Goal: Task Accomplishment & Management: Manage account settings

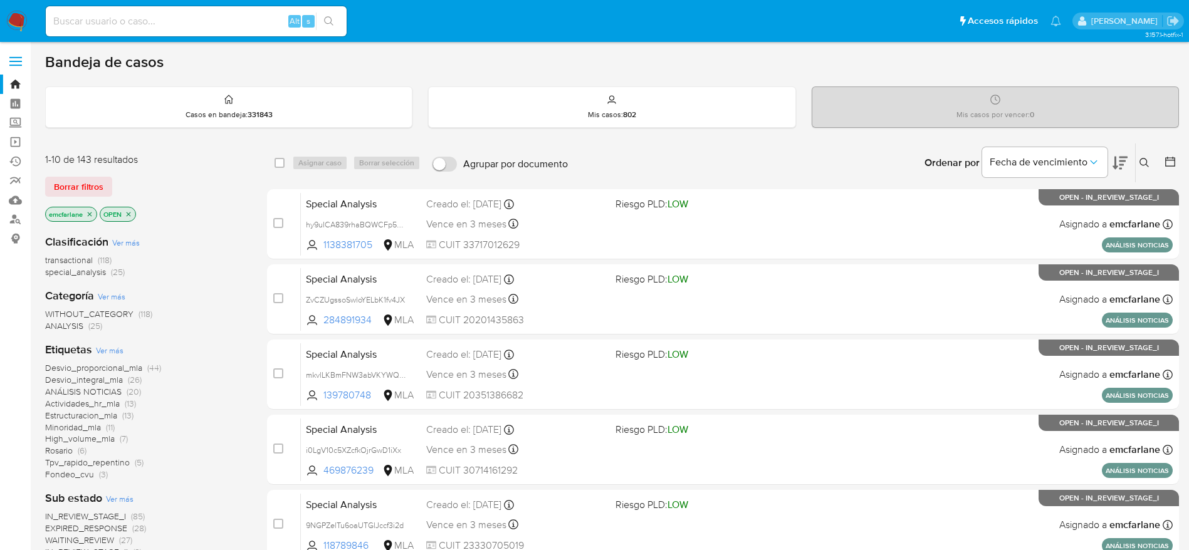
click at [153, 25] on input at bounding box center [196, 21] width 301 height 16
paste input "AiegMRneUJJhqKfZq4uCNahF"
type input "AiegMRneUJJhqKfZq4uCNahF"
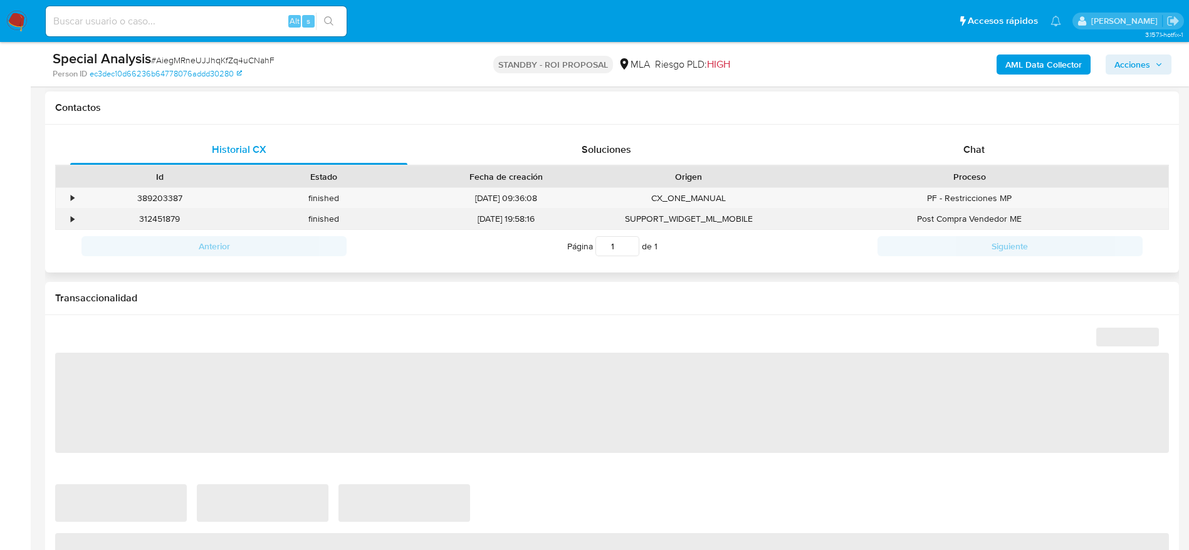
select select "10"
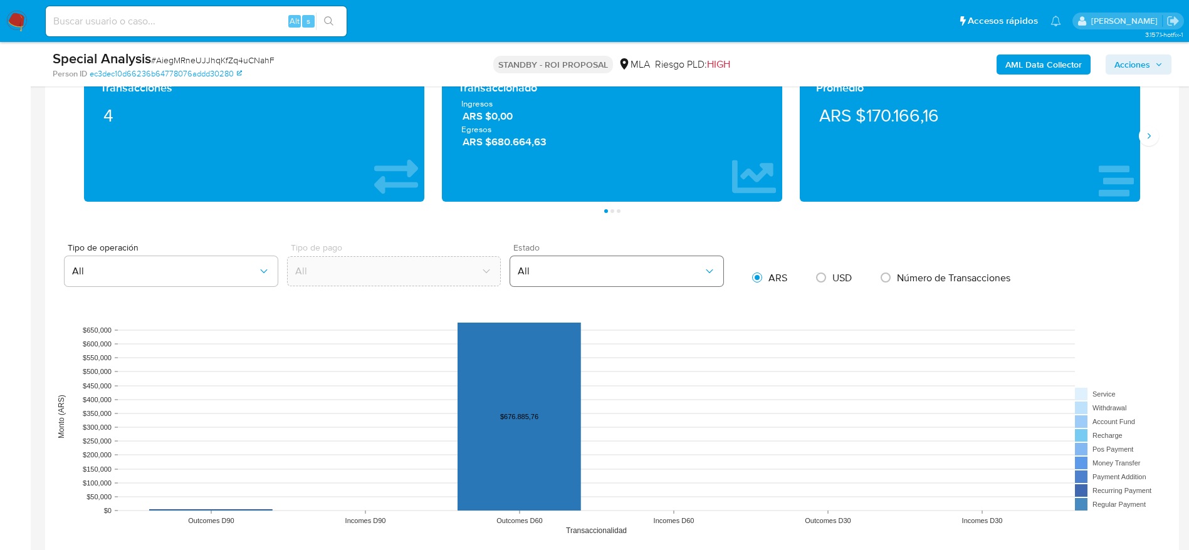
scroll to position [1128, 0]
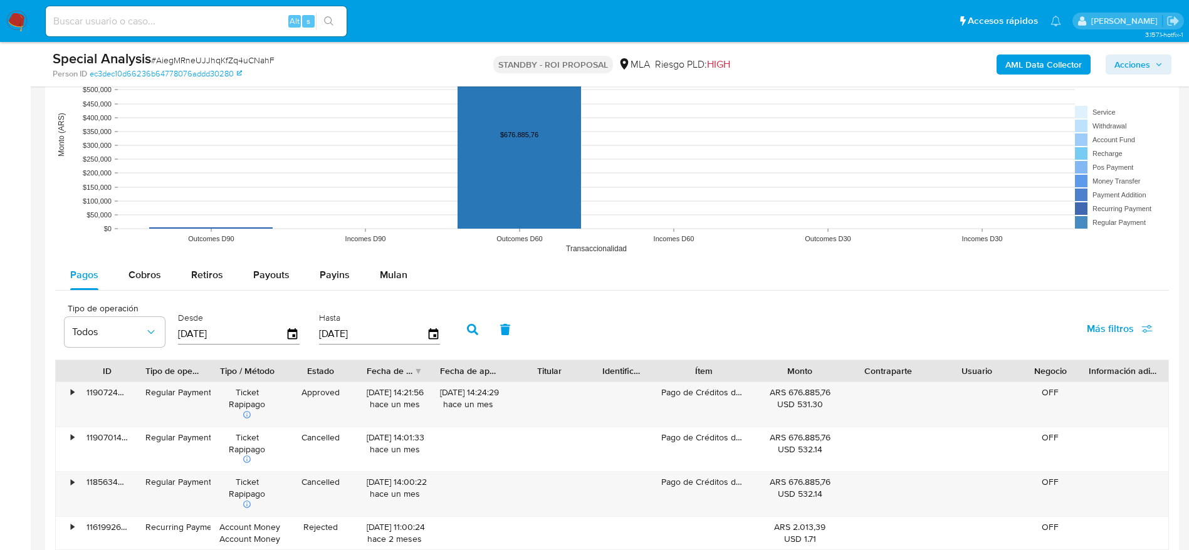
drag, startPoint x: 392, startPoint y: 278, endPoint x: 469, endPoint y: 261, distance: 78.8
click at [393, 278] on span "Mulan" at bounding box center [394, 275] width 28 height 14
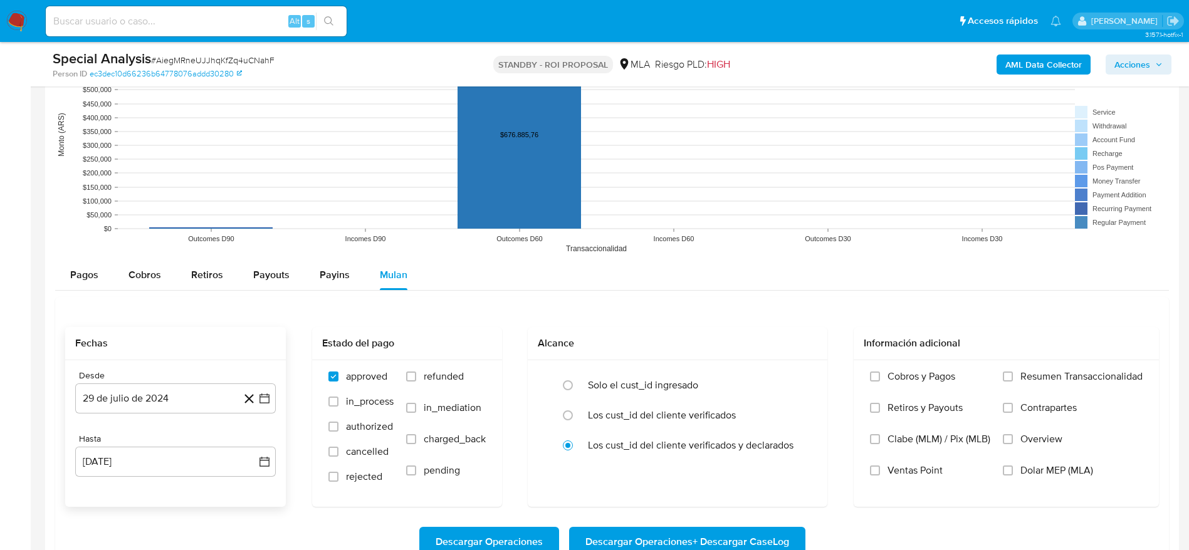
scroll to position [1222, 0]
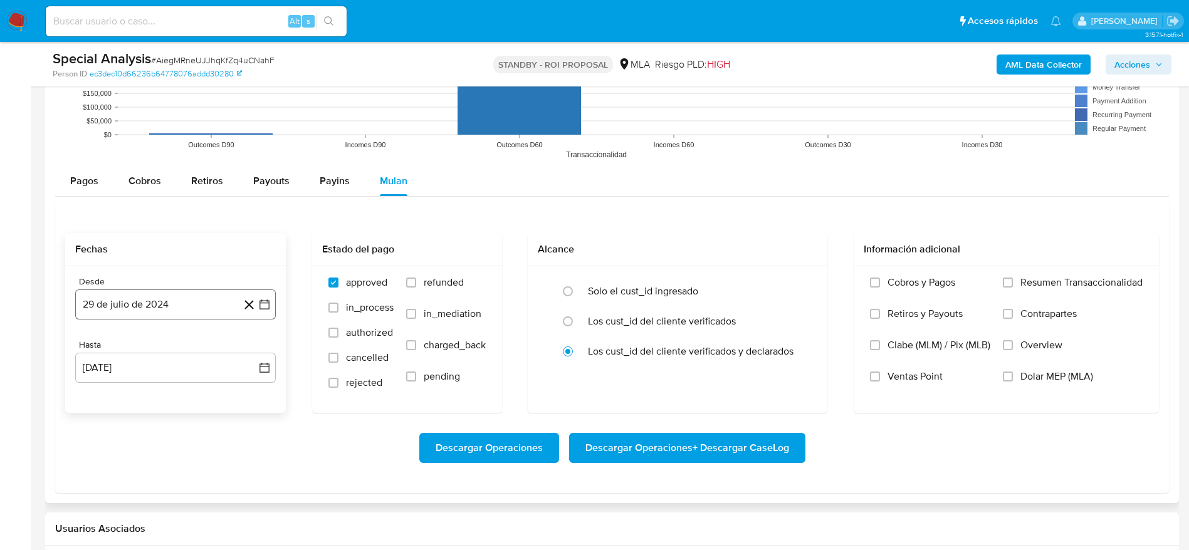
click at [160, 293] on button "29 de julio de 2024" at bounding box center [175, 304] width 200 height 30
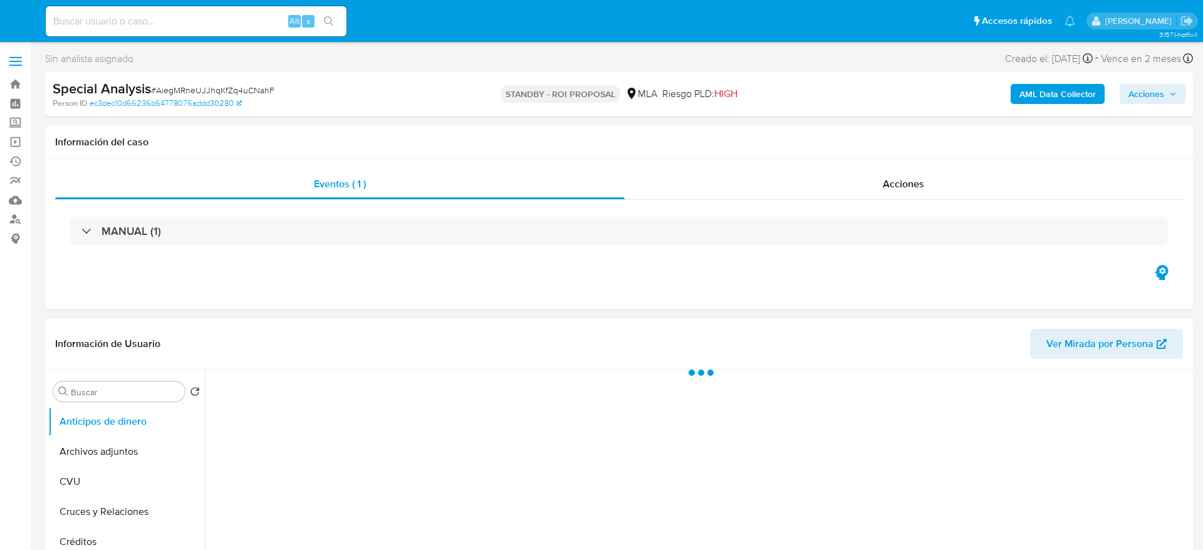
select select "10"
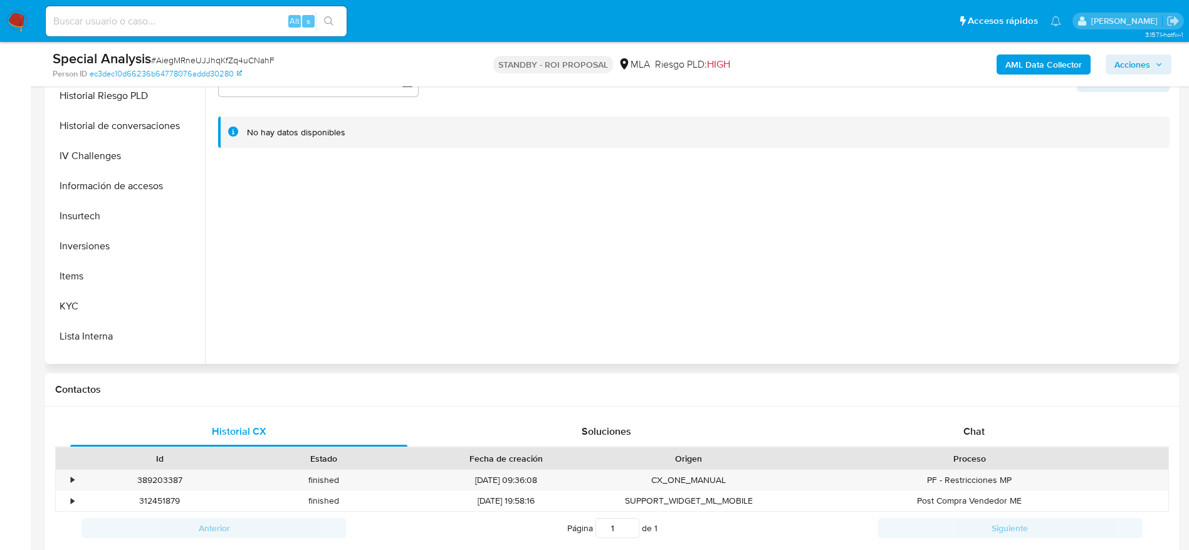
scroll to position [564, 0]
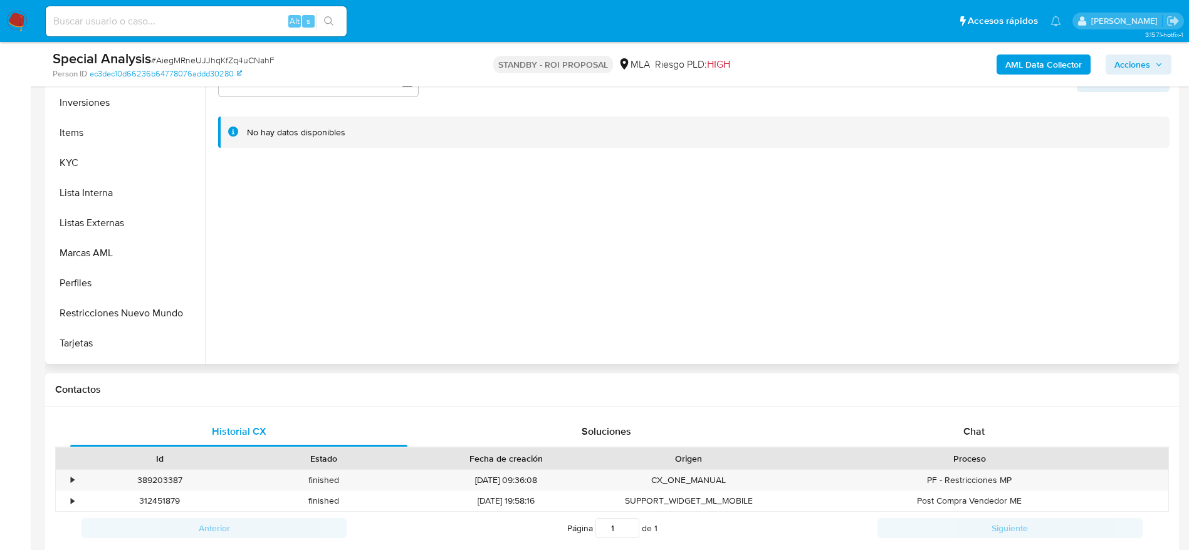
click at [133, 306] on button "Restricciones Nuevo Mundo" at bounding box center [126, 313] width 157 height 30
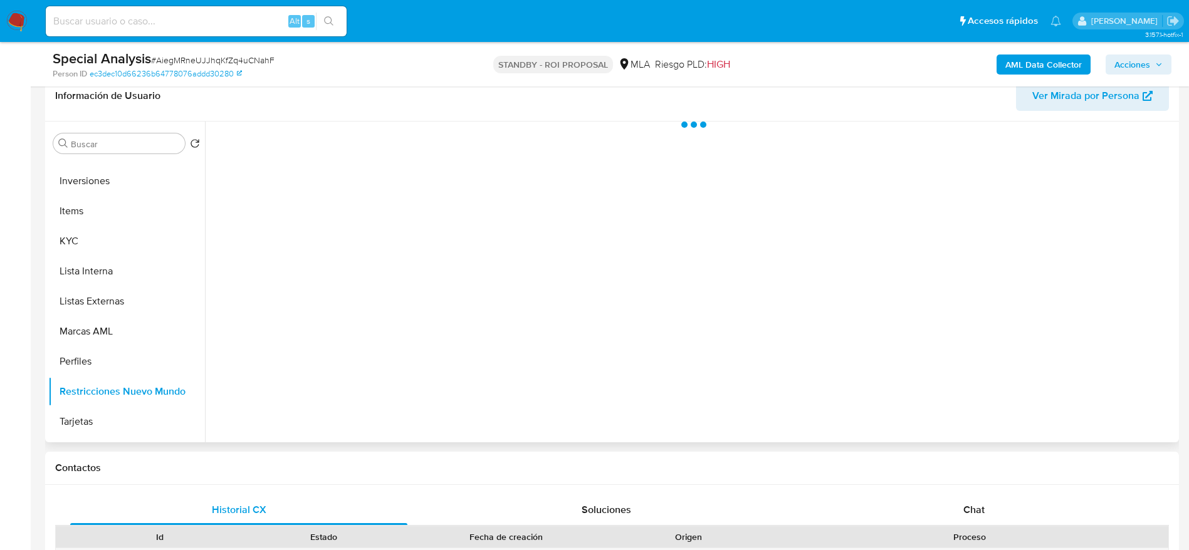
scroll to position [94, 0]
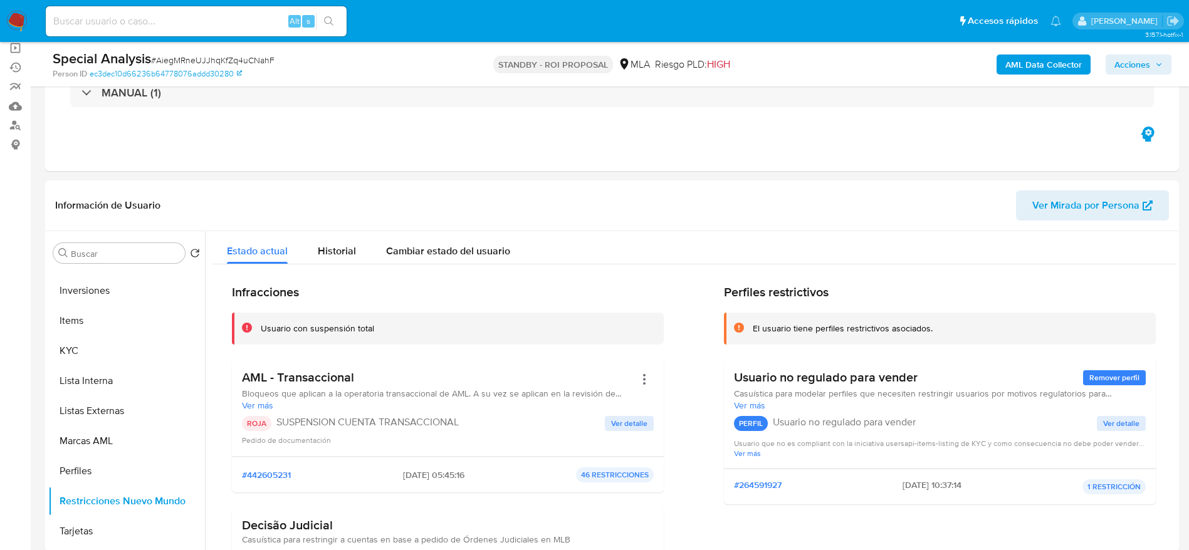
click at [178, 21] on input at bounding box center [196, 21] width 301 height 16
paste input "RCl1wQfuEeqkhfeP9k4C6UMb"
type input "RCl1wQfuEeqkhfeP9k4C6UMb"
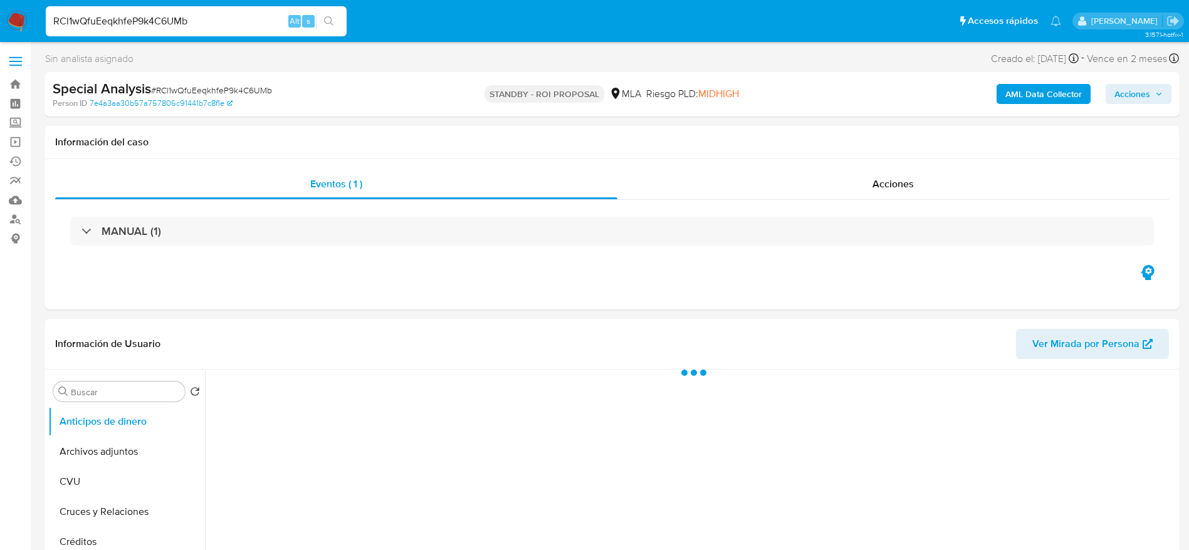
select select "10"
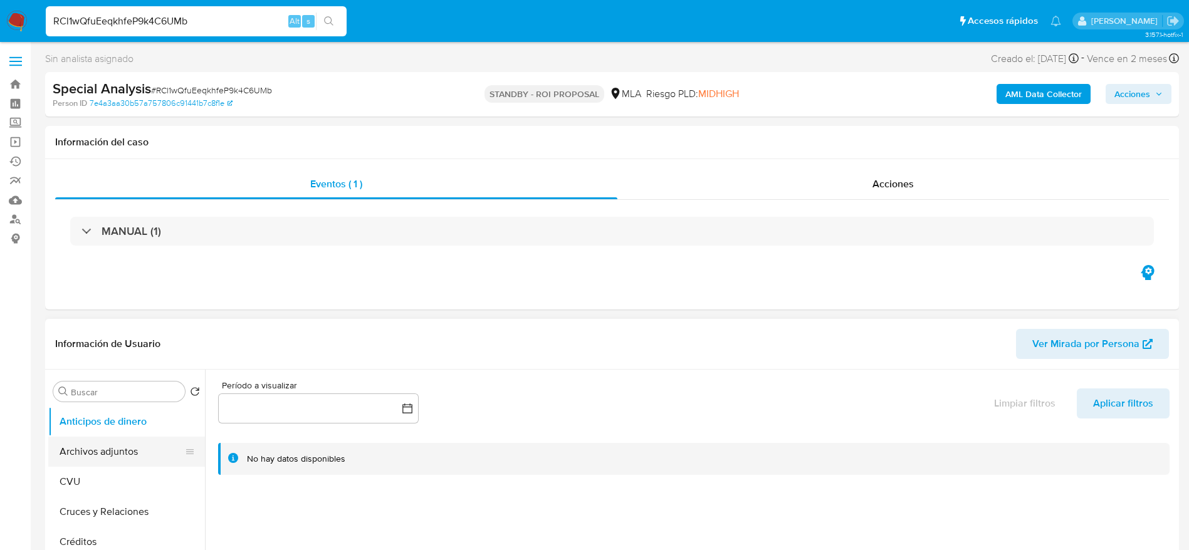
click at [106, 454] on button "Archivos adjuntos" at bounding box center [121, 452] width 147 height 30
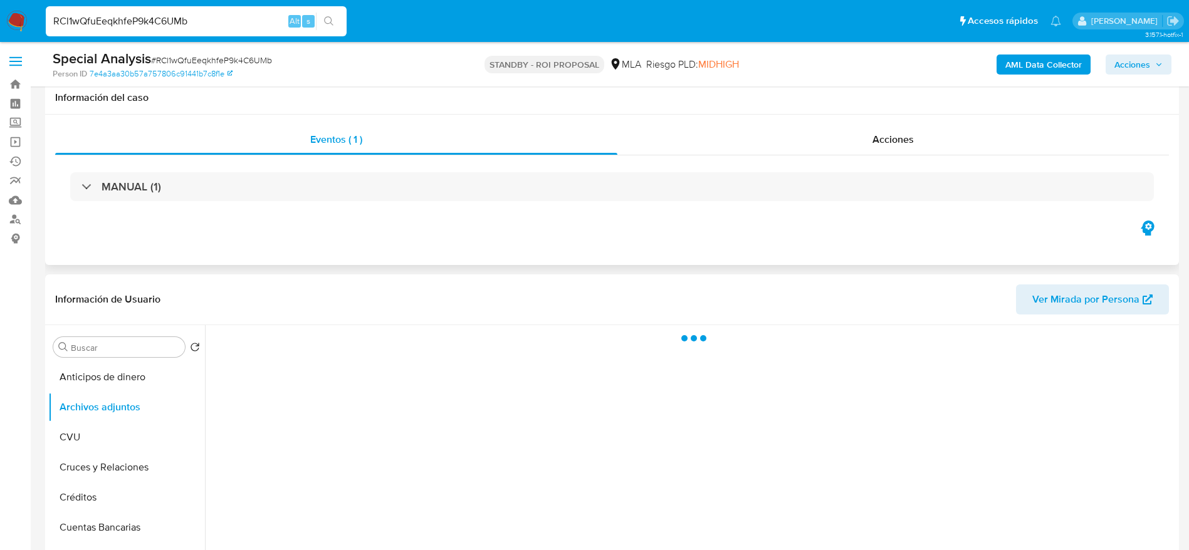
scroll to position [94, 0]
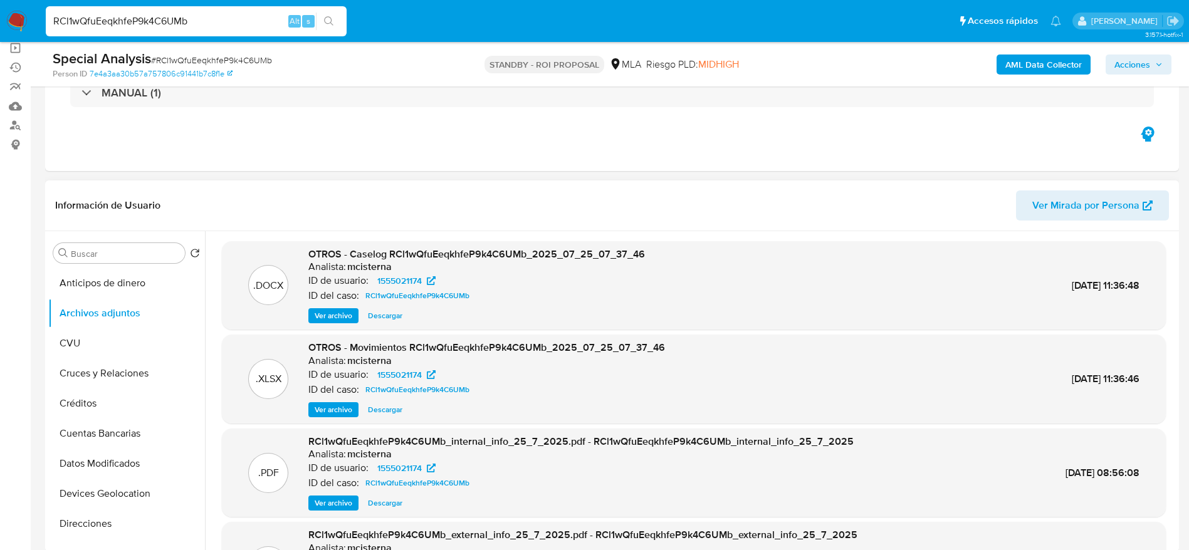
click at [382, 310] on span "Descargar" at bounding box center [385, 316] width 34 height 13
click at [387, 405] on span "Descargar" at bounding box center [385, 409] width 34 height 13
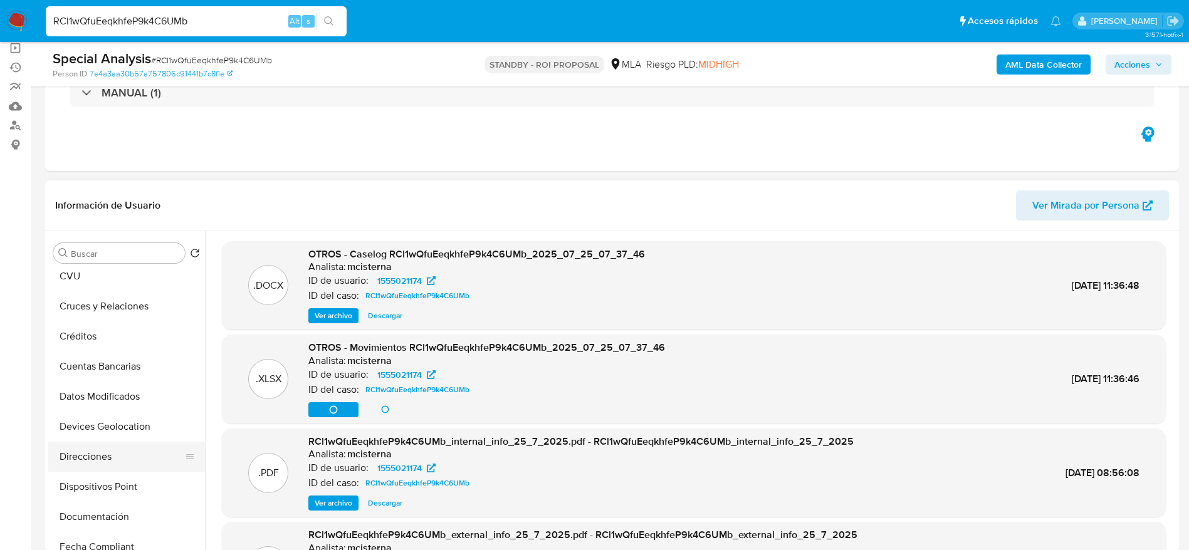
scroll to position [188, 0]
click at [126, 483] on button "Historial Casos" at bounding box center [121, 486] width 147 height 30
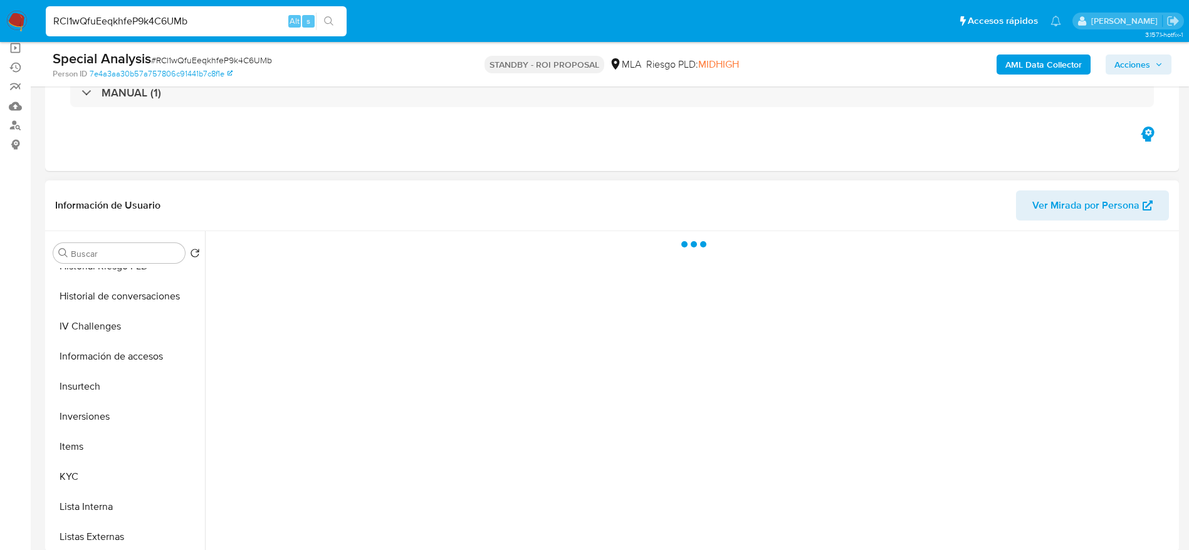
scroll to position [470, 0]
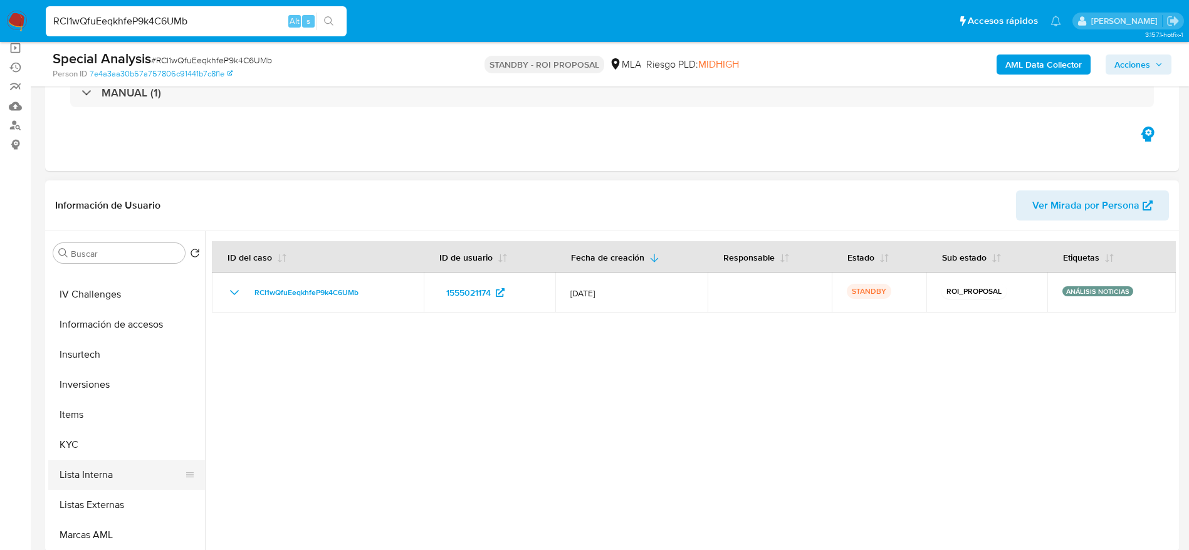
click at [113, 470] on button "Lista Interna" at bounding box center [121, 475] width 147 height 30
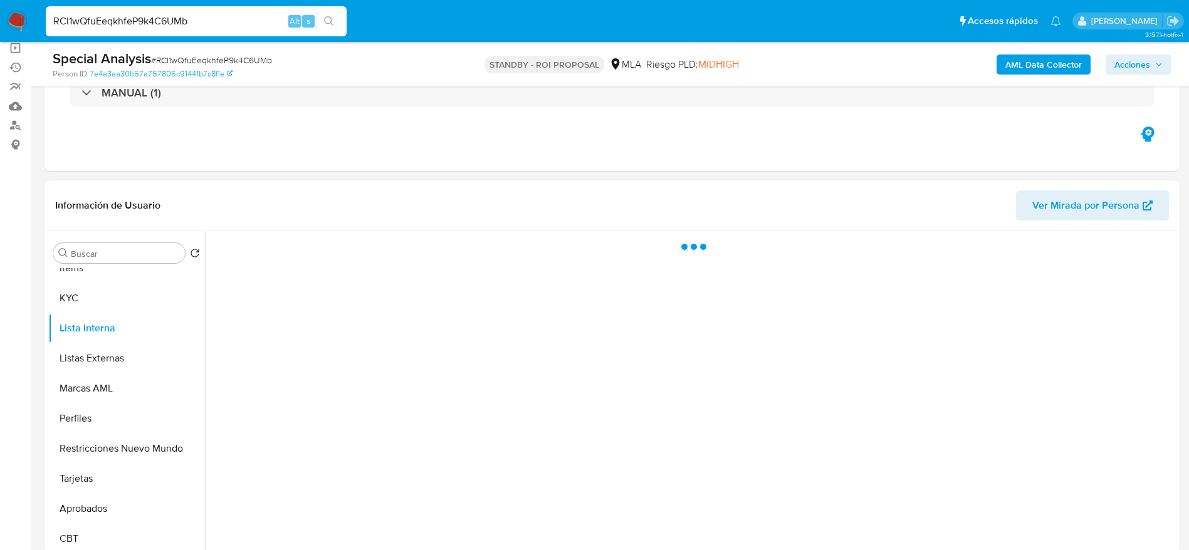
scroll to position [620, 0]
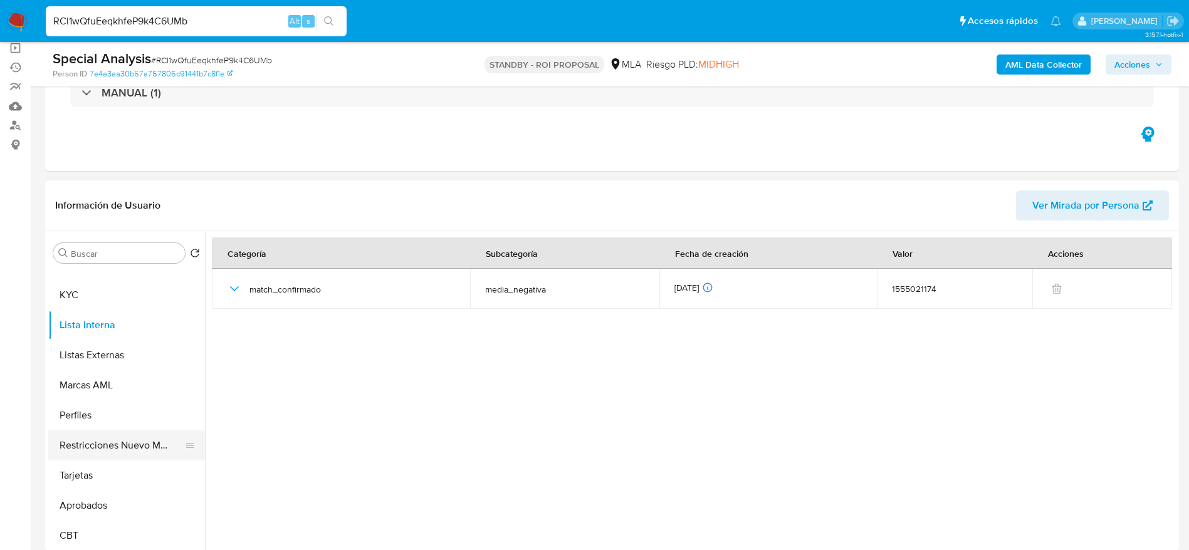
click at [107, 444] on button "Restricciones Nuevo Mundo" at bounding box center [121, 445] width 147 height 30
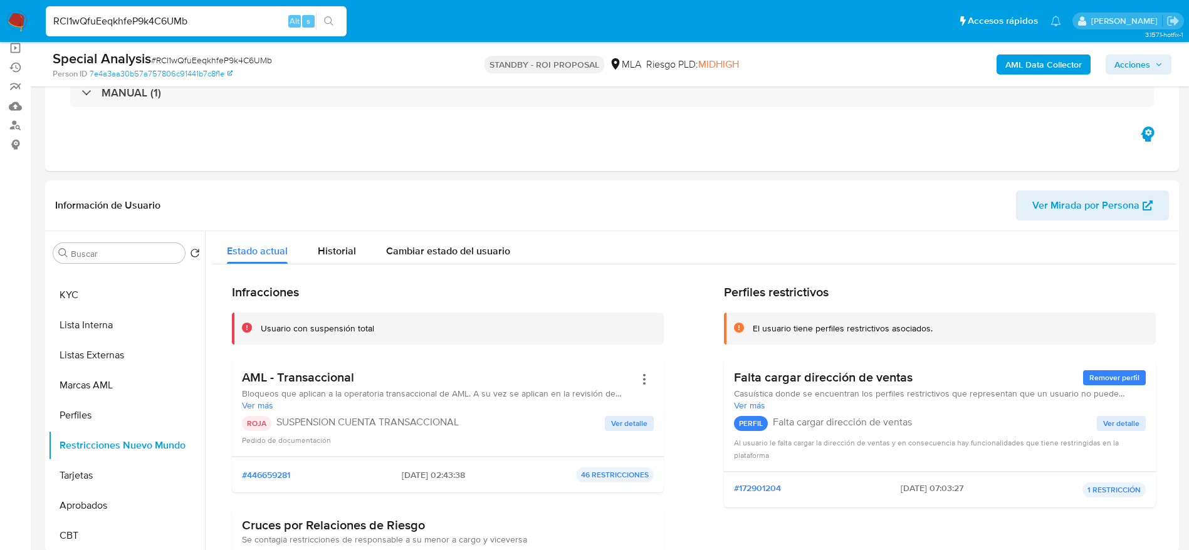
click at [199, 26] on input "RCl1wQfuEeqkhfeP9k4C6UMb" at bounding box center [196, 21] width 301 height 16
paste input "JvSc0wMqP3U4aXIYHg89jTDw"
type input "JvSc0wMqP3U4aXIYHg89jTDw"
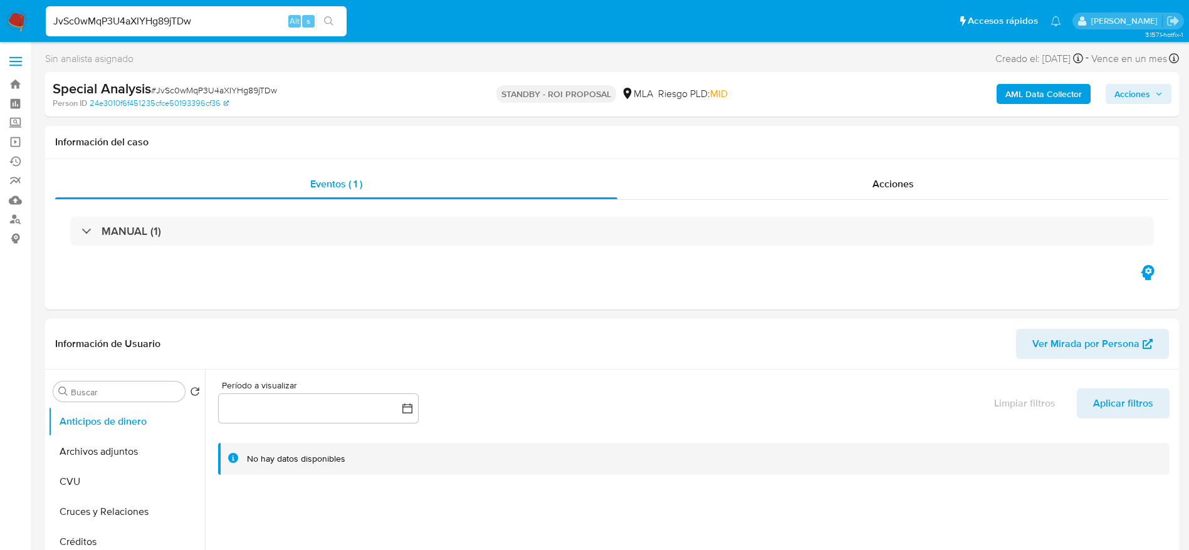
select select "10"
click at [120, 449] on button "Archivos adjuntos" at bounding box center [121, 452] width 147 height 30
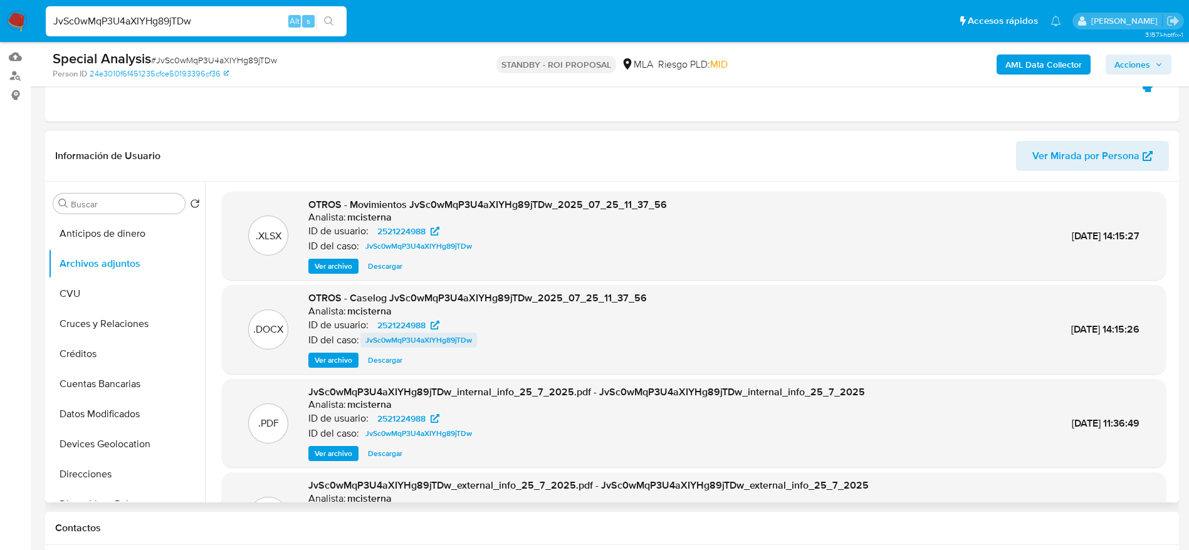
scroll to position [188, 0]
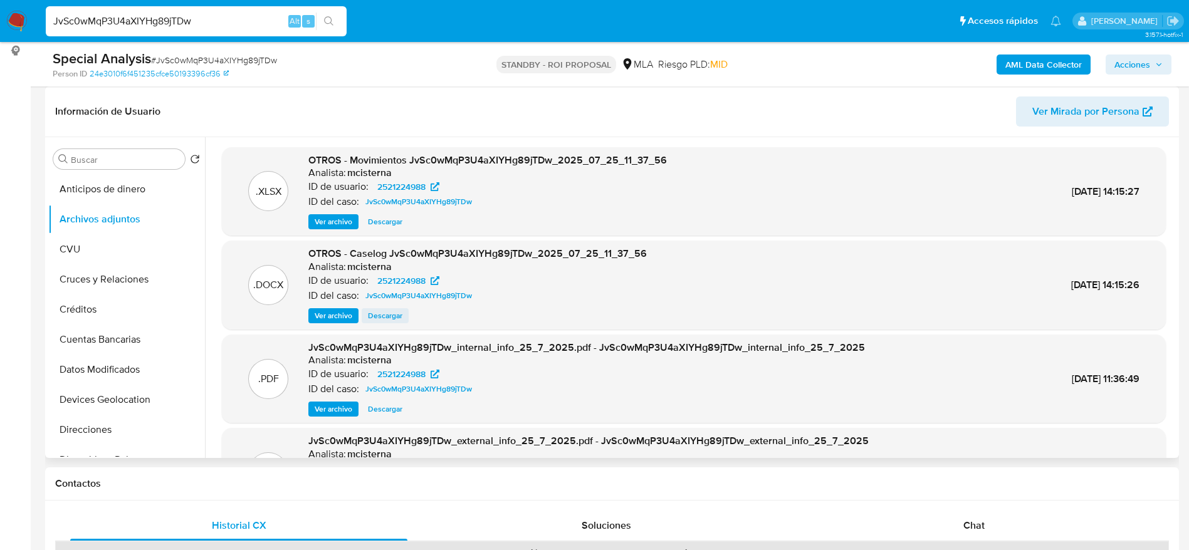
drag, startPoint x: 378, startPoint y: 216, endPoint x: 365, endPoint y: 321, distance: 106.0
click at [378, 217] on span "Descargar" at bounding box center [385, 222] width 34 height 13
click at [389, 311] on span "Descargar" at bounding box center [385, 316] width 34 height 13
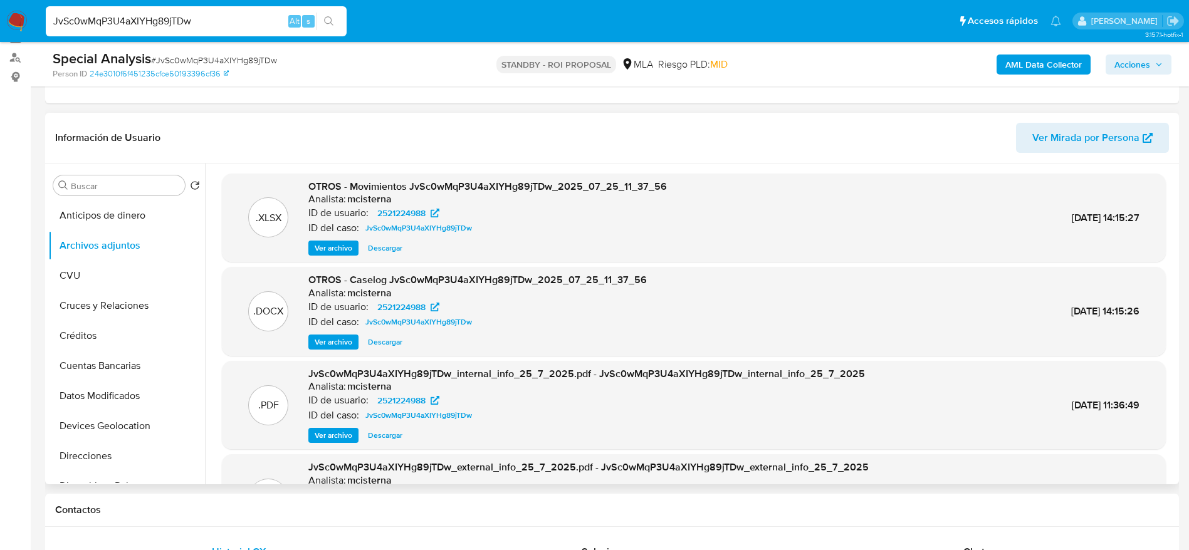
scroll to position [0, 0]
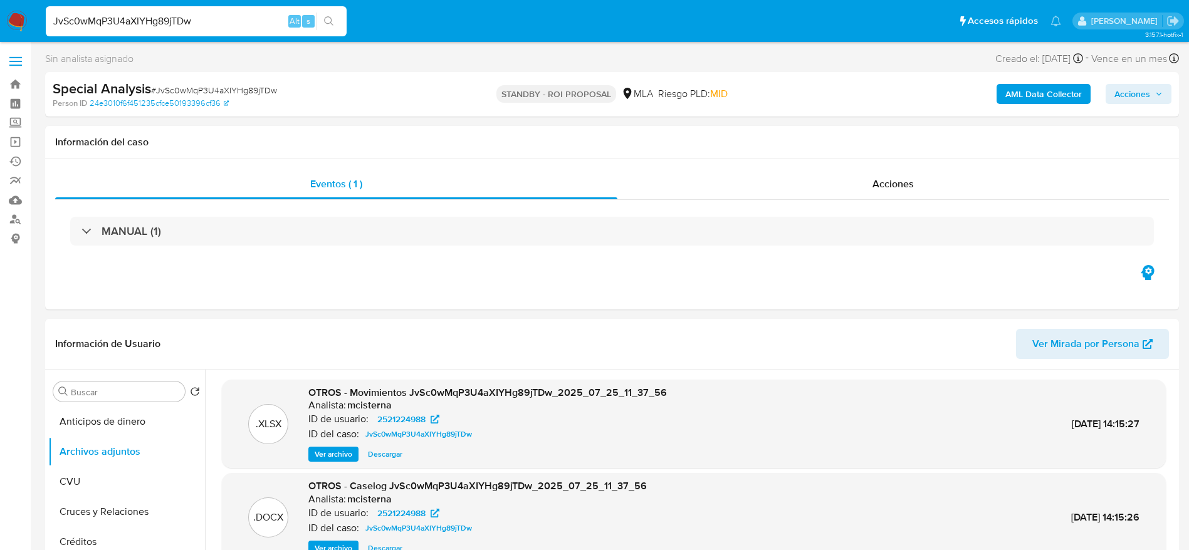
click at [214, 21] on input "JvSc0wMqP3U4aXIYHg89jTDw" at bounding box center [196, 21] width 301 height 16
paste input "Rd8zJENa2YDmsZsZPg4qxgTN"
type input "Rd8zJENa2YDmsZsZPg4qxgTN"
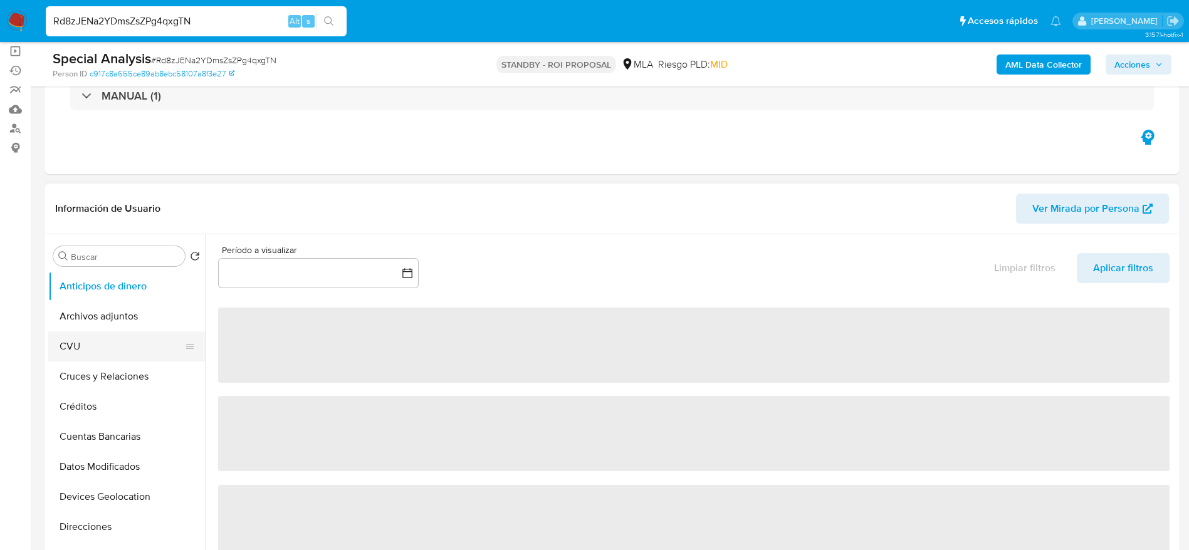
scroll to position [94, 0]
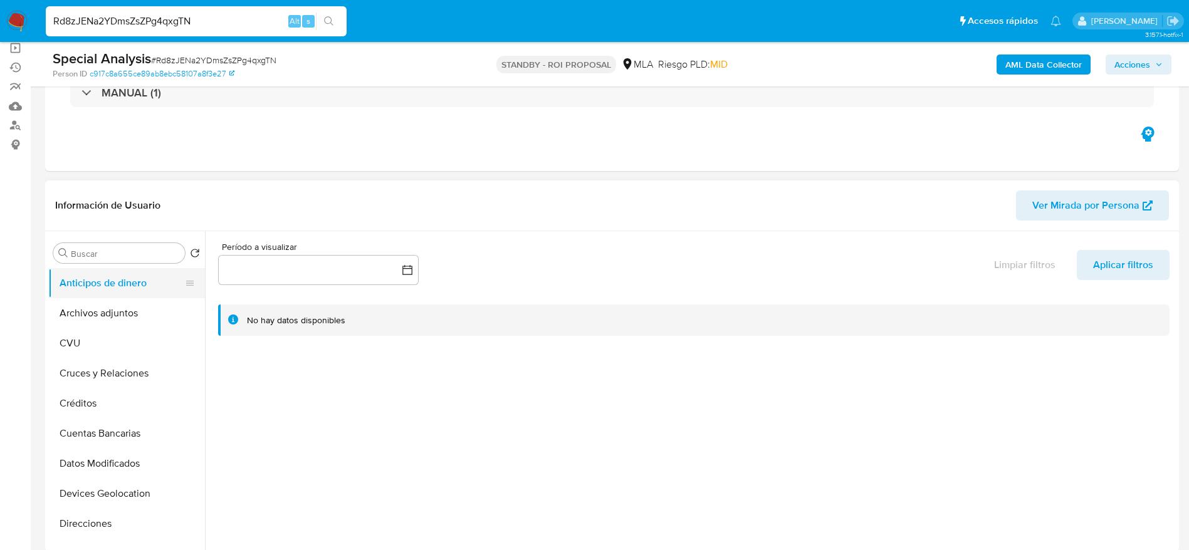
select select "10"
click at [96, 297] on ul "Anticipos de dinero Archivos adjuntos CVU Cruces y Relaciones Créditos Cuentas …" at bounding box center [126, 409] width 157 height 283
click at [91, 309] on button "Archivos adjuntos" at bounding box center [121, 313] width 147 height 30
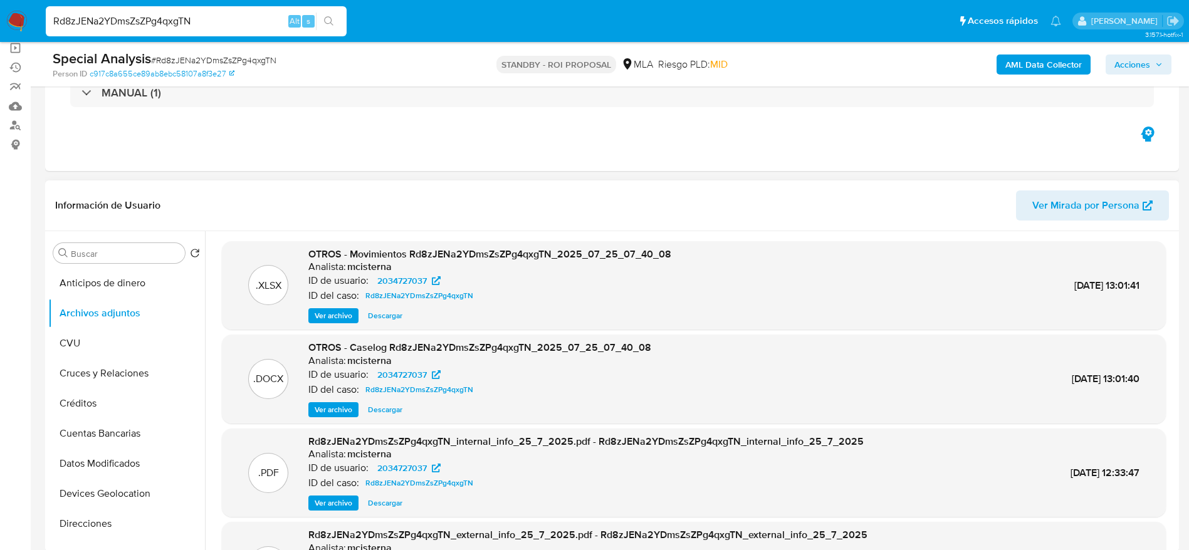
click at [390, 318] on span "Descargar" at bounding box center [385, 316] width 34 height 13
click at [388, 407] on span "Descargar" at bounding box center [385, 409] width 34 height 13
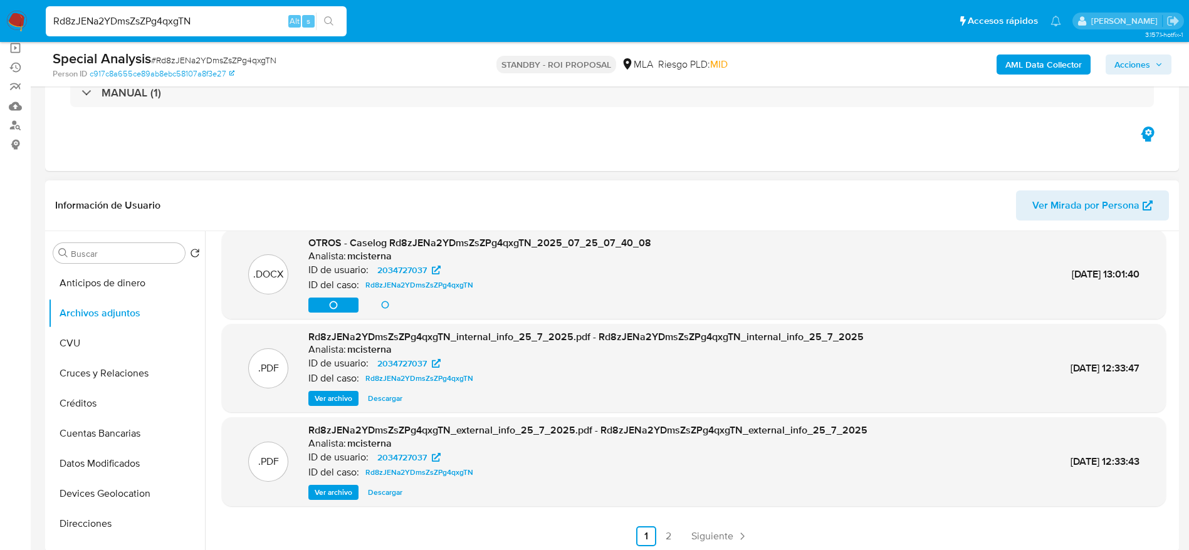
scroll to position [105, 0]
click at [387, 307] on span "Descargar" at bounding box center [385, 304] width 34 height 13
click at [221, 21] on input "Rd8zJENa2YDmsZsZPg4qxgTN" at bounding box center [196, 21] width 301 height 16
paste input "0il4eMgTAHMmEIVvGVIyZWfW"
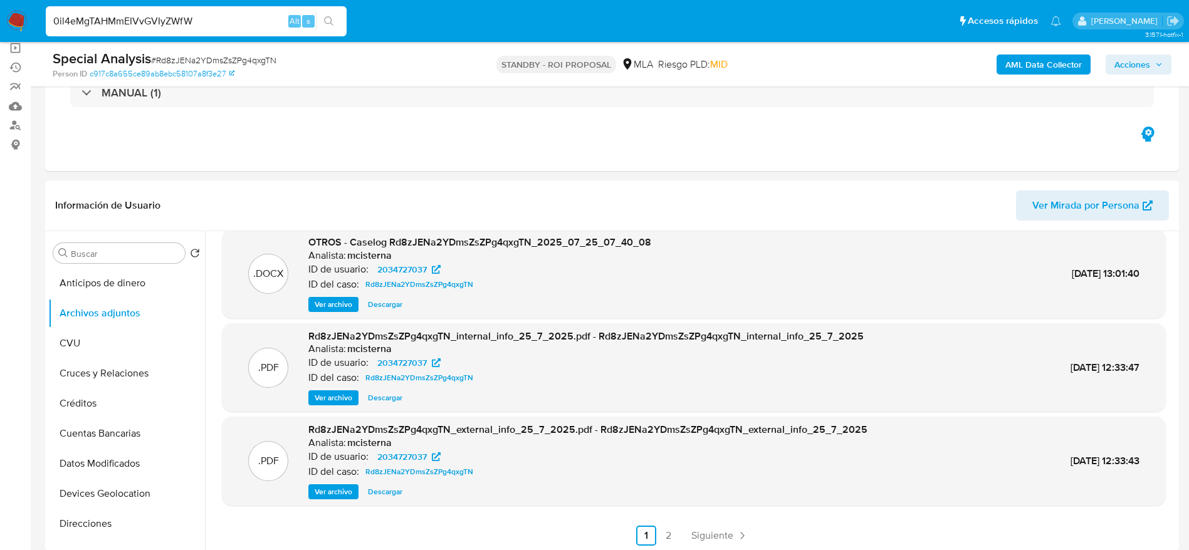
type input "0il4eMgTAHMmEIVvGVIyZWfW"
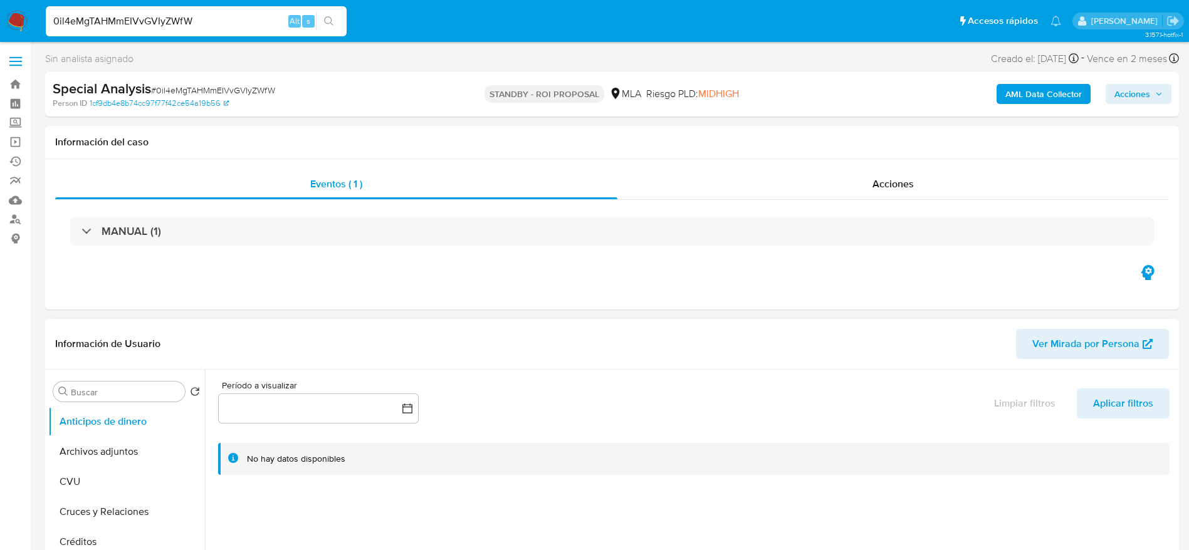
select select "10"
click at [227, 11] on div "0il4eMgTAHMmEIVvGVIyZWfW Alt s" at bounding box center [196, 21] width 301 height 30
click at [228, 26] on input "0il4eMgTAHMmEIVvGVIyZWfW" at bounding box center [196, 21] width 301 height 16
paste input "dmUvXUng1lW0qSpB4Tfnnq52"
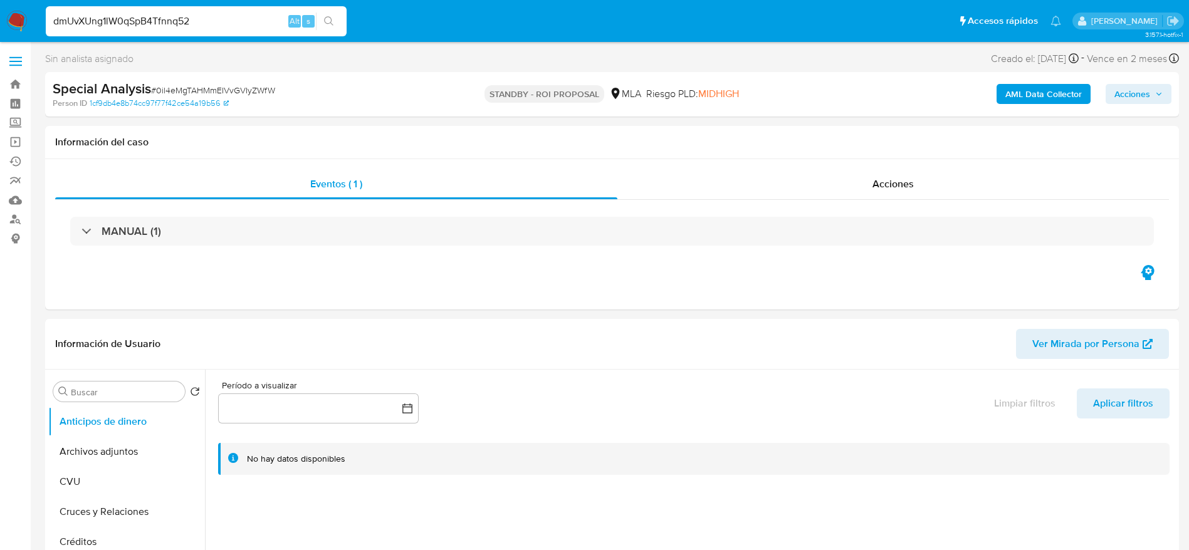
type input "dmUvXUng1lW0qSpB4Tfnnq52"
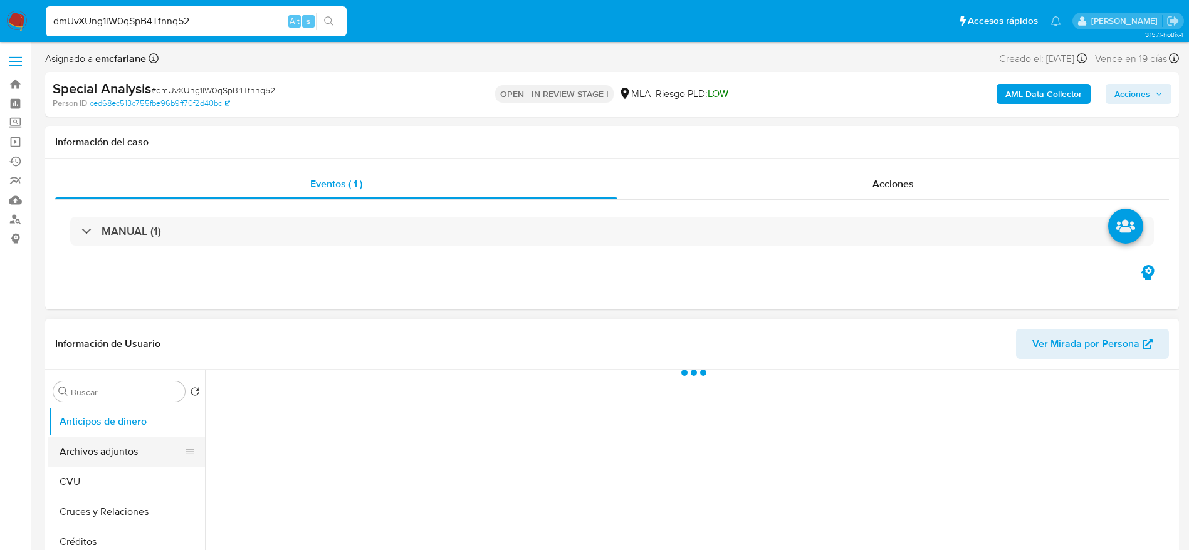
click at [103, 449] on button "Archivos adjuntos" at bounding box center [121, 452] width 147 height 30
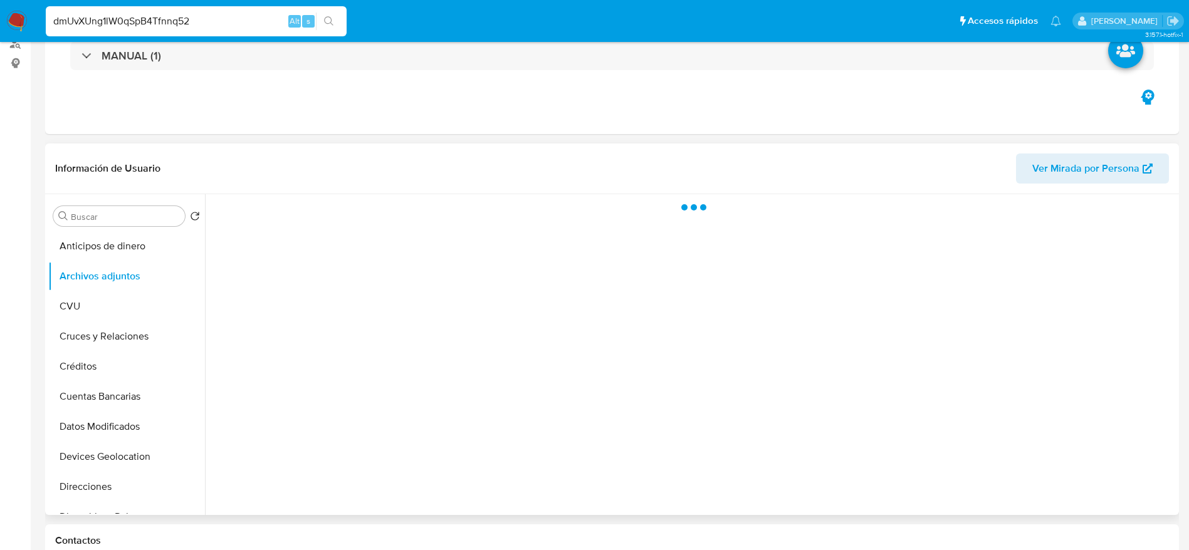
select select "10"
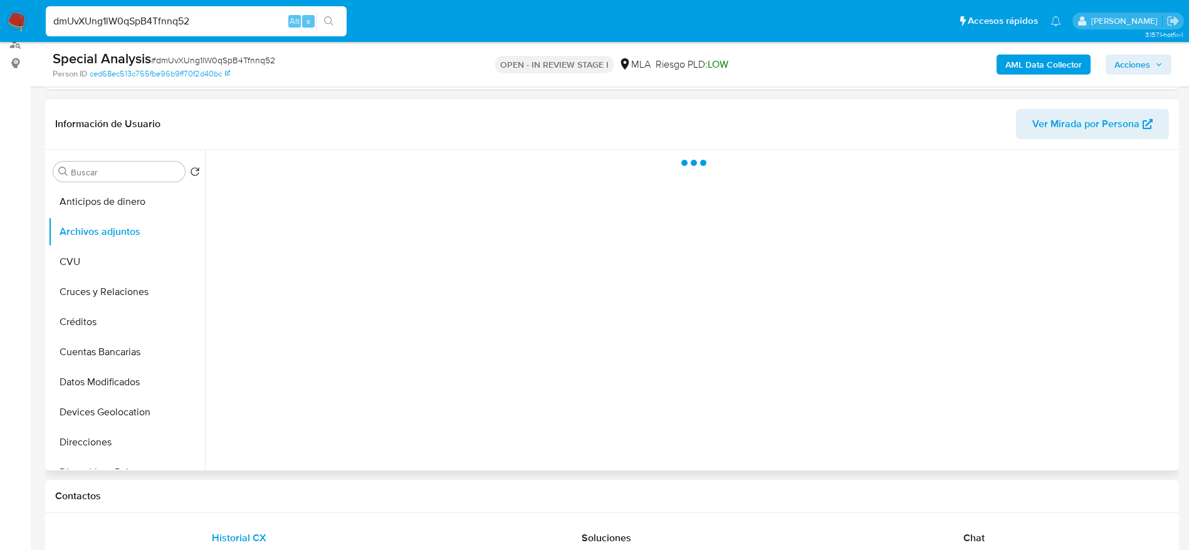
scroll to position [188, 0]
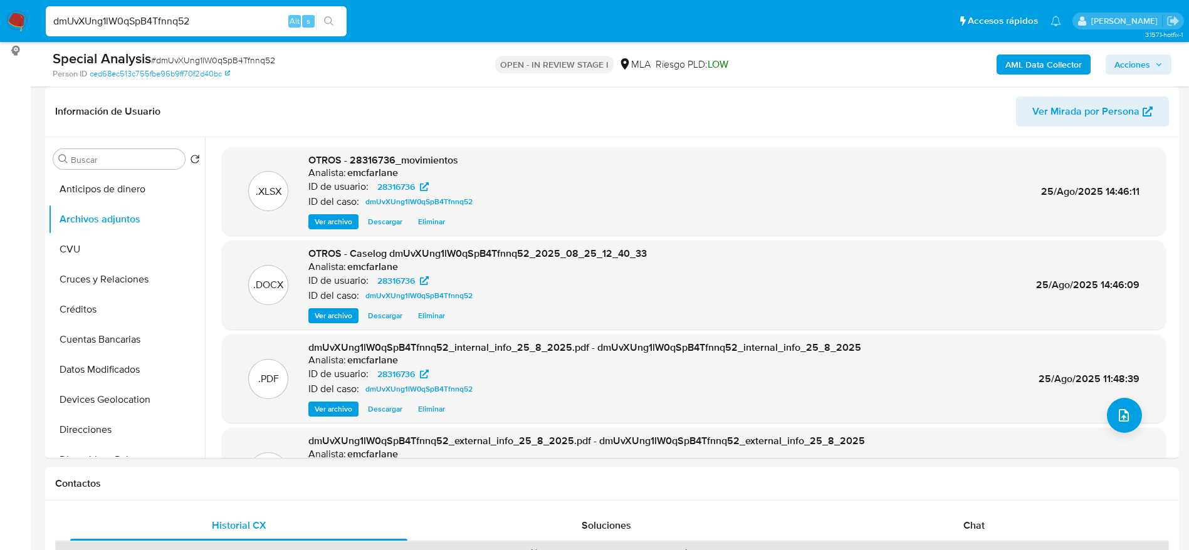
click at [845, 72] on div "AML Data Collector Acciones" at bounding box center [986, 63] width 370 height 29
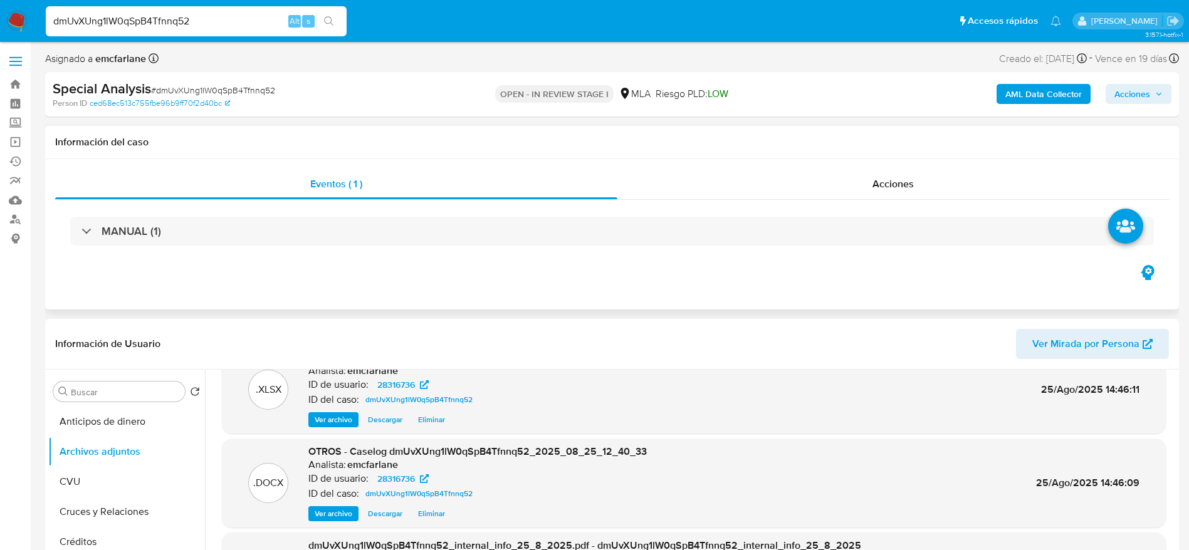
scroll to position [0, 0]
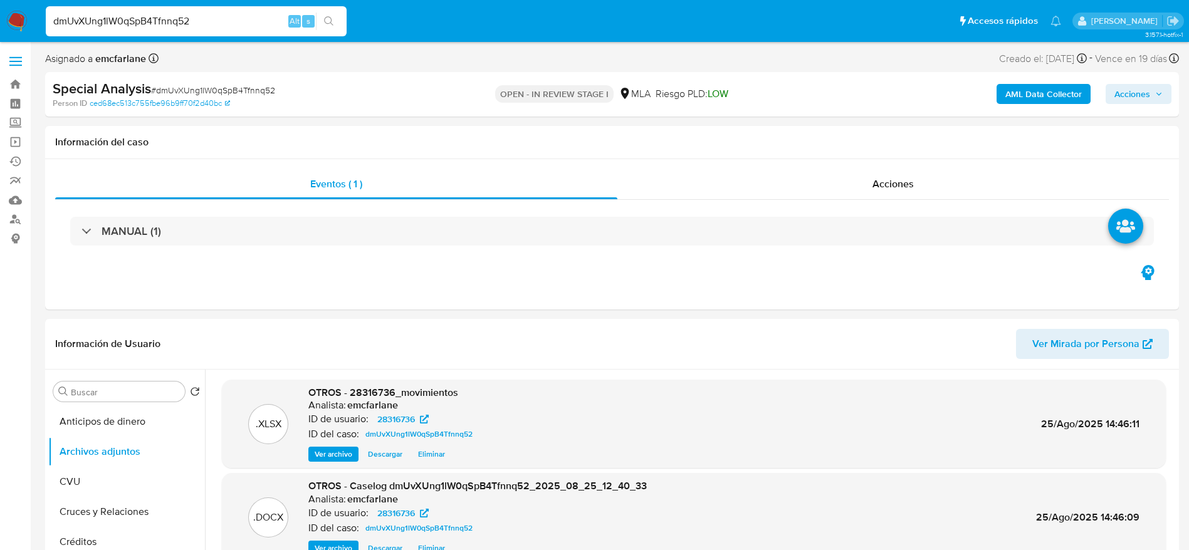
click at [1128, 96] on span "Acciones" at bounding box center [1132, 94] width 36 height 20
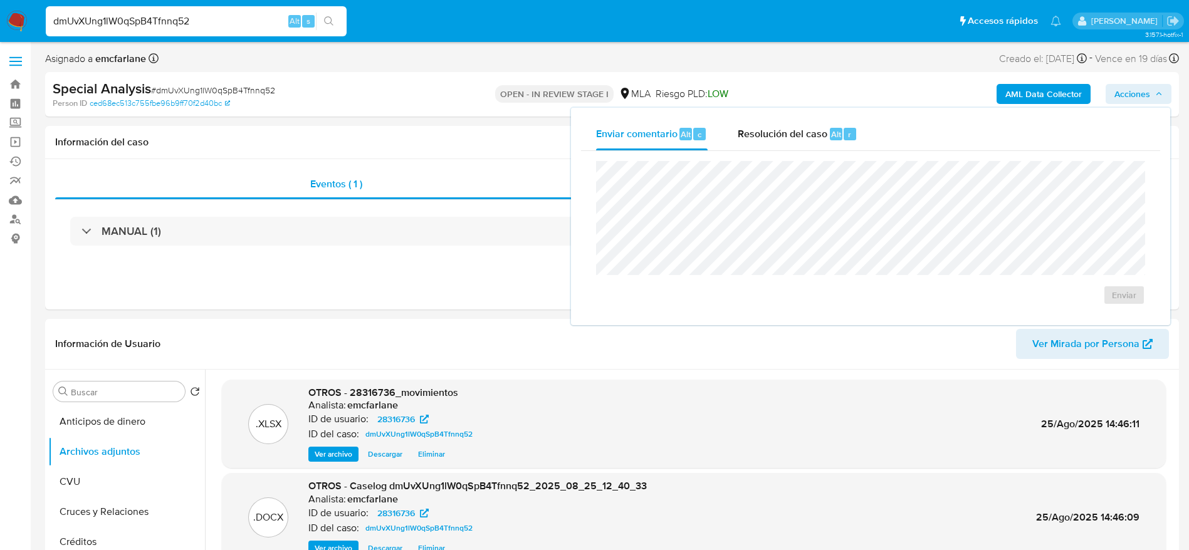
click at [794, 154] on div "Enviar" at bounding box center [870, 233] width 579 height 164
click at [793, 150] on div "Enviar comentario Alt c Resolución del caso Alt r Enviar" at bounding box center [870, 216] width 579 height 197
click at [801, 148] on div "Resolución del caso Alt r" at bounding box center [797, 134] width 120 height 33
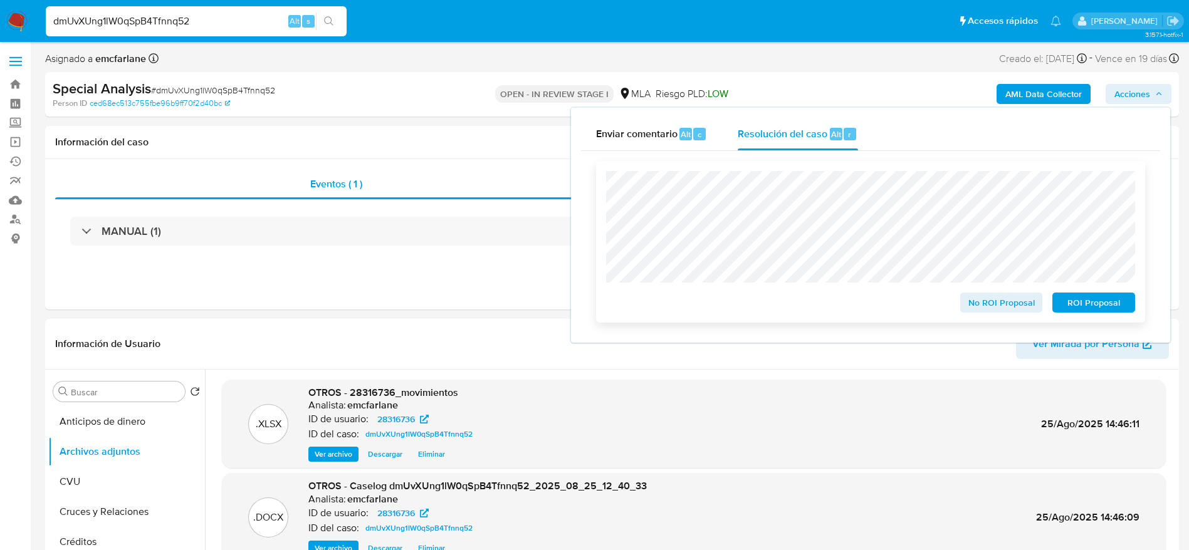
click at [1103, 301] on span "ROI Proposal" at bounding box center [1093, 303] width 65 height 18
click at [1118, 304] on span "ROI Proposal" at bounding box center [1093, 303] width 65 height 18
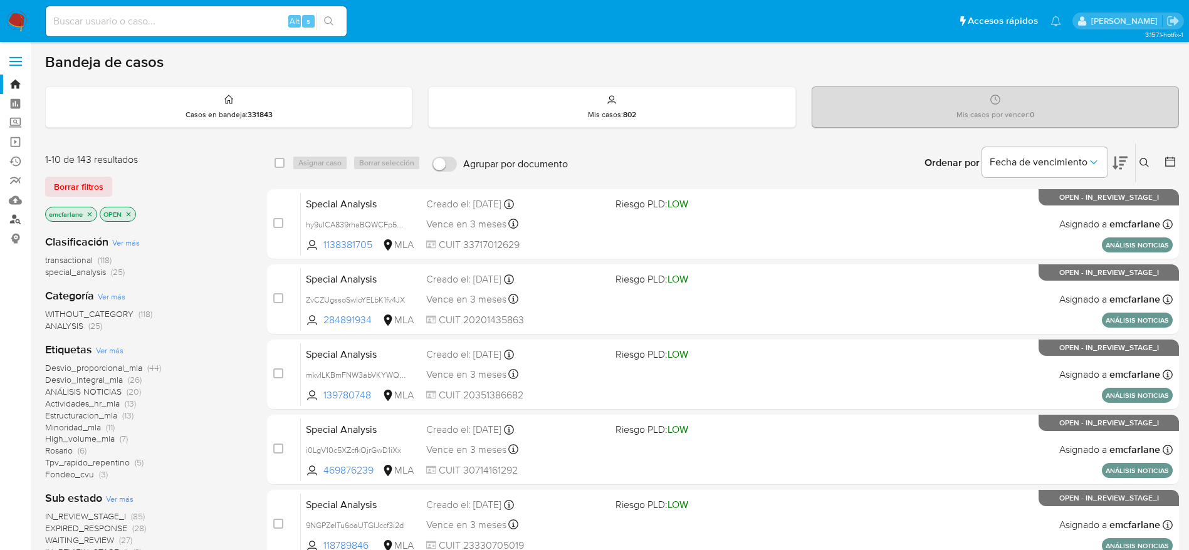
click at [13, 221] on link "Buscador de personas" at bounding box center [74, 219] width 149 height 19
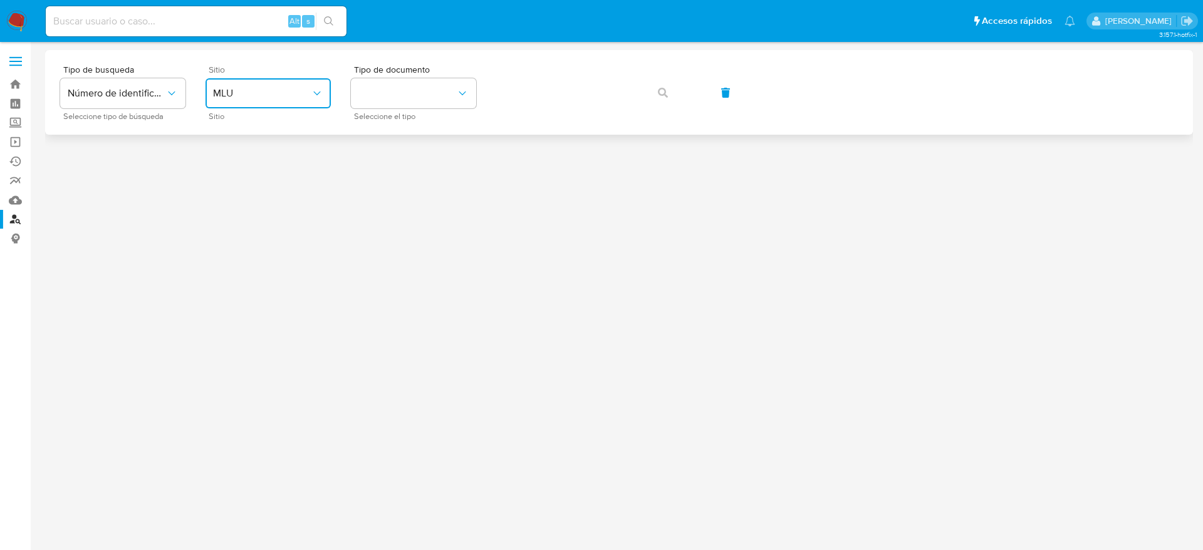
click at [306, 87] on span "MLU" at bounding box center [262, 93] width 98 height 13
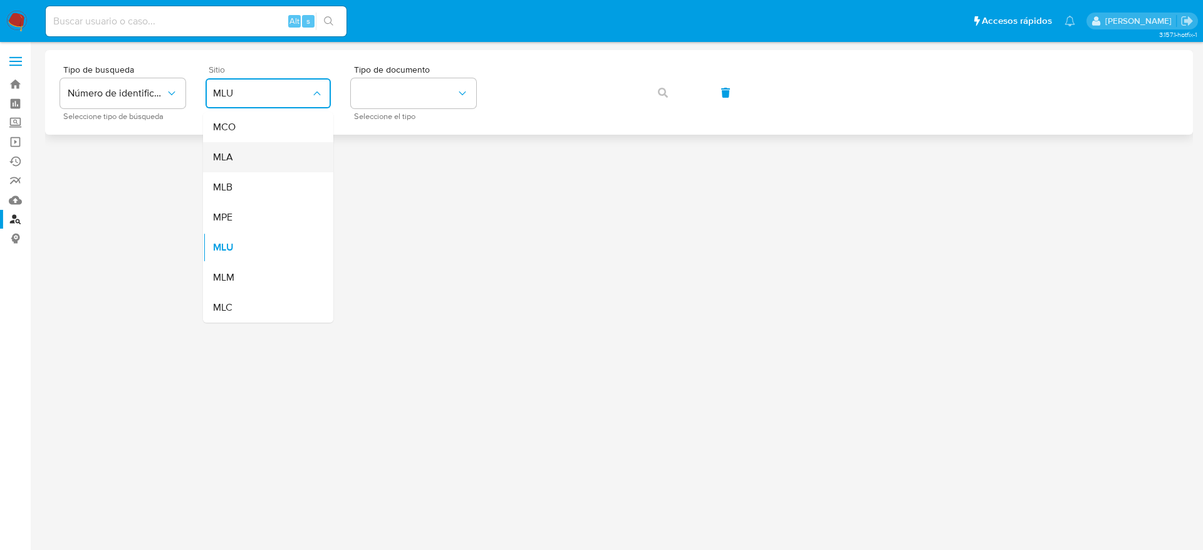
click at [258, 156] on div "MLA" at bounding box center [264, 157] width 103 height 30
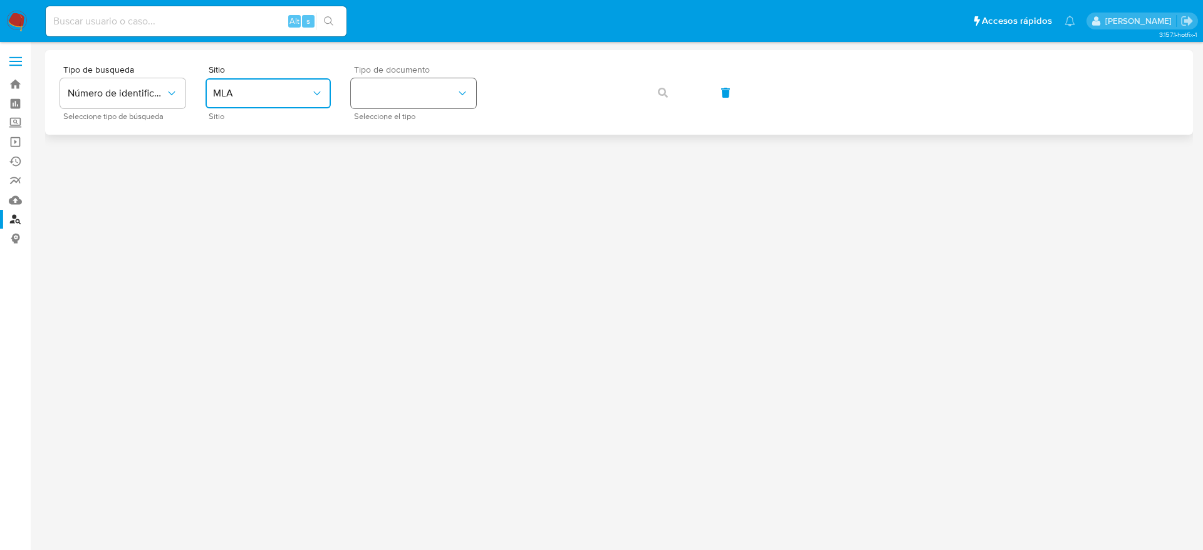
click at [444, 95] on button "identificationType" at bounding box center [413, 93] width 125 height 30
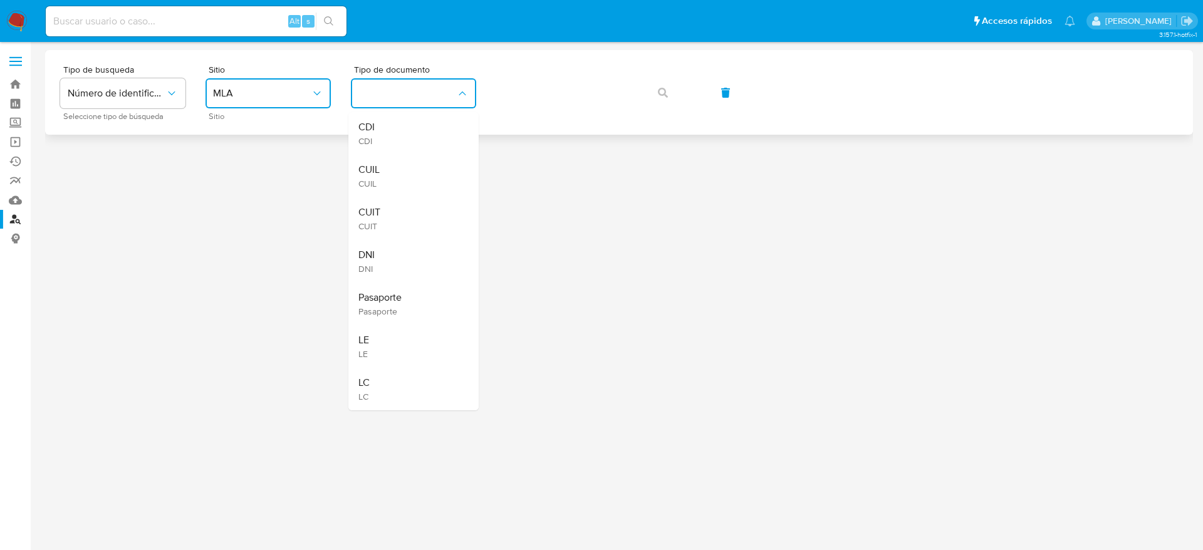
drag, startPoint x: 397, startPoint y: 207, endPoint x: 534, endPoint y: 124, distance: 161.1
click at [397, 207] on div "CUIT CUIT" at bounding box center [409, 218] width 103 height 43
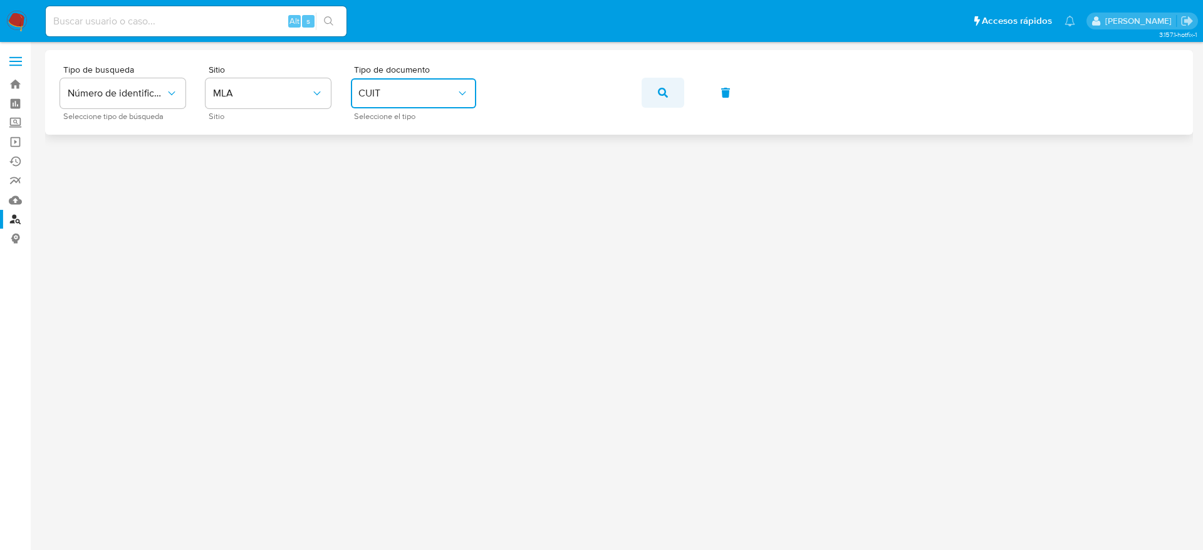
click at [657, 91] on button "button" at bounding box center [663, 93] width 43 height 30
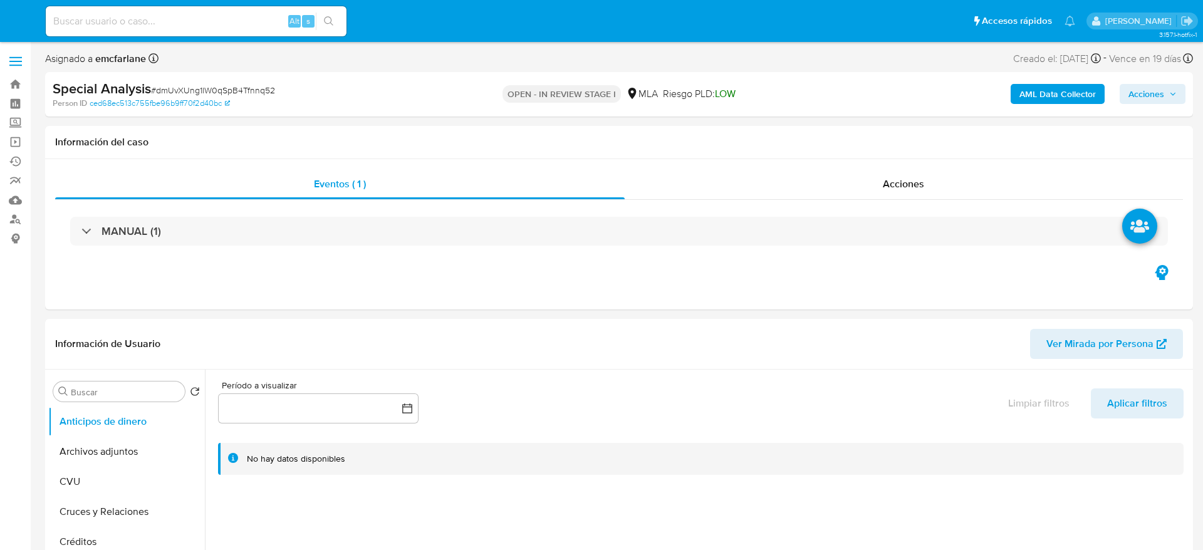
select select "10"
click at [120, 446] on button "Archivos adjuntos" at bounding box center [126, 452] width 157 height 30
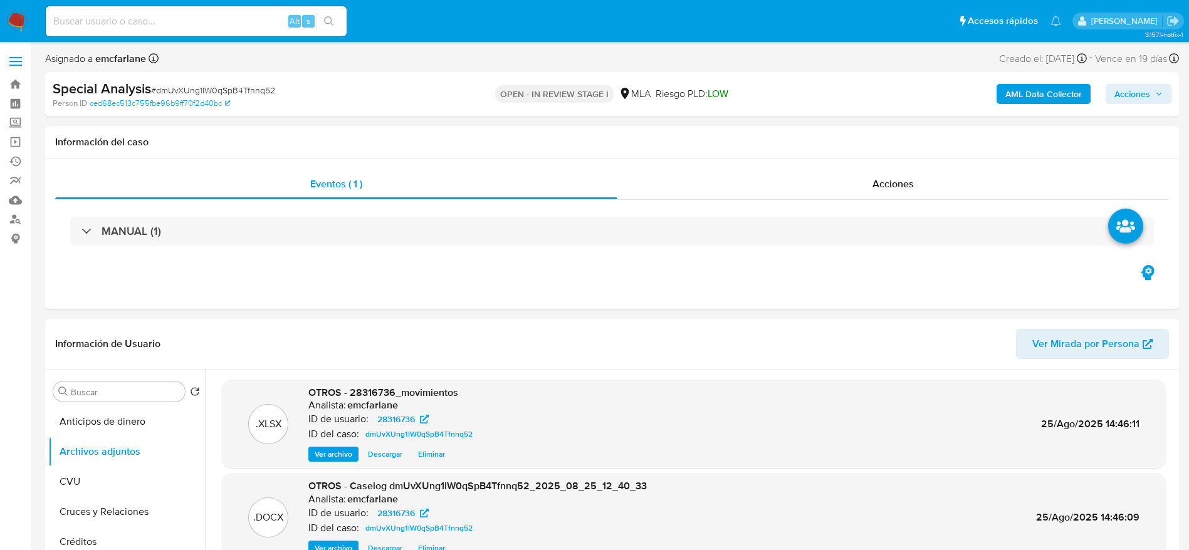
click at [1131, 98] on span "Acciones" at bounding box center [1132, 94] width 36 height 20
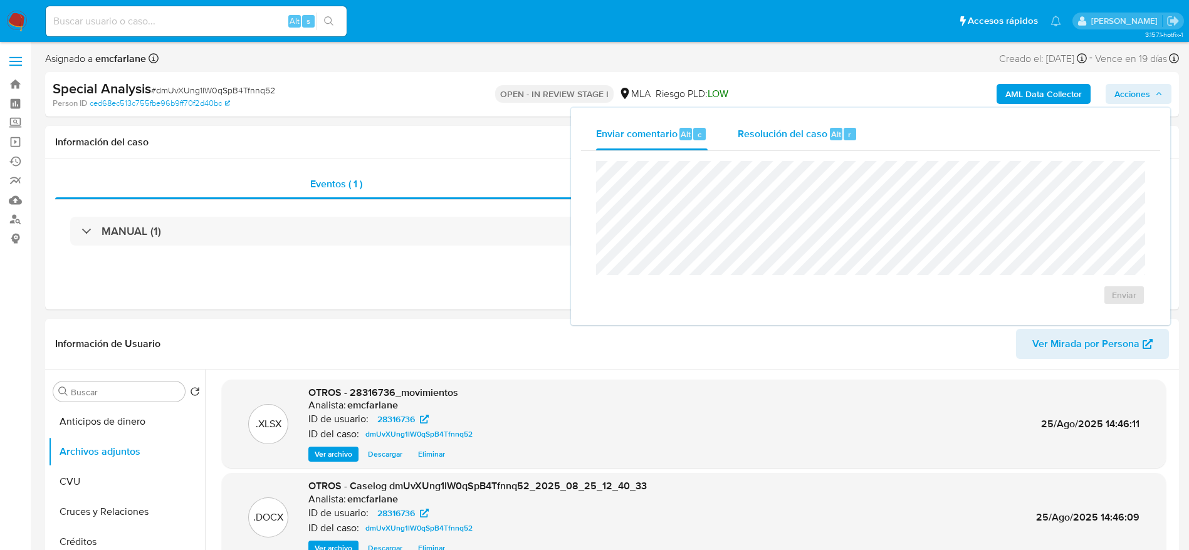
click at [822, 138] on span "Resolución del caso" at bounding box center [782, 134] width 90 height 14
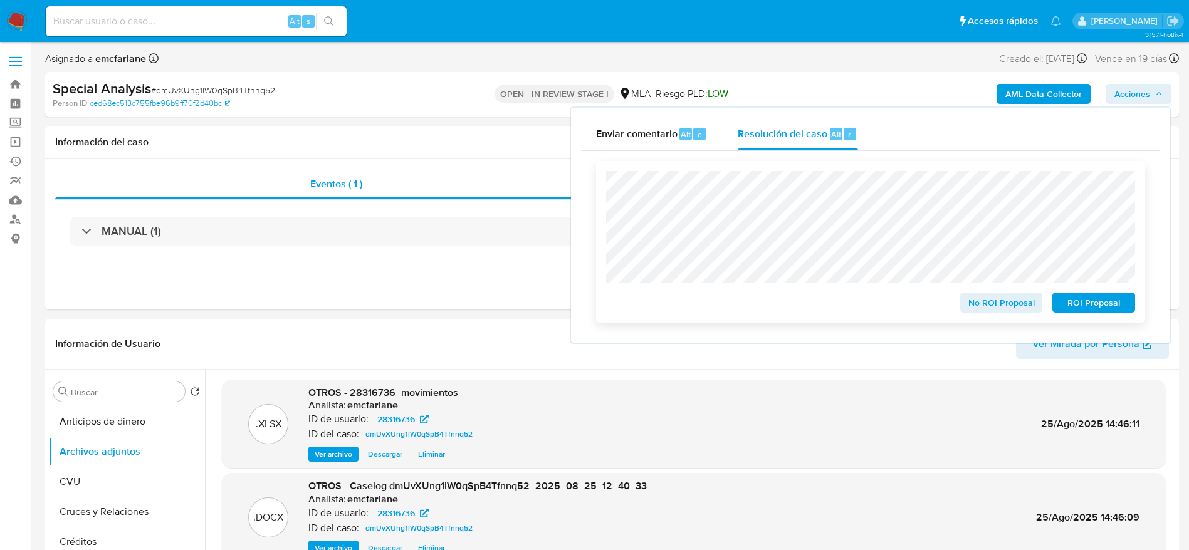
click at [1084, 311] on span "ROI Proposal" at bounding box center [1093, 303] width 65 height 18
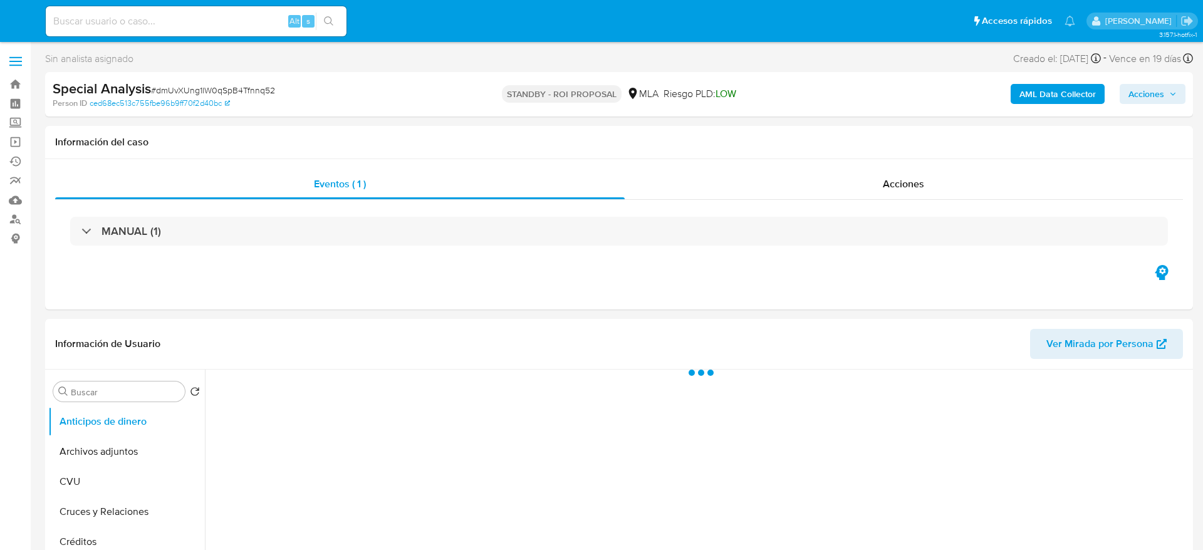
select select "10"
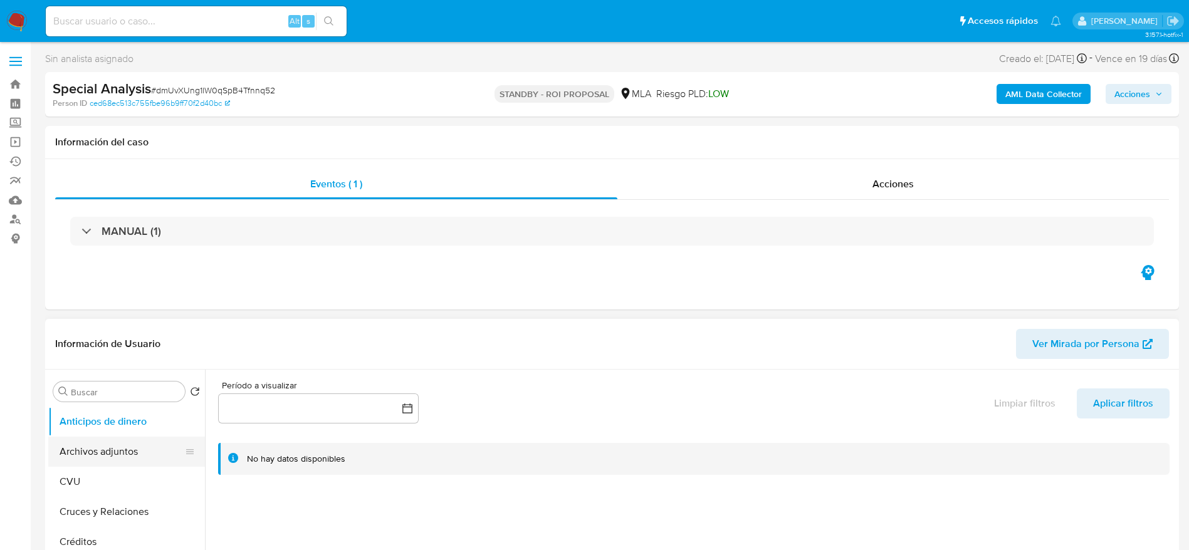
click at [131, 444] on button "Archivos adjuntos" at bounding box center [121, 452] width 147 height 30
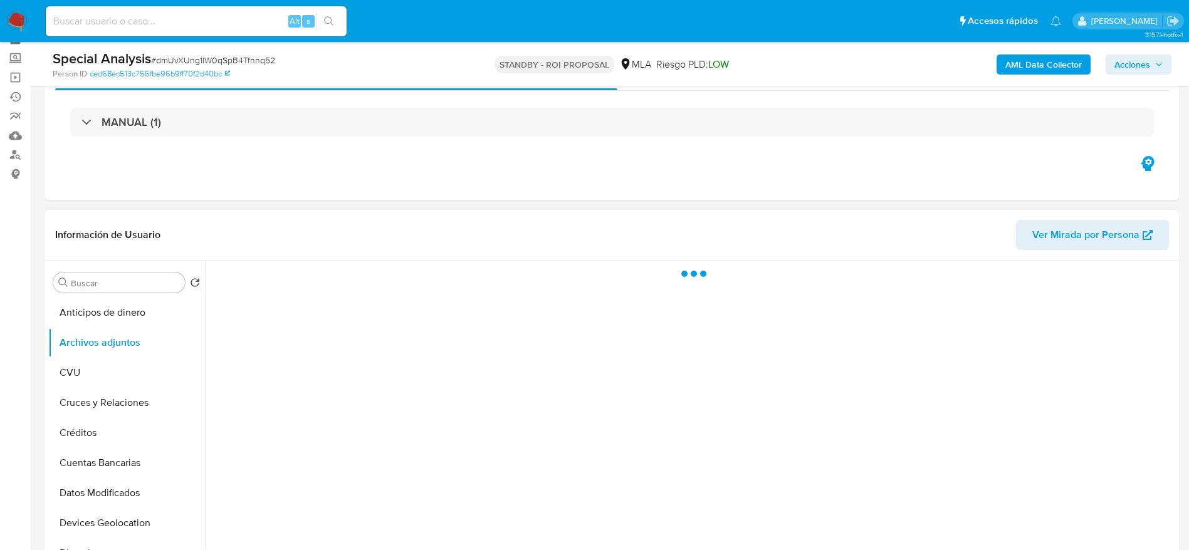
scroll to position [94, 0]
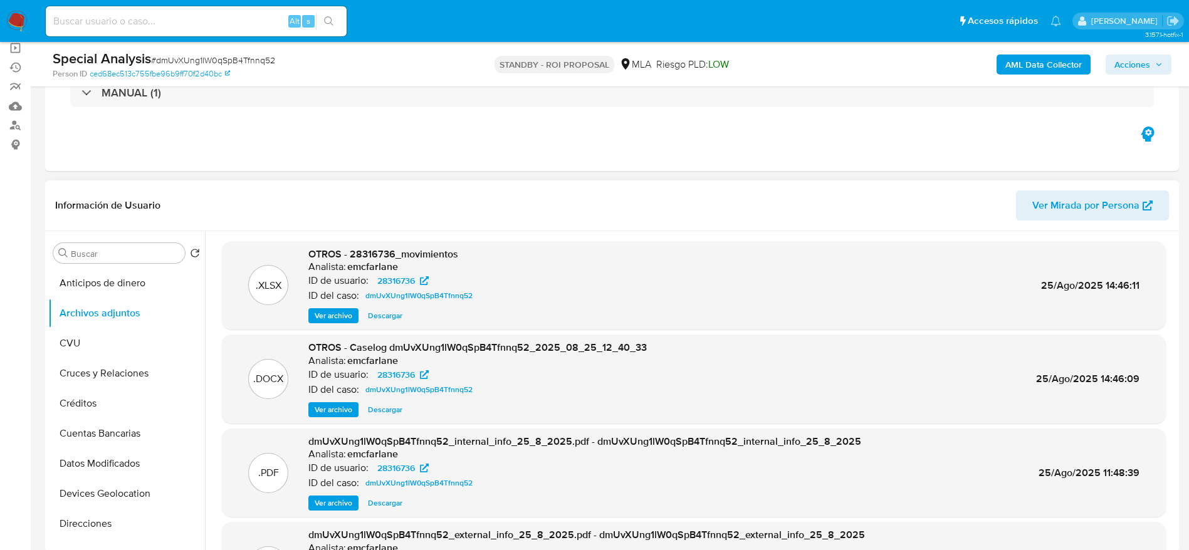
click at [17, 19] on img at bounding box center [16, 21] width 21 height 21
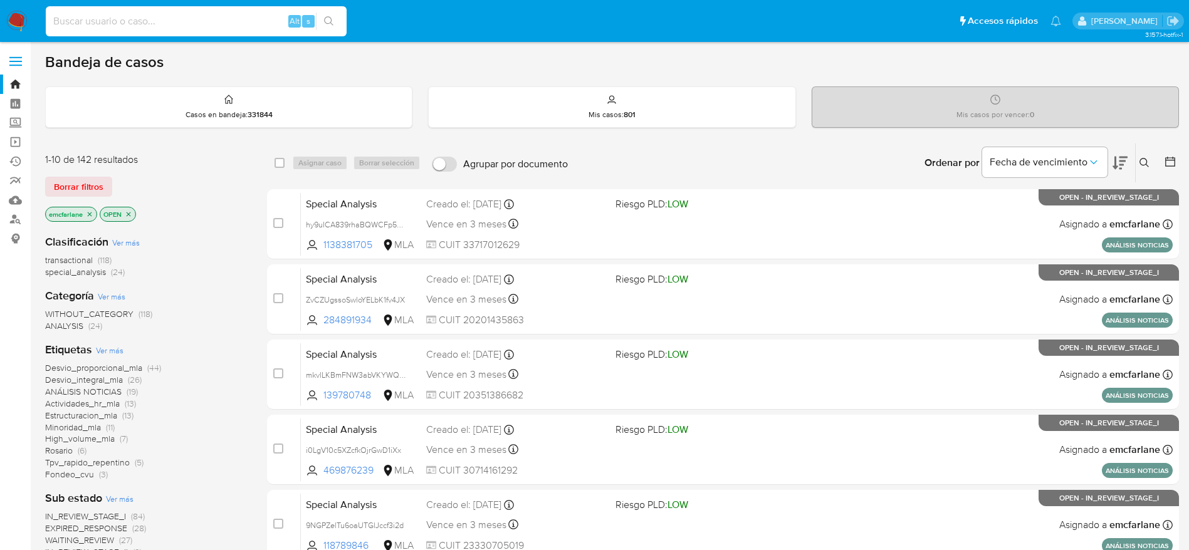
click at [244, 21] on input at bounding box center [196, 21] width 301 height 16
paste input "GOM7XHJRabcTnhCWI3axIXef"
type input "GOM7XHJRabcTnhCWI3axIXef"
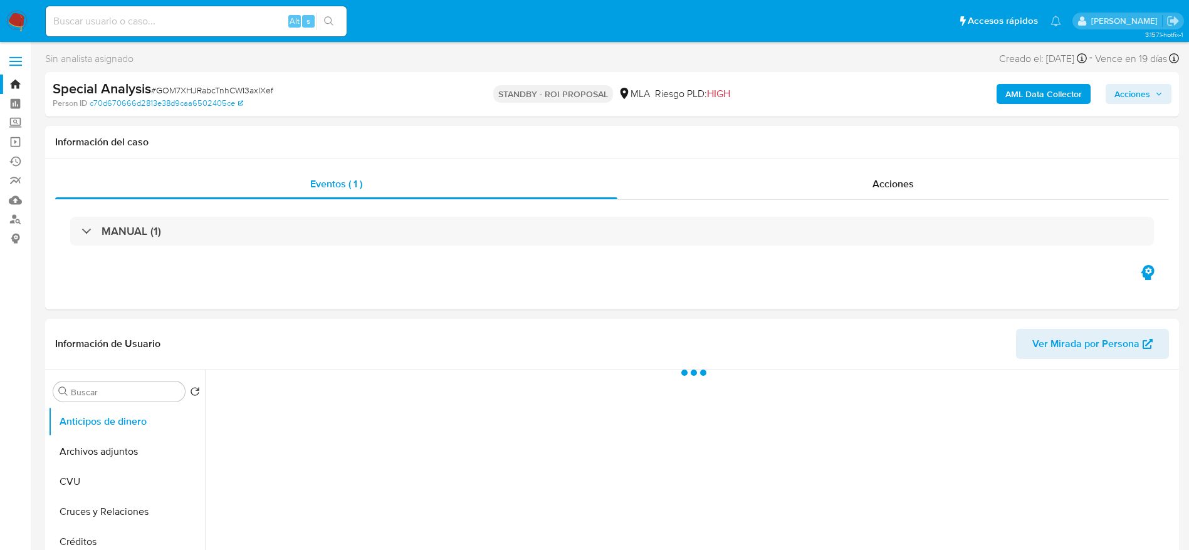
select select "10"
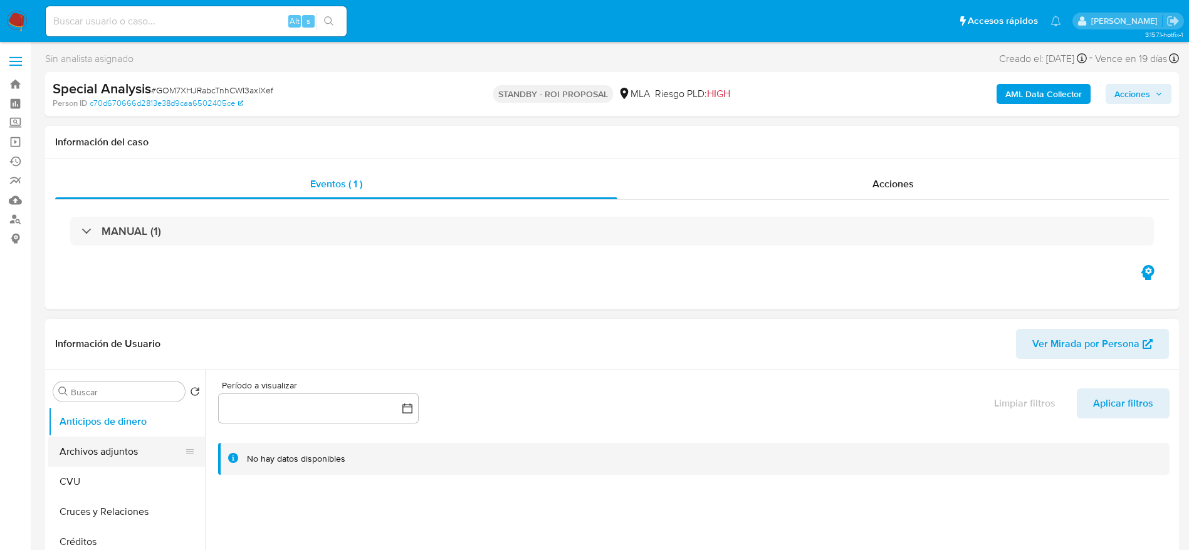
click at [127, 452] on button "Archivos adjuntos" at bounding box center [121, 452] width 147 height 30
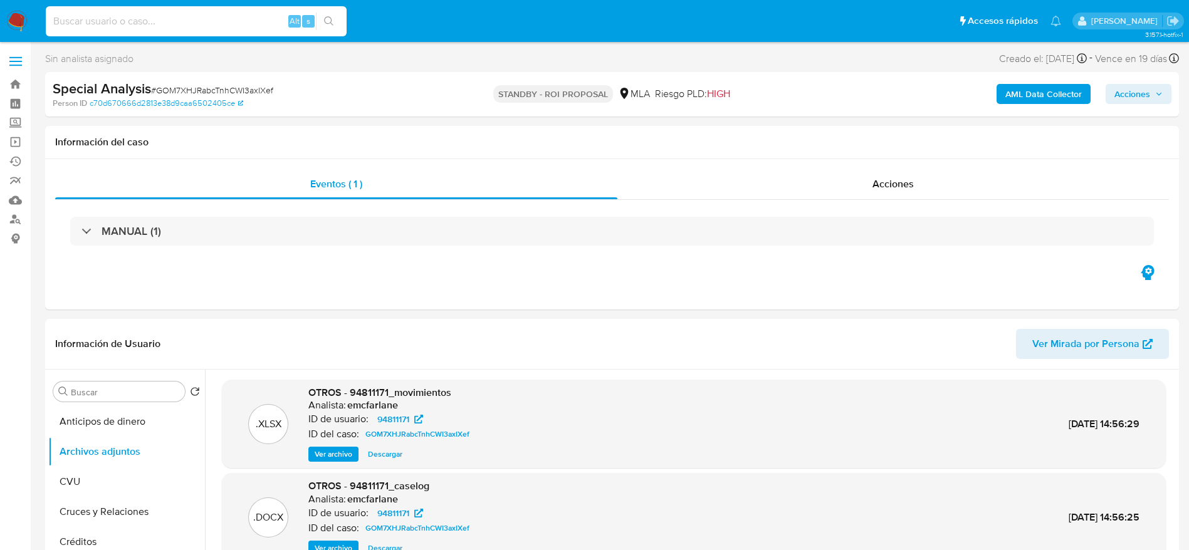
click at [231, 20] on input at bounding box center [196, 21] width 301 height 16
paste input "GOM7XHJRabcTnhCWI3axIXef"
click at [201, 19] on input "GOM7XHJRabcTnhCWI3axIXef" at bounding box center [196, 21] width 301 height 16
paste input "AiegMRneUJJhqKfZq4uCNahF"
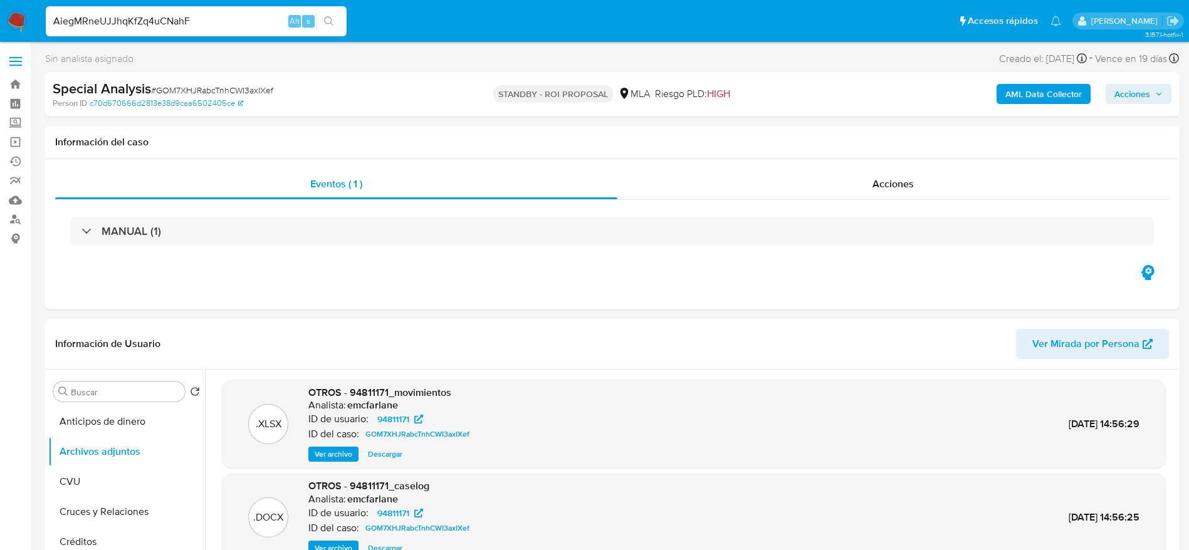
type input "AiegMRneUJJhqKfZq4uCNahF"
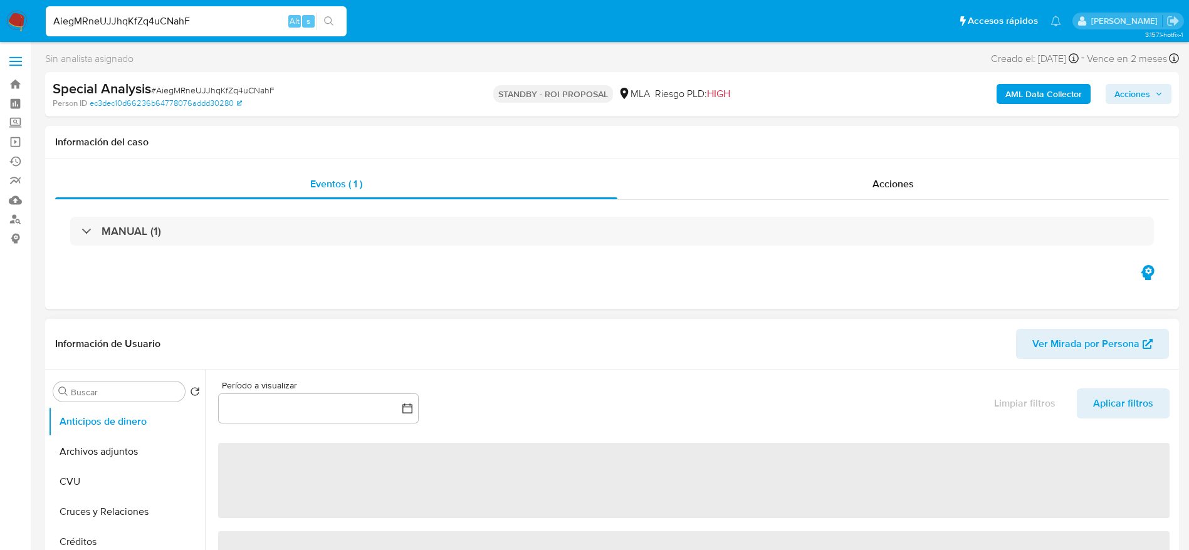
select select "10"
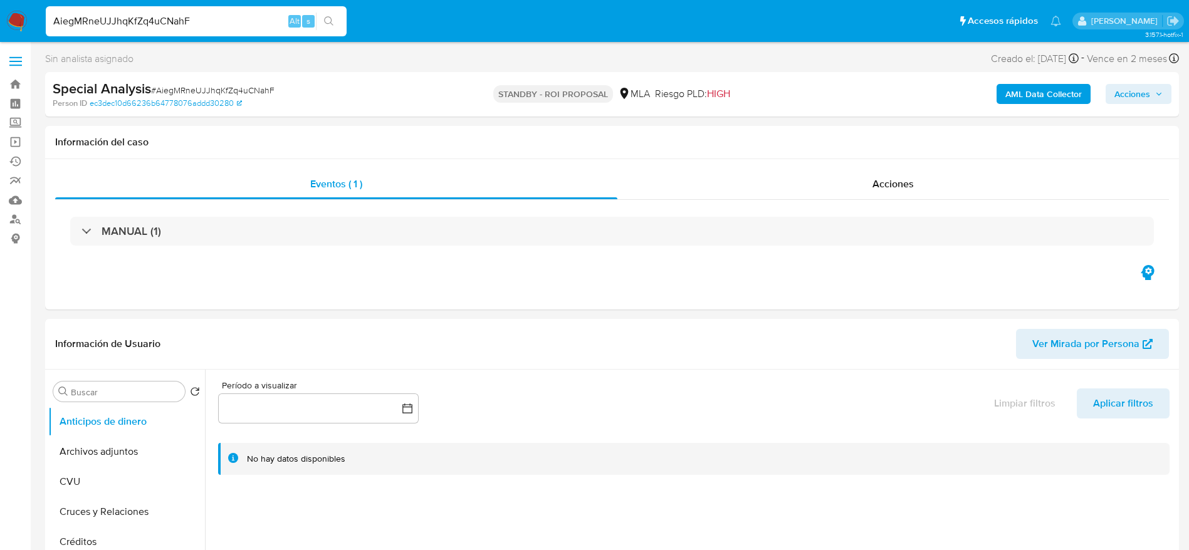
click at [195, 26] on input "AiegMRneUJJhqKfZq4uCNahF" at bounding box center [196, 21] width 301 height 16
paste input "GOM7XHJRabcTnhCWI3axIXef"
type input "GOM7XHJRabcTnhCWI3axIXef"
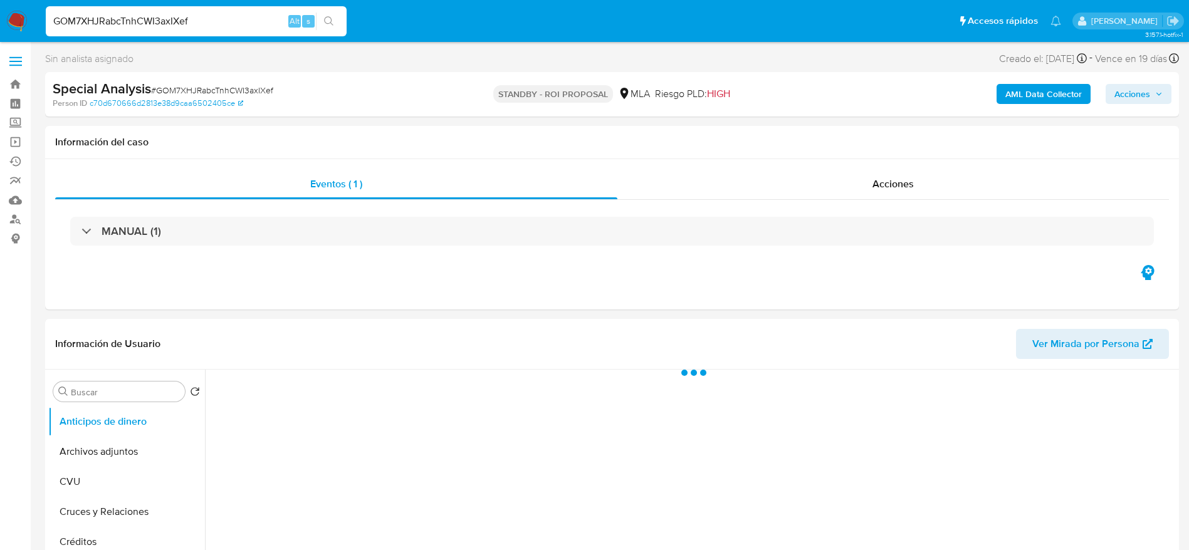
click at [200, 94] on span "# GOM7XHJRabcTnhCWI3axIXef" at bounding box center [212, 90] width 122 height 13
click at [201, 94] on span "# GOM7XHJRabcTnhCWI3axIXef" at bounding box center [212, 90] width 122 height 13
copy span "GOM7XHJRabcTnhCWI3axIXef"
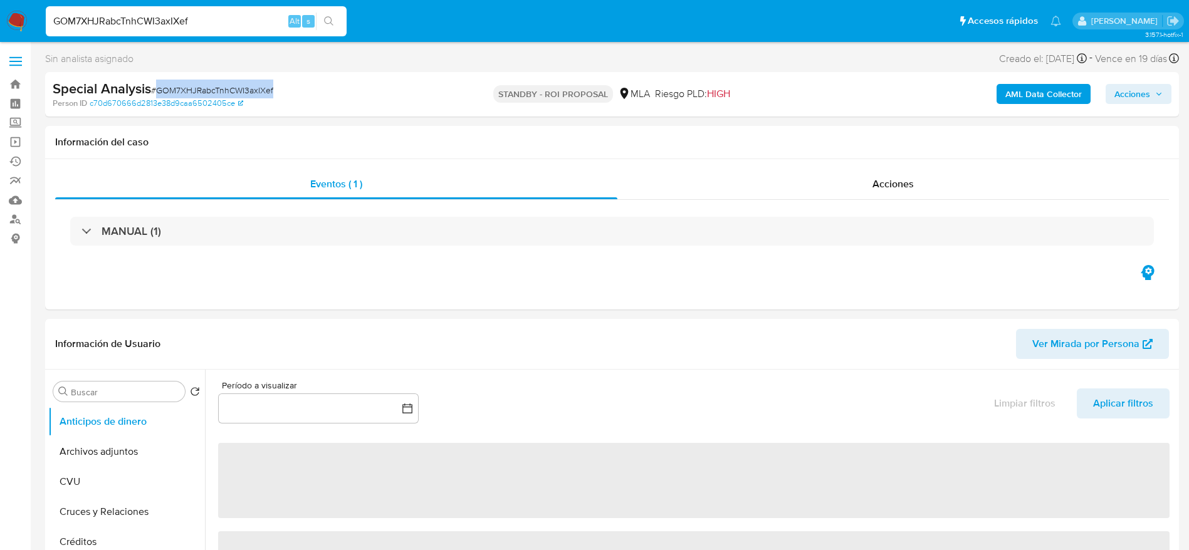
select select "10"
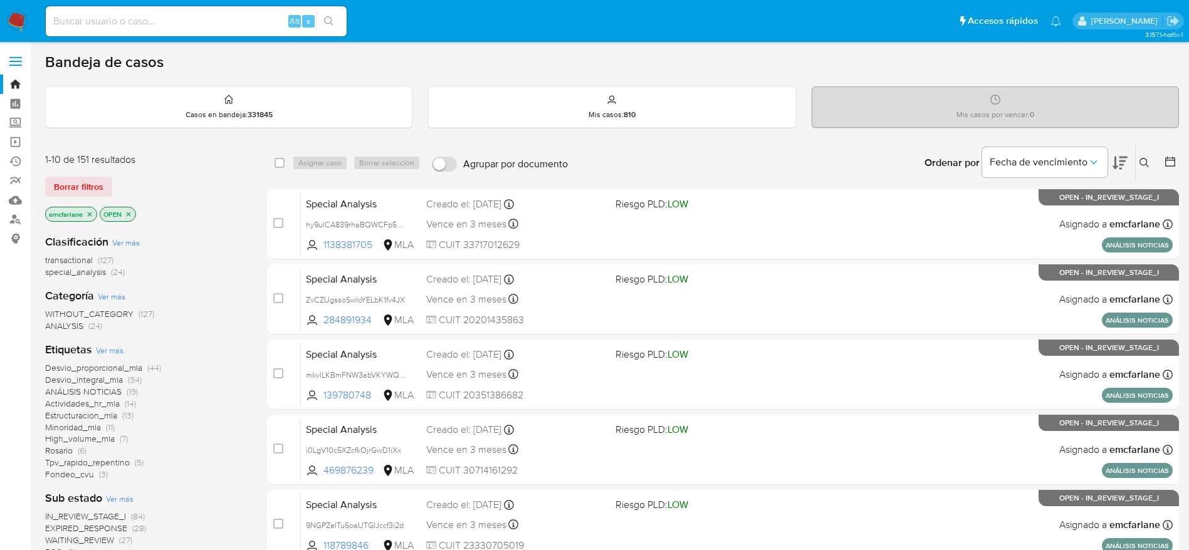
click at [75, 182] on span "Borrar filtros" at bounding box center [78, 187] width 49 height 18
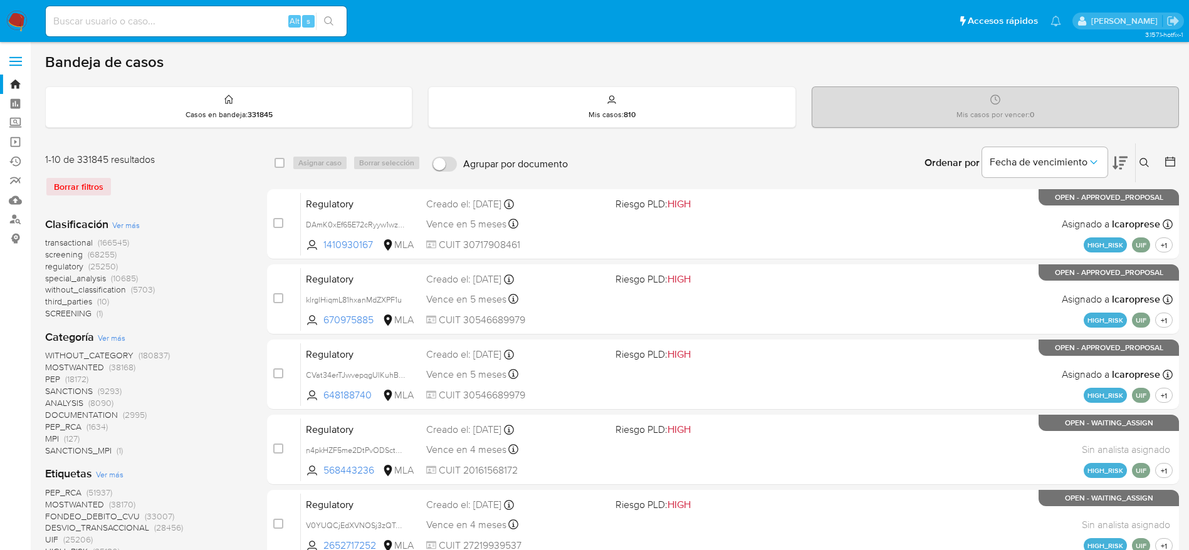
click at [1145, 164] on icon at bounding box center [1143, 162] width 9 height 9
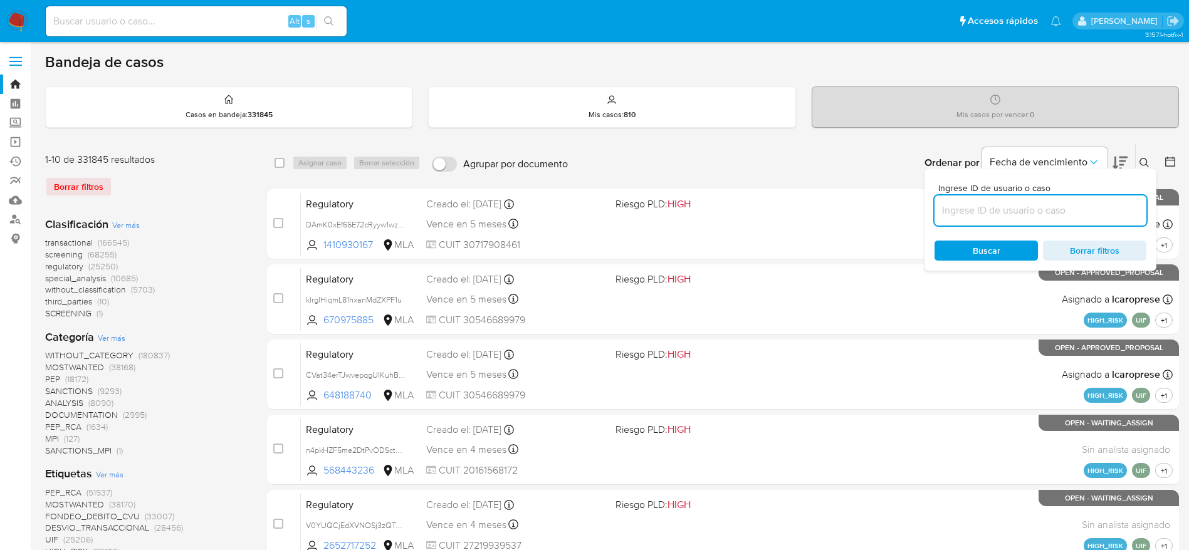
click at [994, 209] on input at bounding box center [1040, 210] width 212 height 16
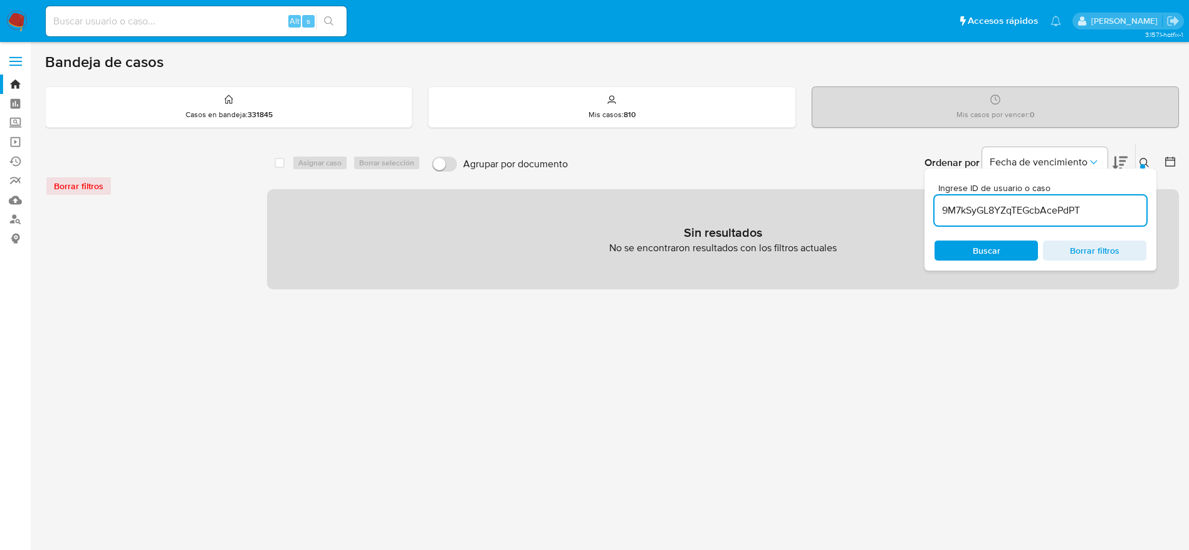
click at [1115, 211] on input "9M7kSyGL8YZqTEGcbAcePdPT" at bounding box center [1040, 210] width 212 height 16
type input "9M7kSyGL8YZqTEGcbAcePdPT"
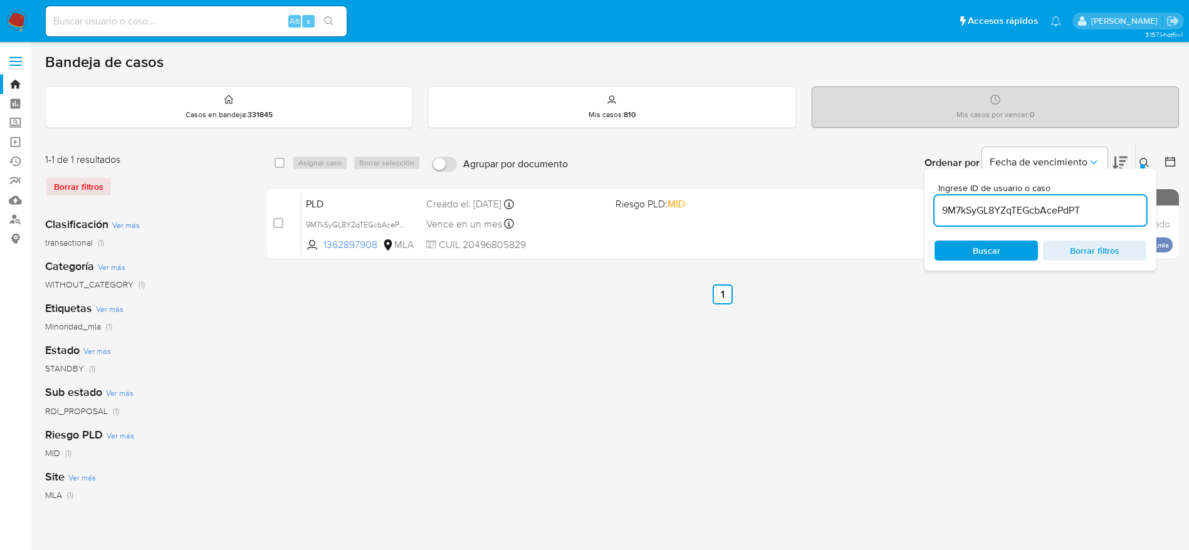
drag, startPoint x: 283, startPoint y: 163, endPoint x: 294, endPoint y: 162, distance: 11.3
click at [283, 162] on input "checkbox" at bounding box center [279, 163] width 10 height 10
checkbox input "true"
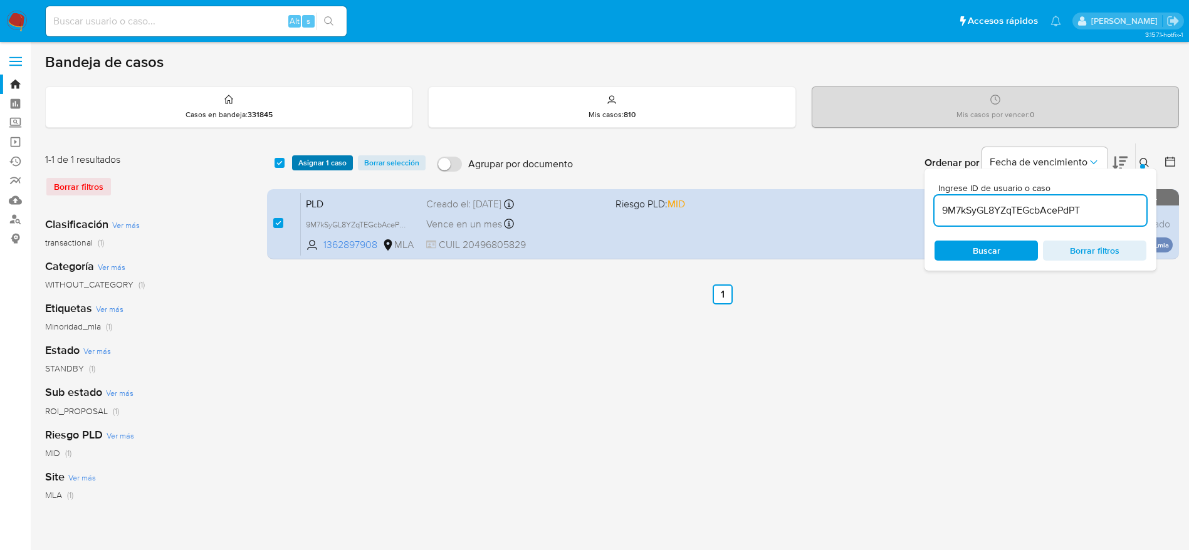
click at [299, 160] on span "Asignar 1 caso" at bounding box center [322, 163] width 48 height 13
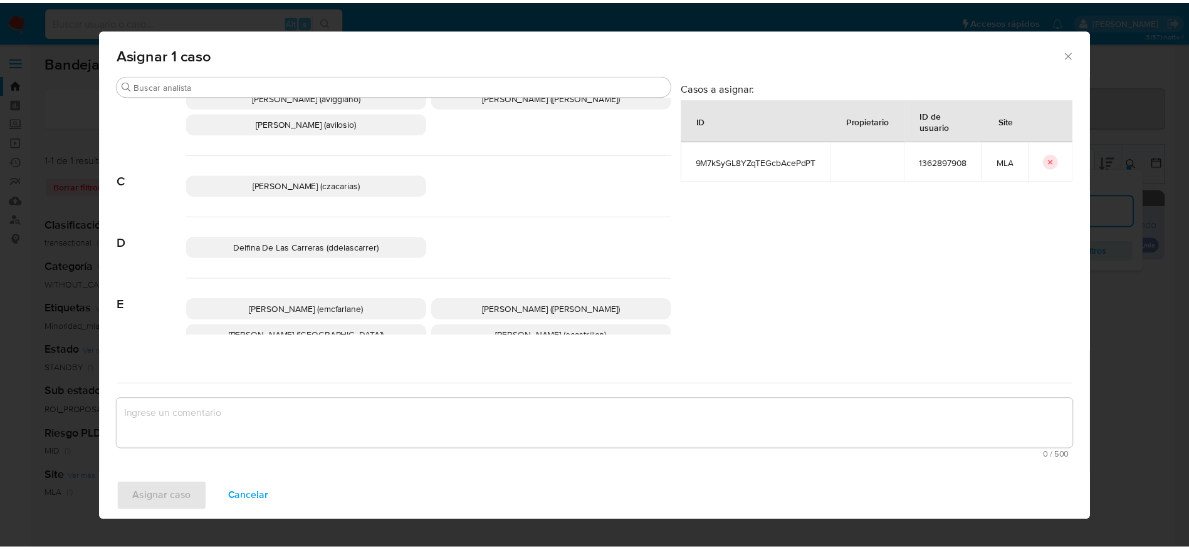
scroll to position [94, 0]
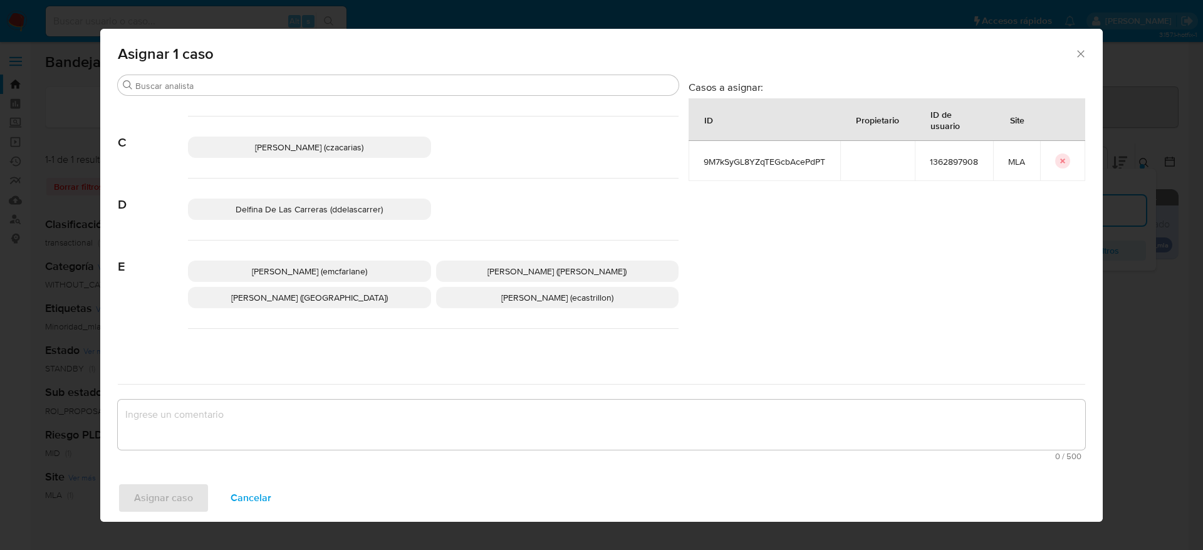
click at [323, 276] on span "Elaine Mc Farlane (emcfarlane)" at bounding box center [309, 271] width 115 height 13
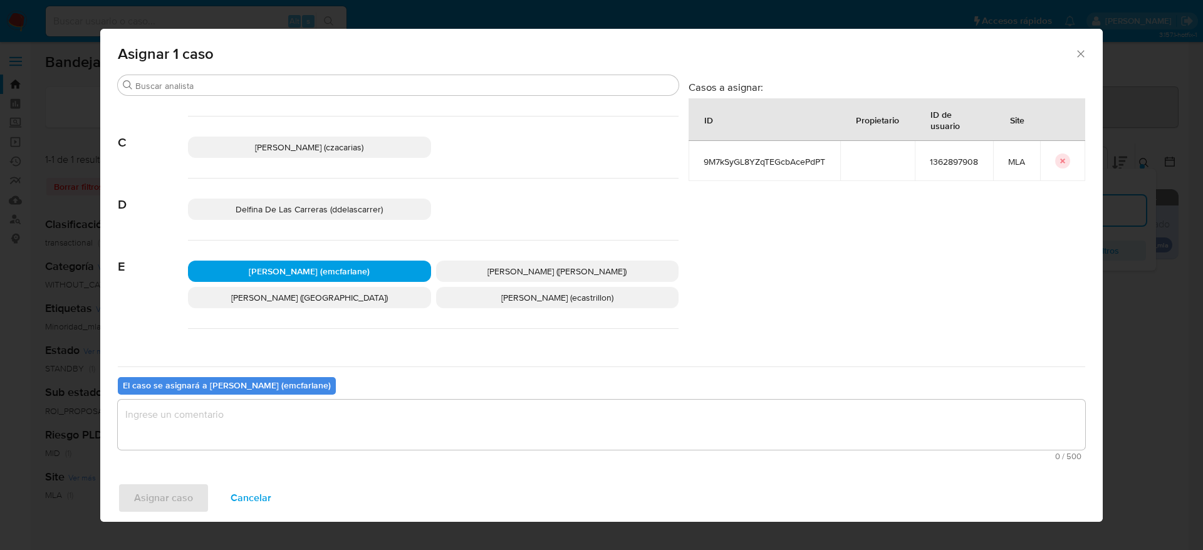
click at [284, 434] on textarea "assign-modal" at bounding box center [601, 425] width 967 height 50
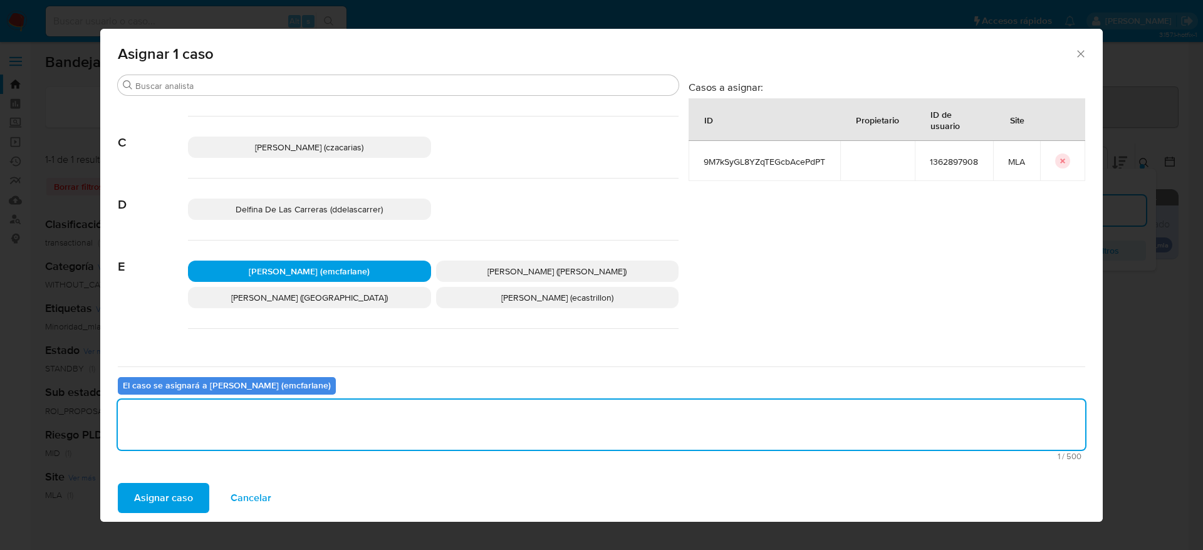
click at [173, 482] on div "Asignar caso Cancelar" at bounding box center [601, 498] width 1002 height 48
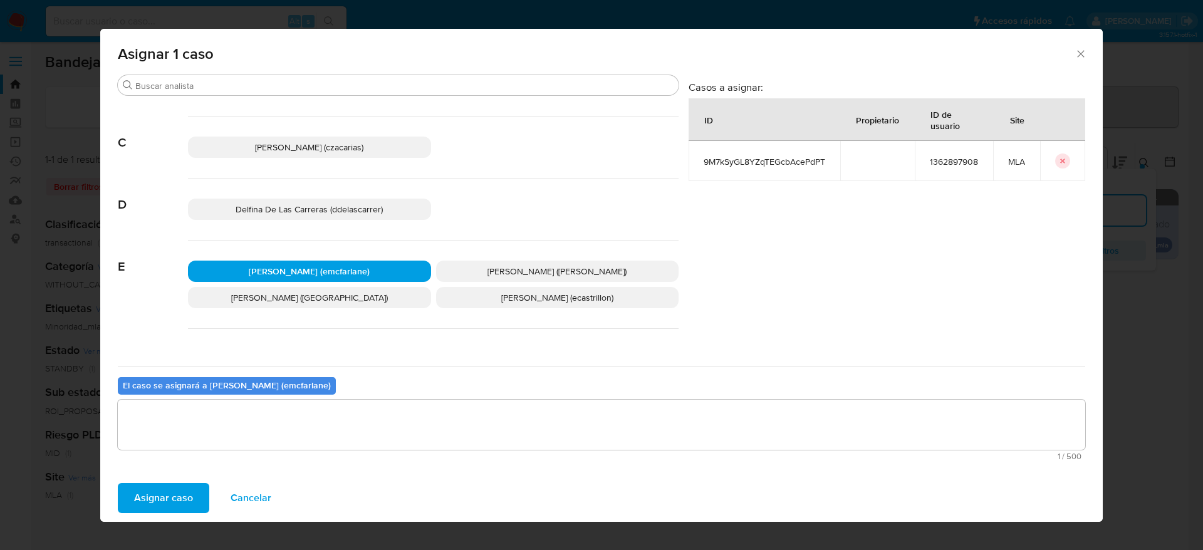
click at [175, 496] on span "Asignar caso" at bounding box center [163, 498] width 59 height 28
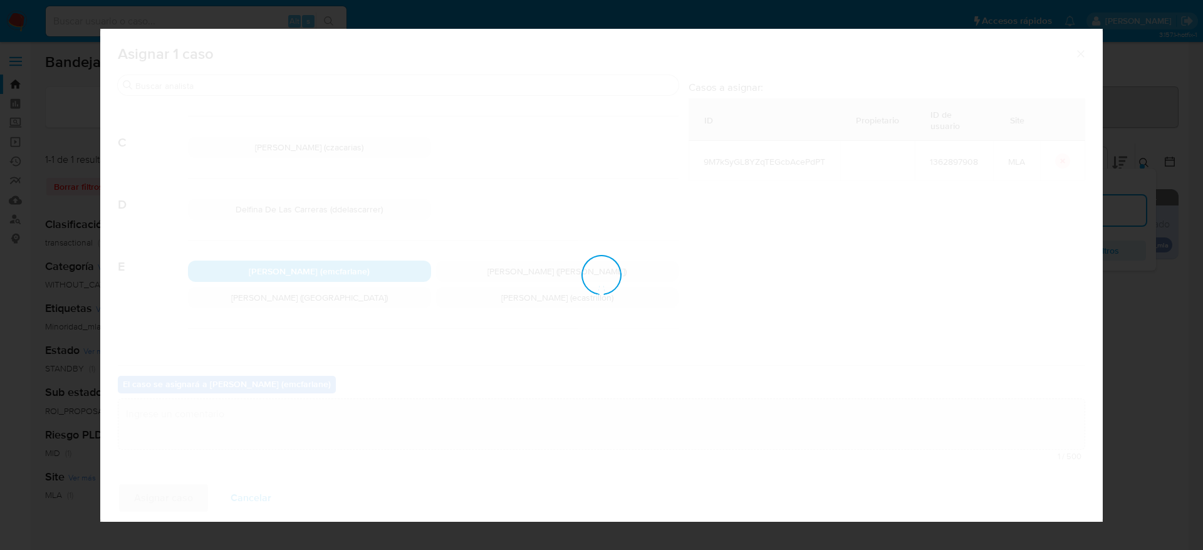
checkbox input "false"
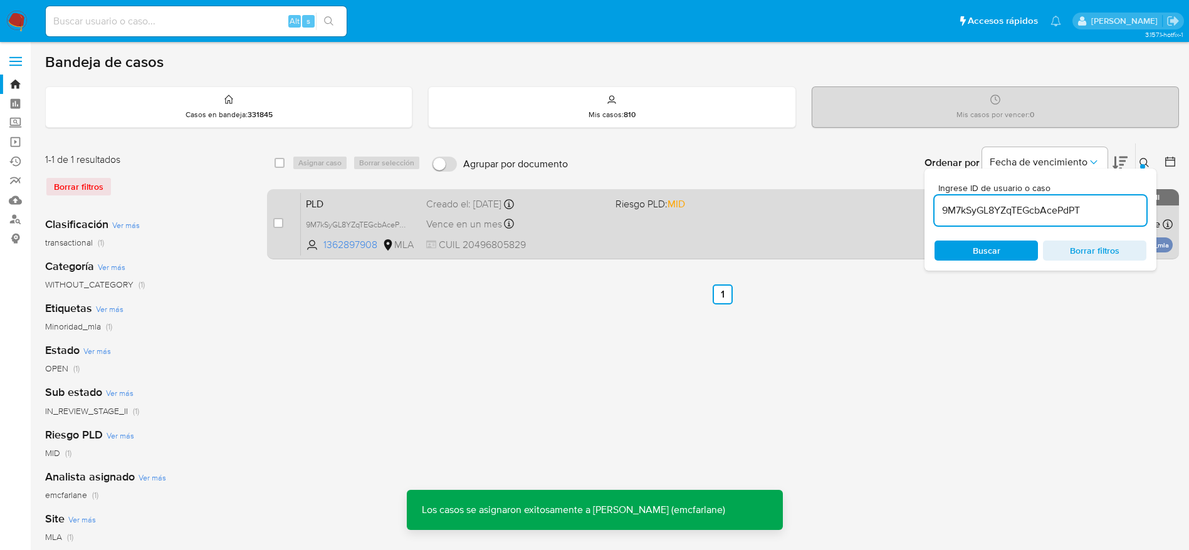
click at [612, 228] on div "PLD 9M7kSyGL8YZqTEGcbAcePdPT 1362897908 MLA Riesgo PLD: MID Creado el: 12/08/20…" at bounding box center [737, 223] width 872 height 63
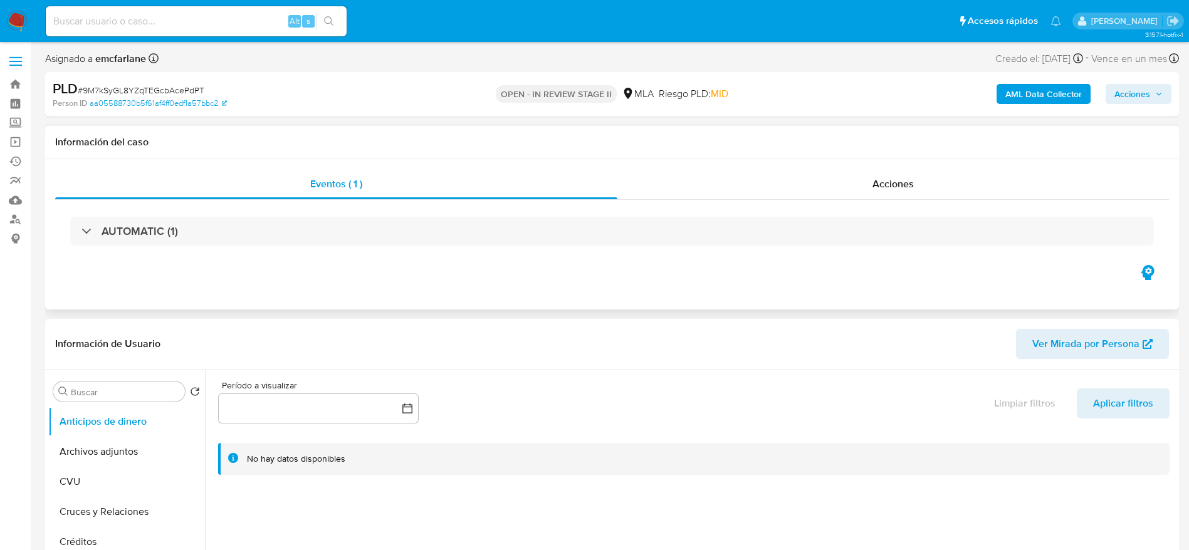
select select "10"
click at [912, 89] on div "AML Data Collector Acciones" at bounding box center [986, 94] width 370 height 29
drag, startPoint x: 1145, startPoint y: 91, endPoint x: 1137, endPoint y: 98, distance: 11.2
click at [1143, 93] on span "Acciones" at bounding box center [1132, 94] width 36 height 20
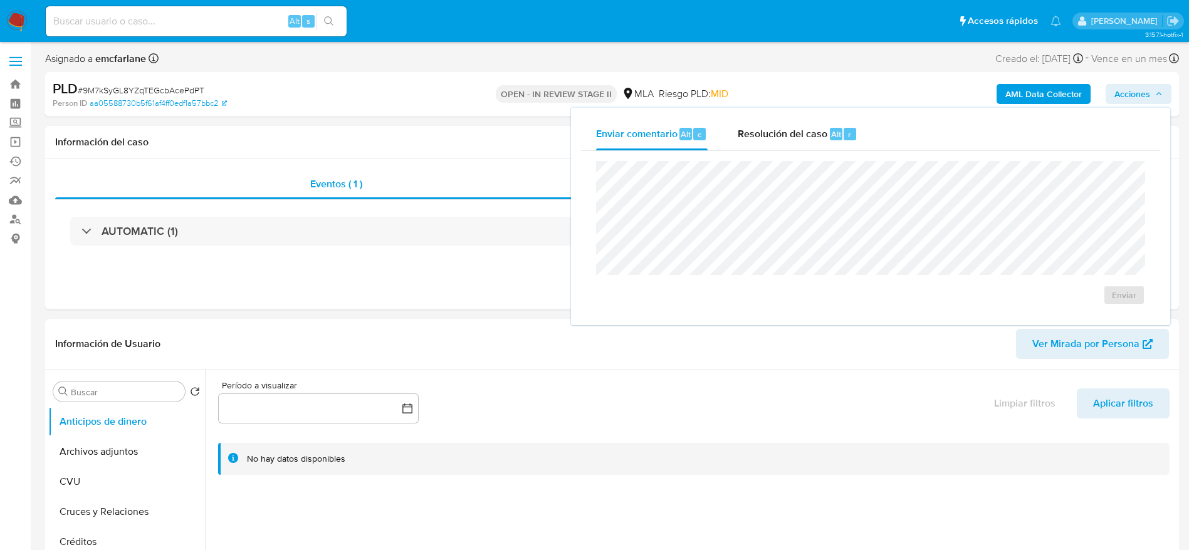
drag, startPoint x: 838, startPoint y: 135, endPoint x: 841, endPoint y: 157, distance: 22.7
click at [838, 133] on span "Alt" at bounding box center [836, 134] width 10 height 12
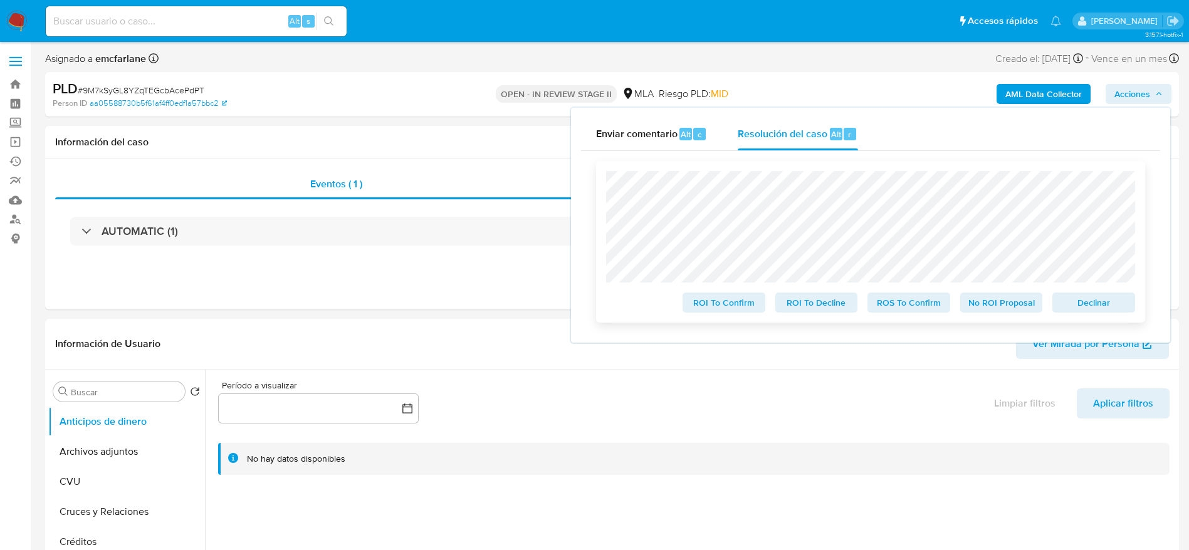
click at [1092, 299] on span "Declinar" at bounding box center [1093, 303] width 65 height 18
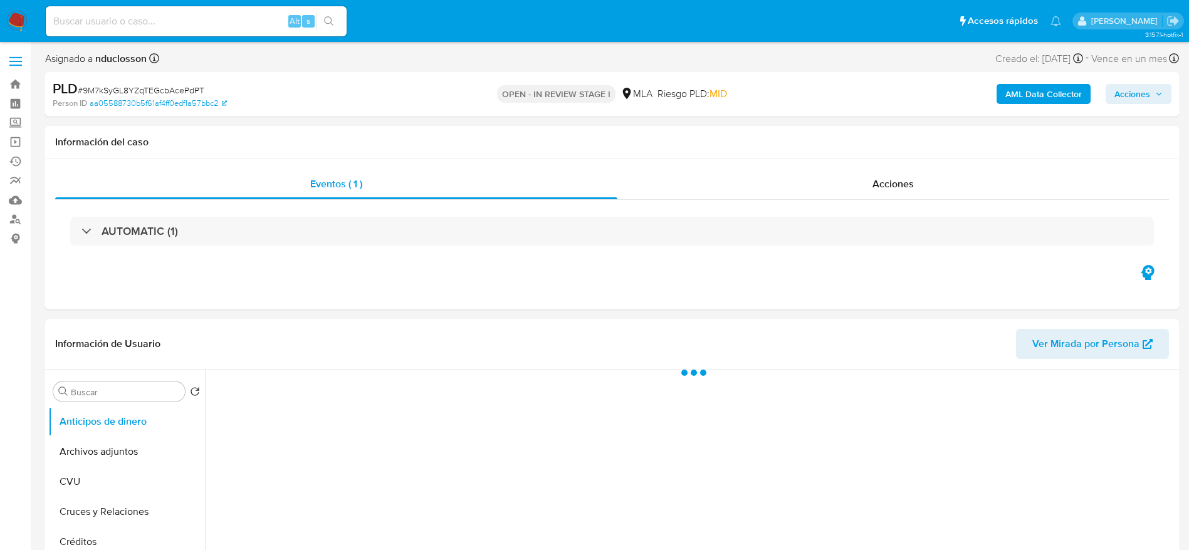
drag, startPoint x: 1116, startPoint y: 93, endPoint x: 1099, endPoint y: 98, distance: 17.6
click at [1115, 94] on span "Acciones" at bounding box center [1132, 94] width 36 height 20
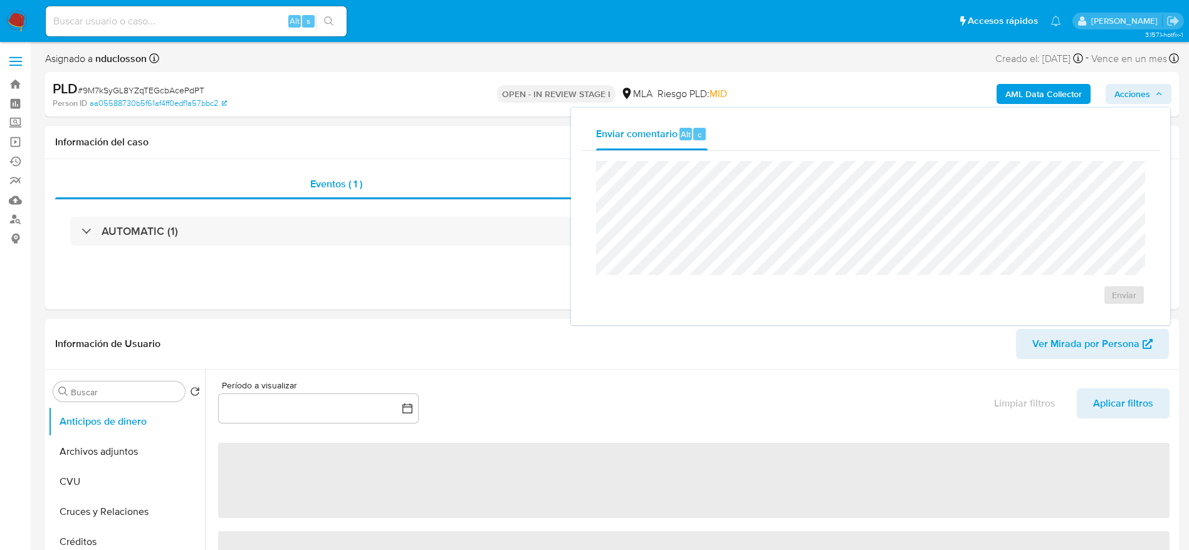
select select "10"
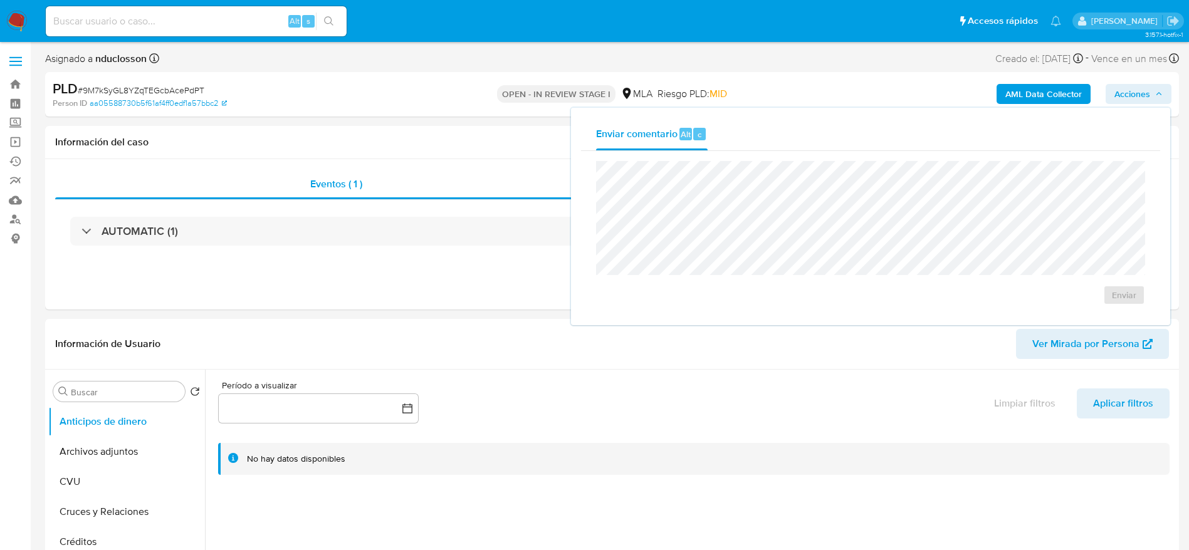
click at [514, 63] on div "Asignado a nduclosson Asignado el: [DATE] 12:45:26 Creado el: [DATE] Creado el:…" at bounding box center [611, 61] width 1133 height 22
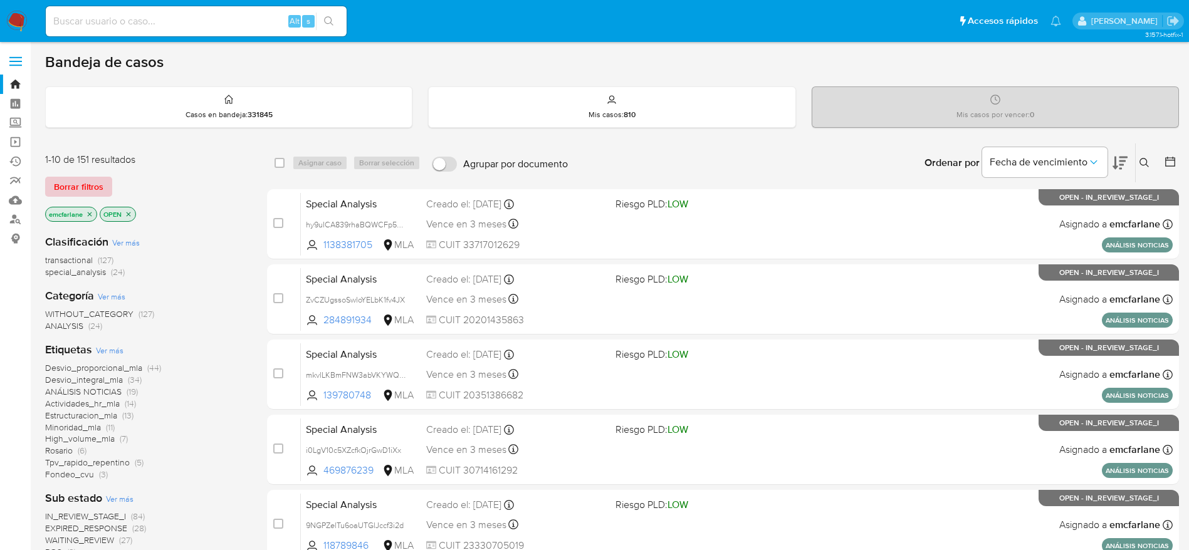
drag, startPoint x: 75, startPoint y: 184, endPoint x: 576, endPoint y: 98, distance: 508.5
click at [75, 184] on span "Borrar filtros" at bounding box center [78, 187] width 49 height 18
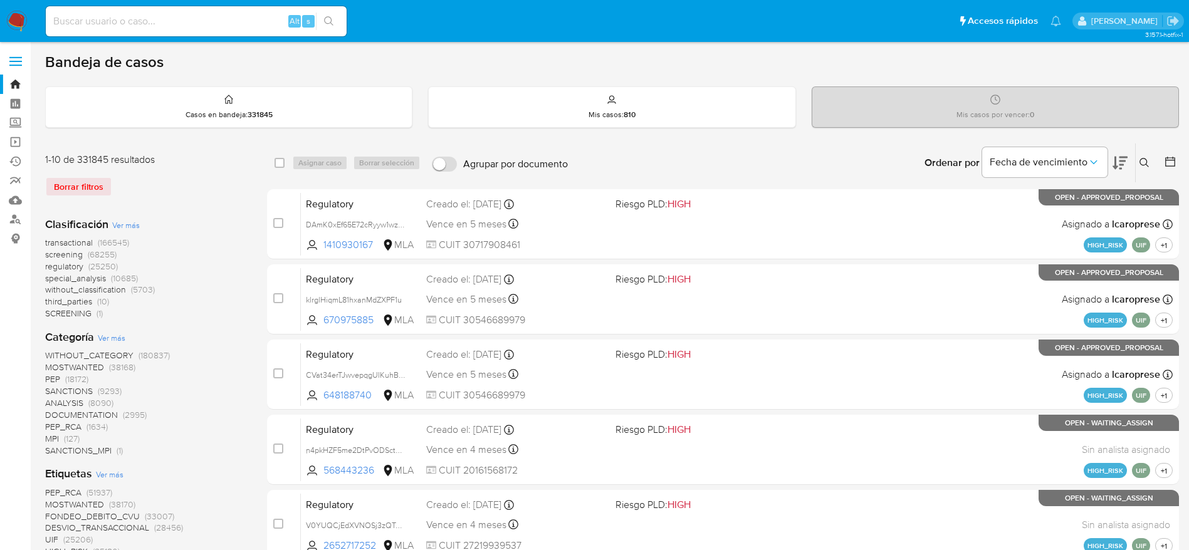
click at [1145, 161] on icon at bounding box center [1144, 163] width 10 height 10
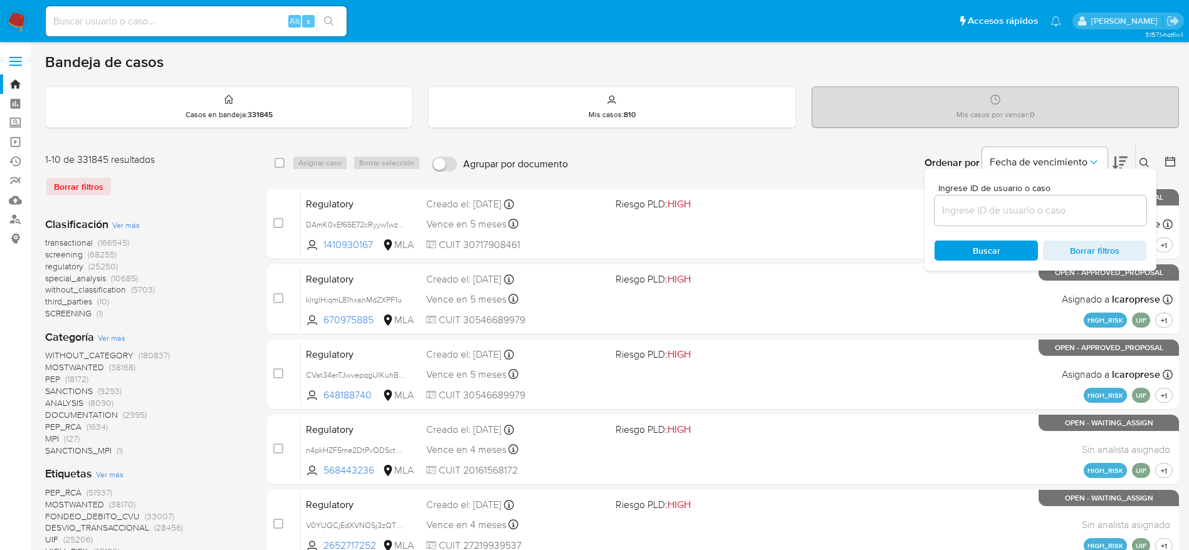
click at [1044, 202] on input at bounding box center [1040, 210] width 212 height 16
type input "GOM7XHJRabcTnhCWI3axIXef"
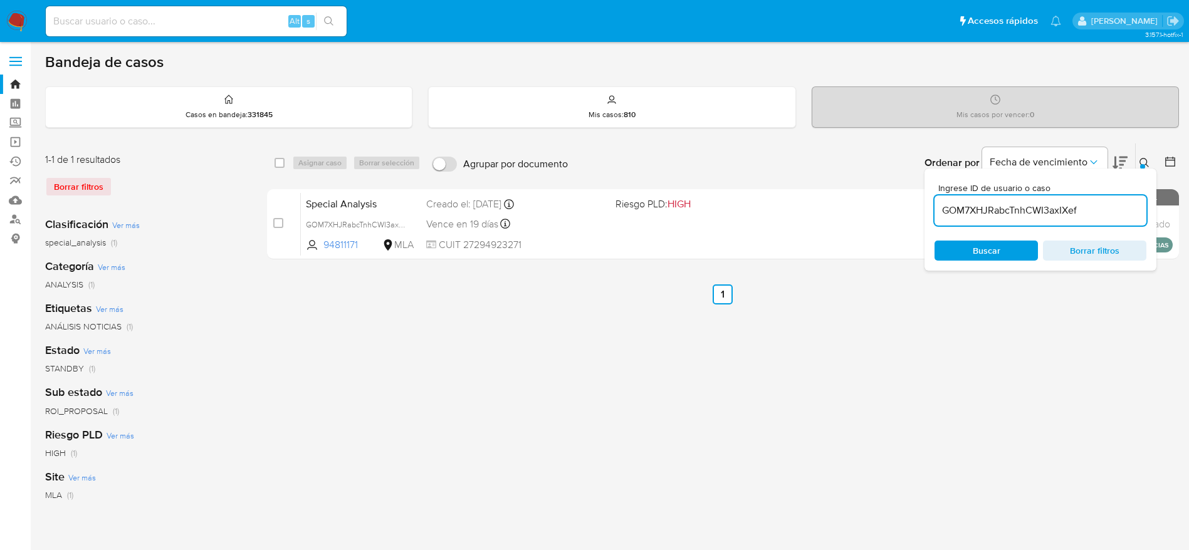
click at [278, 158] on input "checkbox" at bounding box center [279, 163] width 10 height 10
checkbox input "true"
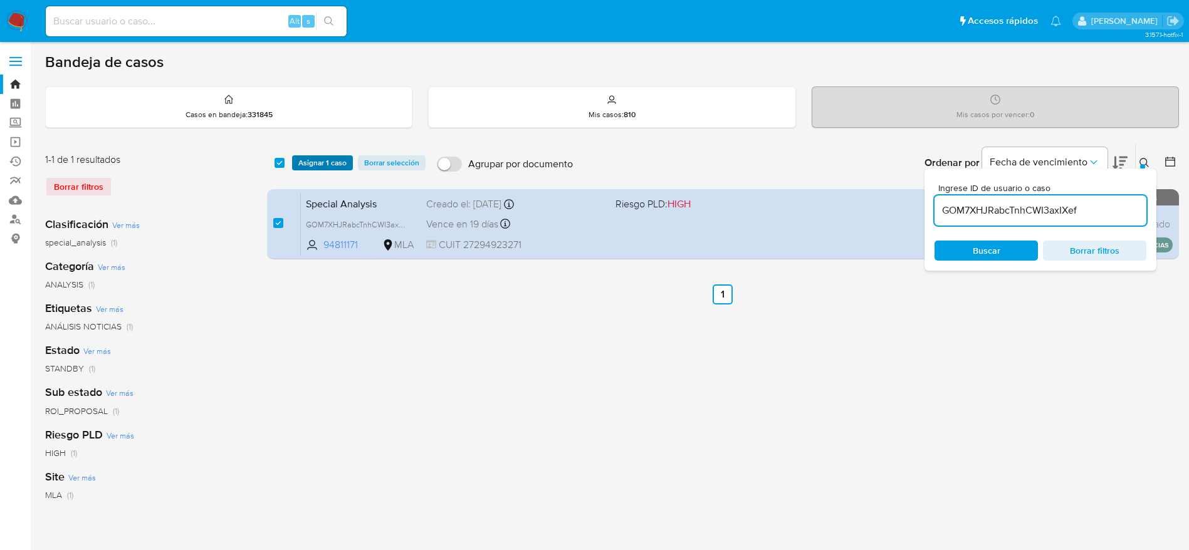
click at [301, 160] on span "Asignar 1 caso" at bounding box center [322, 163] width 48 height 13
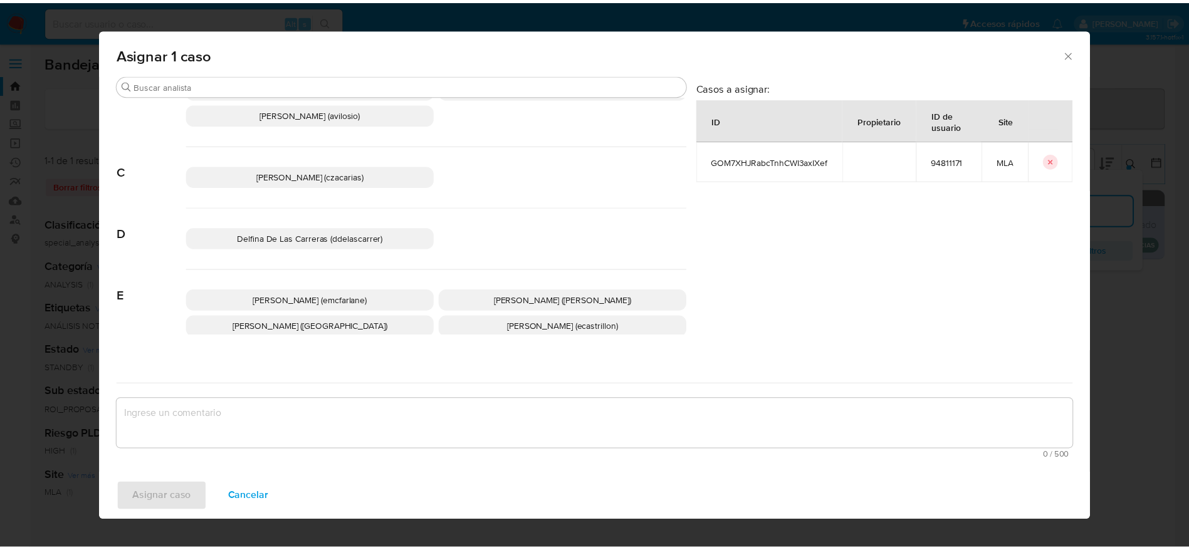
scroll to position [94, 0]
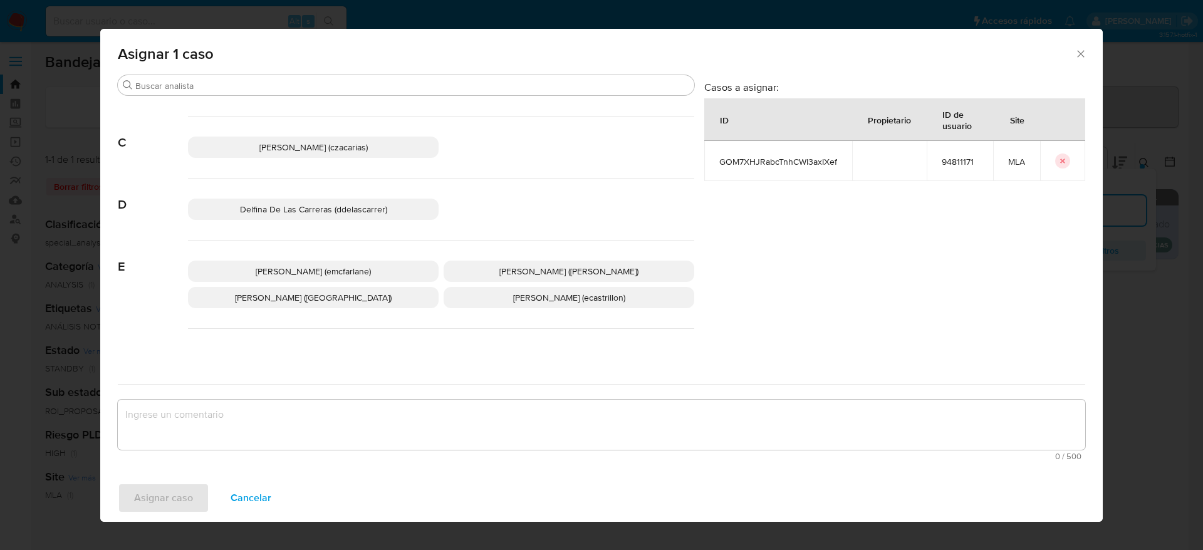
click at [303, 269] on span "Elaine Mc Farlane (emcfarlane)" at bounding box center [313, 271] width 115 height 13
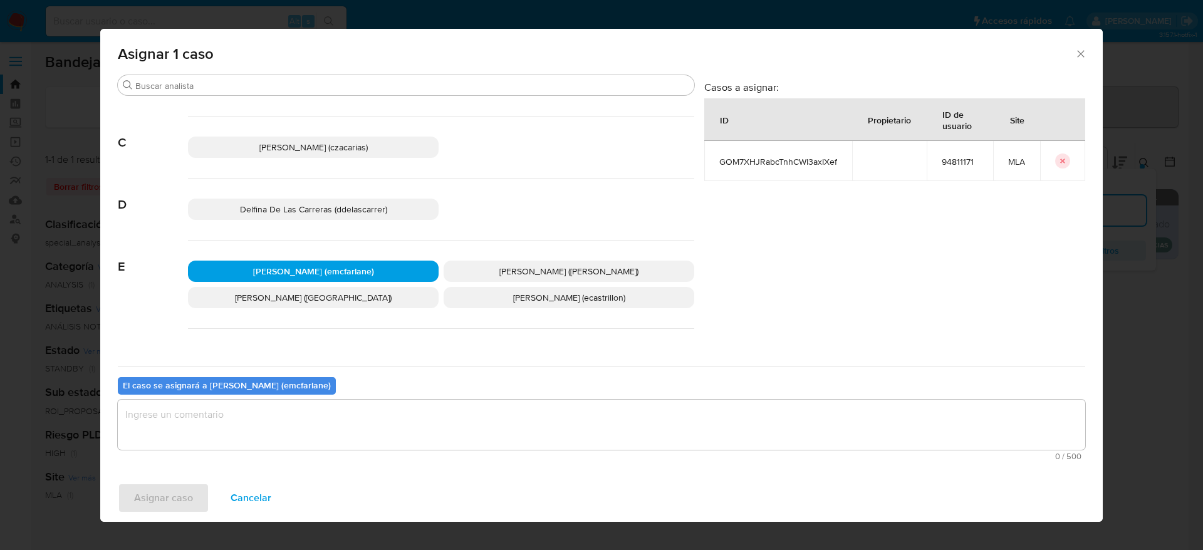
click at [245, 439] on textarea "assign-modal" at bounding box center [601, 425] width 967 height 50
drag, startPoint x: 162, startPoint y: 502, endPoint x: 467, endPoint y: 0, distance: 587.7
click at [161, 502] on span "Asignar caso" at bounding box center [163, 498] width 59 height 28
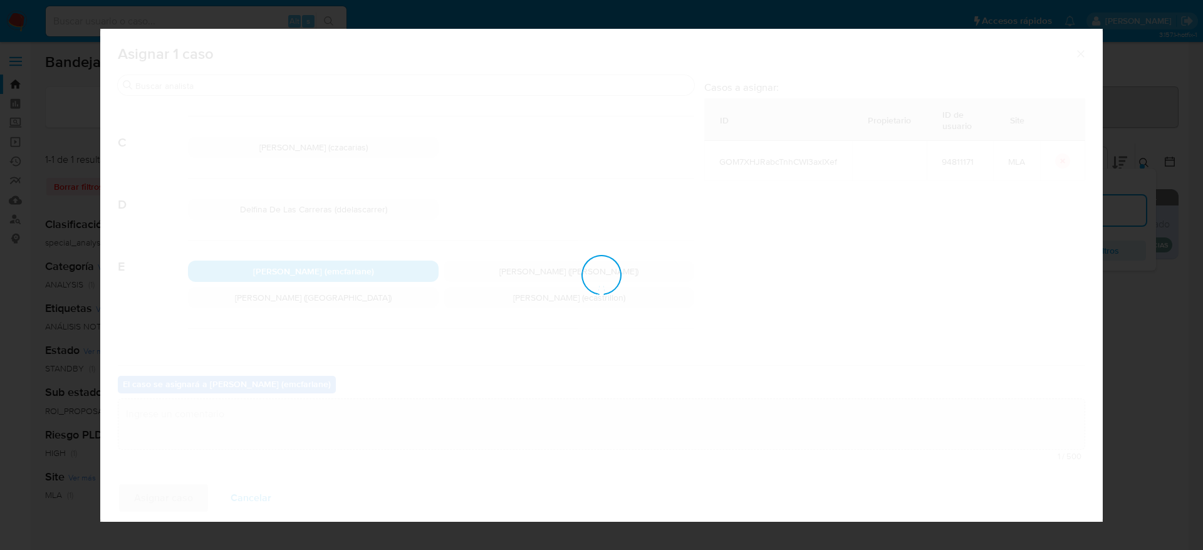
checkbox input "false"
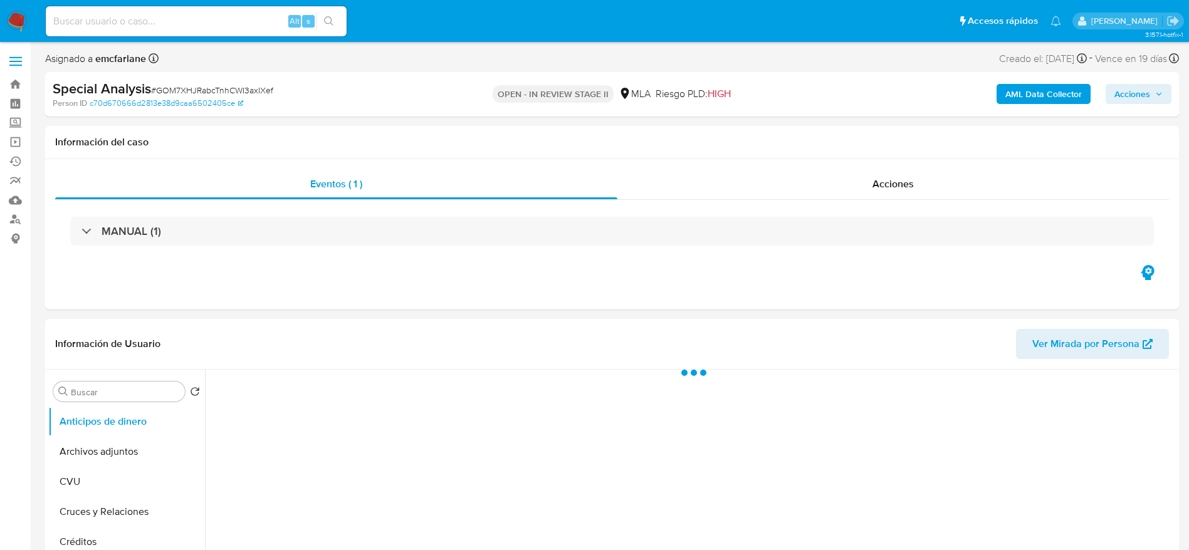
drag, startPoint x: 1142, startPoint y: 91, endPoint x: 1106, endPoint y: 105, distance: 38.3
click at [1142, 91] on span "Acciones" at bounding box center [1132, 94] width 36 height 20
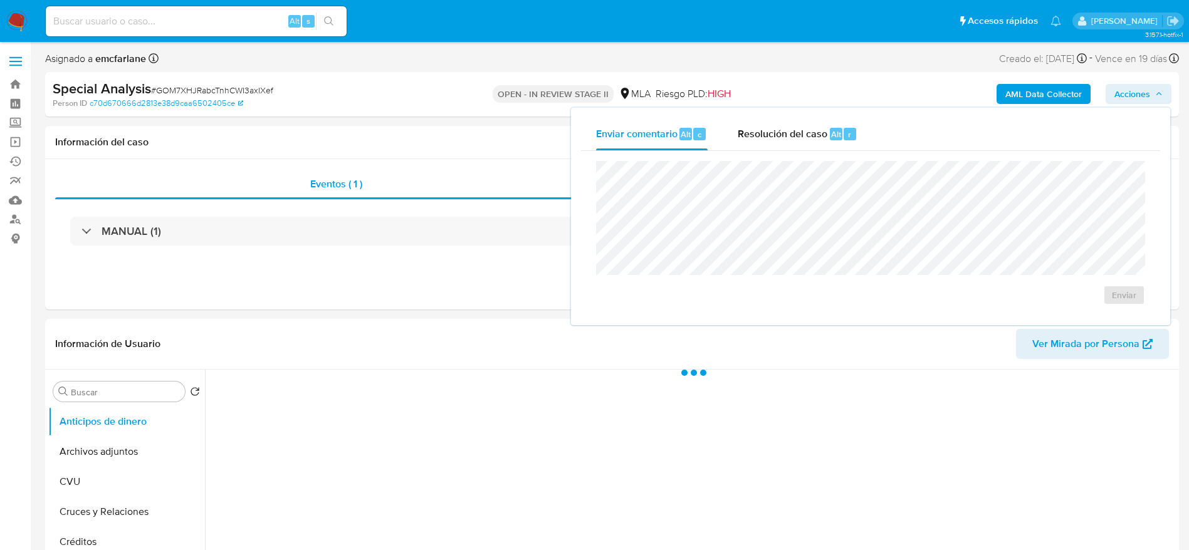
click at [760, 153] on div "Enviar" at bounding box center [870, 233] width 579 height 164
click at [810, 127] on span "Resolución del caso" at bounding box center [782, 134] width 90 height 14
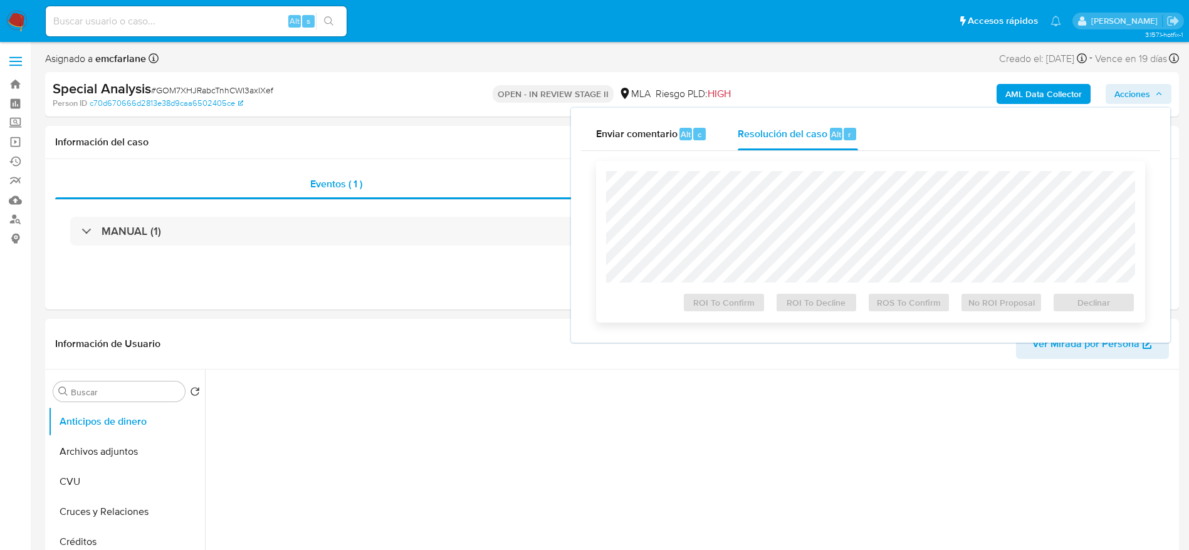
select select "10"
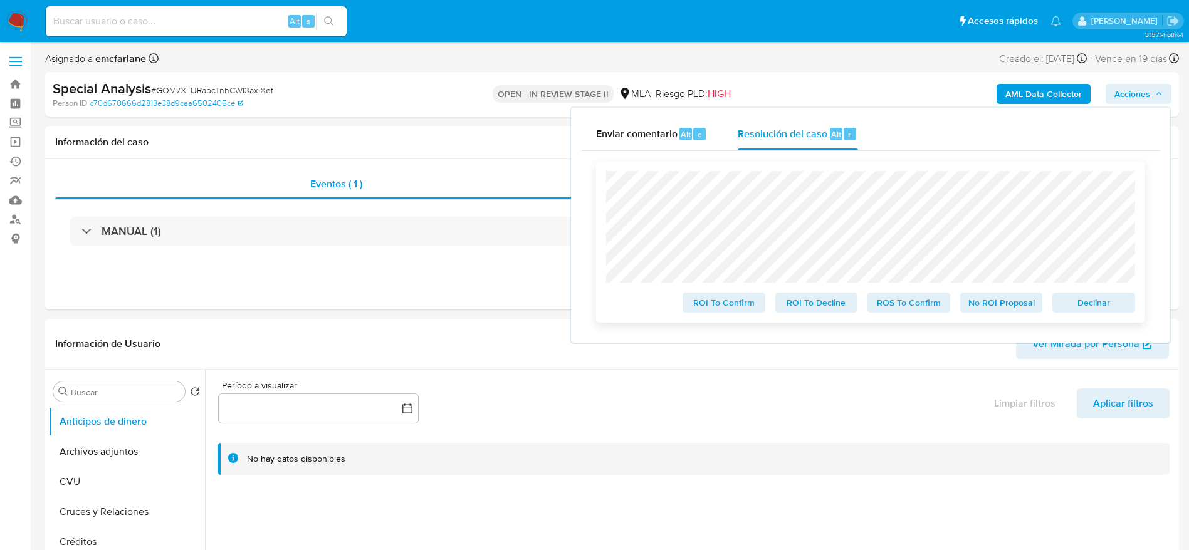
drag, startPoint x: 1097, startPoint y: 298, endPoint x: 1095, endPoint y: 305, distance: 7.3
click at [1098, 299] on span "Declinar" at bounding box center [1093, 303] width 65 height 18
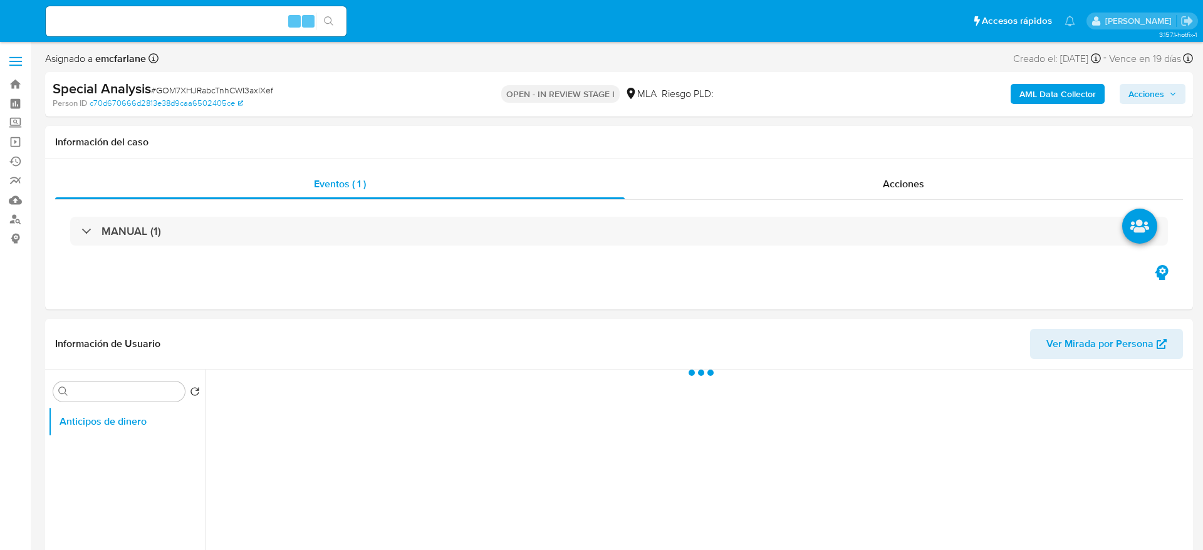
select select "10"
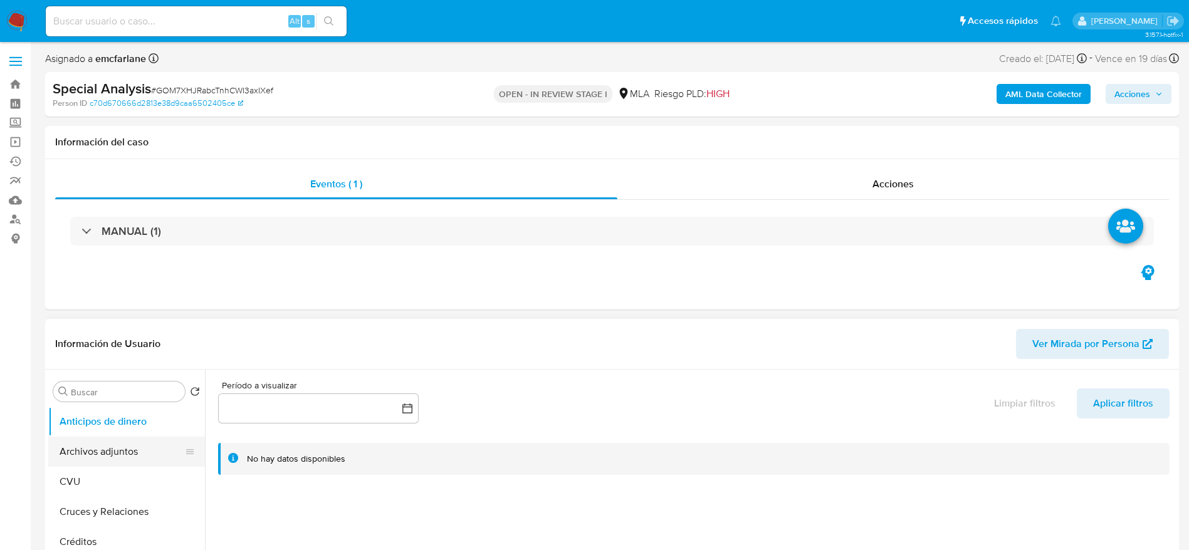
click at [97, 462] on button "Archivos adjuntos" at bounding box center [121, 452] width 147 height 30
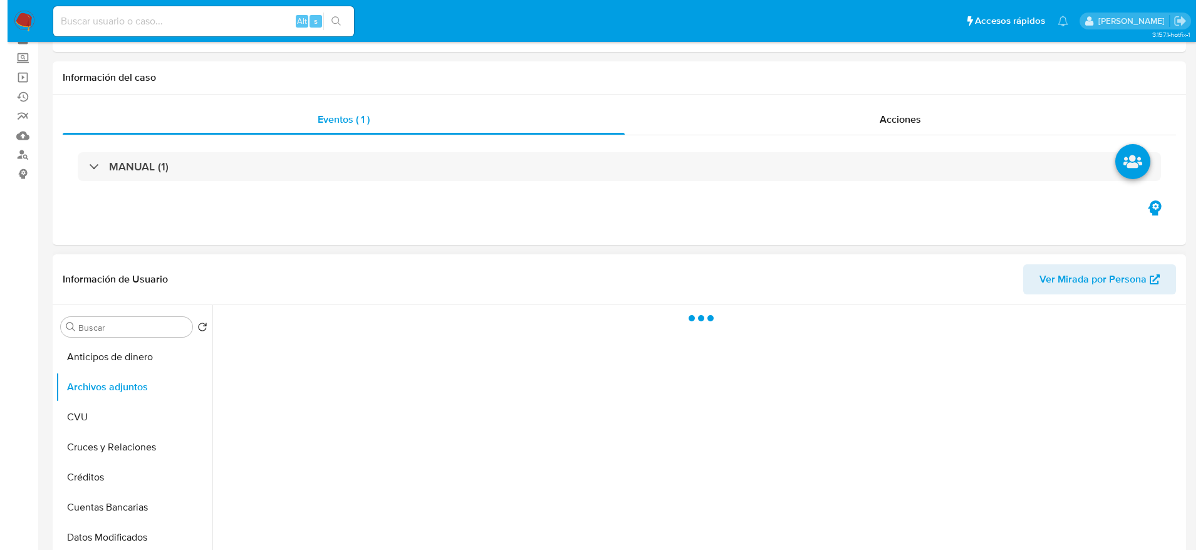
scroll to position [94, 0]
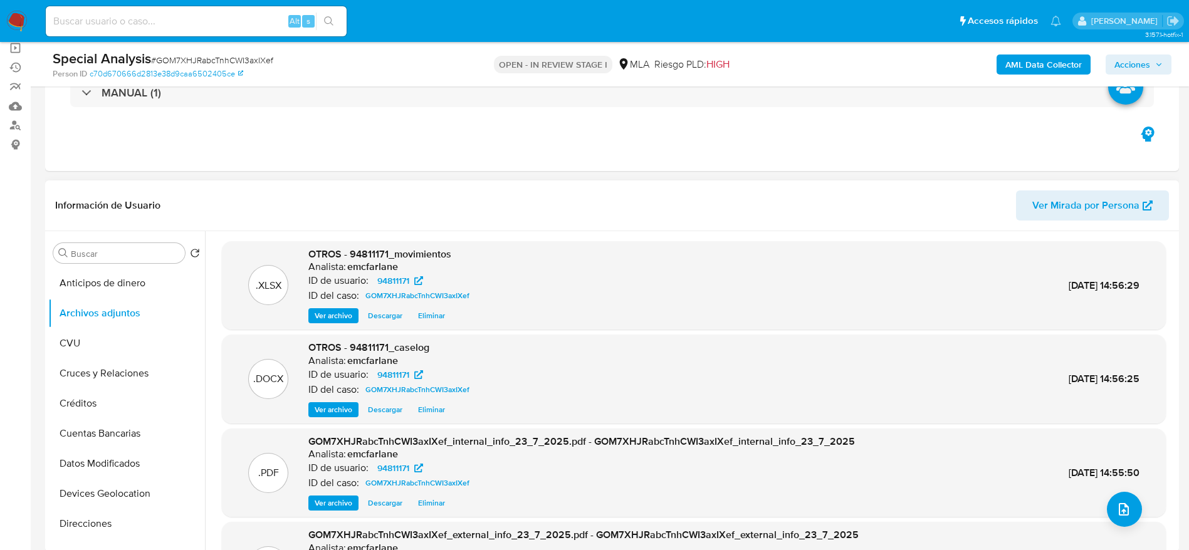
click at [434, 315] on span "Eliminar" at bounding box center [431, 316] width 27 height 13
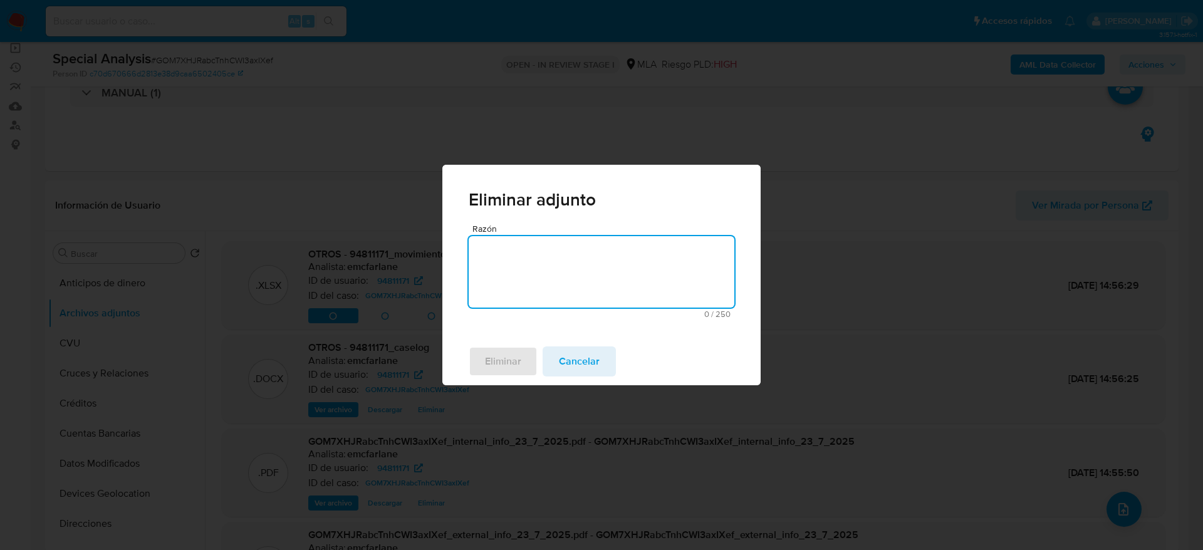
click at [526, 264] on textarea "Razón" at bounding box center [602, 271] width 266 height 71
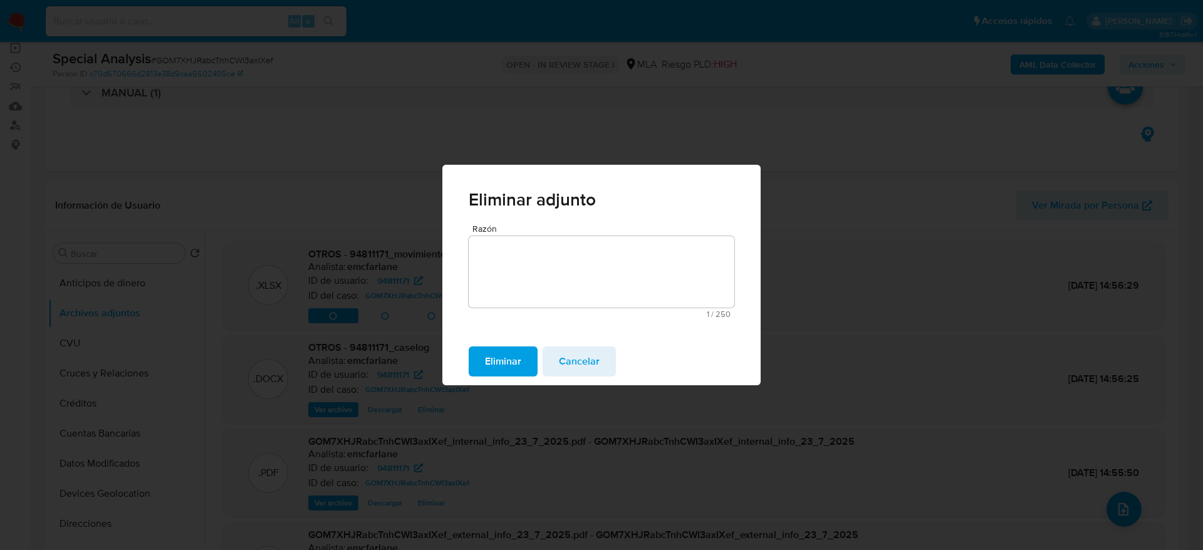
click at [497, 362] on span "Eliminar" at bounding box center [503, 362] width 36 height 28
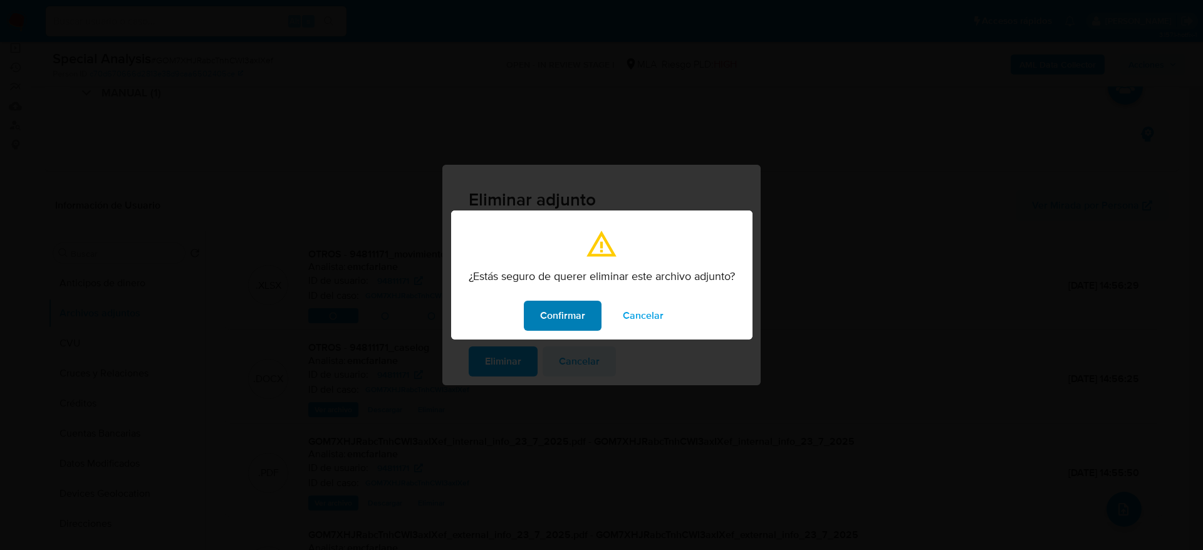
click at [566, 314] on span "Confirmar" at bounding box center [562, 316] width 45 height 28
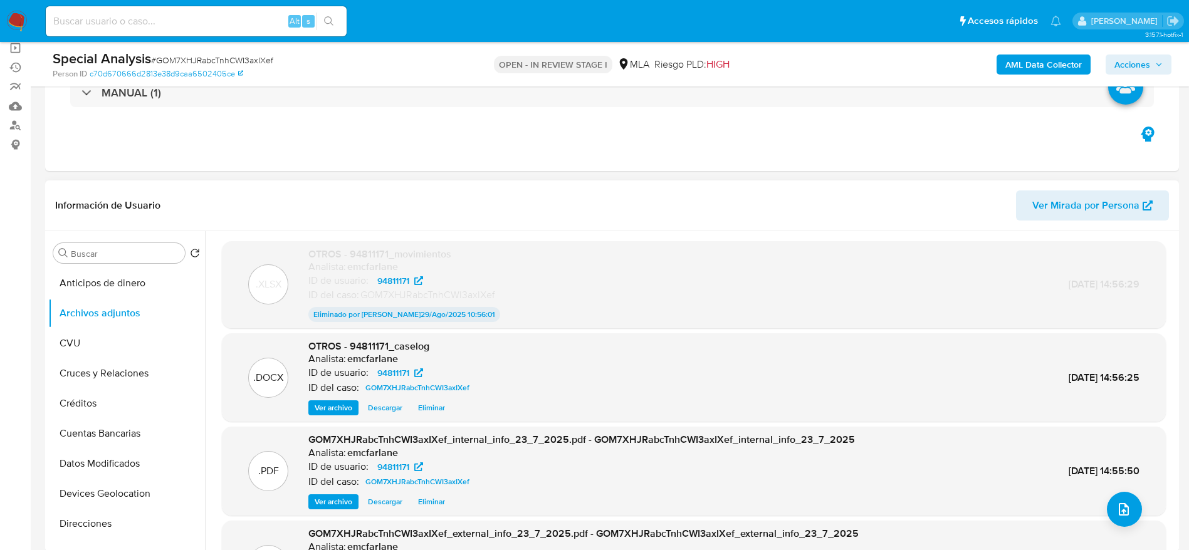
click at [439, 406] on span "Eliminar" at bounding box center [431, 408] width 27 height 13
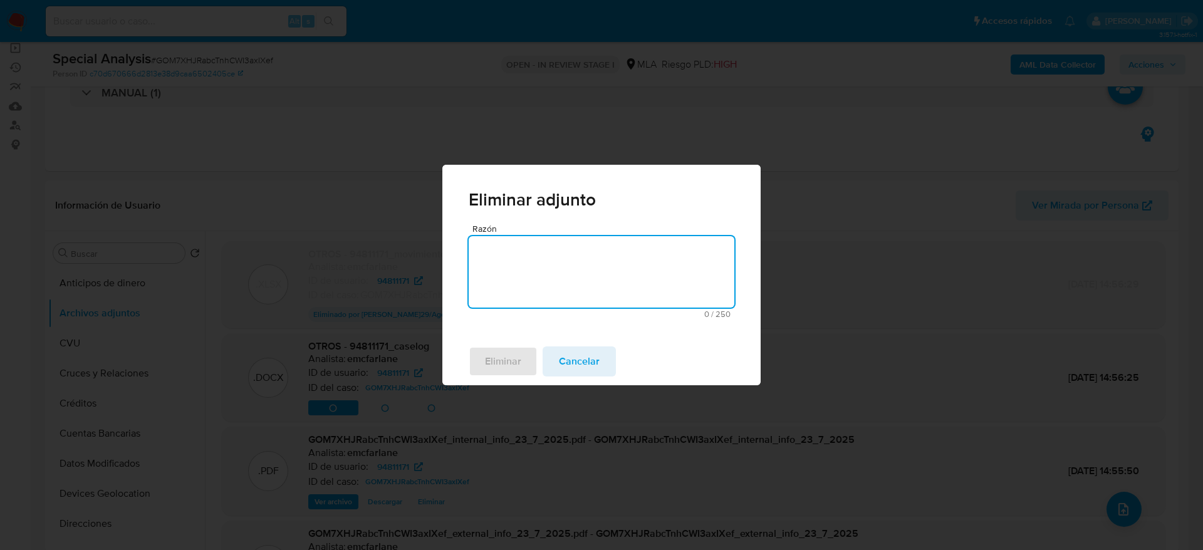
click at [481, 299] on textarea "Razón" at bounding box center [602, 271] width 266 height 71
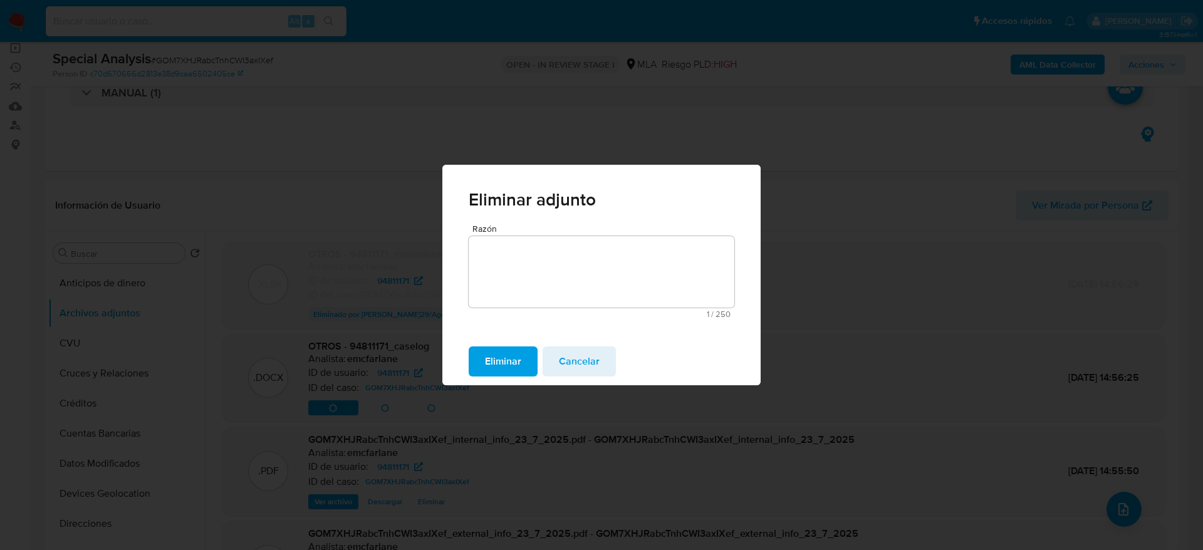
click at [489, 360] on span "Eliminar" at bounding box center [503, 362] width 36 height 28
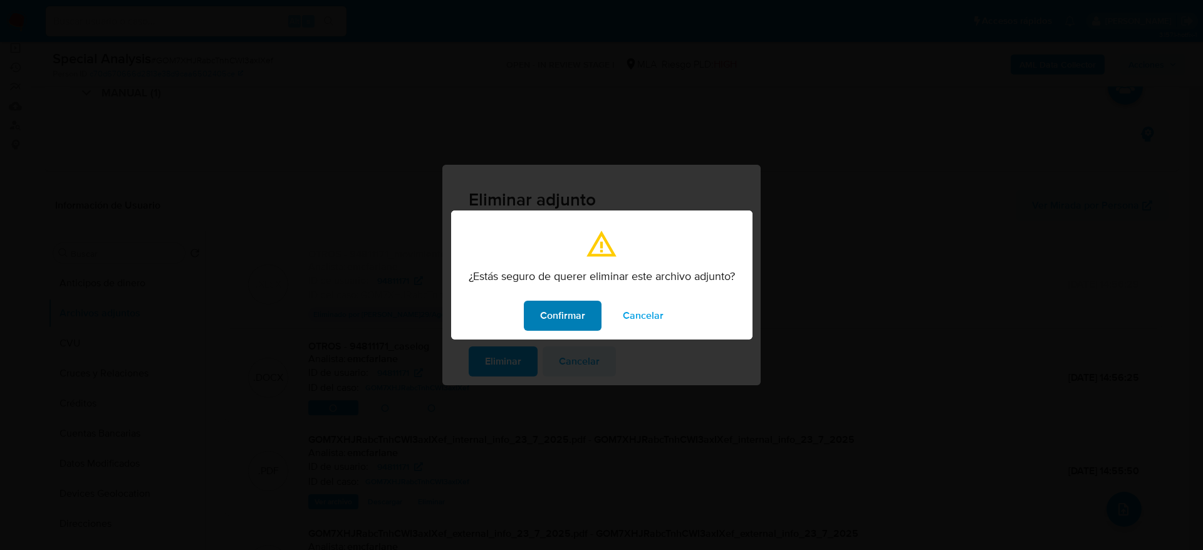
click at [566, 323] on span "Confirmar" at bounding box center [562, 316] width 45 height 28
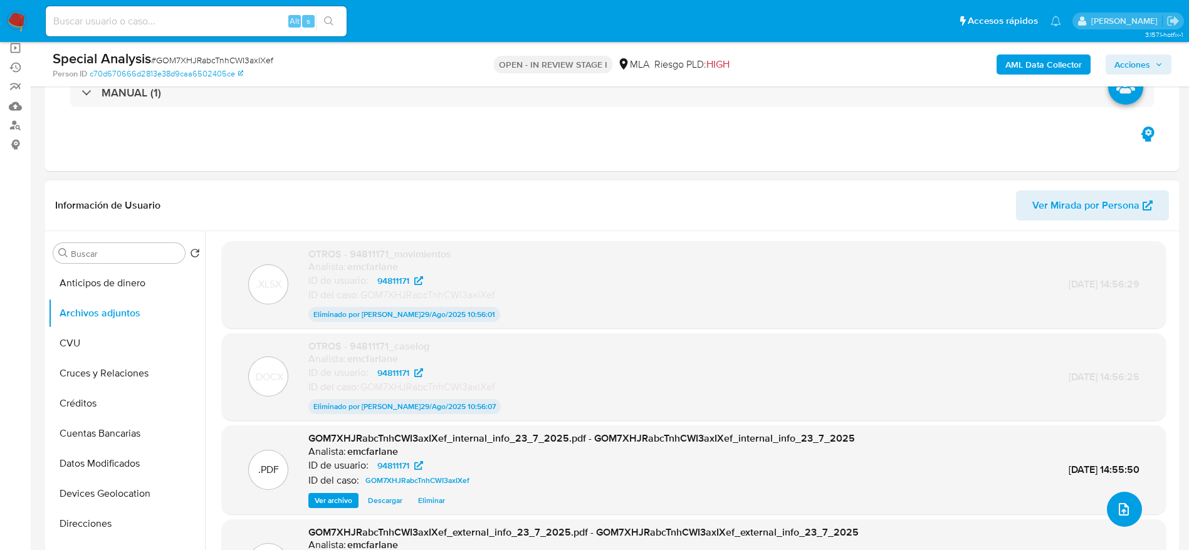
click at [1120, 505] on icon "upload-file" at bounding box center [1123, 509] width 15 height 15
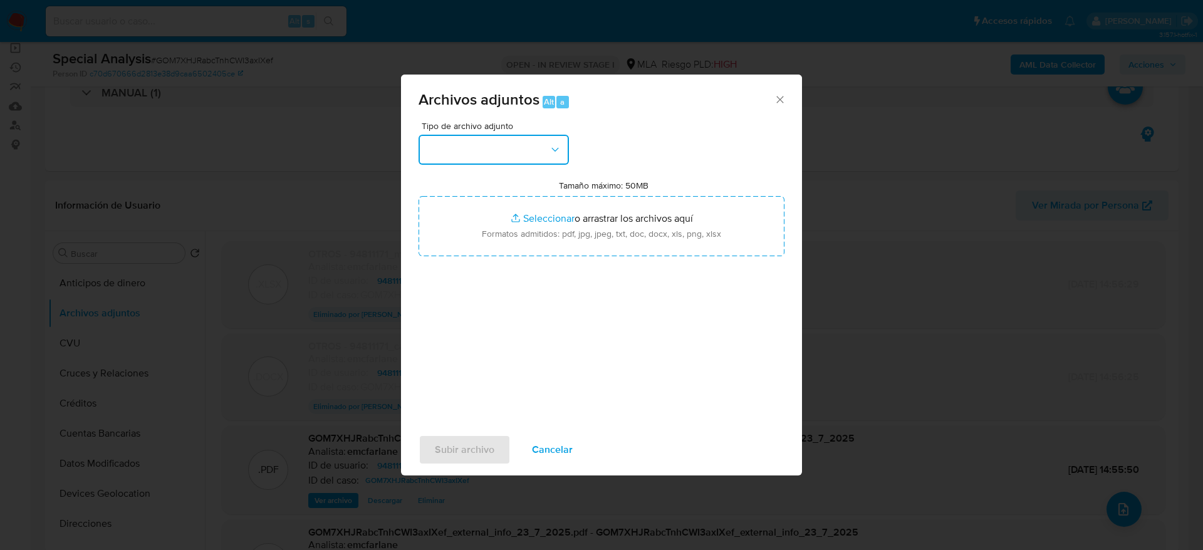
click at [502, 140] on button "button" at bounding box center [494, 150] width 150 height 30
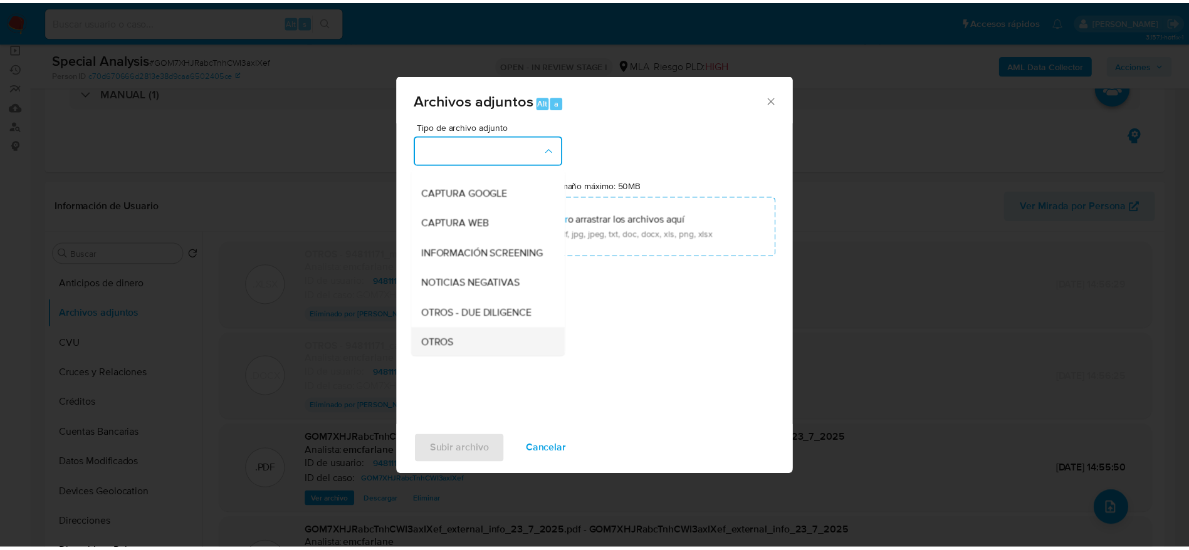
scroll to position [188, 0]
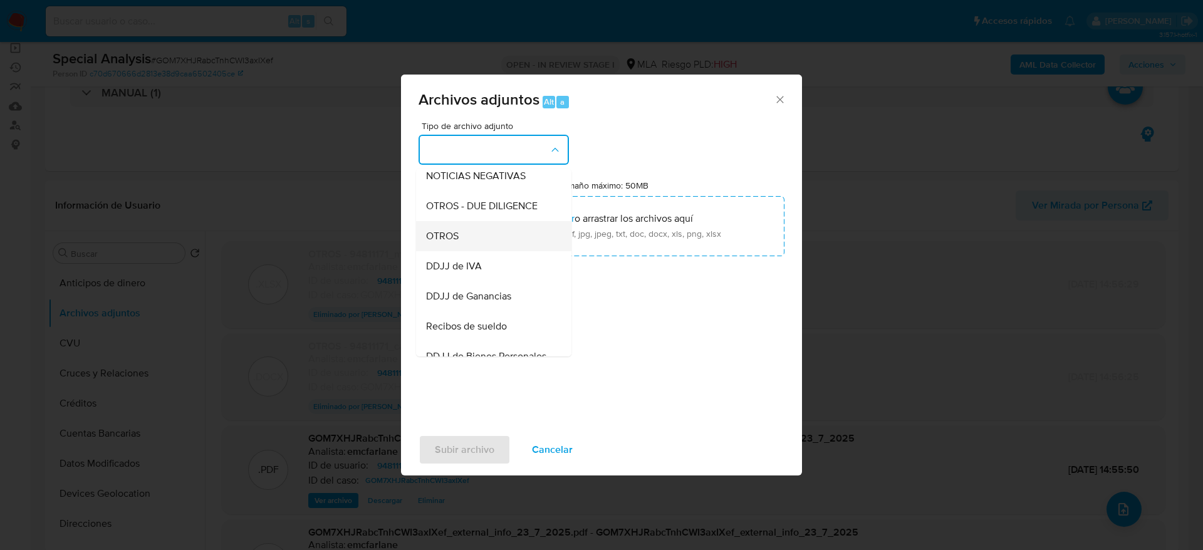
click at [477, 248] on div "OTROS" at bounding box center [490, 236] width 128 height 30
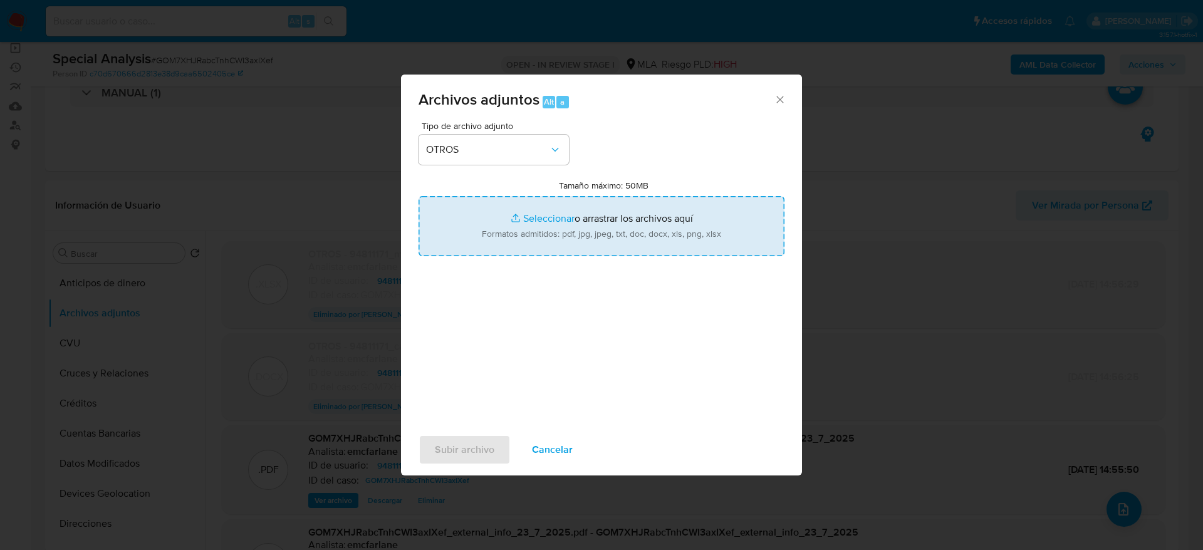
type input "C:\fakepath\94811171_movimientos v2.xlsx"
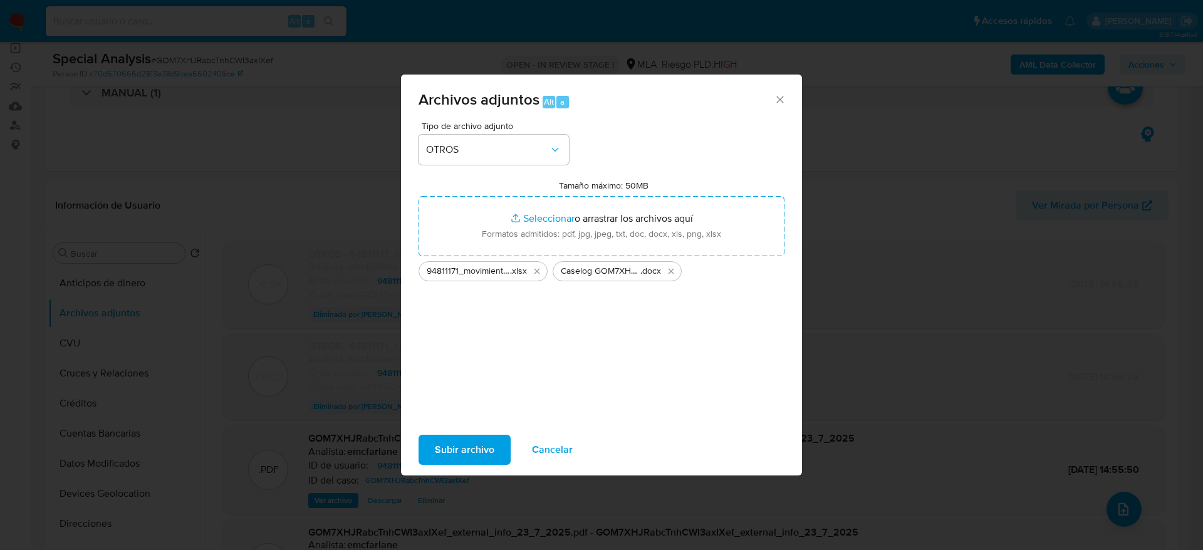
click at [486, 441] on span "Subir archivo" at bounding box center [465, 450] width 60 height 28
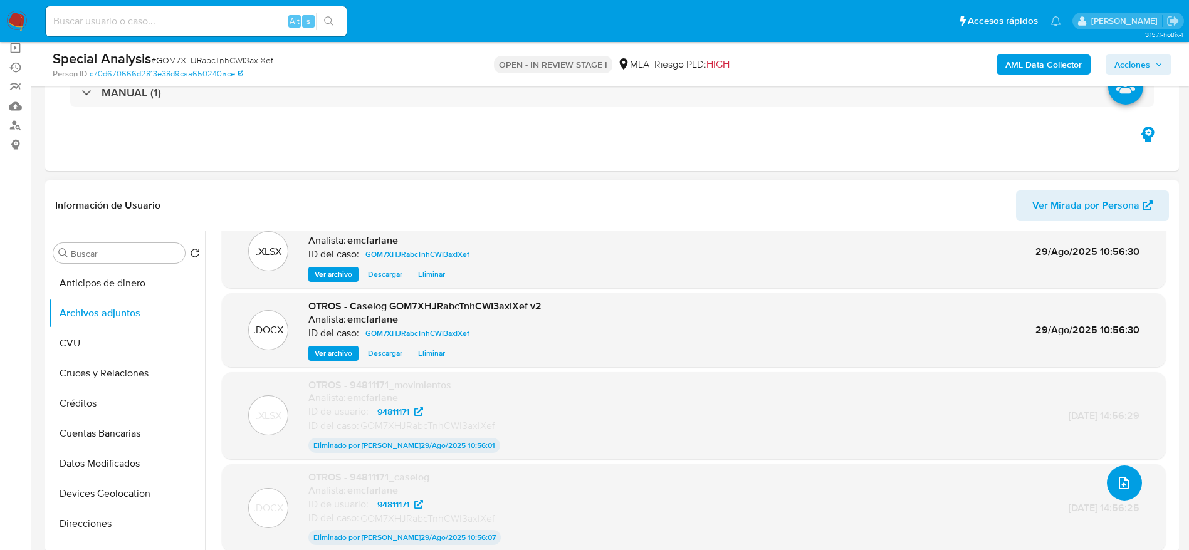
scroll to position [72, 0]
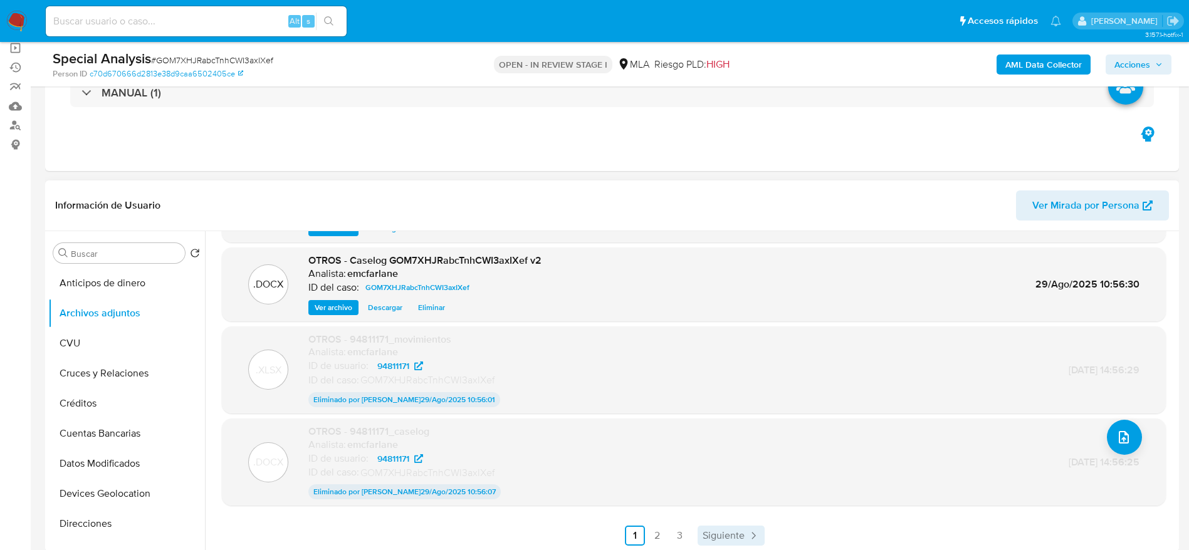
click at [739, 539] on span "Siguiente" at bounding box center [723, 536] width 42 height 10
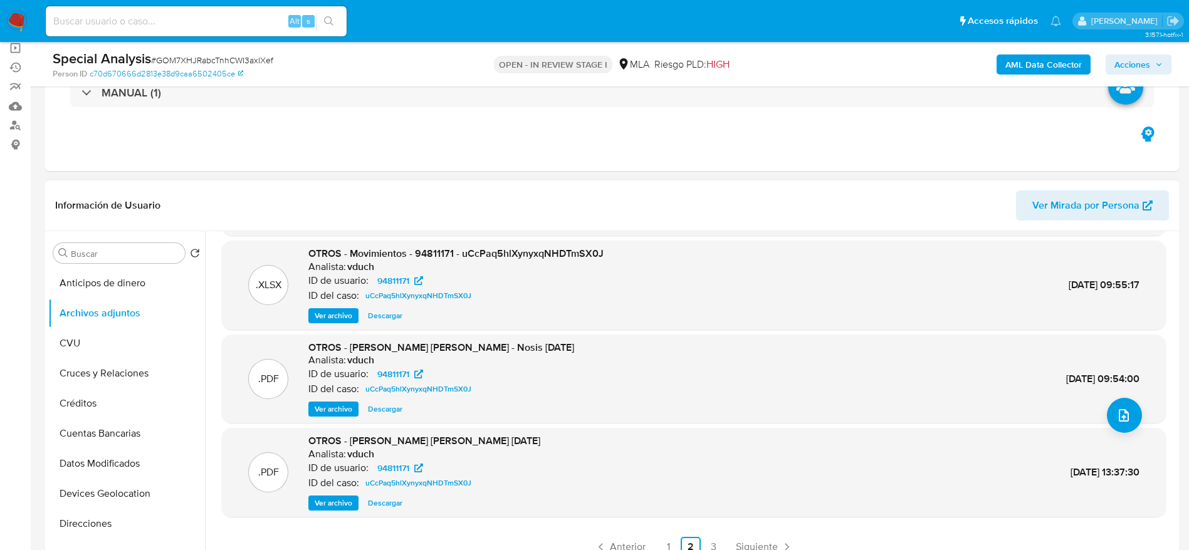
scroll to position [105, 0]
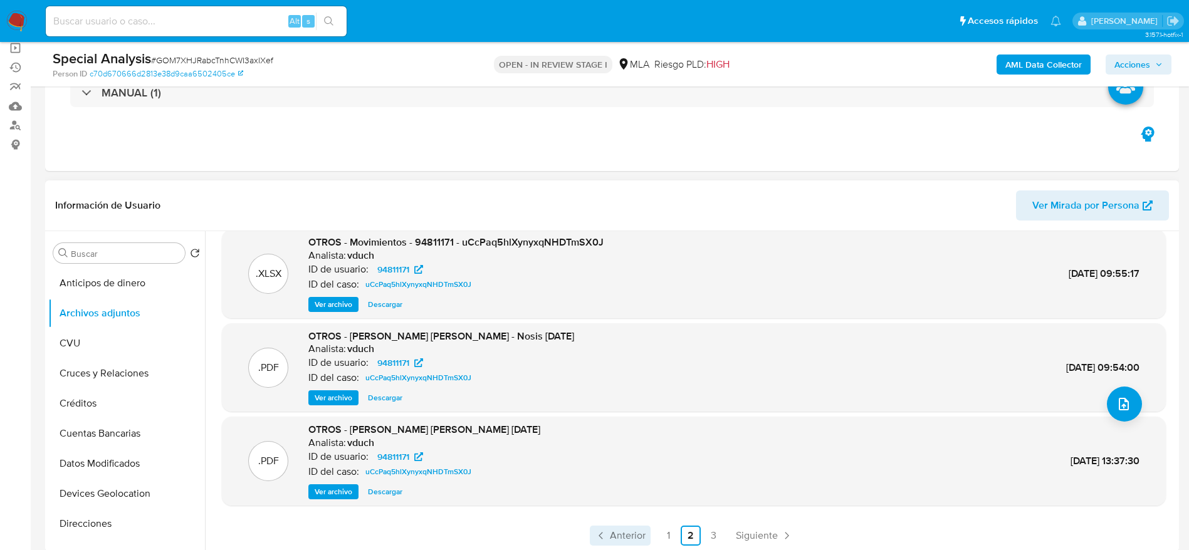
click at [617, 531] on span "Anterior" at bounding box center [628, 536] width 36 height 10
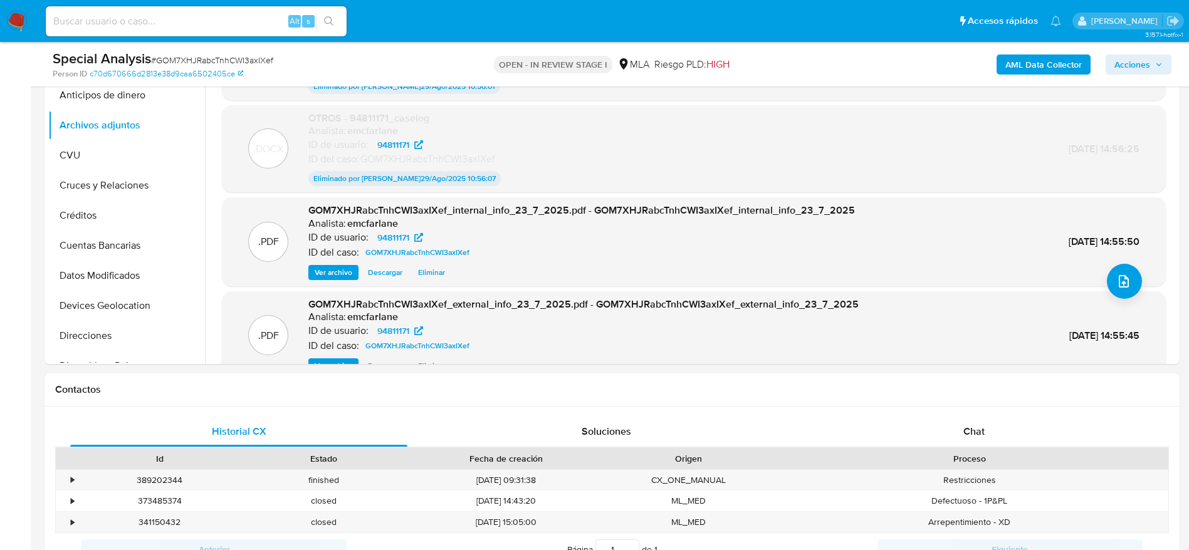
scroll to position [0, 0]
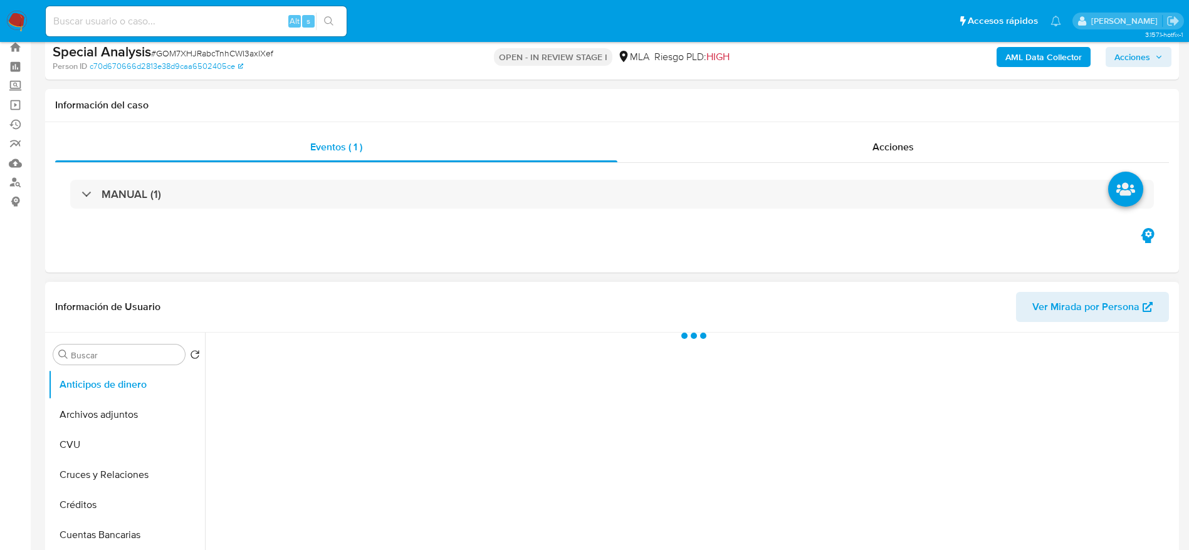
scroll to position [94, 0]
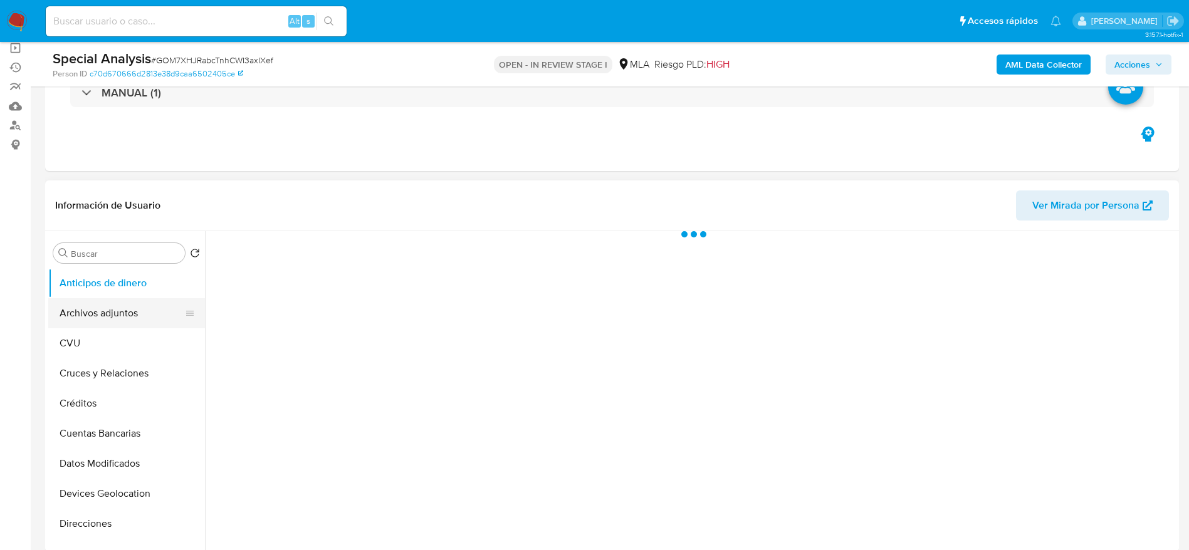
click at [112, 308] on button "Archivos adjuntos" at bounding box center [121, 313] width 147 height 30
select select "10"
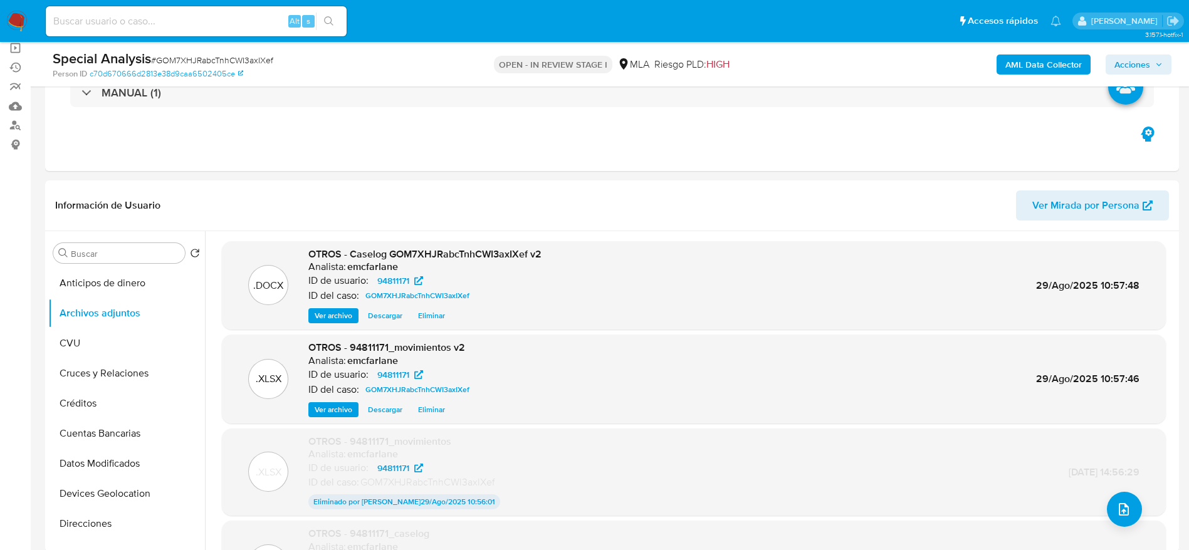
click at [1148, 65] on span "Acciones" at bounding box center [1132, 65] width 36 height 20
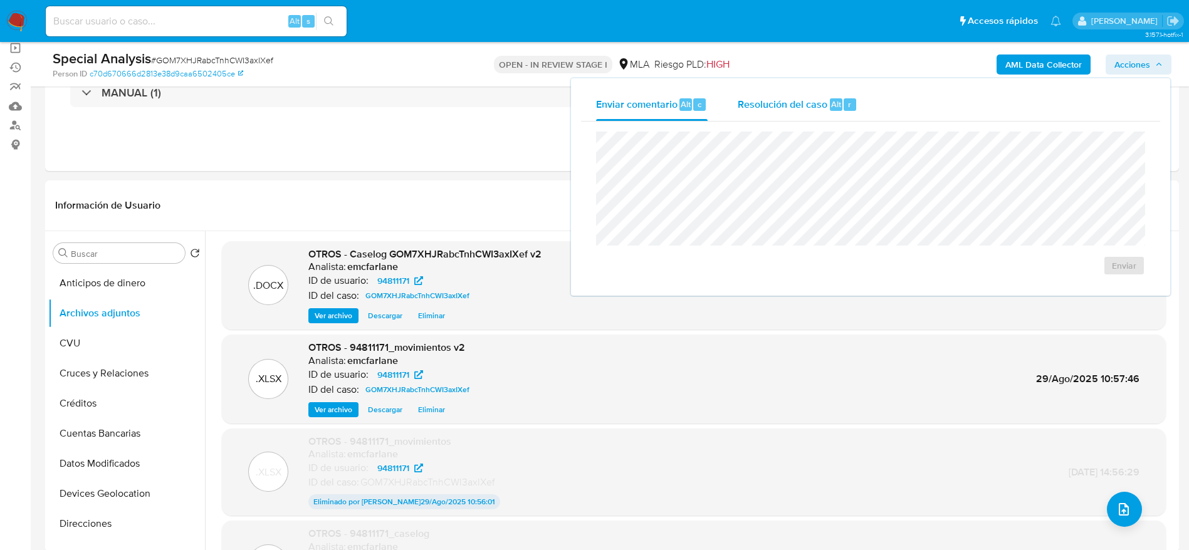
click at [771, 110] on span "Resolución del caso" at bounding box center [782, 103] width 90 height 14
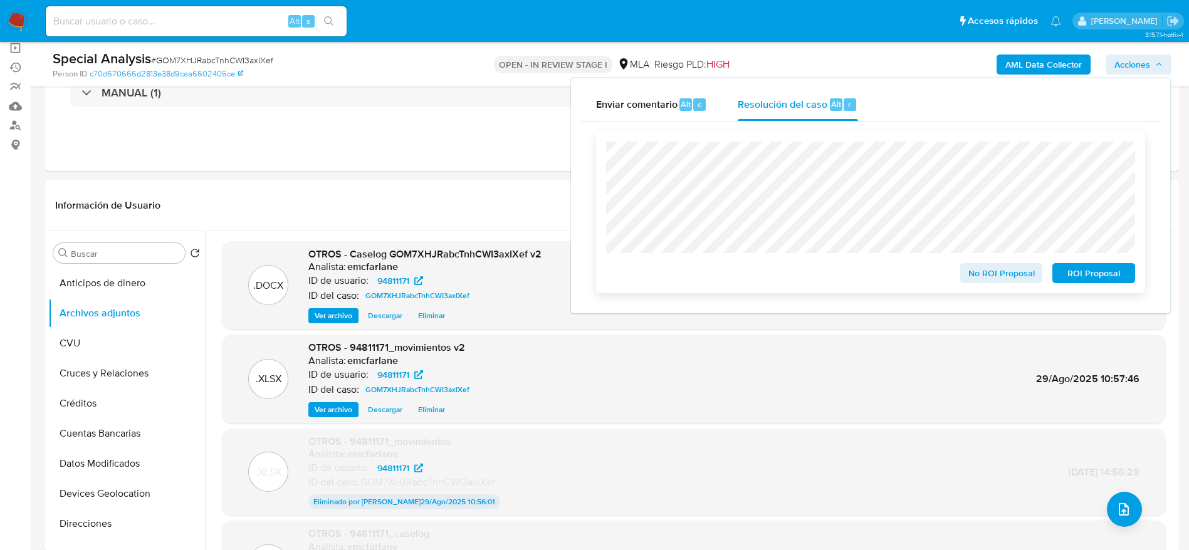
click at [1118, 274] on span "ROI Proposal" at bounding box center [1093, 273] width 65 height 18
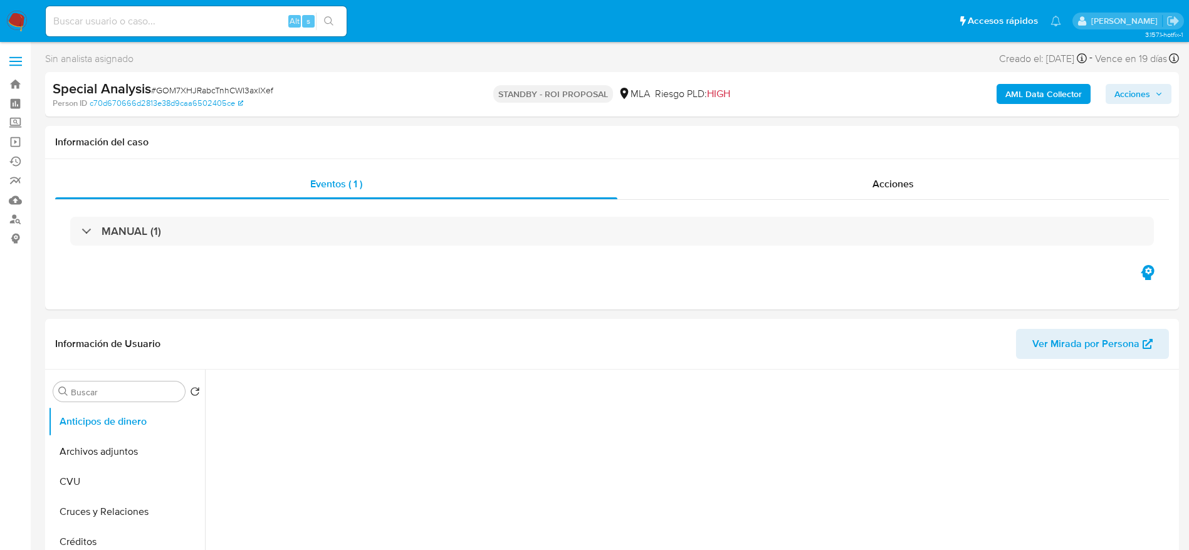
select select "10"
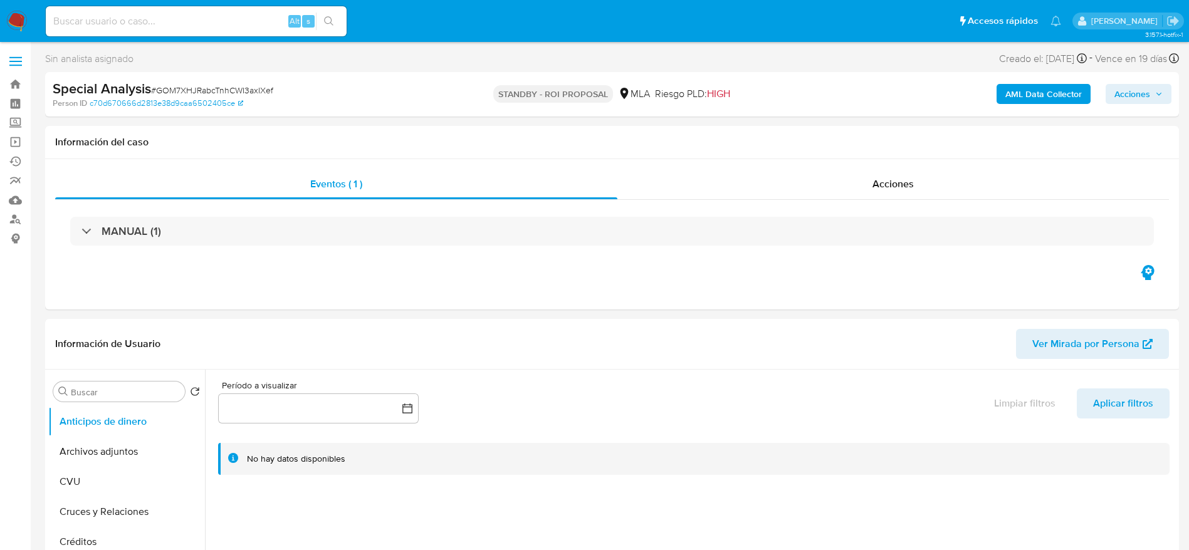
click at [214, 19] on input at bounding box center [196, 21] width 301 height 16
paste input "AiegMRneUJJhqKfZq4uCNahF"
type input "AiegMRneUJJhqKfZq4uCNahF"
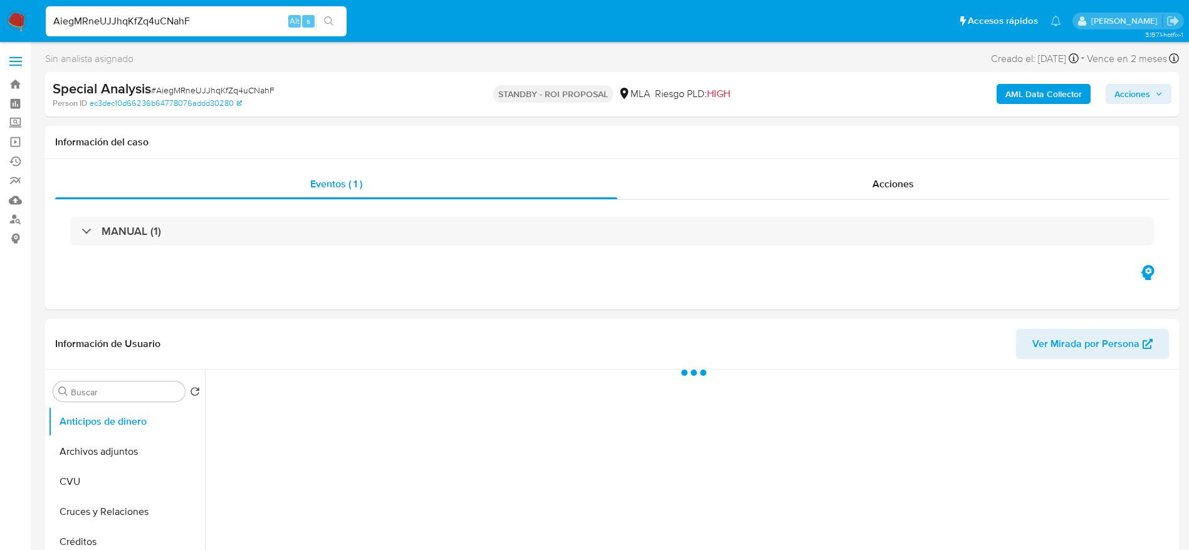
click at [213, 86] on span "# AiegMRneUJJhqKfZq4uCNahF" at bounding box center [212, 90] width 123 height 13
click at [212, 86] on span "# AiegMRneUJJhqKfZq4uCNahF" at bounding box center [212, 90] width 123 height 13
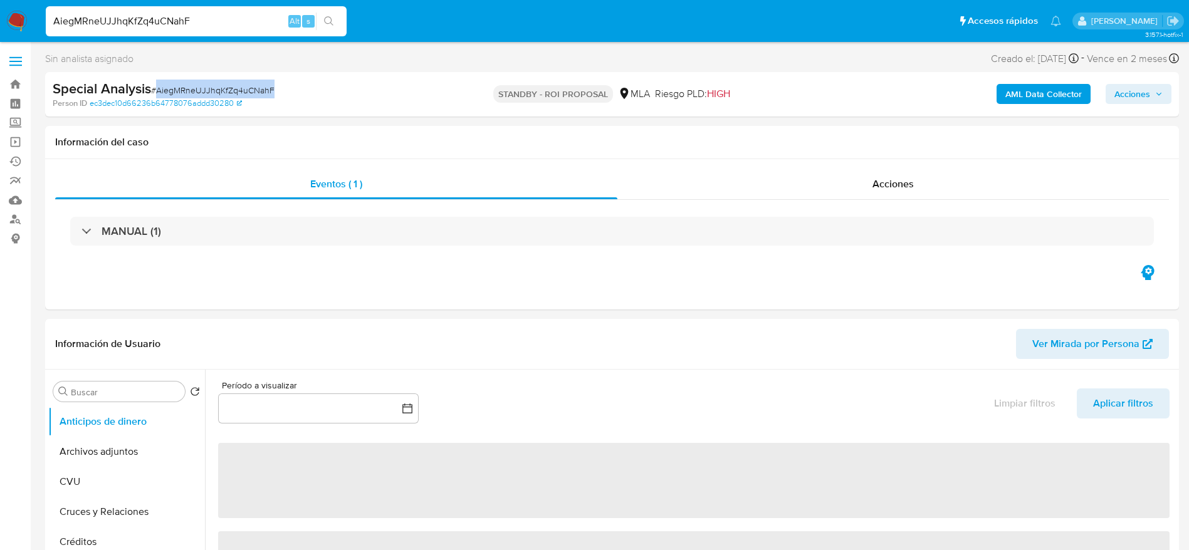
copy span "AiegMRneUJJhqKfZq4uCNahF"
select select "10"
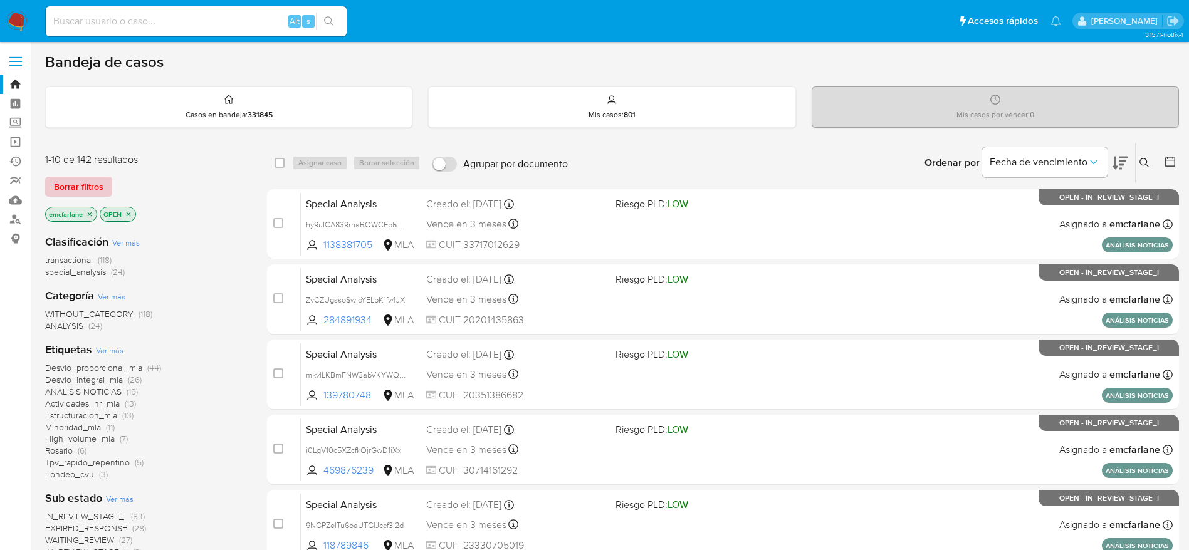
click at [77, 190] on span "Borrar filtros" at bounding box center [78, 187] width 49 height 18
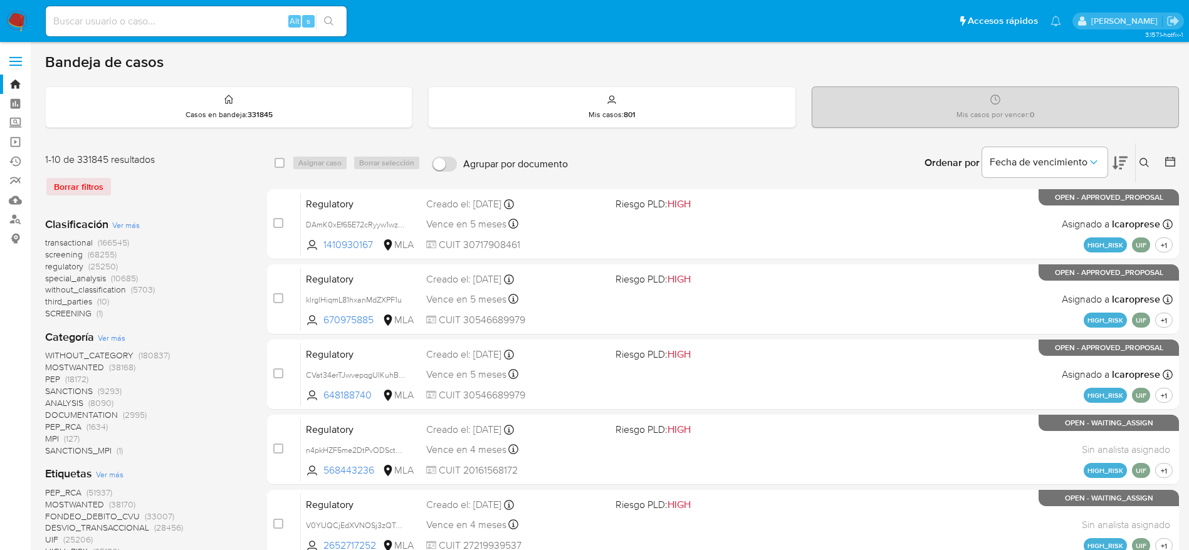
click at [1143, 158] on icon at bounding box center [1143, 162] width 9 height 9
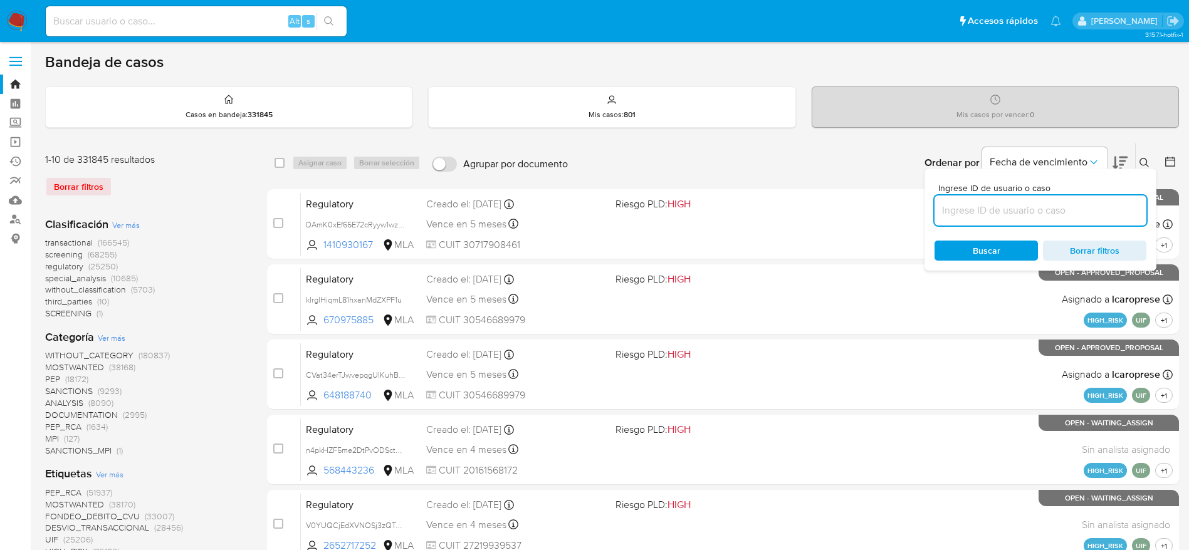
click at [981, 202] on input at bounding box center [1040, 210] width 212 height 16
type input "AiegMRneUJJhqKfZq4uCNahF"
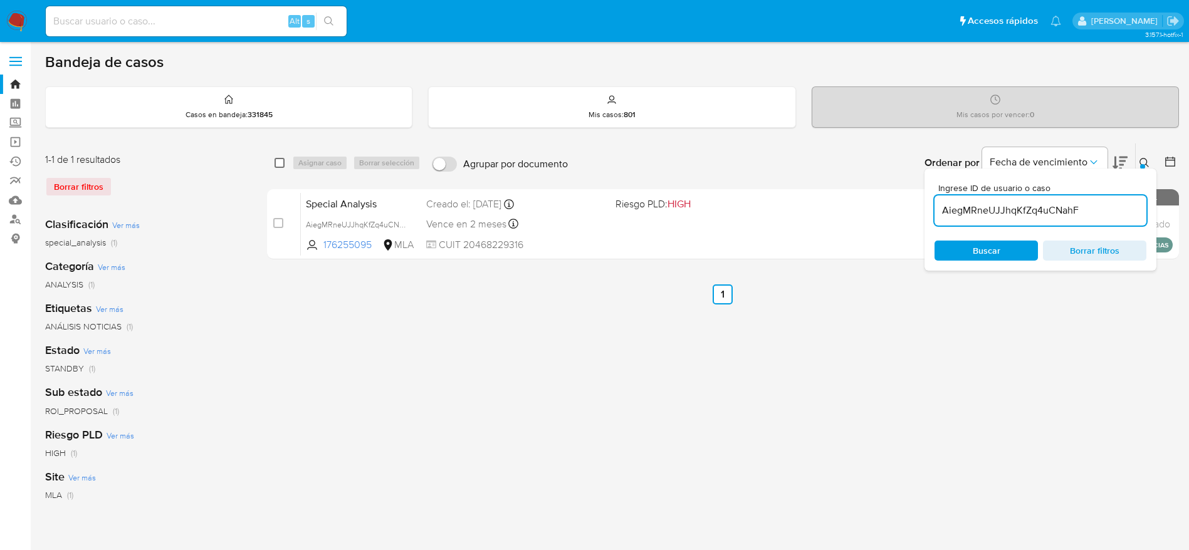
click at [283, 167] on div "select-all-cases-checkbox" at bounding box center [281, 162] width 15 height 15
click at [295, 162] on div "Asignar caso Borrar selección" at bounding box center [358, 162] width 133 height 15
click at [279, 161] on input "checkbox" at bounding box center [279, 163] width 10 height 10
checkbox input "true"
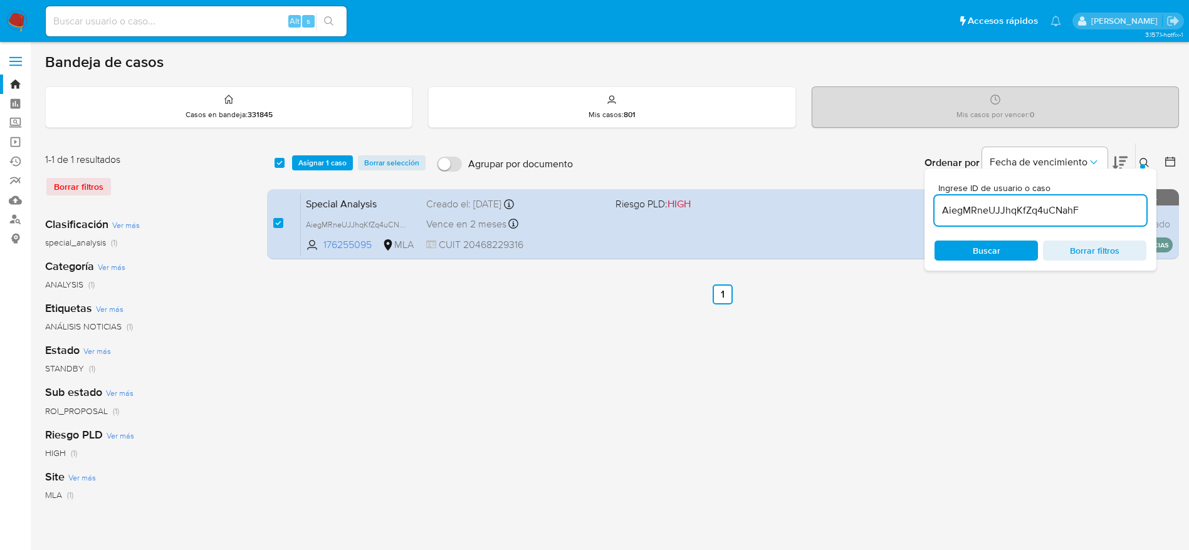
click at [311, 166] on span "Asignar 1 caso" at bounding box center [322, 163] width 48 height 13
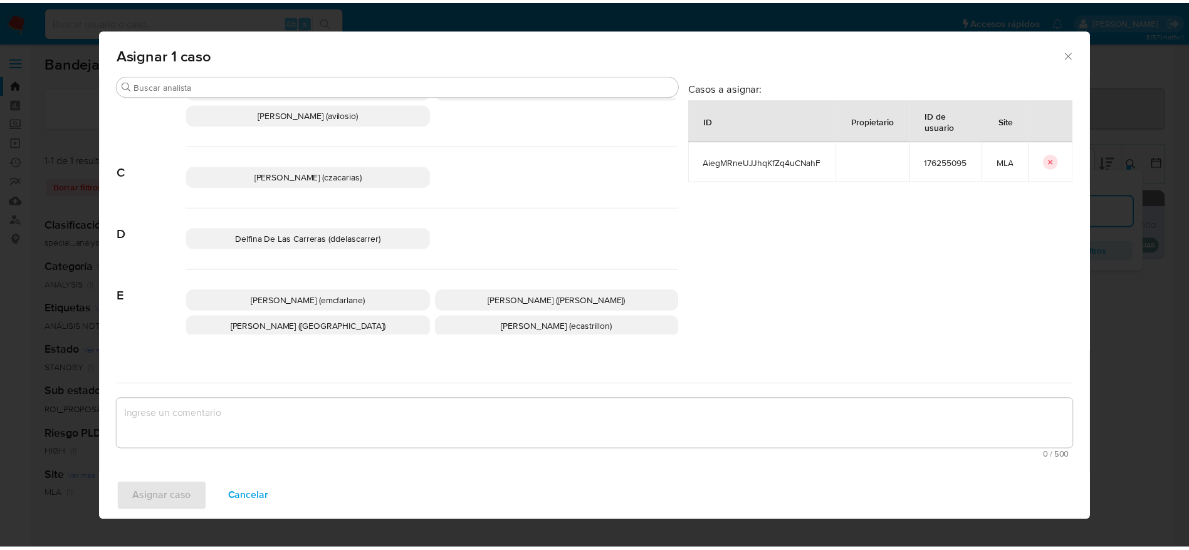
scroll to position [94, 0]
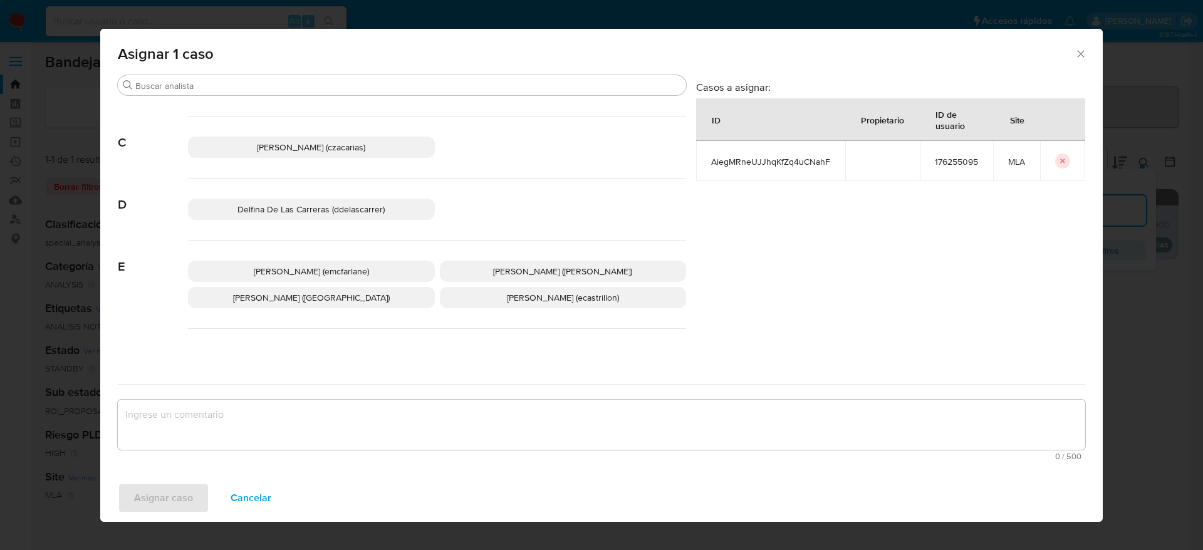
drag, startPoint x: 335, startPoint y: 263, endPoint x: 334, endPoint y: 271, distance: 8.2
click at [335, 262] on p "Elaine Mc Farlane (emcfarlane)" at bounding box center [311, 271] width 247 height 21
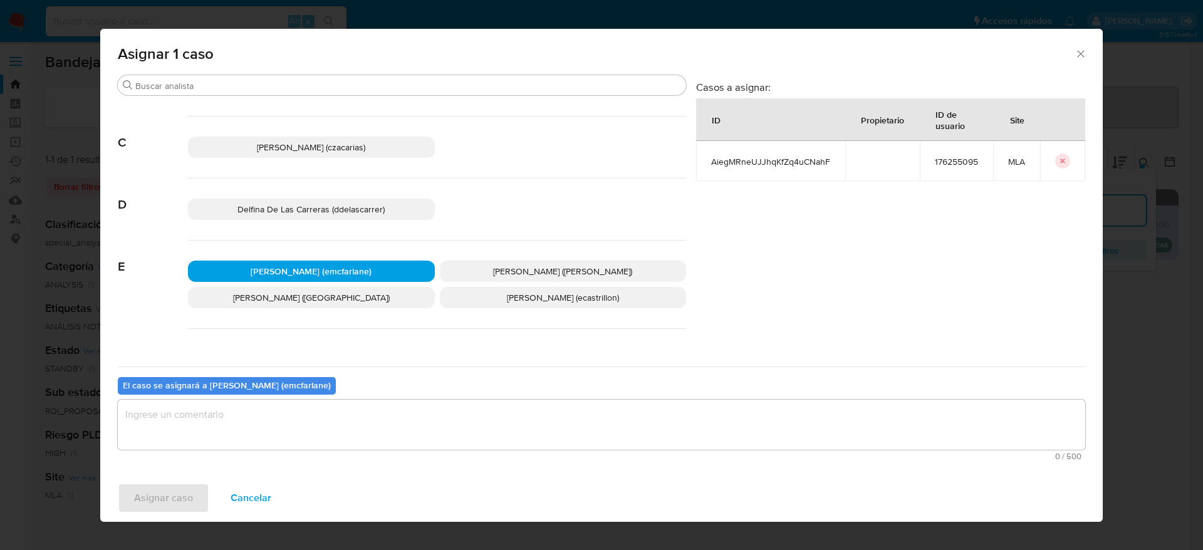
click at [303, 400] on textarea "assign-modal" at bounding box center [601, 425] width 967 height 50
click at [165, 489] on span "Asignar caso" at bounding box center [163, 498] width 59 height 28
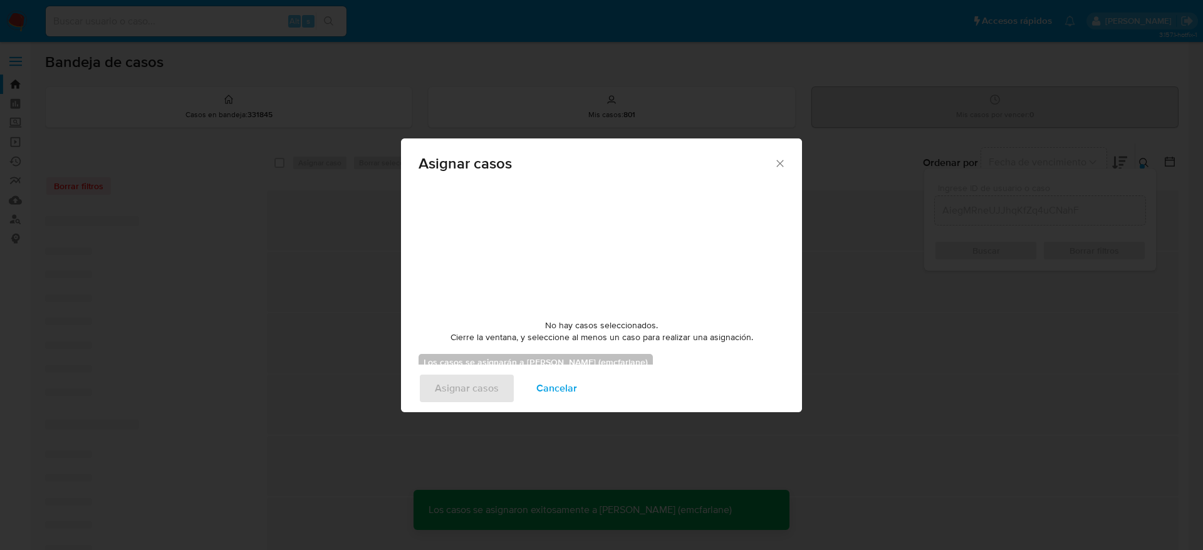
checkbox input "false"
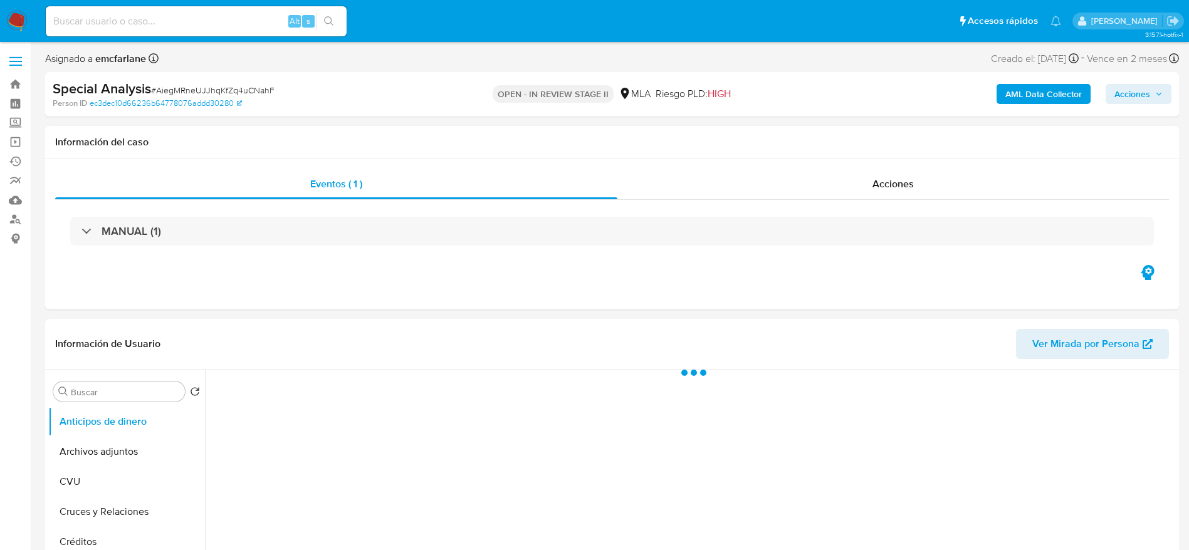
click at [1115, 96] on span "Acciones" at bounding box center [1132, 94] width 36 height 20
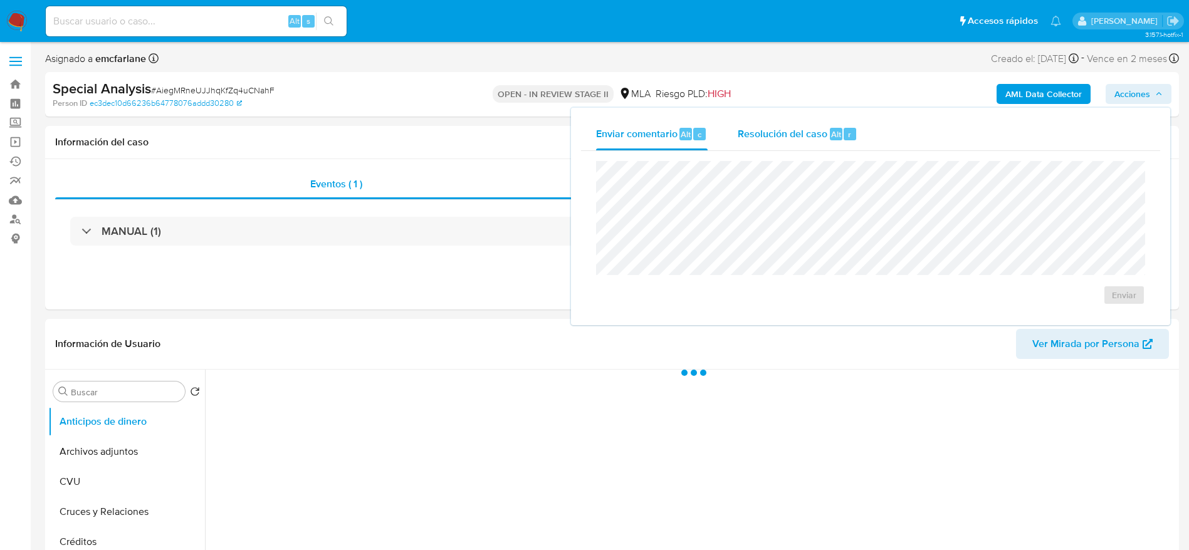
drag, startPoint x: 776, startPoint y: 132, endPoint x: 775, endPoint y: 138, distance: 7.0
click at [775, 138] on span "Resolución del caso" at bounding box center [782, 134] width 90 height 14
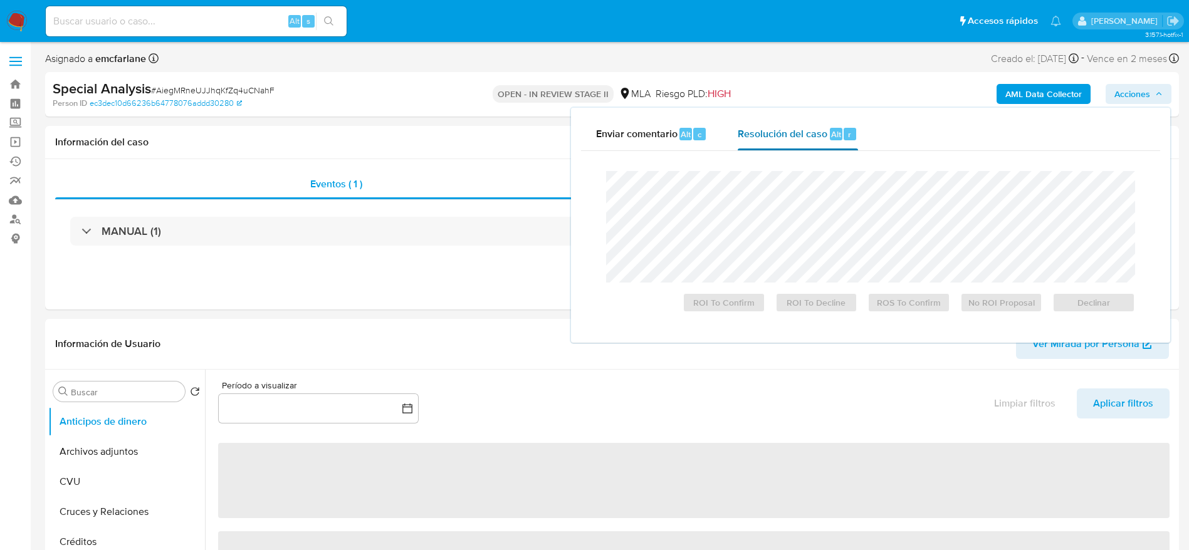
select select "10"
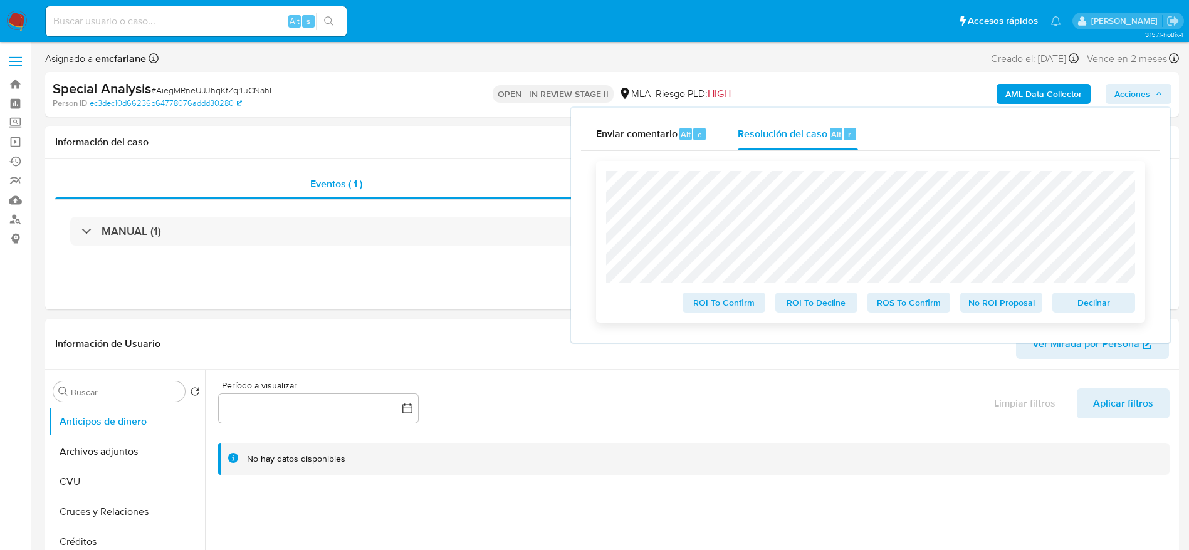
click at [1092, 310] on span "Declinar" at bounding box center [1093, 303] width 65 height 18
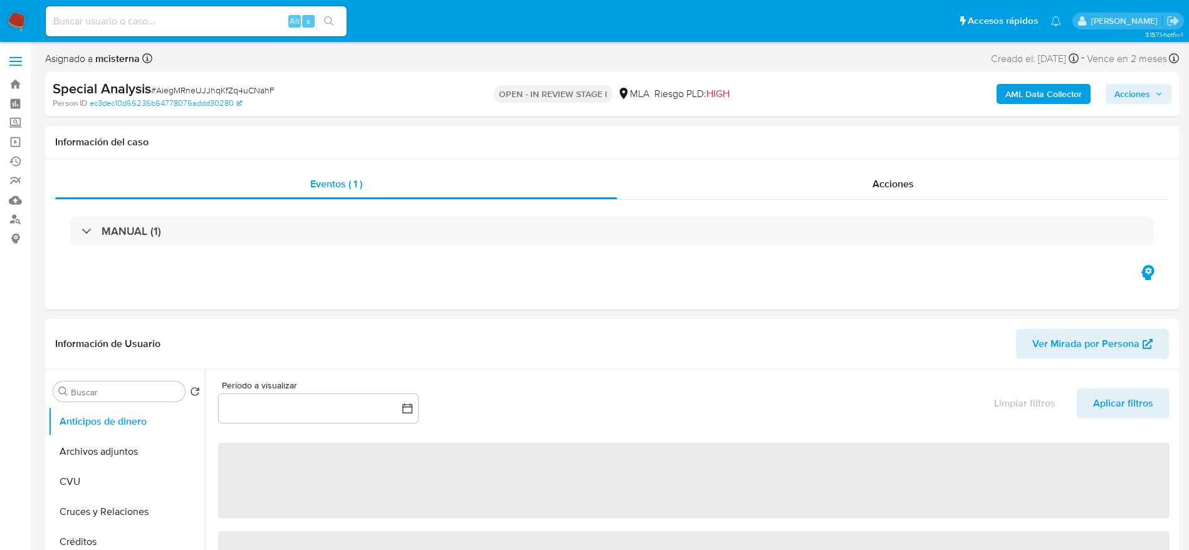
select select "10"
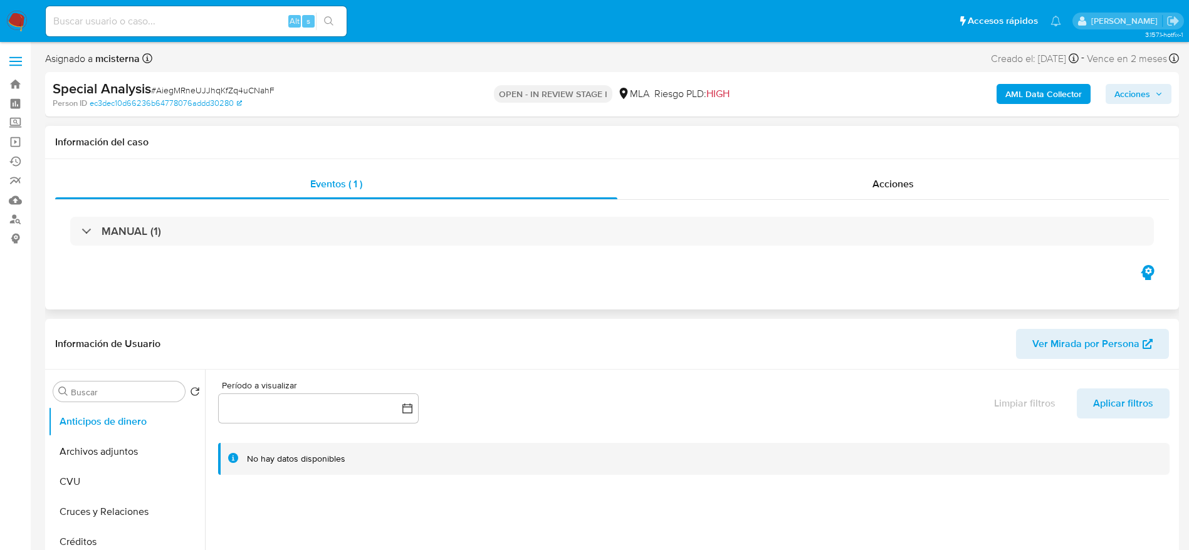
drag, startPoint x: 90, startPoint y: 439, endPoint x: 528, endPoint y: 290, distance: 463.2
click at [90, 440] on button "Archivos adjuntos" at bounding box center [126, 452] width 157 height 30
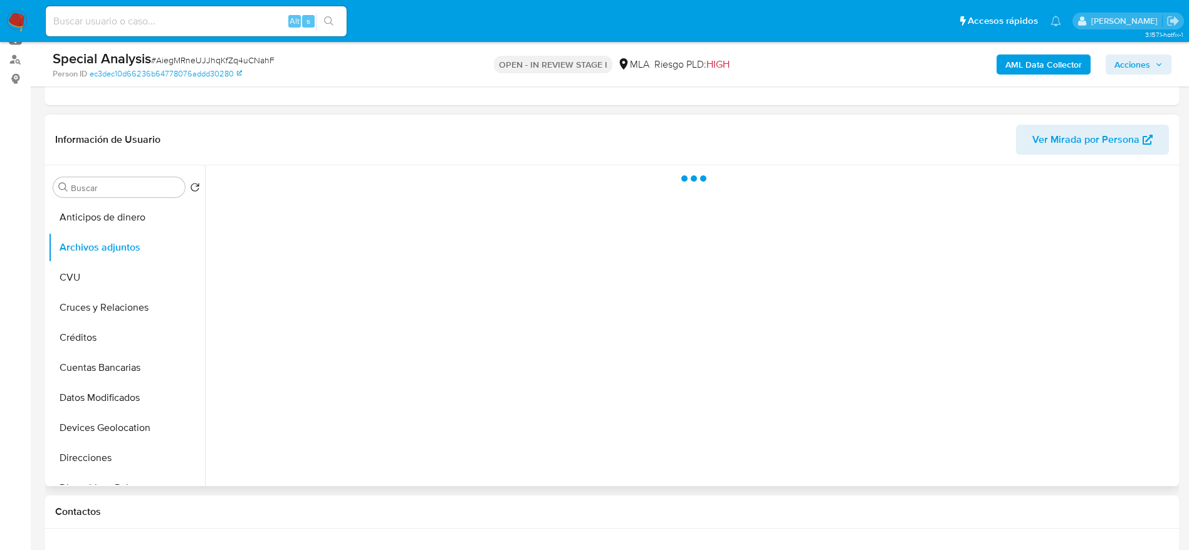
scroll to position [188, 0]
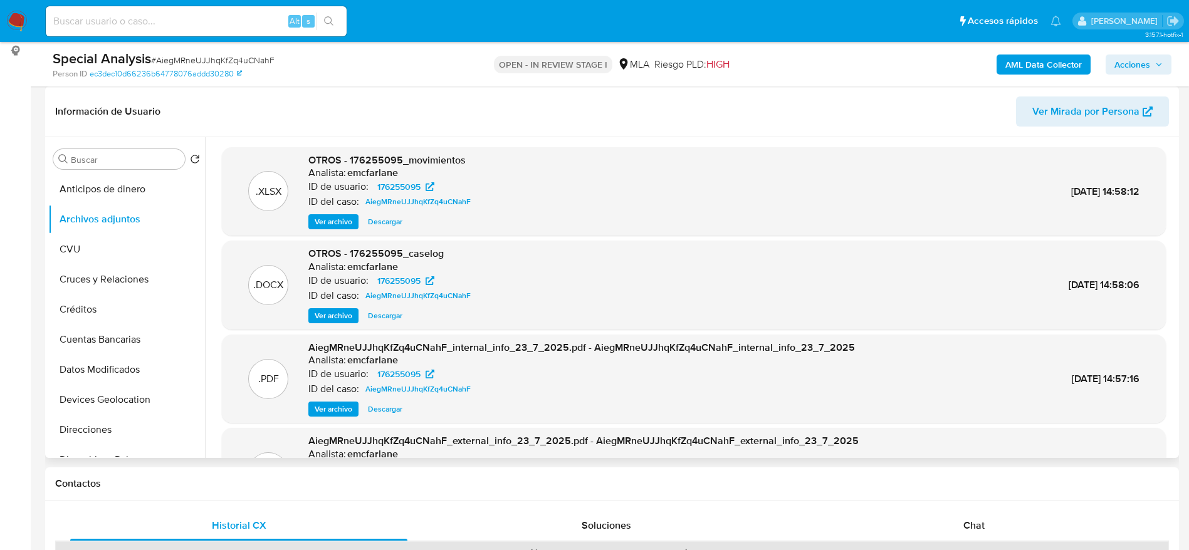
click at [387, 219] on span "Descargar" at bounding box center [385, 222] width 34 height 13
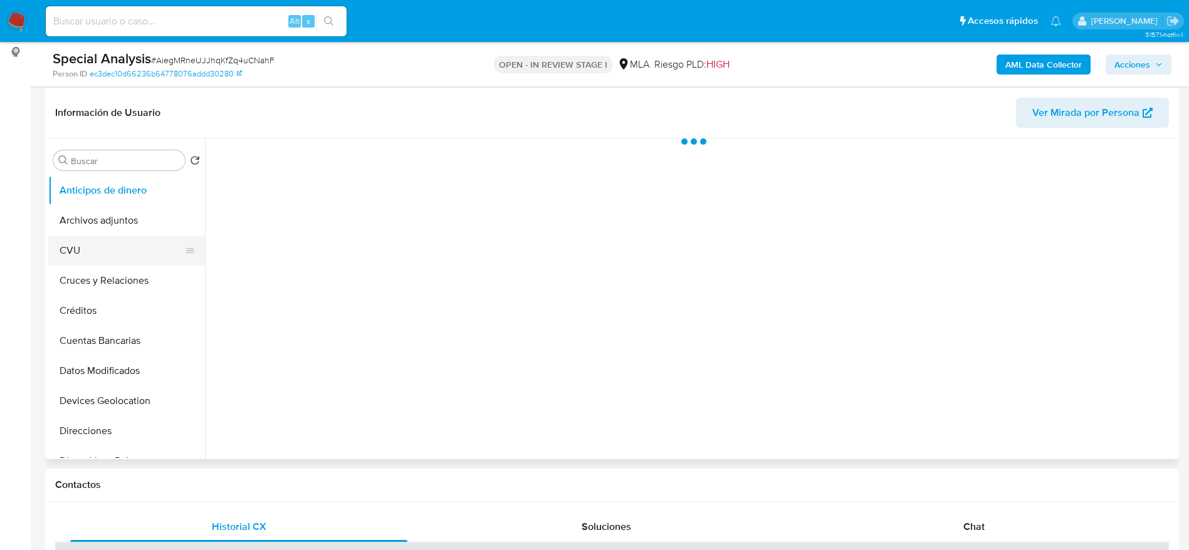
scroll to position [188, 0]
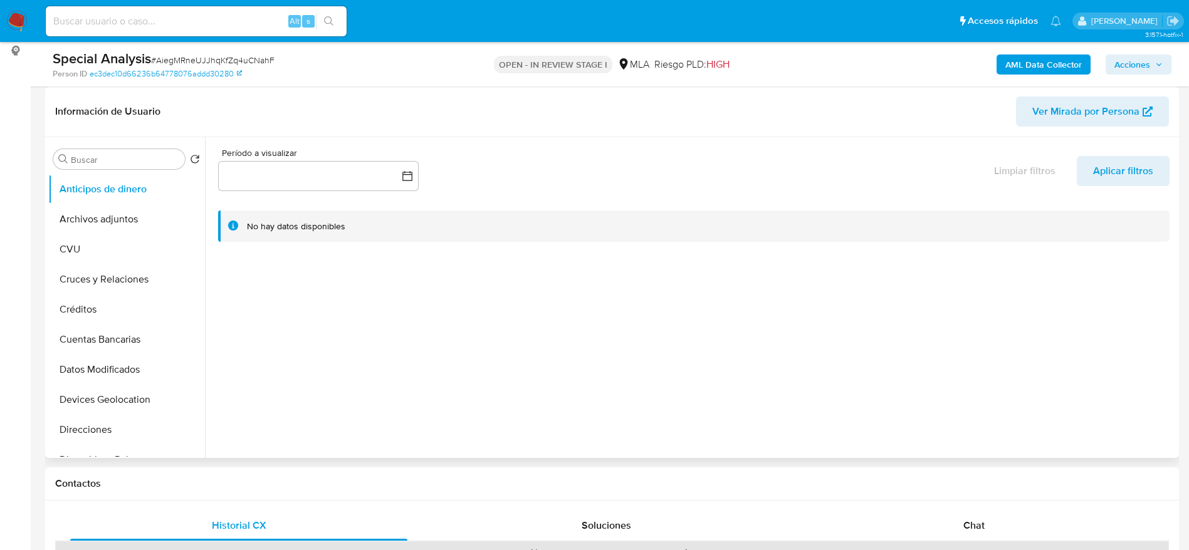
drag, startPoint x: 109, startPoint y: 215, endPoint x: 310, endPoint y: 283, distance: 212.2
click at [111, 217] on button "Archivos adjuntos" at bounding box center [126, 219] width 157 height 30
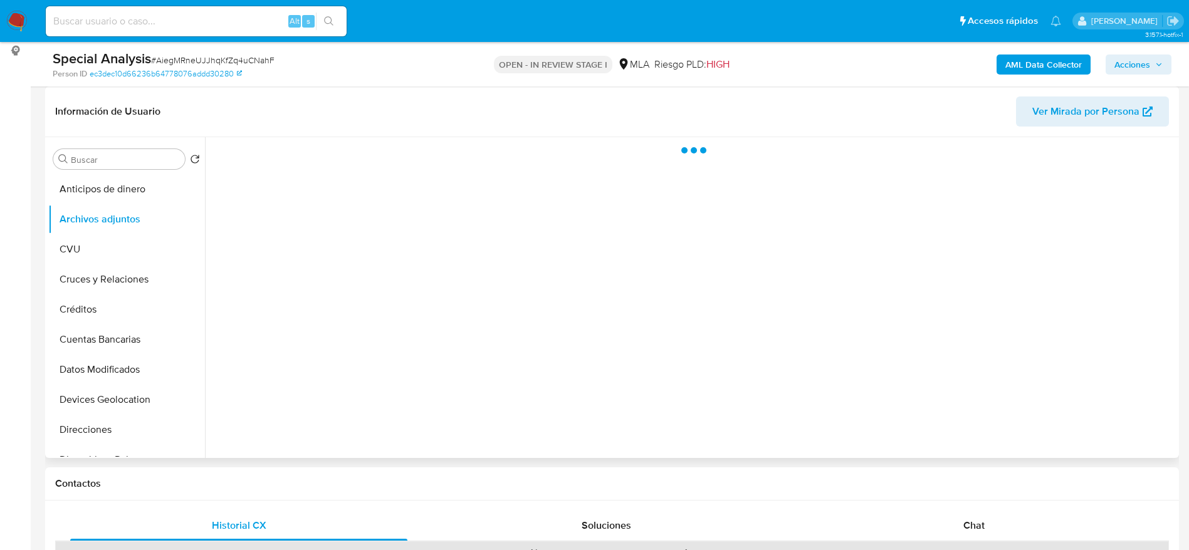
select select "10"
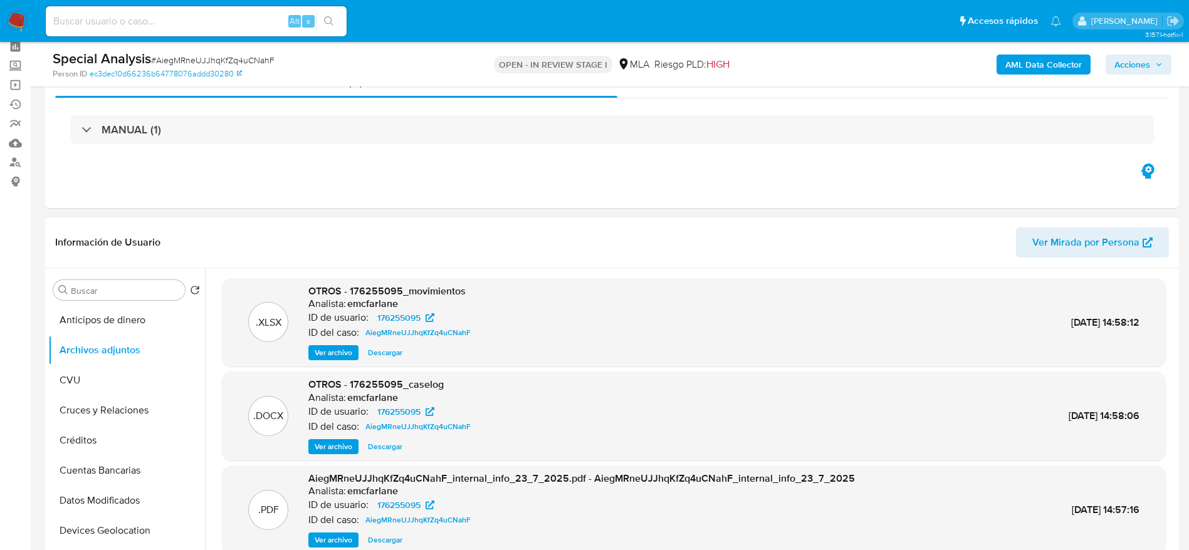
scroll to position [0, 0]
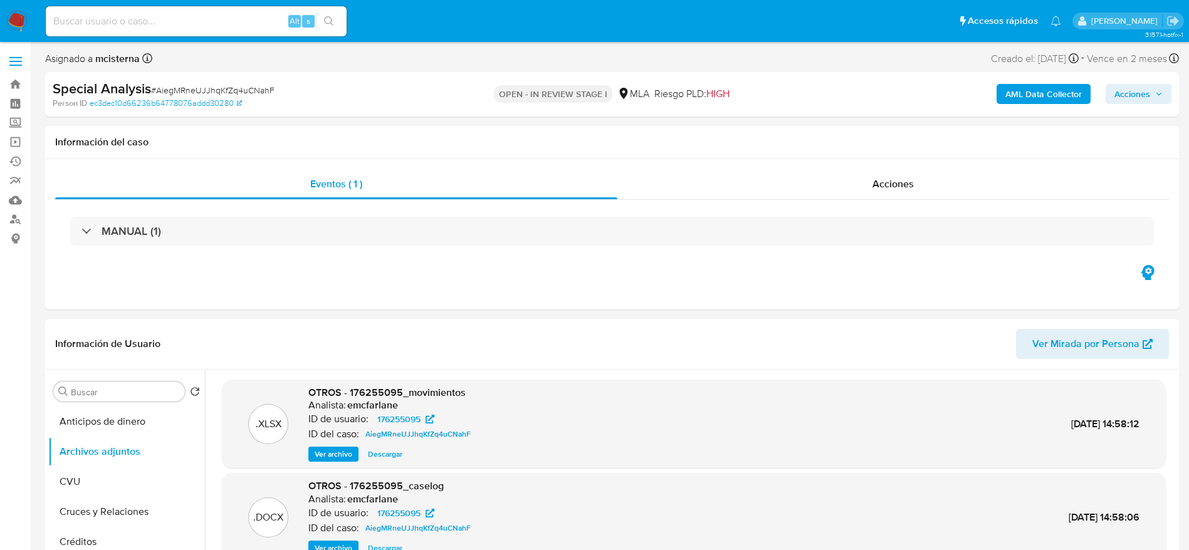
click at [236, 89] on span "# AiegMRneUJJhqKfZq4uCNahF" at bounding box center [212, 90] width 123 height 13
copy span "AiegMRneUJJhqKfZq4uCNahF"
drag, startPoint x: 19, startPoint y: 24, endPoint x: 25, endPoint y: 27, distance: 7.0
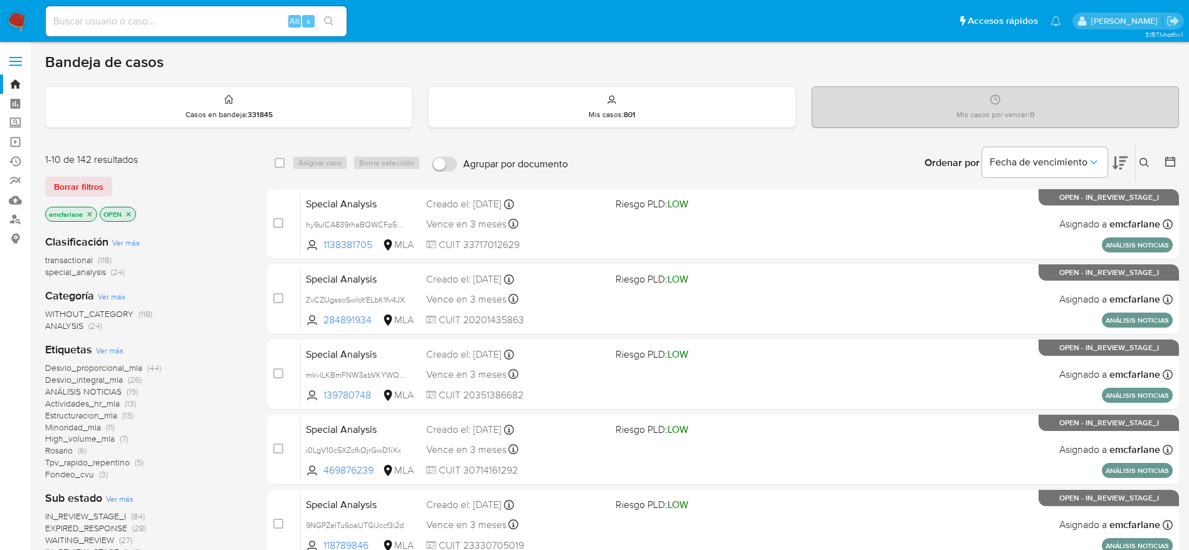
drag, startPoint x: 77, startPoint y: 182, endPoint x: 310, endPoint y: 128, distance: 238.6
click at [78, 182] on span "Borrar filtros" at bounding box center [78, 187] width 49 height 18
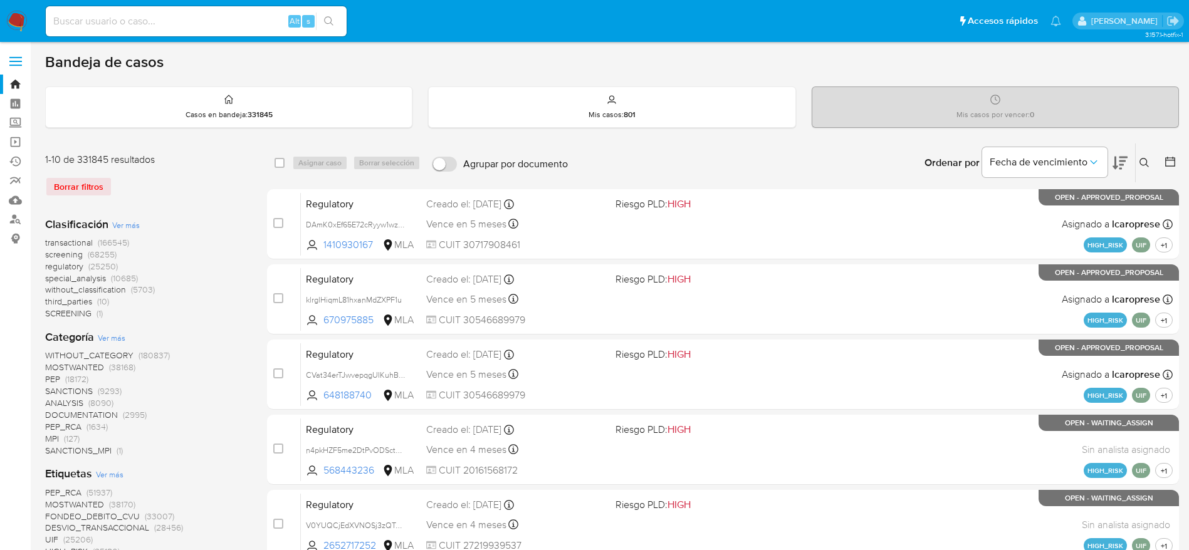
click at [1148, 165] on icon at bounding box center [1144, 163] width 10 height 10
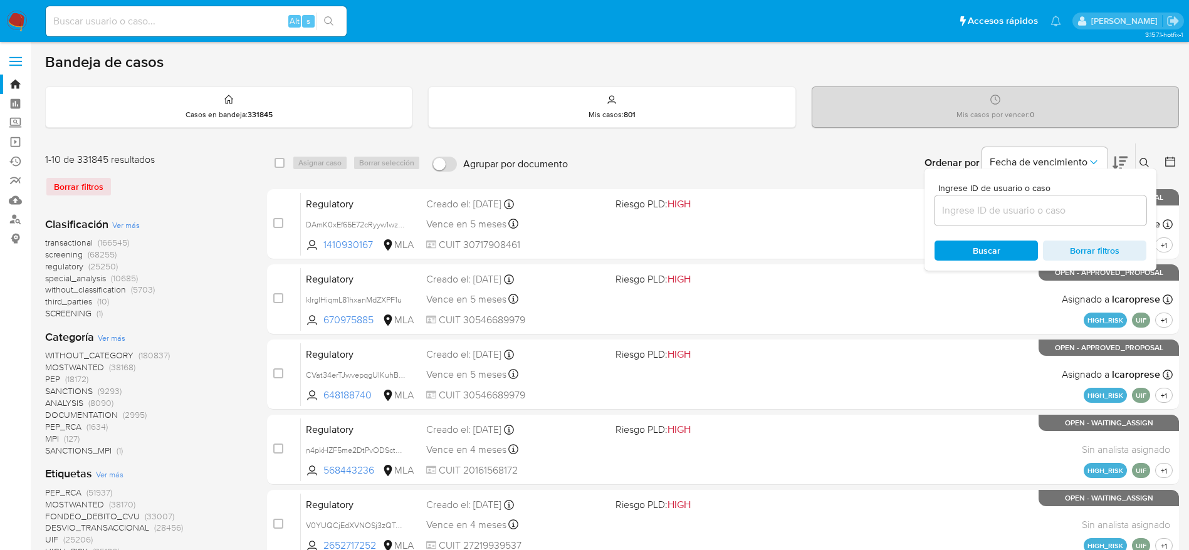
drag, startPoint x: 1096, startPoint y: 222, endPoint x: 1091, endPoint y: 215, distance: 9.0
click at [1096, 222] on div at bounding box center [1040, 210] width 212 height 30
click at [1090, 211] on input at bounding box center [1040, 210] width 212 height 16
paste input "AiegMRneUJJhqKfZq4uCNahF"
type input "AiegMRneUJJhqKfZq4uCNahF"
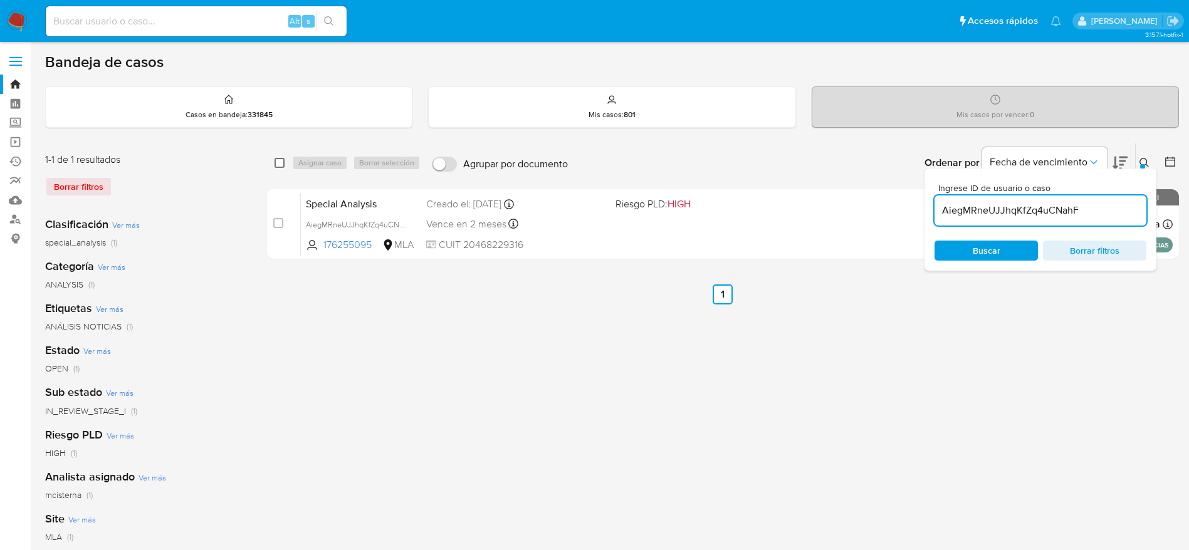
click at [281, 163] on input "checkbox" at bounding box center [279, 163] width 10 height 10
checkbox input "true"
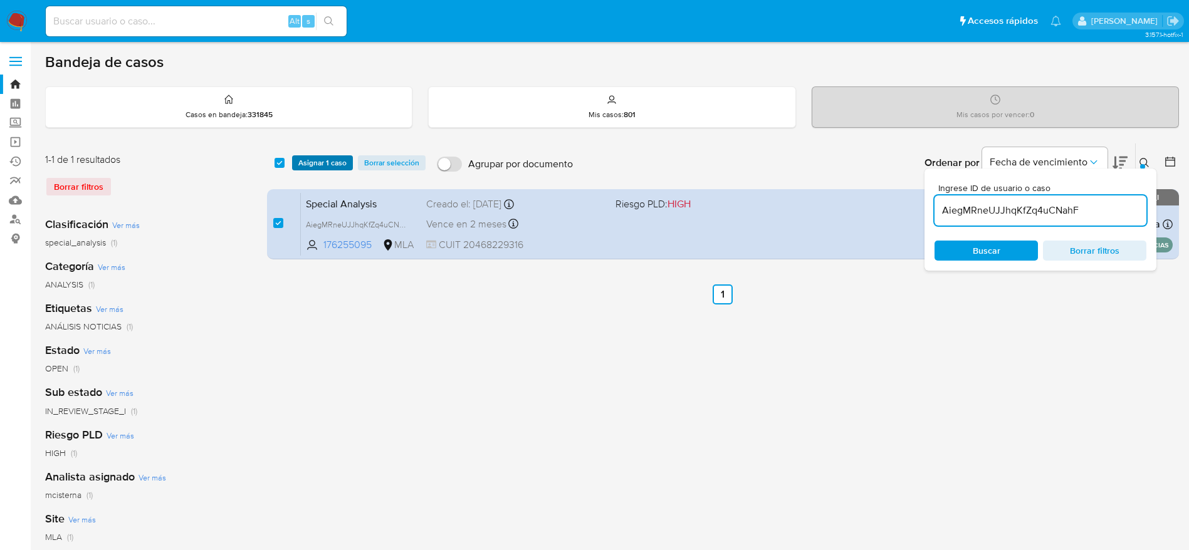
click at [324, 159] on span "Asignar 1 caso" at bounding box center [322, 163] width 48 height 13
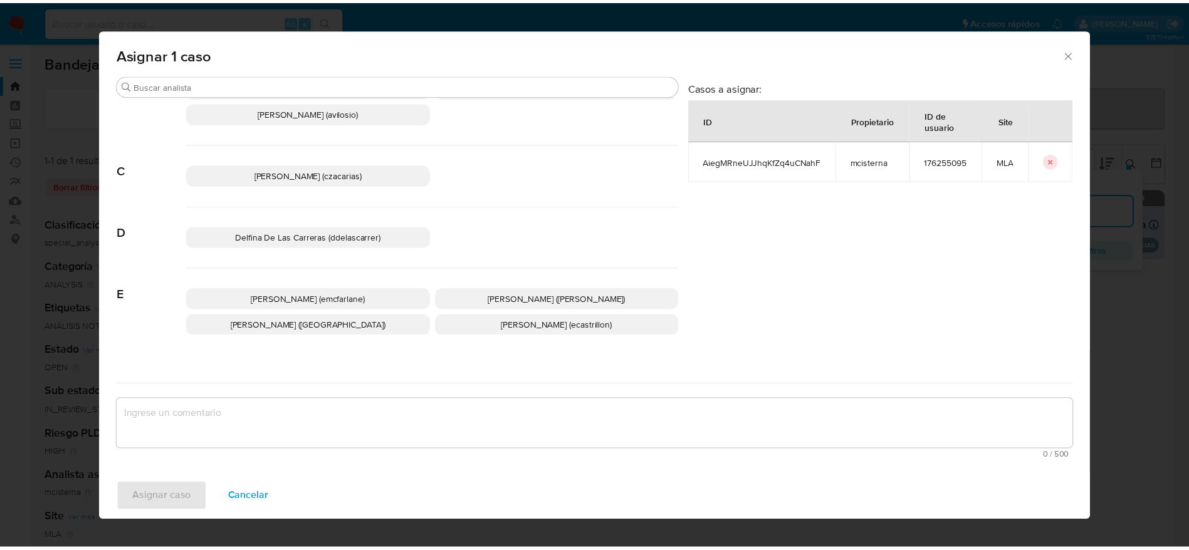
scroll to position [94, 0]
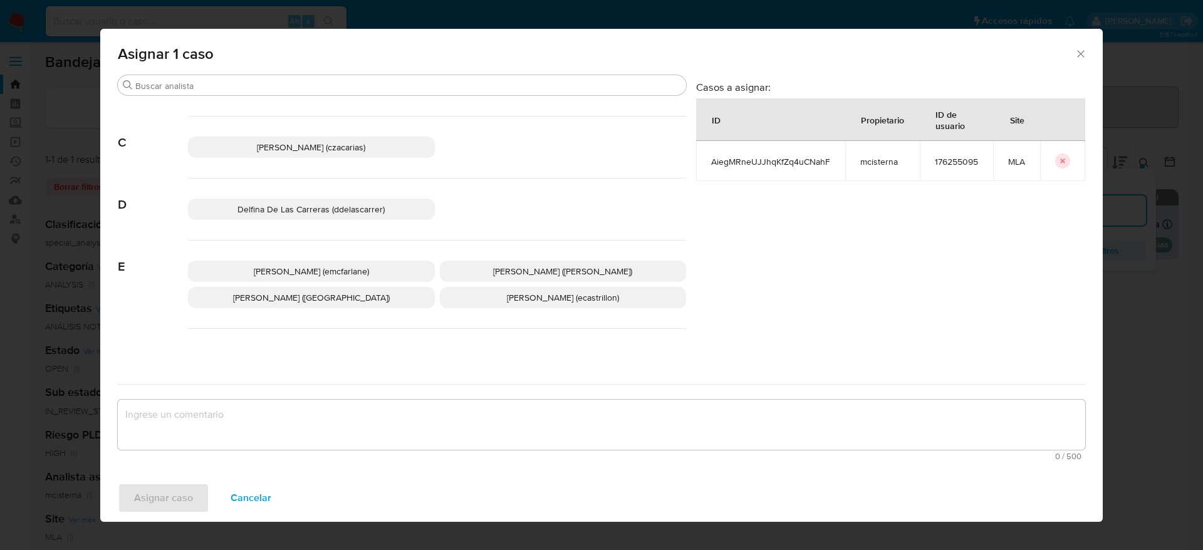
drag, startPoint x: 316, startPoint y: 263, endPoint x: 305, endPoint y: 324, distance: 61.8
click at [316, 263] on p "Elaine Mc Farlane (emcfarlane)" at bounding box center [311, 271] width 247 height 21
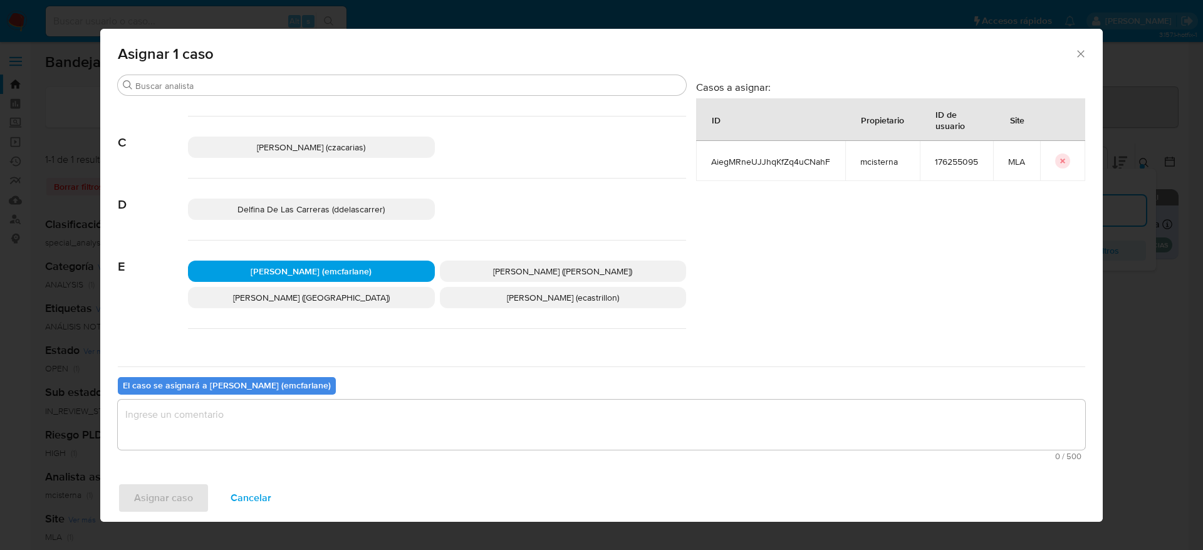
drag, startPoint x: 257, startPoint y: 423, endPoint x: 177, endPoint y: 474, distance: 94.9
click at [256, 423] on textarea "assign-modal" at bounding box center [601, 425] width 967 height 50
click at [165, 497] on span "Asignar caso" at bounding box center [163, 498] width 59 height 28
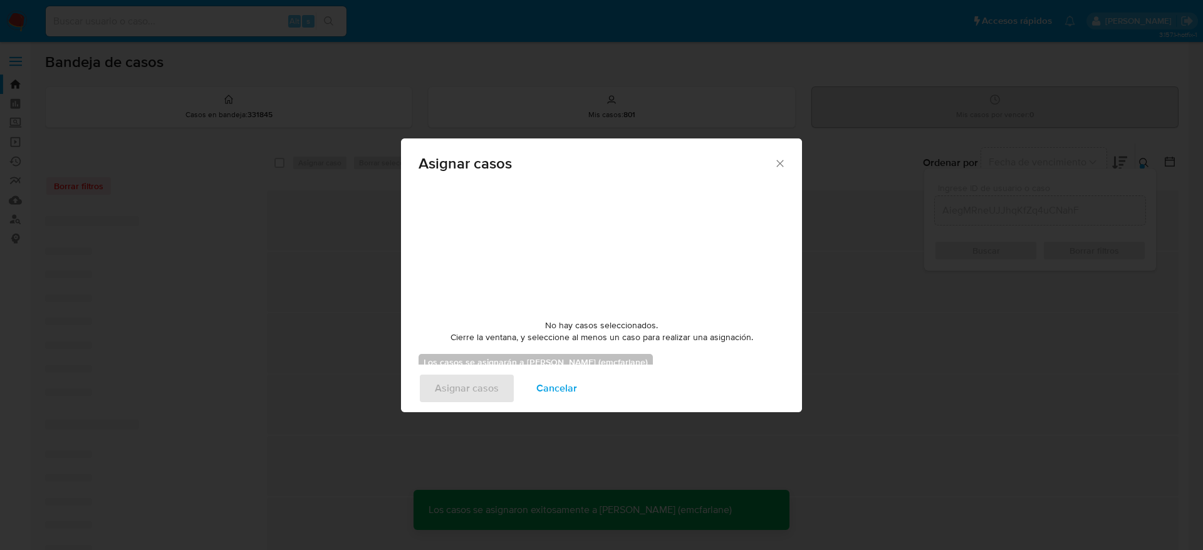
checkbox input "false"
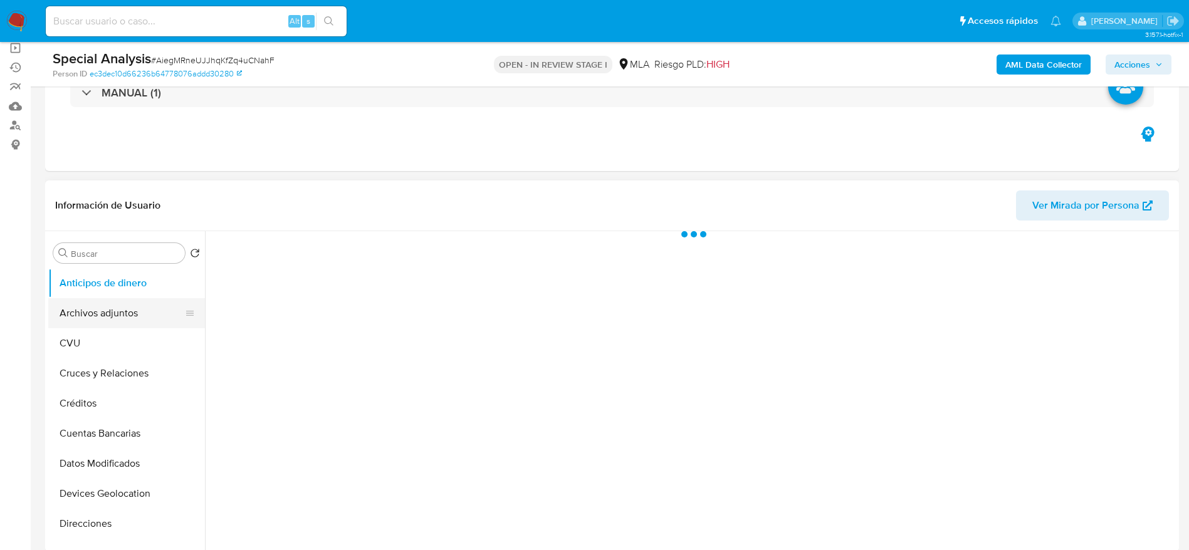
click at [100, 310] on button "Archivos adjuntos" at bounding box center [121, 313] width 147 height 30
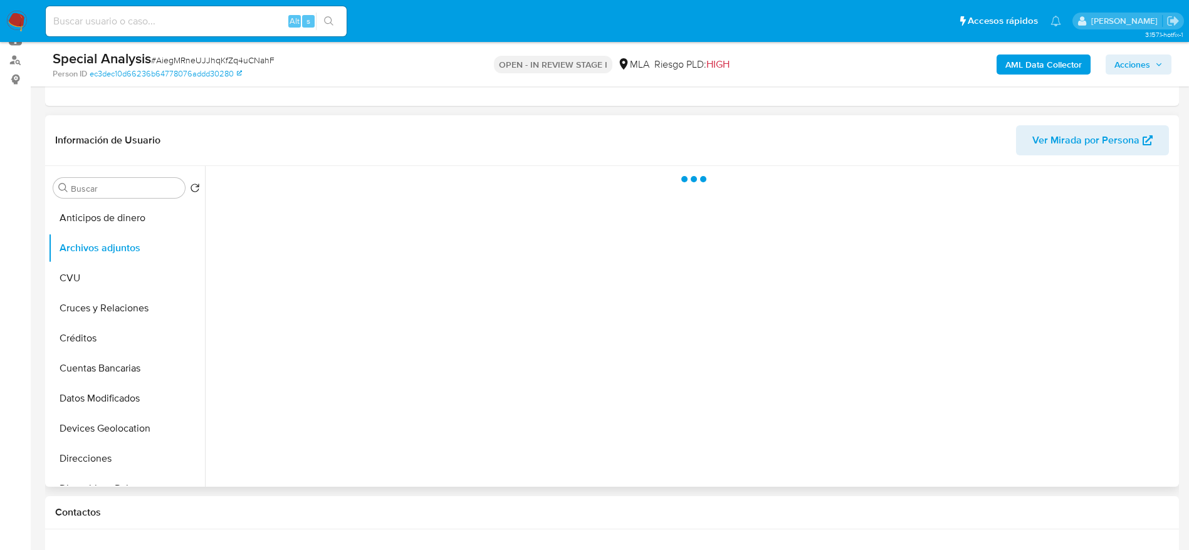
scroll to position [188, 0]
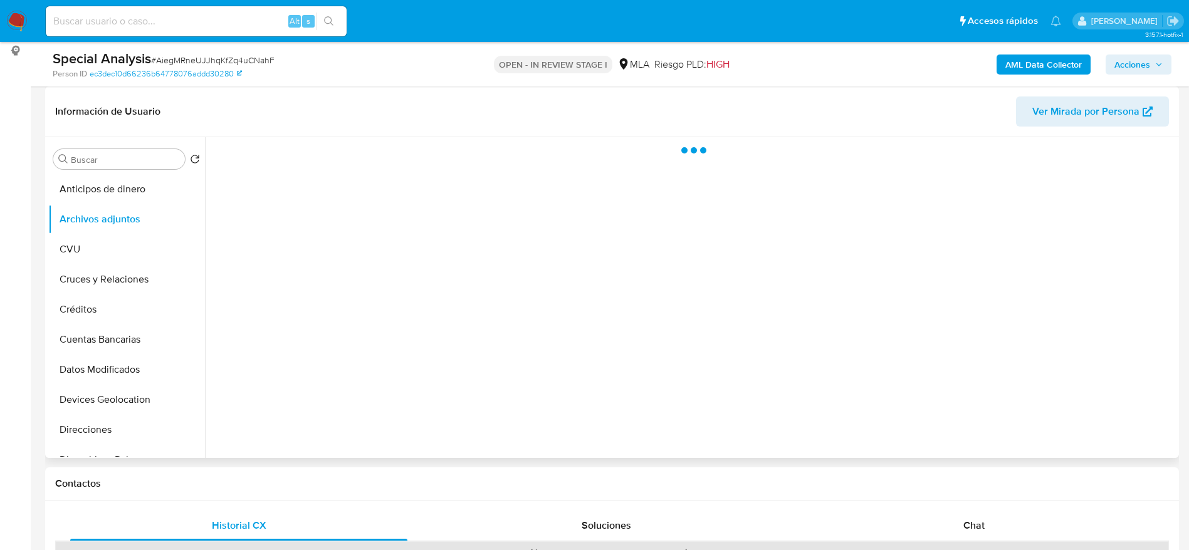
select select "10"
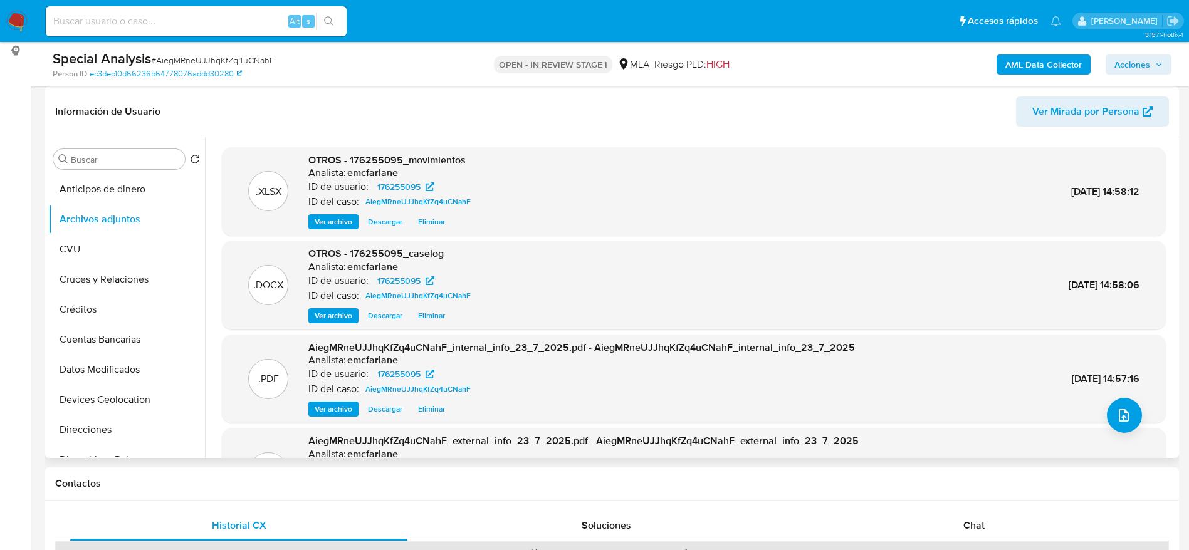
click at [432, 226] on span "Eliminar" at bounding box center [431, 222] width 27 height 13
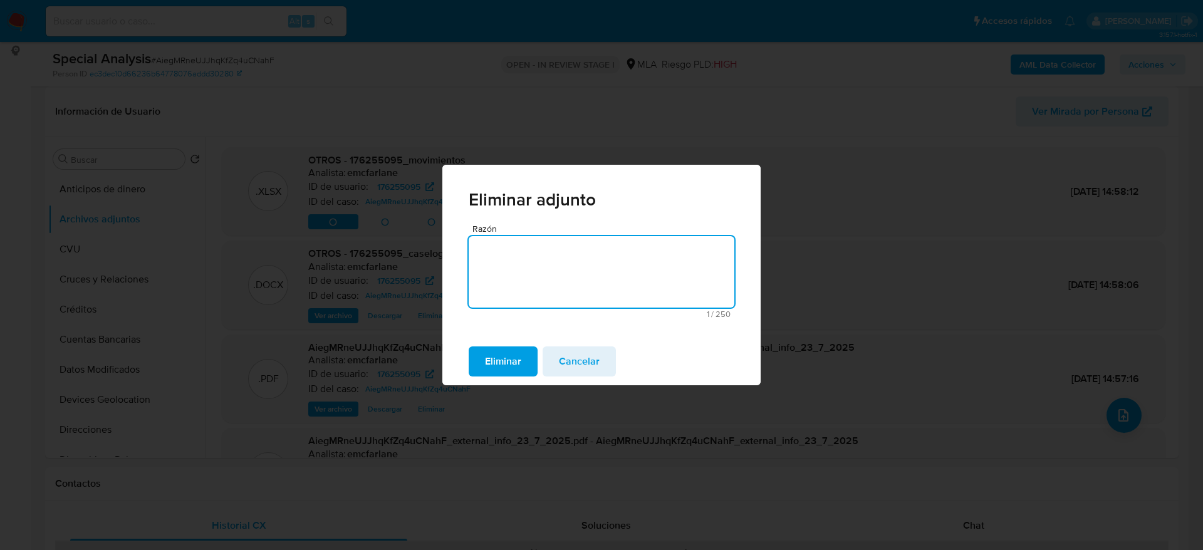
click at [516, 359] on span "Eliminar" at bounding box center [503, 362] width 36 height 28
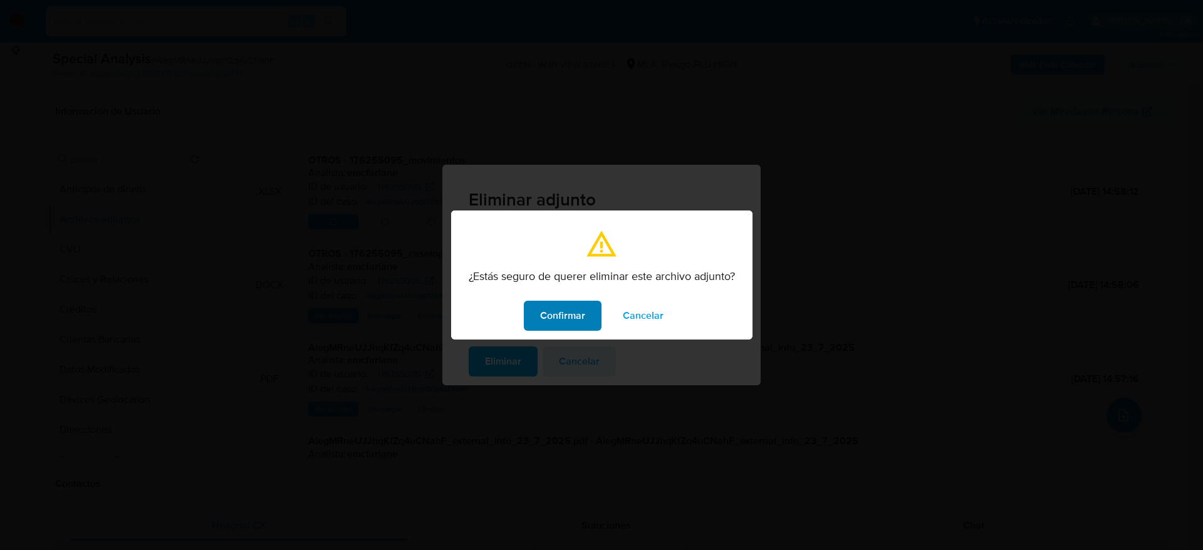
click at [564, 313] on span "Confirmar" at bounding box center [562, 316] width 45 height 28
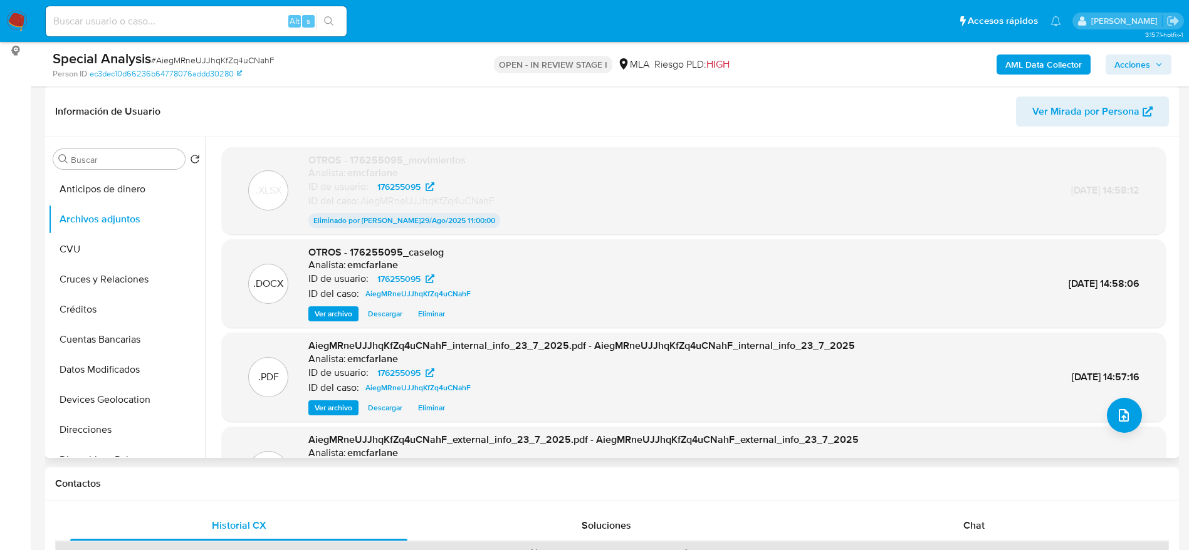
click at [444, 311] on span "Eliminar" at bounding box center [431, 314] width 27 height 13
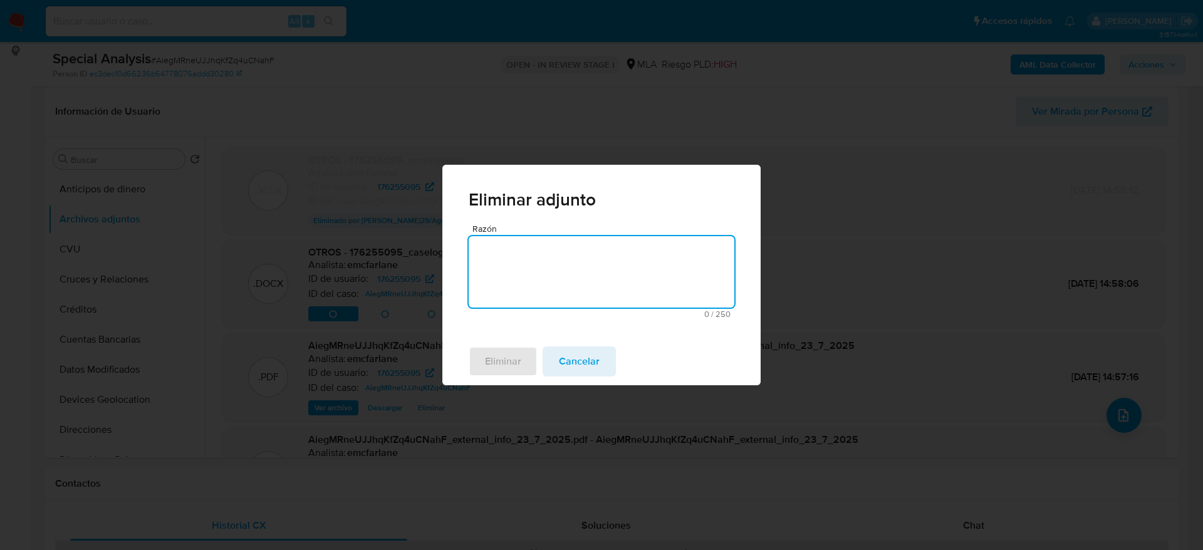
drag, startPoint x: 508, startPoint y: 276, endPoint x: 506, endPoint y: 296, distance: 20.8
click at [508, 277] on textarea "Razón" at bounding box center [602, 271] width 266 height 71
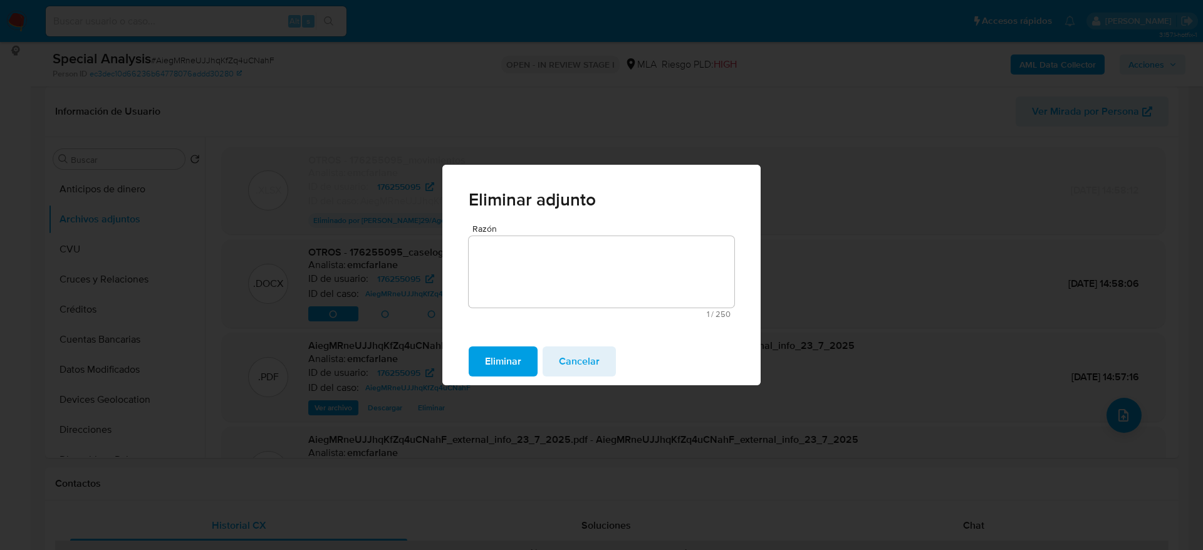
click at [501, 348] on span "Eliminar" at bounding box center [503, 362] width 36 height 28
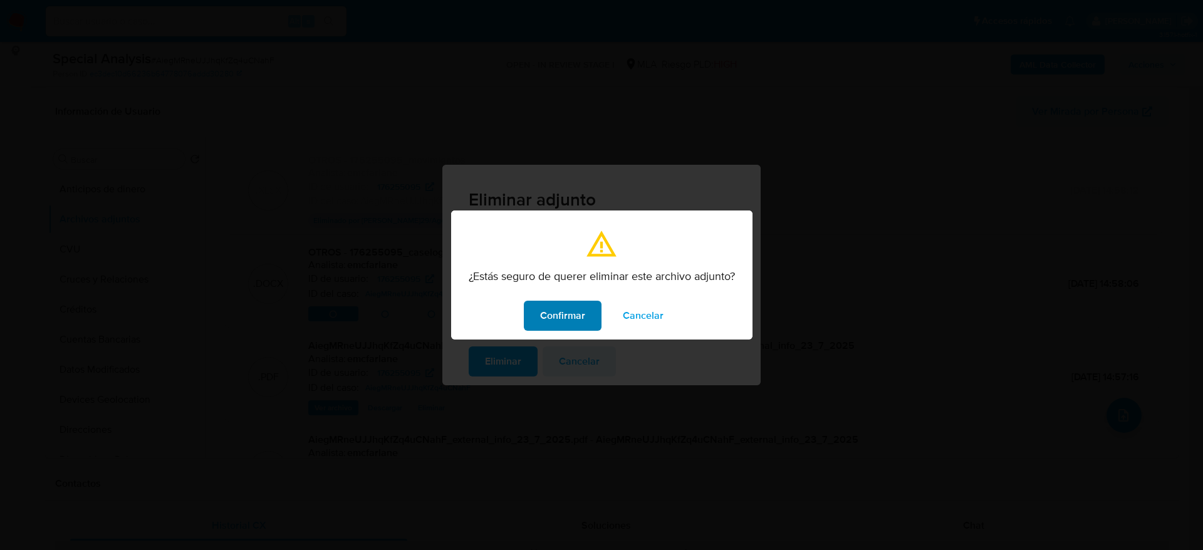
click at [563, 328] on span "Confirmar" at bounding box center [562, 316] width 45 height 28
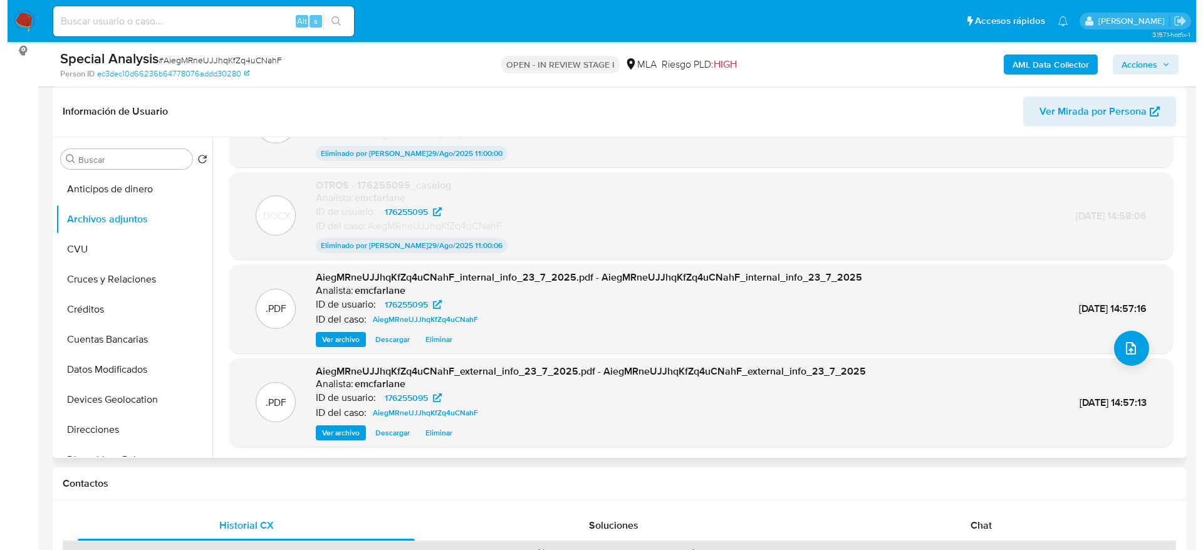
scroll to position [0, 0]
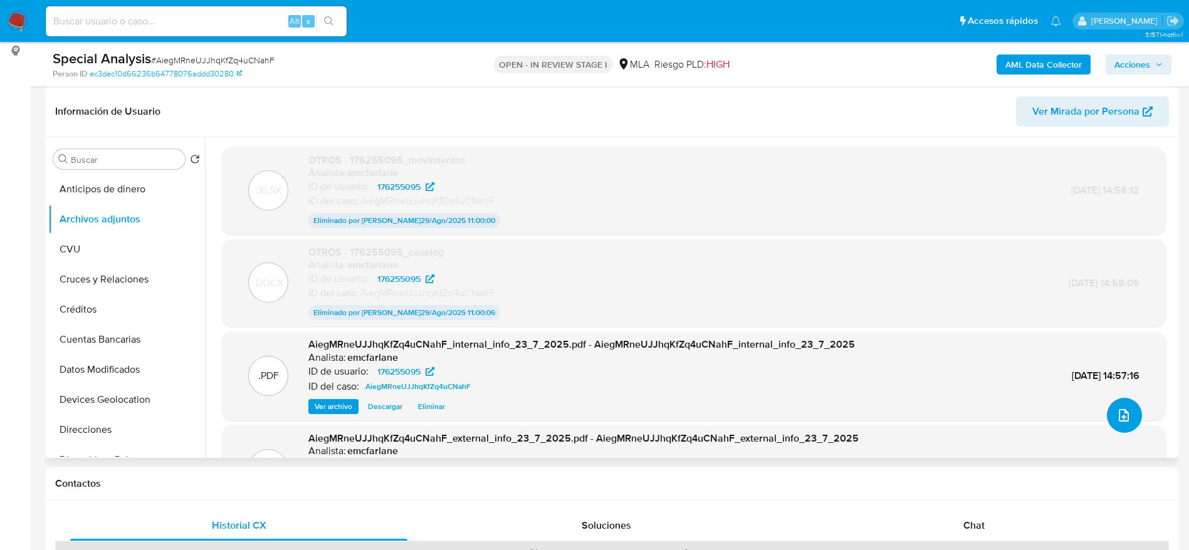
click at [1126, 420] on button "upload-file" at bounding box center [1123, 415] width 35 height 35
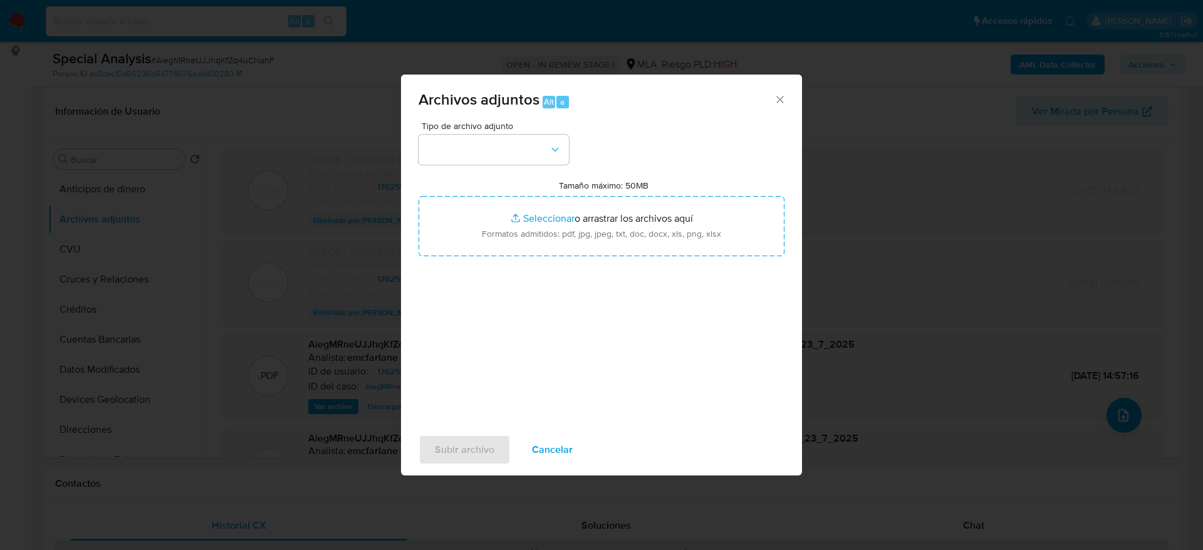
click at [447, 132] on div "Tipo de archivo adjunto" at bounding box center [494, 143] width 150 height 43
drag, startPoint x: 482, startPoint y: 151, endPoint x: 485, endPoint y: 167, distance: 16.0
click at [482, 150] on button "button" at bounding box center [494, 150] width 150 height 30
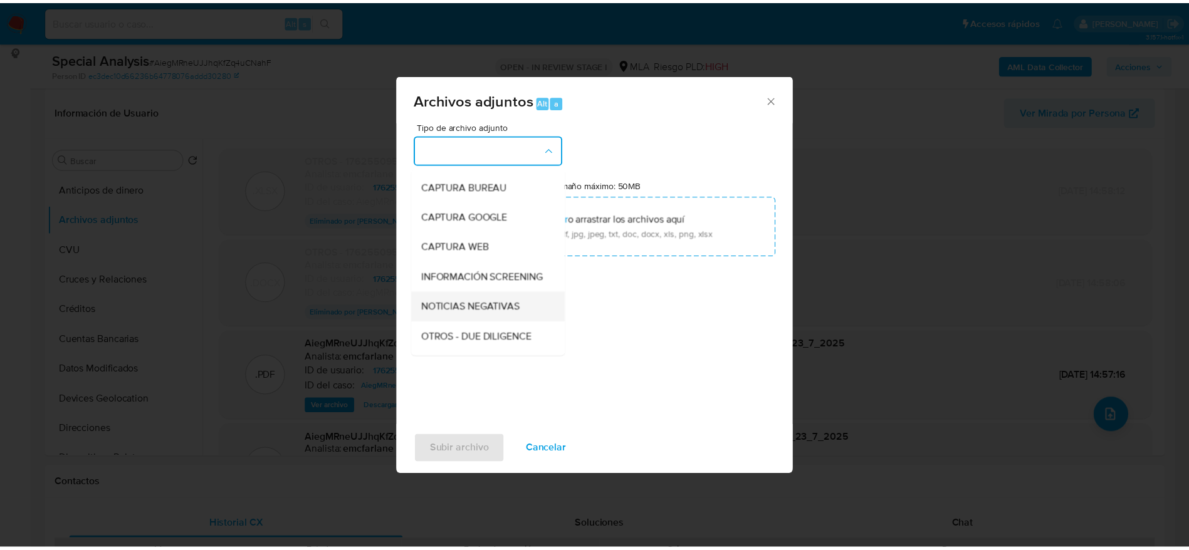
scroll to position [94, 0]
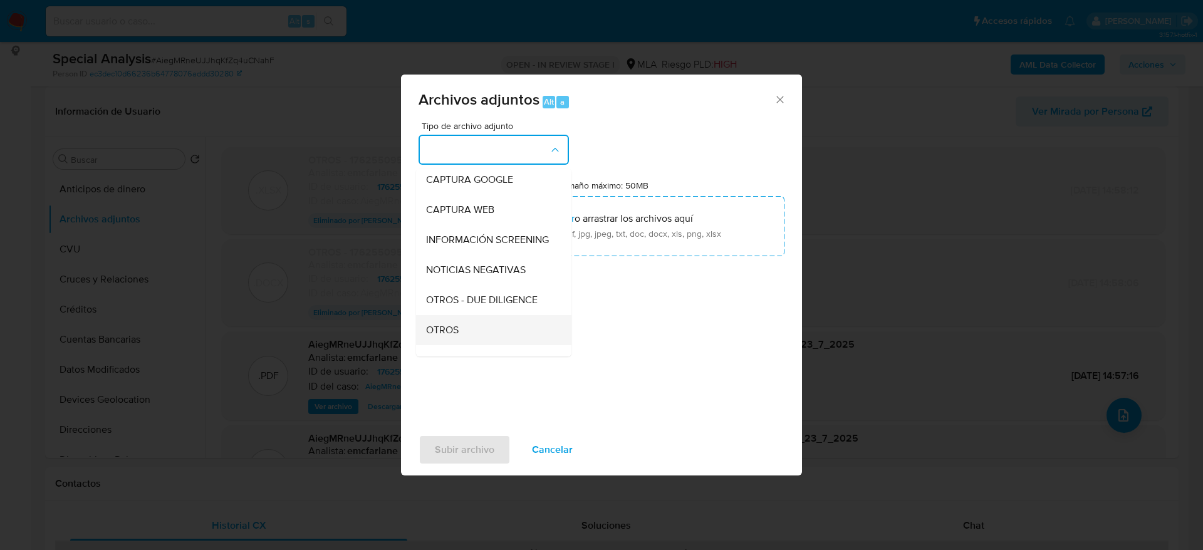
click at [456, 336] on span "OTROS" at bounding box center [442, 330] width 33 height 13
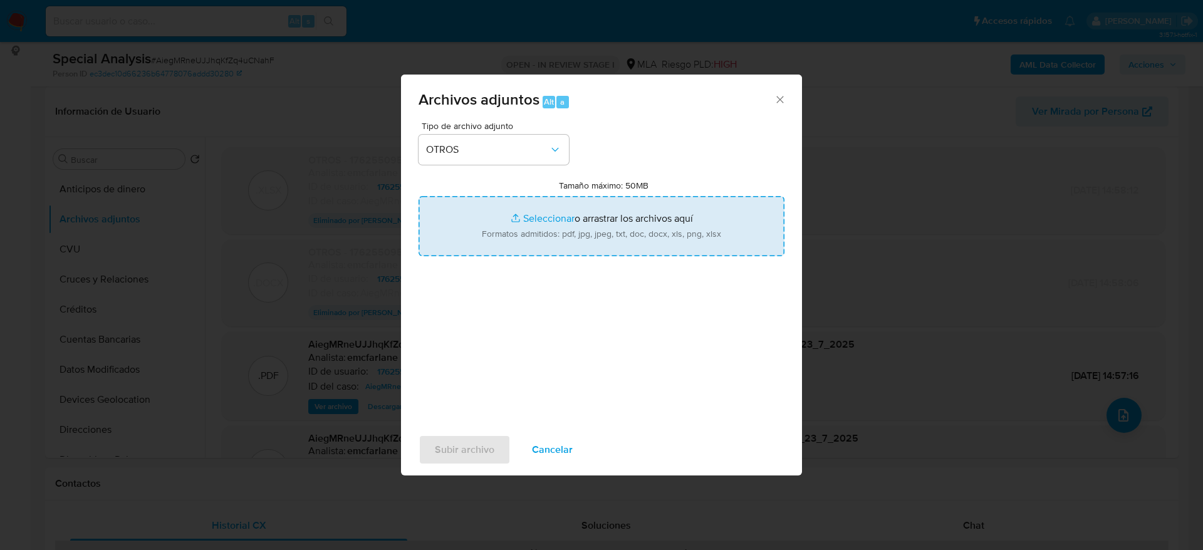
type input "C:\fakepath\176255095_movimientos v2.xlsx"
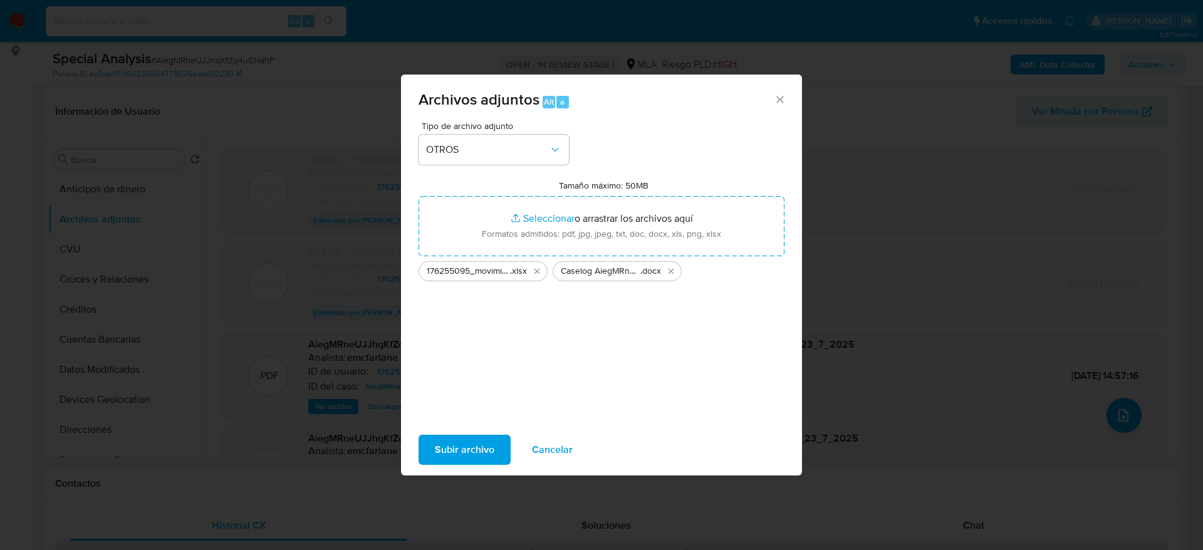
click at [462, 450] on span "Subir archivo" at bounding box center [465, 450] width 60 height 28
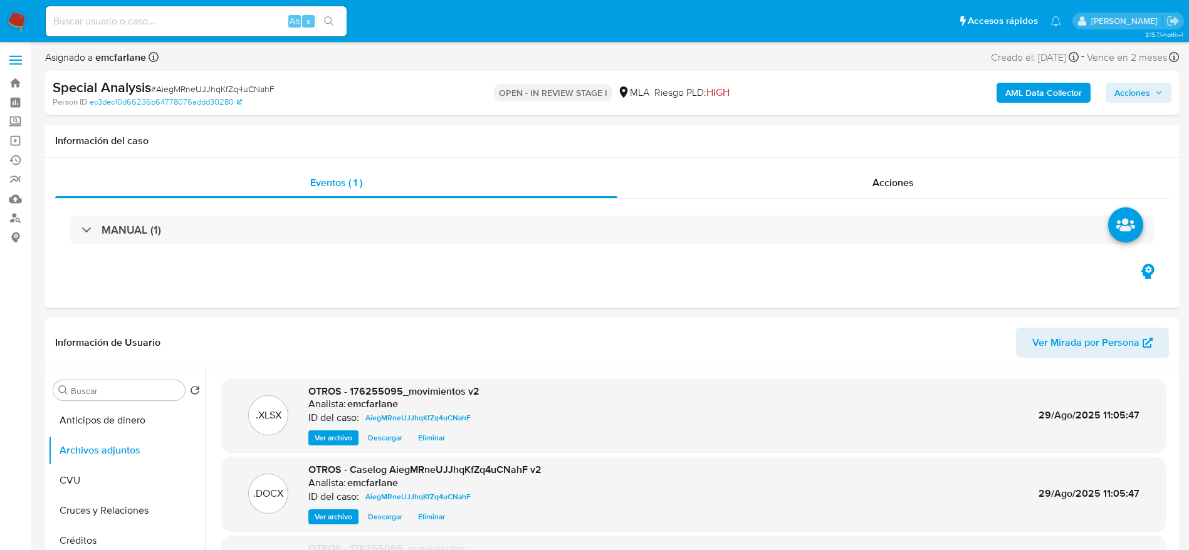
scroll to position [0, 0]
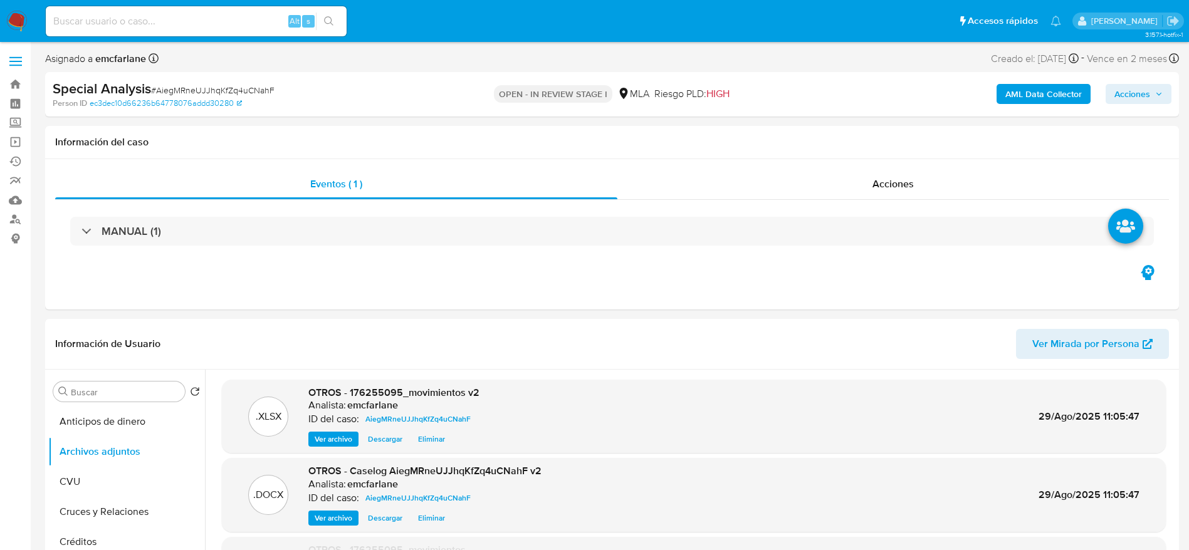
click at [1149, 93] on span "Acciones" at bounding box center [1132, 94] width 36 height 20
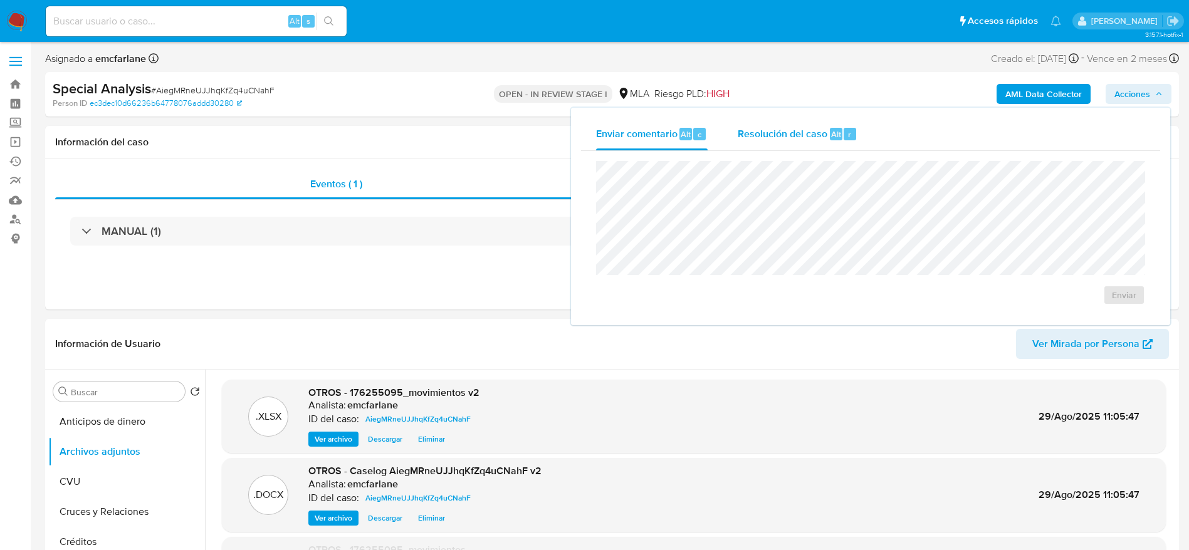
click at [834, 138] on span "Alt" at bounding box center [836, 134] width 10 height 12
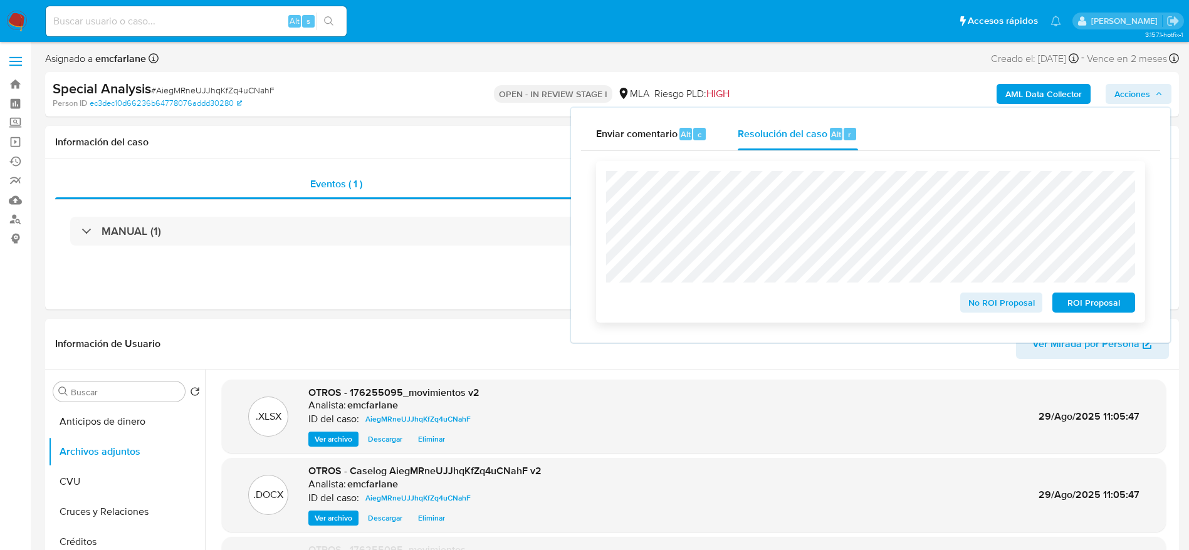
click at [1086, 308] on span "ROI Proposal" at bounding box center [1093, 303] width 65 height 18
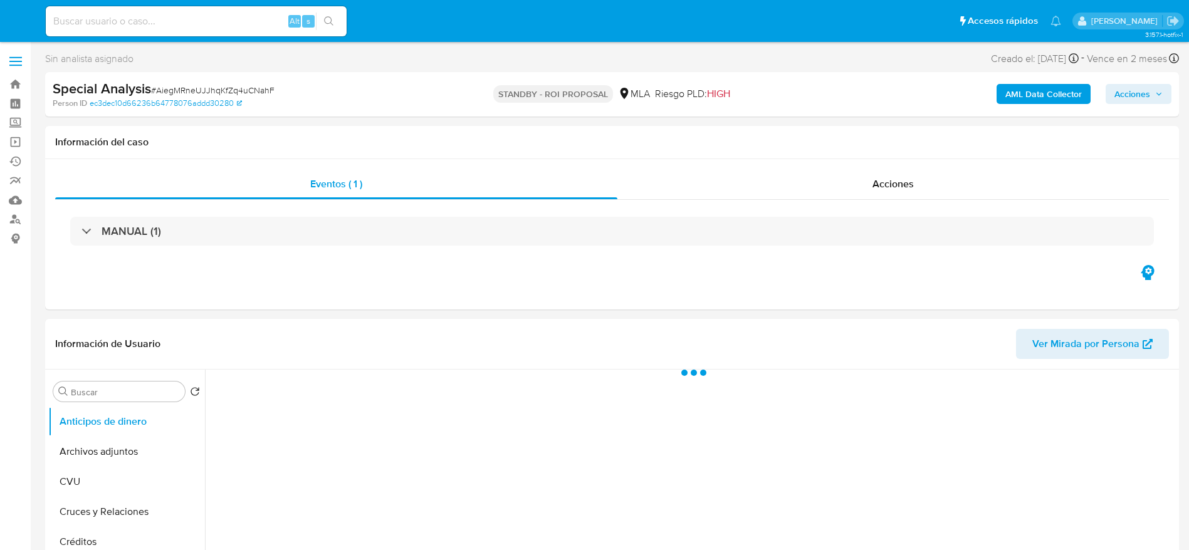
select select "10"
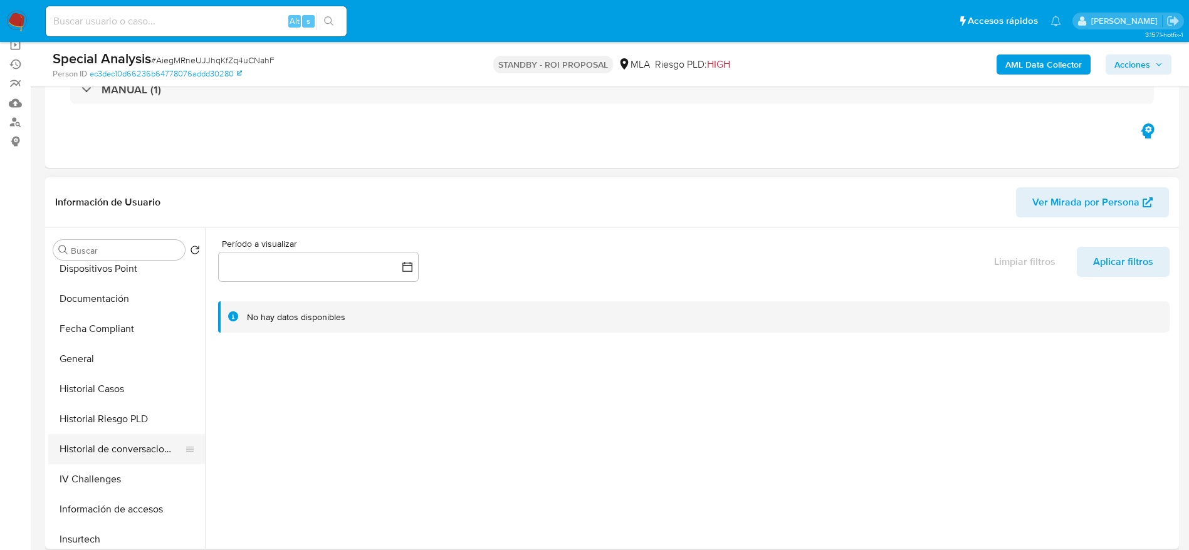
scroll to position [188, 0]
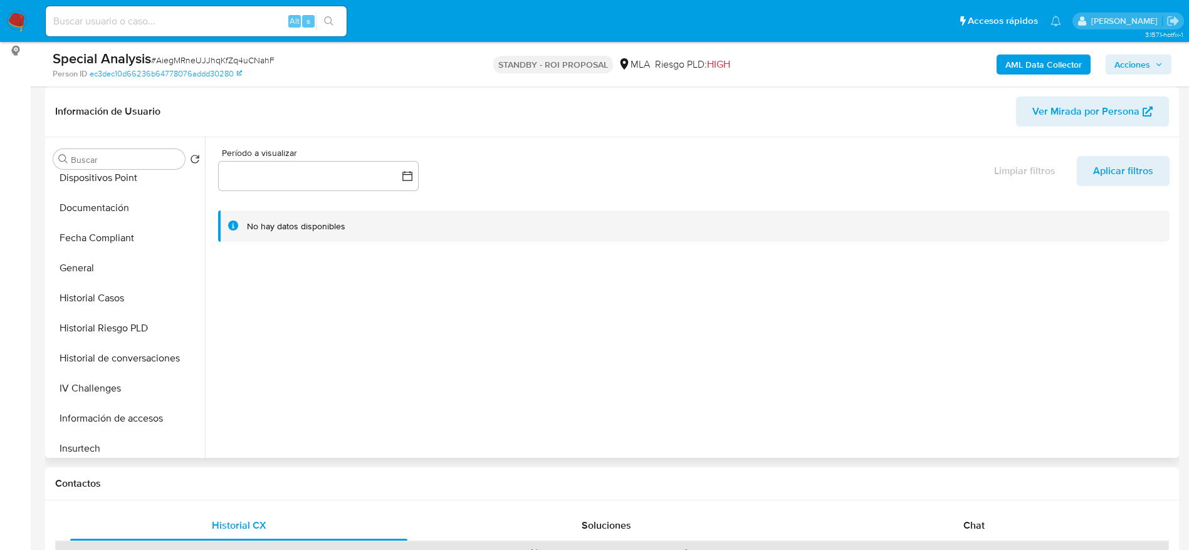
drag, startPoint x: 110, startPoint y: 259, endPoint x: 361, endPoint y: 112, distance: 290.7
click at [110, 260] on button "General" at bounding box center [126, 268] width 157 height 30
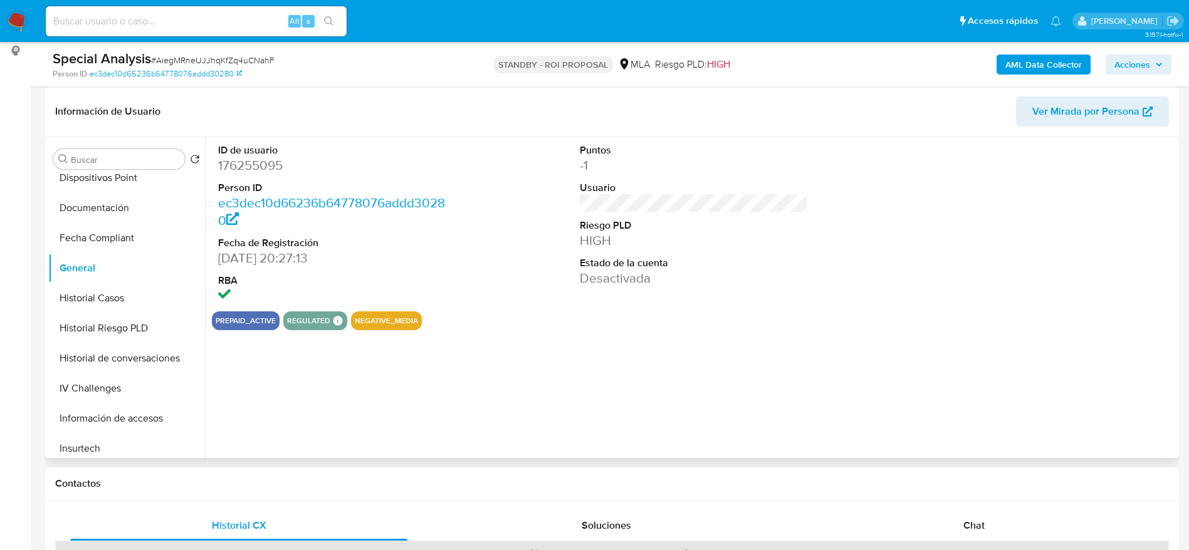
click at [249, 162] on dd "176255095" at bounding box center [332, 166] width 229 height 18
copy dd "176255095"
click at [119, 17] on input at bounding box center [196, 21] width 301 height 16
paste input "28316736"
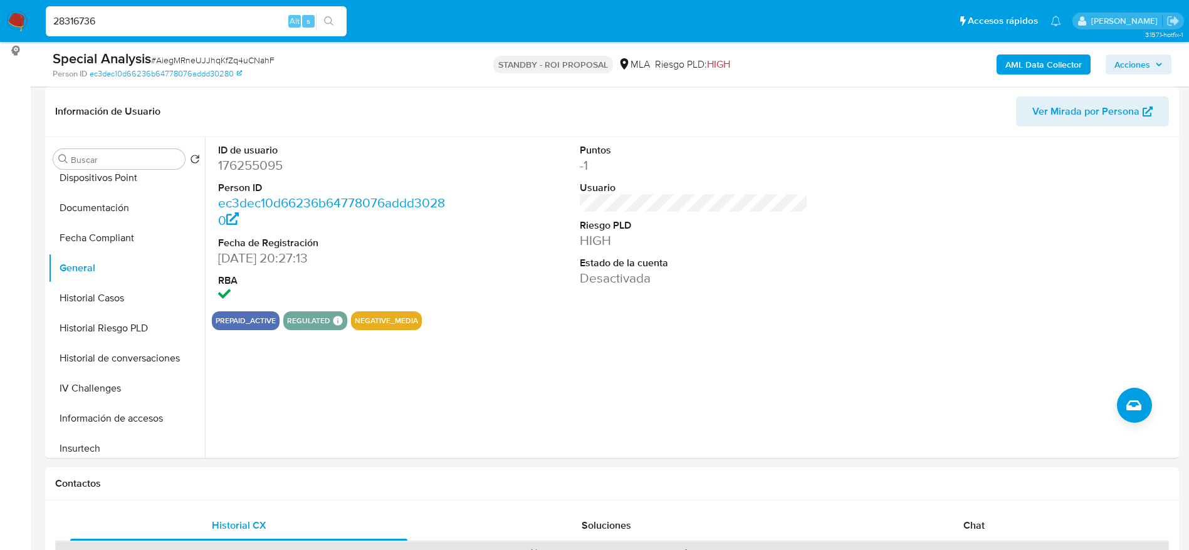
type input "28316736"
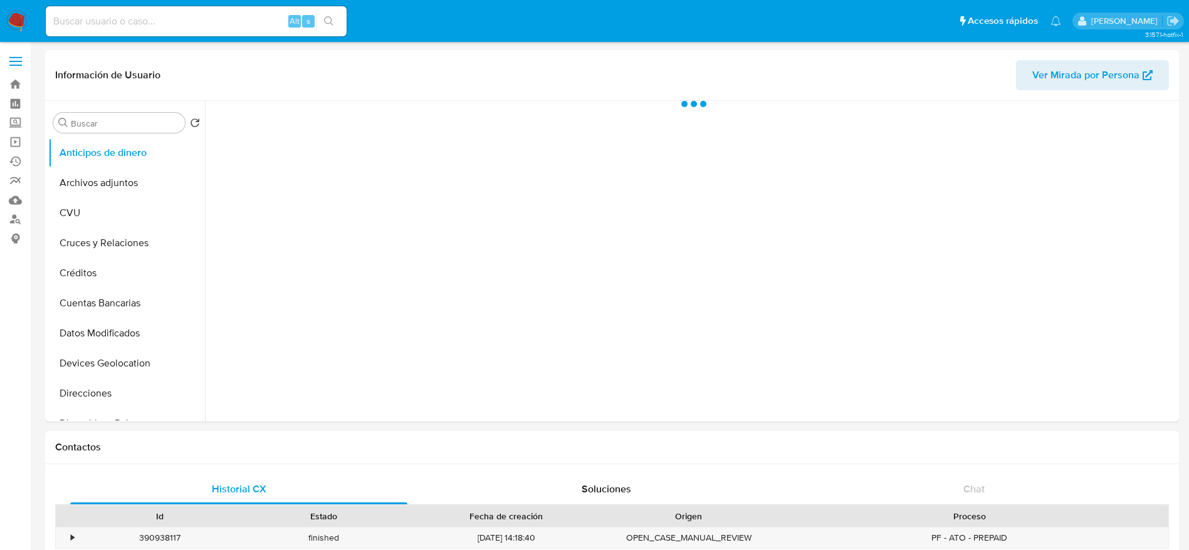
select select "10"
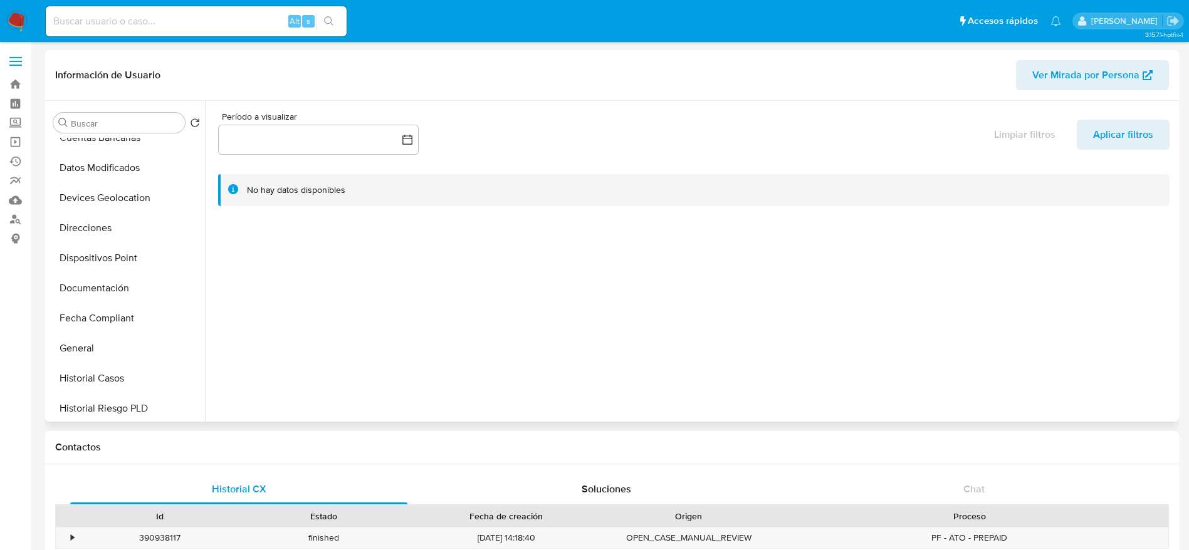
scroll to position [282, 0]
click at [108, 249] on button "Historial Casos" at bounding box center [121, 262] width 147 height 30
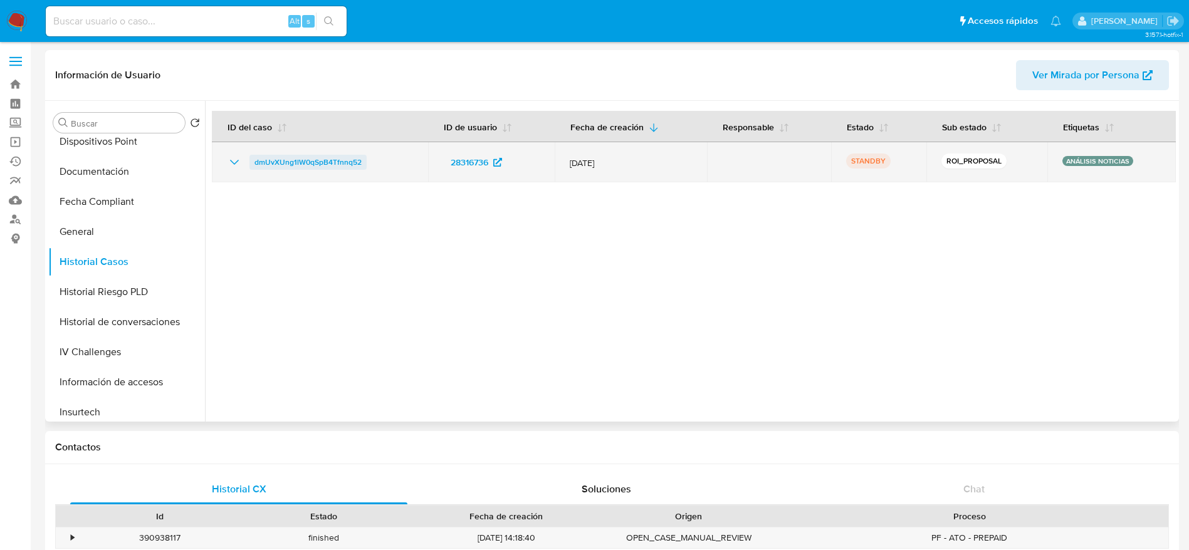
click at [292, 162] on span "dmUvXUng1lW0qSpB4Tfnnq52" at bounding box center [307, 162] width 107 height 15
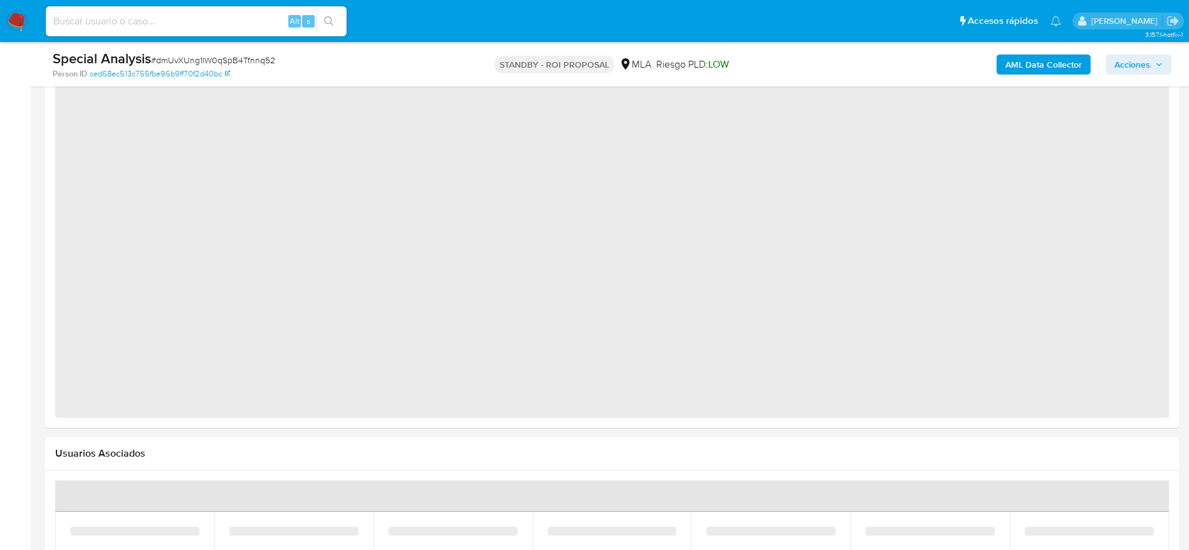
select select "10"
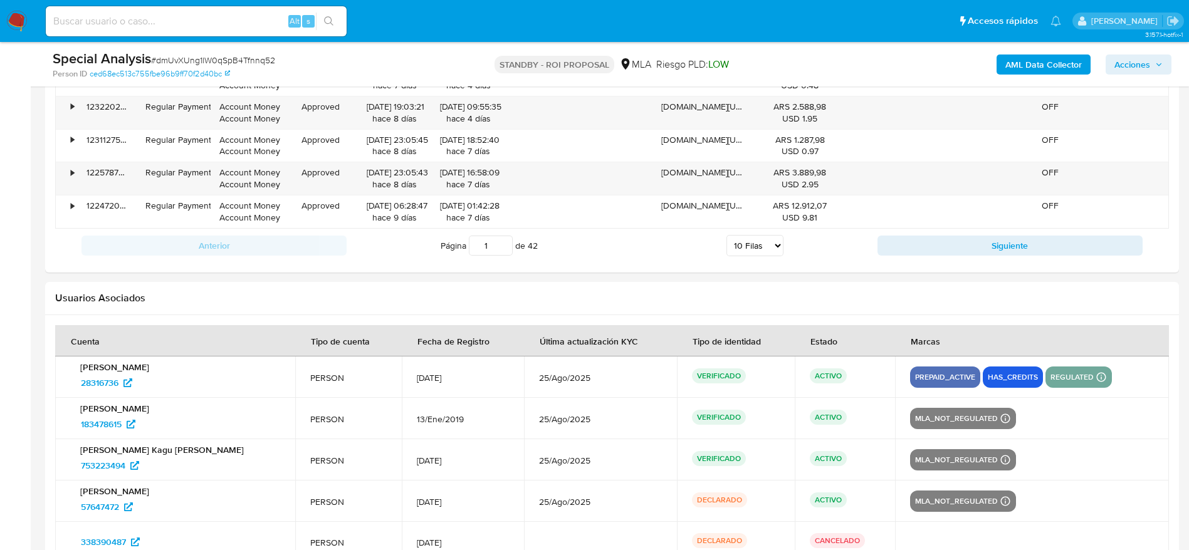
scroll to position [1054, 0]
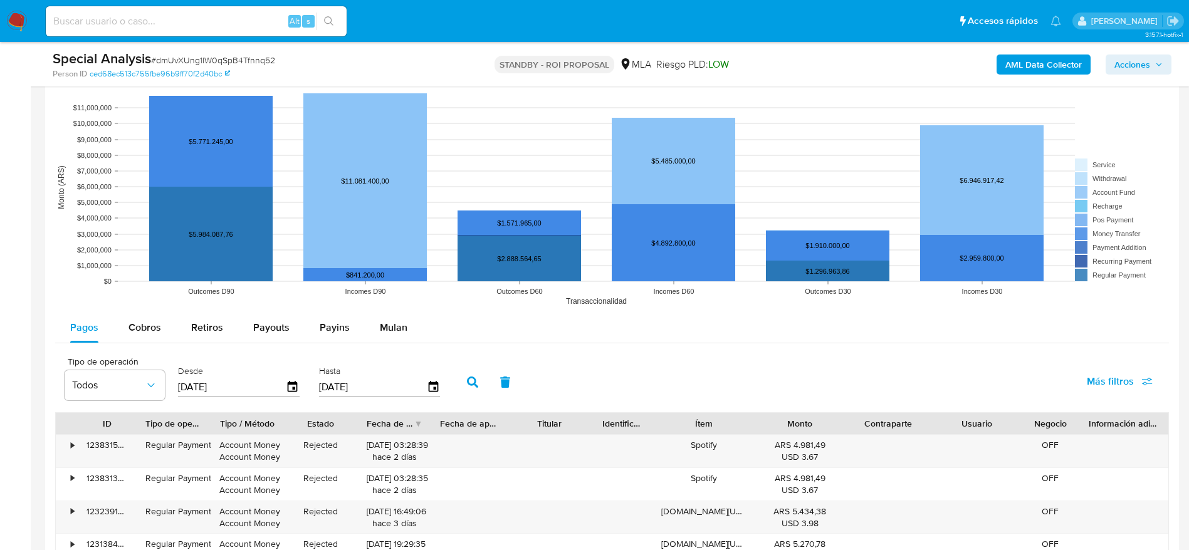
click at [382, 334] on span "Mulan" at bounding box center [394, 327] width 28 height 14
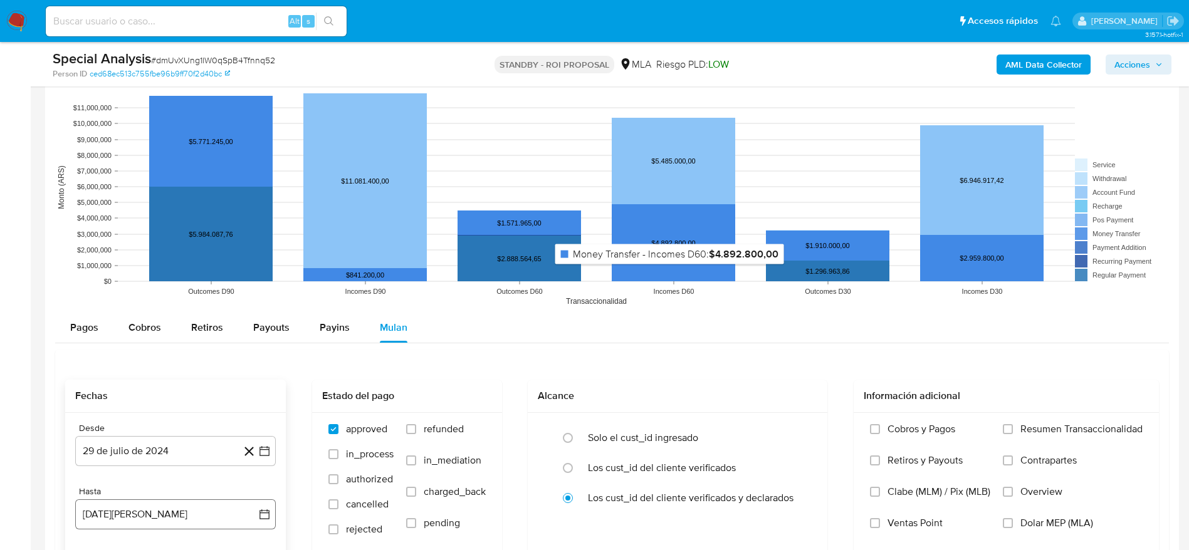
scroll to position [1242, 0]
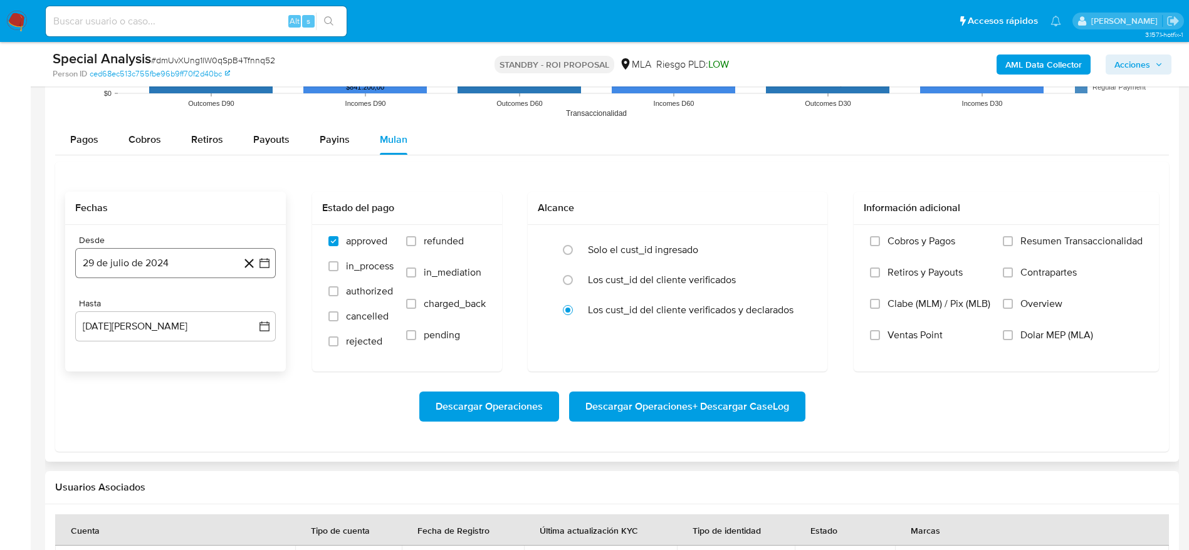
click at [140, 258] on button "29 de julio de 2024" at bounding box center [175, 263] width 200 height 30
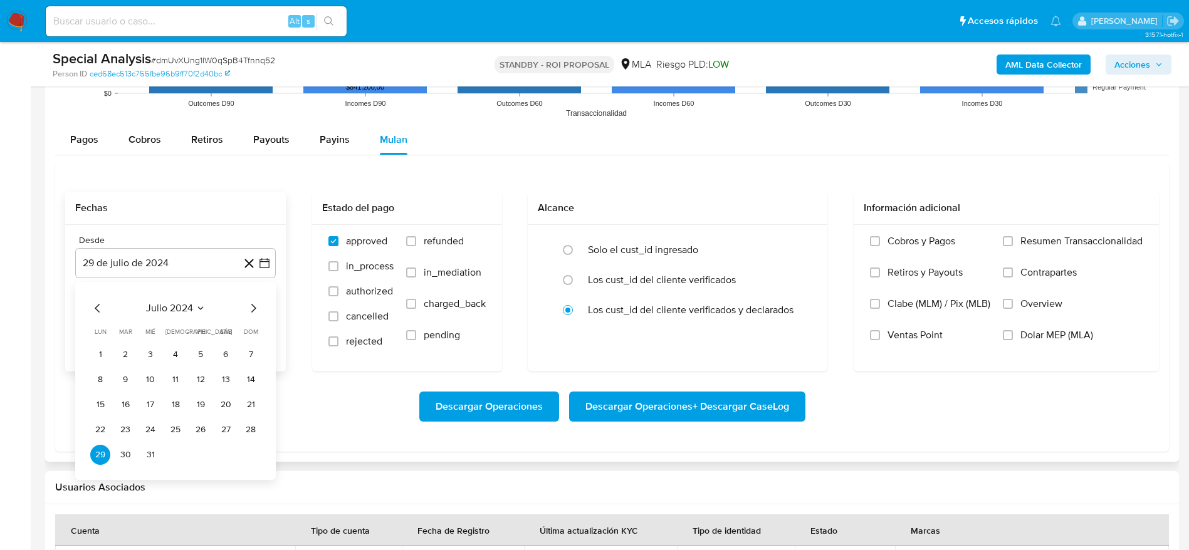
drag, startPoint x: 261, startPoint y: 301, endPoint x: 255, endPoint y: 308, distance: 8.9
click at [260, 303] on div "julio 2024 julio 2024 lun lunes mar martes mié miércoles jue jueves vie viernes…" at bounding box center [175, 381] width 200 height 198
click at [255, 308] on icon "Mes siguiente" at bounding box center [253, 308] width 5 height 9
click at [248, 353] on button "1" at bounding box center [251, 355] width 20 height 20
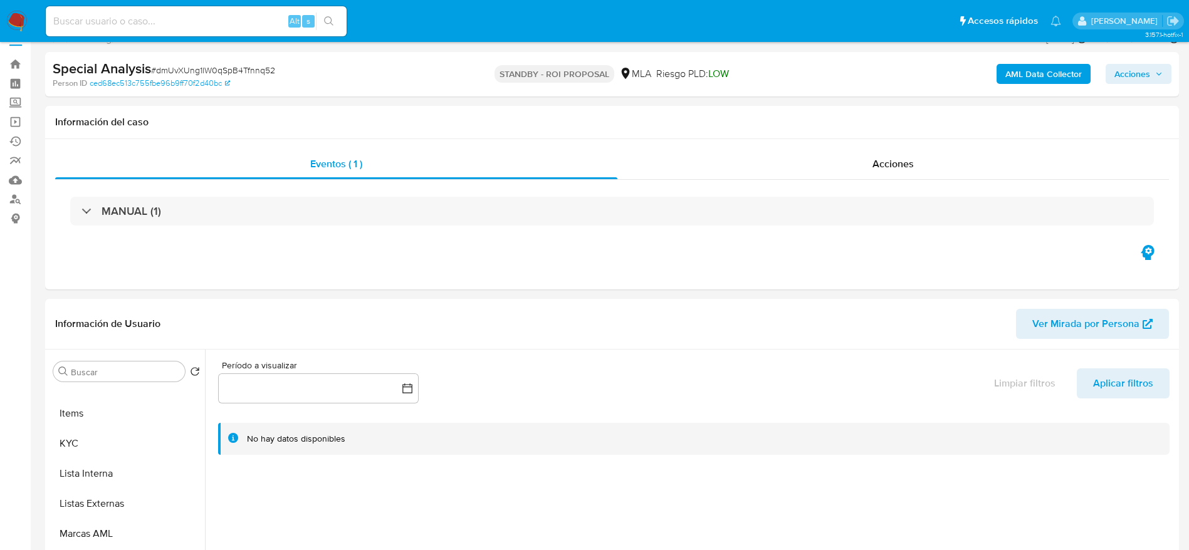
scroll to position [208, 0]
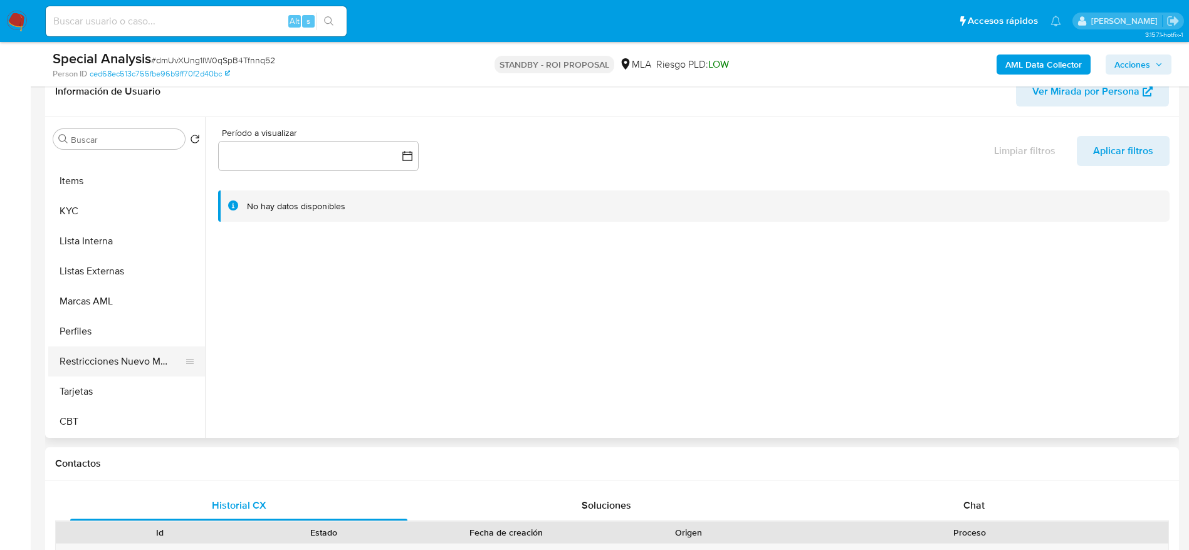
drag, startPoint x: 128, startPoint y: 370, endPoint x: 136, endPoint y: 367, distance: 8.7
click at [128, 369] on button "Restricciones Nuevo Mundo" at bounding box center [121, 361] width 147 height 30
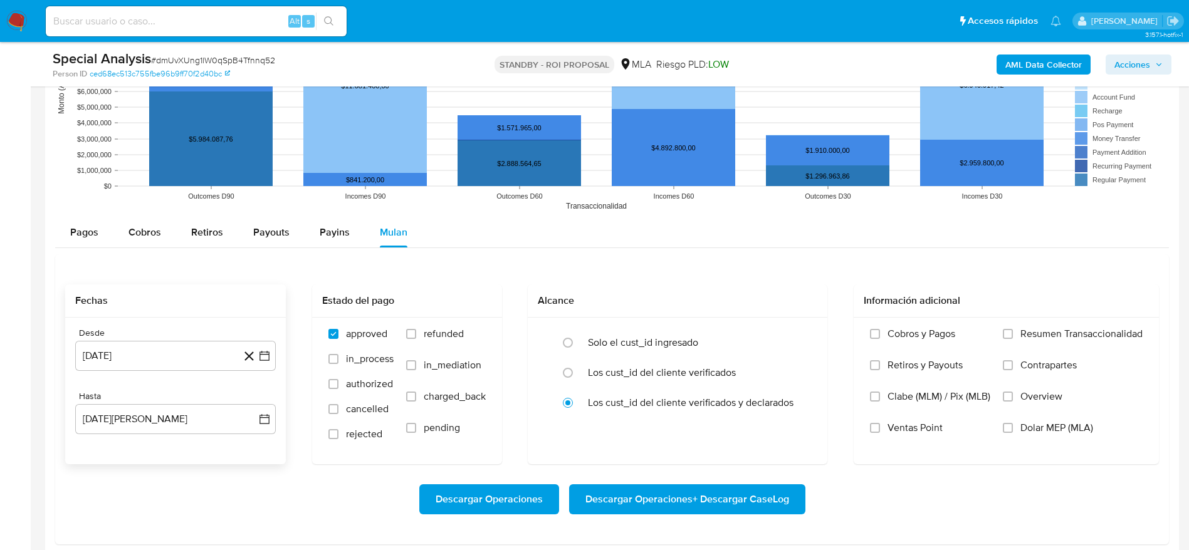
scroll to position [1148, 0]
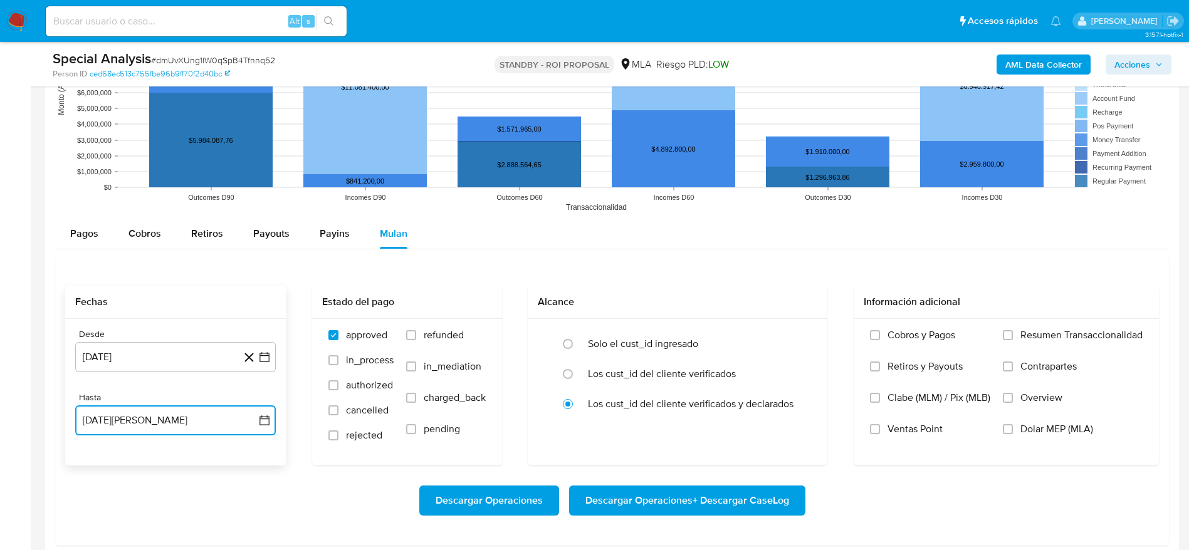
click at [165, 418] on button "29 de agosto de 2025" at bounding box center [175, 420] width 200 height 30
click at [104, 369] on button "25" at bounding box center [100, 377] width 20 height 20
click at [1004, 427] on input "Dolar MEP (MLA)" at bounding box center [1007, 429] width 10 height 10
click at [786, 491] on span "Descargar Operaciones + Descargar CaseLog" at bounding box center [687, 501] width 204 height 28
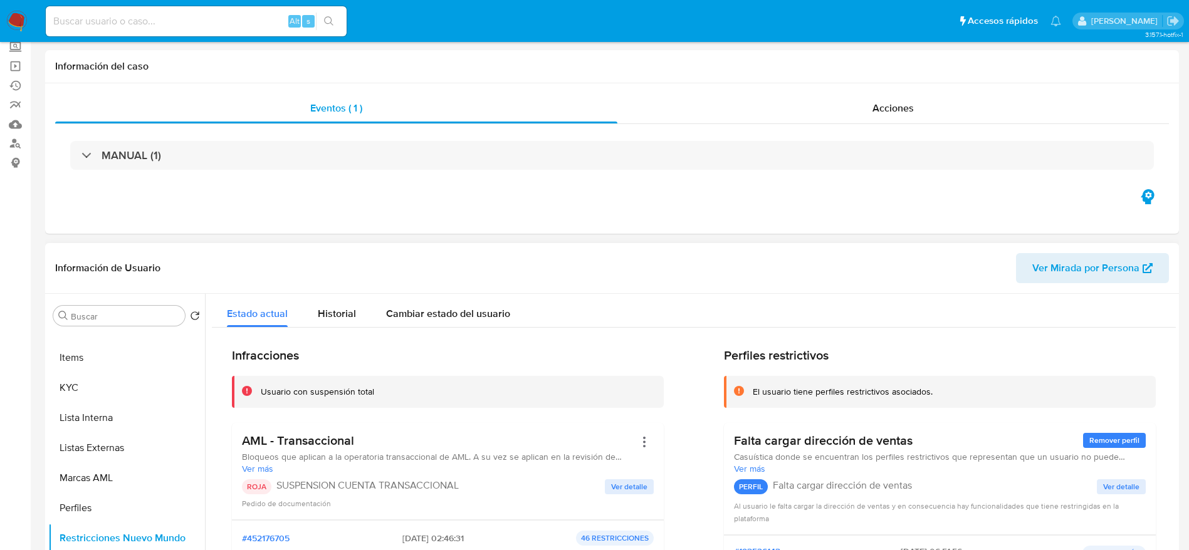
scroll to position [0, 0]
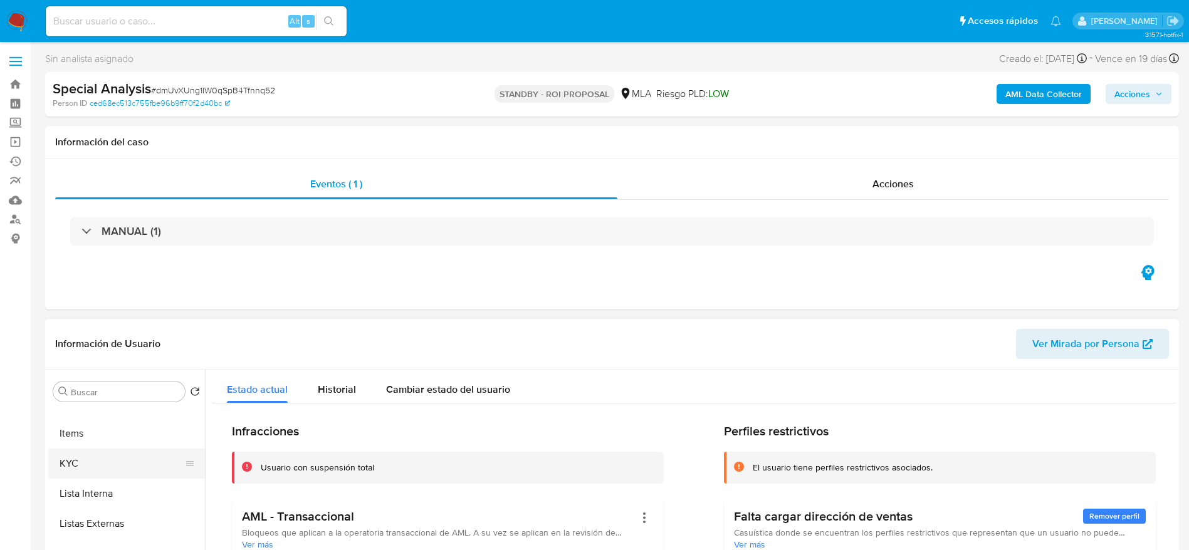
click at [85, 445] on button "Items" at bounding box center [126, 434] width 157 height 30
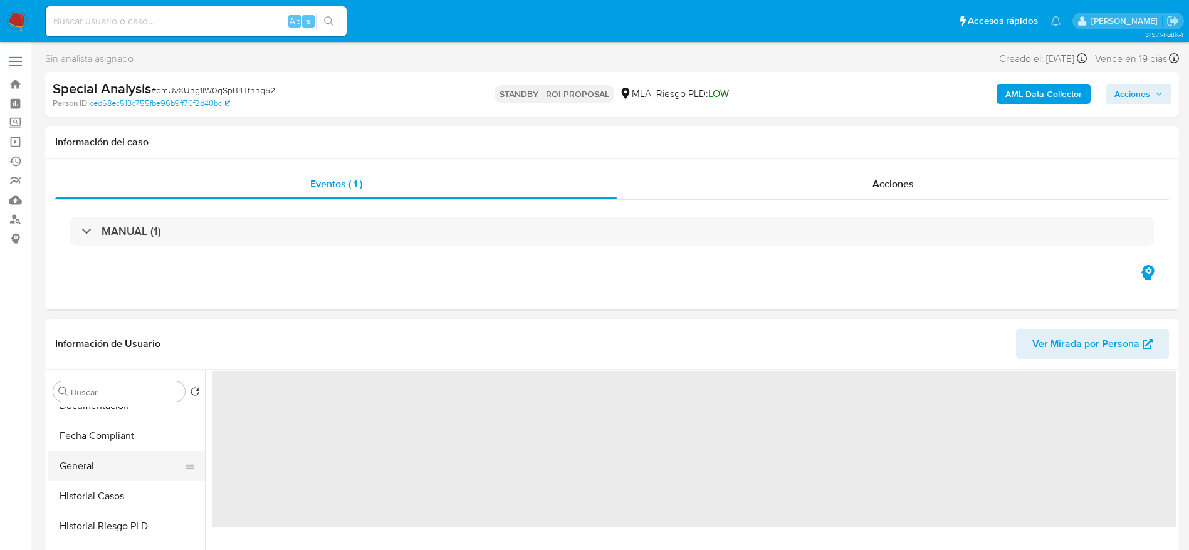
scroll to position [308, 0]
drag, startPoint x: 96, startPoint y: 469, endPoint x: 184, endPoint y: 449, distance: 90.6
click at [96, 470] on button "General" at bounding box center [126, 475] width 157 height 30
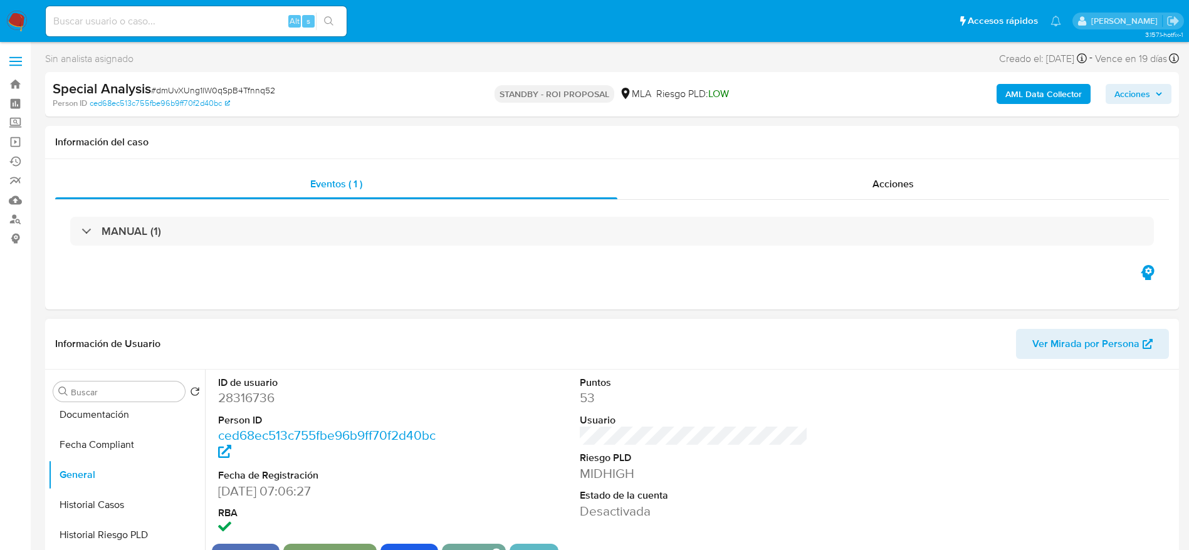
click at [250, 390] on dd "28316736" at bounding box center [332, 398] width 229 height 18
copy dd "28316736"
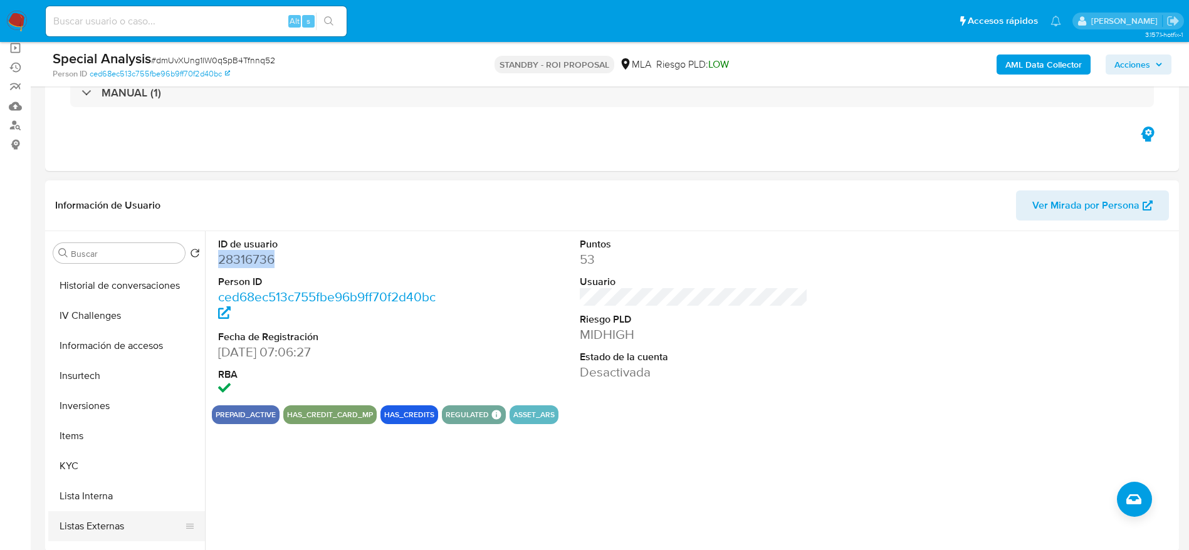
scroll to position [590, 0]
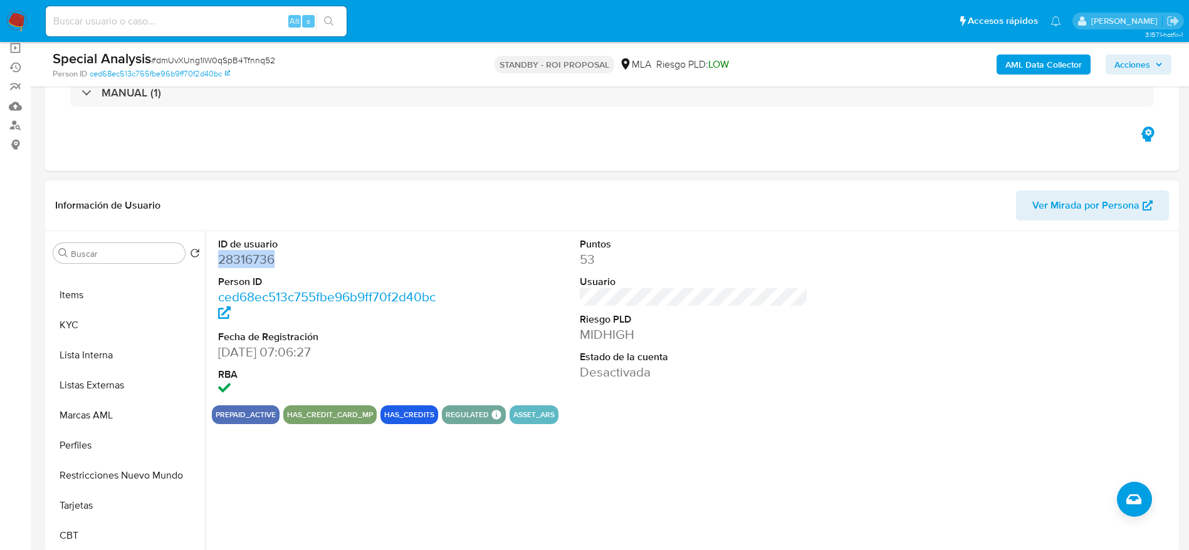
drag, startPoint x: 78, startPoint y: 323, endPoint x: 205, endPoint y: 321, distance: 126.6
click at [78, 323] on button "KYC" at bounding box center [126, 325] width 157 height 30
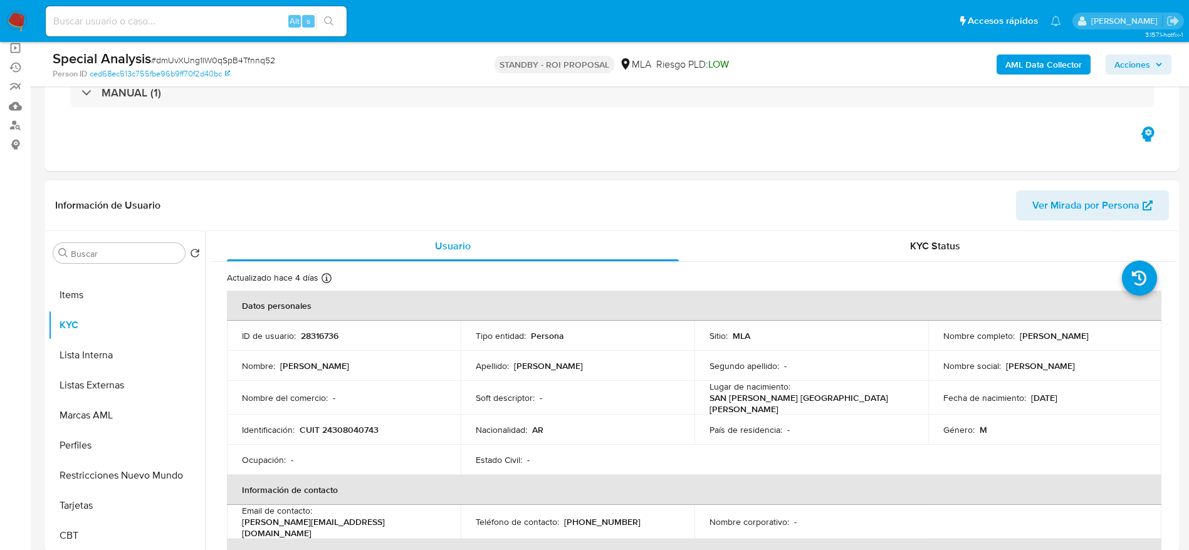
drag, startPoint x: 1083, startPoint y: 336, endPoint x: 928, endPoint y: 337, distance: 155.4
click at [928, 337] on td "Nombre completo : Nicolas Agustin Payarola Hernayes" at bounding box center [1045, 336] width 234 height 30
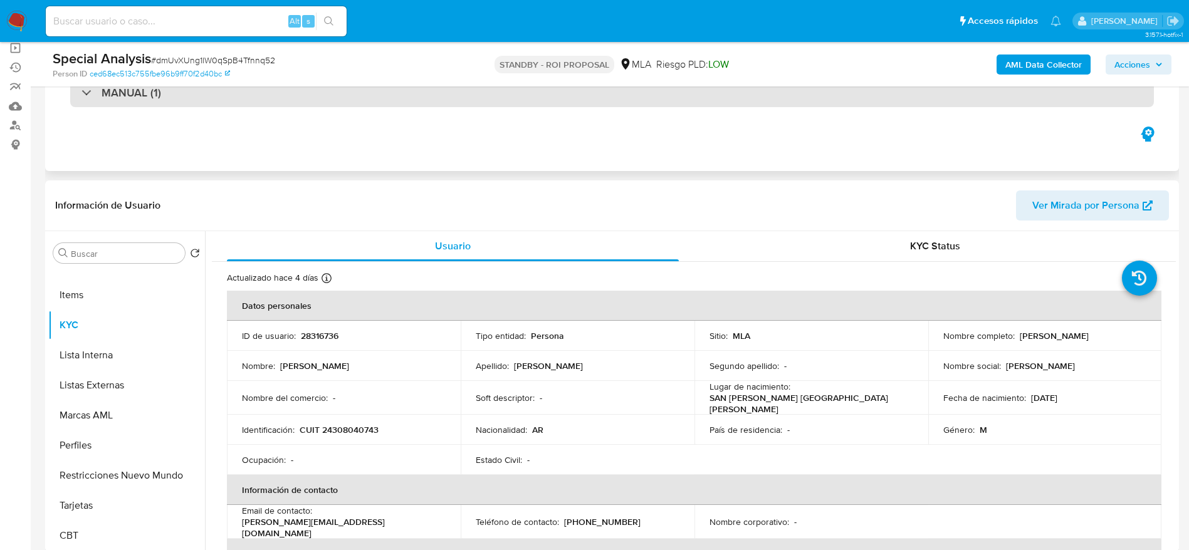
copy p "Nicolas Agustin Payarola Hernayes"
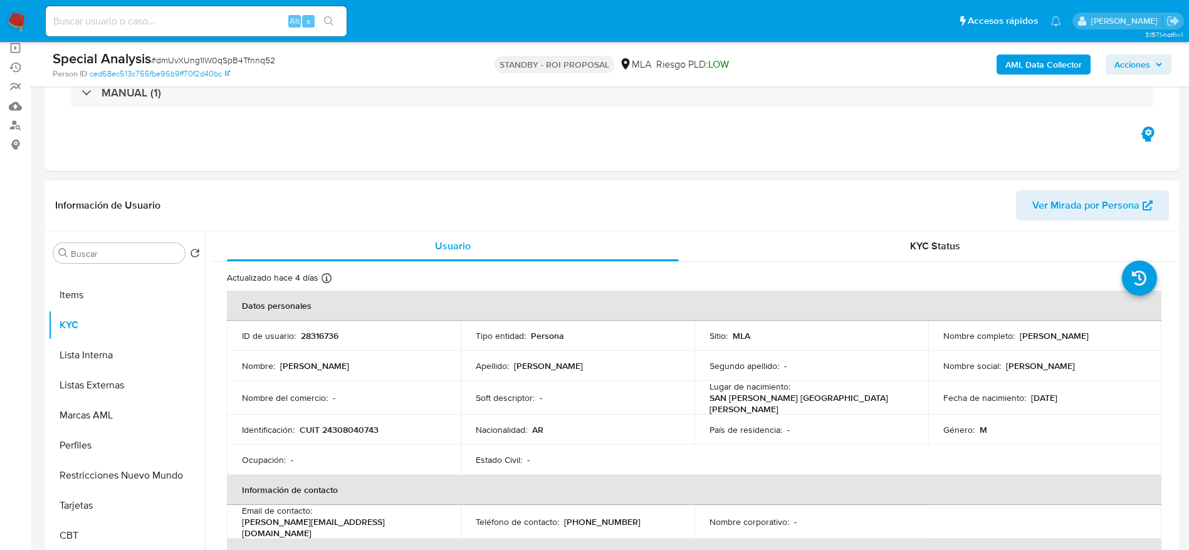
click at [343, 418] on td "Identificación : CUIT 24308040743" at bounding box center [344, 430] width 234 height 30
click at [344, 419] on td "Identificación : CUIT 24308040743" at bounding box center [344, 430] width 234 height 30
click at [352, 429] on p "CUIT 24308040743" at bounding box center [338, 429] width 79 height 11
copy p "24308040743"
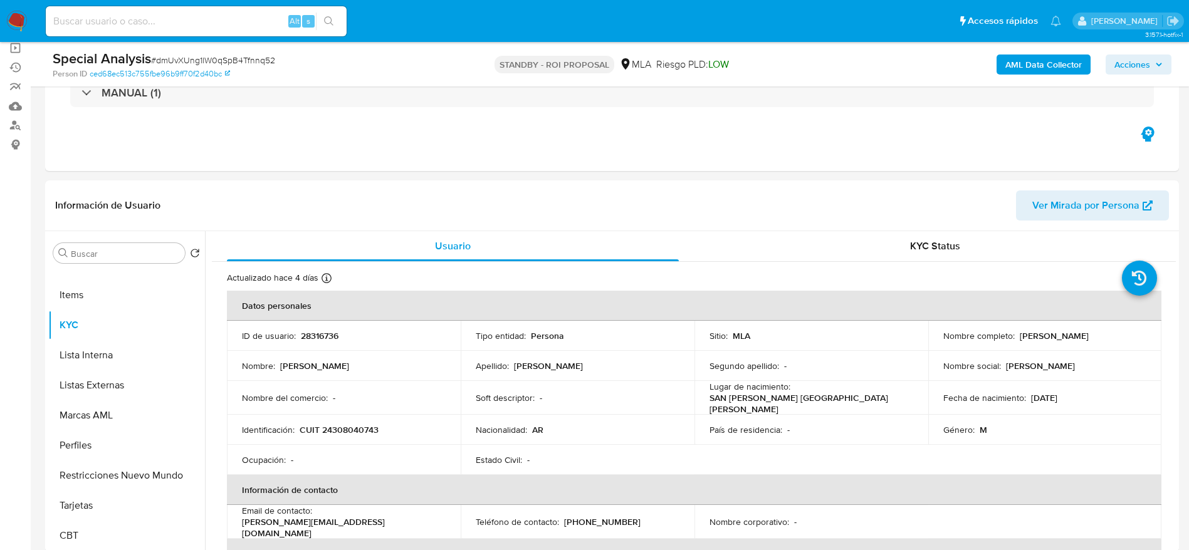
click at [217, 50] on div "Special Analysis # dmUvXUng1lW0qSpB4Tfnnq52" at bounding box center [237, 58] width 368 height 19
click at [218, 55] on span "# dmUvXUng1lW0qSpB4Tfnnq52" at bounding box center [213, 60] width 124 height 13
copy span "dmUvXUng1lW0qSpB4Tfnnq52"
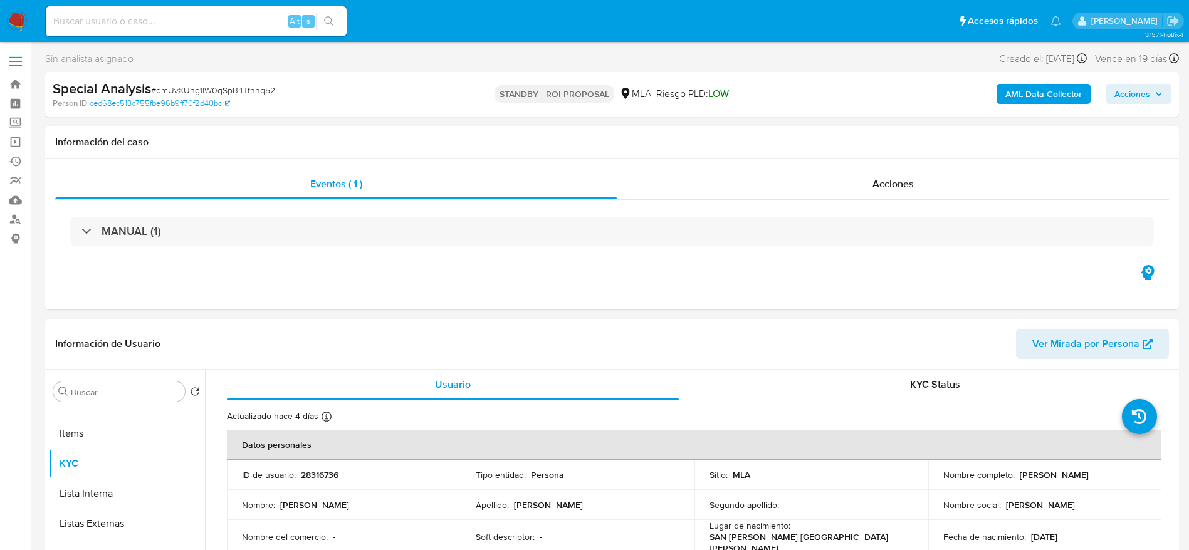
click at [314, 146] on h1 "Información del caso" at bounding box center [611, 142] width 1113 height 13
click at [256, 87] on span "# dmUvXUng1lW0qSpB4Tfnnq52" at bounding box center [213, 90] width 124 height 13
copy span "dmUvXUng1lW0qSpB4Tfnnq52"
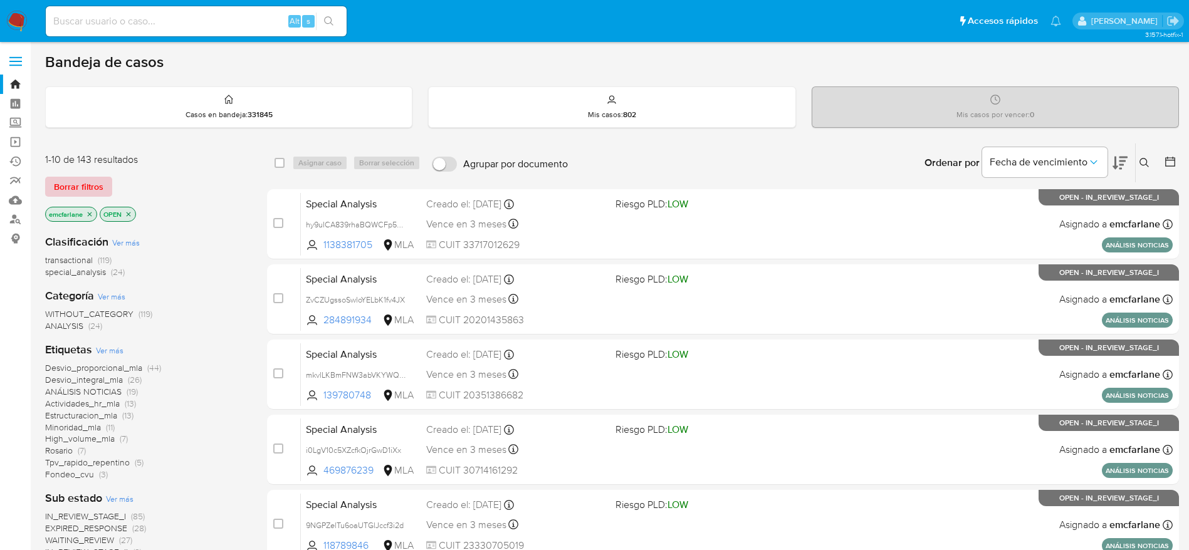
click at [85, 175] on div "1-10 de 143 resultados Borrar filtros emcfarlane OPEN" at bounding box center [145, 188] width 200 height 71
click at [77, 187] on span "Borrar filtros" at bounding box center [78, 187] width 49 height 18
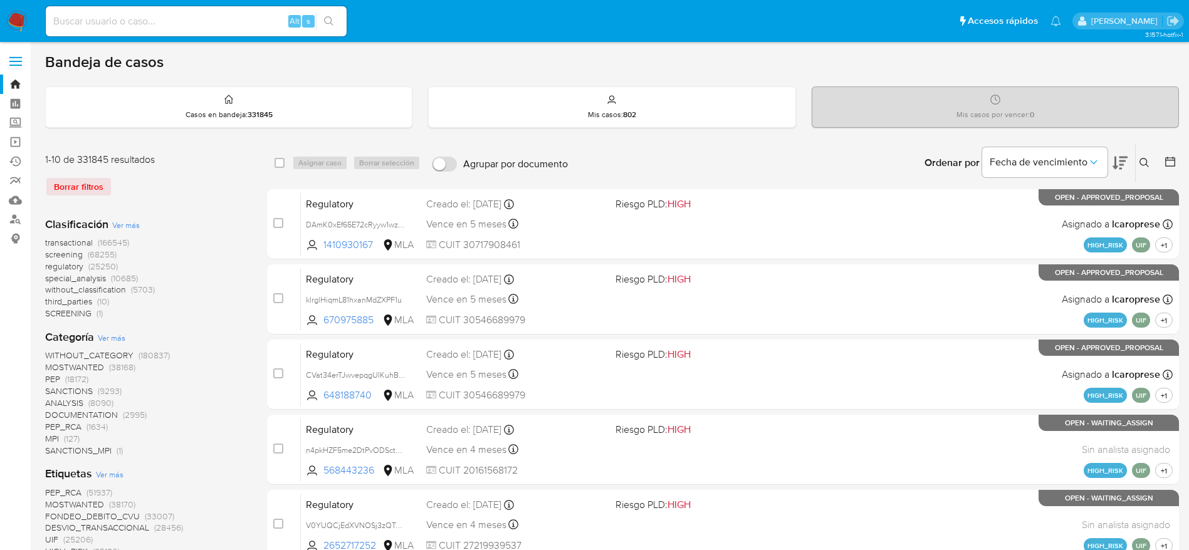
click at [1147, 164] on icon at bounding box center [1144, 163] width 10 height 10
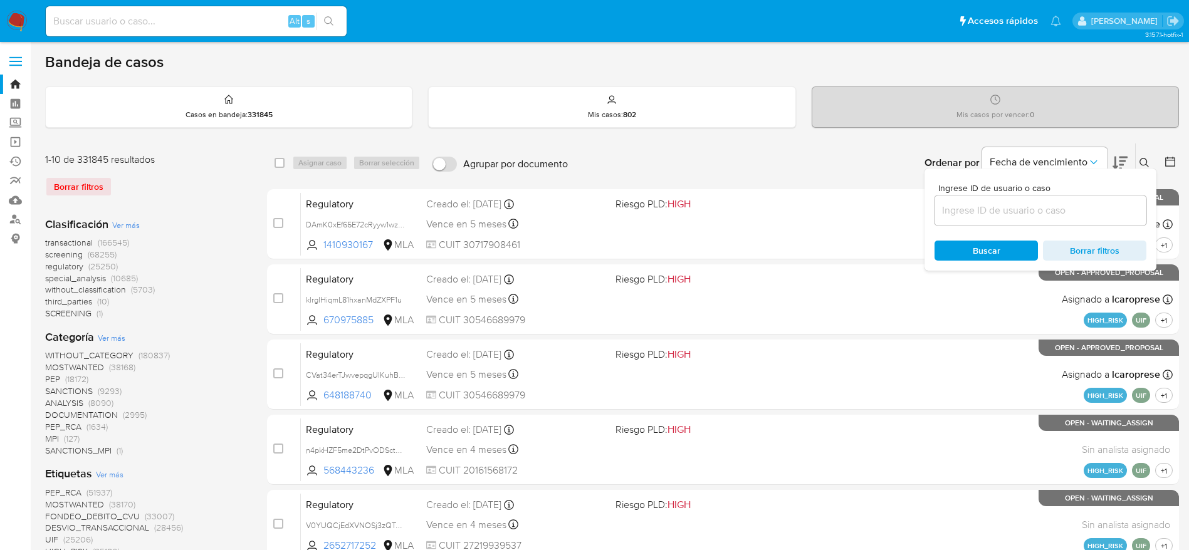
drag, startPoint x: 1022, startPoint y: 225, endPoint x: 1017, endPoint y: 206, distance: 19.5
click at [1019, 221] on div at bounding box center [1040, 210] width 212 height 30
click at [1017, 206] on input at bounding box center [1040, 210] width 212 height 16
paste input "dmUvXUng1lW0qSpB4Tfnnq52"
type input "dmUvXUng1lW0qSpB4Tfnnq52"
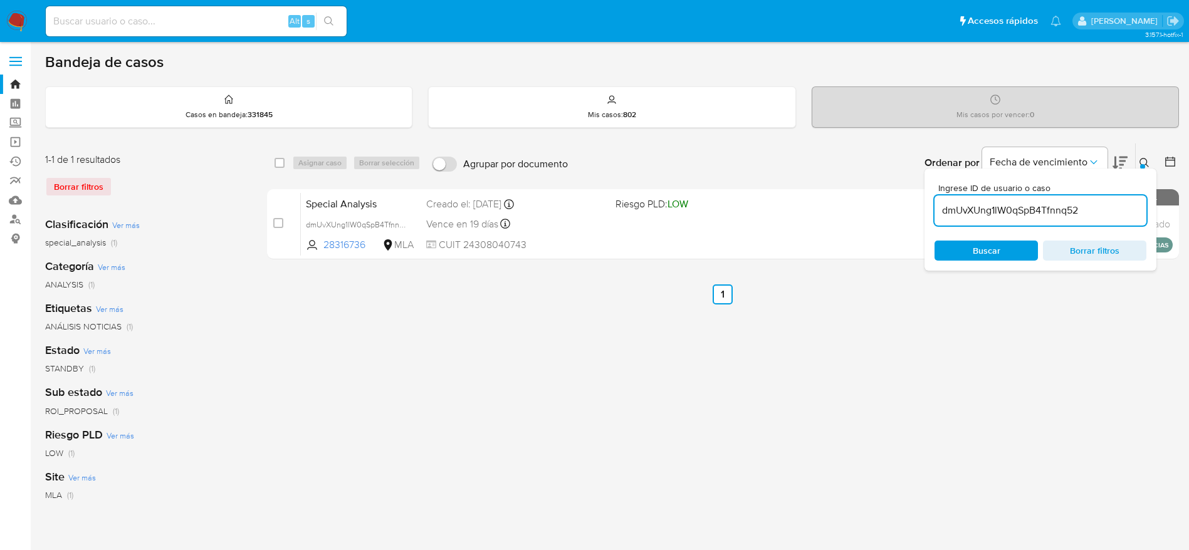
click at [286, 167] on div "select-all-cases-checkbox" at bounding box center [281, 162] width 15 height 15
drag, startPoint x: 279, startPoint y: 163, endPoint x: 315, endPoint y: 159, distance: 35.3
click at [279, 164] on input "checkbox" at bounding box center [279, 163] width 10 height 10
checkbox input "true"
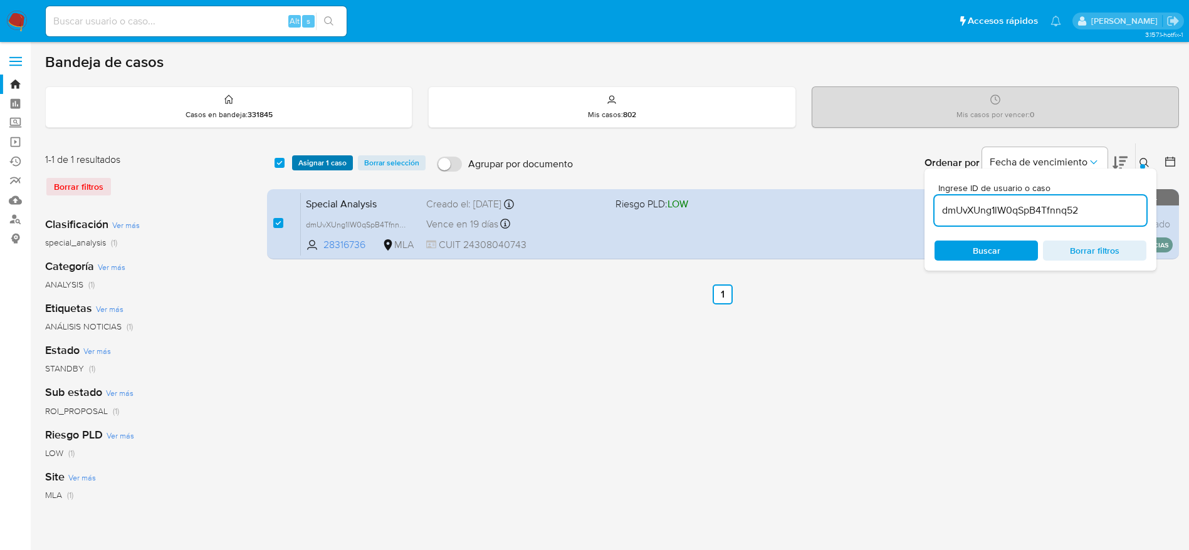
click at [315, 157] on span "Asignar 1 caso" at bounding box center [322, 163] width 48 height 13
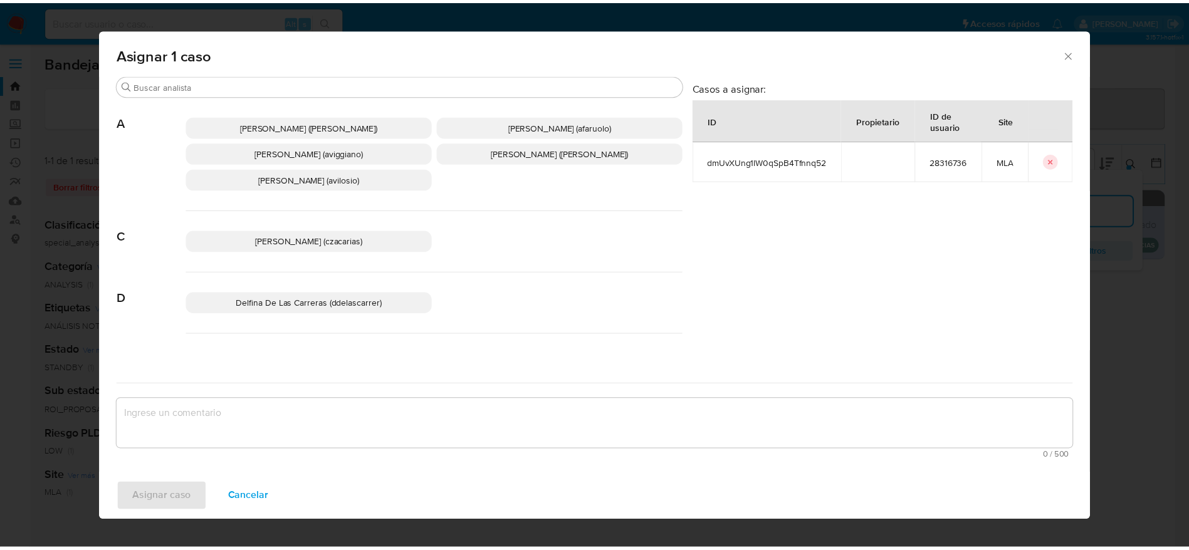
scroll to position [94, 0]
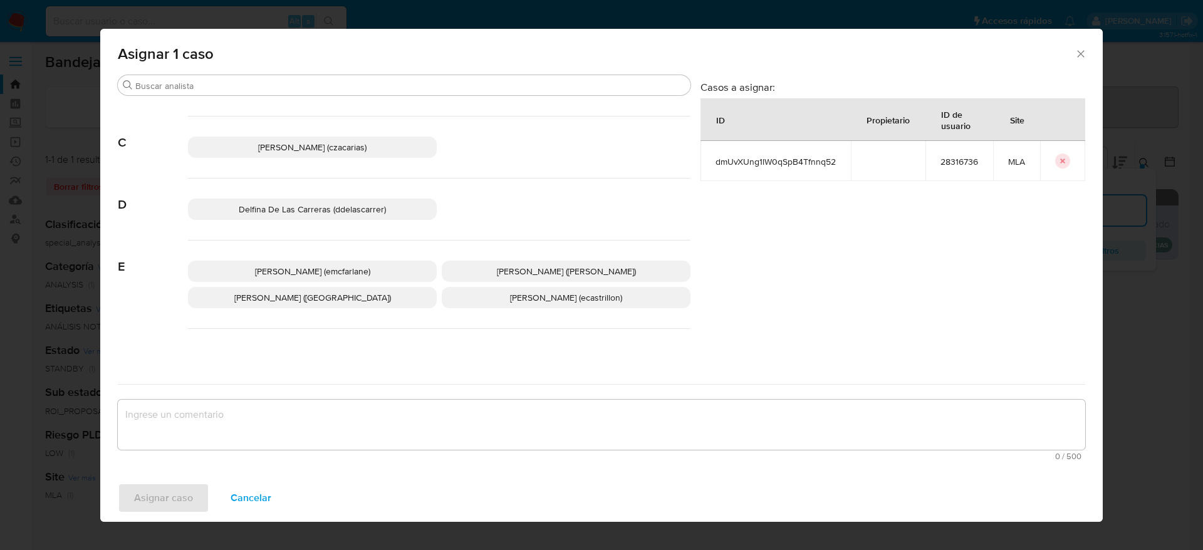
click at [310, 278] on p "Elaine Mc Farlane (emcfarlane)" at bounding box center [312, 271] width 249 height 21
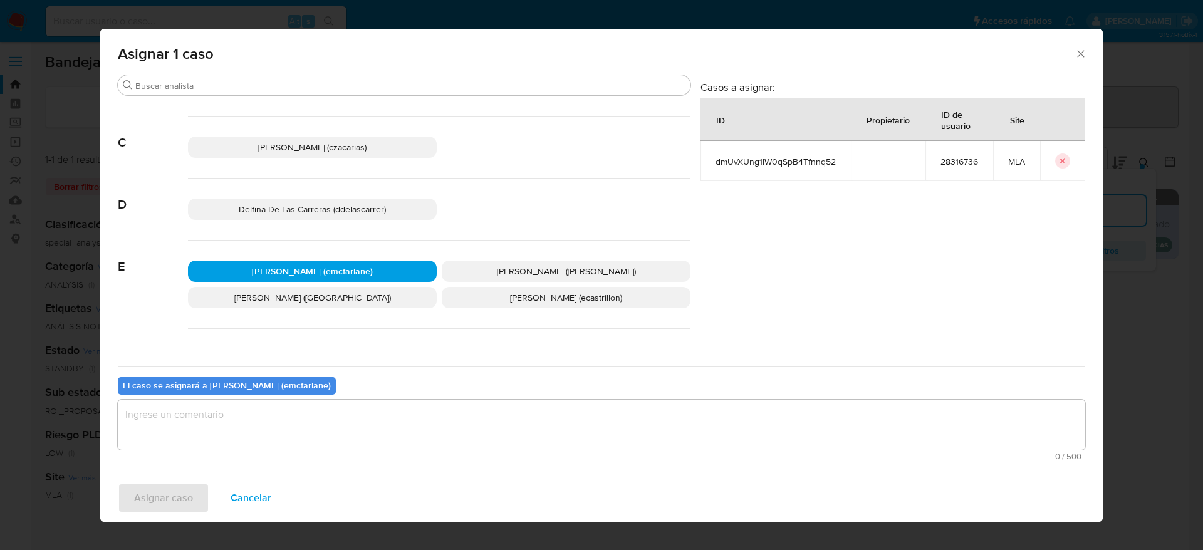
drag, startPoint x: 252, startPoint y: 410, endPoint x: 235, endPoint y: 426, distance: 23.5
click at [249, 414] on textarea "assign-modal" at bounding box center [601, 425] width 967 height 50
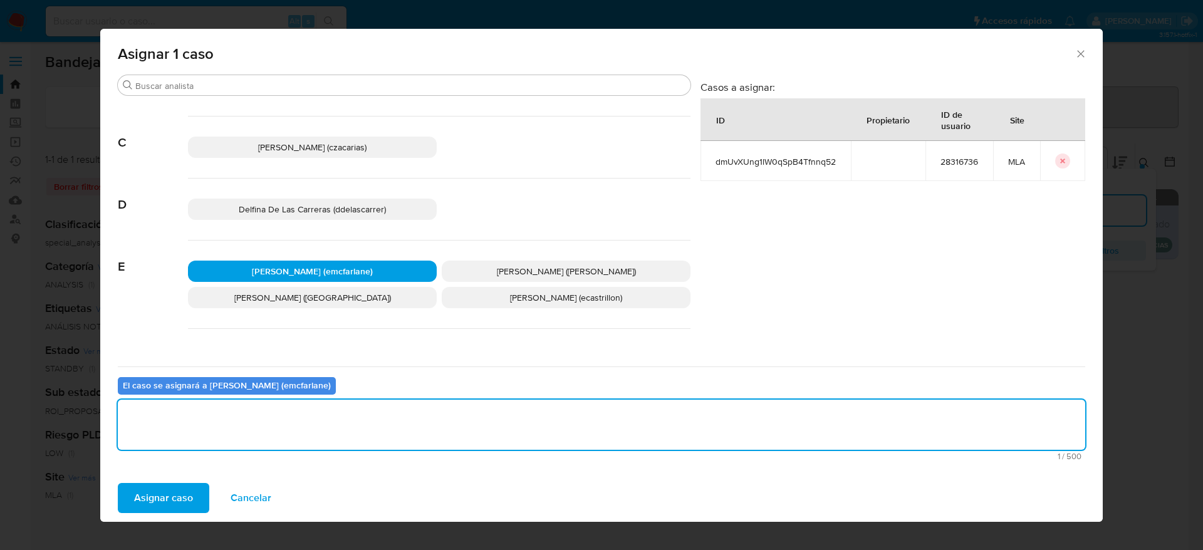
click at [165, 500] on span "Asignar caso" at bounding box center [163, 498] width 59 height 28
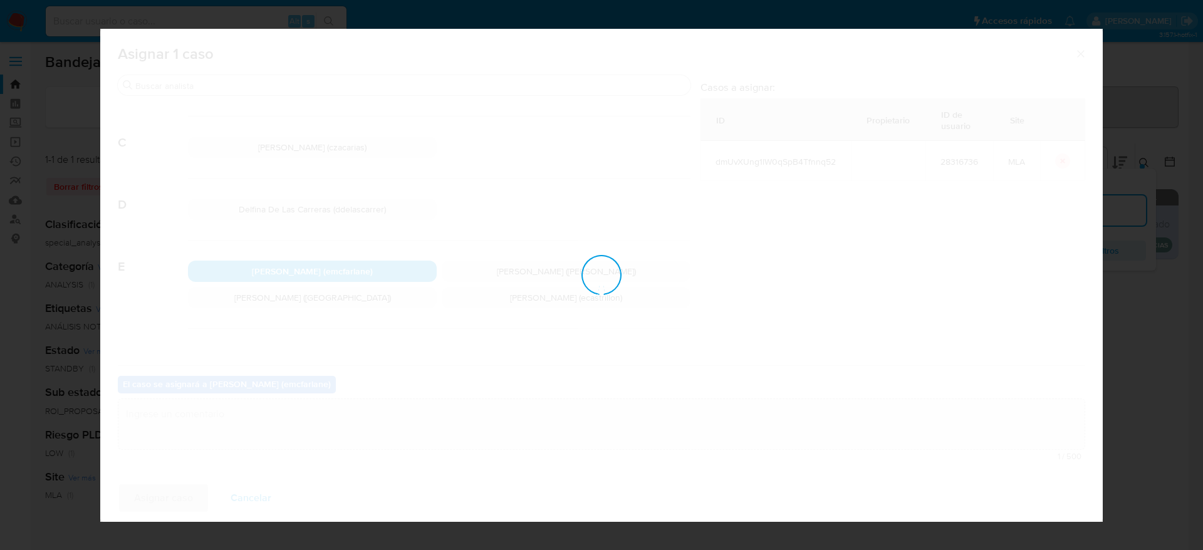
checkbox input "false"
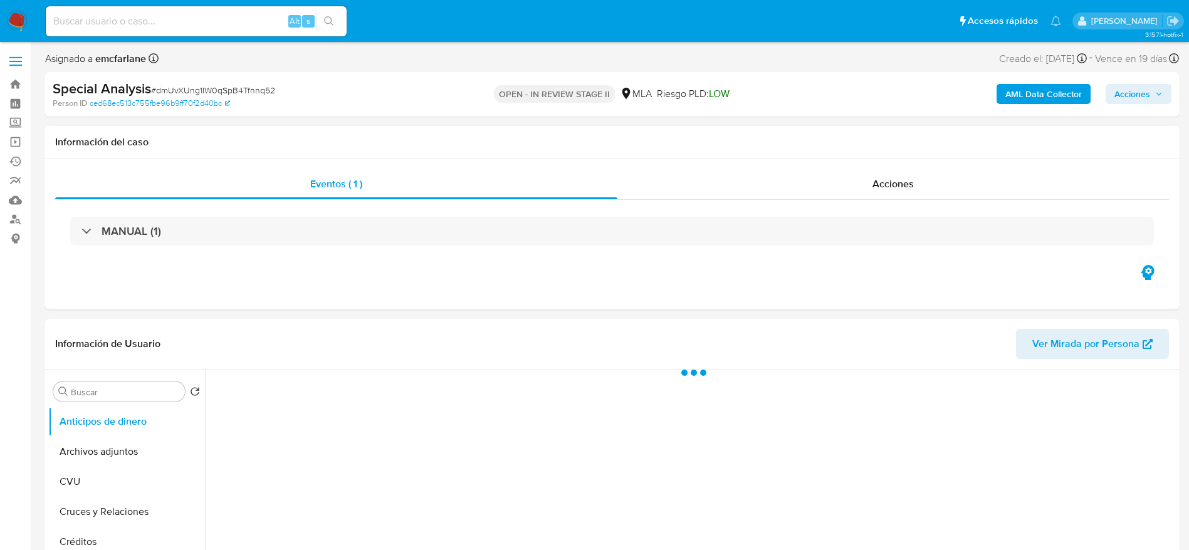
drag, startPoint x: 1154, startPoint y: 90, endPoint x: 1147, endPoint y: 92, distance: 7.9
click at [1147, 92] on span "Acciones" at bounding box center [1138, 94] width 48 height 18
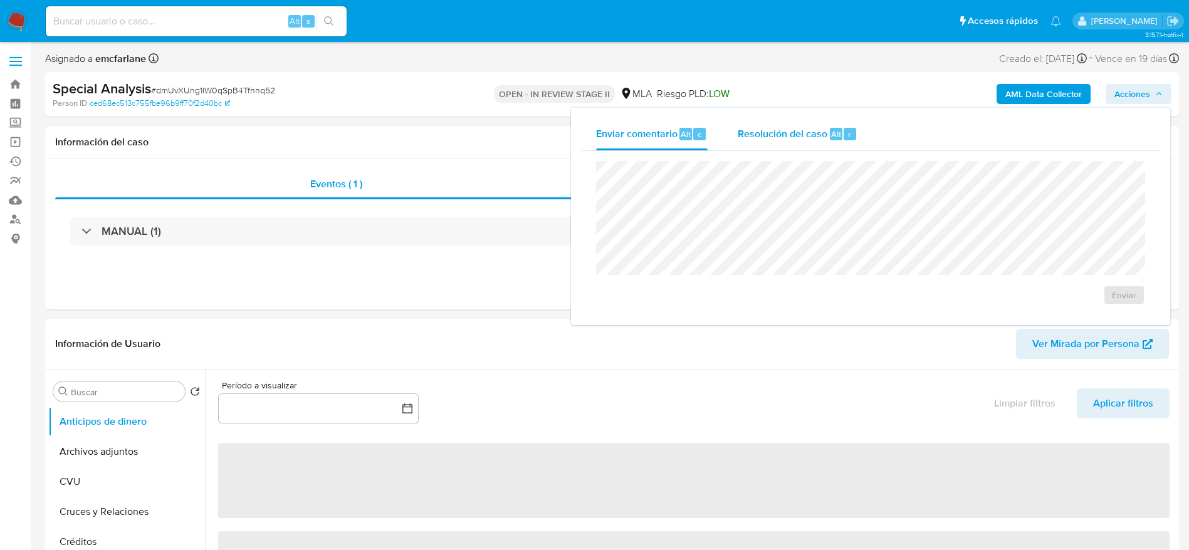
click at [826, 146] on div "Resolución del caso Alt r" at bounding box center [797, 134] width 120 height 33
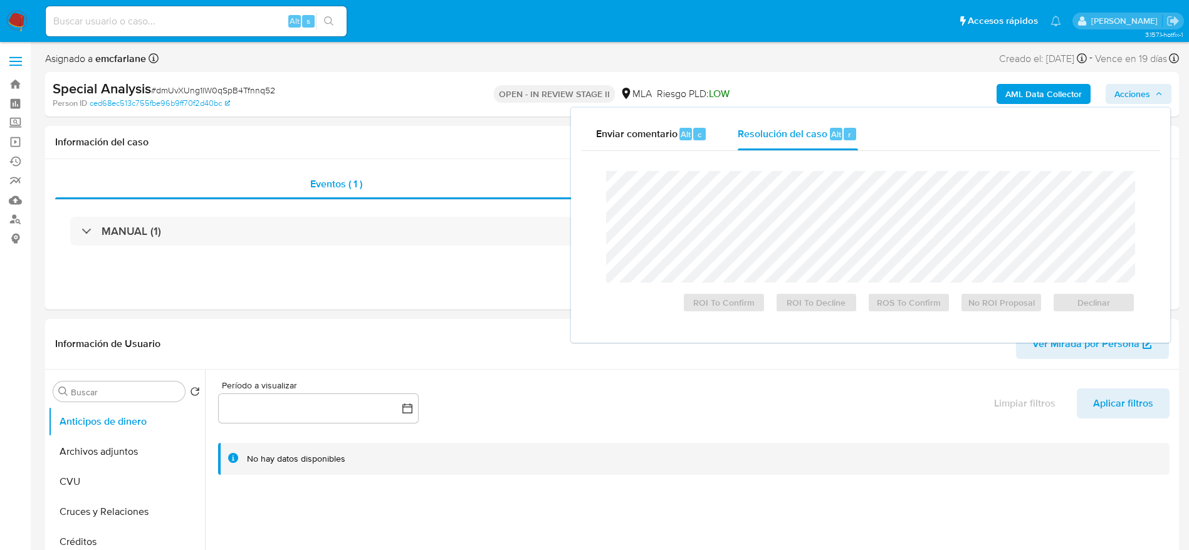
select select "10"
click at [1099, 308] on span "Declinar" at bounding box center [1093, 303] width 65 height 18
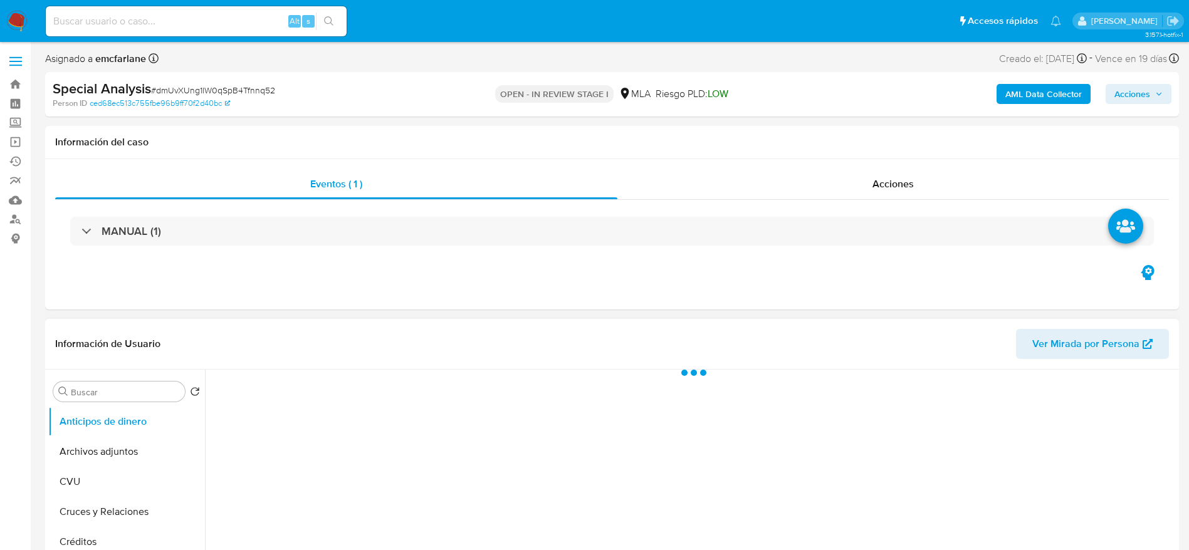
select select "10"
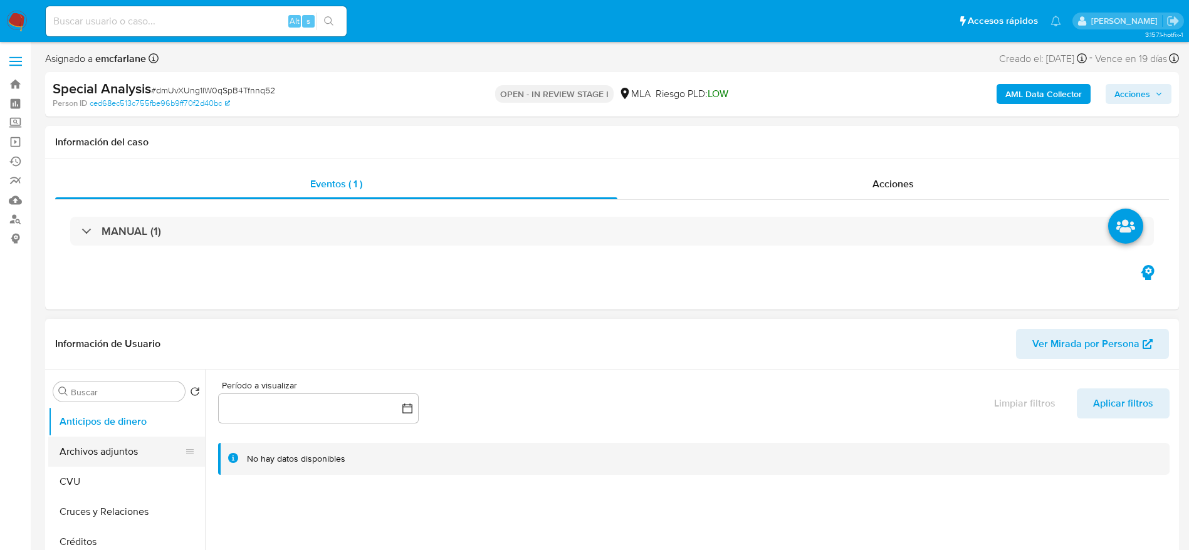
click at [122, 442] on button "Archivos adjuntos" at bounding box center [121, 452] width 147 height 30
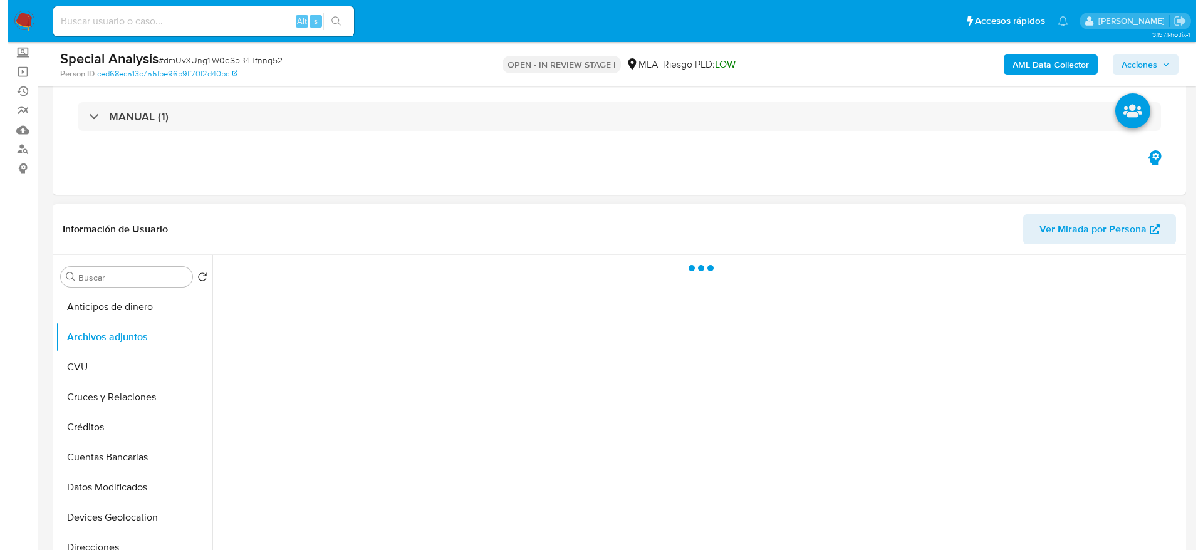
scroll to position [188, 0]
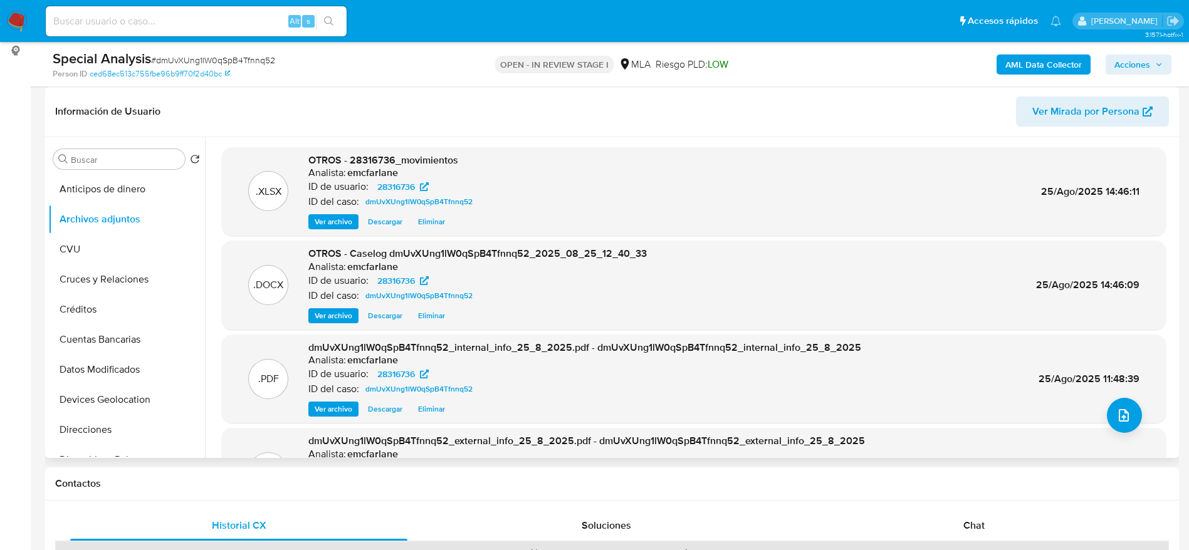
click at [335, 310] on span "Ver archivo" at bounding box center [334, 316] width 38 height 13
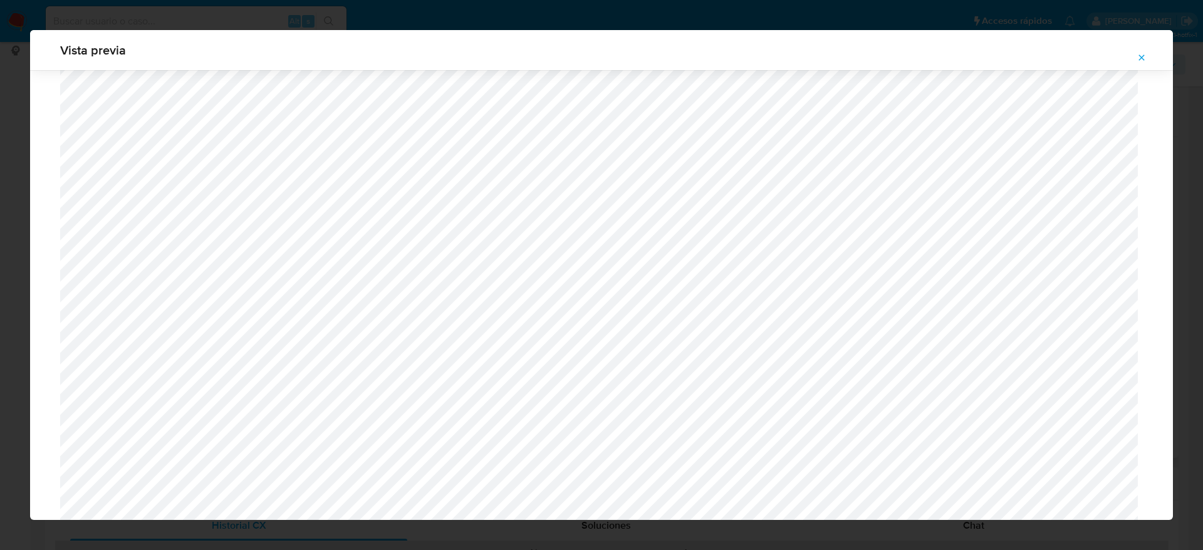
scroll to position [445, 0]
click at [1138, 58] on icon "Attachment preview" at bounding box center [1142, 58] width 10 height 10
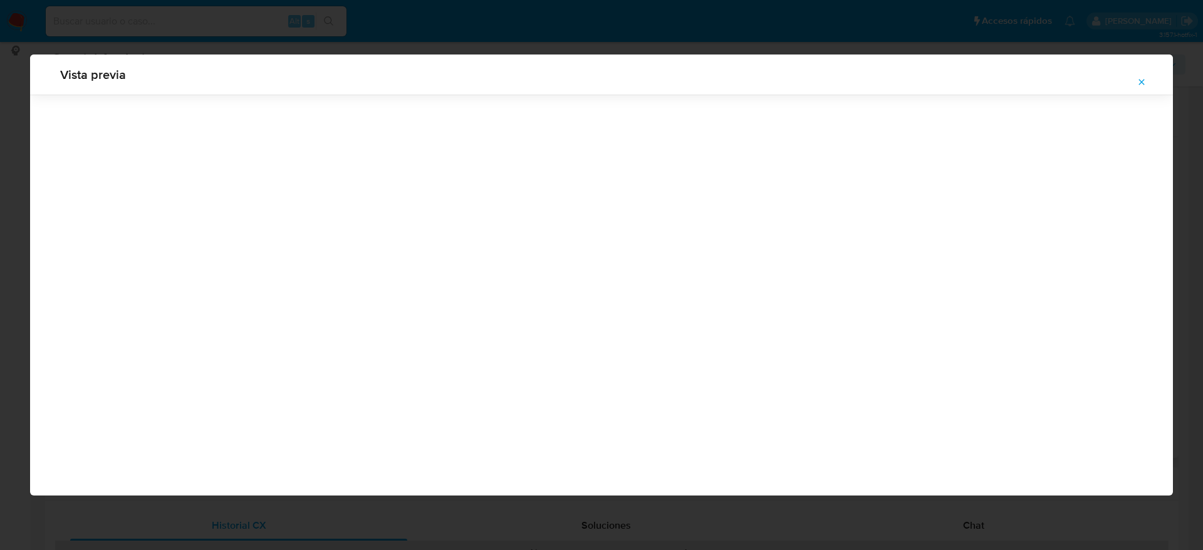
scroll to position [0, 0]
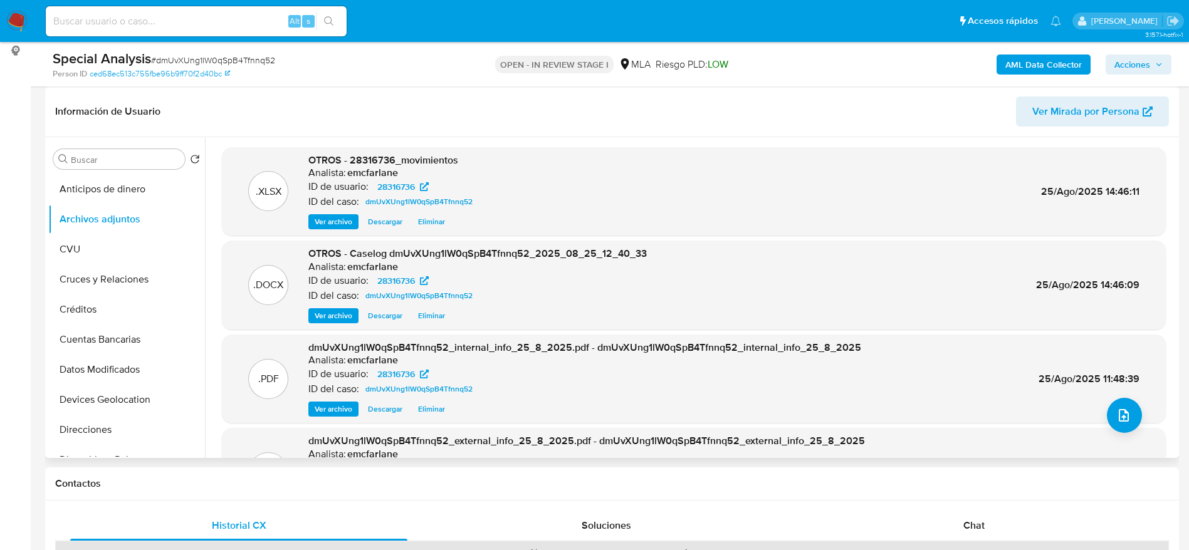
click at [444, 316] on span "Eliminar" at bounding box center [431, 316] width 27 height 13
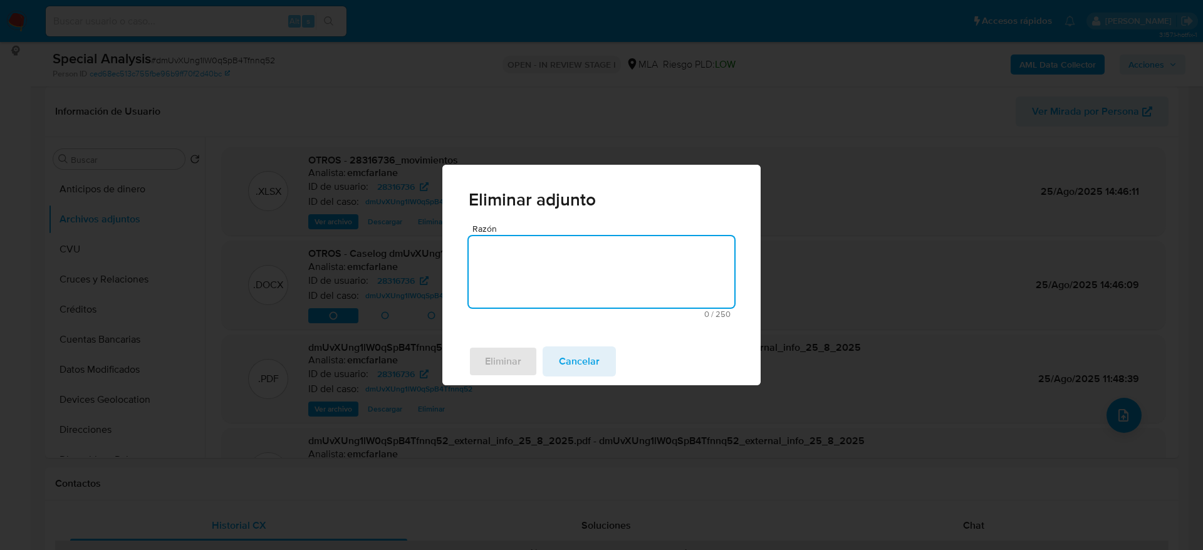
drag, startPoint x: 537, startPoint y: 264, endPoint x: 538, endPoint y: 278, distance: 13.8
click at [537, 264] on textarea "Razón" at bounding box center [602, 271] width 266 height 71
click at [511, 351] on span "Eliminar" at bounding box center [503, 362] width 36 height 28
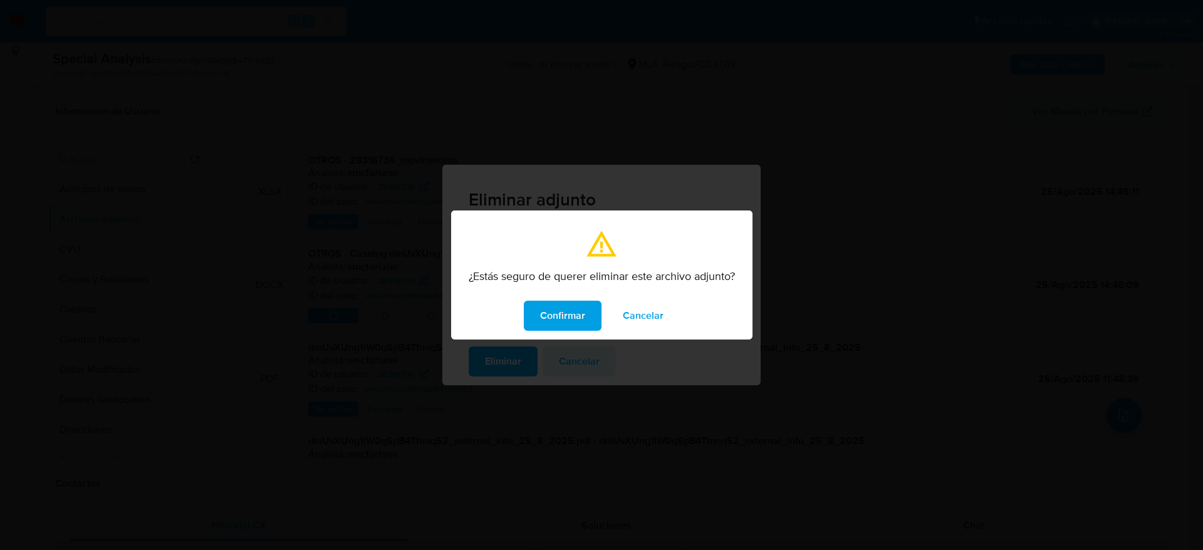
click at [555, 313] on span "Confirmar" at bounding box center [562, 316] width 45 height 28
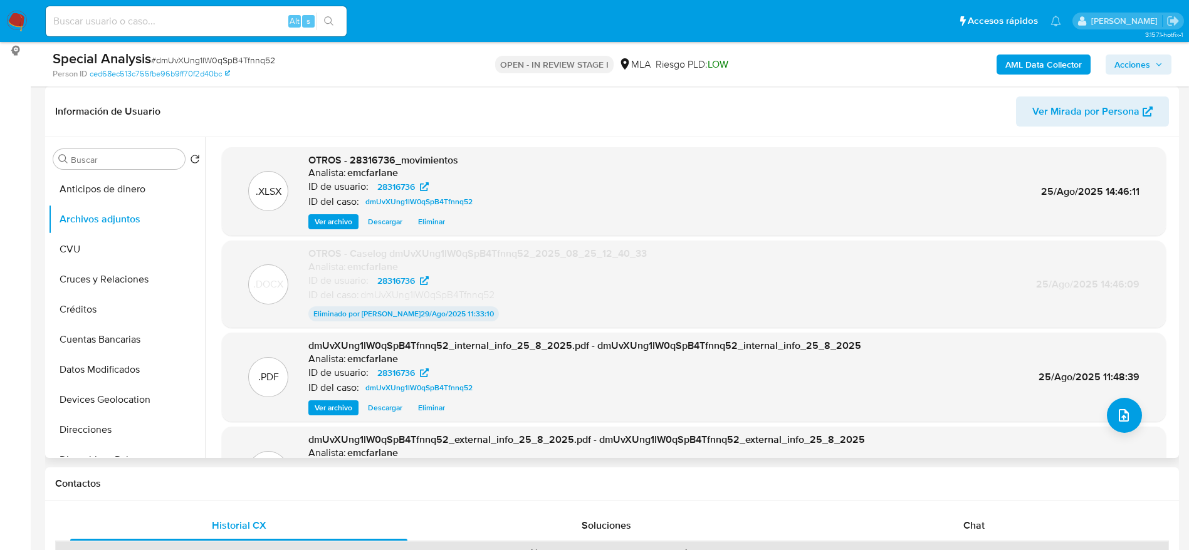
click at [433, 224] on span "Eliminar" at bounding box center [431, 222] width 27 height 13
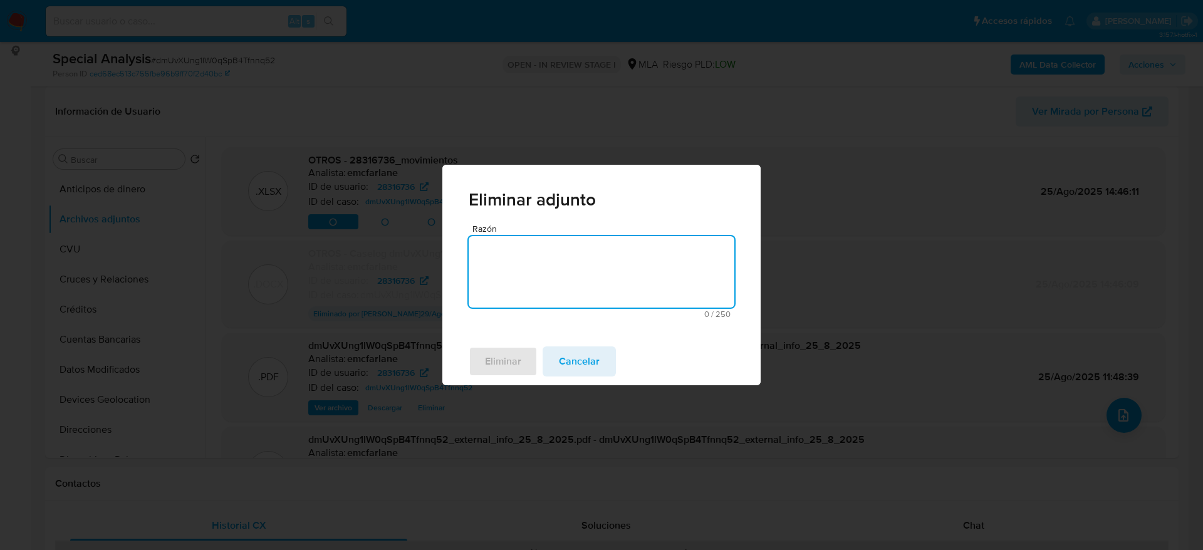
drag, startPoint x: 537, startPoint y: 245, endPoint x: 531, endPoint y: 258, distance: 13.7
click at [537, 246] on textarea "Razón" at bounding box center [602, 271] width 266 height 71
click at [479, 368] on button "Eliminar" at bounding box center [503, 361] width 69 height 30
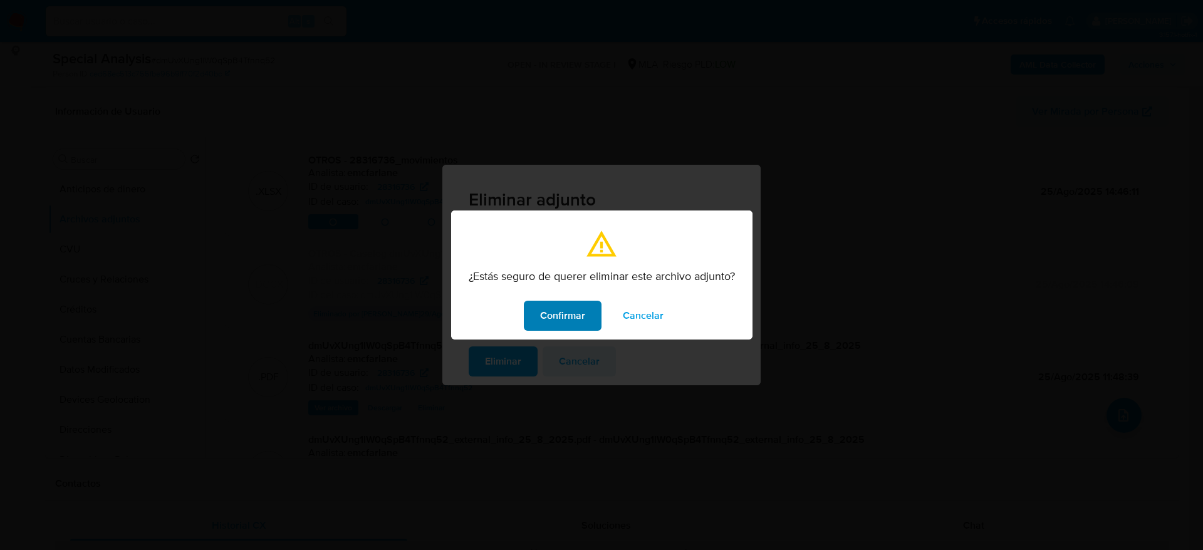
click at [540, 309] on span "Confirmar" at bounding box center [562, 316] width 45 height 28
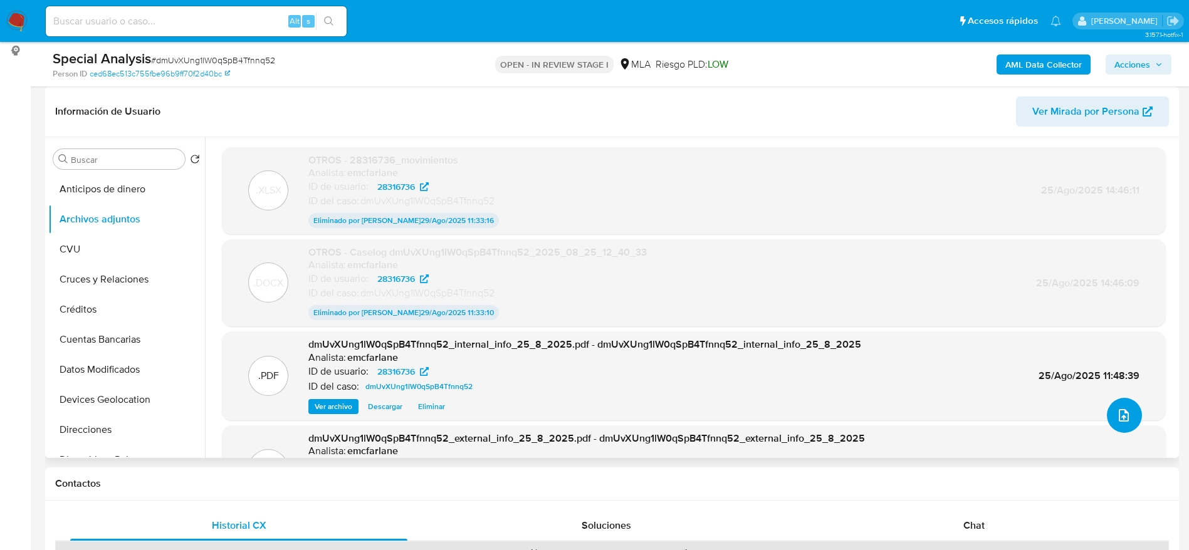
click at [1133, 409] on button "upload-file" at bounding box center [1123, 415] width 35 height 35
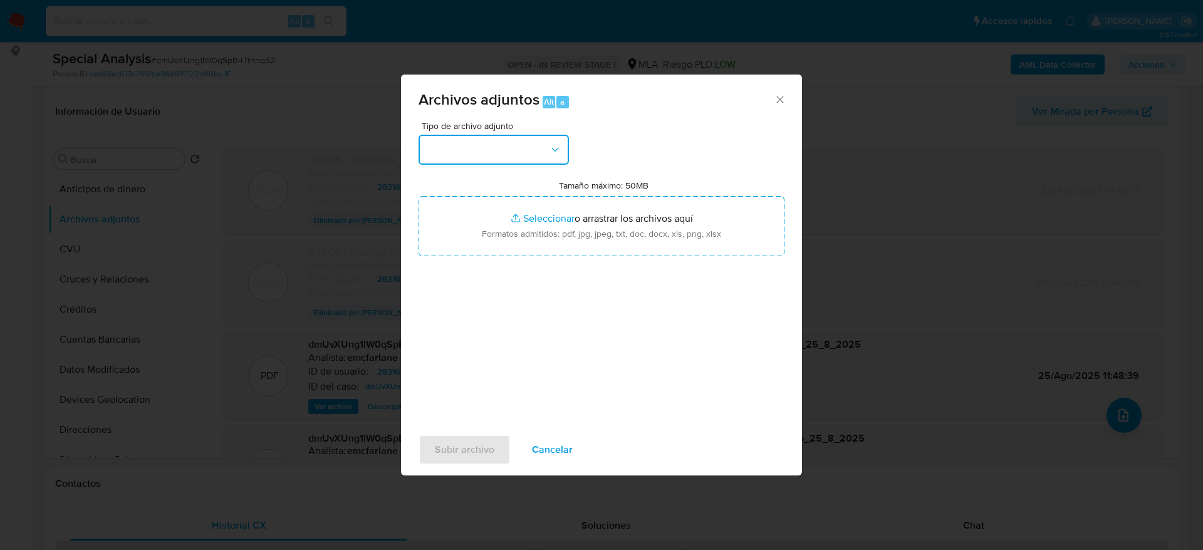
drag, startPoint x: 505, startPoint y: 144, endPoint x: 501, endPoint y: 153, distance: 9.8
click at [505, 145] on button "button" at bounding box center [494, 150] width 150 height 30
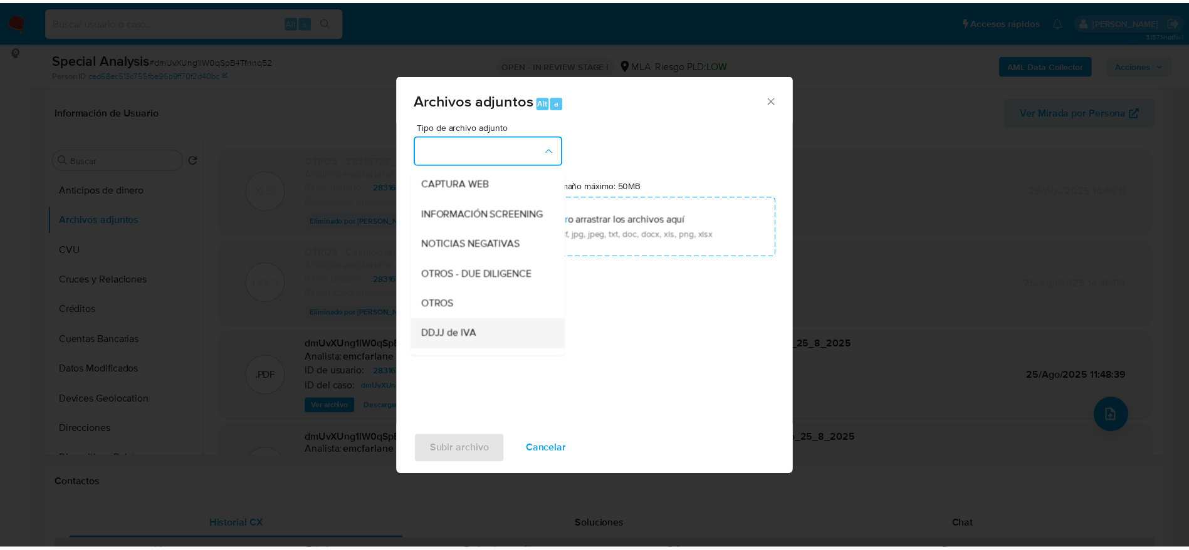
scroll to position [188, 0]
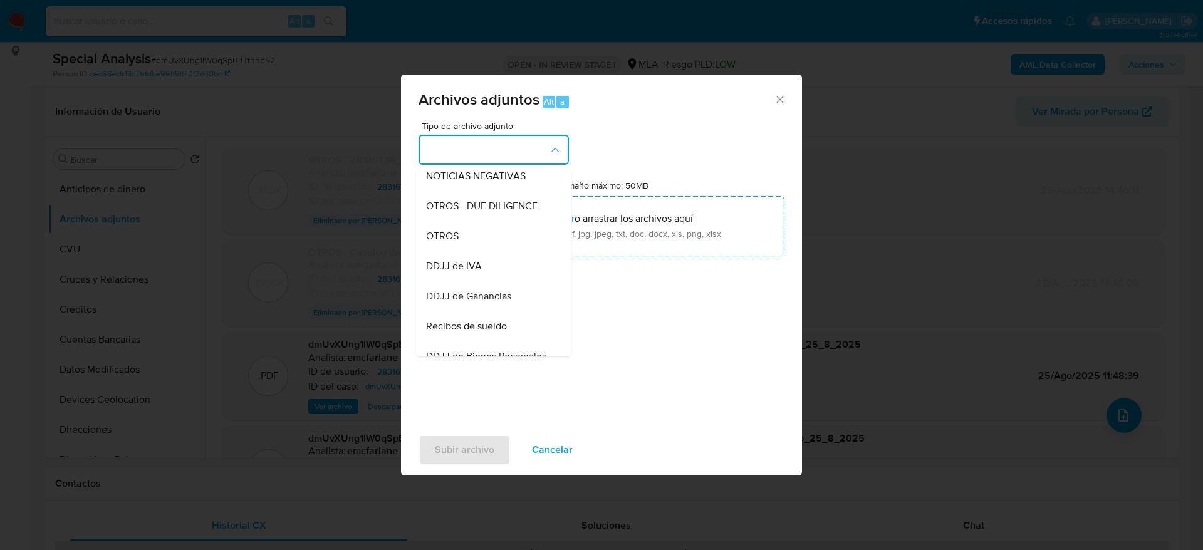
drag, startPoint x: 445, startPoint y: 240, endPoint x: 679, endPoint y: 482, distance: 336.8
click at [447, 245] on div "OTROS" at bounding box center [490, 236] width 128 height 30
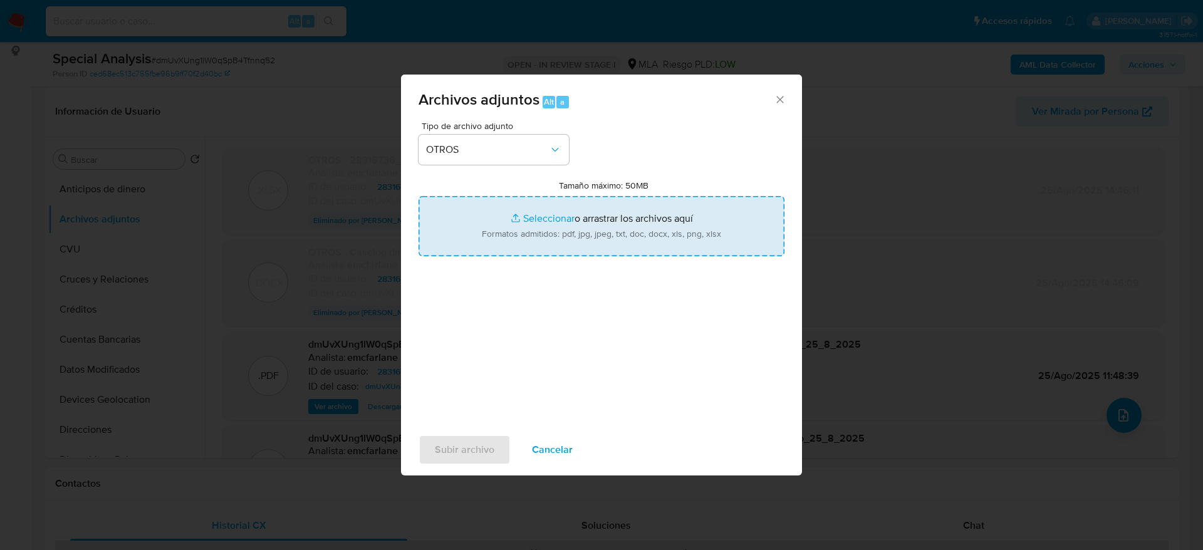
type input "C:\fakepath\Caselog dmUvXUng1lW0qSpB4Tfnnq52 v2.docx"
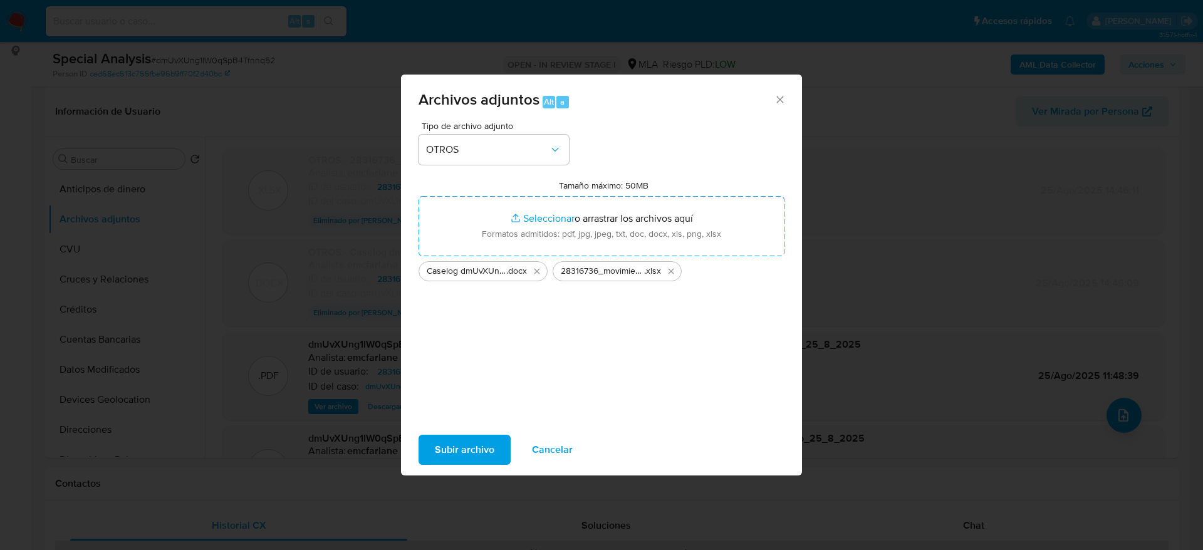
click at [461, 450] on span "Subir archivo" at bounding box center [465, 450] width 60 height 28
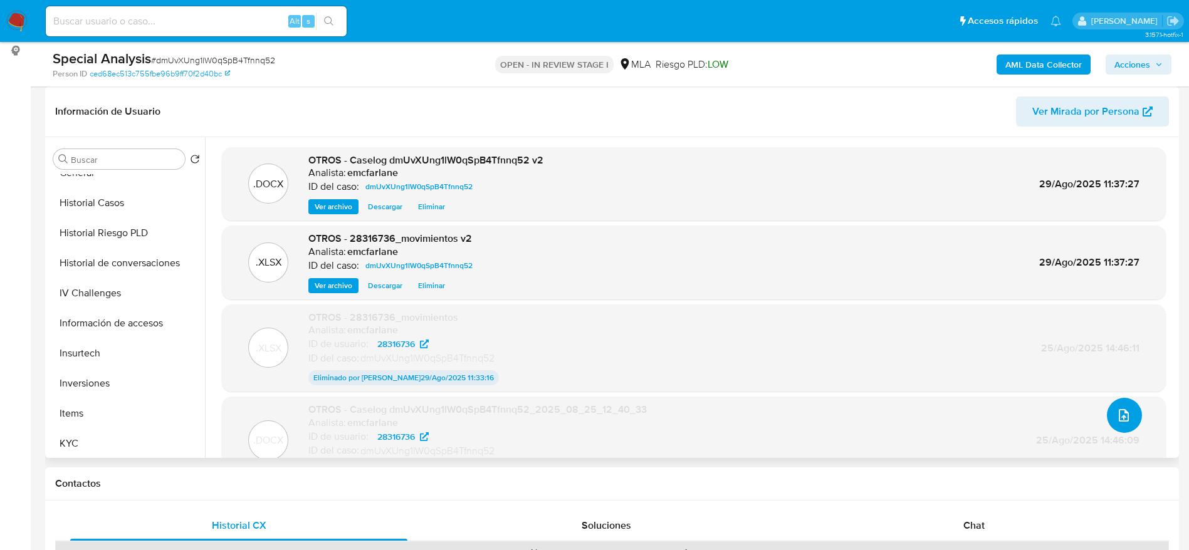
scroll to position [564, 0]
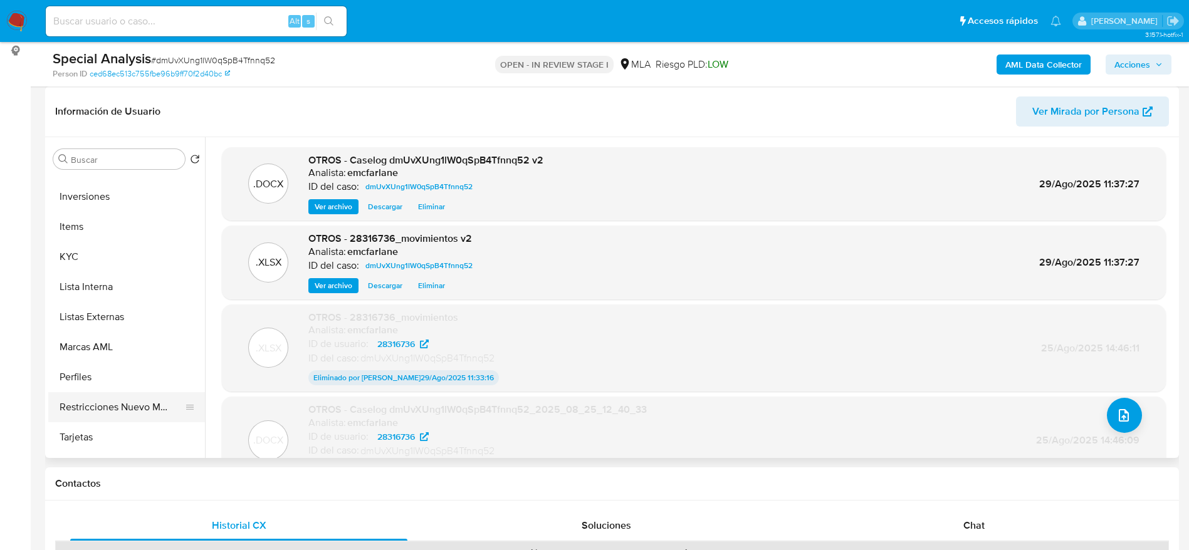
click at [140, 422] on button "Tarjetas" at bounding box center [126, 437] width 157 height 30
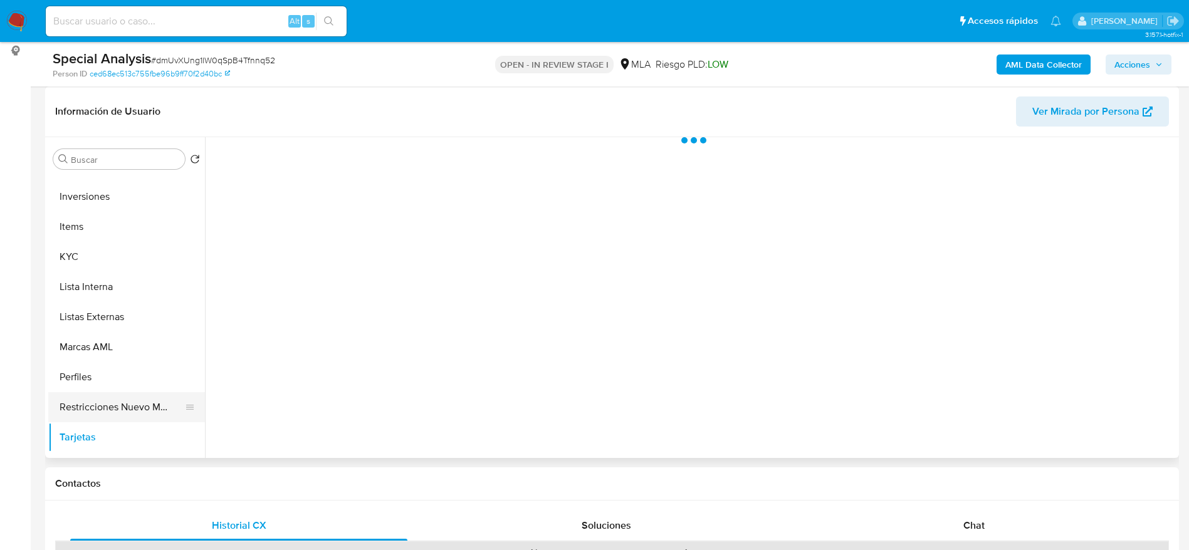
click at [139, 404] on button "Restricciones Nuevo Mundo" at bounding box center [121, 407] width 147 height 30
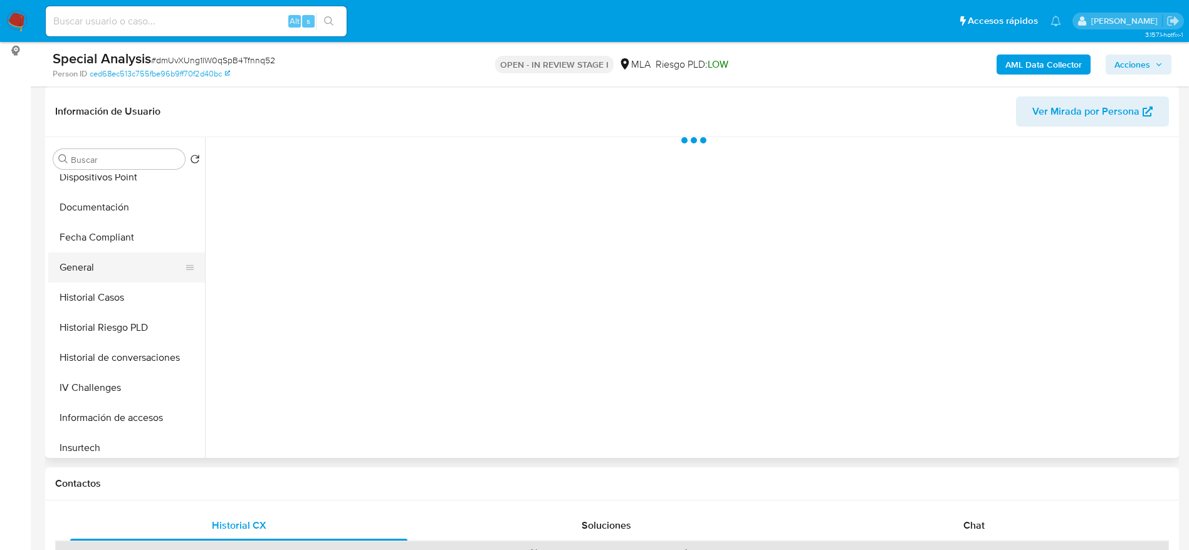
scroll to position [282, 0]
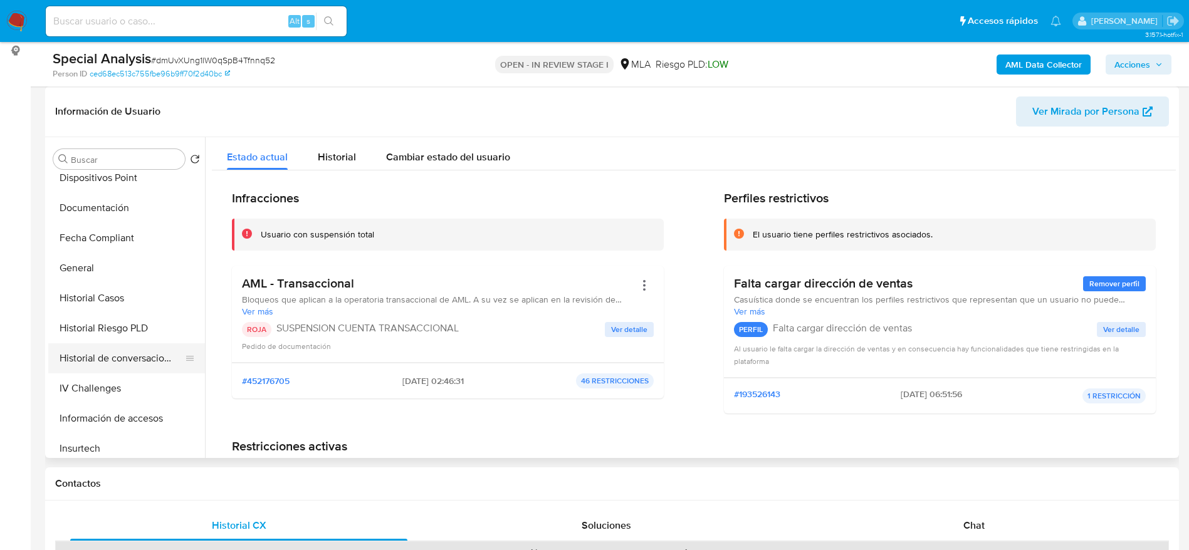
click at [130, 349] on button "Historial de conversaciones" at bounding box center [121, 358] width 147 height 30
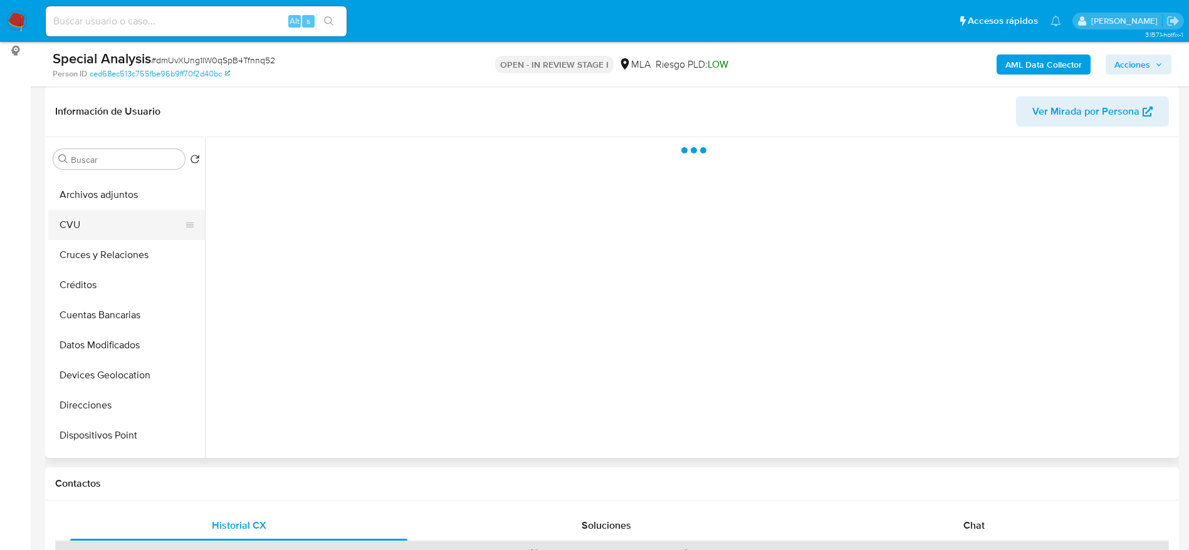
scroll to position [0, 0]
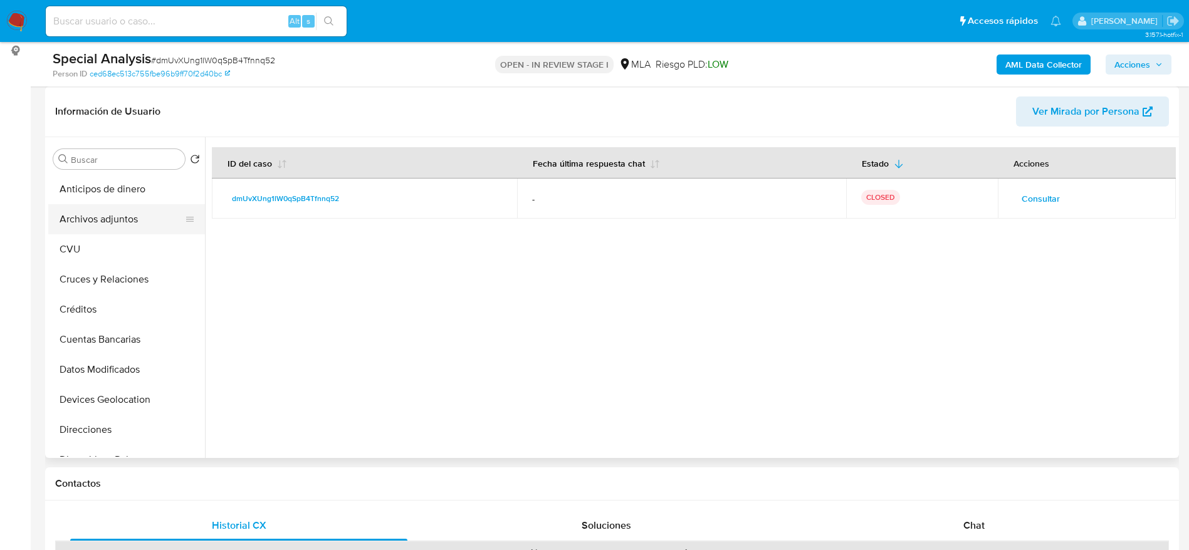
click at [122, 217] on button "Archivos adjuntos" at bounding box center [121, 219] width 147 height 30
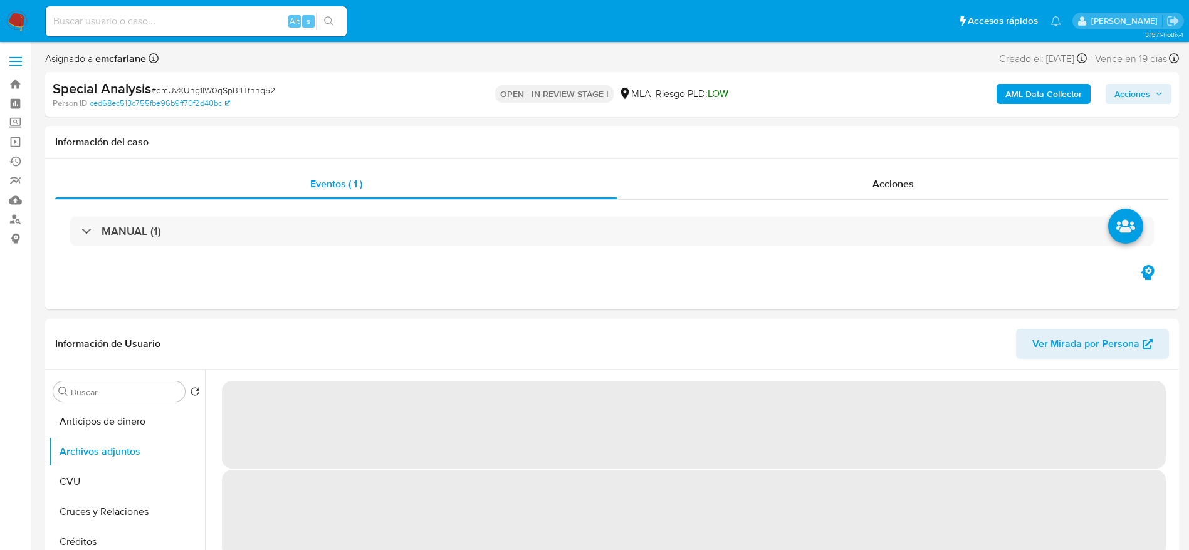
click at [1146, 89] on span "Acciones" at bounding box center [1132, 94] width 36 height 20
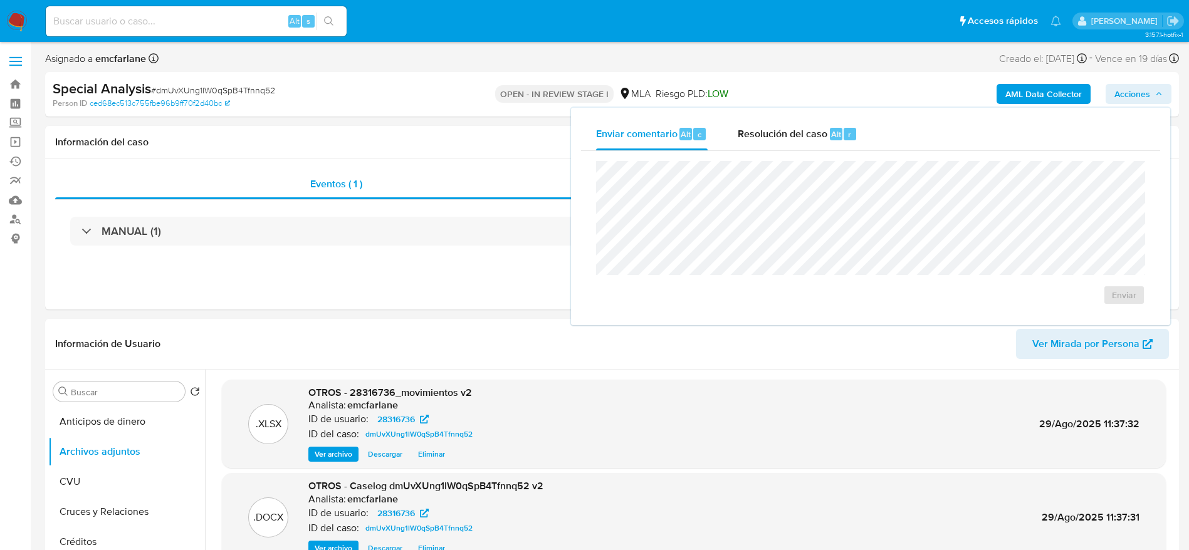
drag, startPoint x: 776, startPoint y: 148, endPoint x: 776, endPoint y: 159, distance: 10.7
click at [776, 150] on div "Resolución del caso Alt r" at bounding box center [797, 134] width 120 height 33
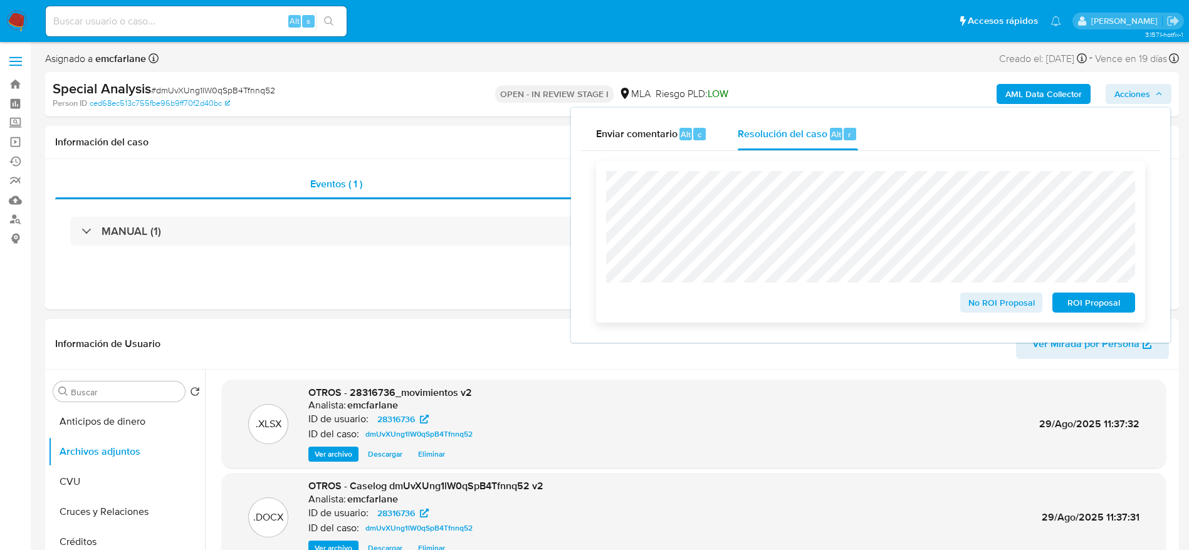
click at [1100, 296] on span "ROI Proposal" at bounding box center [1093, 303] width 65 height 18
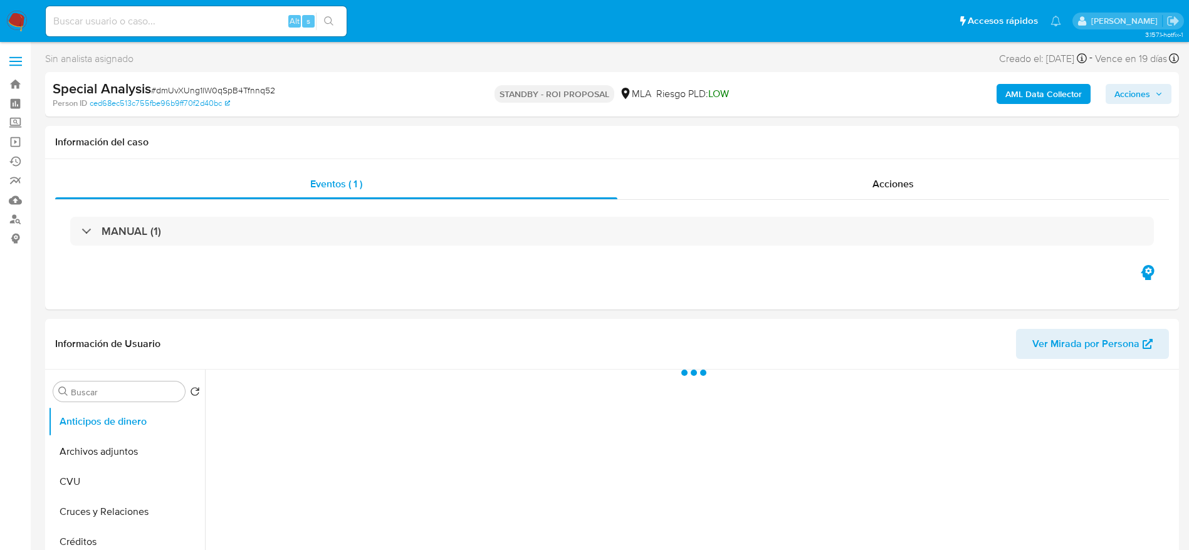
drag, startPoint x: 16, startPoint y: 19, endPoint x: 122, endPoint y: 1, distance: 106.8
click at [16, 19] on img at bounding box center [16, 21] width 21 height 21
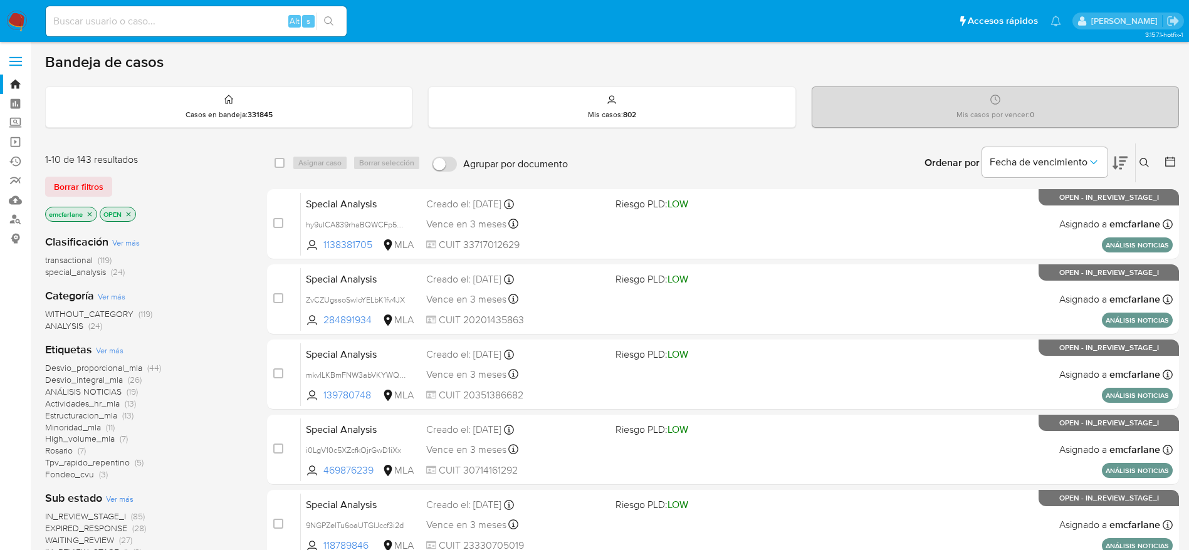
click at [184, 22] on input at bounding box center [196, 21] width 301 height 16
paste input "0il4eMgTAHMmEIVvGVIyZWfW"
type input "0il4eMgTAHMmEIVvGVIyZWfW"
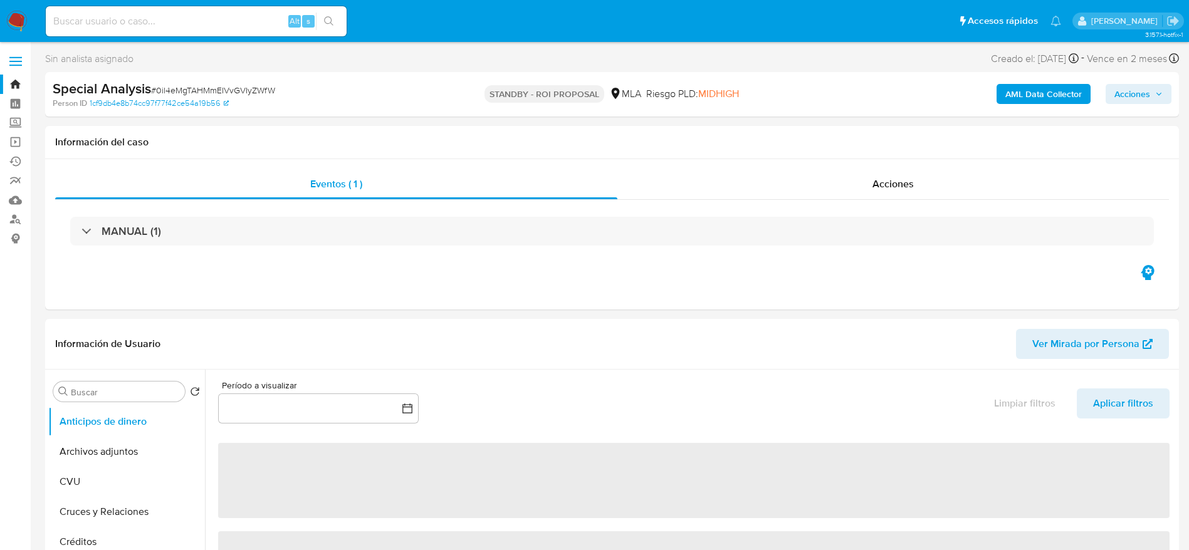
select select "10"
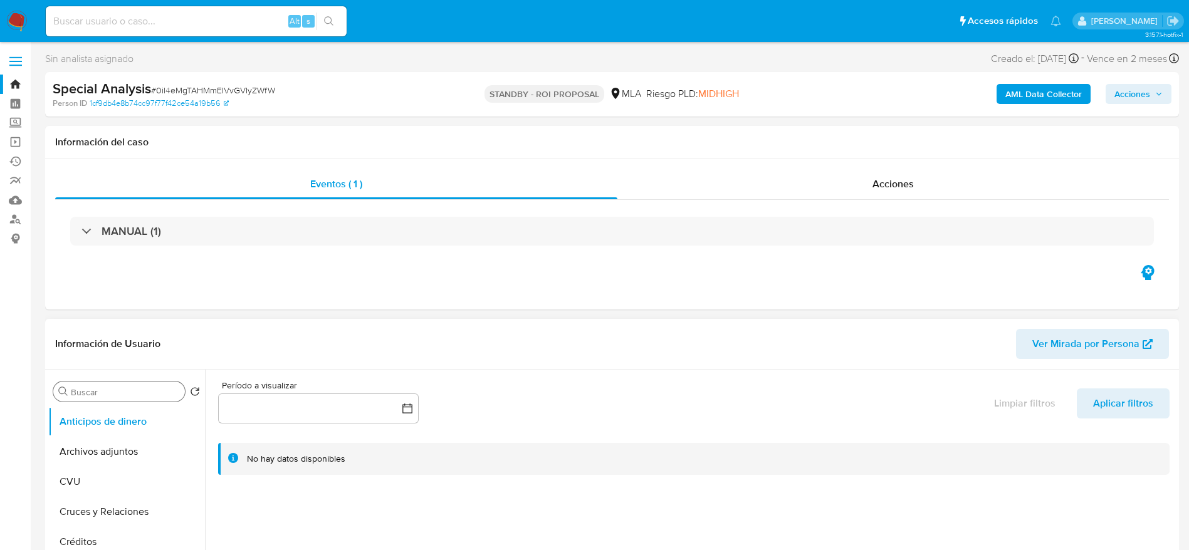
drag, startPoint x: 73, startPoint y: 447, endPoint x: 152, endPoint y: 401, distance: 91.2
click at [73, 446] on button "Archivos adjuntos" at bounding box center [126, 452] width 157 height 30
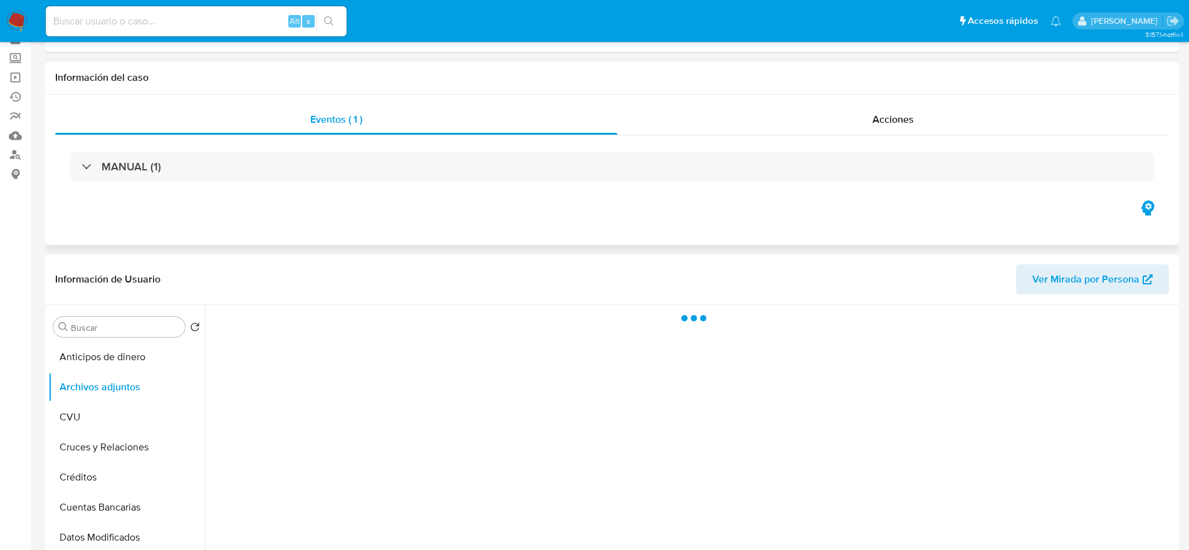
scroll to position [94, 0]
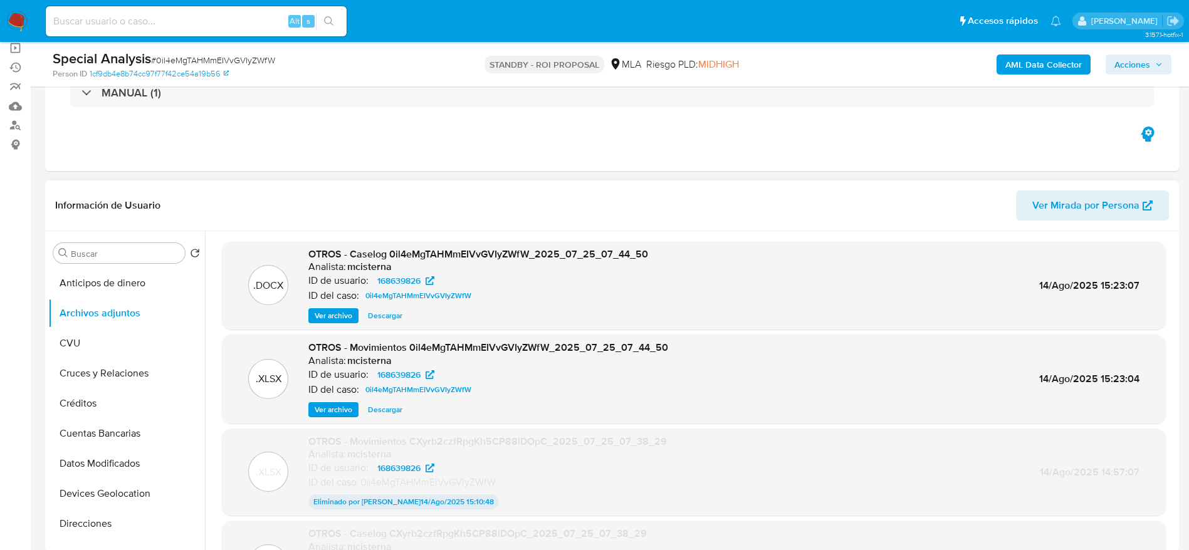
click at [390, 316] on span "Descargar" at bounding box center [385, 316] width 34 height 13
click at [389, 412] on span "Descargar" at bounding box center [385, 409] width 34 height 13
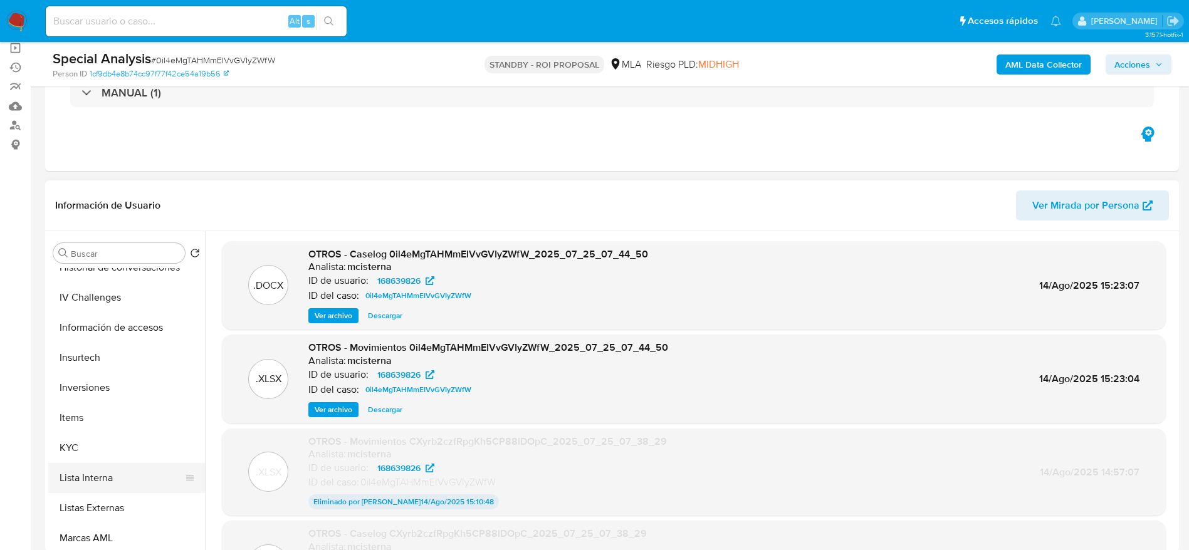
scroll to position [470, 0]
click at [102, 438] on button "KYC" at bounding box center [121, 445] width 147 height 30
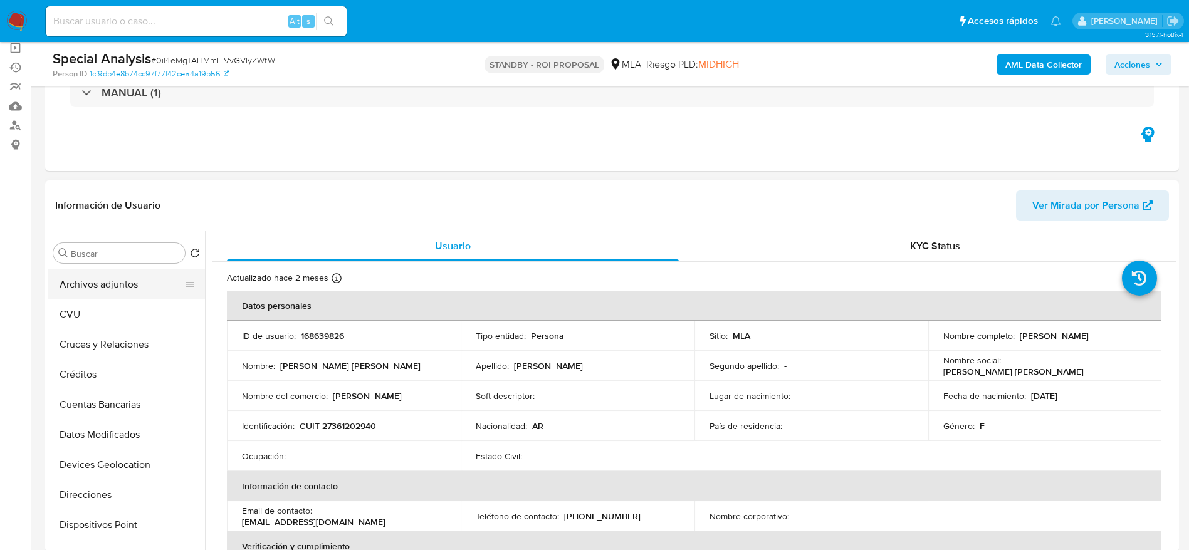
scroll to position [0, 0]
click at [109, 310] on button "Archivos adjuntos" at bounding box center [121, 313] width 147 height 30
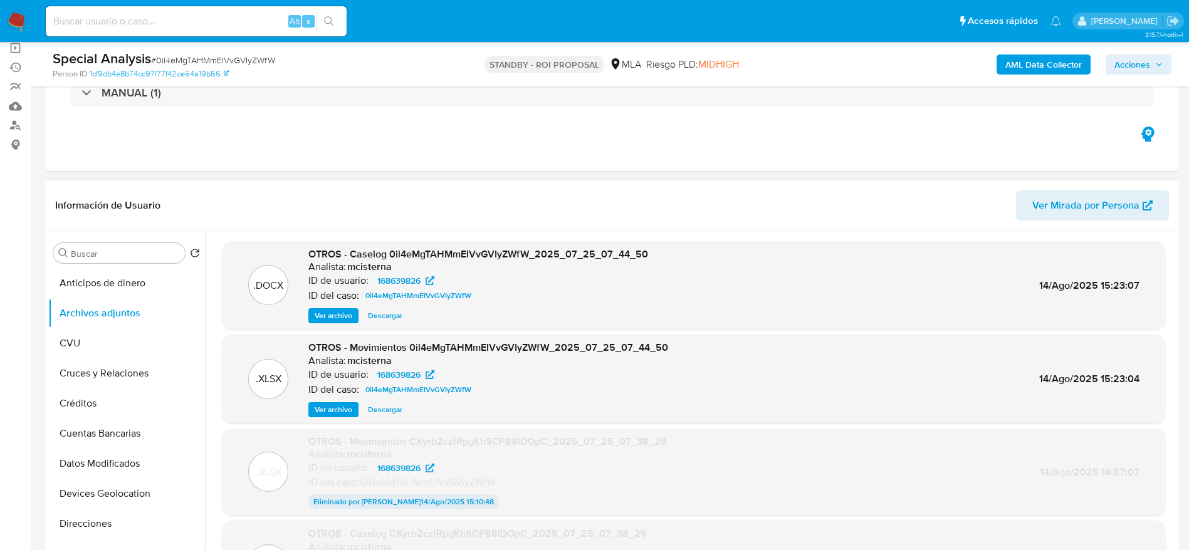
click at [392, 407] on span "Descargar" at bounding box center [385, 409] width 34 height 13
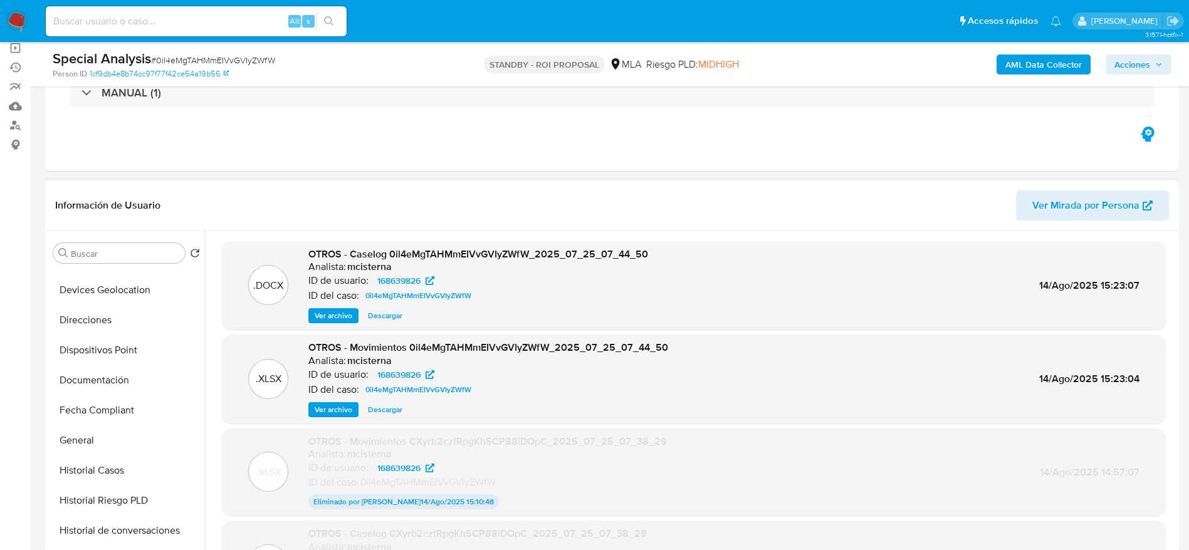
scroll to position [376, 0]
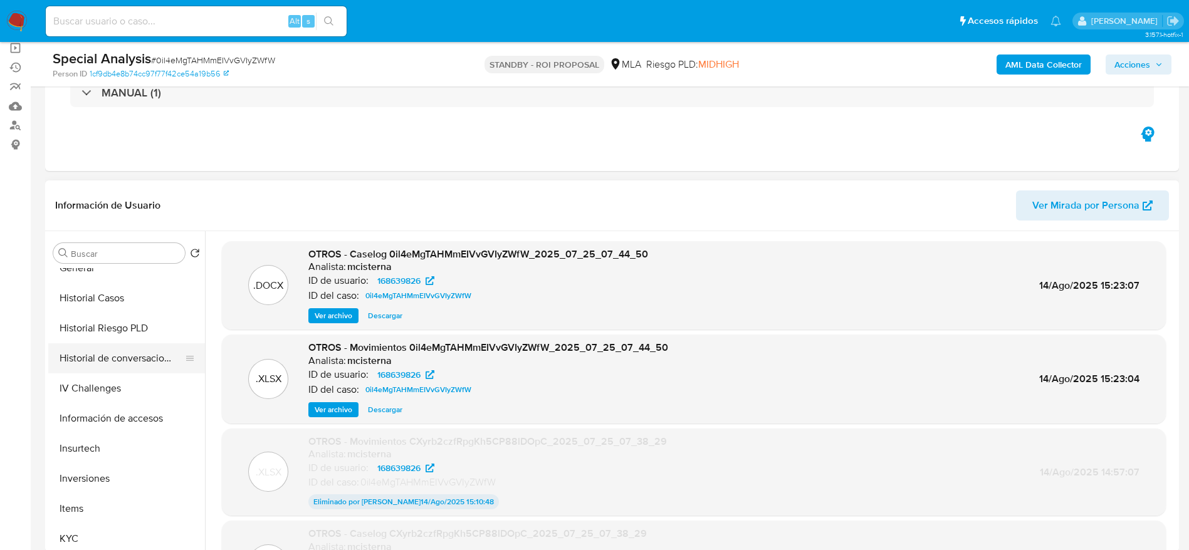
click at [133, 363] on button "Historial de conversaciones" at bounding box center [121, 358] width 147 height 30
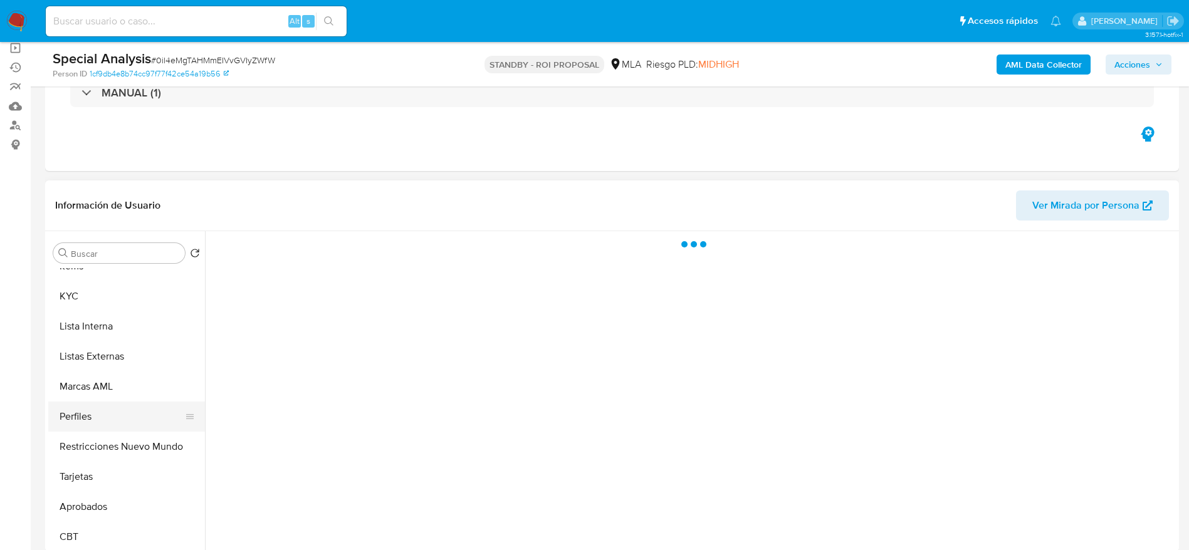
scroll to position [620, 0]
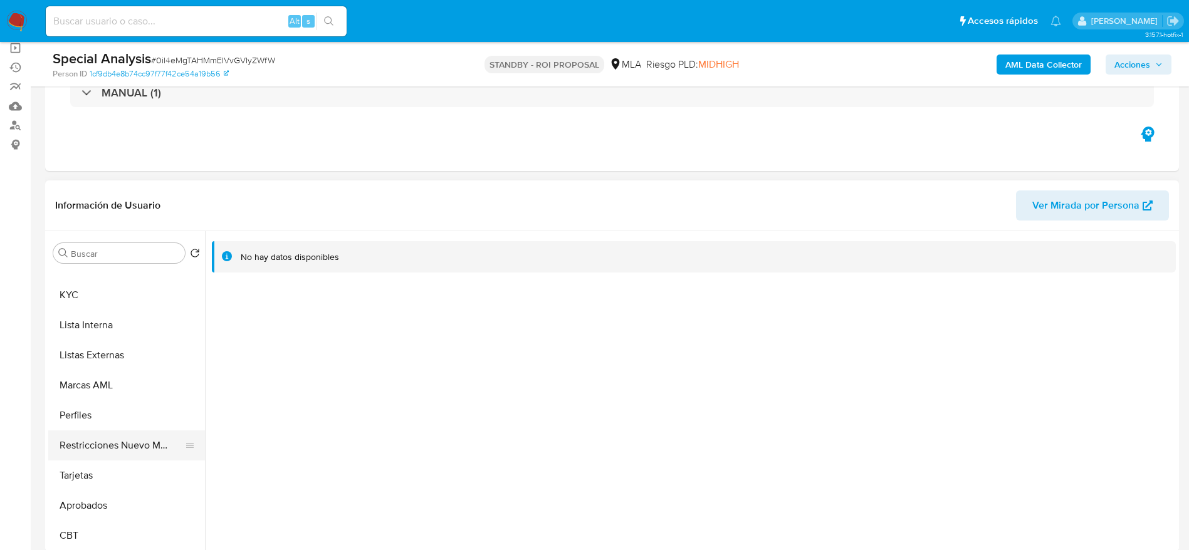
click at [125, 442] on button "Restricciones Nuevo Mundo" at bounding box center [121, 445] width 147 height 30
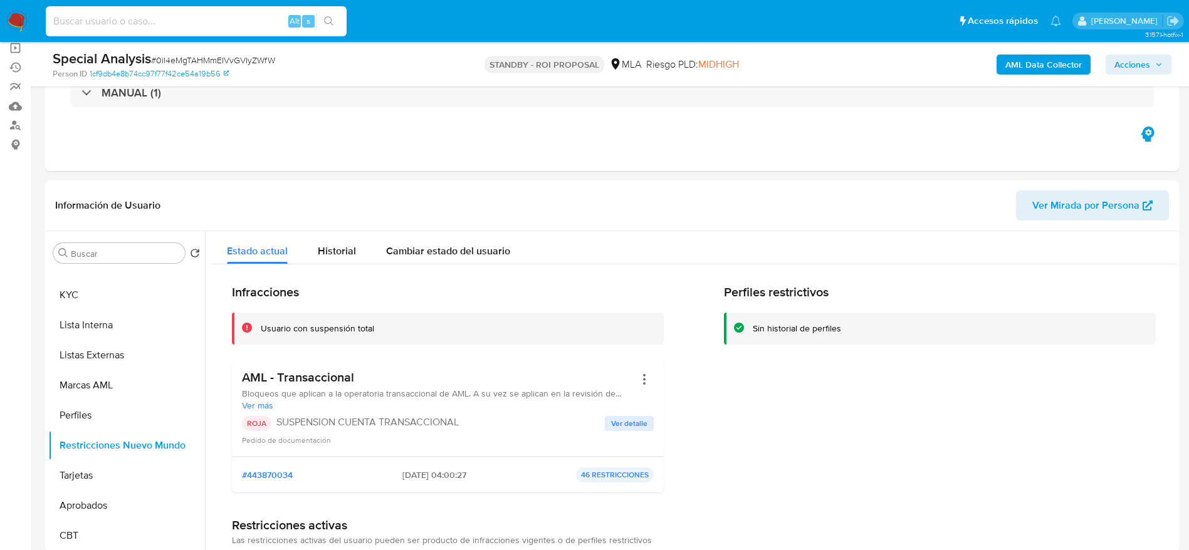
click at [143, 26] on input at bounding box center [196, 21] width 301 height 16
paste input "wyFA1uTqoIOHioYB7mDdhTZJ"
type input "wyFA1uTqoIOHioYB7mDdhTZJ"
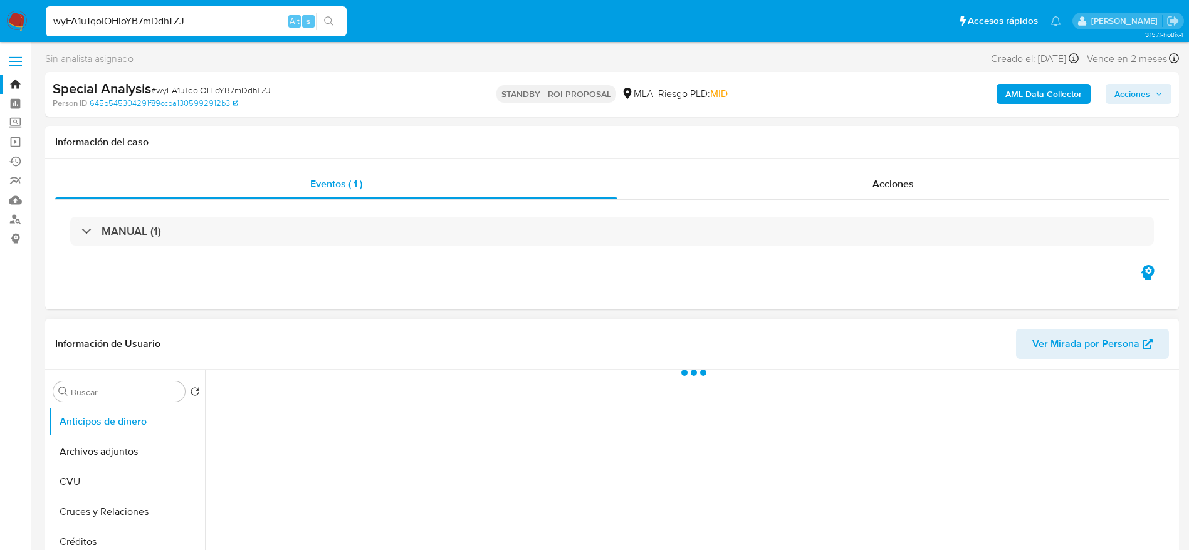
select select "10"
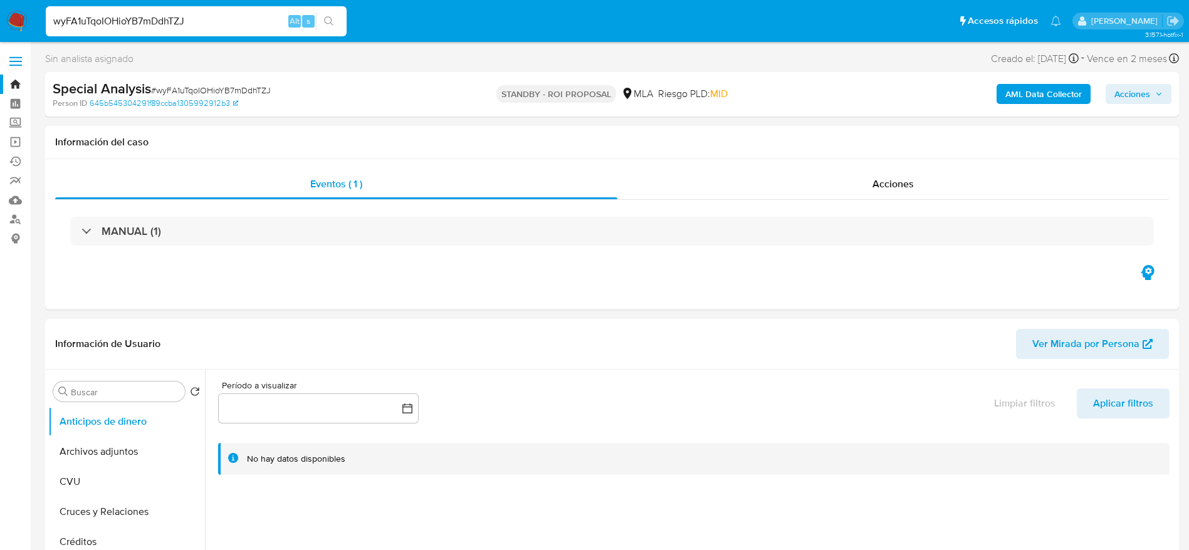
click at [195, 17] on input "wyFA1uTqoIOHioYB7mDdhTZJ" at bounding box center [196, 21] width 301 height 16
click at [122, 459] on button "Archivos adjuntos" at bounding box center [121, 452] width 147 height 30
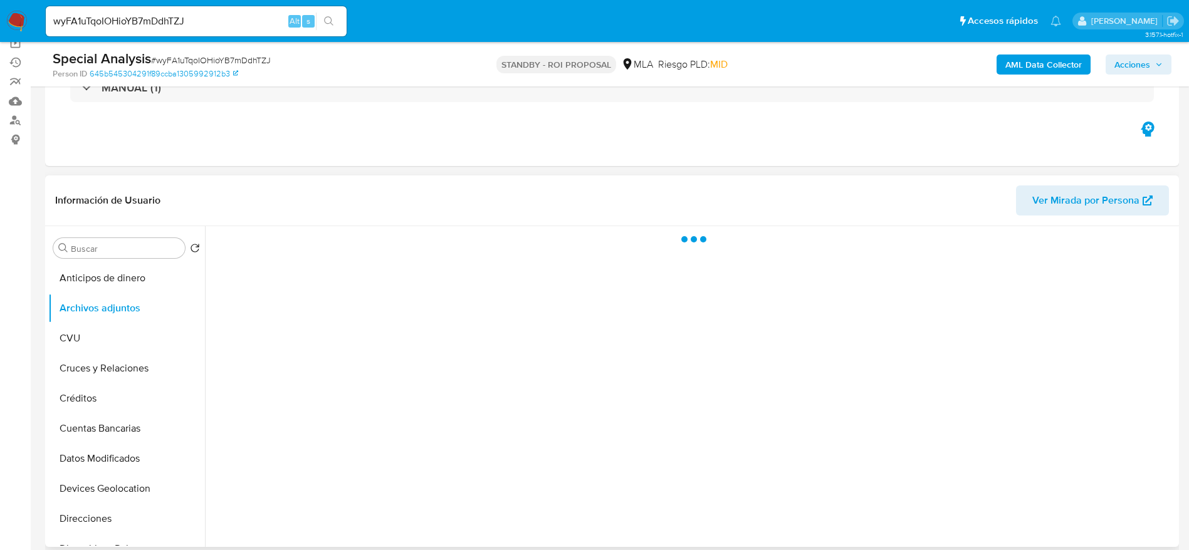
scroll to position [188, 0]
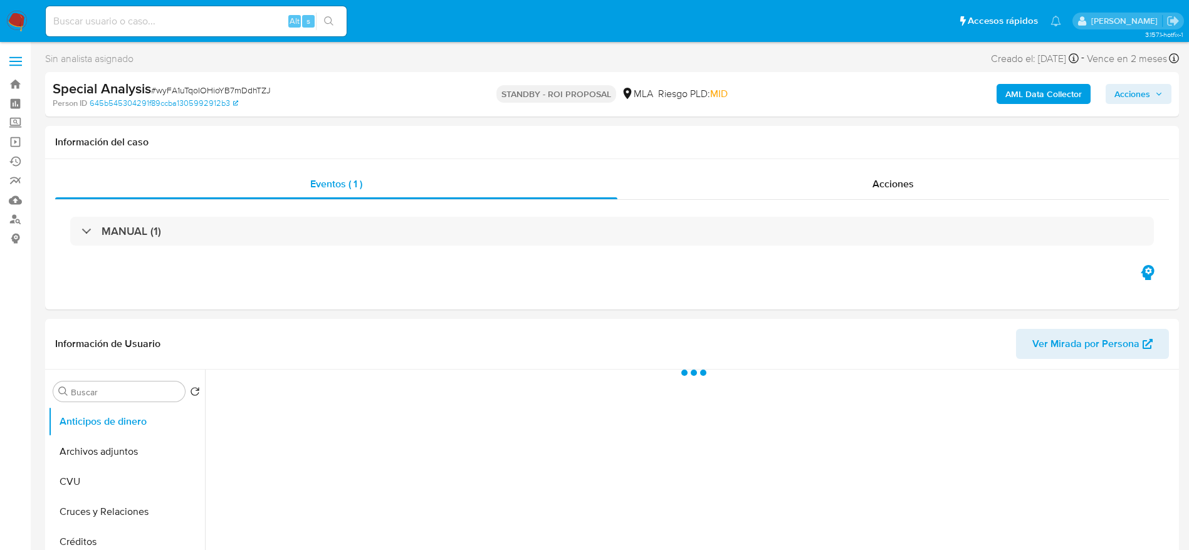
scroll to position [94, 0]
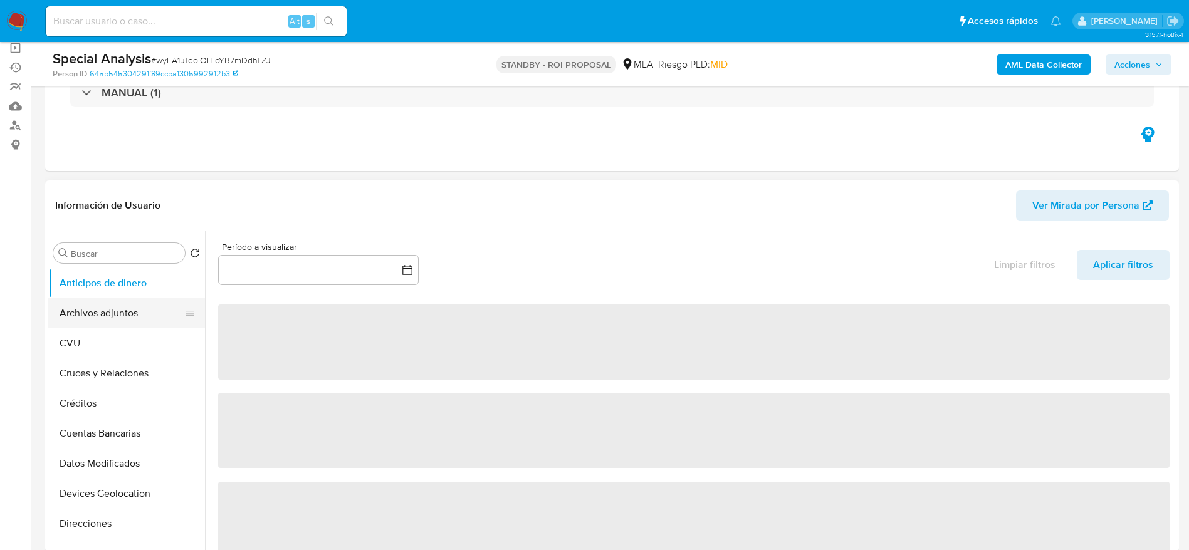
click at [118, 303] on button "Archivos adjuntos" at bounding box center [121, 313] width 147 height 30
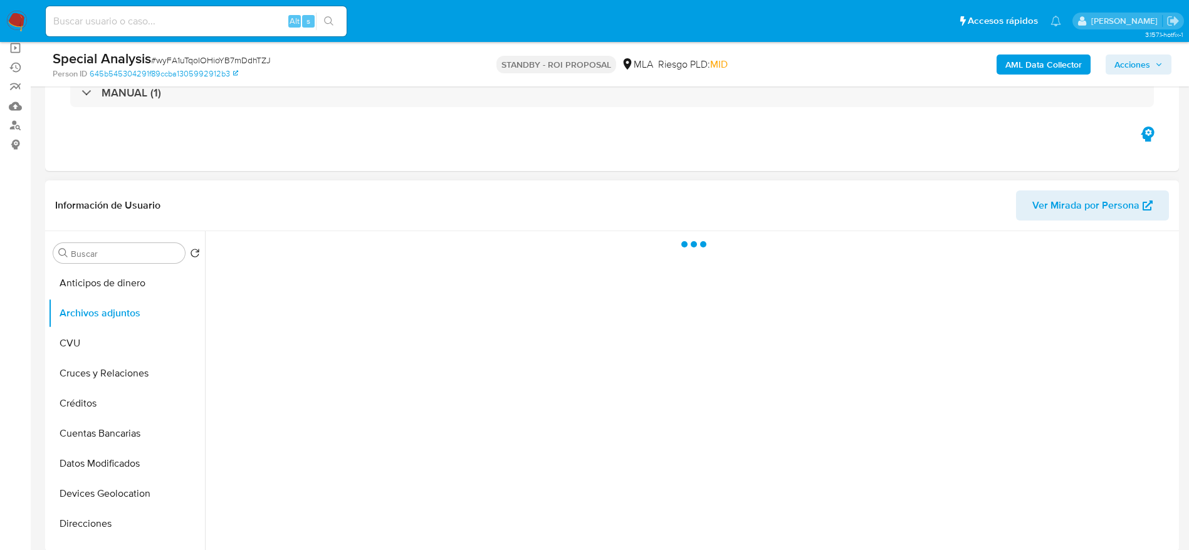
select select "10"
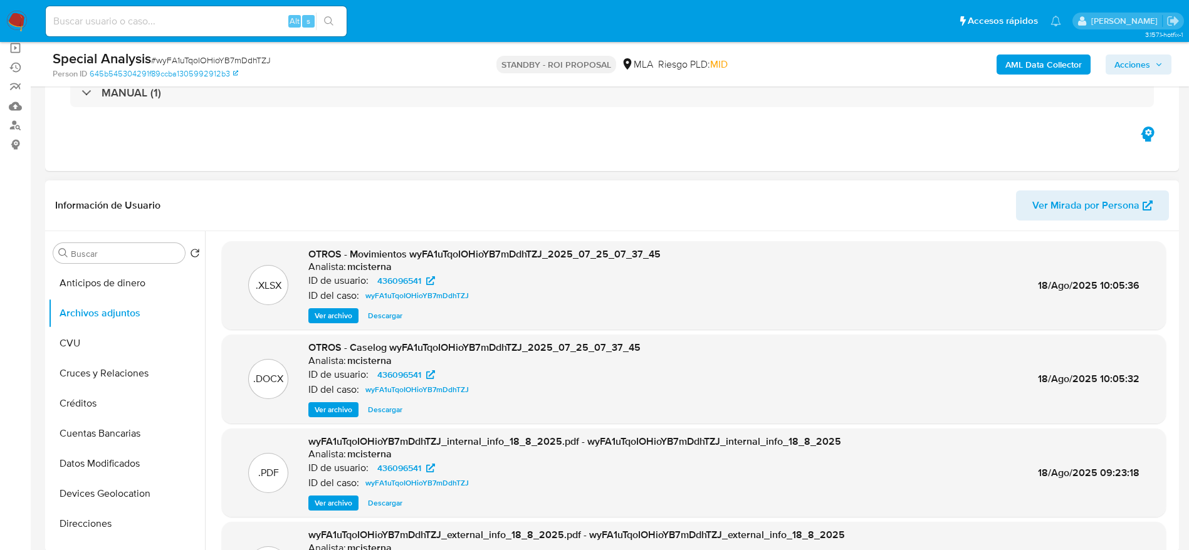
click at [380, 319] on span "Descargar" at bounding box center [385, 316] width 34 height 13
click at [386, 409] on span "Descargar" at bounding box center [385, 409] width 34 height 13
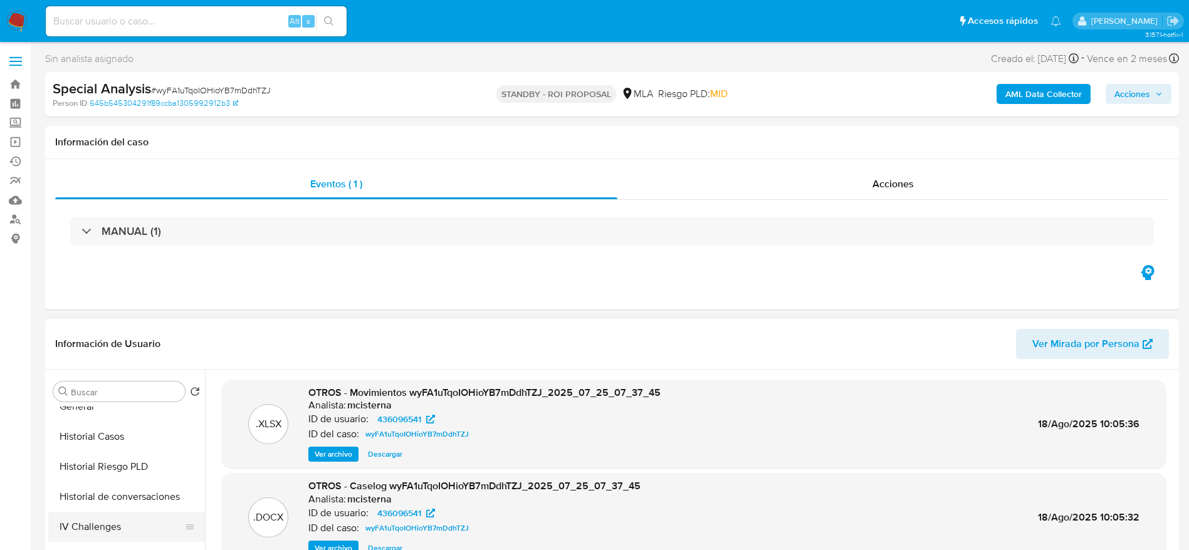
scroll to position [564, 0]
click at [83, 497] on button "KYC" at bounding box center [121, 489] width 147 height 30
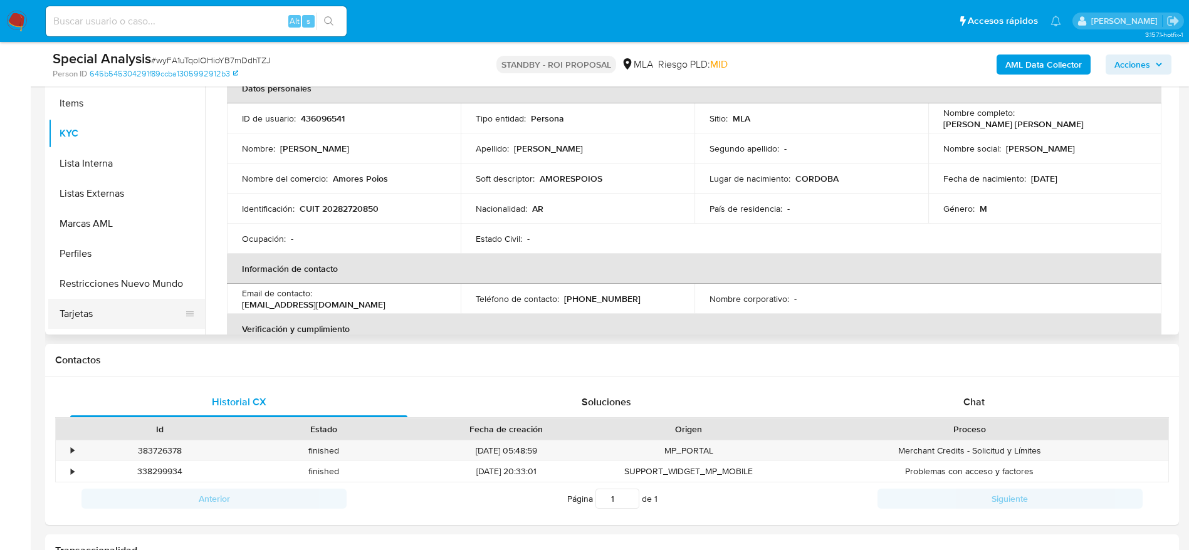
scroll to position [282, 0]
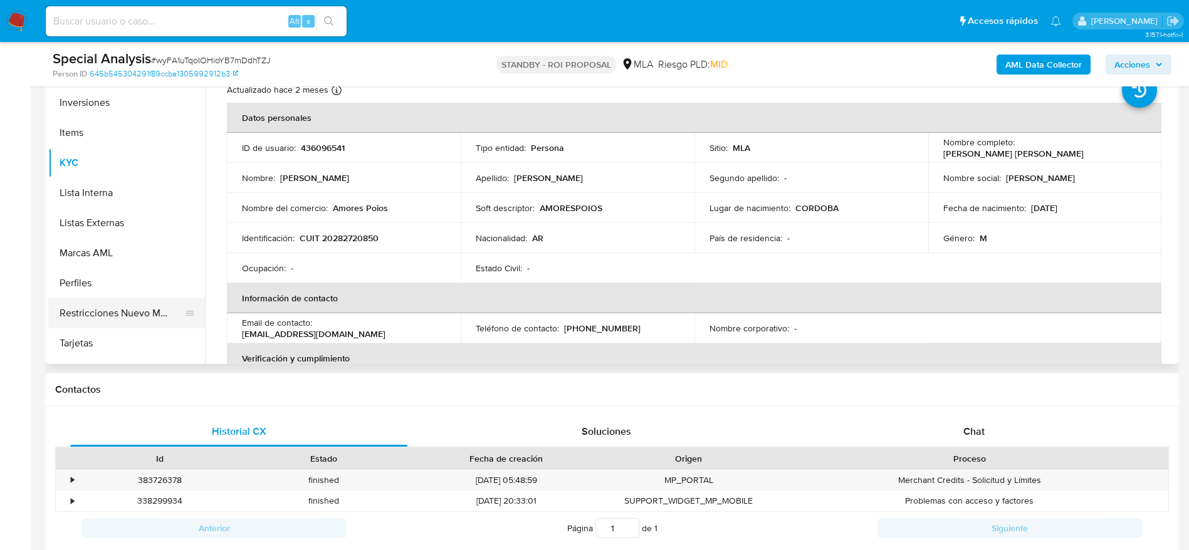
click at [126, 325] on button "Restricciones Nuevo Mundo" at bounding box center [121, 313] width 147 height 30
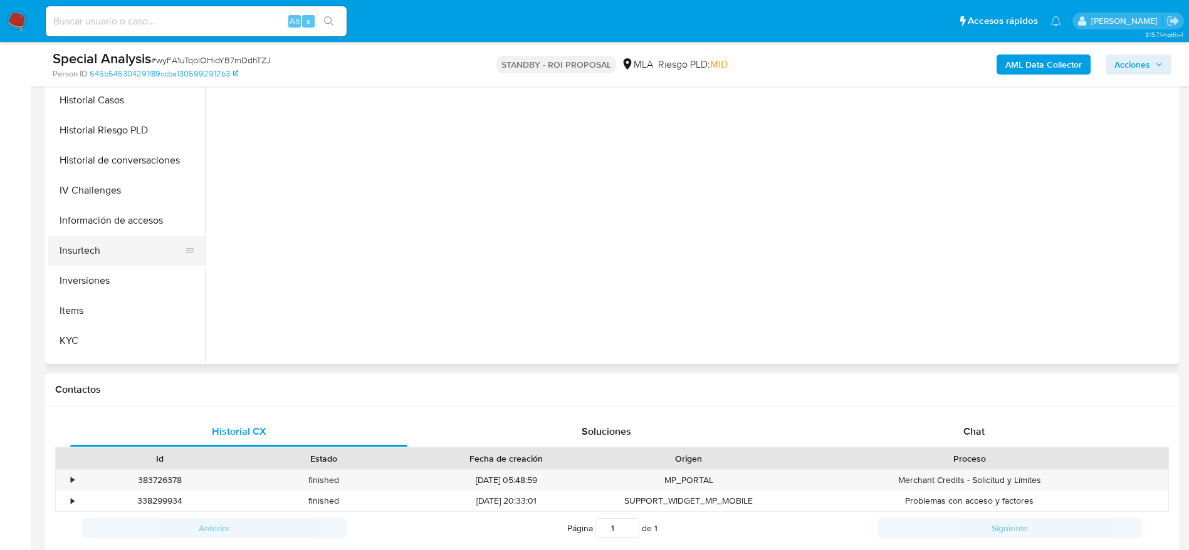
scroll to position [376, 0]
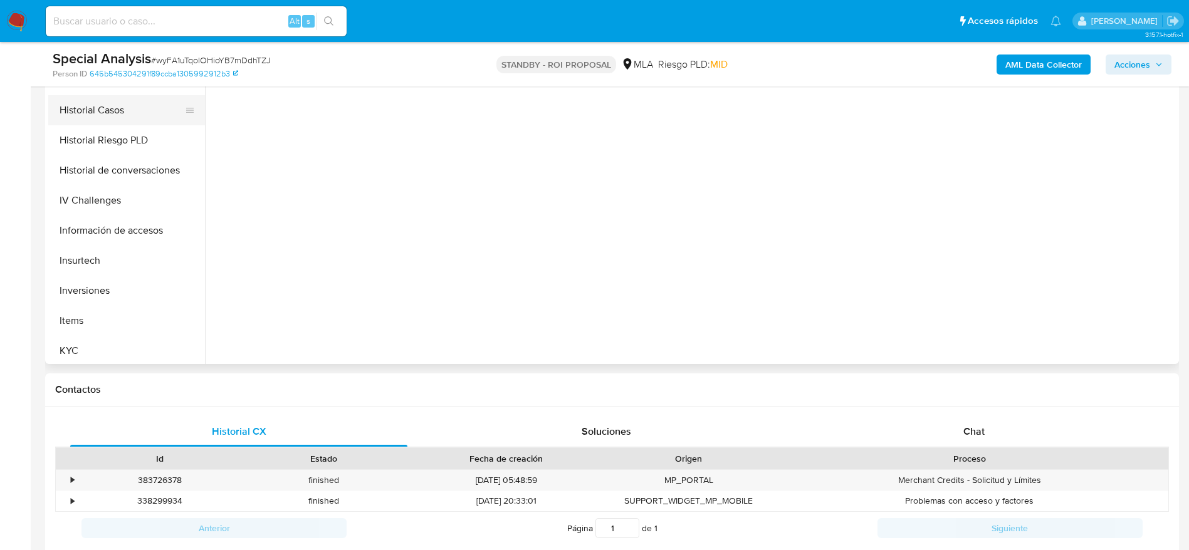
click at [90, 112] on button "Historial Casos" at bounding box center [121, 110] width 147 height 30
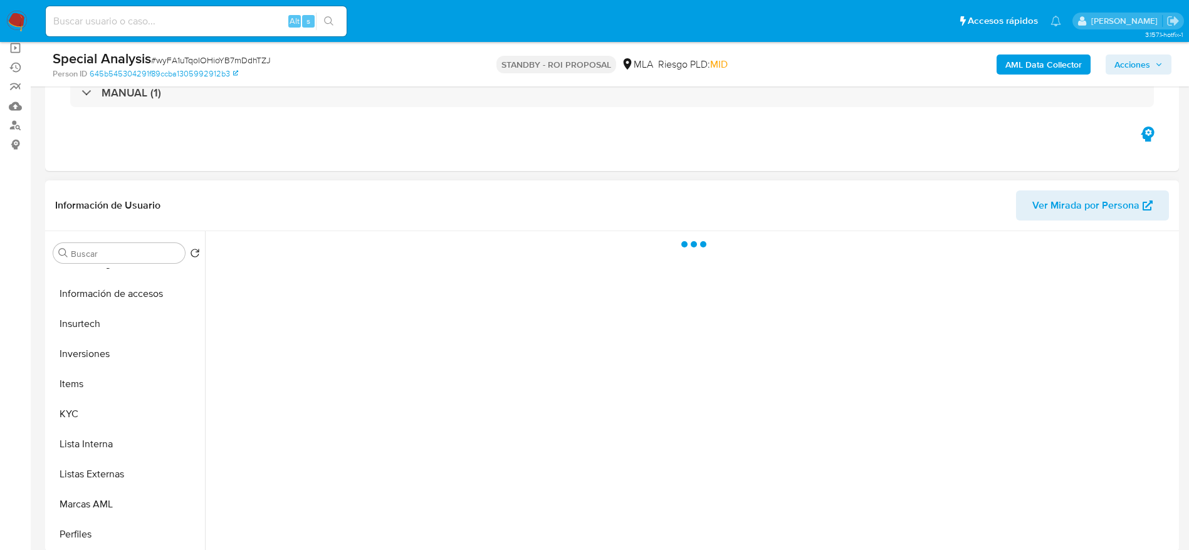
scroll to position [590, 0]
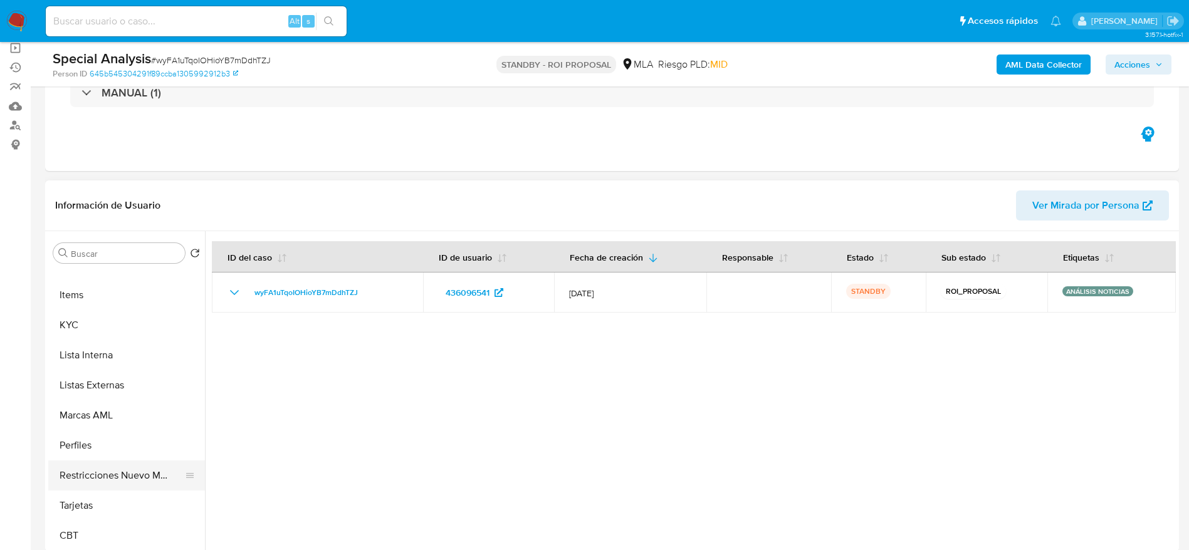
click at [126, 462] on button "Restricciones Nuevo Mundo" at bounding box center [121, 476] width 147 height 30
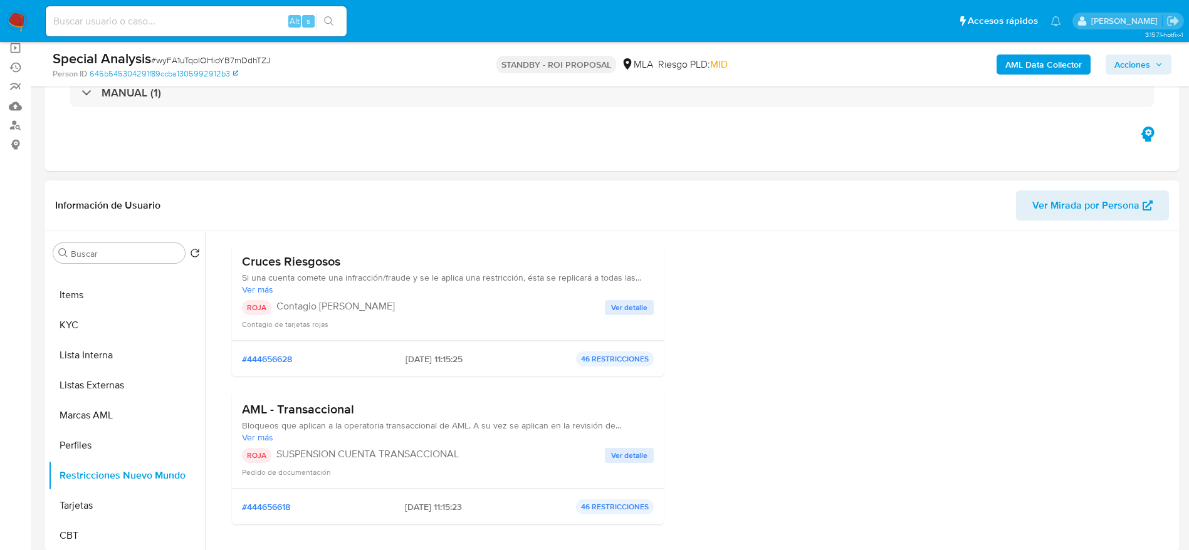
scroll to position [188, 0]
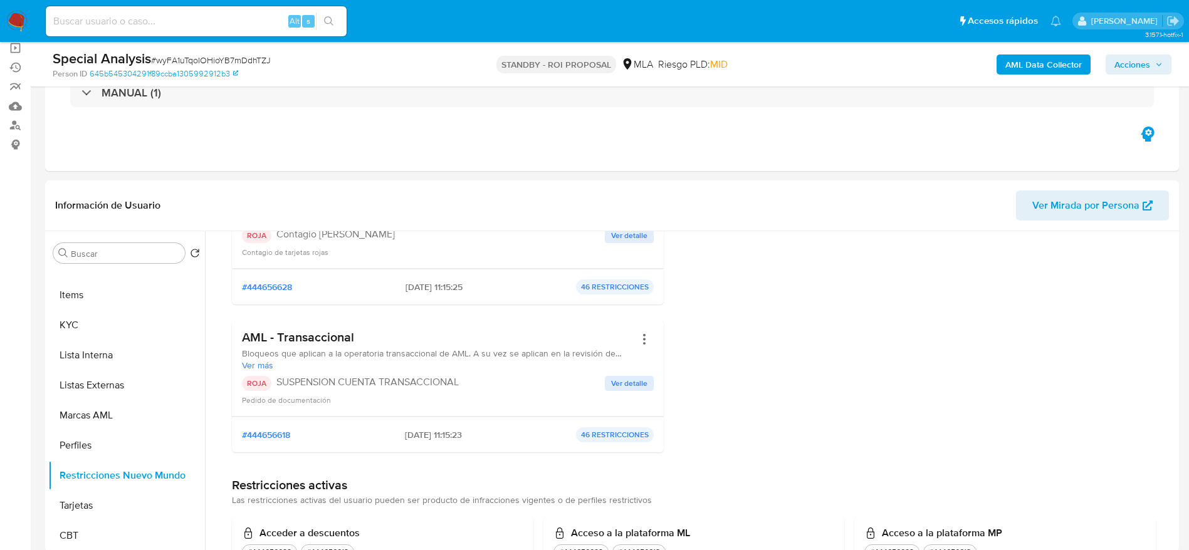
click at [165, 21] on input at bounding box center [196, 21] width 301 height 16
paste input "uyU0iDt0VRFtqJ5F0ArV8Wa3"
type input "uyU0iDt0VRFtqJ5F0ArV8Wa3"
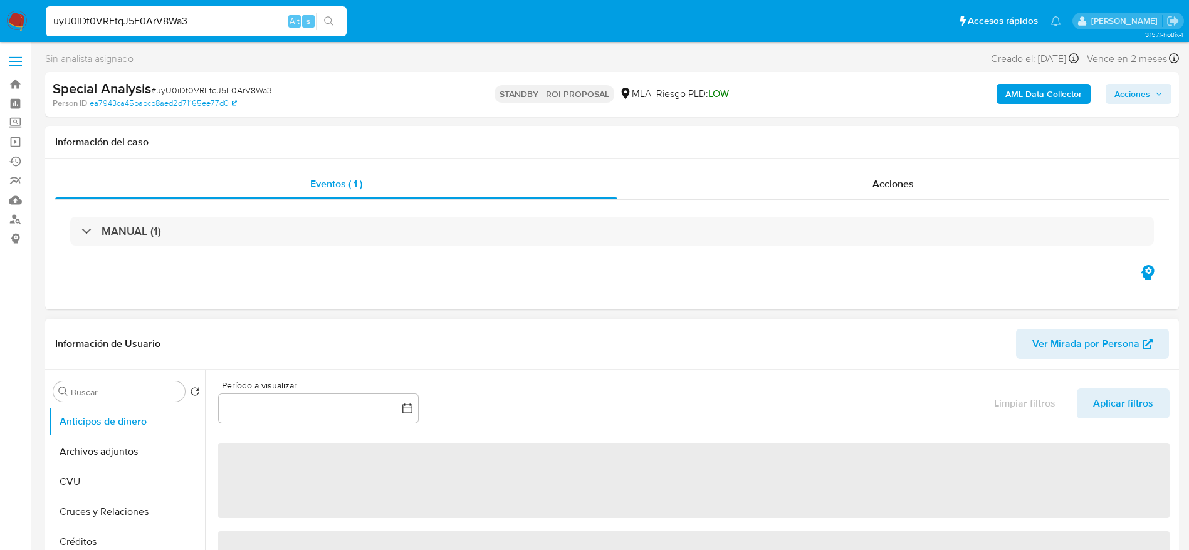
select select "10"
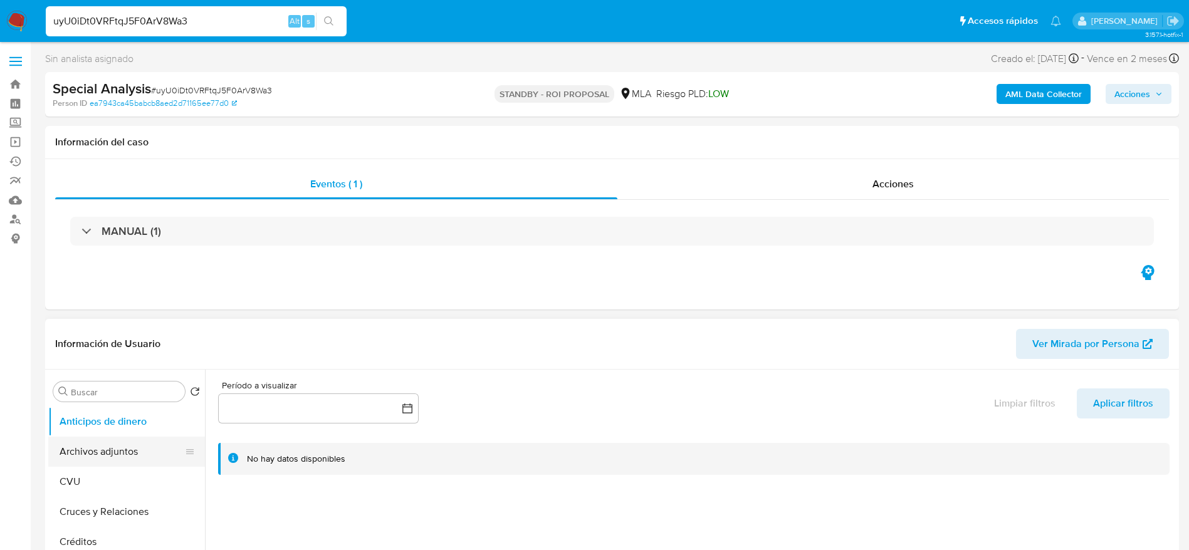
click at [72, 454] on button "Archivos adjuntos" at bounding box center [121, 452] width 147 height 30
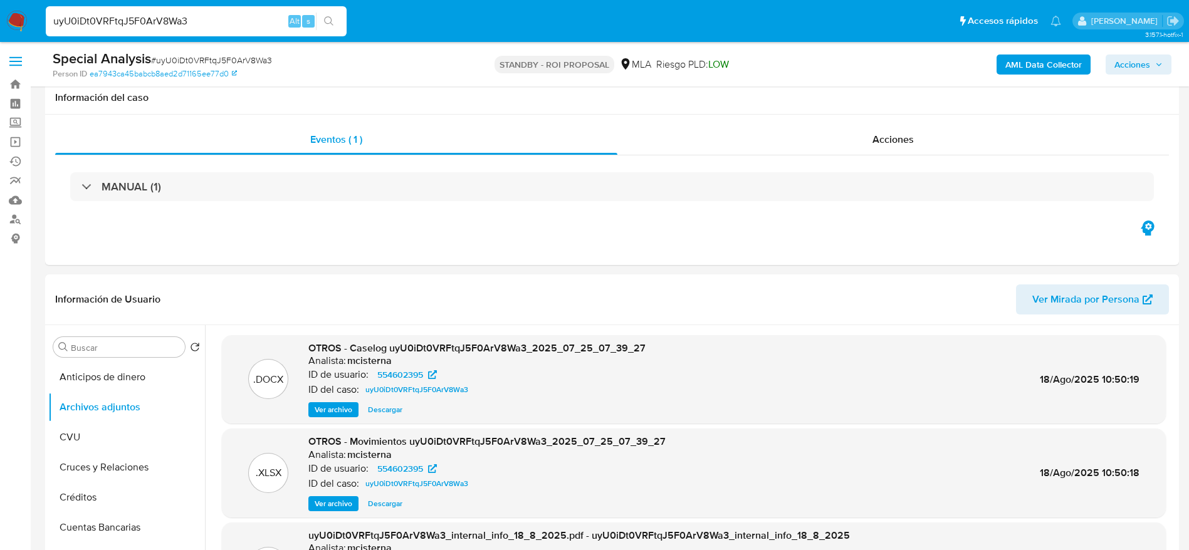
scroll to position [94, 0]
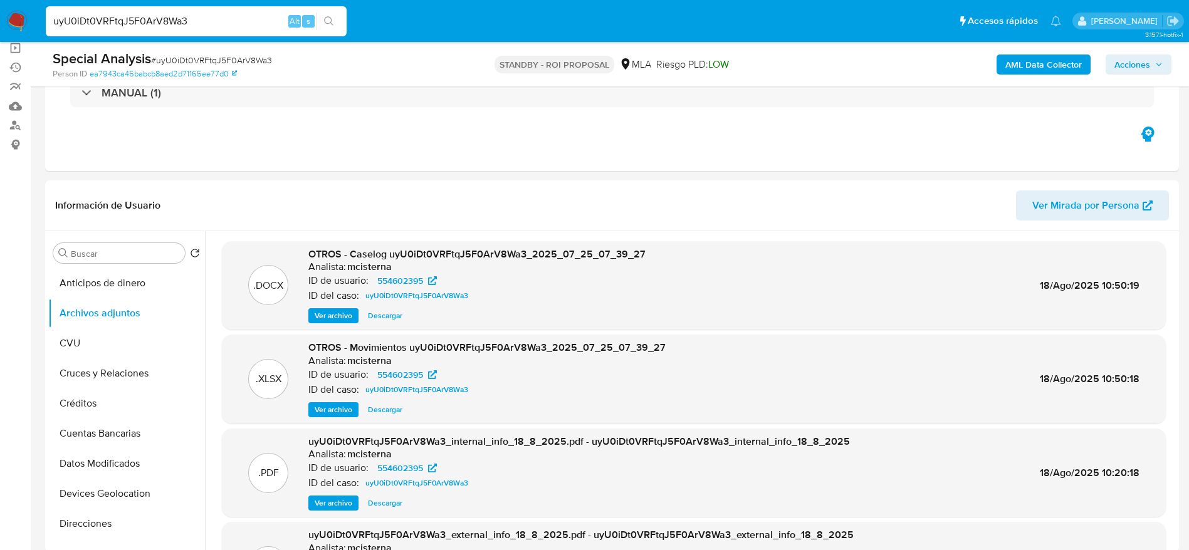
click at [390, 320] on span "Descargar" at bounding box center [385, 316] width 34 height 13
click at [379, 405] on span "Descargar" at bounding box center [385, 409] width 34 height 13
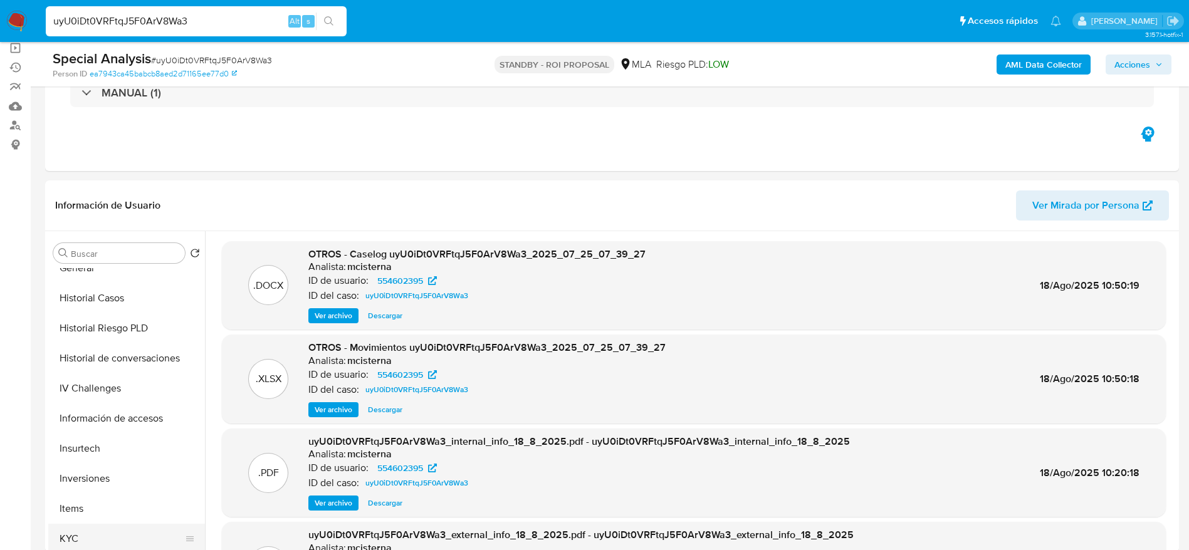
click at [78, 546] on button "KYC" at bounding box center [121, 539] width 147 height 30
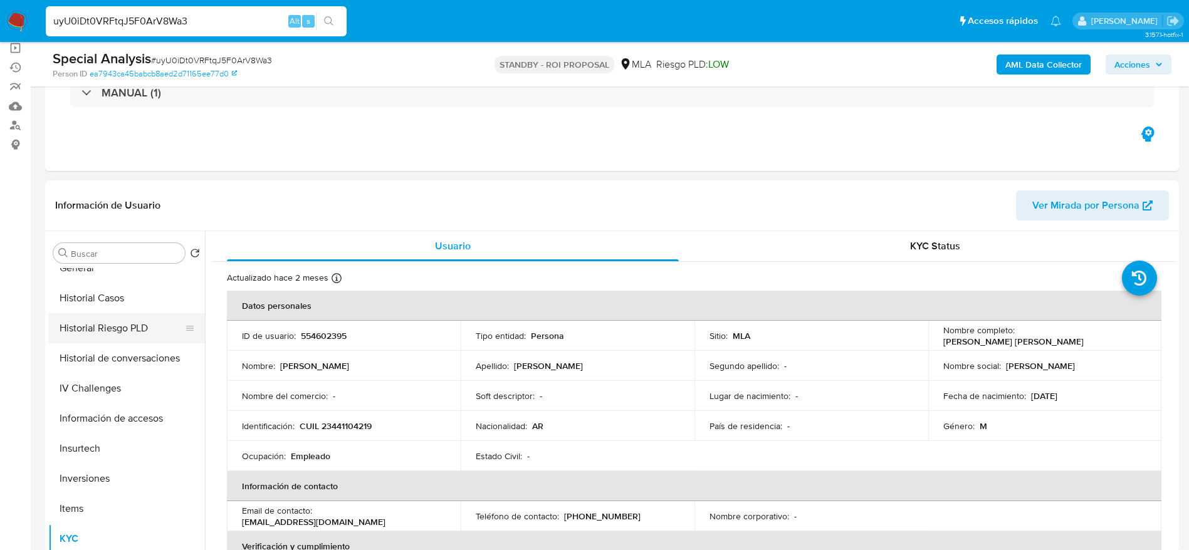
click at [103, 315] on button "Historial Riesgo PLD" at bounding box center [121, 328] width 147 height 30
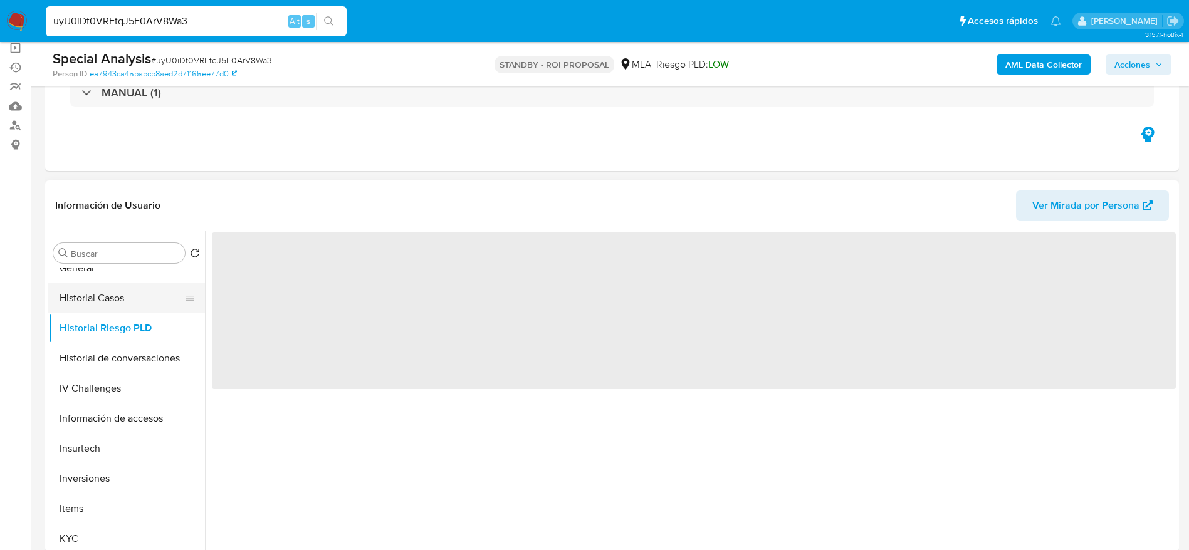
click at [104, 294] on button "Historial Casos" at bounding box center [121, 298] width 147 height 30
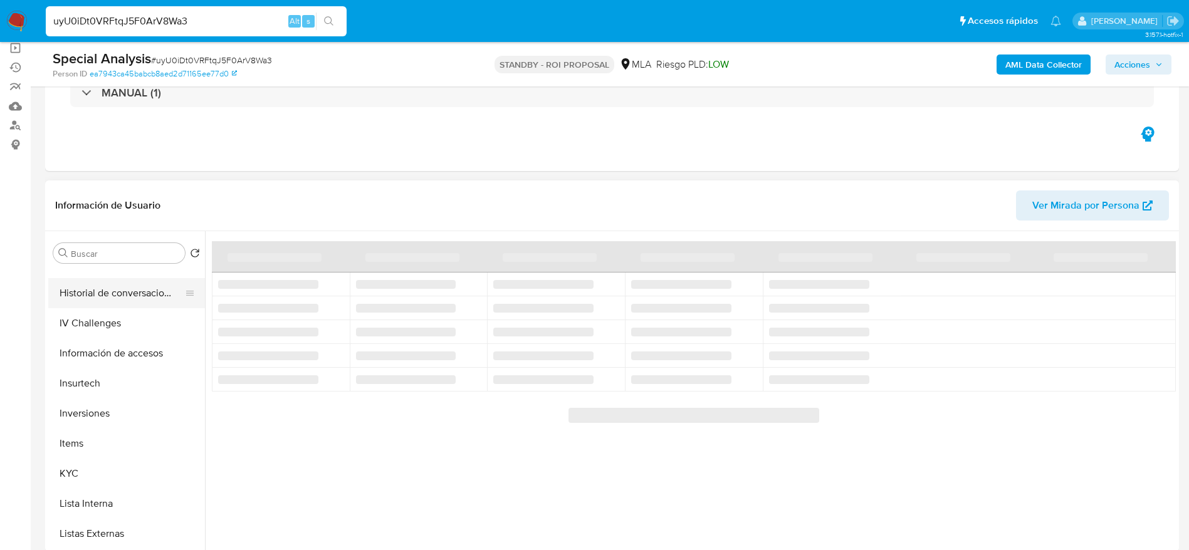
scroll to position [470, 0]
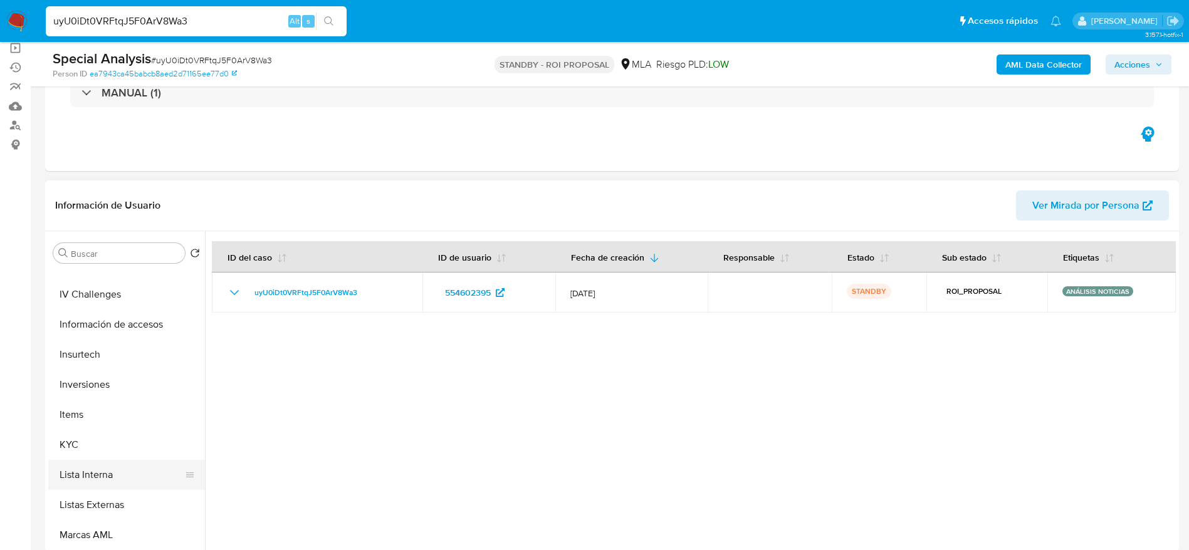
click at [80, 472] on button "Lista Interna" at bounding box center [121, 475] width 147 height 30
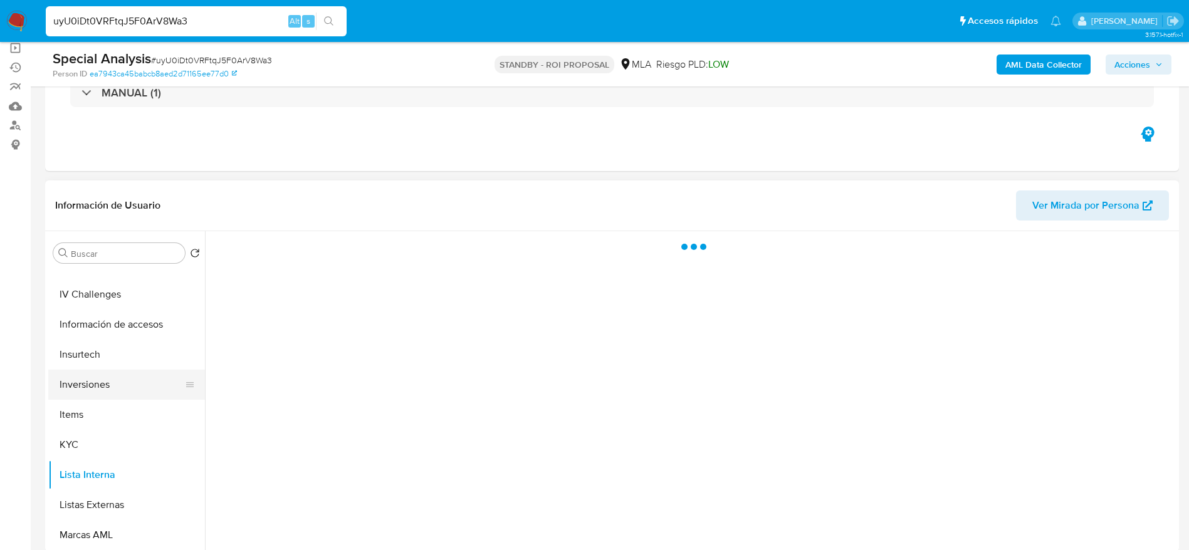
scroll to position [590, 0]
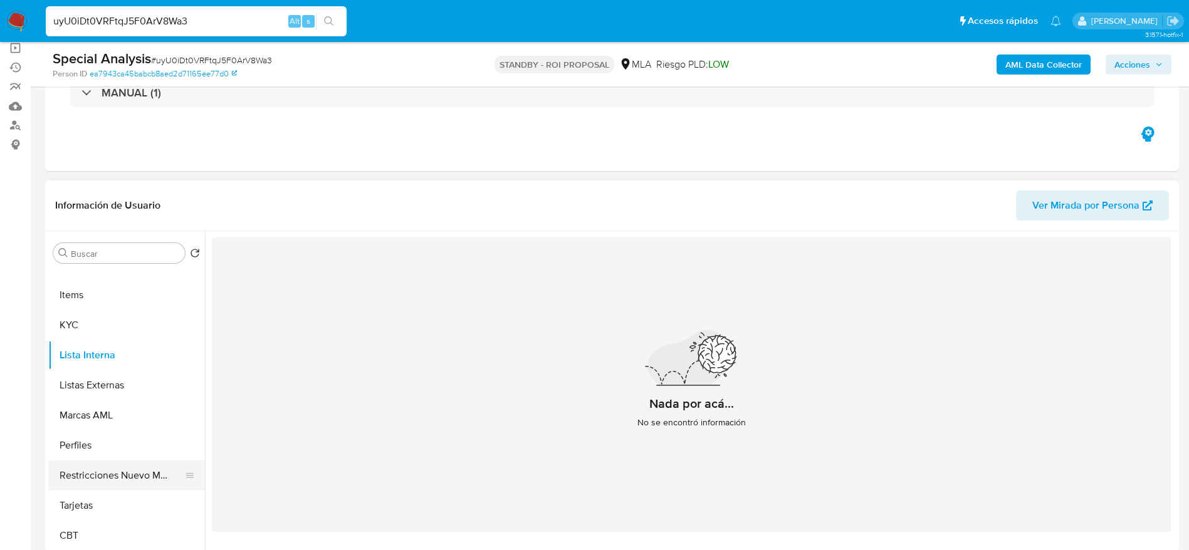
click at [110, 472] on button "Restricciones Nuevo Mundo" at bounding box center [121, 476] width 147 height 30
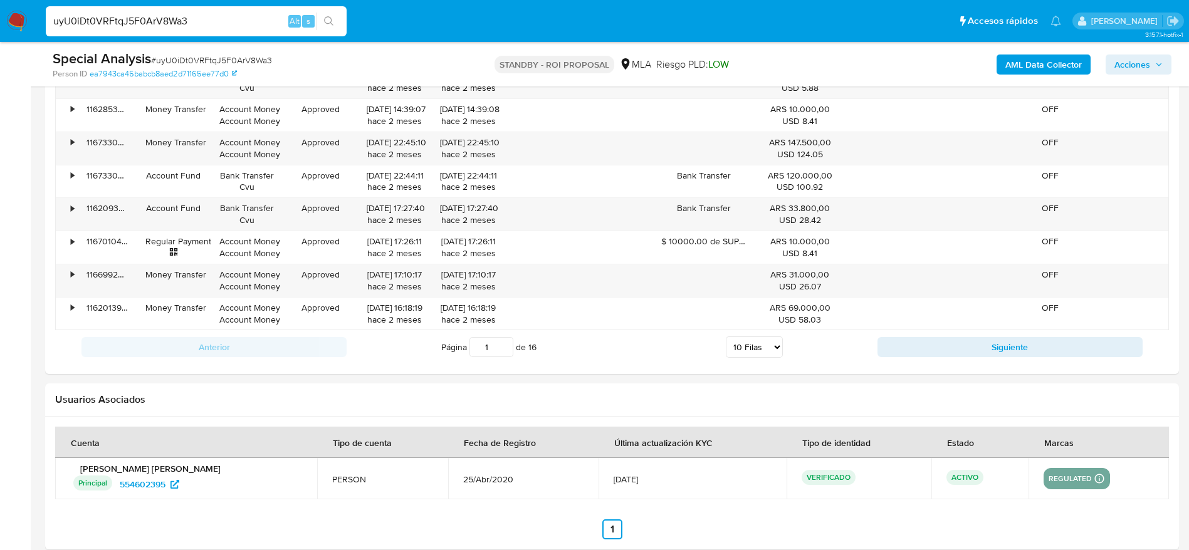
scroll to position [1591, 0]
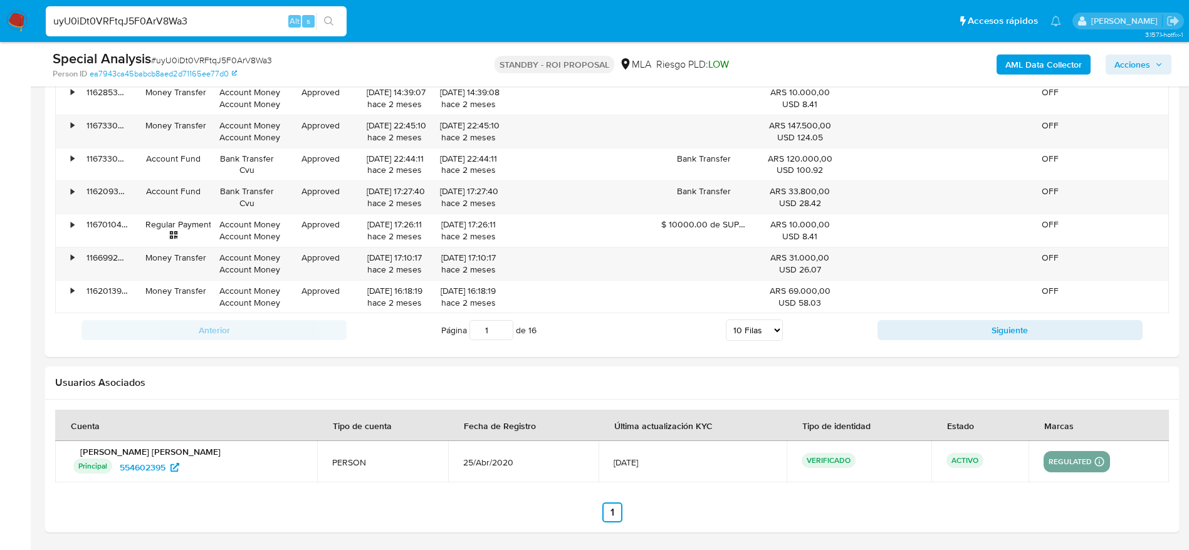
click at [222, 11] on div "uyU0iDt0VRFtqJ5F0ArV8Wa3 Alt s" at bounding box center [196, 21] width 301 height 30
click at [222, 13] on input "uyU0iDt0VRFtqJ5F0ArV8Wa3" at bounding box center [196, 21] width 301 height 16
paste input "wyFA1uTqoIOHioYB7mDdhTZJ"
type input "wyFA1uTqoIOHioYB7mDdhTZJ"
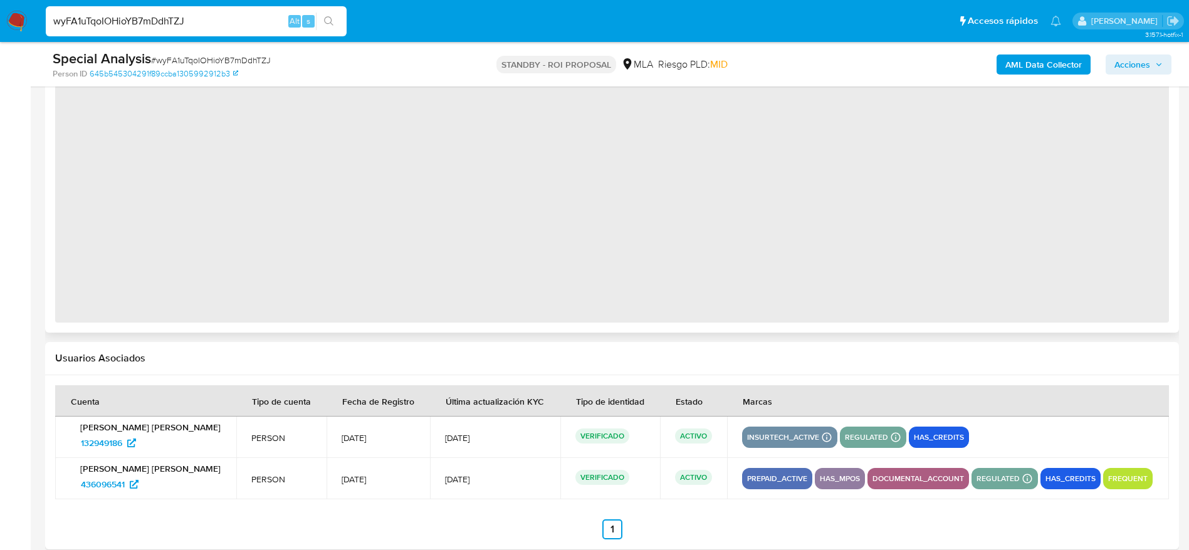
scroll to position [1167, 0]
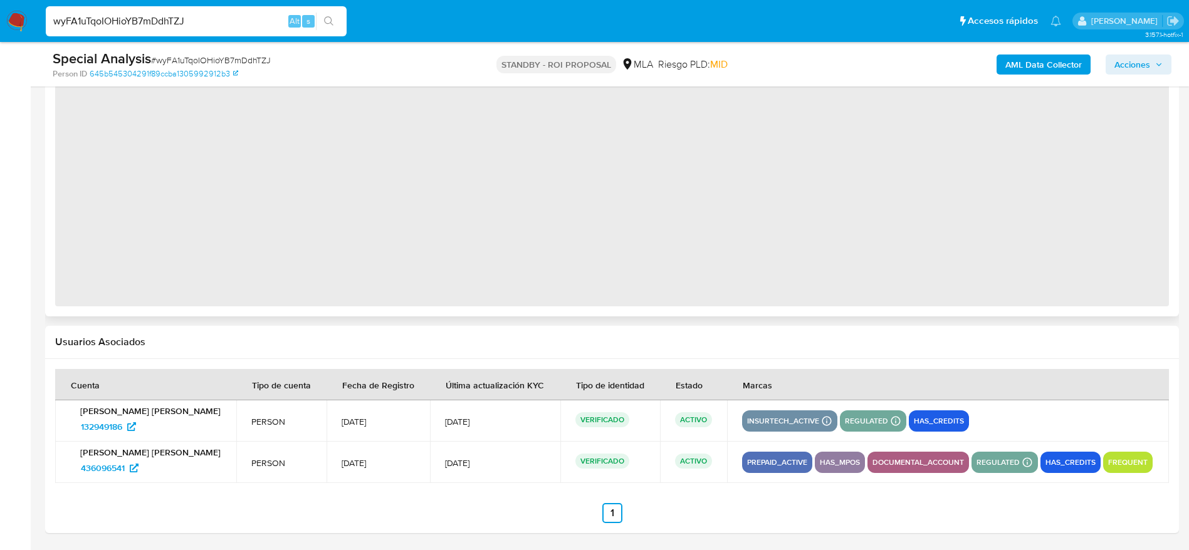
select select "10"
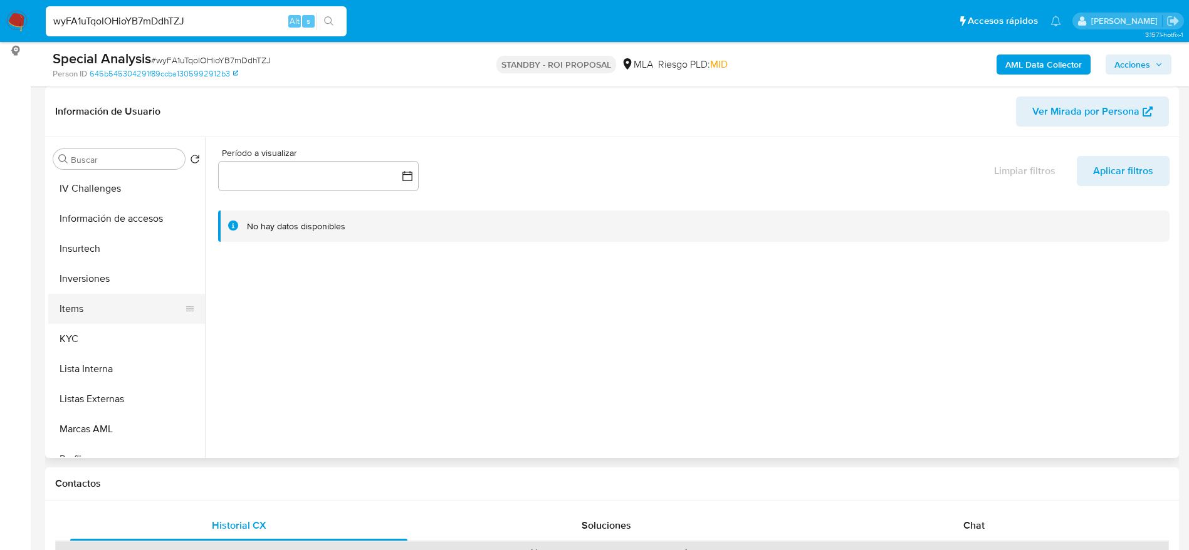
scroll to position [590, 0]
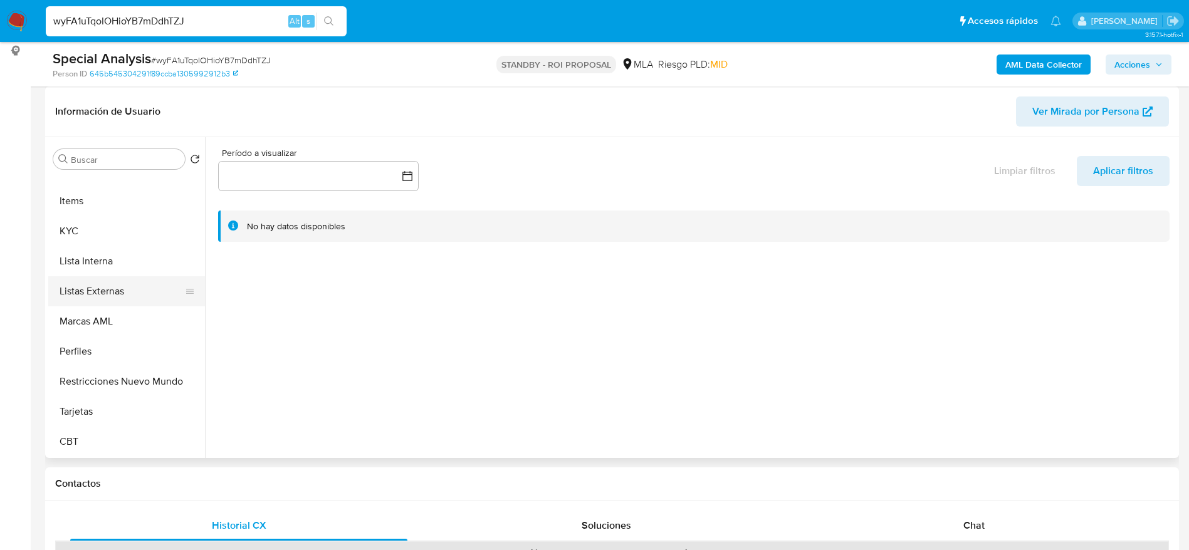
click at [105, 264] on button "Lista Interna" at bounding box center [126, 261] width 157 height 30
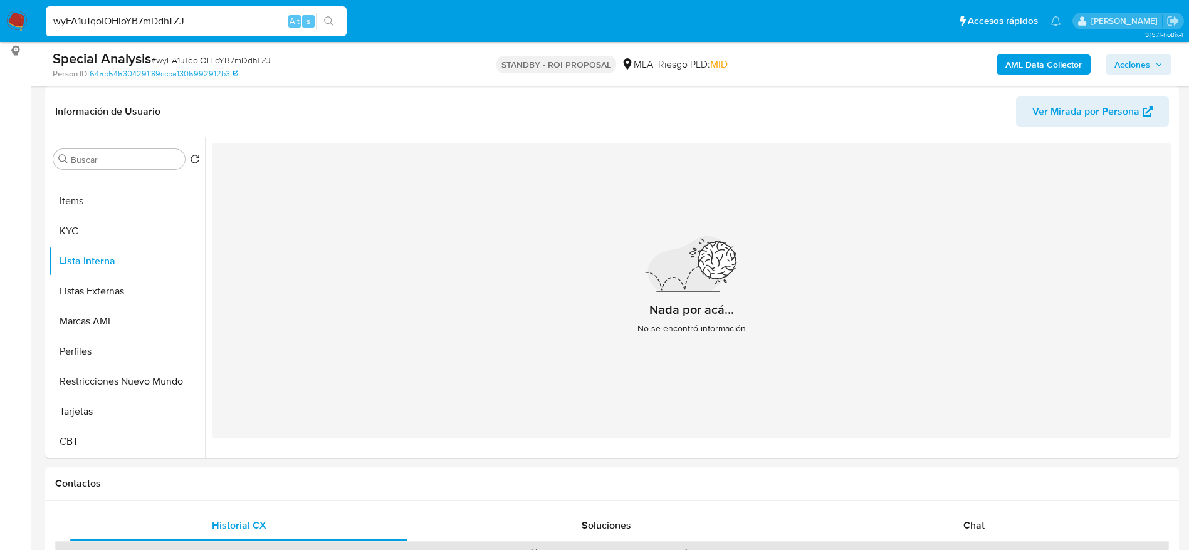
click at [217, 18] on input "wyFA1uTqoIOHioYB7mDdhTZJ" at bounding box center [196, 21] width 301 height 16
paste input "0il4eMgTAHMmEIVvGVIyZWfW"
type input "0il4eMgTAHMmEIVvGVIyZWfW"
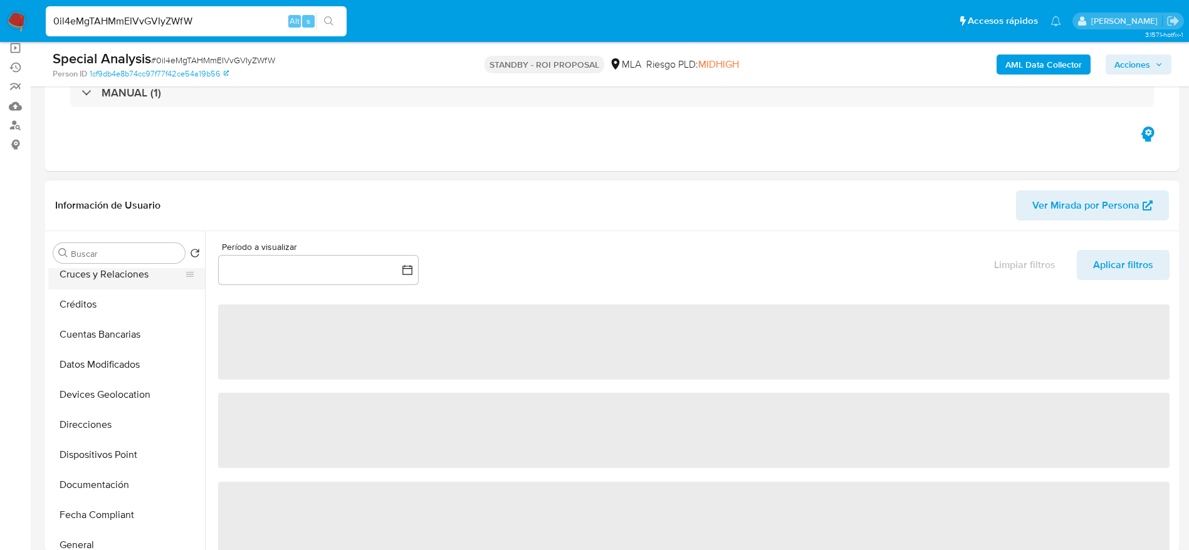
scroll to position [376, 0]
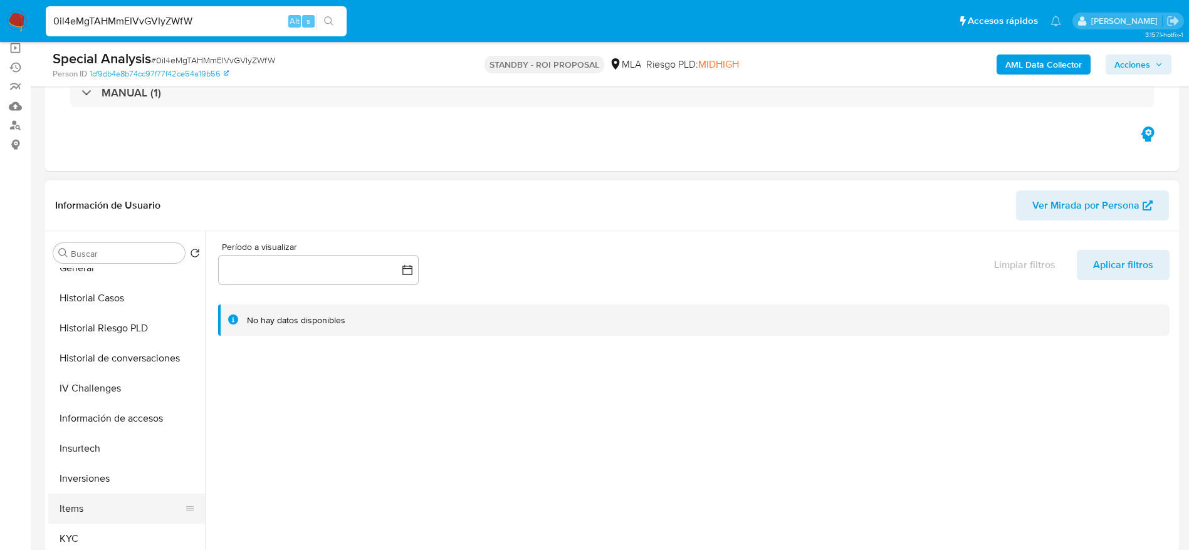
select select "10"
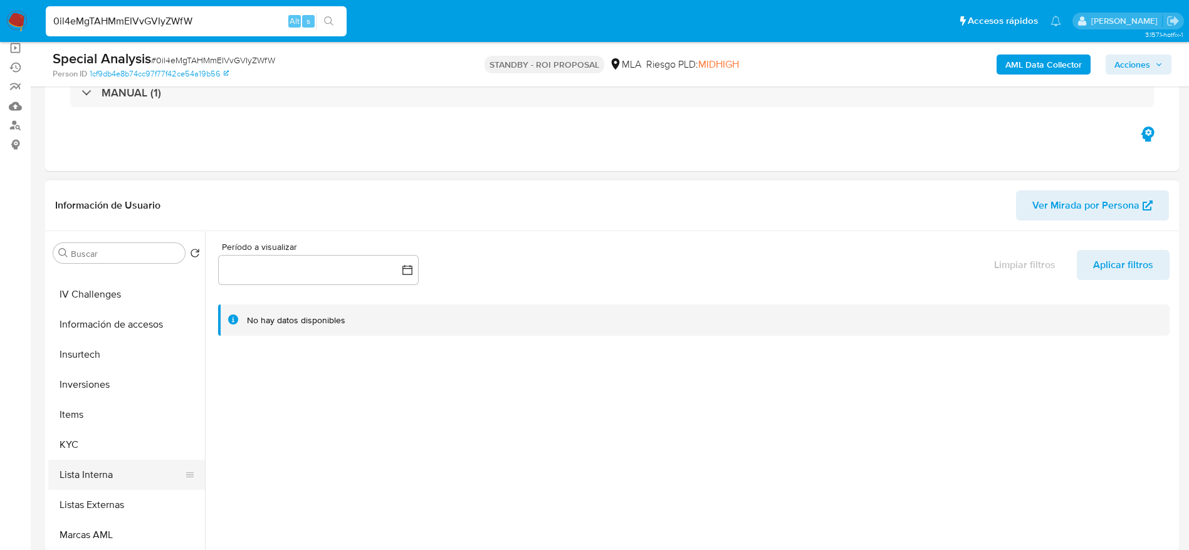
click at [104, 486] on button "Lista Interna" at bounding box center [121, 475] width 147 height 30
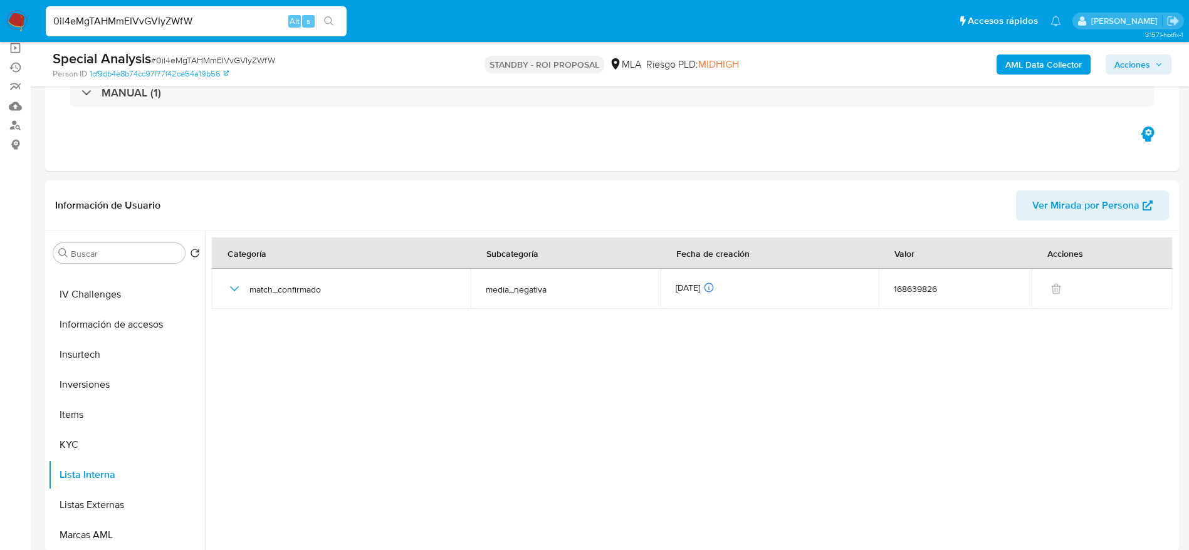
drag, startPoint x: 219, startPoint y: 9, endPoint x: 215, endPoint y: 21, distance: 12.5
click at [219, 9] on div "0il4eMgTAHMmEIVvGVIyZWfW Alt s" at bounding box center [196, 21] width 301 height 30
click at [216, 22] on input "0il4eMgTAHMmEIVvGVIyZWfW" at bounding box center [196, 21] width 301 height 16
paste input "Rd8zJENa2YDmsZsZPg4qxgTN"
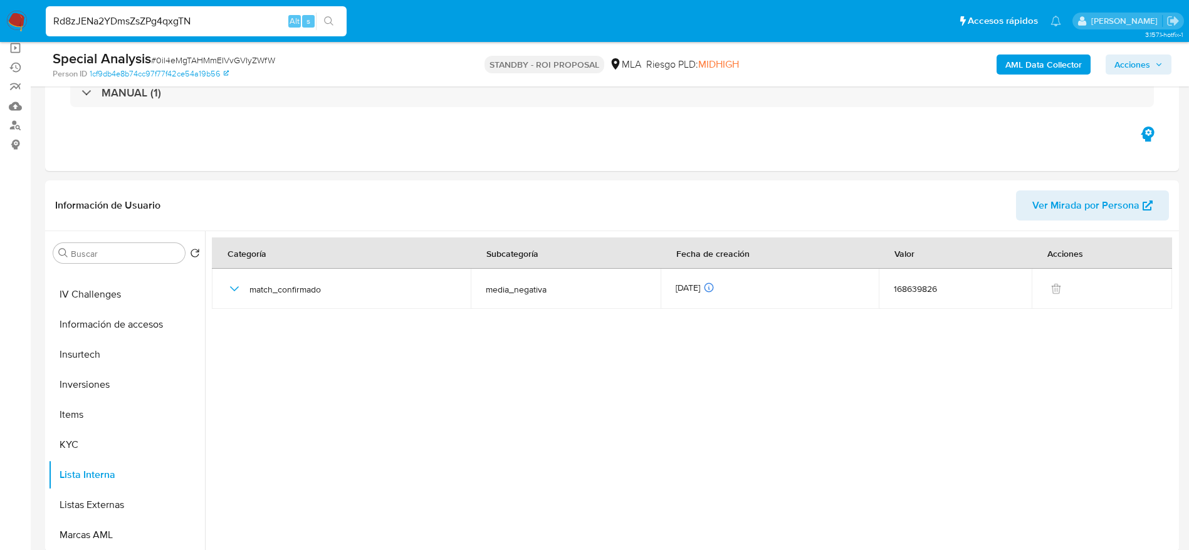
type input "Rd8zJENa2YDmsZsZPg4qxgTN"
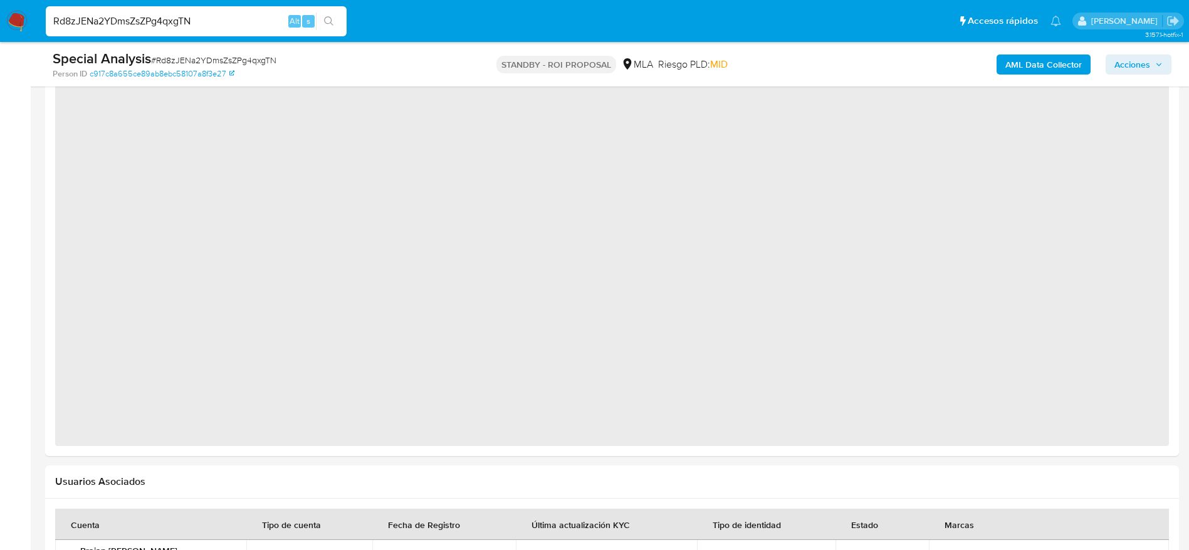
scroll to position [1231, 0]
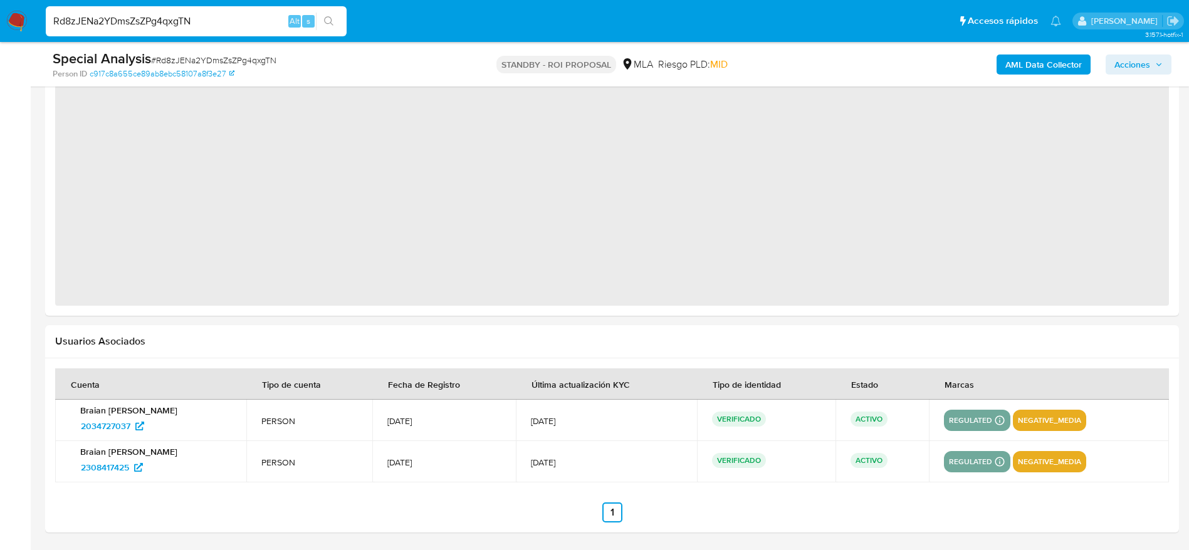
select select "10"
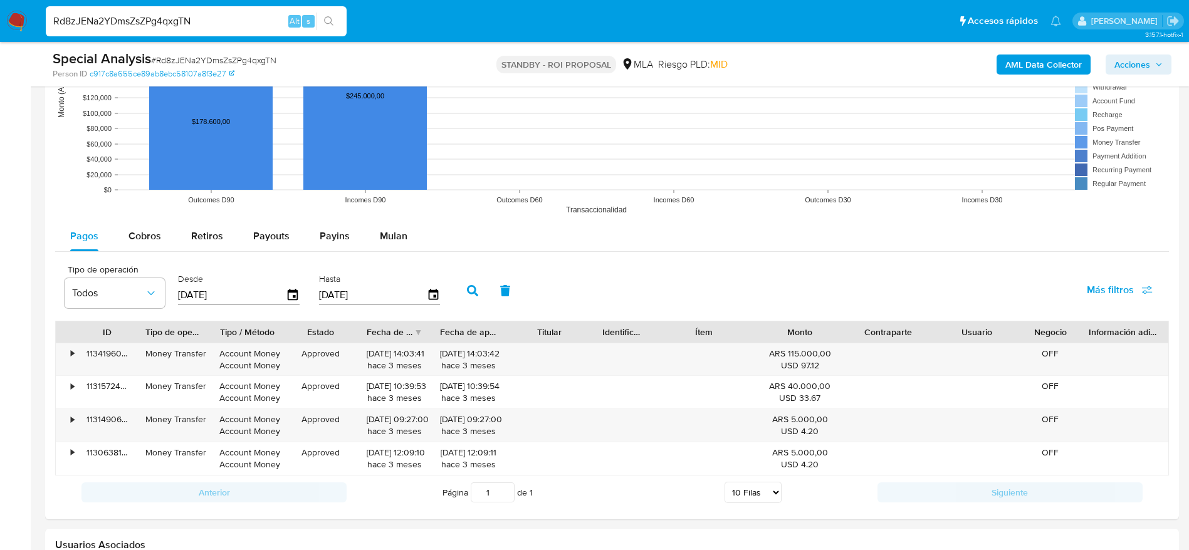
click at [262, 13] on input "Rd8zJENa2YDmsZsZPg4qxgTN" at bounding box center [196, 21] width 301 height 16
paste input "JvSc0wMqP3U4aXIYHg89jTDw"
type input "JvSc0wMqP3U4aXIYHg89jTDw"
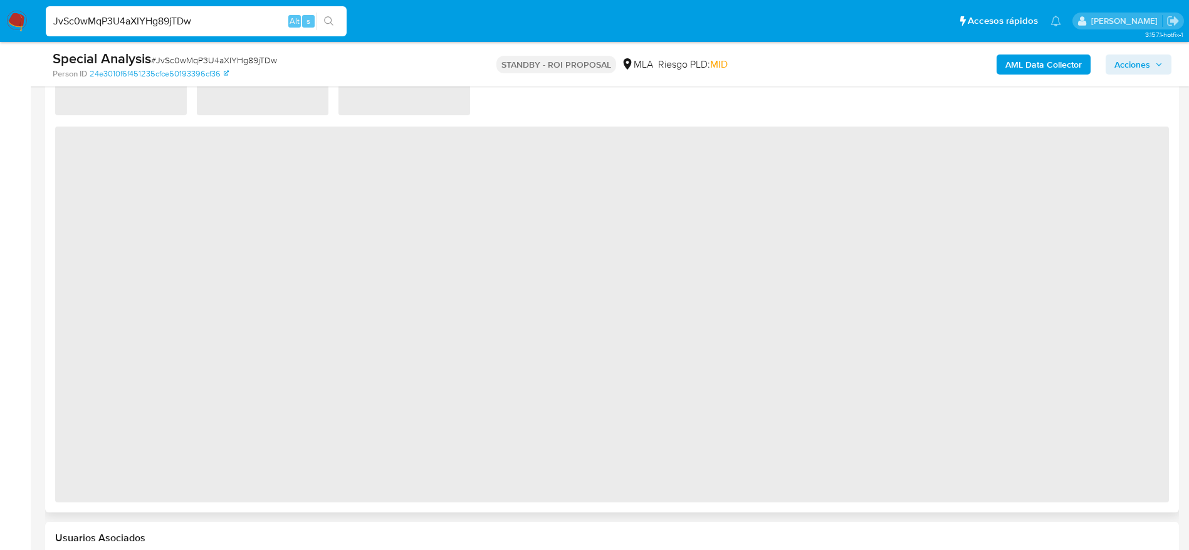
scroll to position [1231, 0]
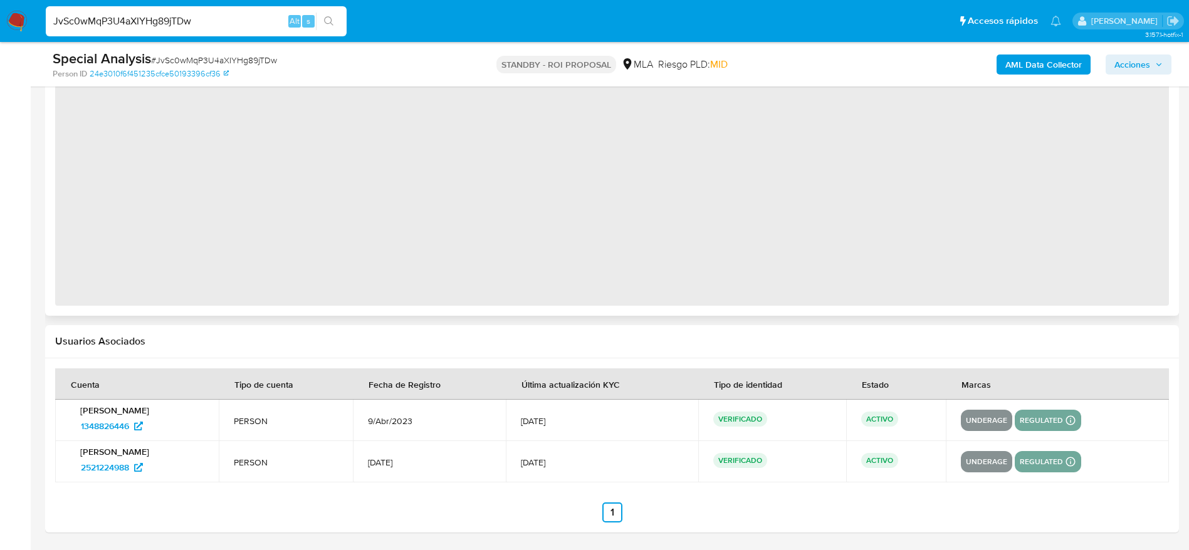
select select "10"
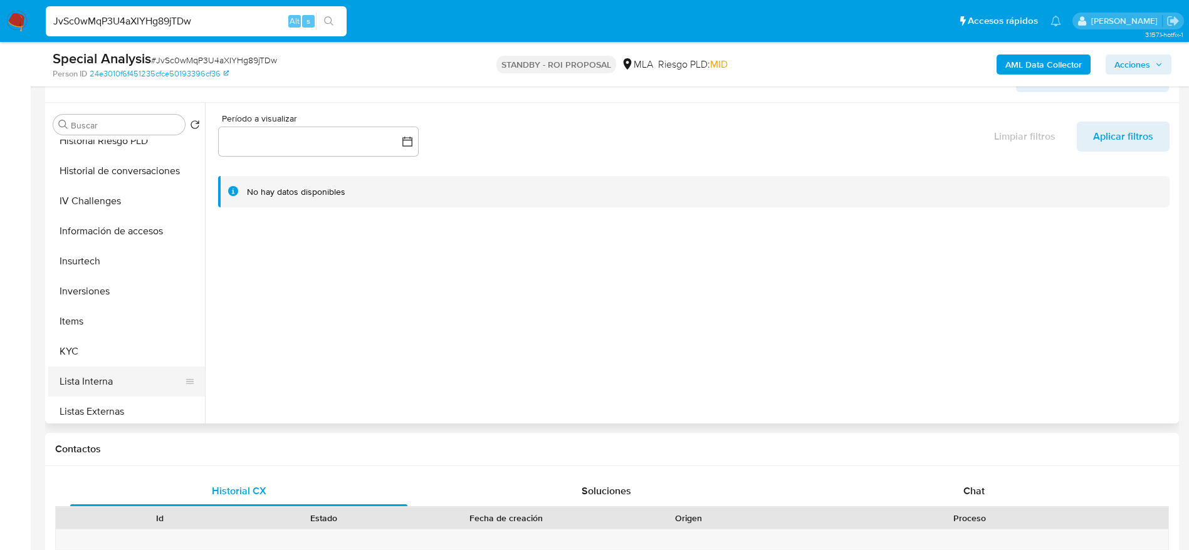
scroll to position [470, 0]
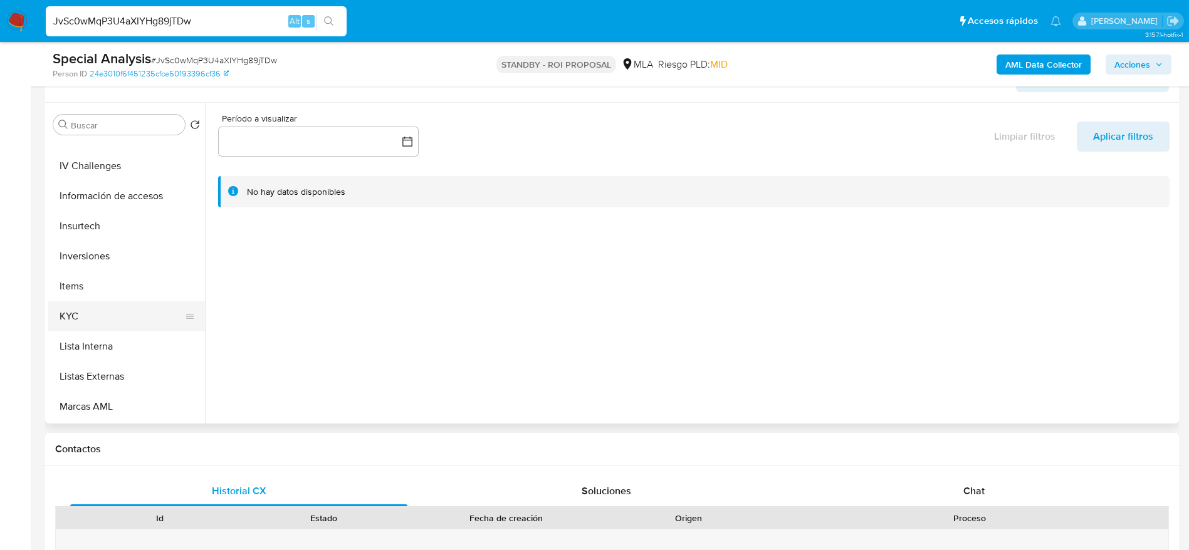
drag, startPoint x: 92, startPoint y: 351, endPoint x: 116, endPoint y: 320, distance: 38.9
click at [92, 350] on button "Lista Interna" at bounding box center [126, 346] width 157 height 30
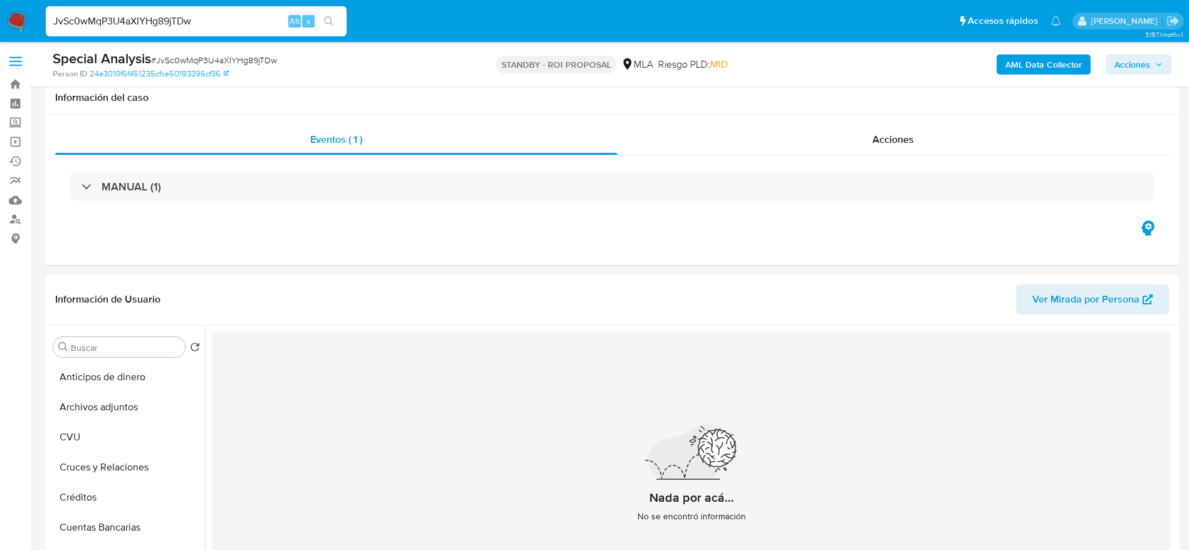
select select "10"
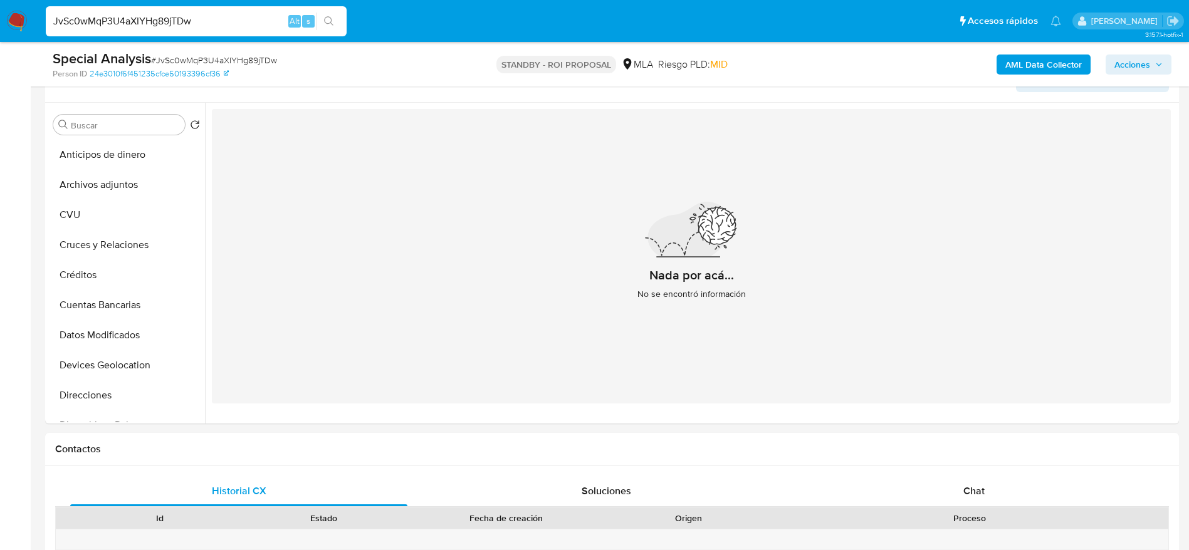
scroll to position [470, 0]
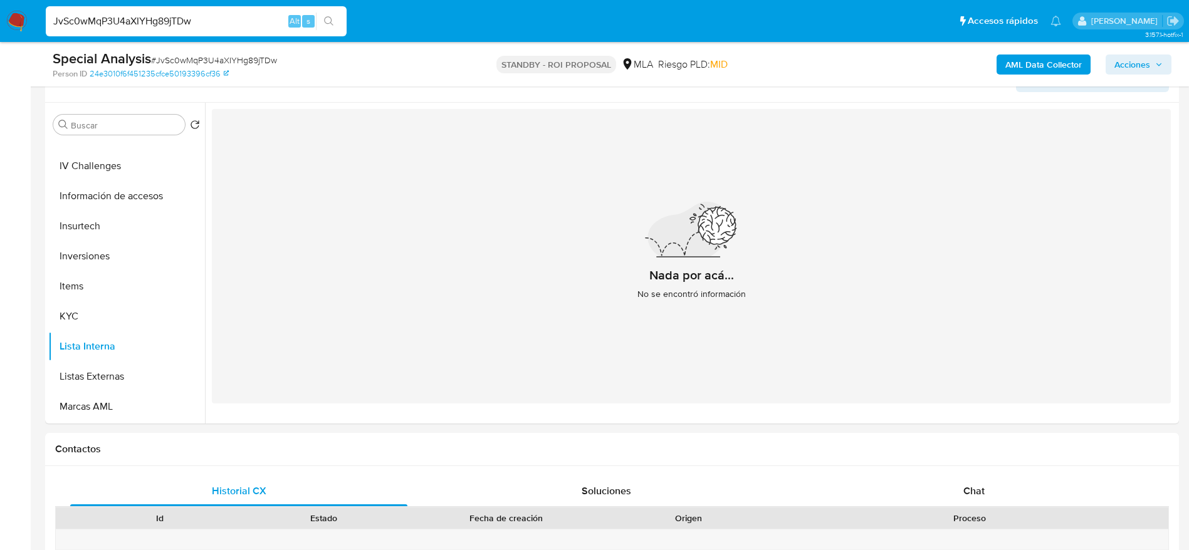
click at [209, 26] on input "JvSc0wMqP3U4aXIYHg89jTDw" at bounding box center [196, 21] width 301 height 16
paste input "RCl1wQfuEeqkhfeP9k4C6UMb"
type input "RCl1wQfuEeqkhfeP9k4C6UMb"
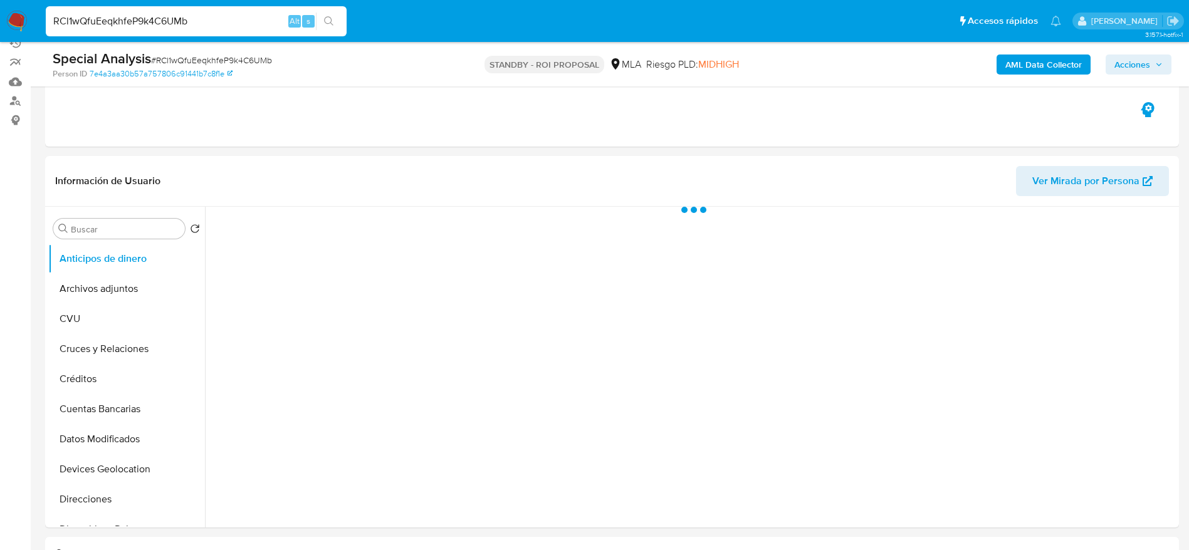
scroll to position [376, 0]
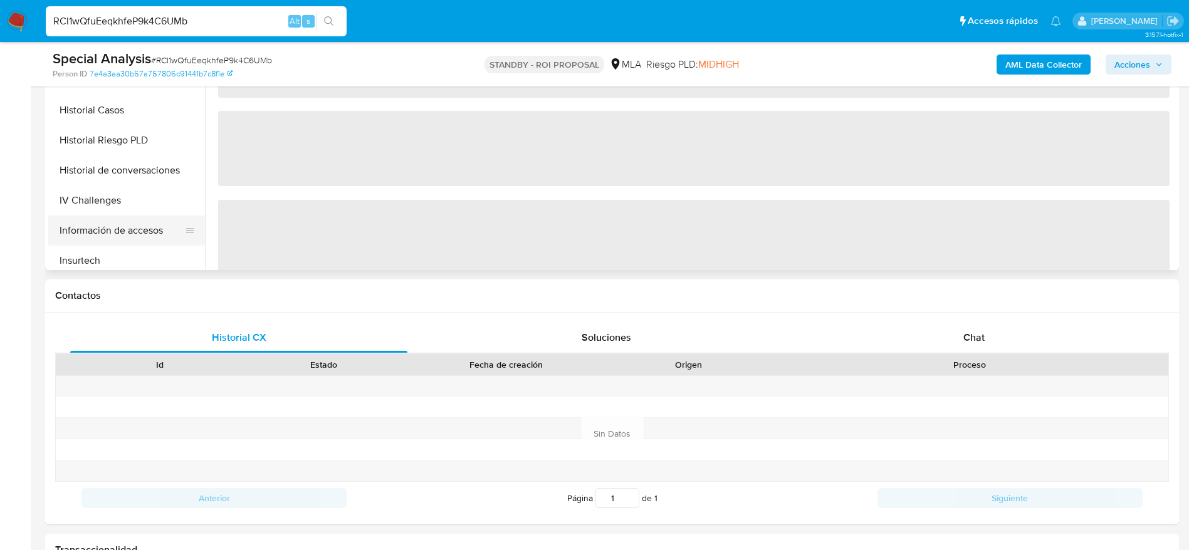
select select "10"
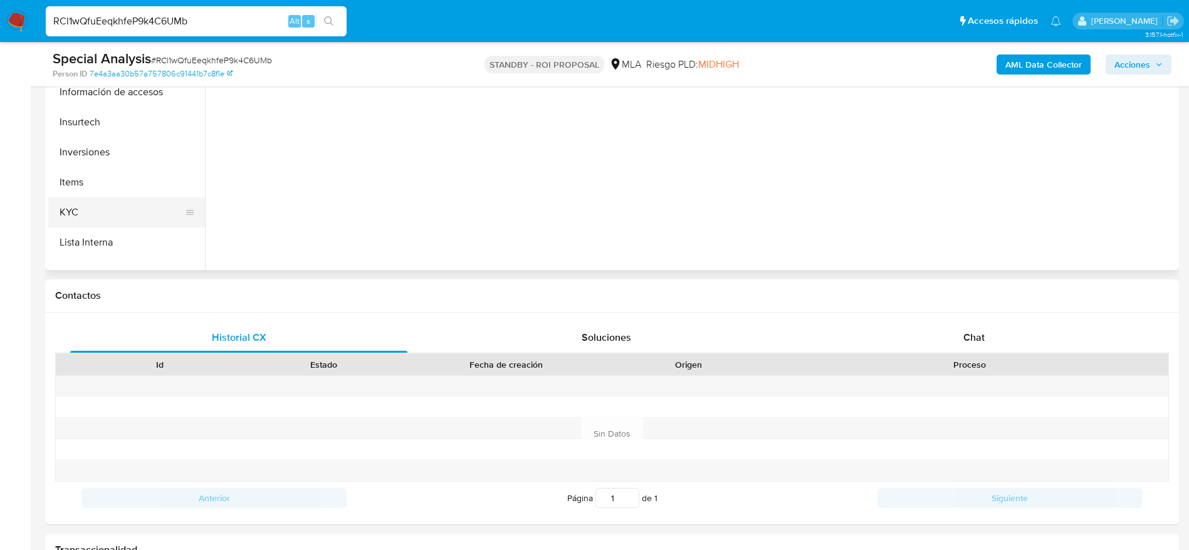
scroll to position [564, 0]
click at [90, 112] on button "Lista Interna" at bounding box center [121, 99] width 147 height 30
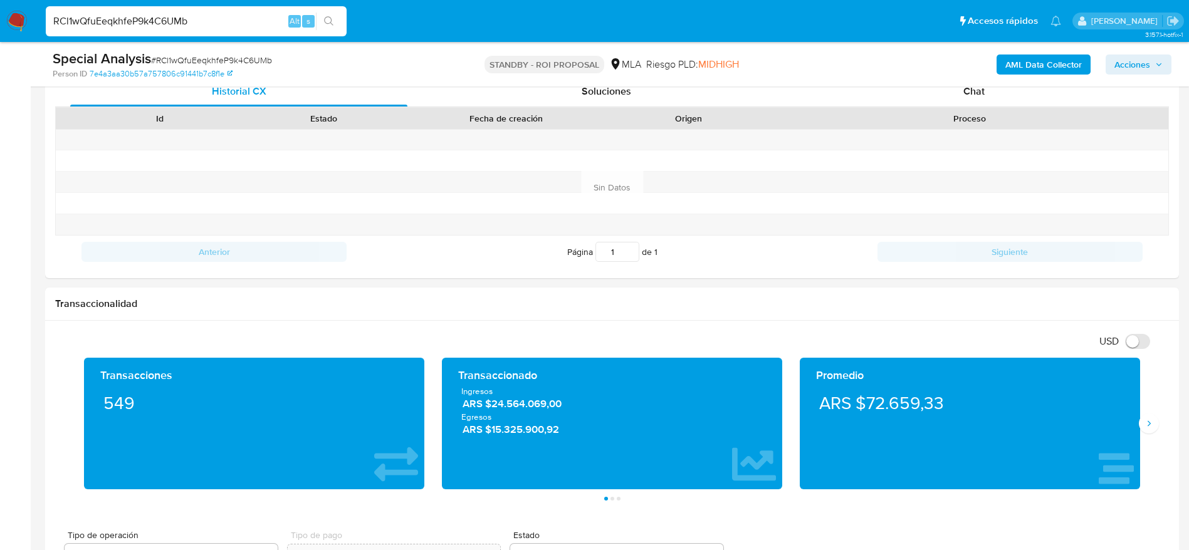
scroll to position [305, 0]
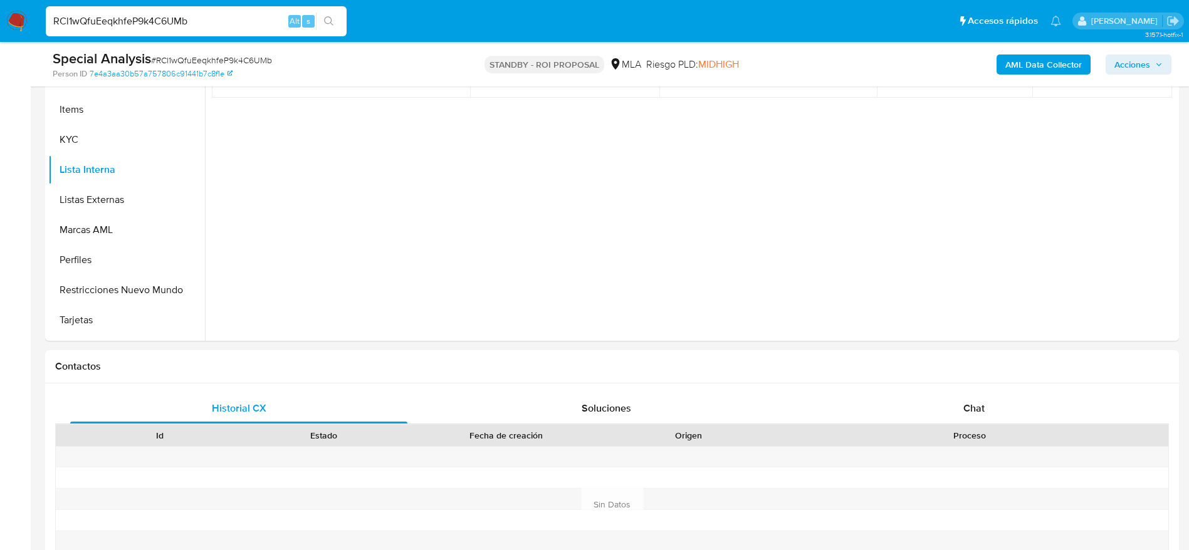
click at [204, 17] on input "RCl1wQfuEeqkhfeP9k4C6UMb" at bounding box center [196, 21] width 301 height 16
paste input "uyU0iDt0VRFtqJ5F0ArV8Wa3"
type input "uyU0iDt0VRFtqJ5F0ArV8Wa3}"
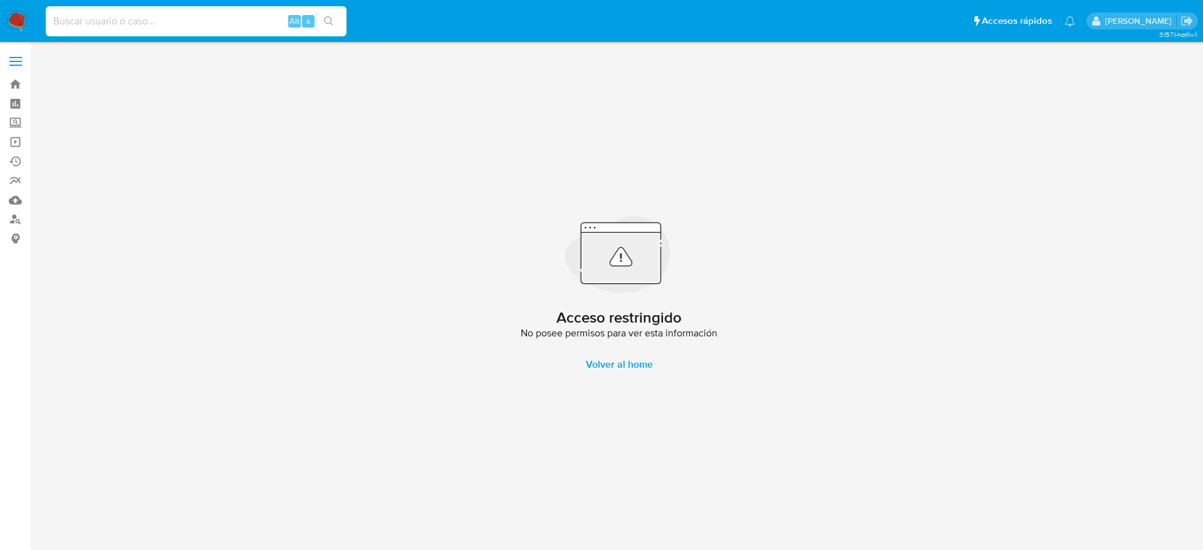
click at [204, 17] on input at bounding box center [196, 21] width 301 height 16
paste input "uyU0iDt0VRFtqJ5F0ArV8Wa3"
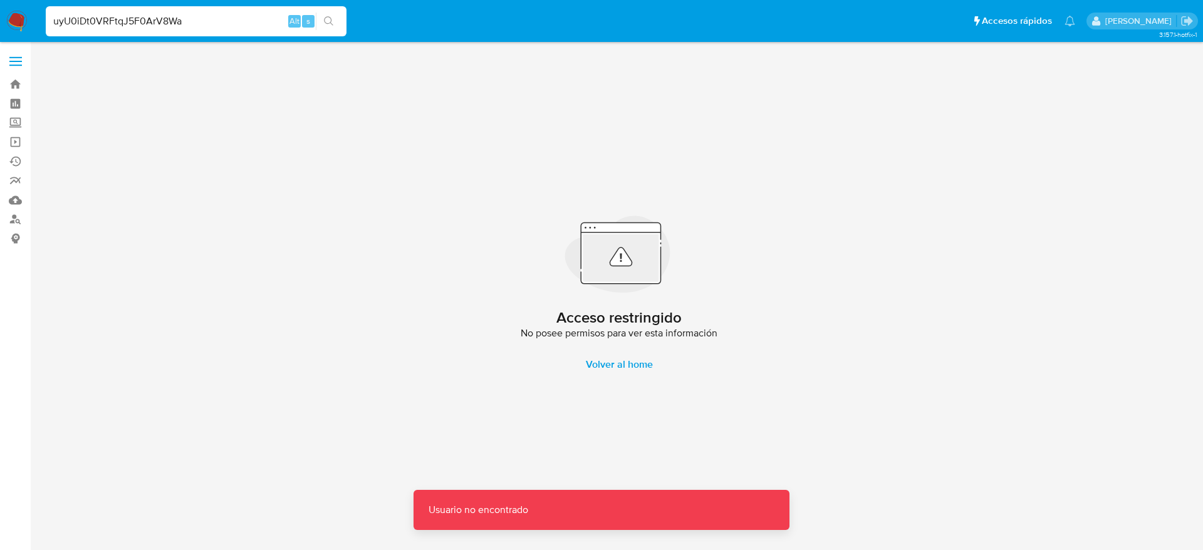
drag, startPoint x: 204, startPoint y: 15, endPoint x: 194, endPoint y: 12, distance: 9.9
click at [194, 12] on div "uyU0iDt0VRFtqJ5F0ArV8Wa Alt s" at bounding box center [196, 21] width 301 height 30
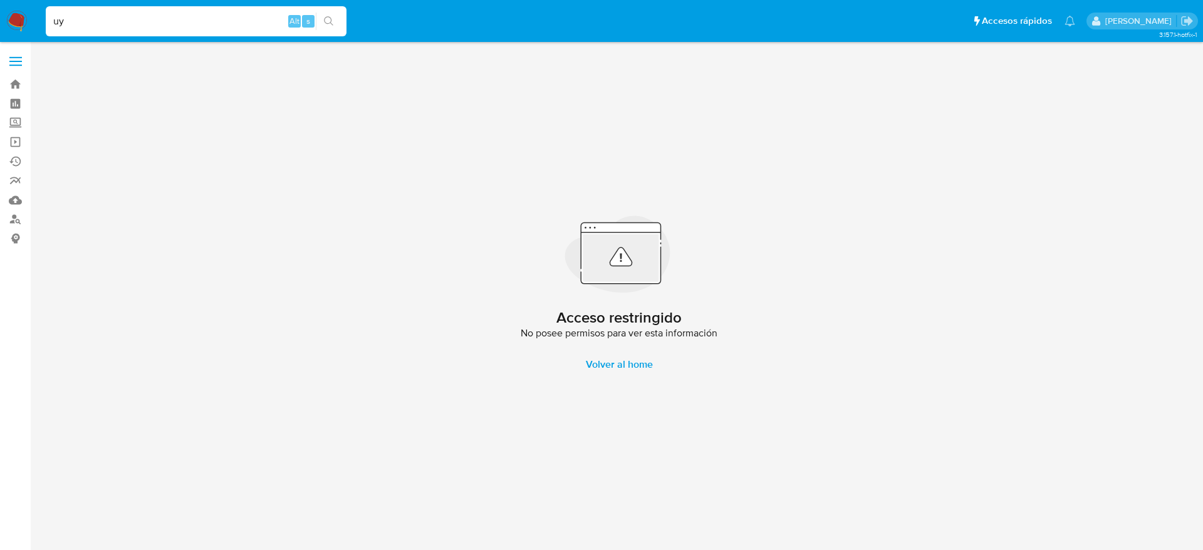
type input "u"
paste input "uyU0iDt0VRFtqJ5F0ArV8Wa3"
type input "uyU0iDt0VRFtqJ5F0ArV8Wa3"
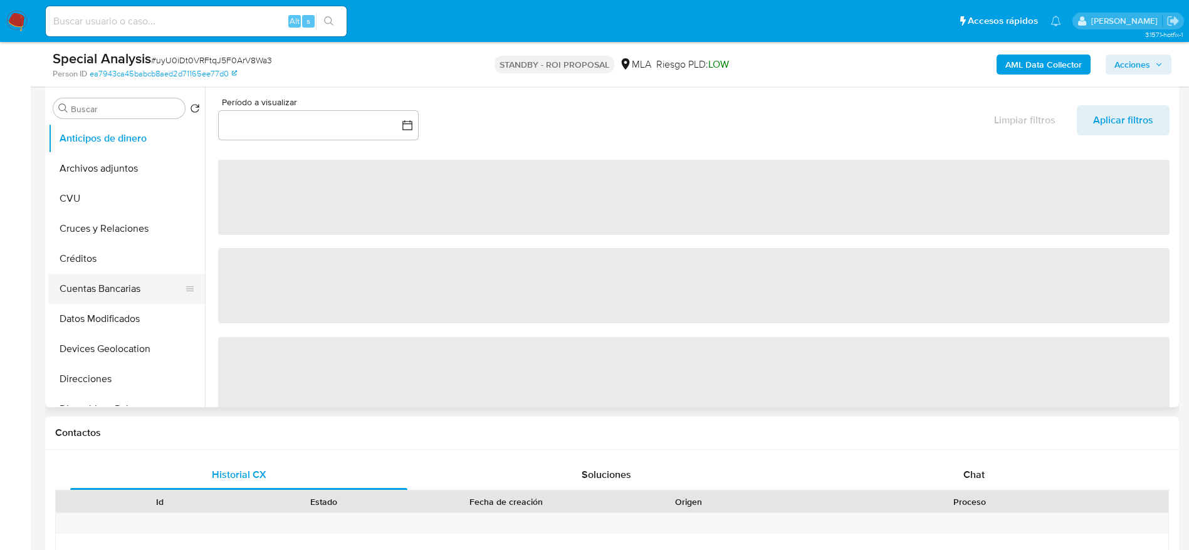
scroll to position [145, 0]
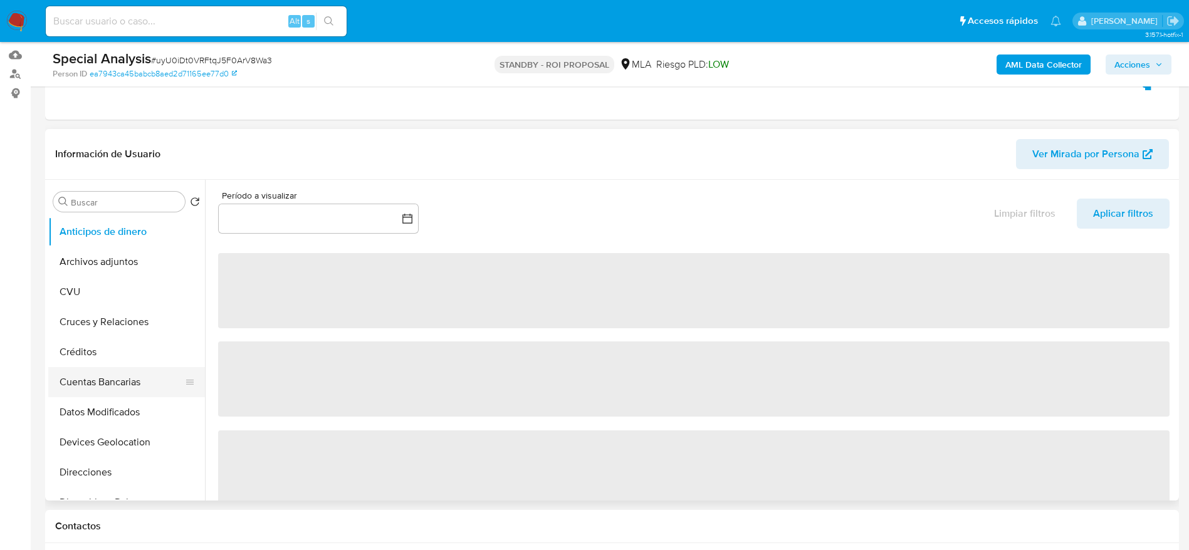
select select "10"
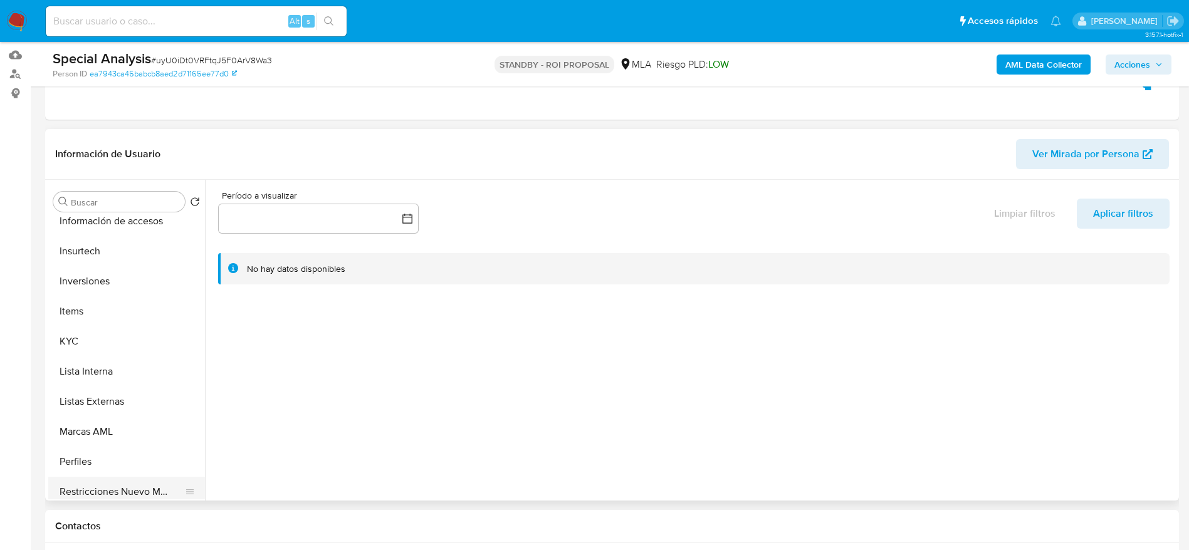
scroll to position [590, 0]
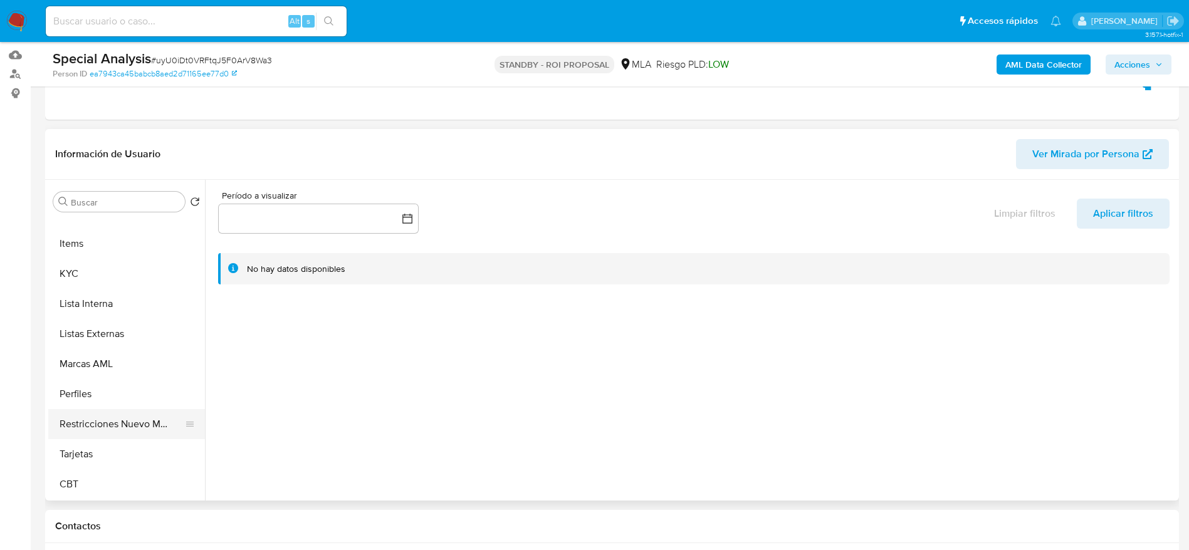
click at [129, 425] on button "Restricciones Nuevo Mundo" at bounding box center [121, 424] width 147 height 30
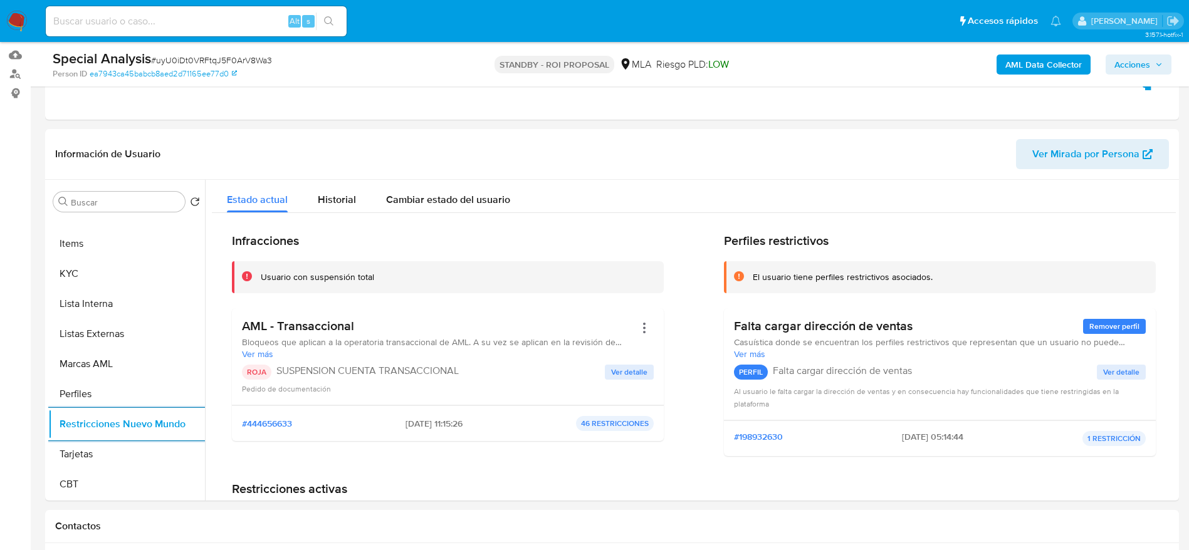
click at [184, 26] on input at bounding box center [196, 21] width 301 height 16
paste input "JvSc0wMqP3U4aXIYHg89jTDw"
type input "JvSc0wMqP3U4aXIYHg89jTDw"
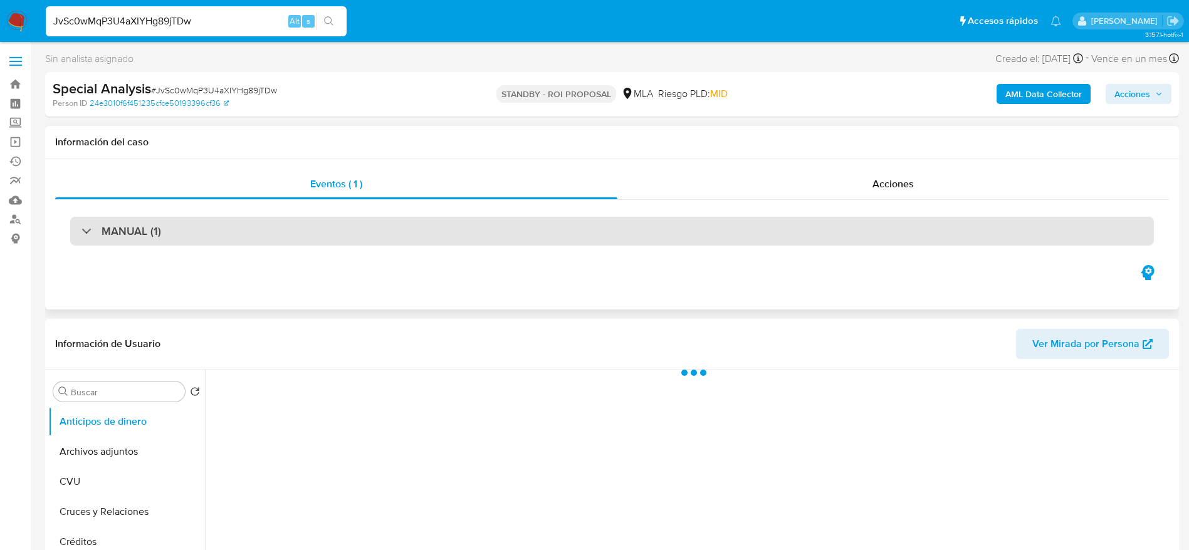
click at [145, 234] on h3 "MANUAL (1)" at bounding box center [132, 231] width 60 height 14
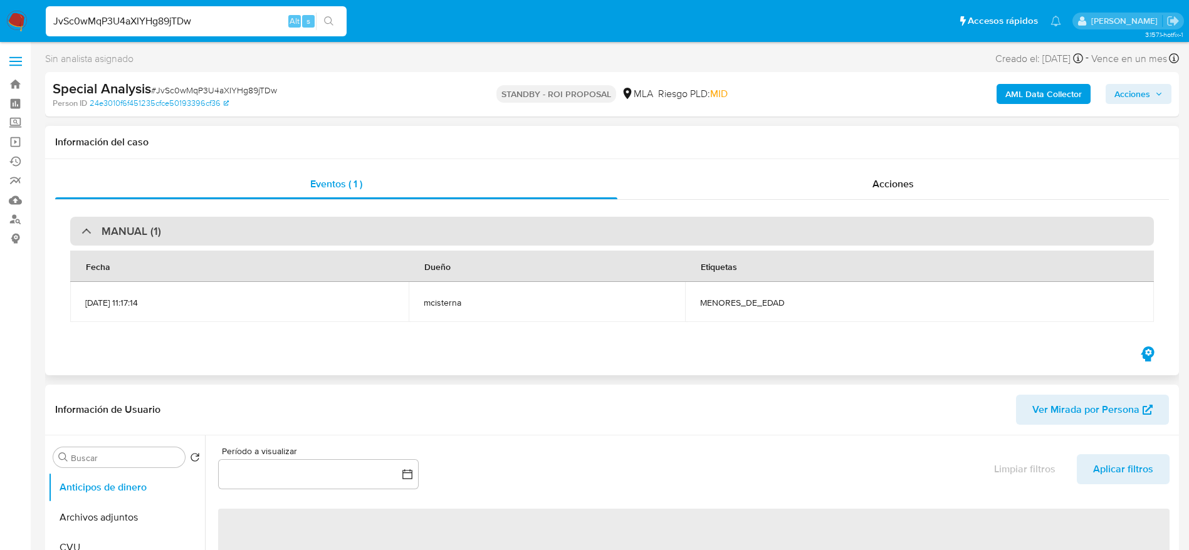
select select "10"
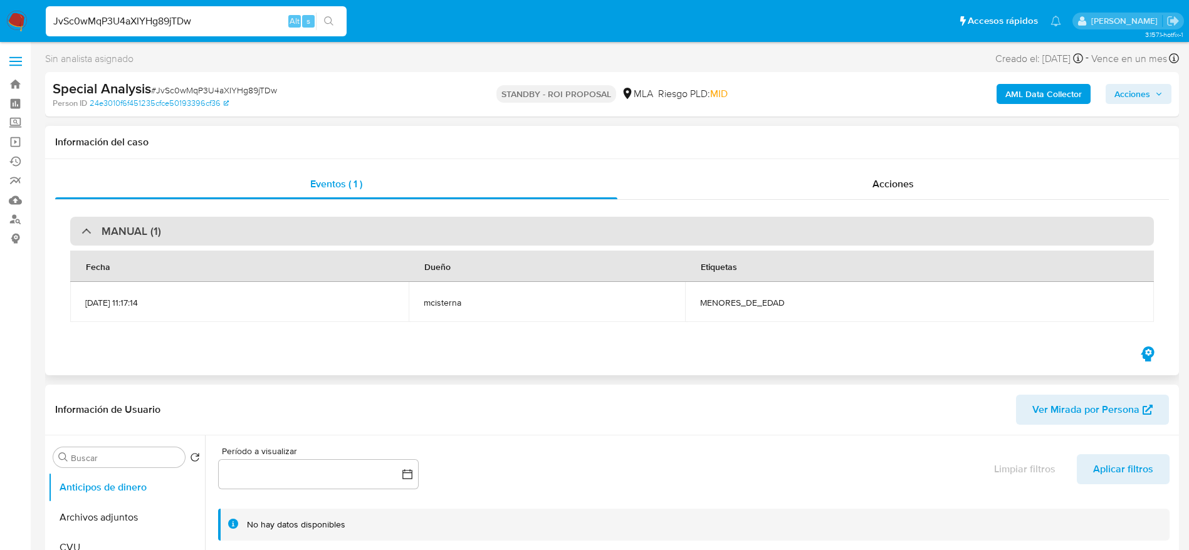
click at [145, 234] on h3 "MANUAL (1)" at bounding box center [132, 231] width 60 height 14
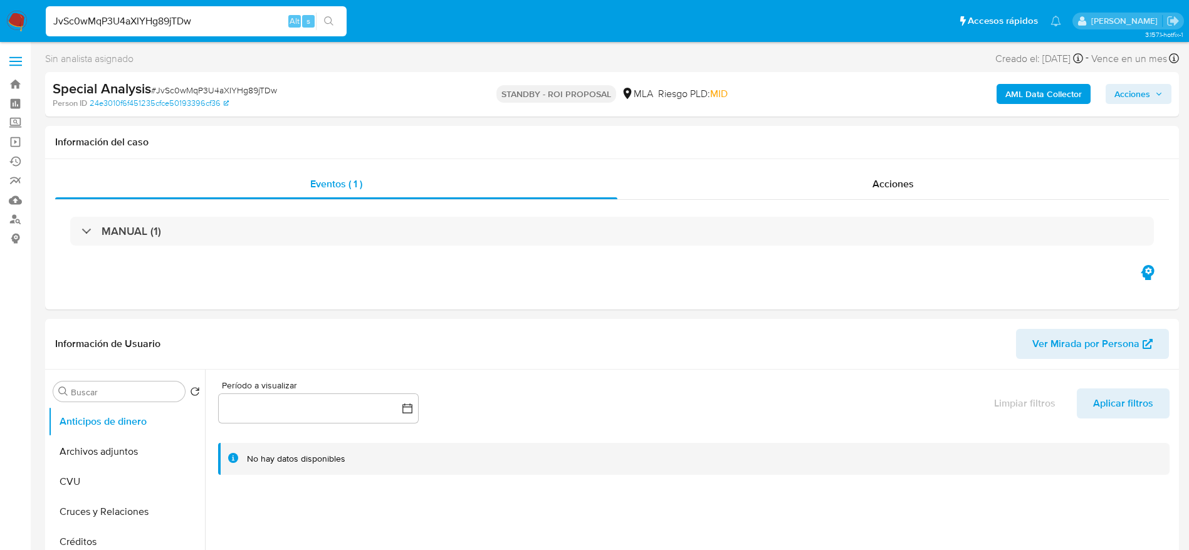
click at [212, 18] on input "JvSc0wMqP3U4aXIYHg89jTDw" at bounding box center [196, 21] width 301 height 16
click at [212, 17] on input "JvSc0wMqP3U4aXIYHg89jTDw" at bounding box center [196, 21] width 301 height 16
click at [212, 18] on input "JvSc0wMqP3U4aXIYHg89jTDw" at bounding box center [196, 21] width 301 height 16
paste input "HuW26MFDAE1bxB71ZrmN2QqG"
type input "HuW26MFDAE1bxB71ZrmN2QqG"
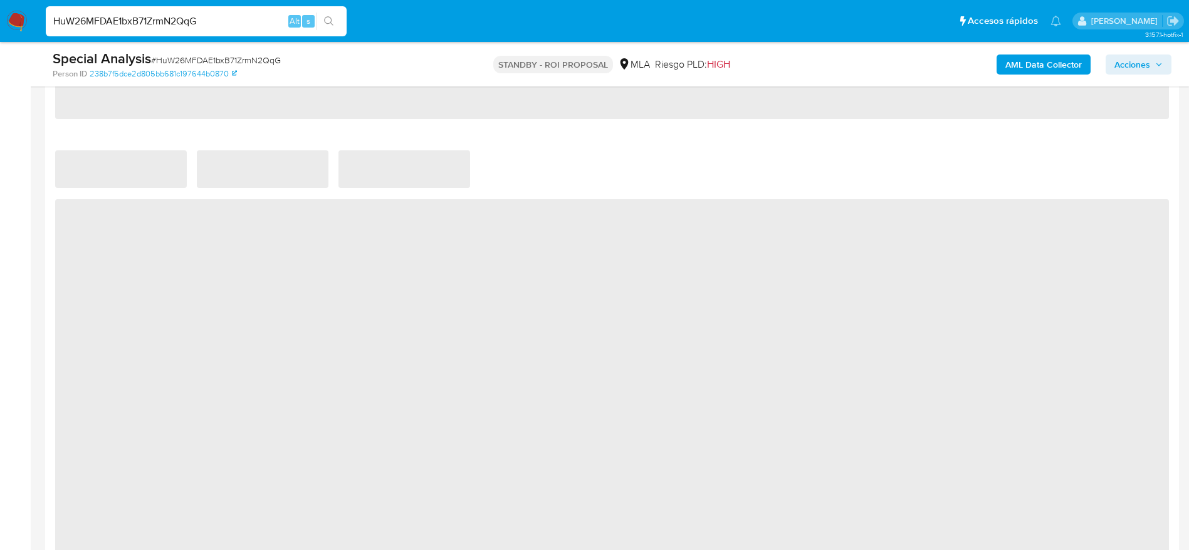
scroll to position [1316, 0]
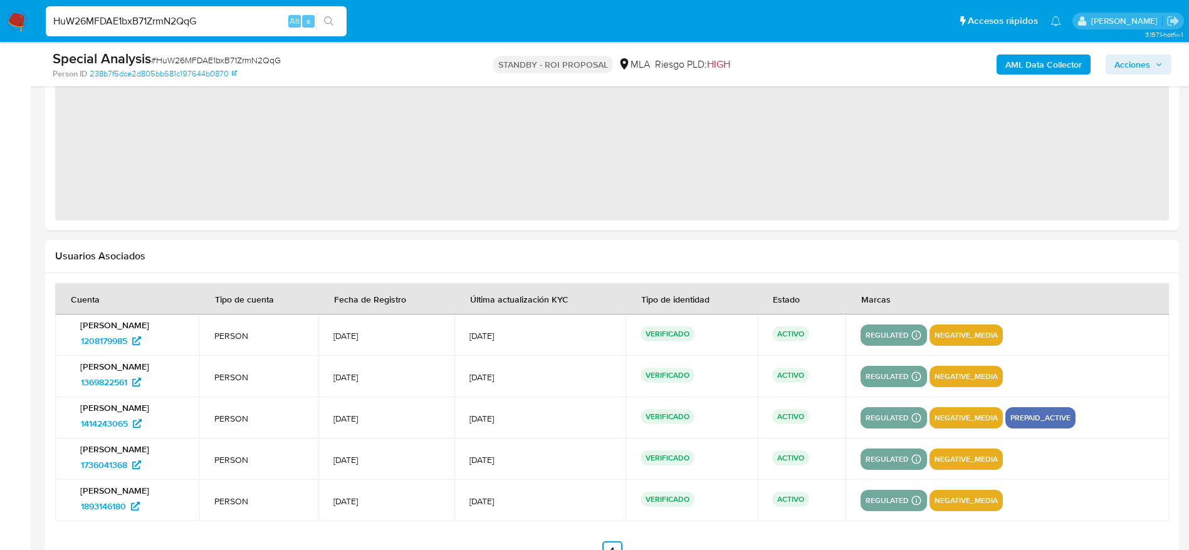
select select "10"
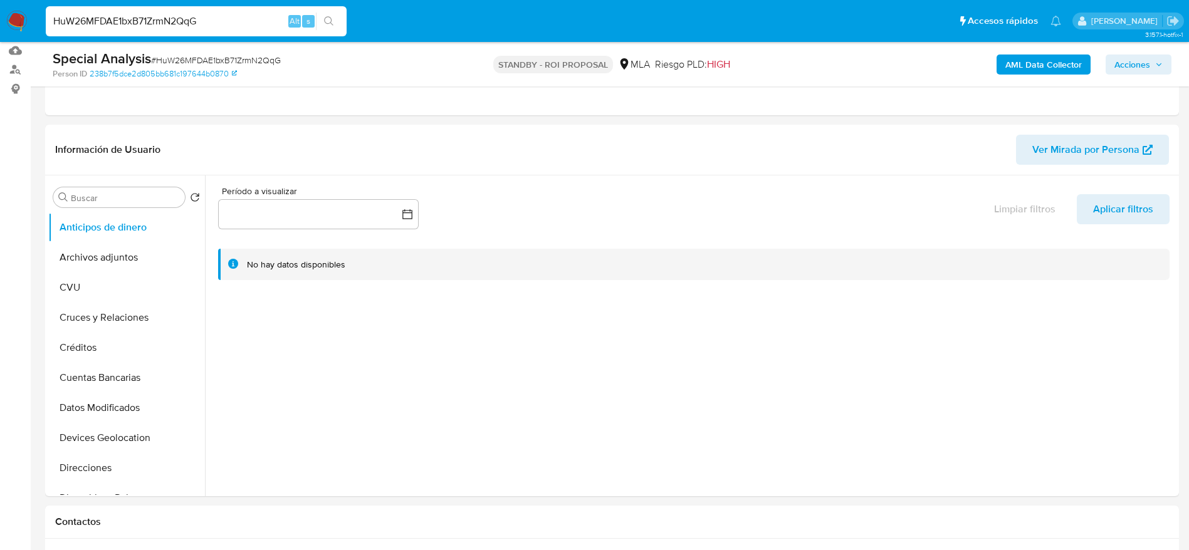
scroll to position [0, 0]
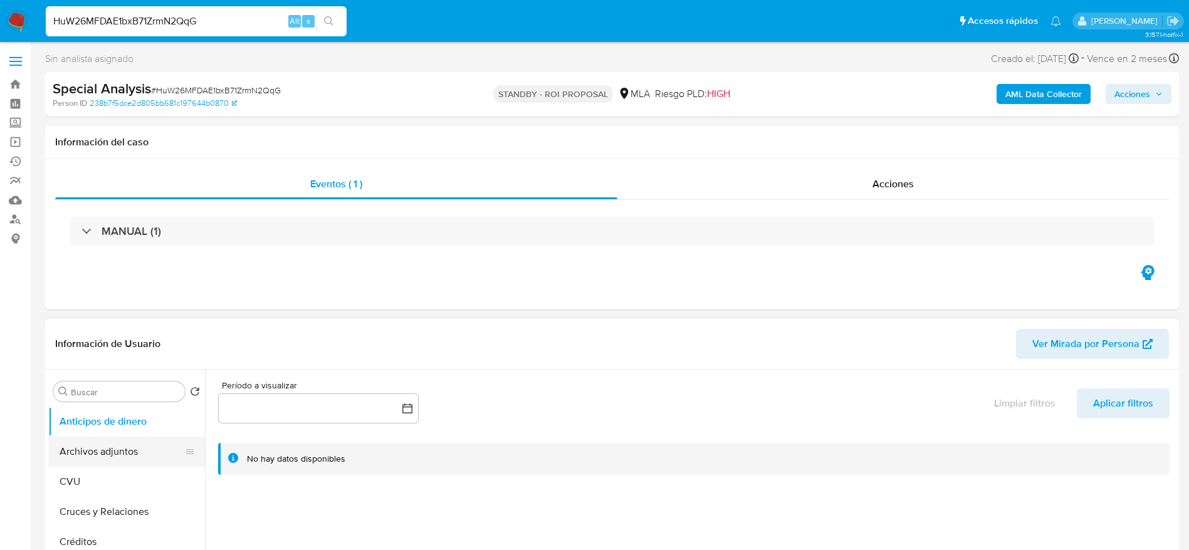
click at [101, 439] on button "Archivos adjuntos" at bounding box center [121, 452] width 147 height 30
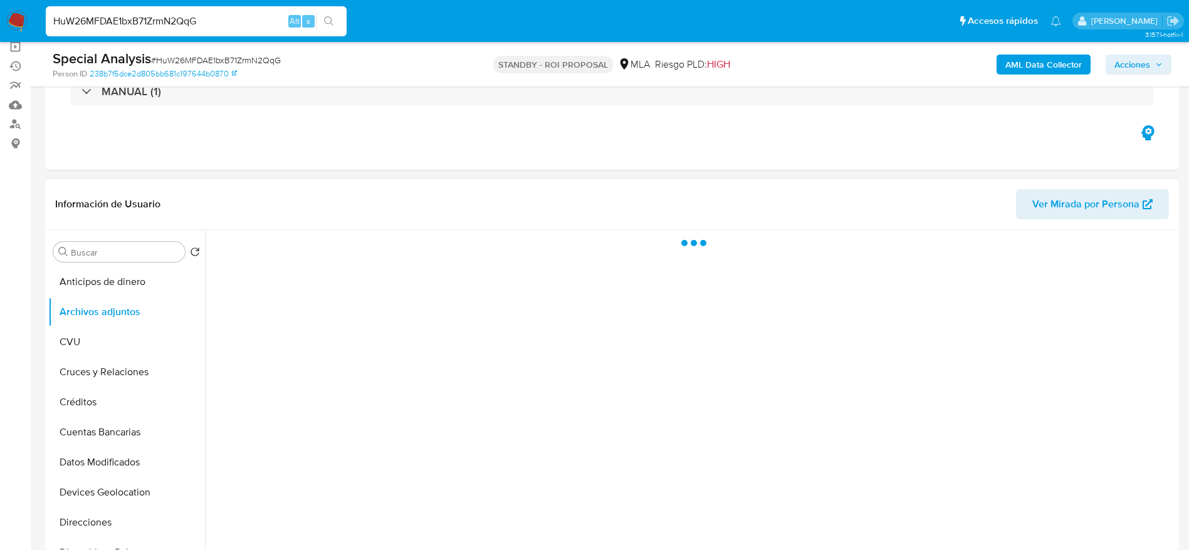
scroll to position [188, 0]
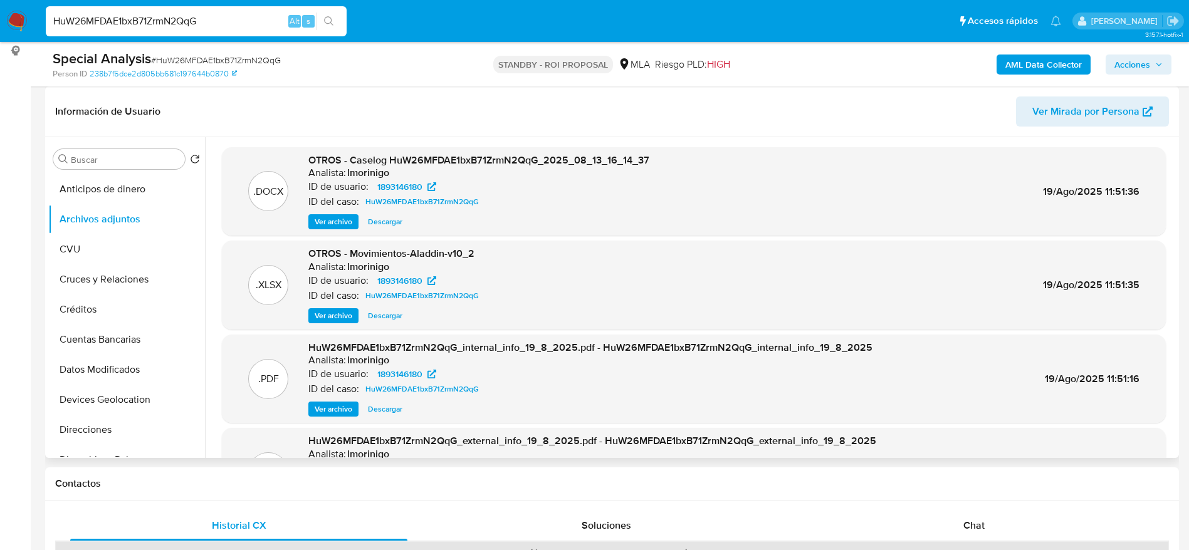
click at [384, 220] on span "Descargar" at bounding box center [385, 222] width 34 height 13
click at [392, 311] on span "Descargar" at bounding box center [385, 316] width 34 height 13
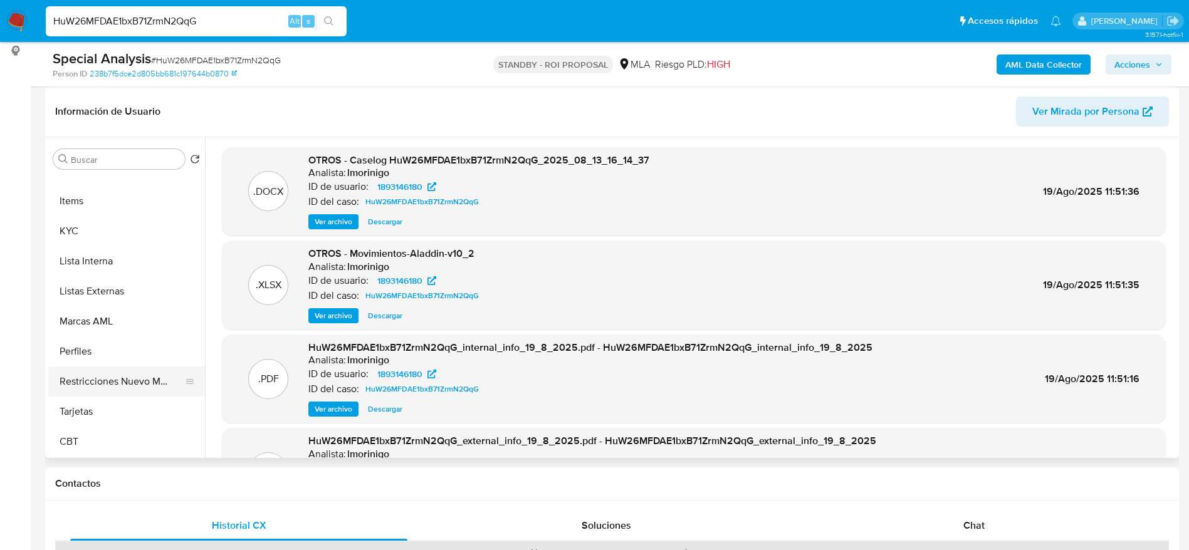
click at [102, 389] on button "Restricciones Nuevo Mundo" at bounding box center [121, 382] width 147 height 30
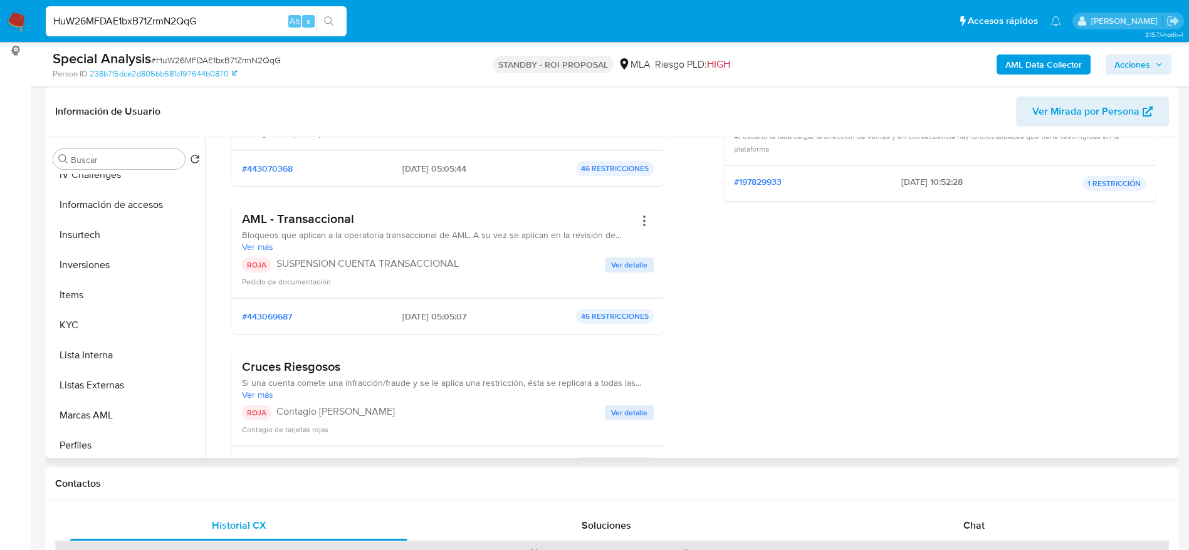
scroll to position [282, 0]
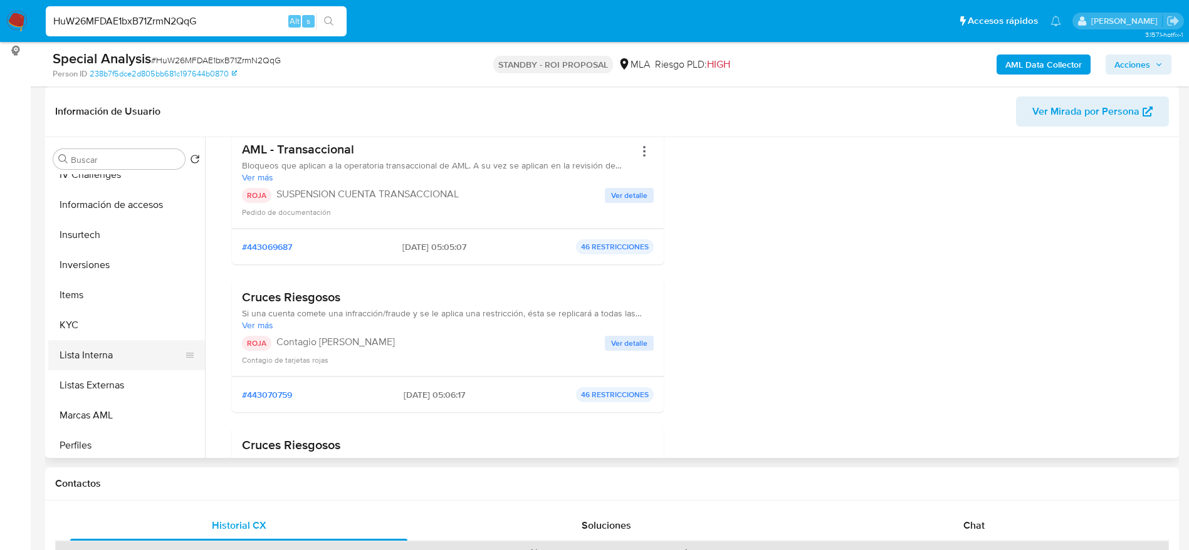
click at [96, 358] on button "Lista Interna" at bounding box center [121, 355] width 147 height 30
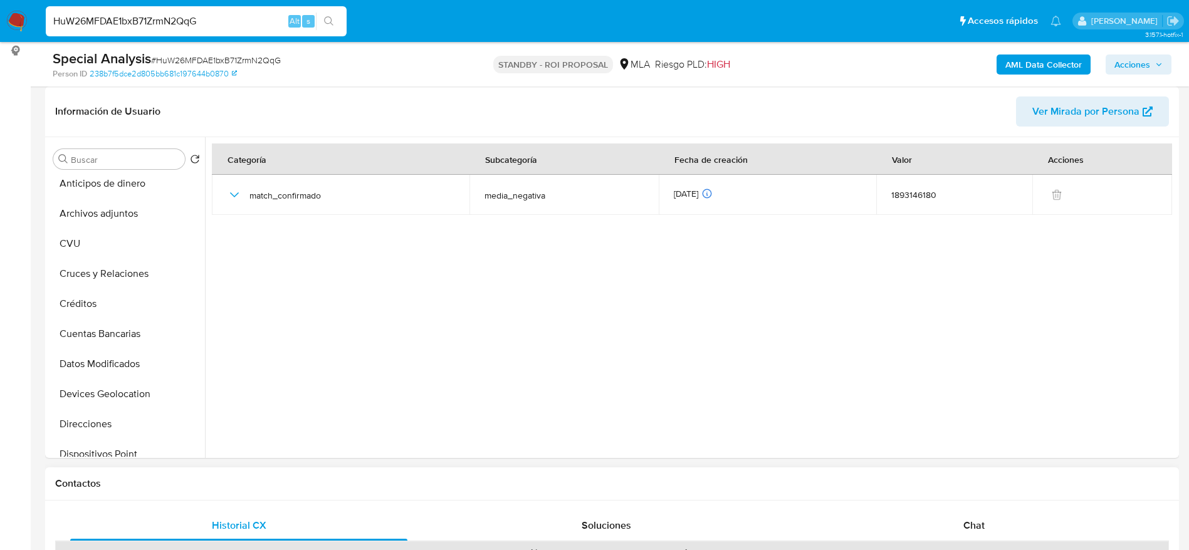
scroll to position [0, 0]
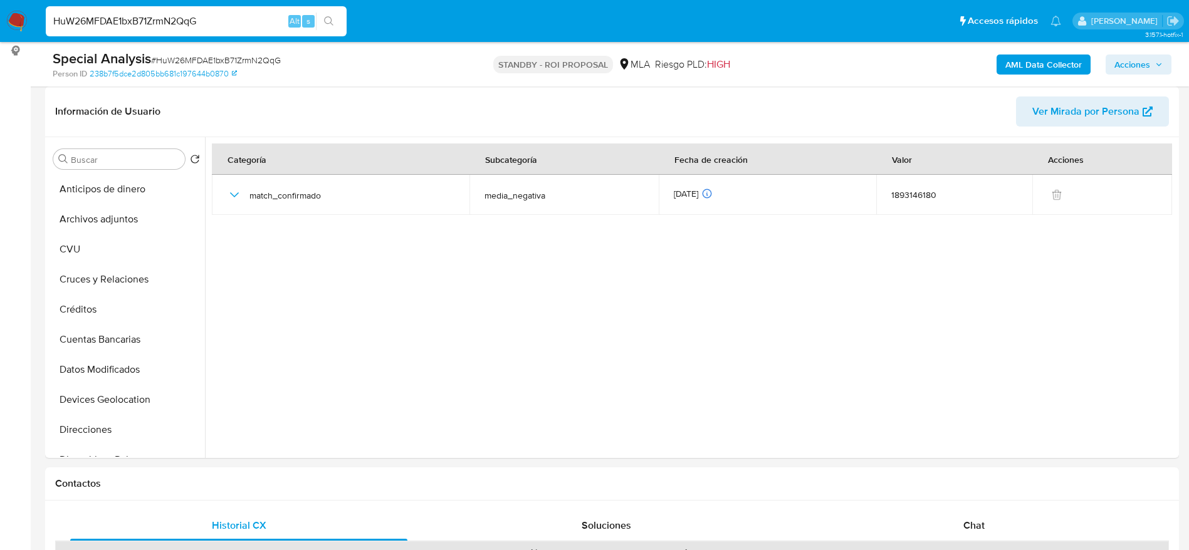
click at [160, 24] on input "HuW26MFDAE1bxB71ZrmN2QqG" at bounding box center [196, 21] width 301 height 16
paste input "204554940"
type input "204554940"
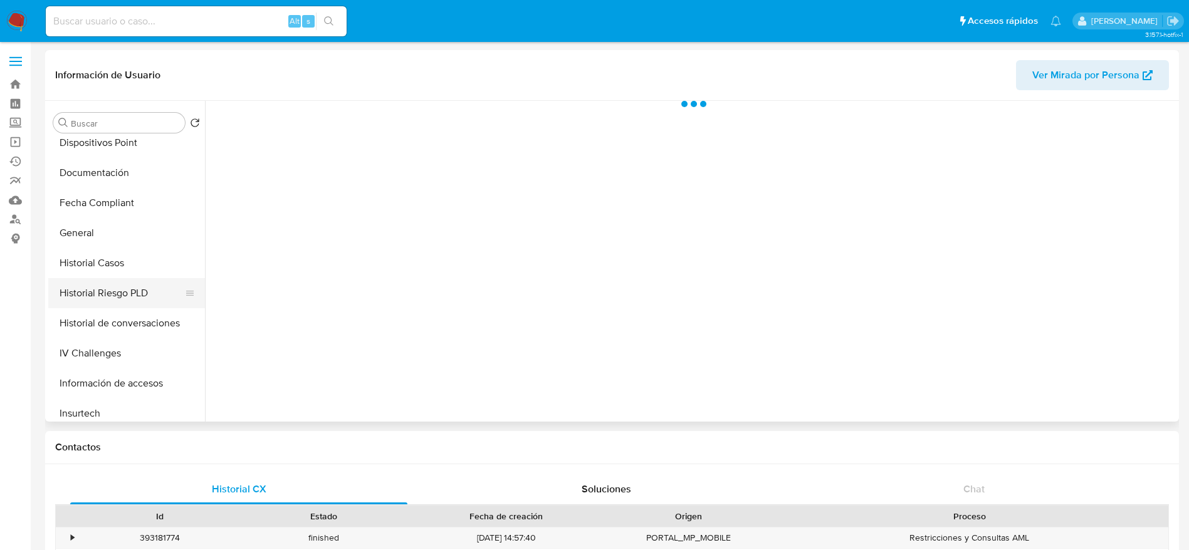
scroll to position [282, 0]
click at [117, 257] on button "Historial Casos" at bounding box center [121, 262] width 147 height 30
select select "10"
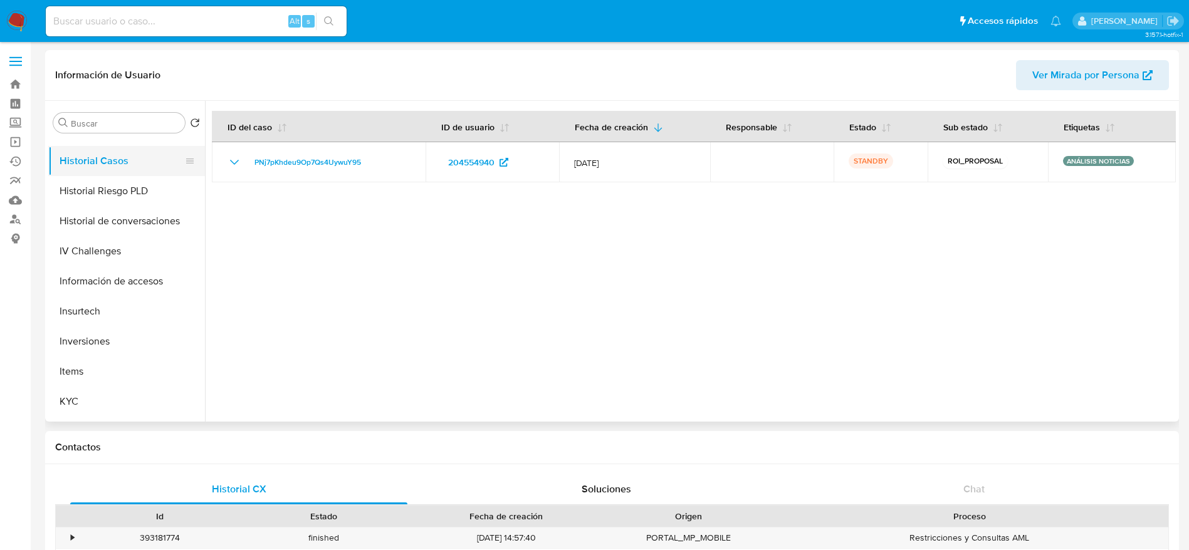
scroll to position [470, 0]
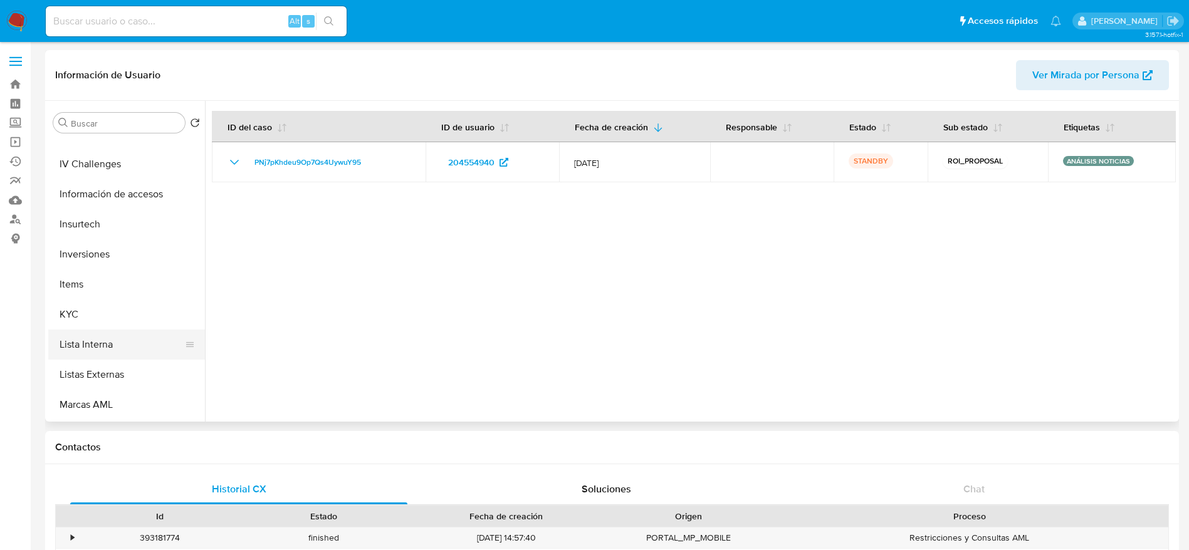
click at [98, 353] on button "Lista Interna" at bounding box center [121, 345] width 147 height 30
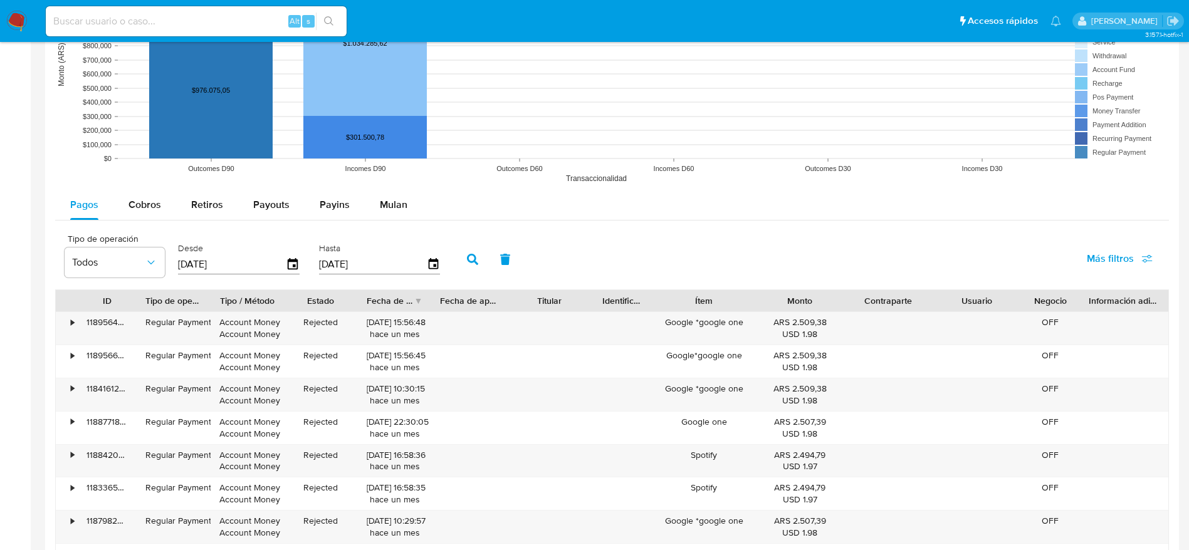
scroll to position [1425, 0]
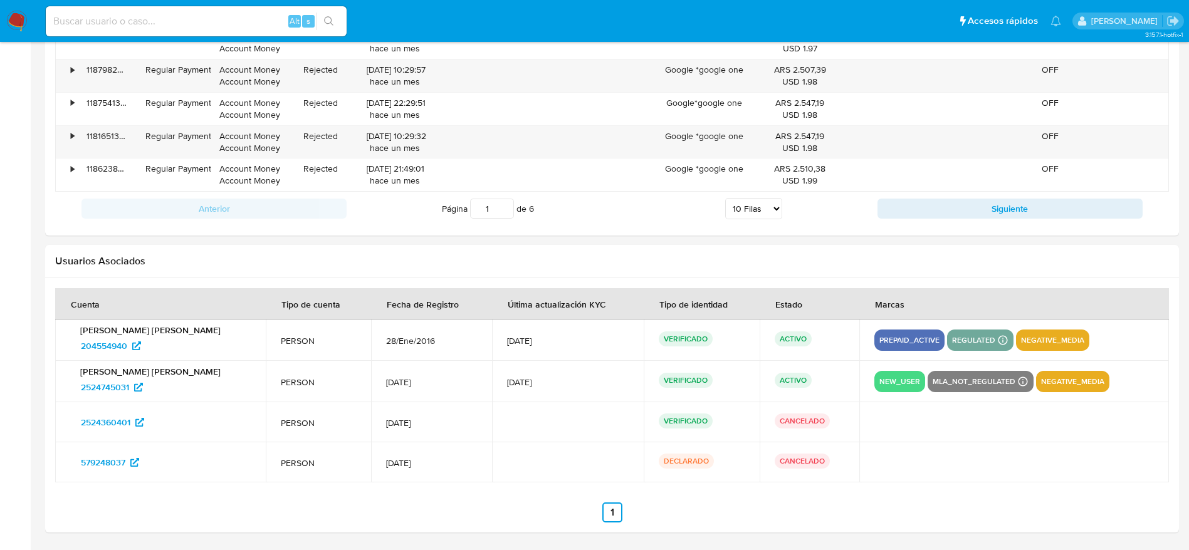
click at [163, 23] on input at bounding box center [196, 21] width 301 height 16
paste input "2521224988"
type input "2521224988"
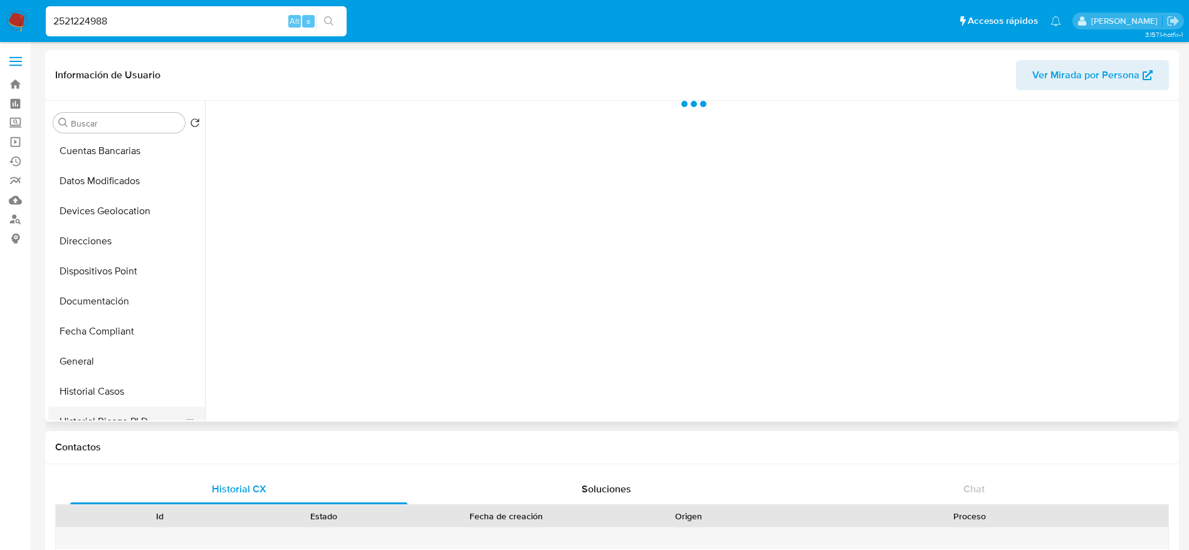
scroll to position [282, 0]
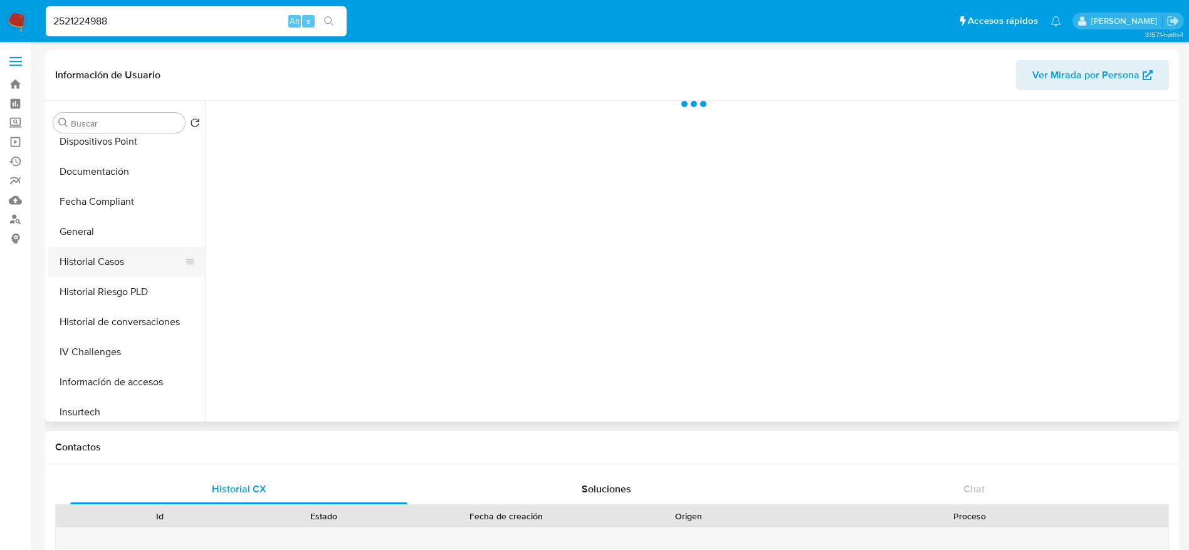
click at [98, 265] on button "Historial Casos" at bounding box center [121, 262] width 147 height 30
select select "10"
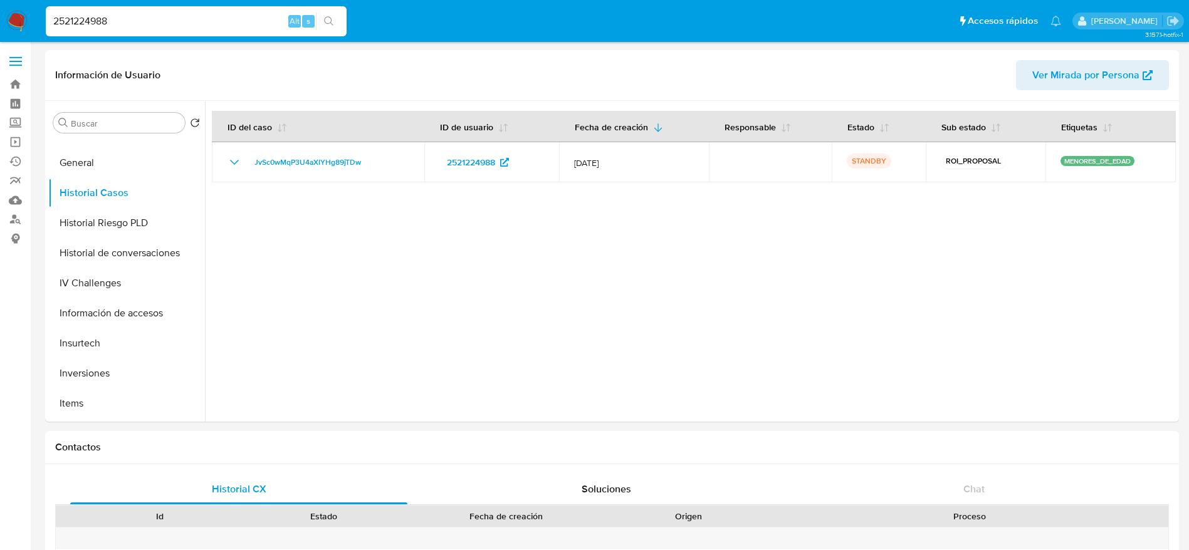
scroll to position [376, 0]
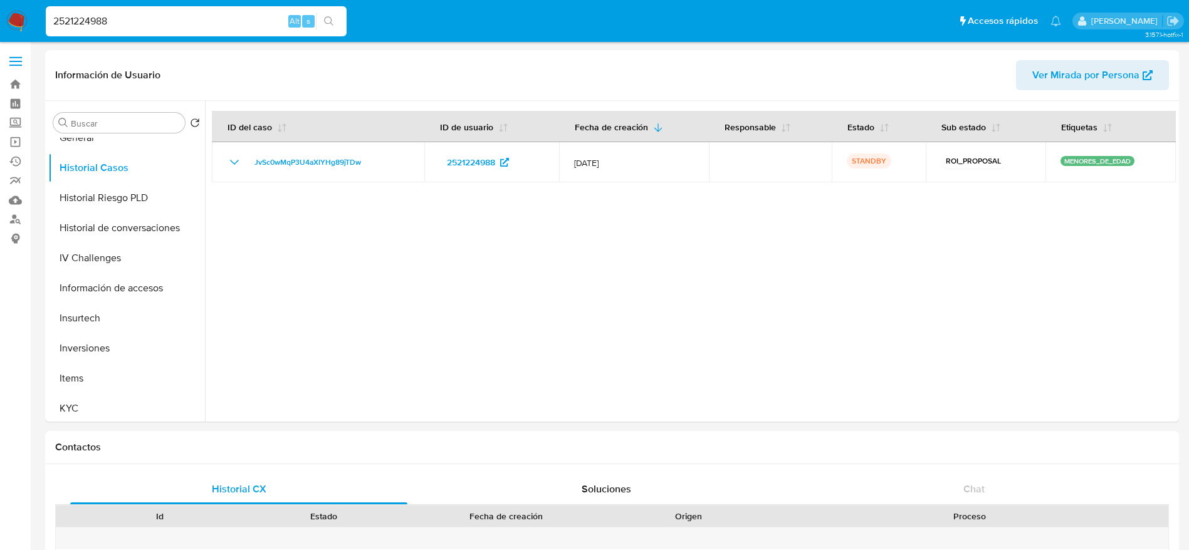
click at [195, 11] on div "2521224988 Alt s" at bounding box center [196, 21] width 301 height 30
click at [195, 26] on input "2521224988" at bounding box center [196, 21] width 301 height 16
click at [195, 25] on input "2521224988" at bounding box center [196, 21] width 301 height 16
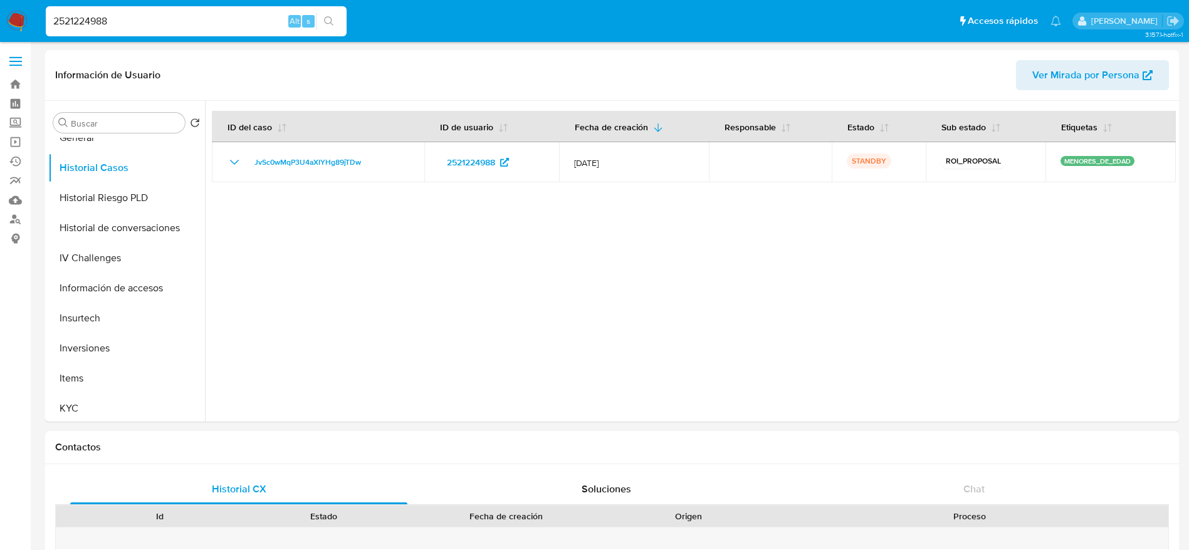
paste input "436096541"
type input "2"
paste input "436096541"
type input "436096541"
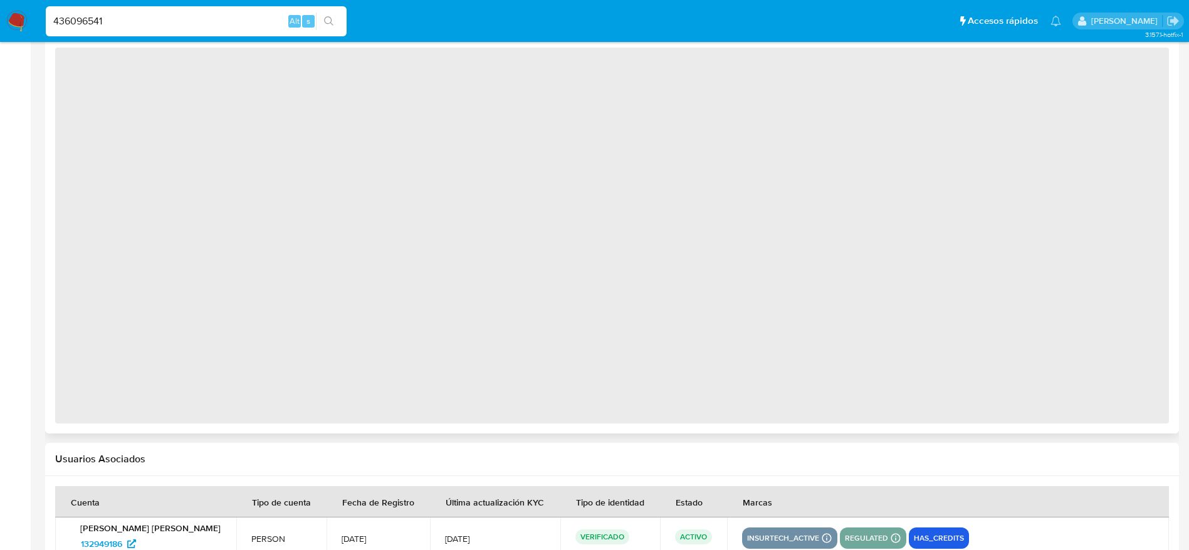
scroll to position [934, 0]
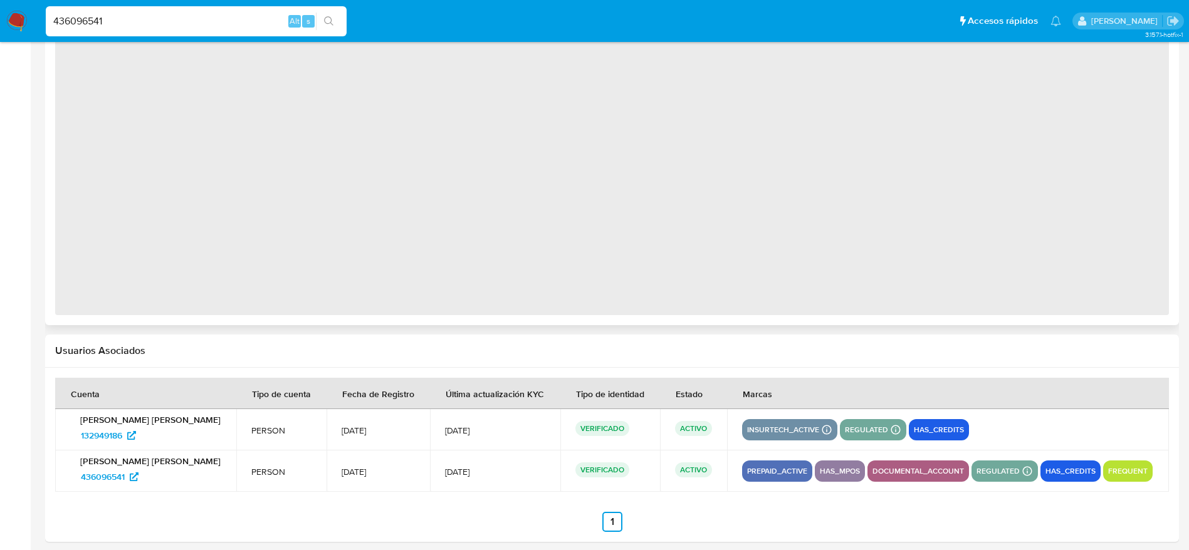
select select "10"
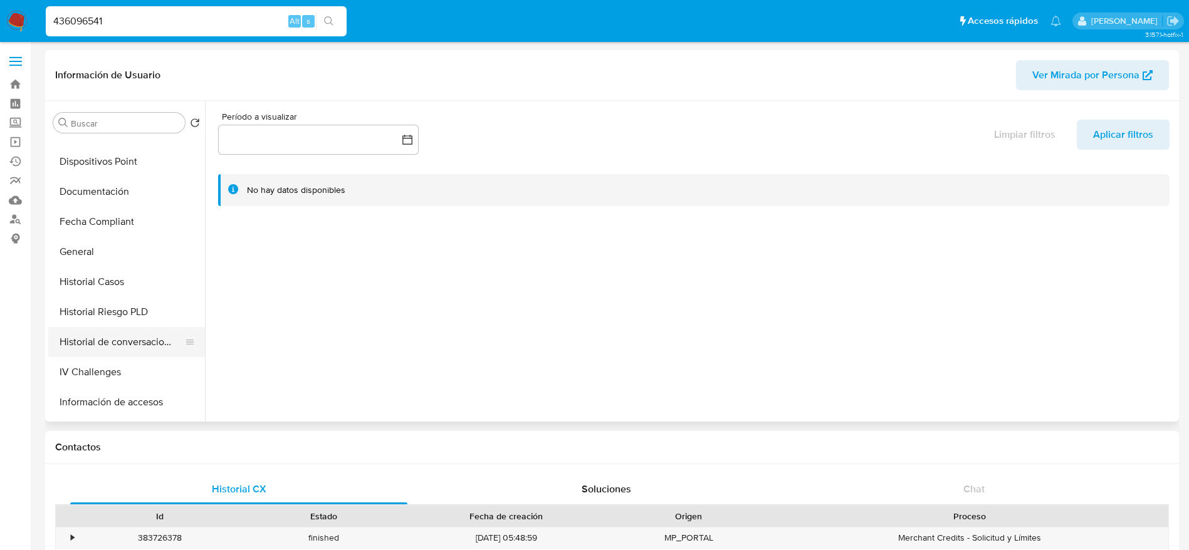
scroll to position [282, 0]
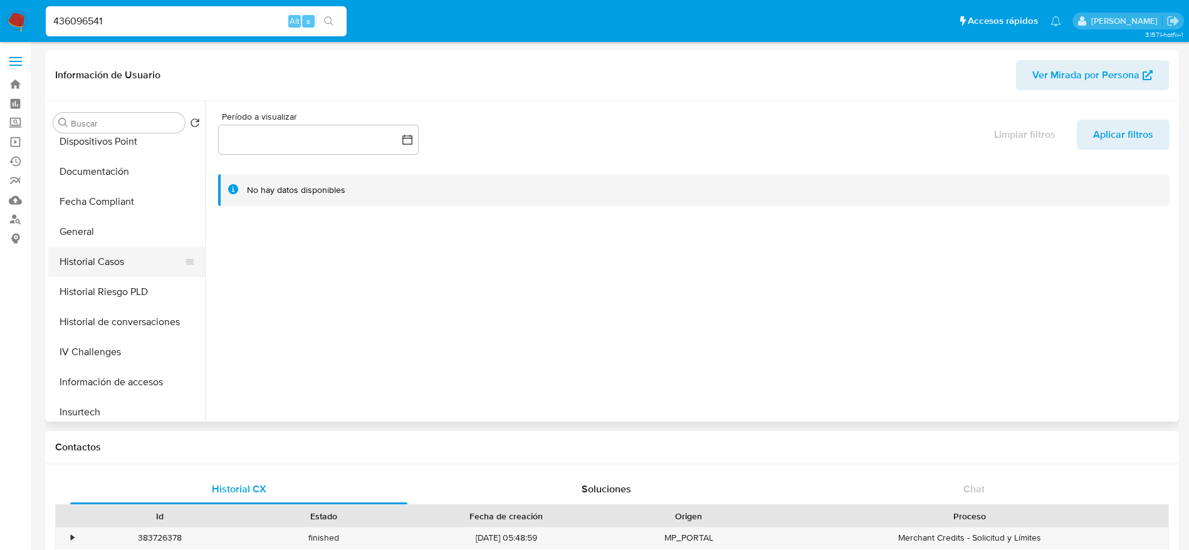
click at [112, 254] on button "Historial Casos" at bounding box center [121, 262] width 147 height 30
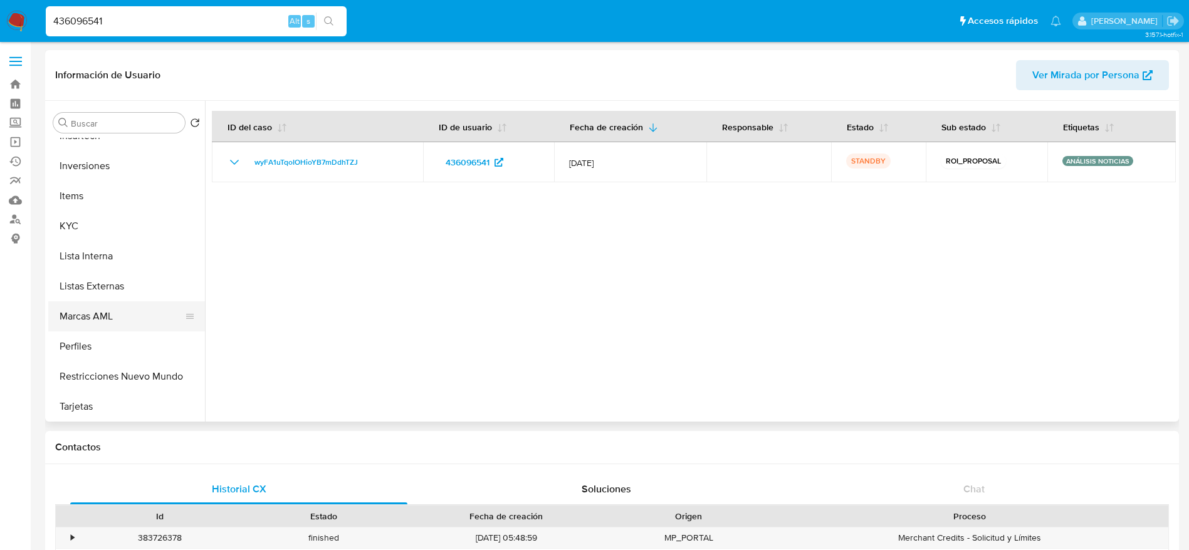
scroll to position [564, 0]
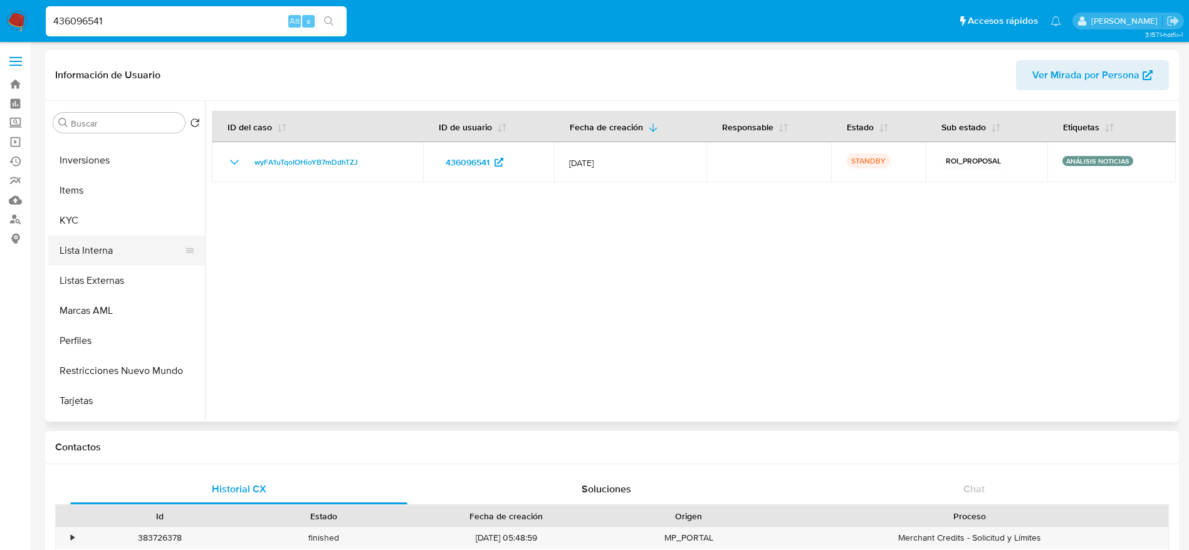
click at [122, 257] on button "Lista Interna" at bounding box center [121, 251] width 147 height 30
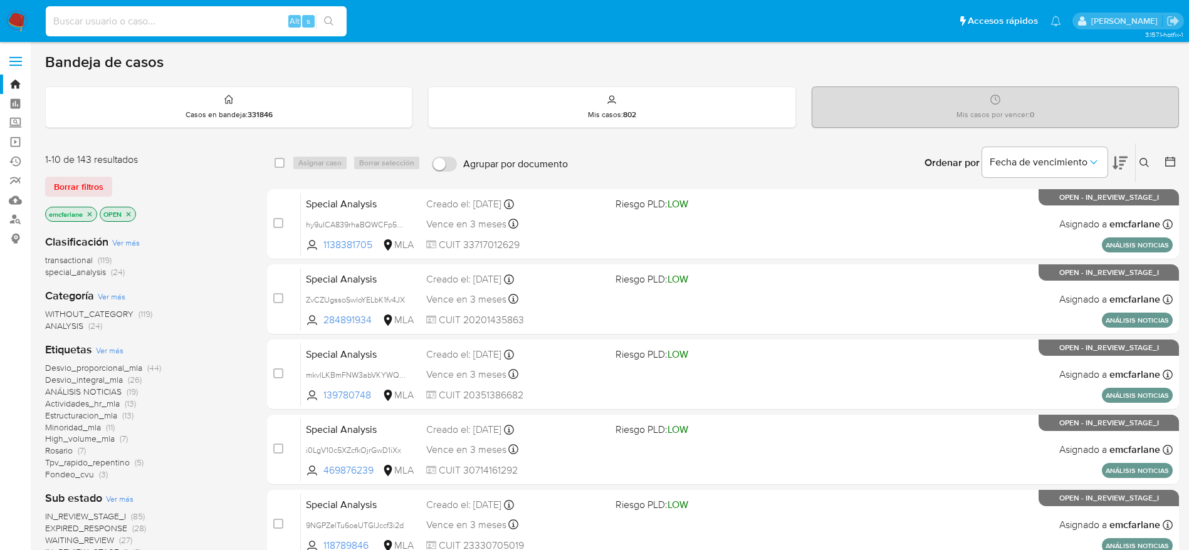
click at [118, 22] on input at bounding box center [196, 21] width 301 height 16
paste input "jNTZC71FIYkfeyM6j00bpPcP"
type input "jNTZC71FIYkfeyM6j00bpPcP"
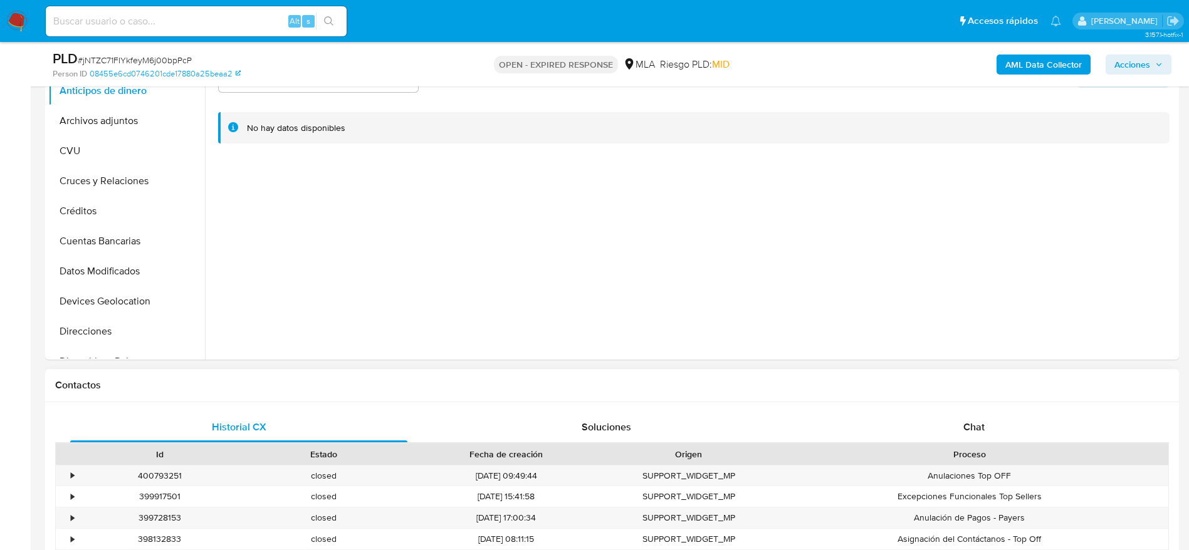
scroll to position [188, 0]
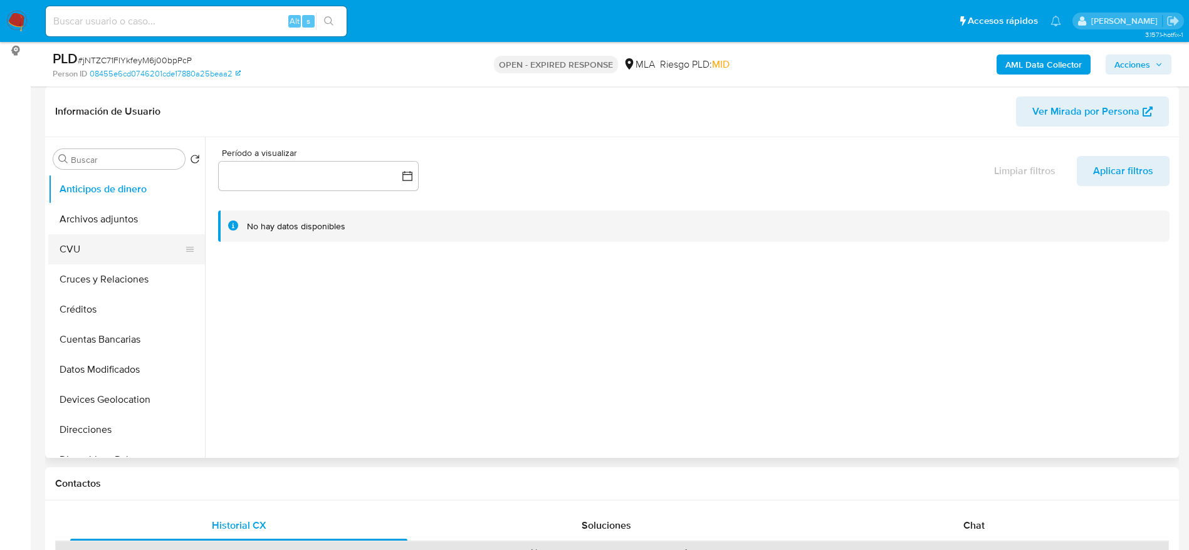
select select "10"
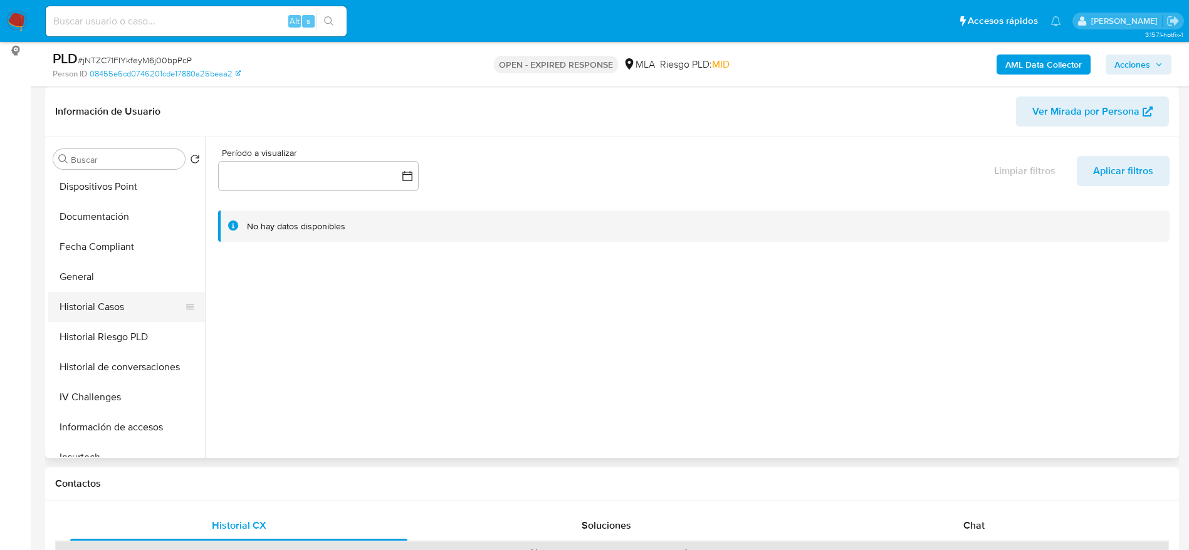
scroll to position [282, 0]
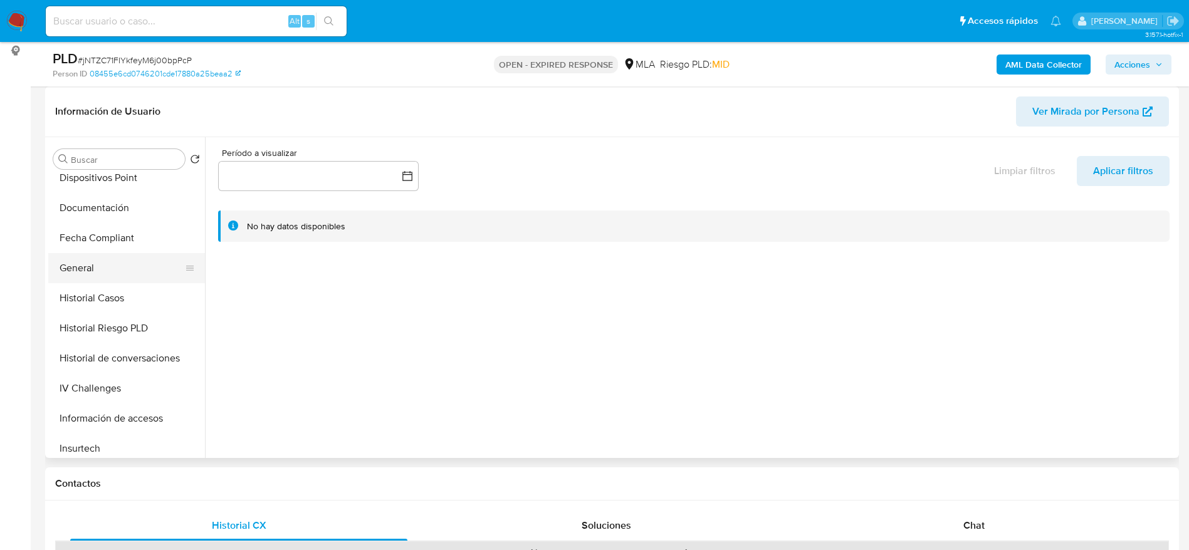
drag, startPoint x: 124, startPoint y: 308, endPoint x: 117, endPoint y: 271, distance: 37.6
click at [124, 306] on button "Historial Casos" at bounding box center [126, 298] width 157 height 30
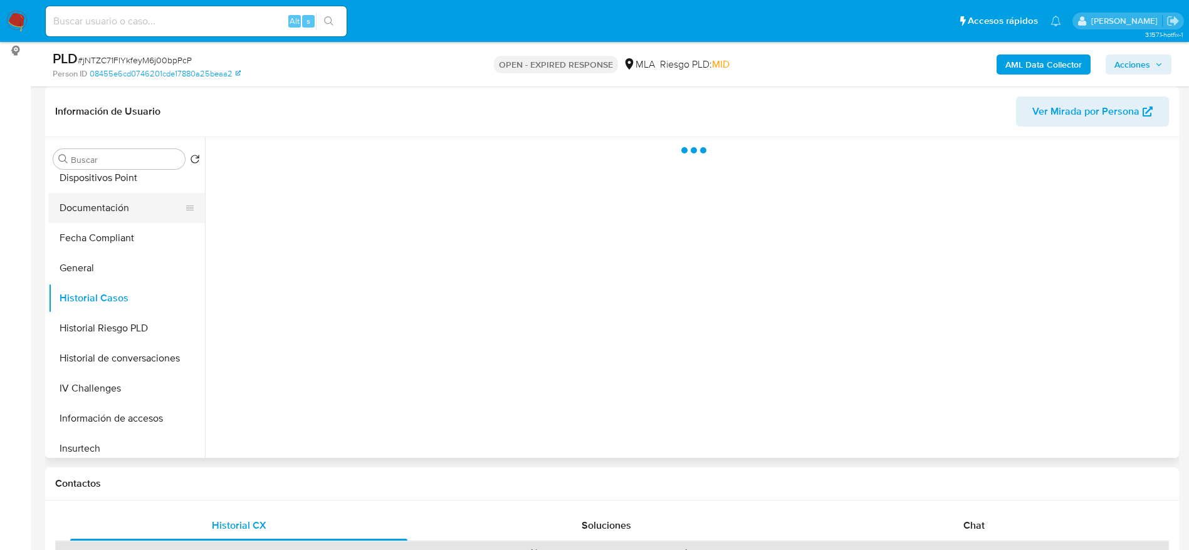
click at [111, 212] on button "Documentación" at bounding box center [121, 208] width 147 height 30
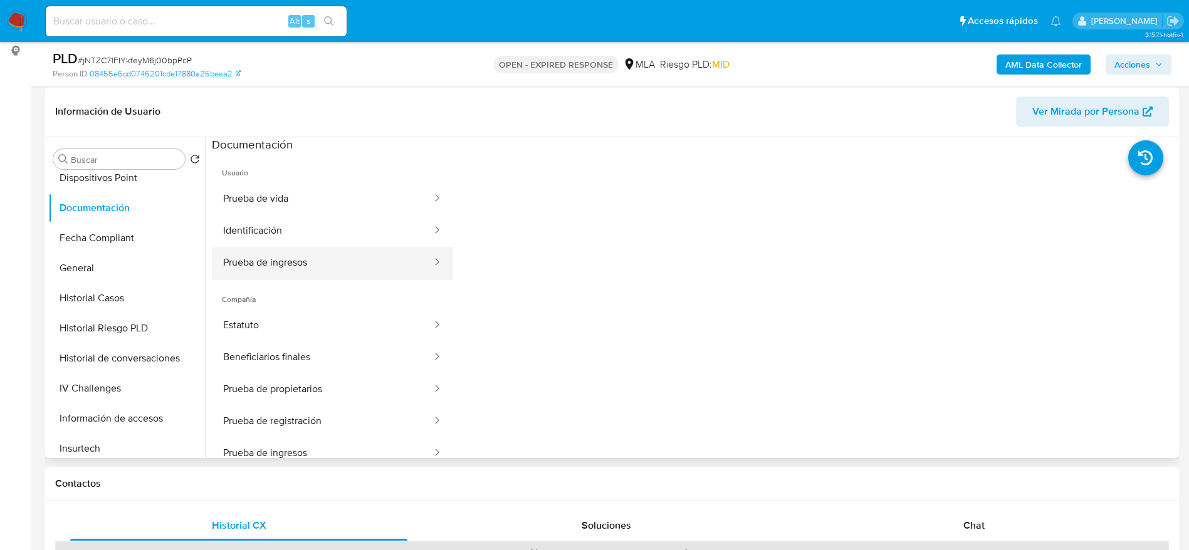
drag, startPoint x: 372, startPoint y: 264, endPoint x: 384, endPoint y: 264, distance: 12.5
click at [372, 265] on button "Prueba de ingresos" at bounding box center [322, 263] width 221 height 32
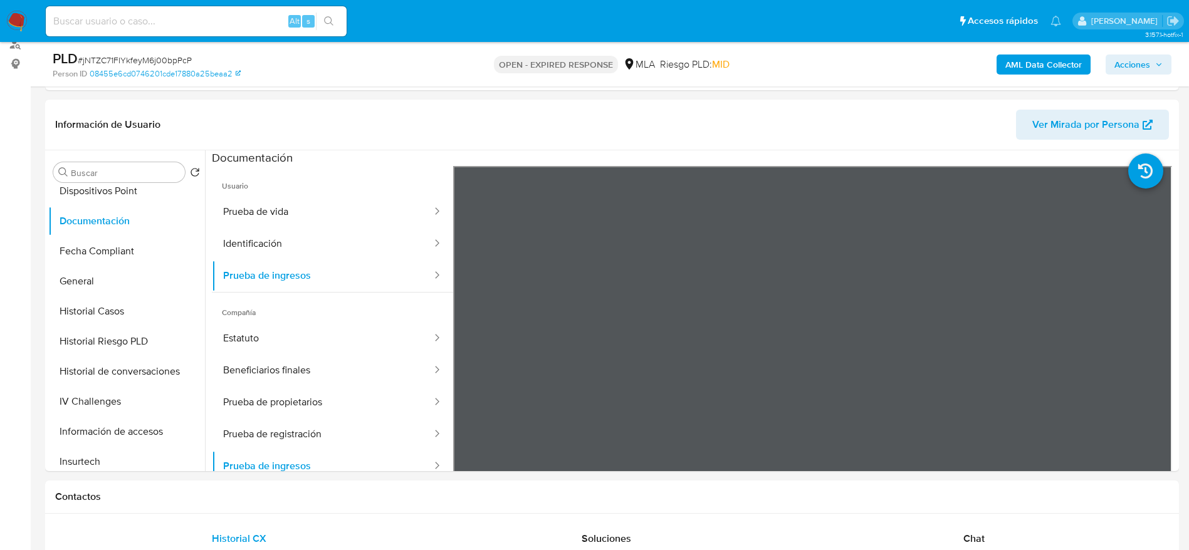
scroll to position [94, 0]
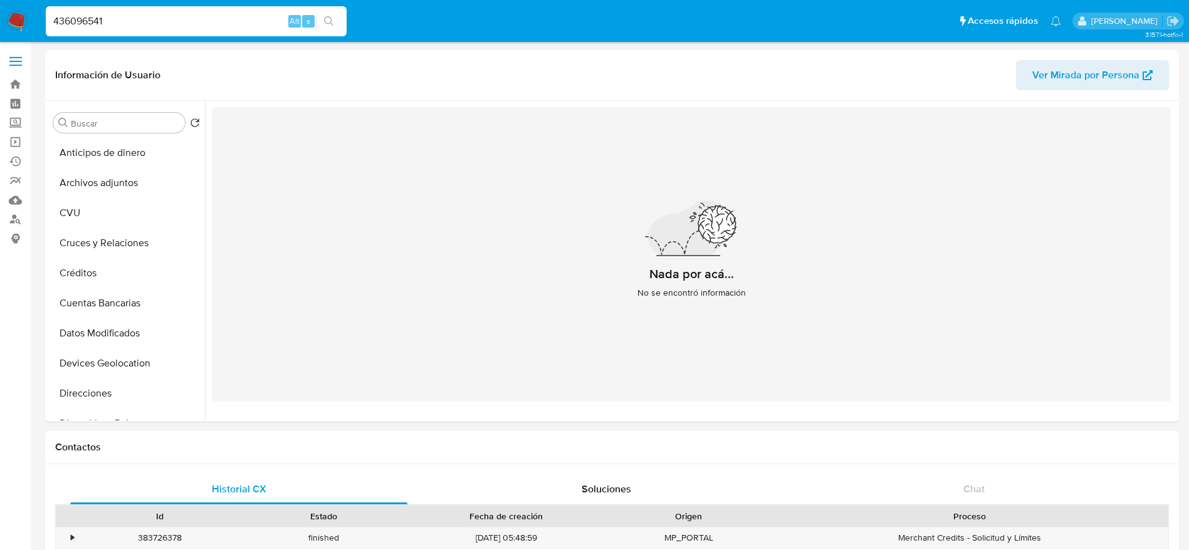
select select "10"
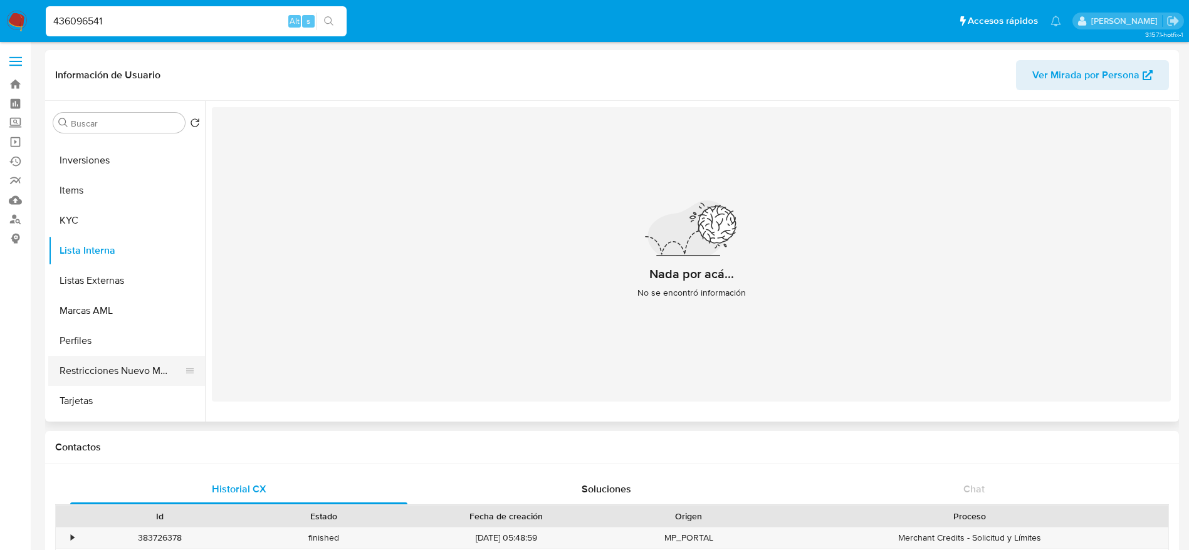
click at [130, 367] on button "Restricciones Nuevo Mundo" at bounding box center [121, 371] width 147 height 30
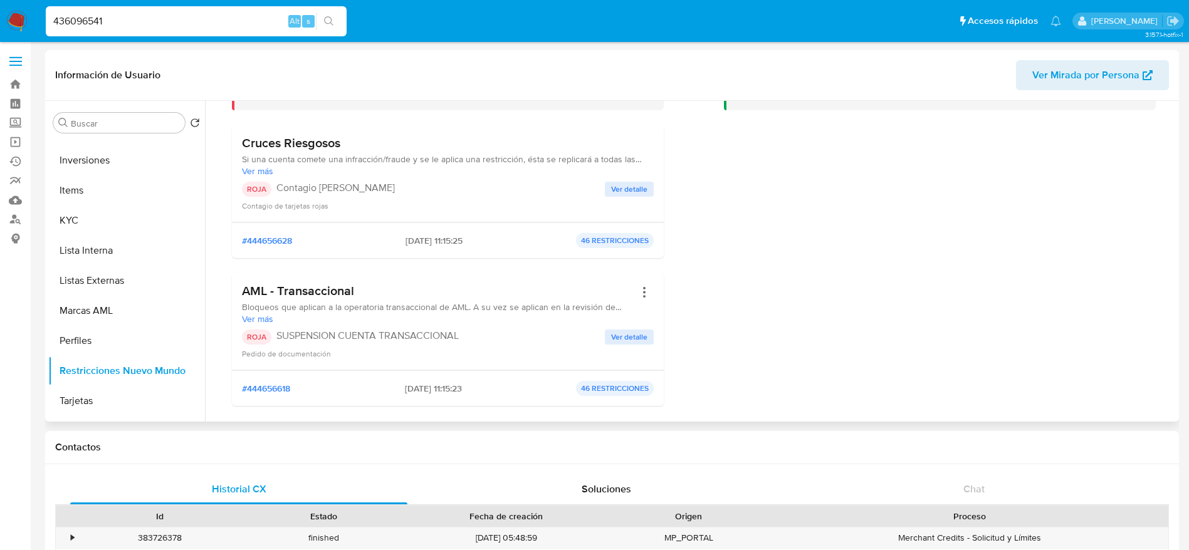
scroll to position [188, 0]
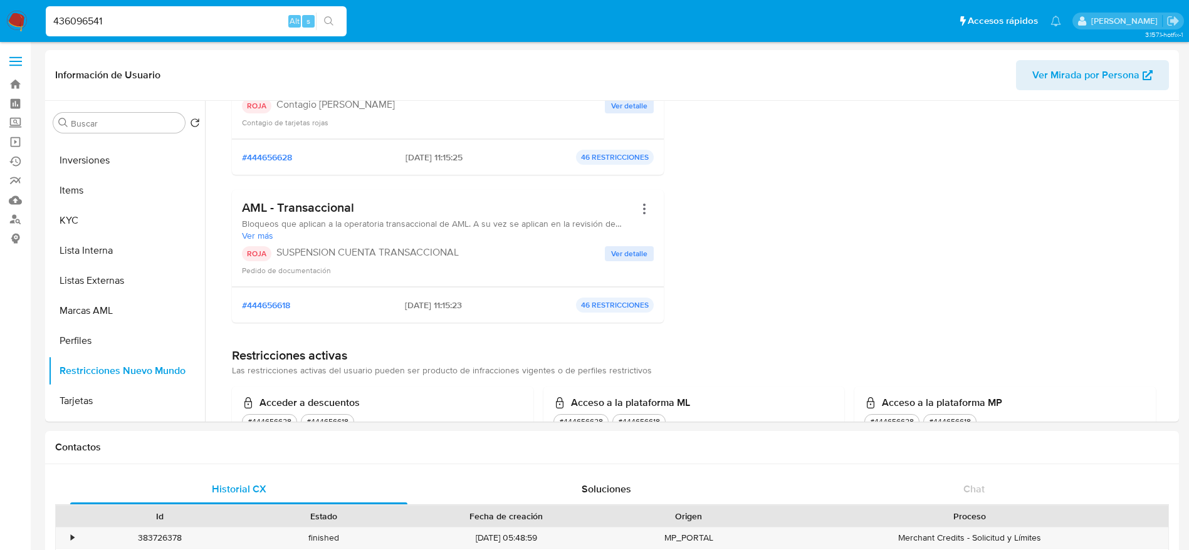
click at [169, 13] on input "436096541" at bounding box center [196, 21] width 301 height 16
click at [169, 26] on input "436096541" at bounding box center [196, 21] width 301 height 16
paste input "554602395"
type input "554602395"
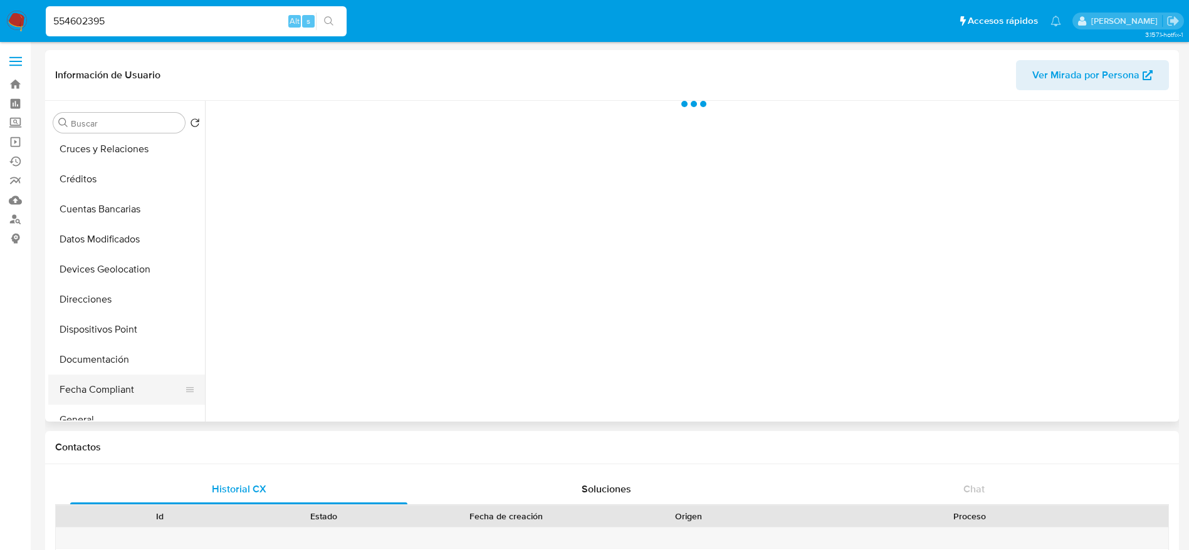
scroll to position [282, 0]
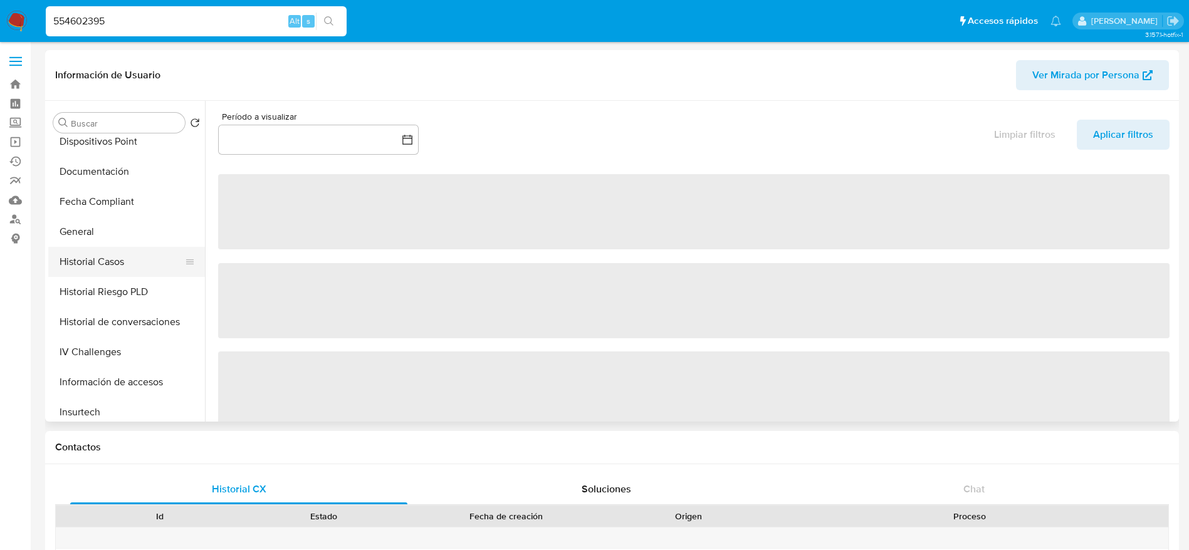
select select "10"
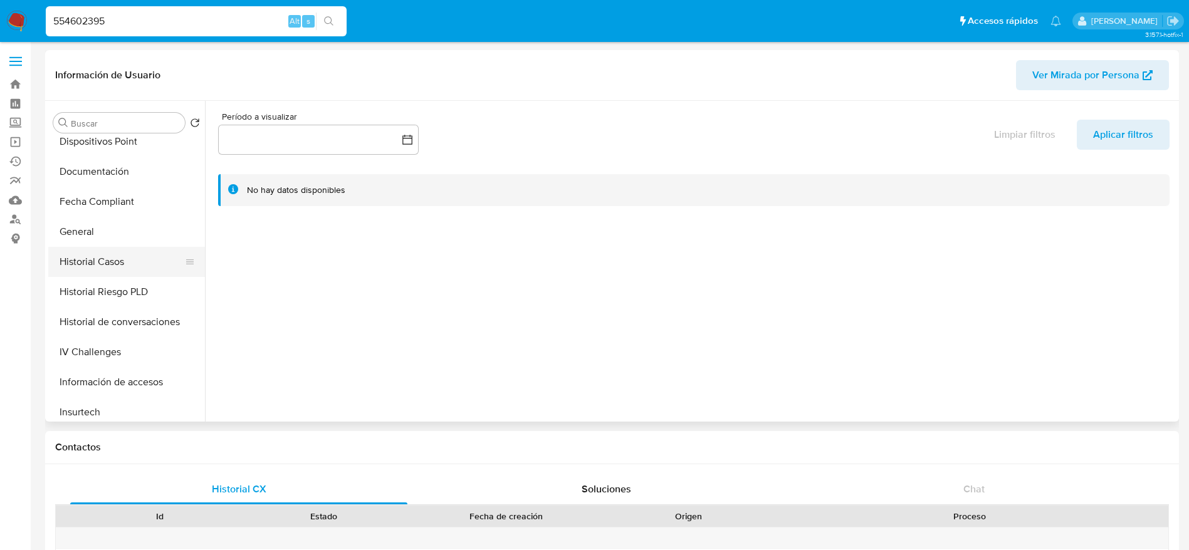
click at [117, 271] on button "Historial Casos" at bounding box center [121, 262] width 147 height 30
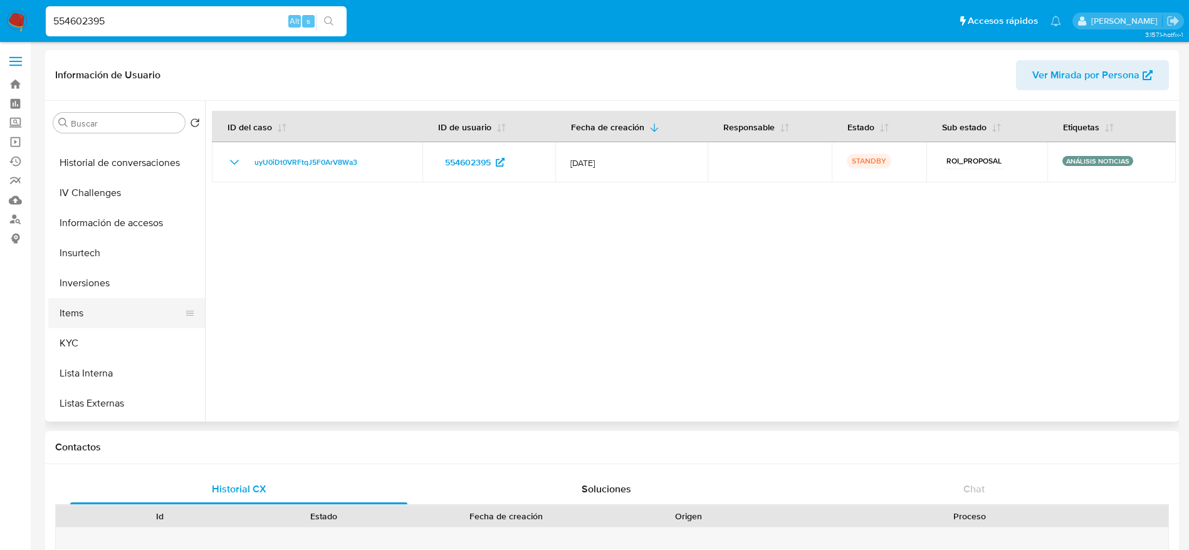
scroll to position [470, 0]
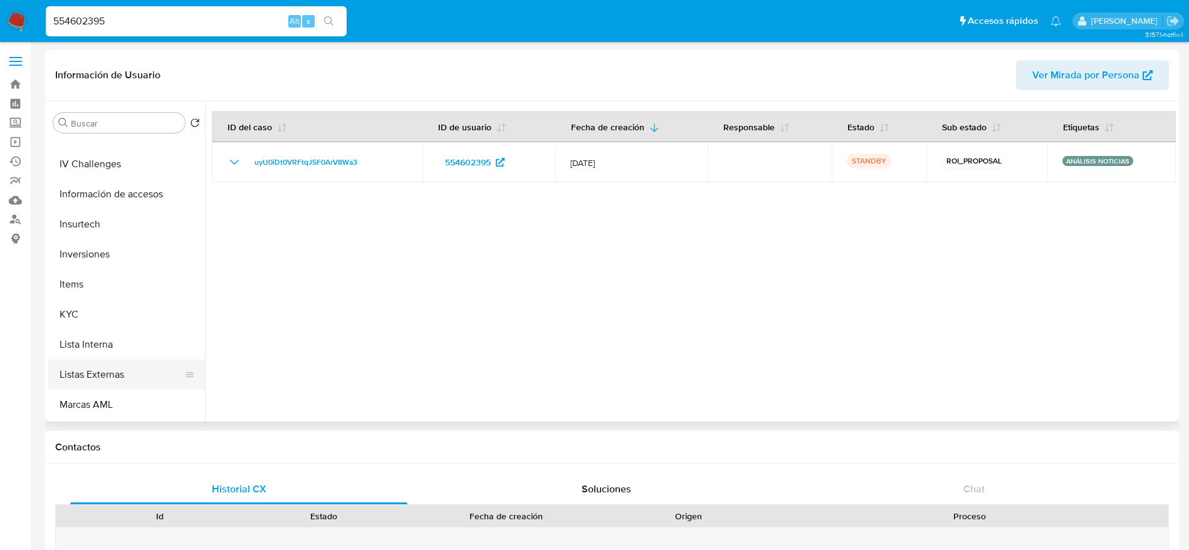
click at [116, 365] on button "Listas Externas" at bounding box center [121, 375] width 147 height 30
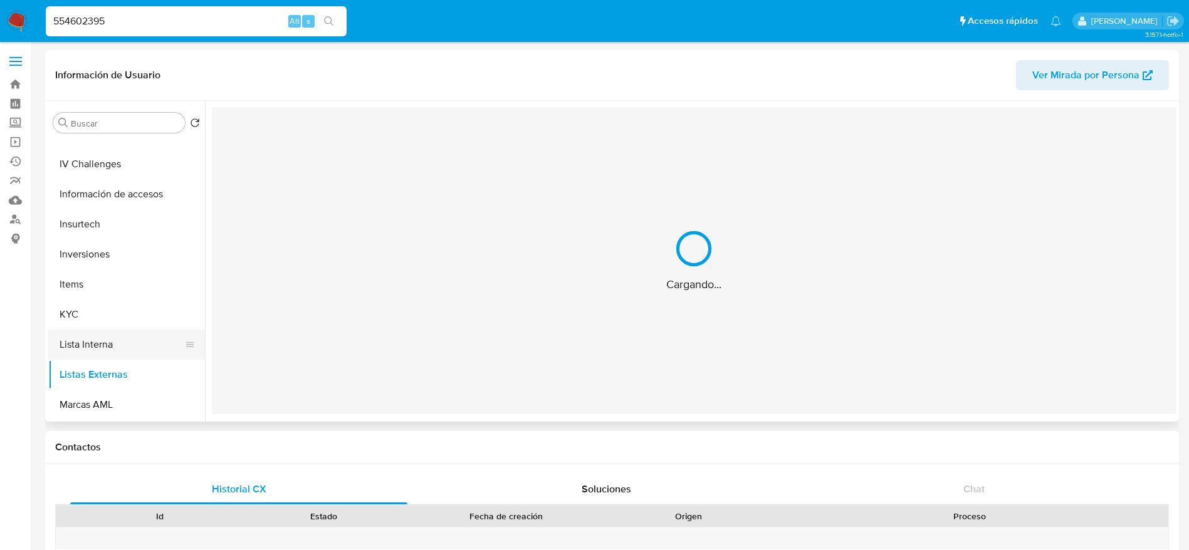
click at [119, 355] on button "Lista Interna" at bounding box center [121, 345] width 147 height 30
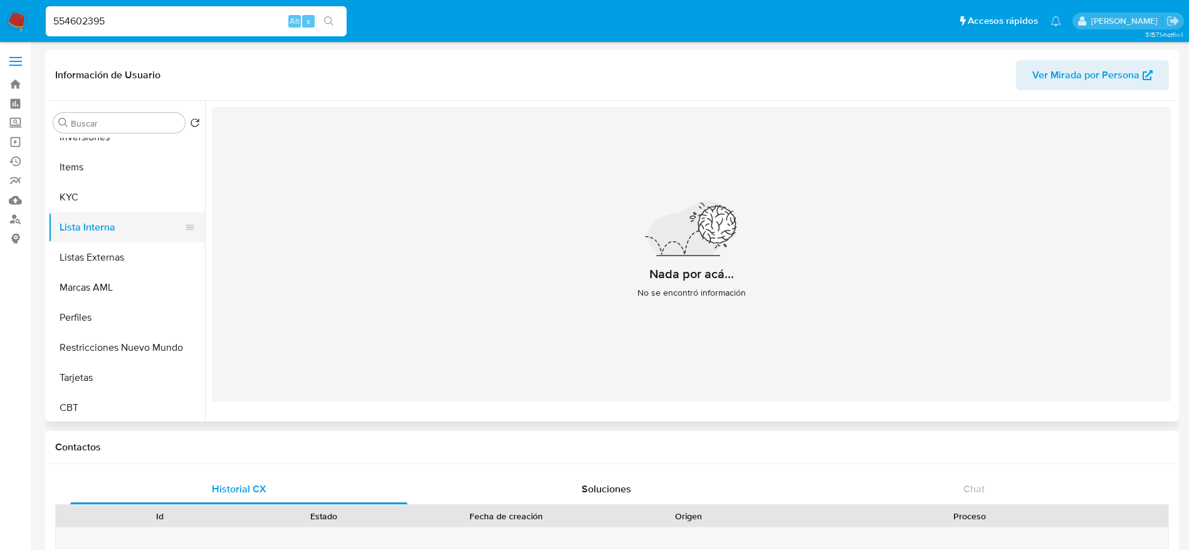
scroll to position [590, 0]
click at [132, 330] on button "Restricciones Nuevo Mundo" at bounding box center [121, 345] width 147 height 30
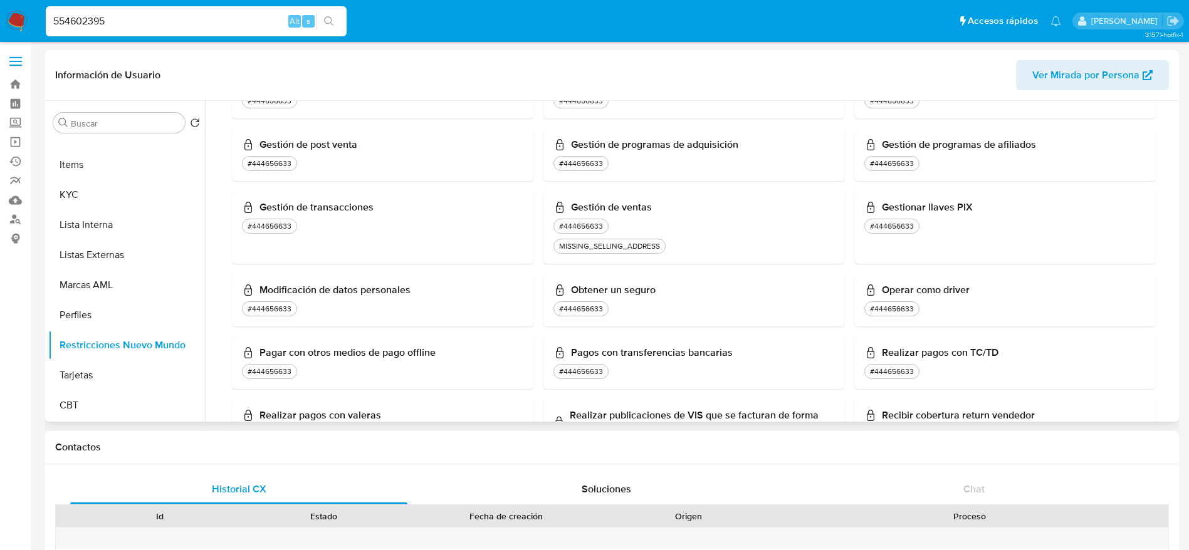
scroll to position [1071, 0]
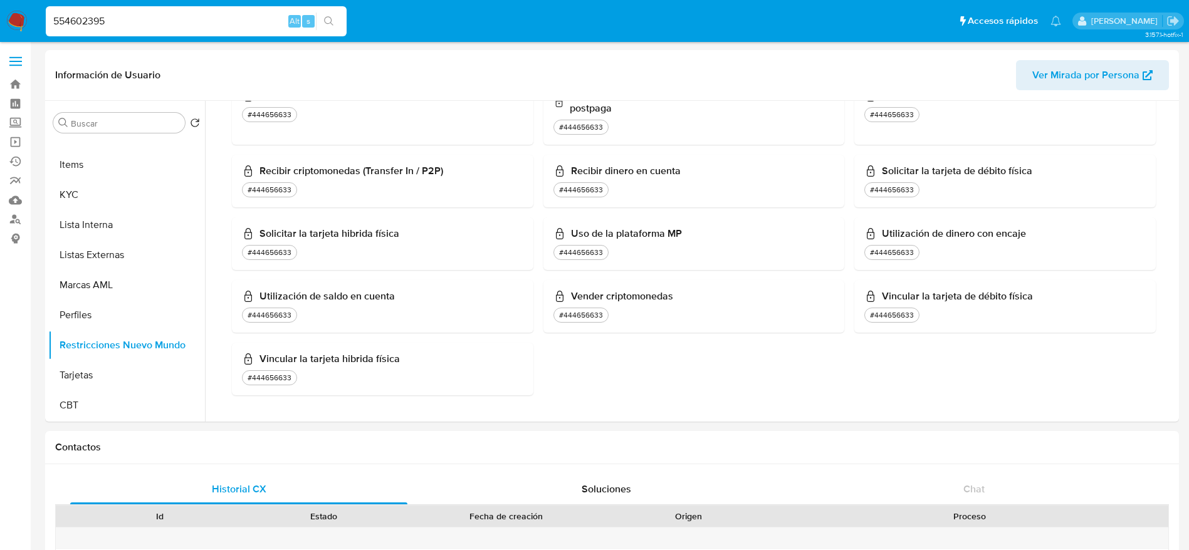
click at [205, 31] on div "554602395 Alt s" at bounding box center [196, 21] width 301 height 30
click at [204, 28] on input "554602395" at bounding box center [196, 21] width 301 height 16
paste input "ikkKRXkKXx4VX1KnEzIDJXVO"
type input "ikkKRXkKXx4VX1KnEzIDJXVO"
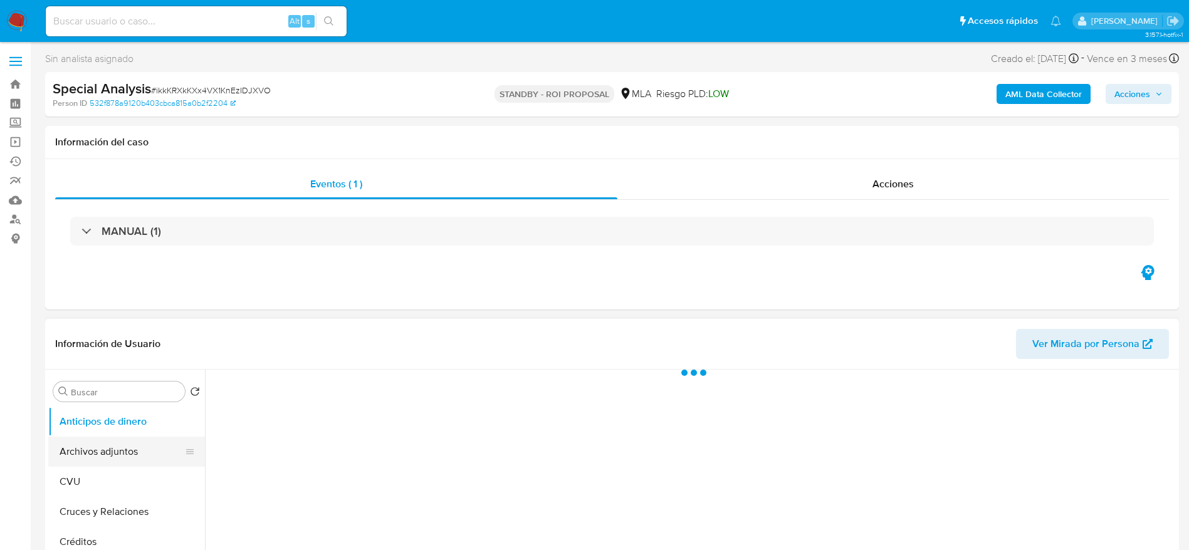
click at [99, 450] on button "Archivos adjuntos" at bounding box center [121, 452] width 147 height 30
select select "10"
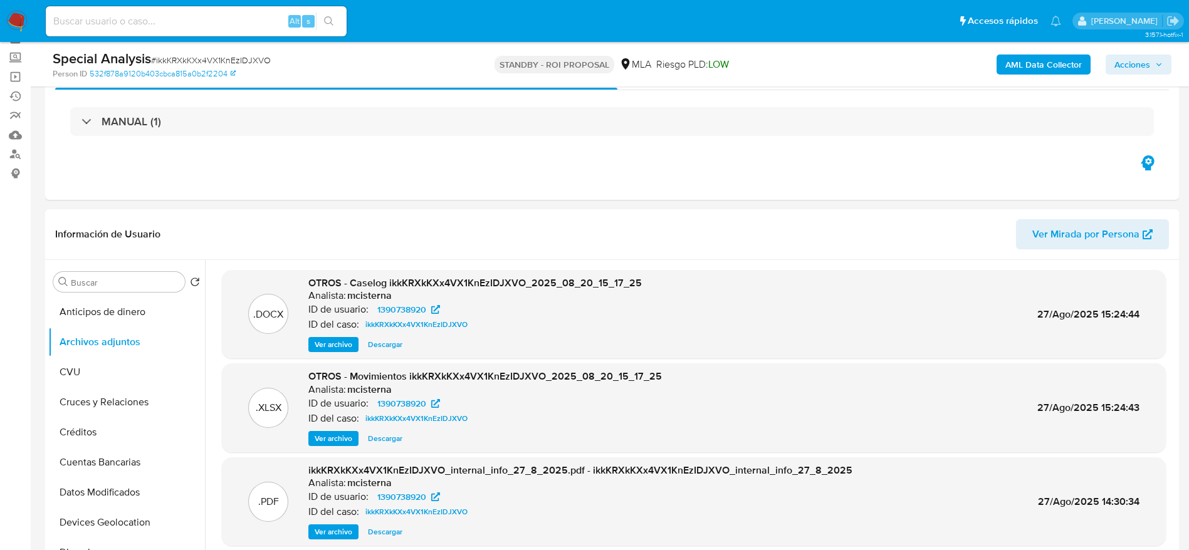
scroll to position [94, 0]
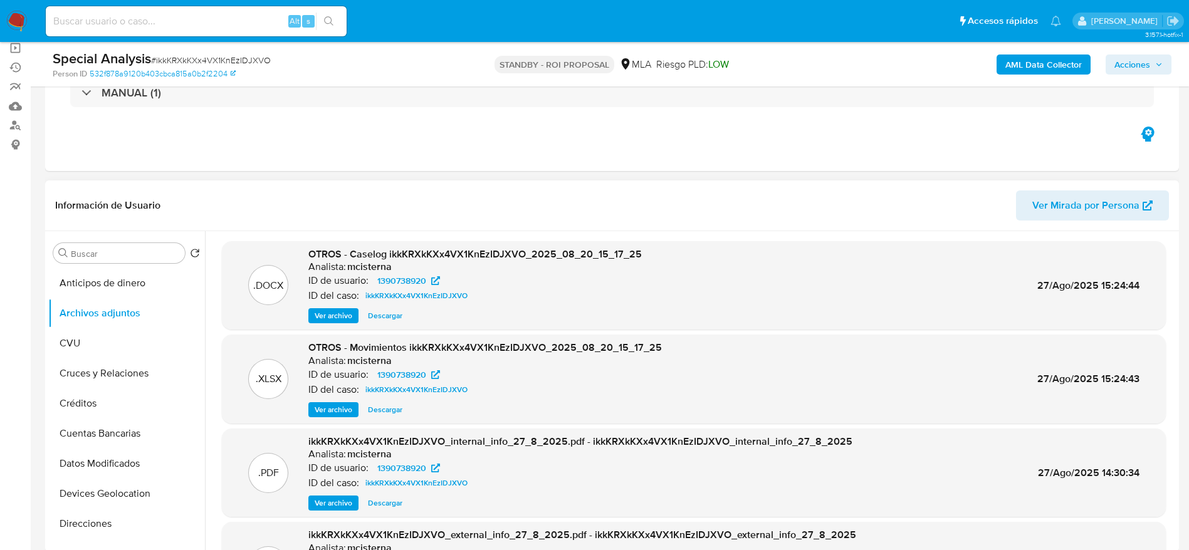
click at [397, 315] on span "Descargar" at bounding box center [385, 316] width 34 height 13
click at [382, 405] on span "Descargar" at bounding box center [385, 409] width 34 height 13
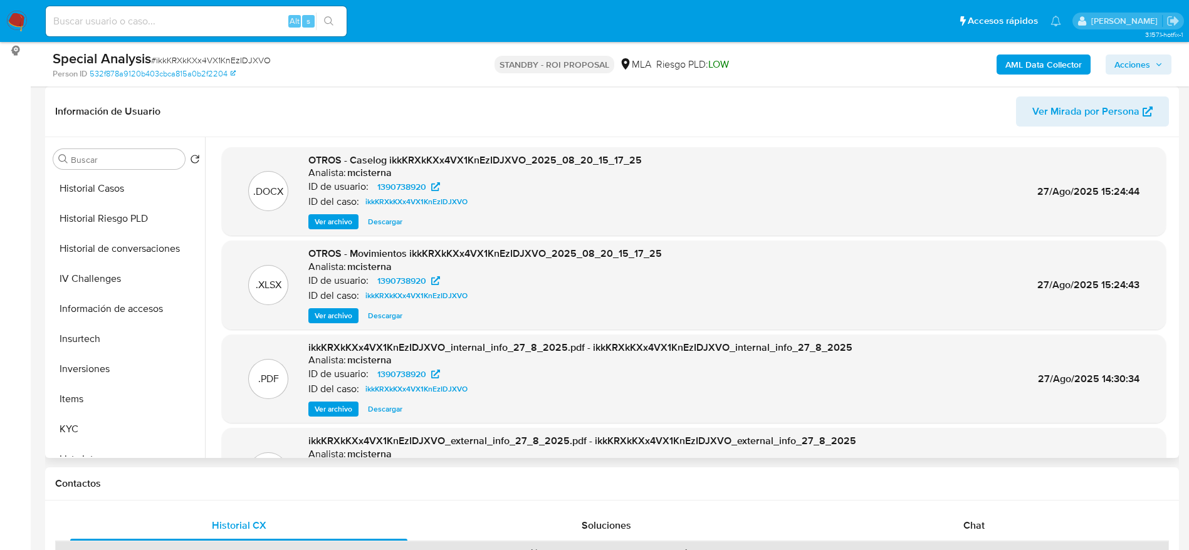
scroll to position [590, 0]
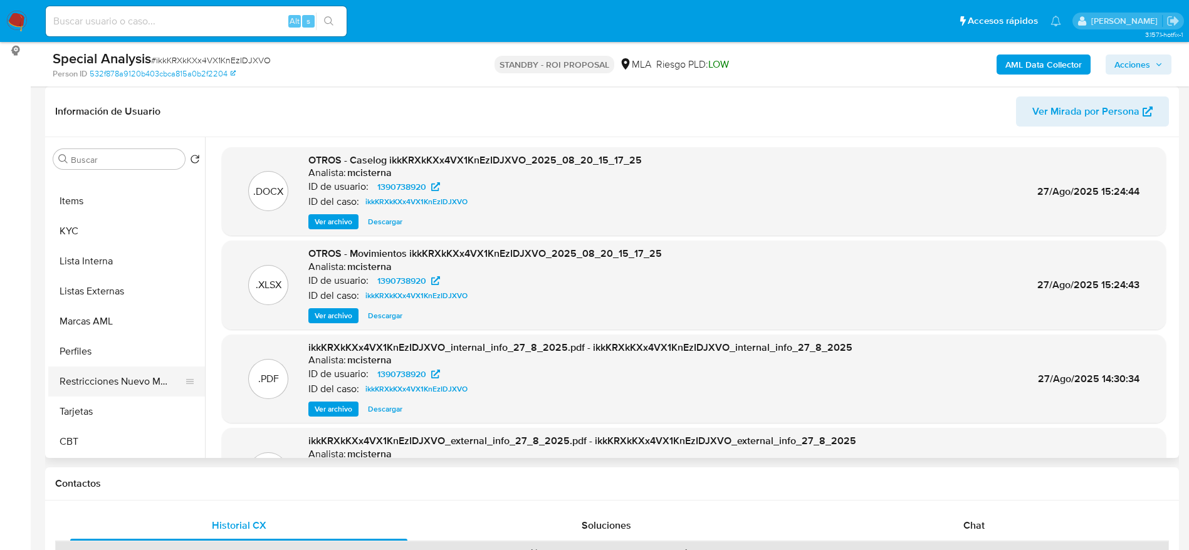
drag, startPoint x: 98, startPoint y: 377, endPoint x: 278, endPoint y: 360, distance: 181.2
click at [98, 378] on button "Restricciones Nuevo Mundo" at bounding box center [126, 382] width 157 height 30
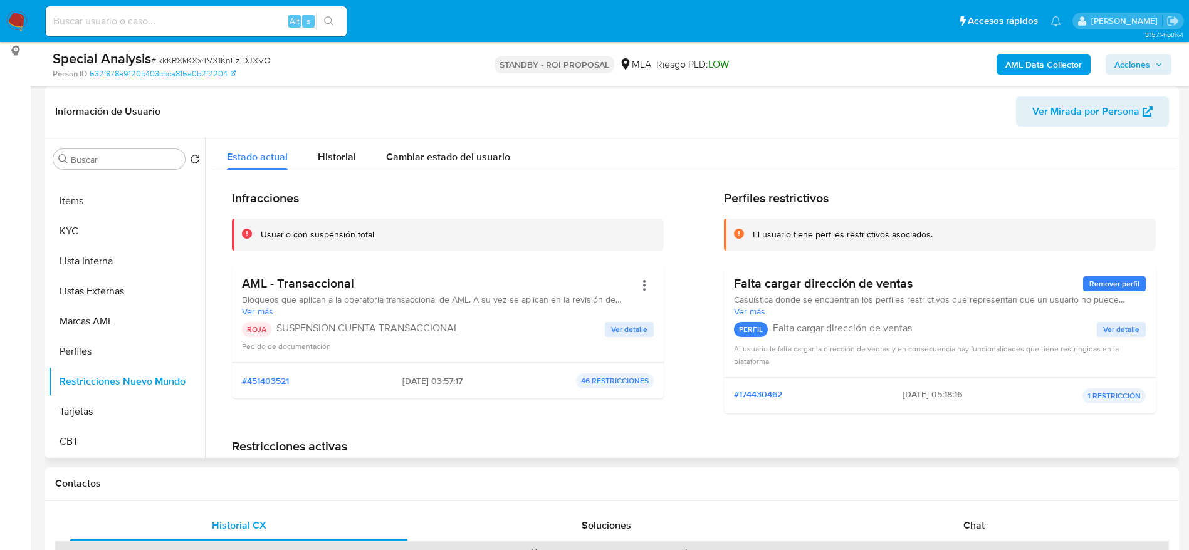
click at [426, 382] on span "2025-08-20 - 03:57:17" at bounding box center [432, 380] width 60 height 11
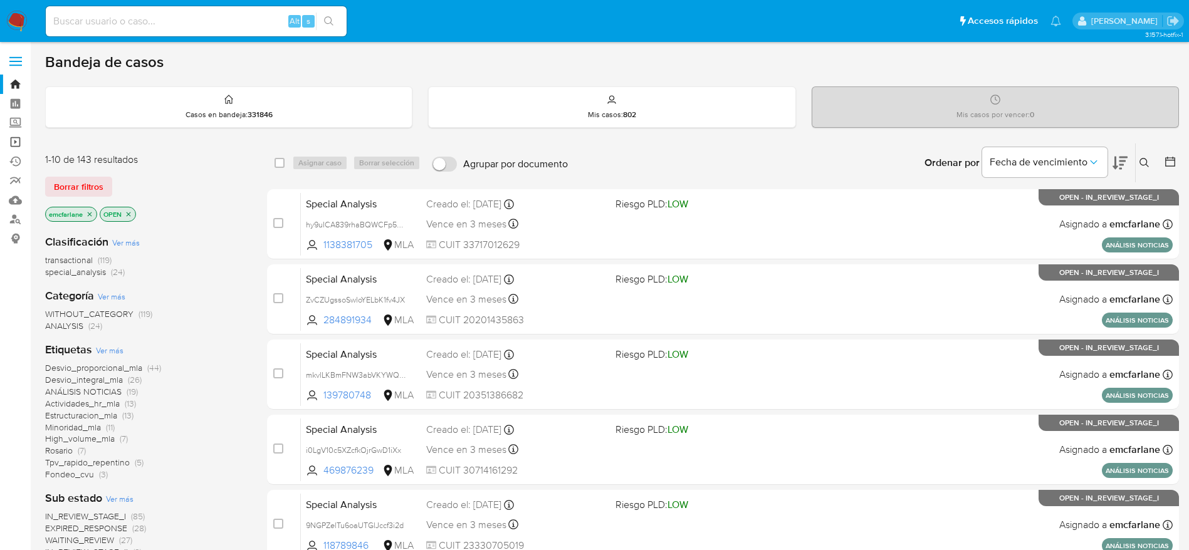
click at [10, 140] on link "Operaciones masivas" at bounding box center [74, 141] width 149 height 19
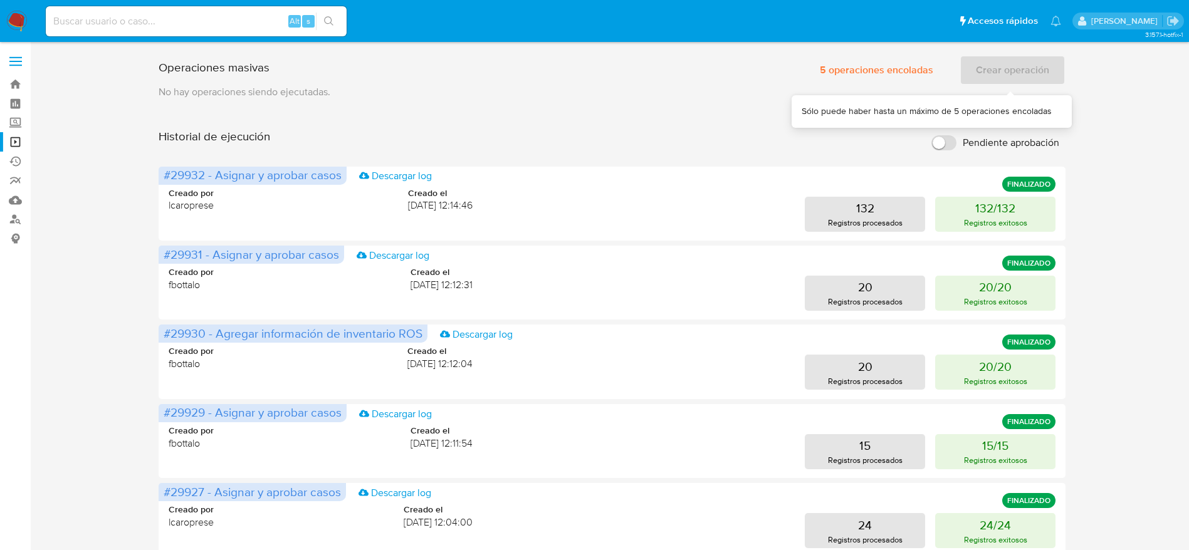
click at [997, 68] on div "Crear operación" at bounding box center [1012, 70] width 106 height 30
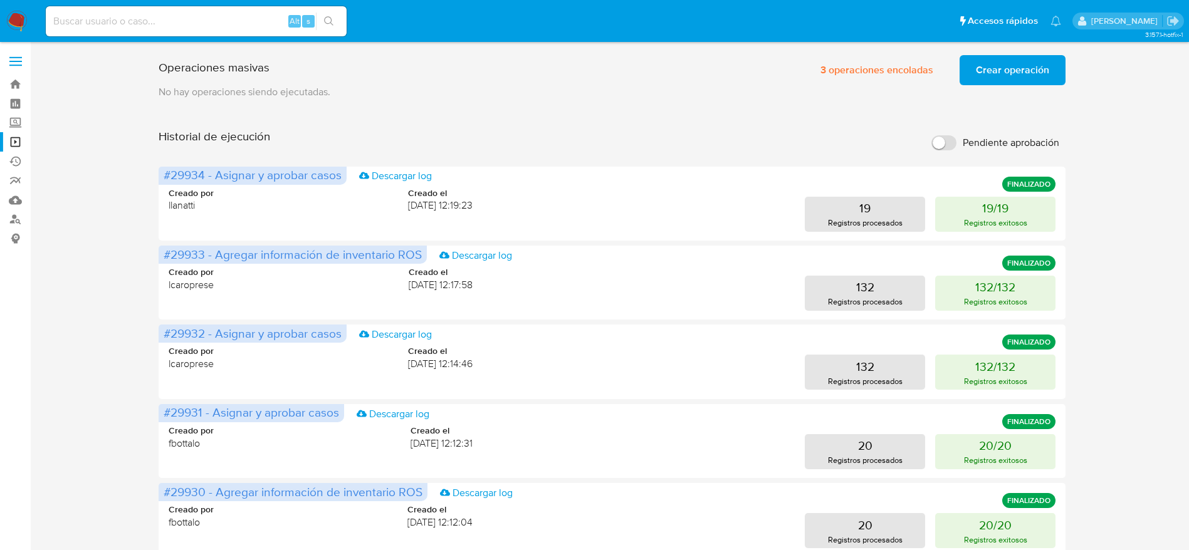
click at [1034, 72] on span "Crear operación" at bounding box center [1012, 70] width 73 height 28
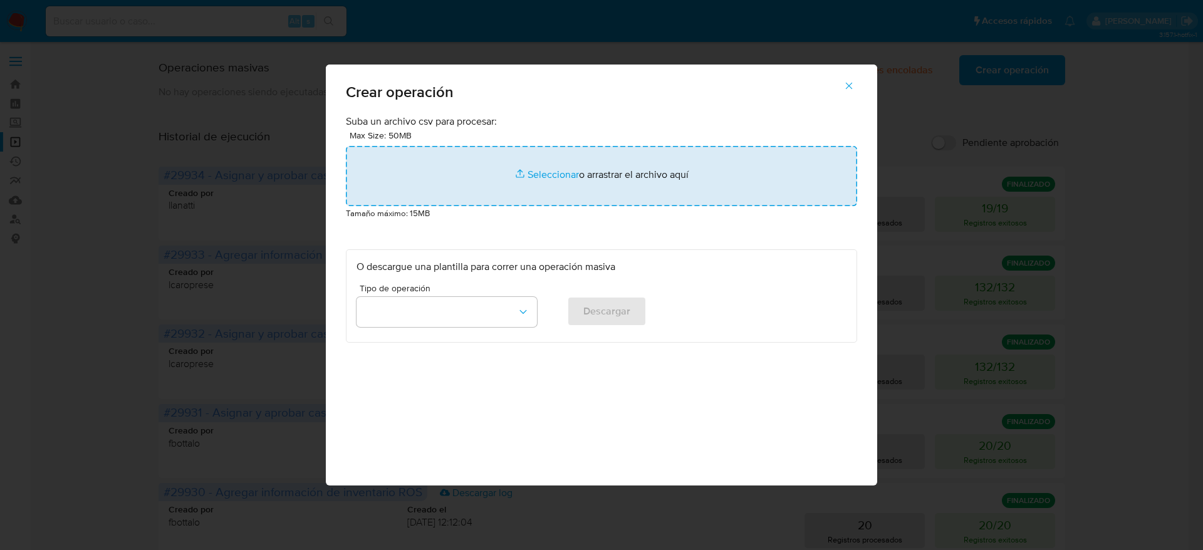
click at [539, 159] on input "file" at bounding box center [601, 176] width 511 height 60
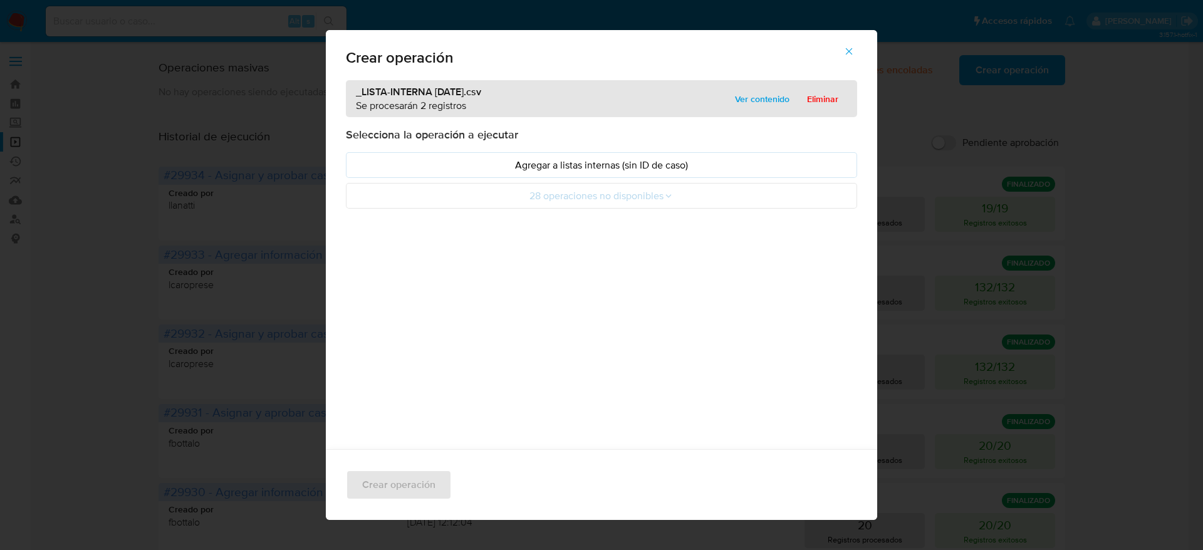
click at [749, 84] on div "_LISTA-INTERNA [DATE].csv Se procesarán 2 registros Ver contenido Eliminar" at bounding box center [601, 98] width 511 height 37
click at [752, 96] on span "Ver contenido" at bounding box center [762, 99] width 55 height 18
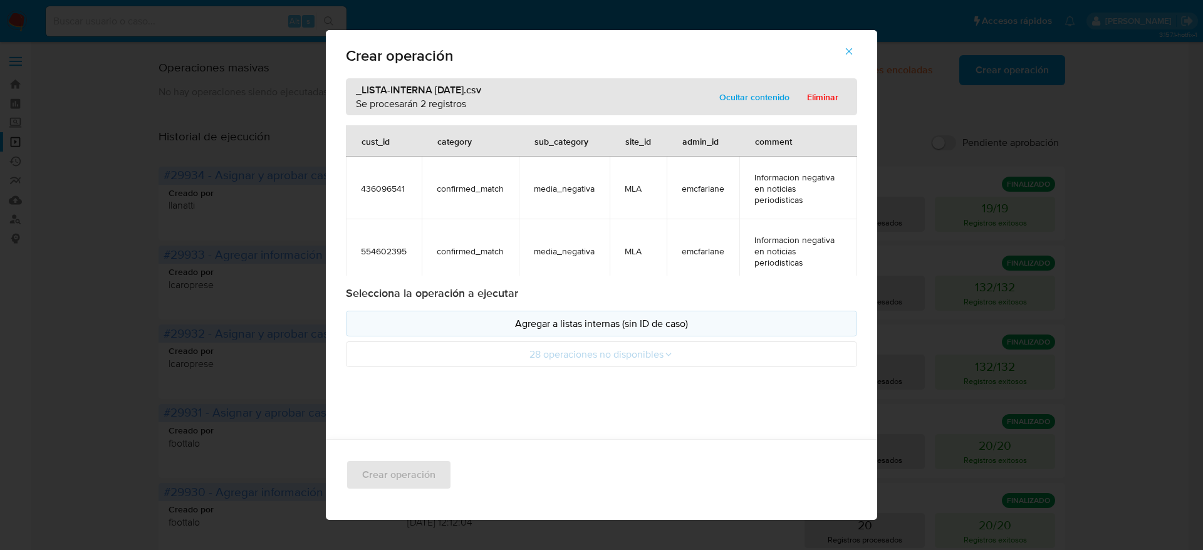
scroll to position [2, 0]
click at [650, 318] on p "Agregar a listas internas (sin ID de caso)" at bounding box center [602, 323] width 490 height 14
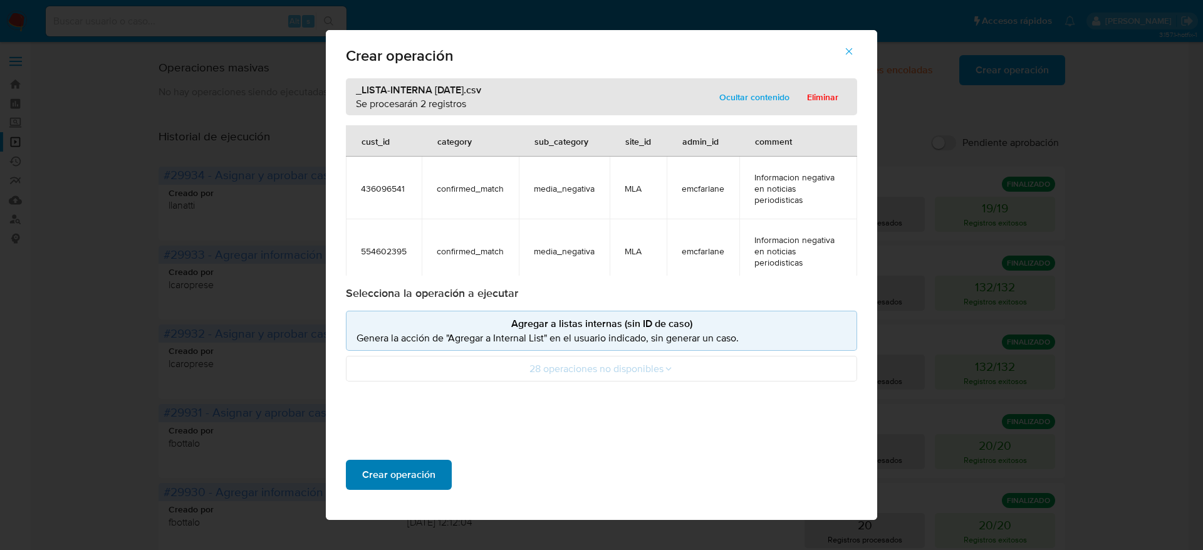
click at [383, 476] on span "Crear operación" at bounding box center [398, 475] width 73 height 28
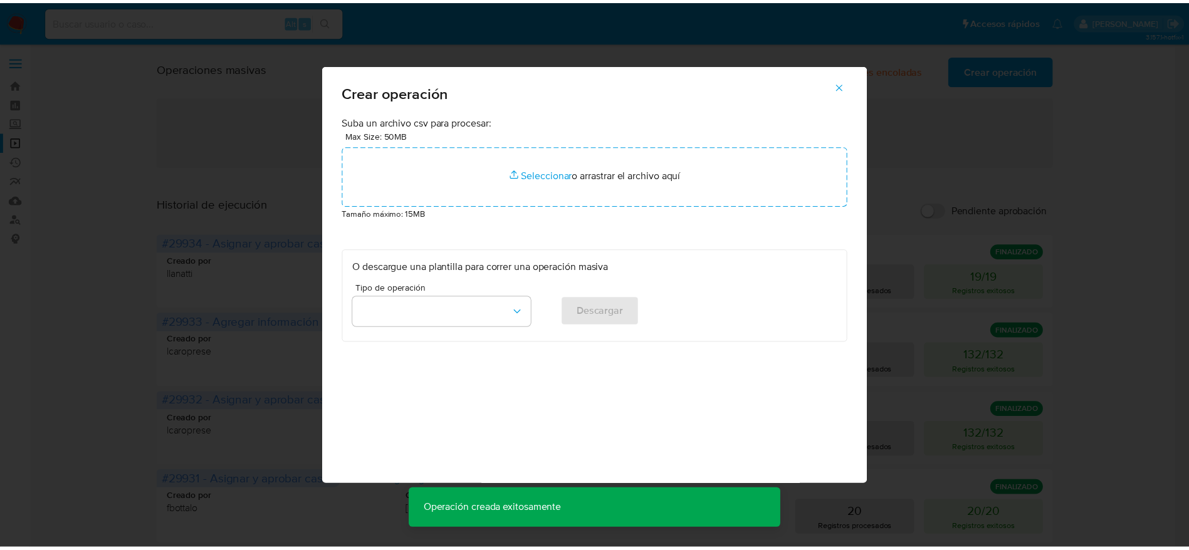
scroll to position [0, 0]
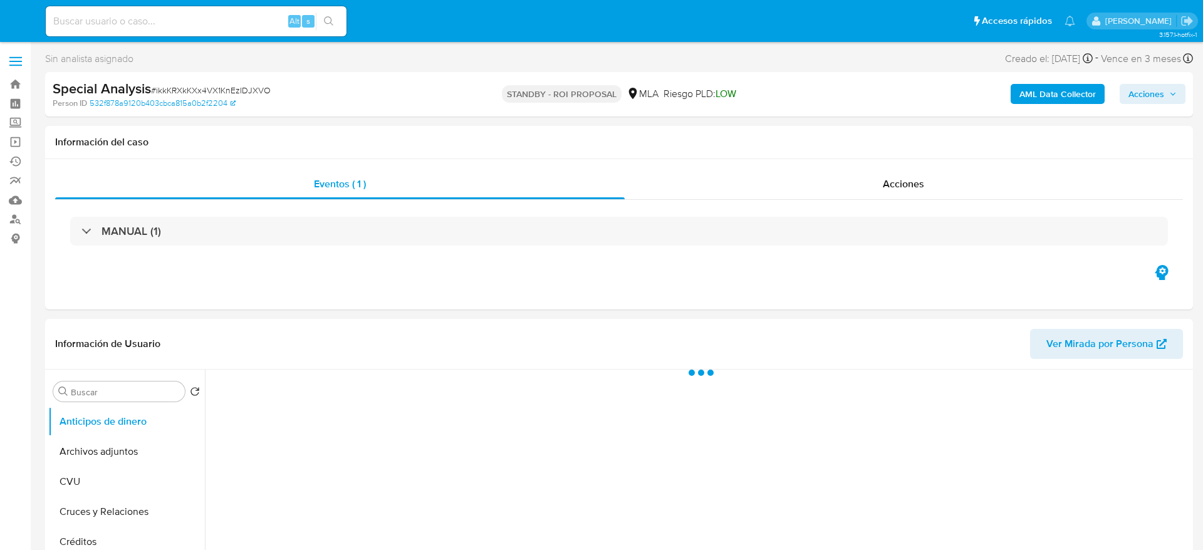
select select "10"
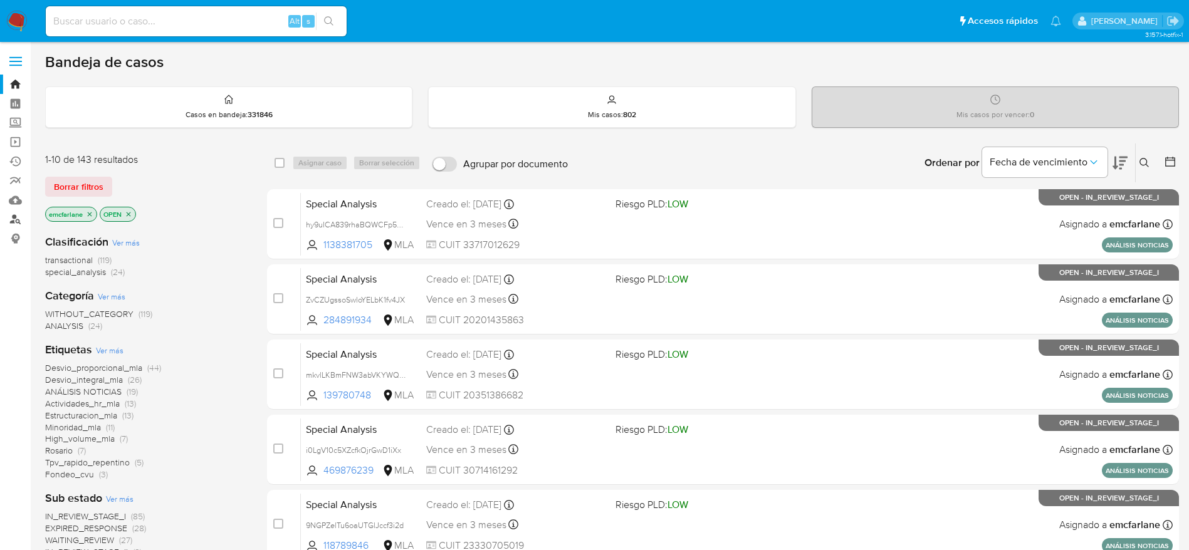
click at [21, 217] on link "Buscador de personas" at bounding box center [74, 219] width 149 height 19
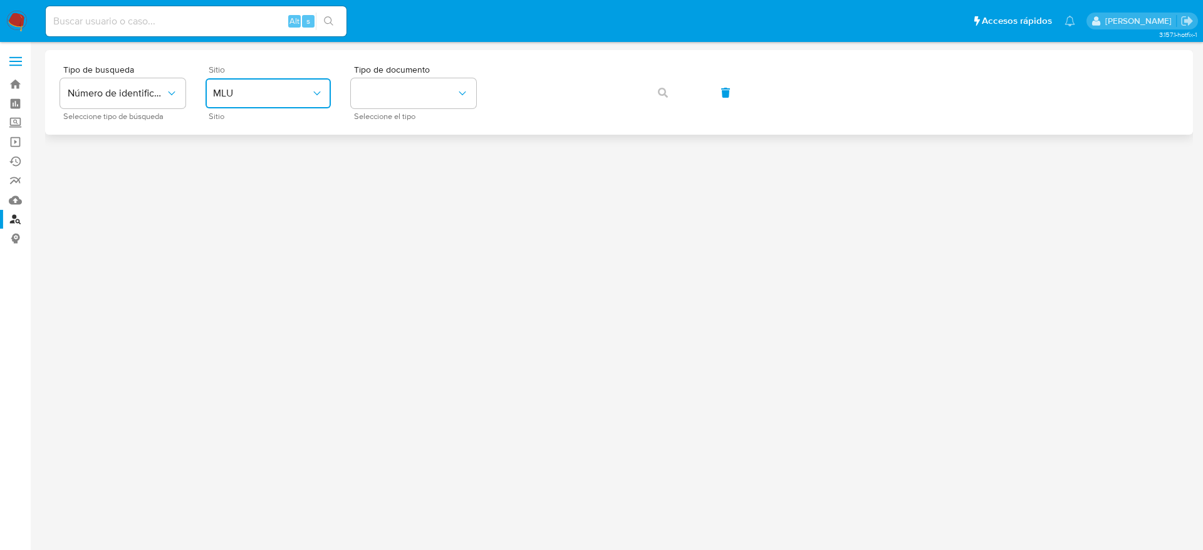
click at [260, 94] on span "MLU" at bounding box center [262, 93] width 98 height 13
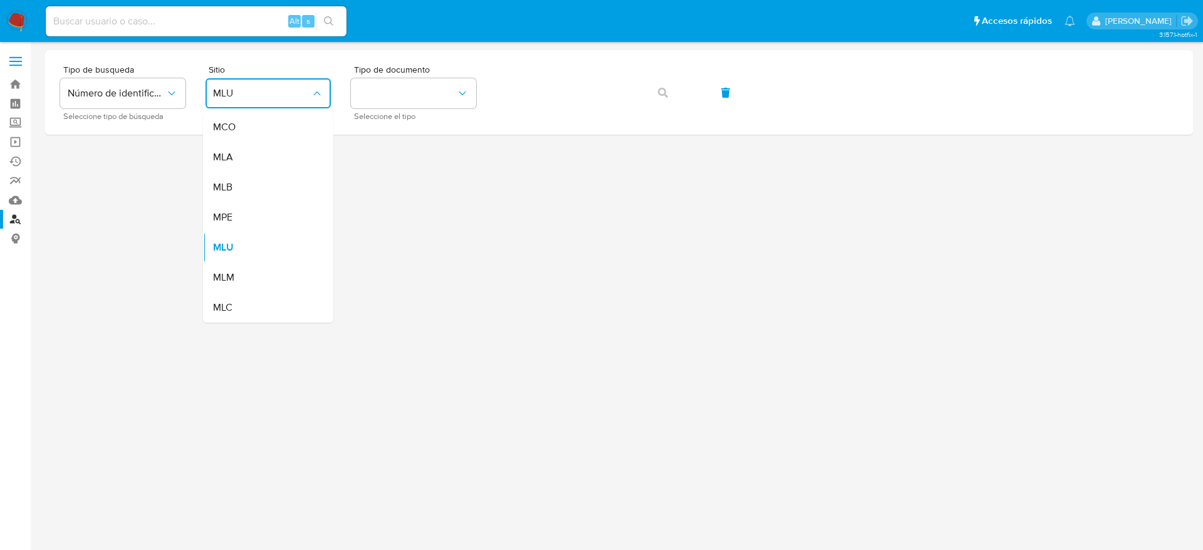
click at [240, 162] on div "MLA" at bounding box center [264, 157] width 103 height 30
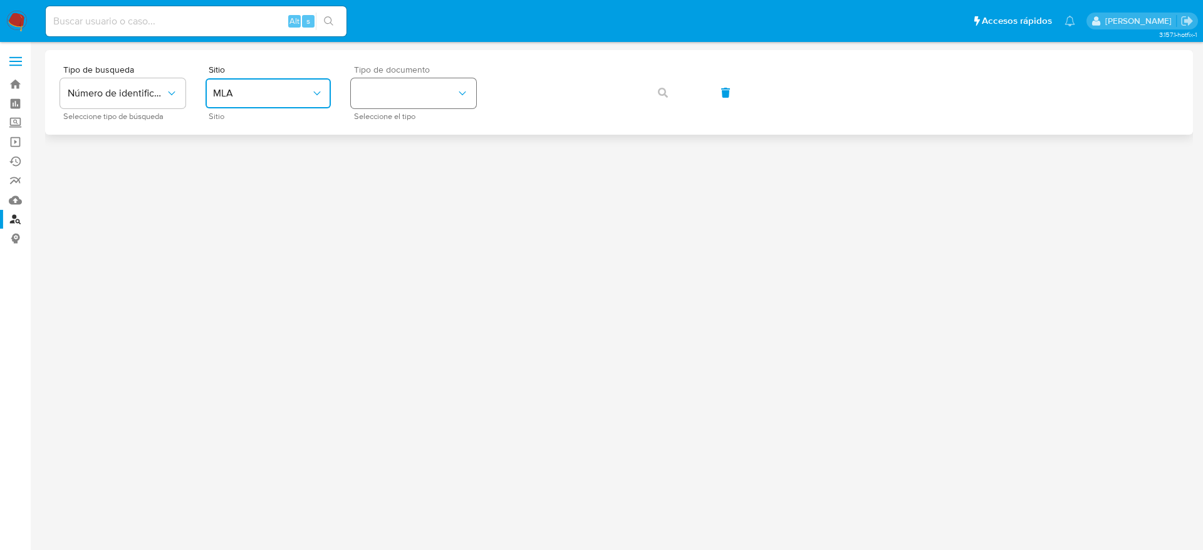
click at [410, 103] on button "identificationType" at bounding box center [413, 93] width 125 height 30
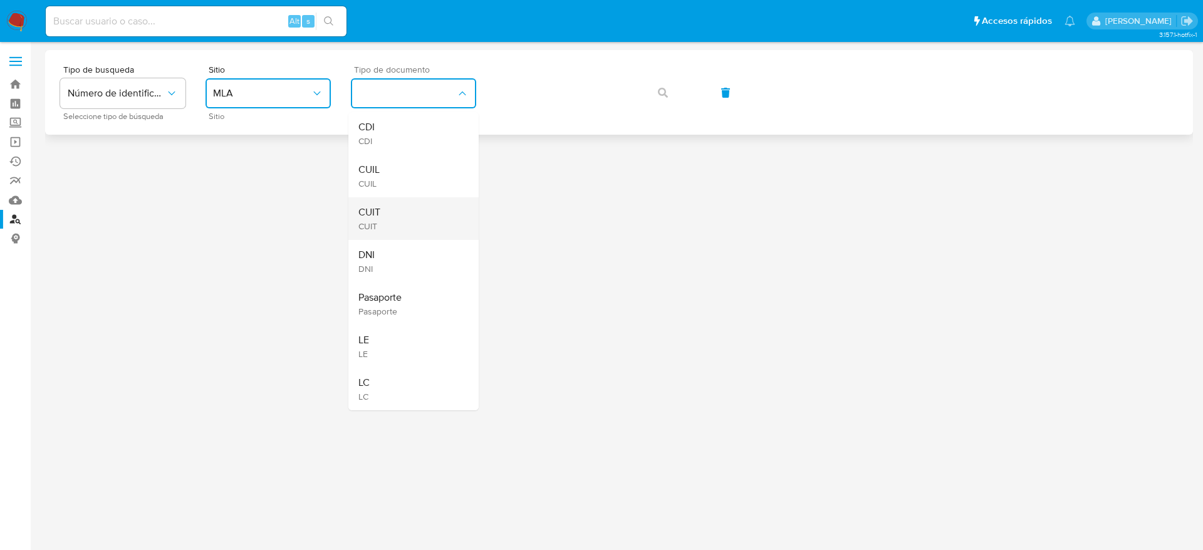
click at [402, 204] on div "CUIT CUIT" at bounding box center [409, 218] width 103 height 43
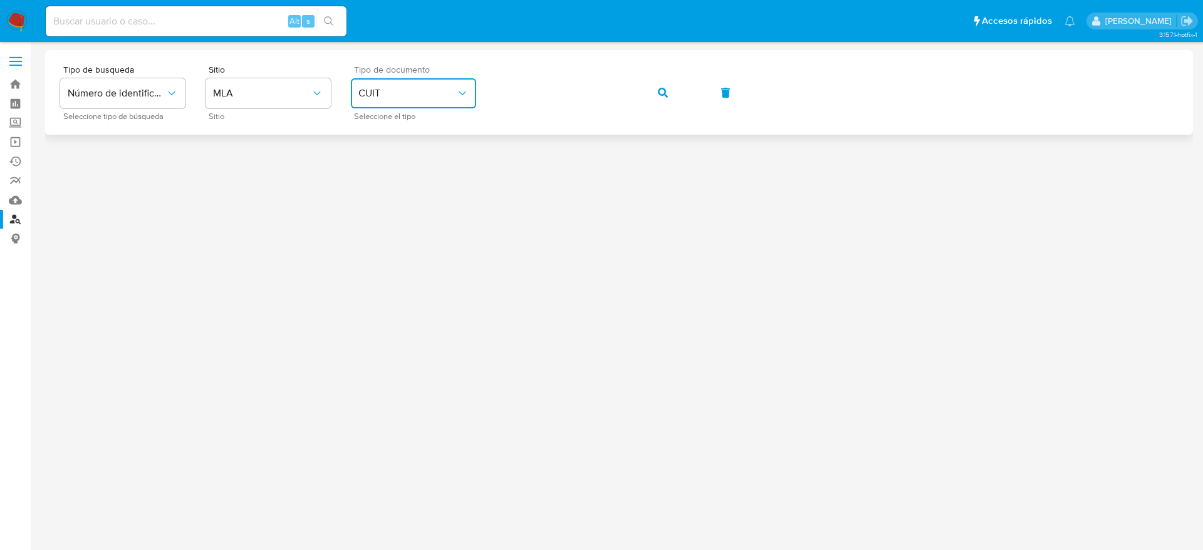
click at [670, 101] on button "button" at bounding box center [663, 93] width 43 height 30
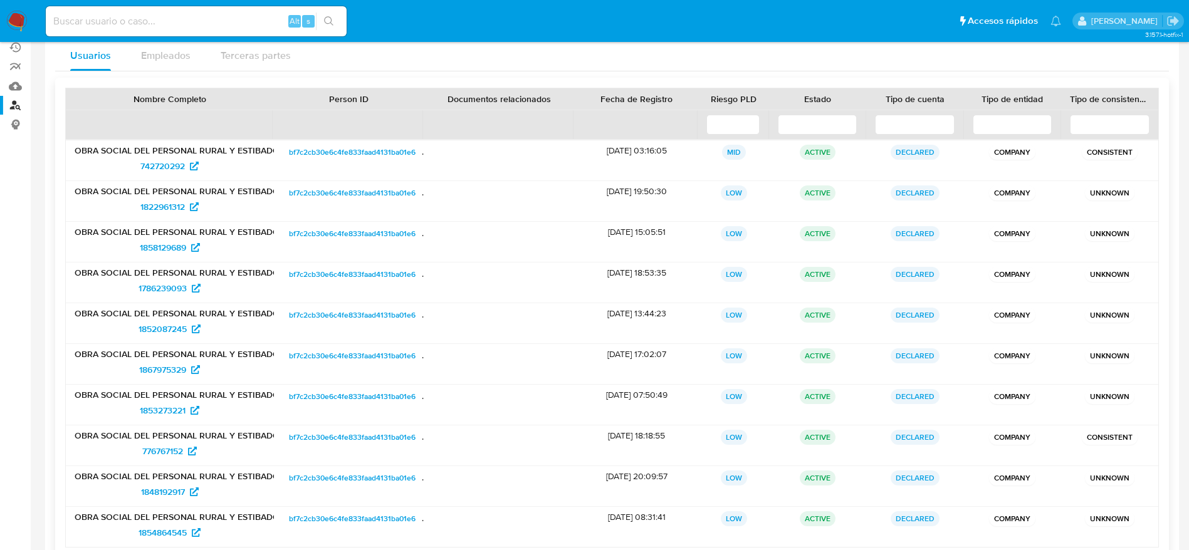
scroll to position [182, 0]
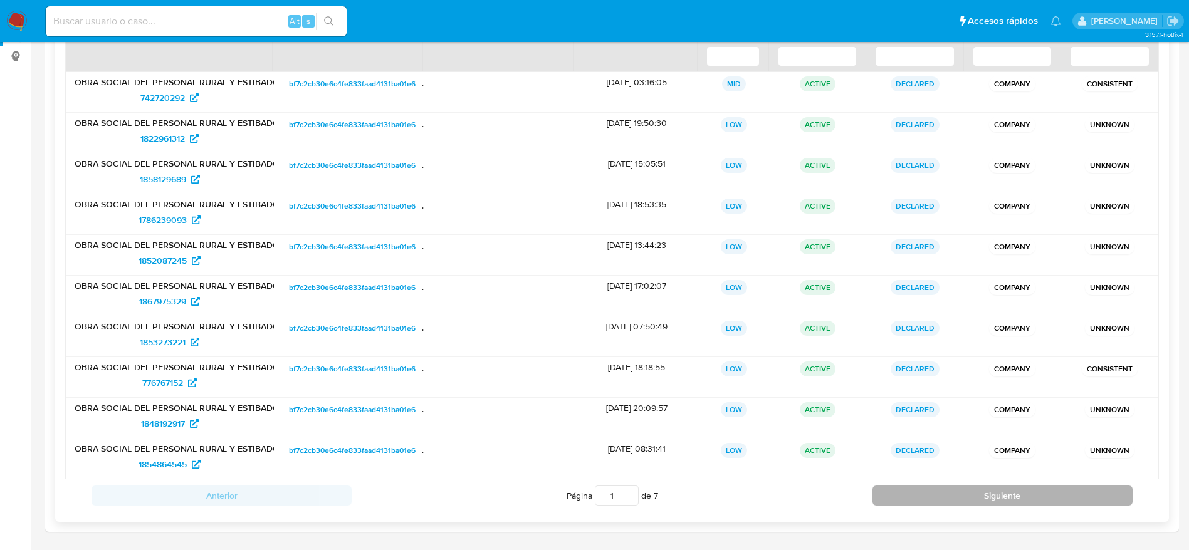
click at [938, 488] on button "Siguiente" at bounding box center [1002, 496] width 260 height 20
click at [942, 495] on button "Siguiente" at bounding box center [1002, 496] width 260 height 20
click at [948, 491] on button "Siguiente" at bounding box center [1002, 496] width 260 height 20
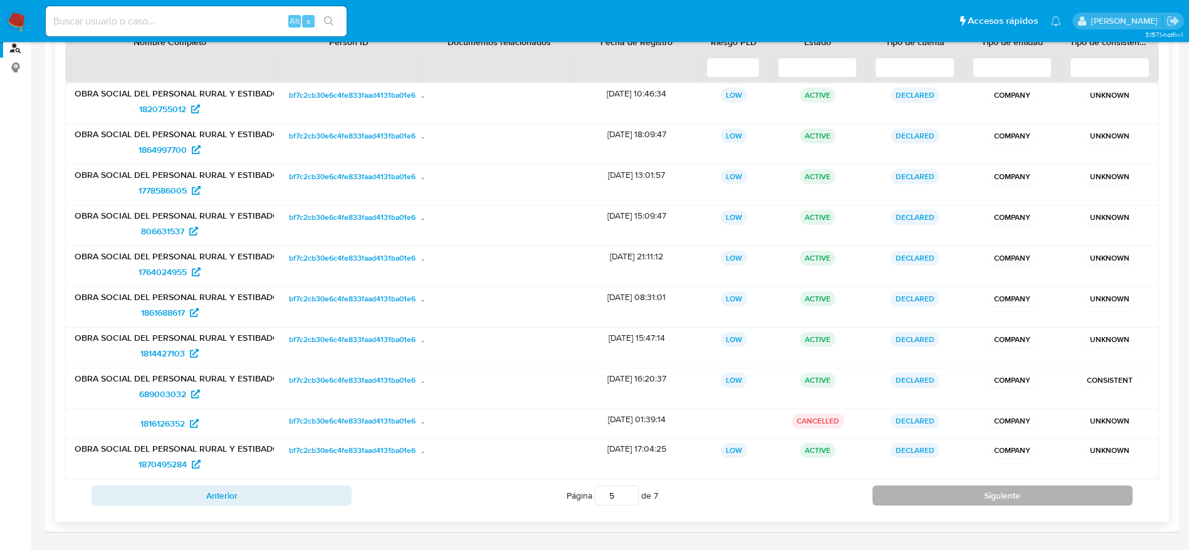
scroll to position [171, 0]
click at [948, 491] on button "Siguiente" at bounding box center [1002, 496] width 260 height 20
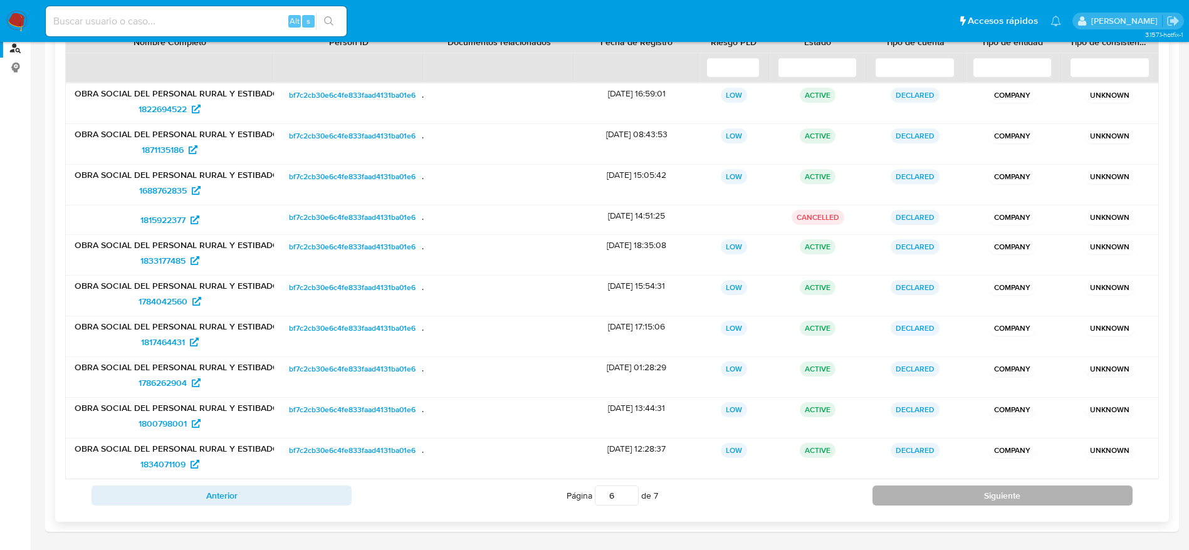
click at [948, 490] on button "Siguiente" at bounding box center [1002, 496] width 260 height 20
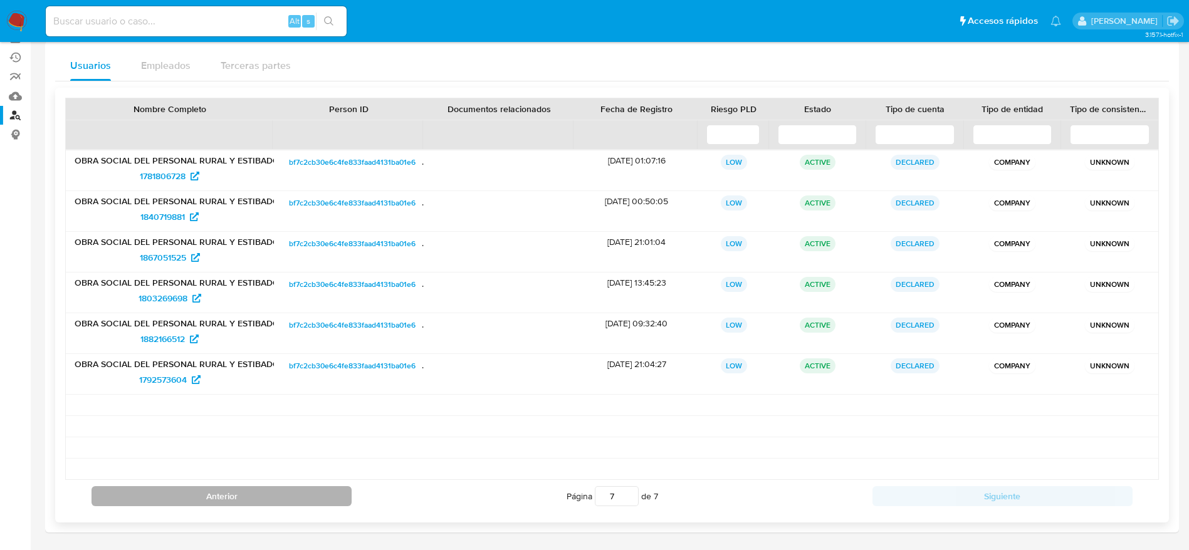
click at [311, 503] on button "Anterior" at bounding box center [221, 496] width 260 height 20
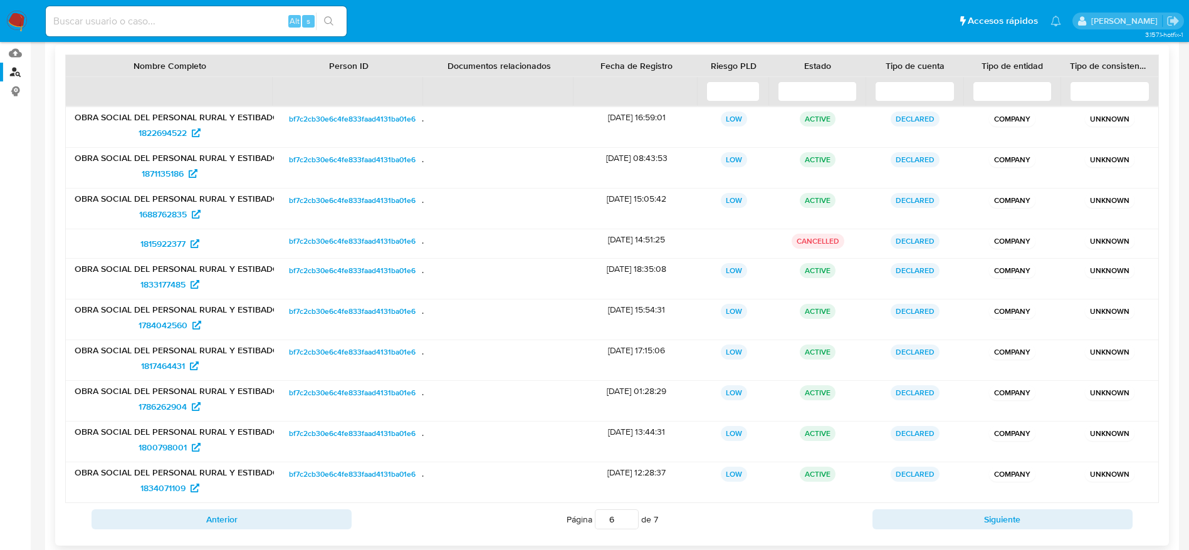
scroll to position [171, 0]
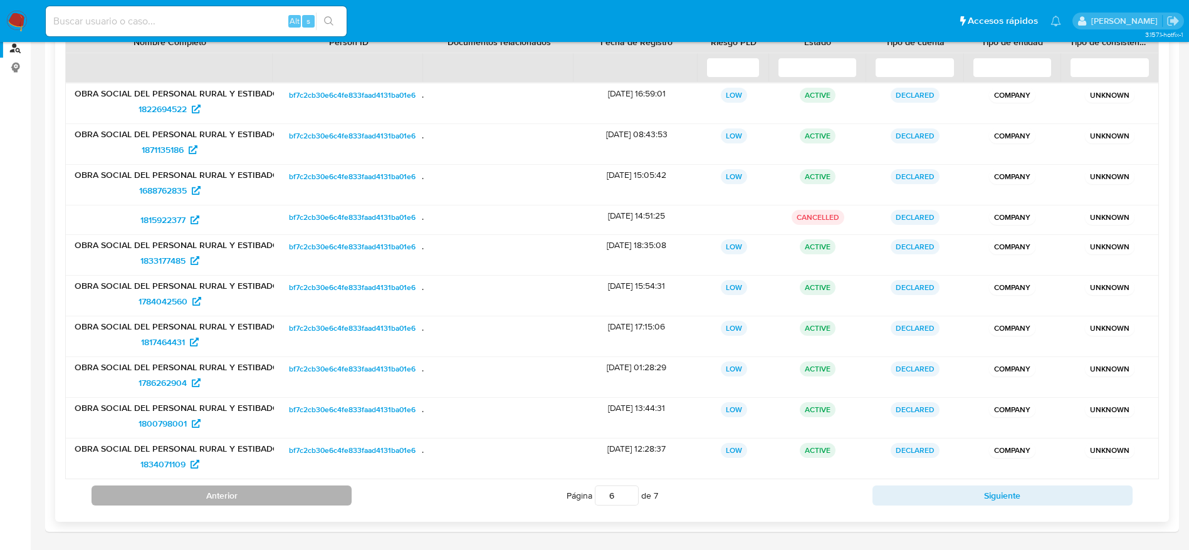
click at [296, 498] on button "Anterior" at bounding box center [221, 496] width 260 height 20
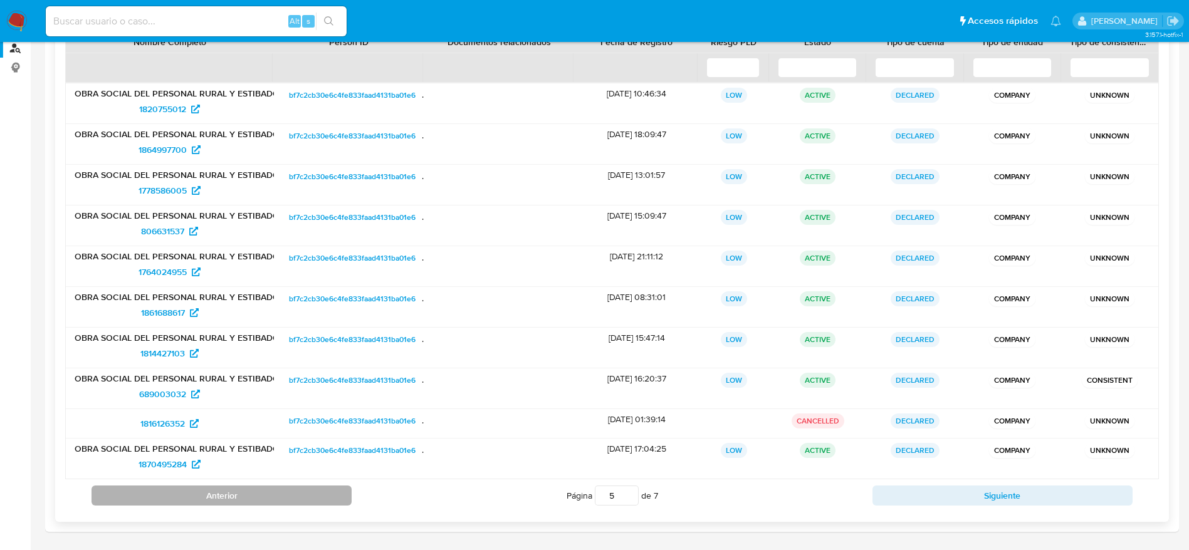
click at [282, 494] on button "Anterior" at bounding box center [221, 496] width 260 height 20
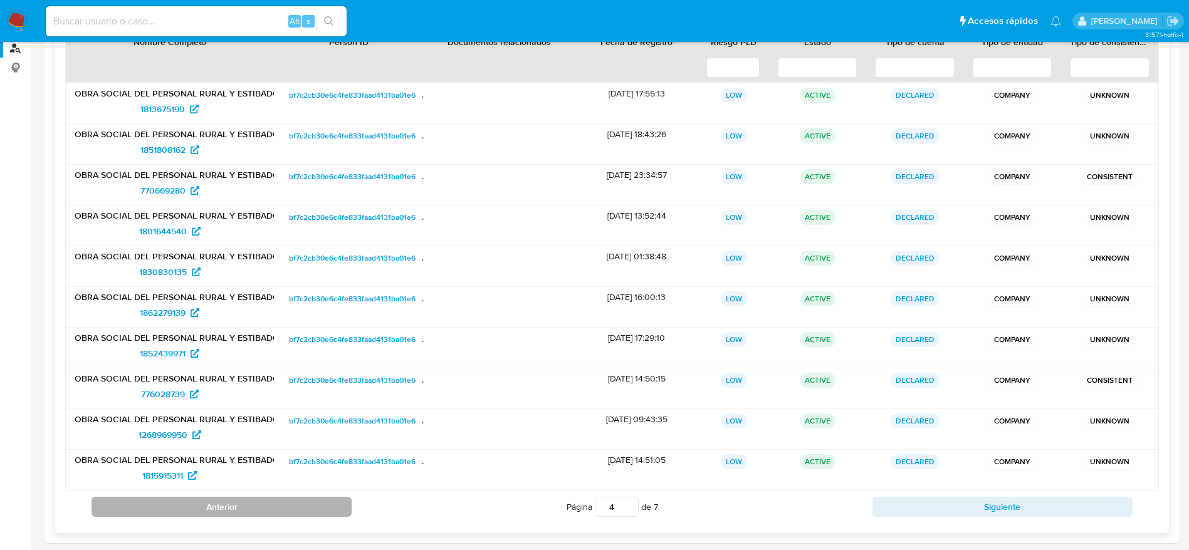
click at [281, 506] on button "Anterior" at bounding box center [221, 507] width 260 height 20
click at [281, 508] on button "Anterior" at bounding box center [221, 507] width 260 height 20
click at [281, 507] on button "Anterior" at bounding box center [221, 507] width 260 height 20
type input "1"
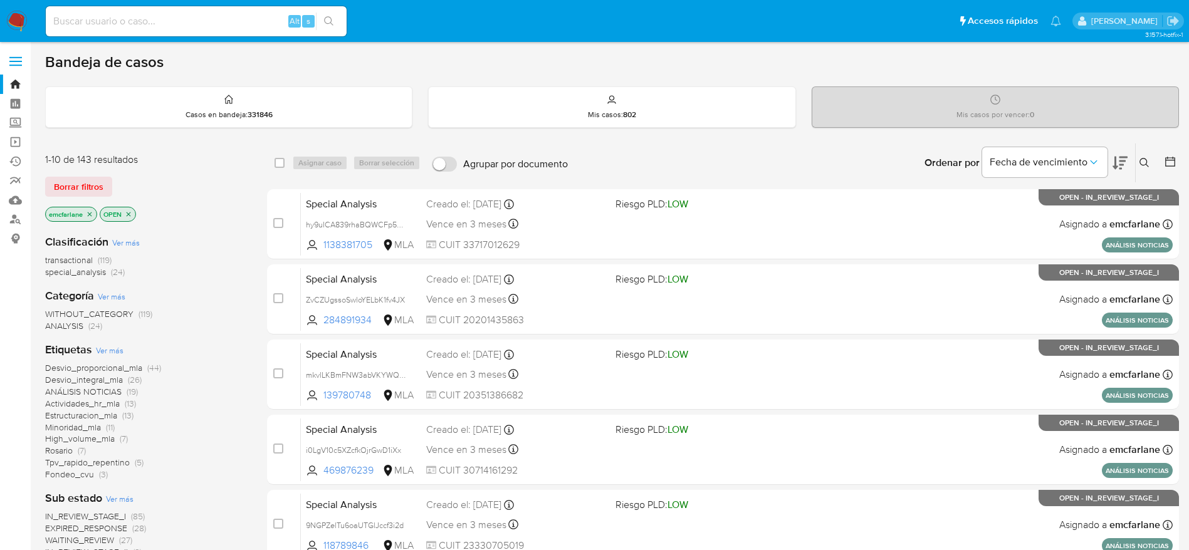
click at [195, 12] on div "Alt s" at bounding box center [196, 21] width 301 height 30
click at [195, 25] on input at bounding box center [196, 21] width 301 height 16
paste input "jNTZC71FIYkfeyM6j00bpPcP"
type input "jNTZC71FIYkfeyM6j00bpPcP"
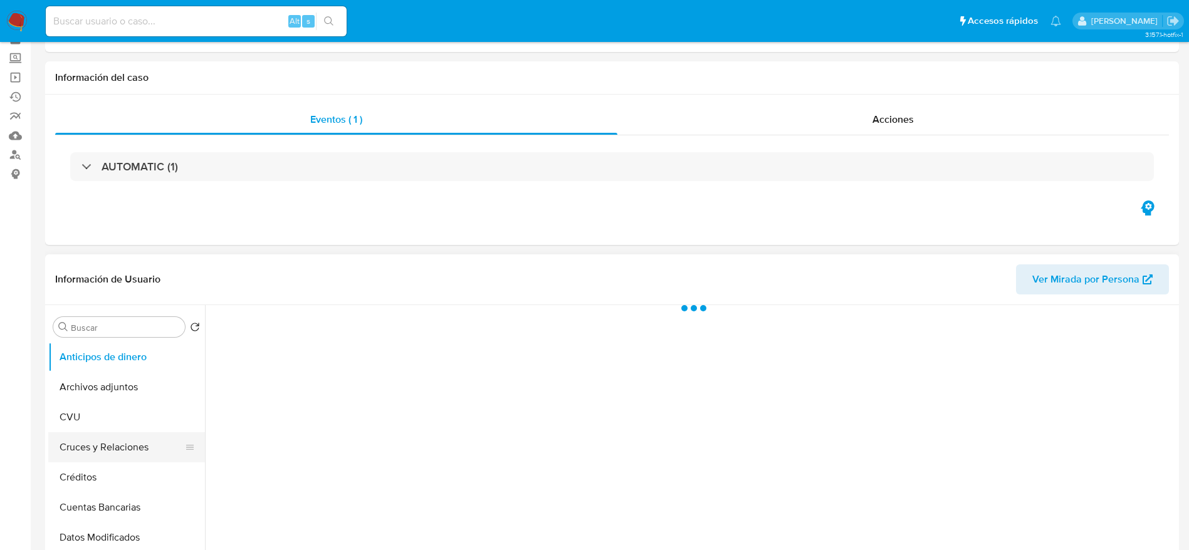
scroll to position [94, 0]
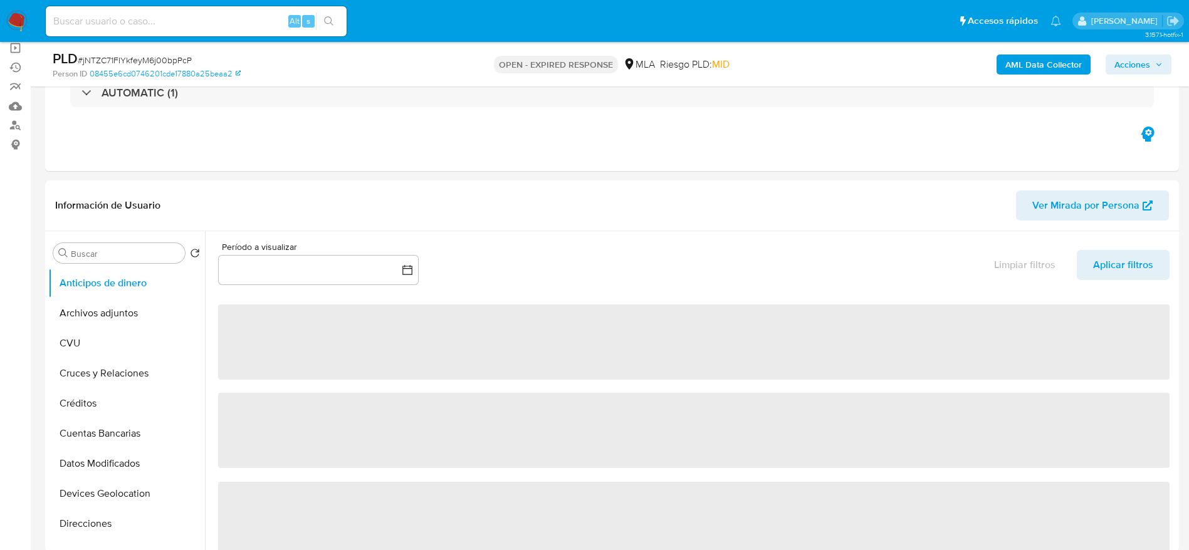
click at [146, 64] on span "# jNTZC71FIYkfeyM6j00bpPcP" at bounding box center [135, 60] width 114 height 13
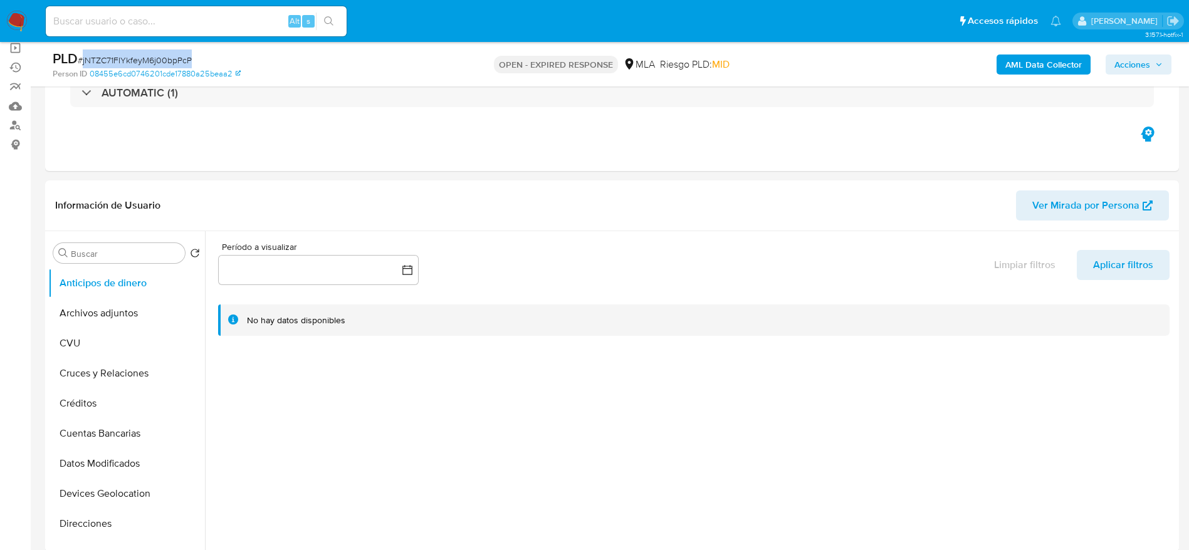
click at [146, 64] on span "# jNTZC71FIYkfeyM6j00bpPcP" at bounding box center [135, 60] width 114 height 13
copy span "jNTZC71FIYkfeyM6j00bpPcP"
select select "10"
drag, startPoint x: 17, startPoint y: 21, endPoint x: 105, endPoint y: 31, distance: 88.9
click at [105, 31] on div "Alt s" at bounding box center [196, 21] width 301 height 30
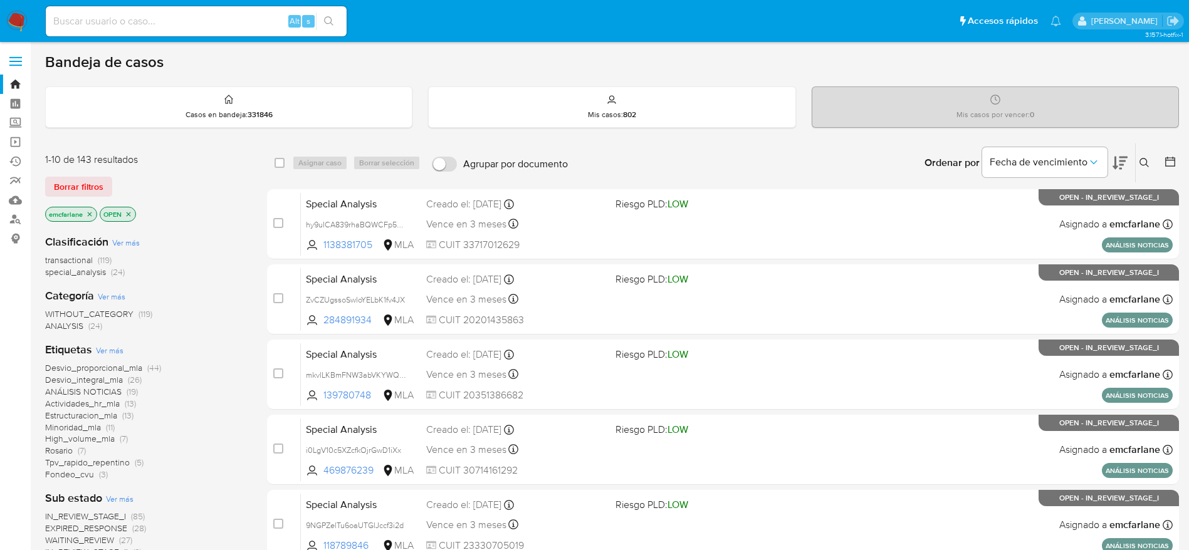
drag, startPoint x: 98, startPoint y: 179, endPoint x: 417, endPoint y: 135, distance: 321.8
click at [98, 179] on span "Borrar filtros" at bounding box center [78, 187] width 49 height 18
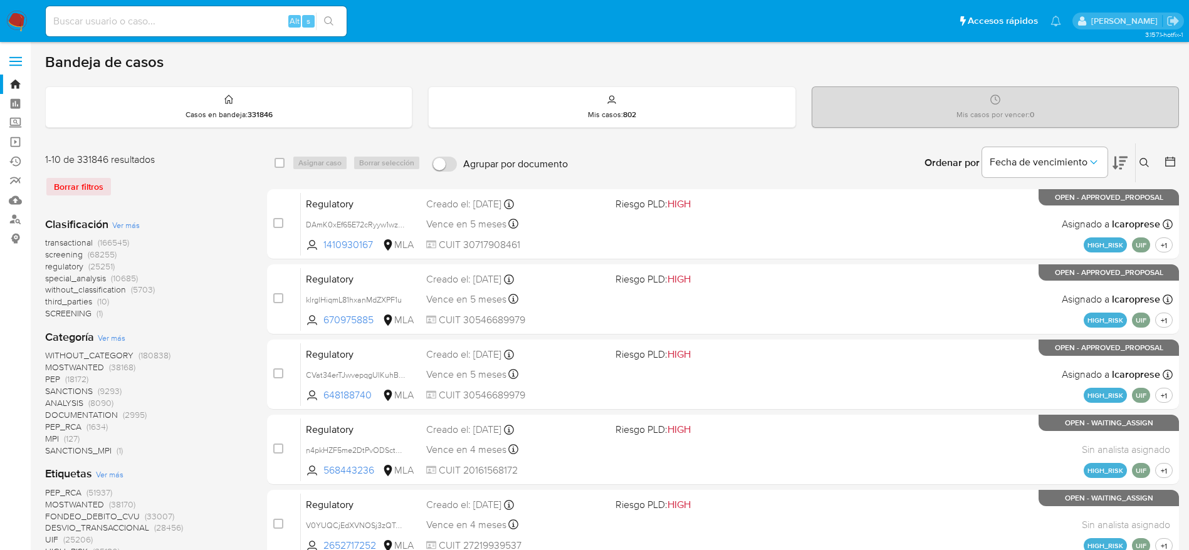
click at [1140, 167] on icon at bounding box center [1144, 163] width 10 height 10
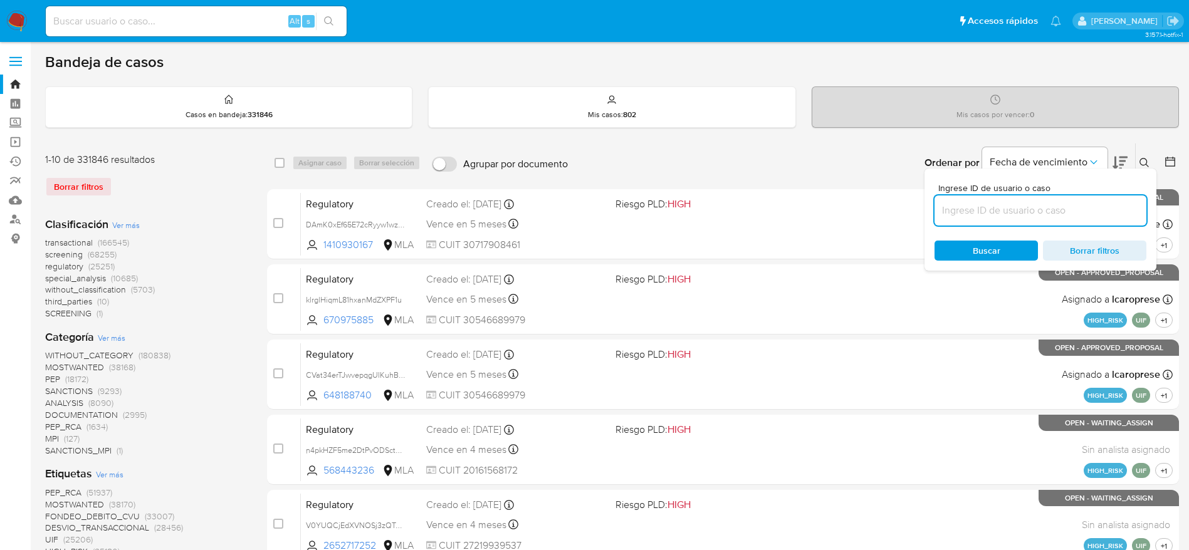
click at [1086, 218] on input at bounding box center [1040, 210] width 212 height 16
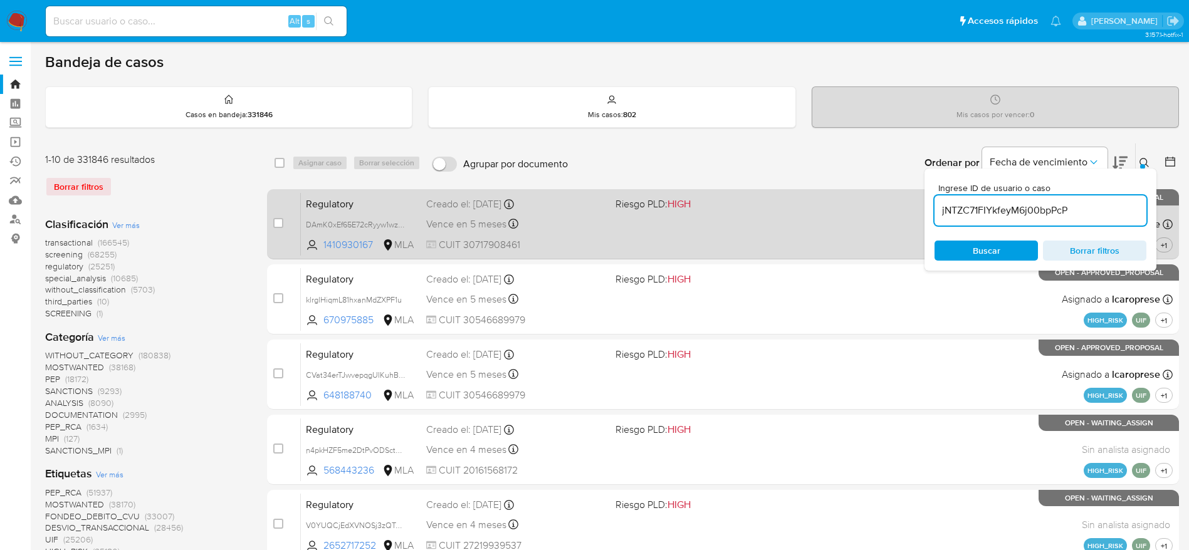
type input "jNTZC71FIYkfeyM6j00bpPcP"
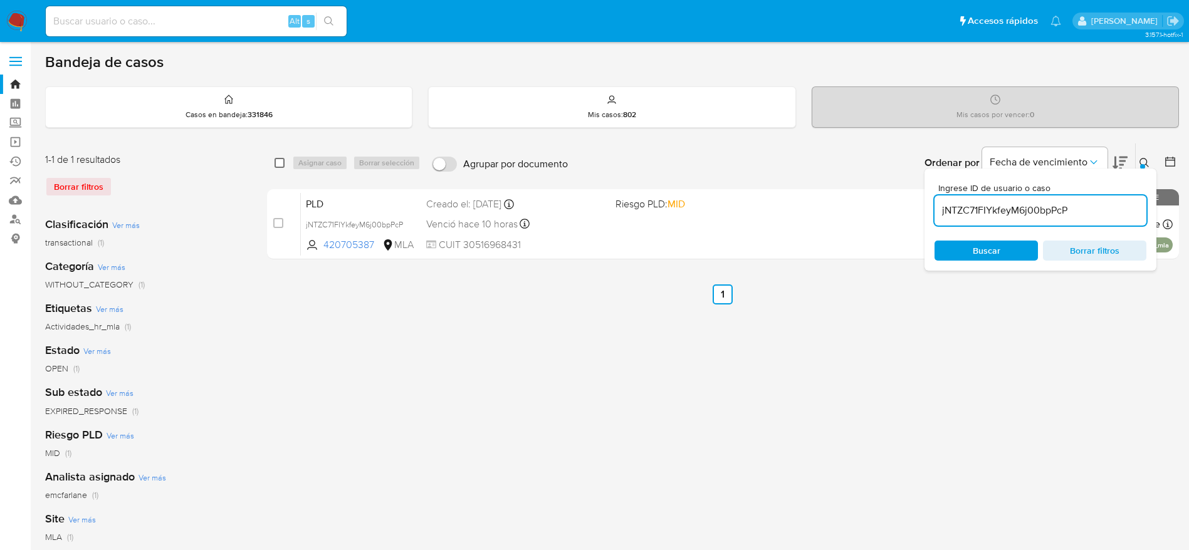
click at [281, 159] on input "checkbox" at bounding box center [279, 163] width 10 height 10
checkbox input "true"
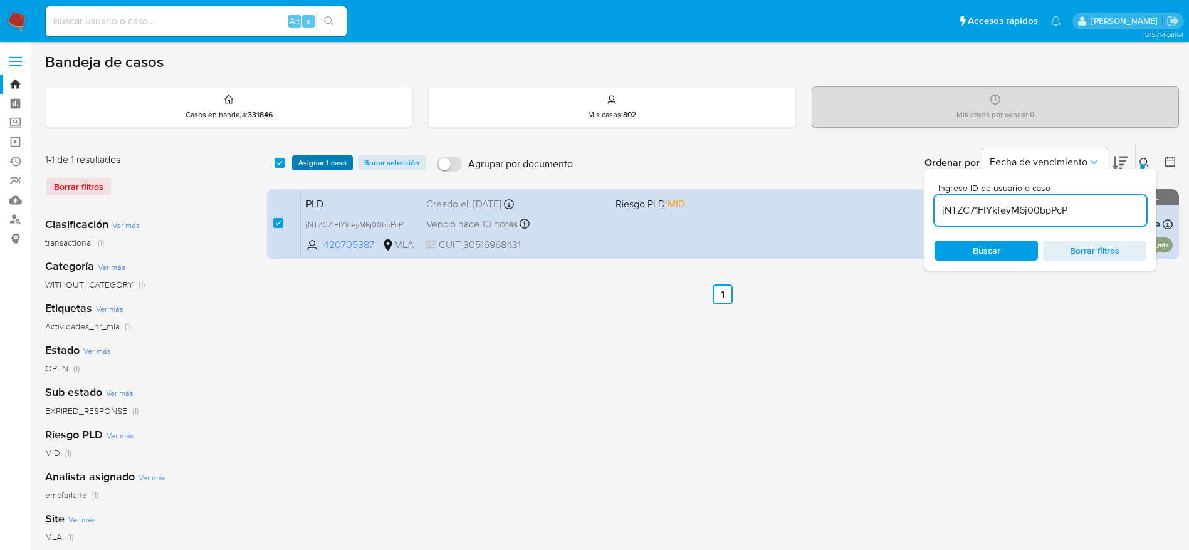
click at [327, 165] on span "Asignar 1 caso" at bounding box center [322, 163] width 48 height 13
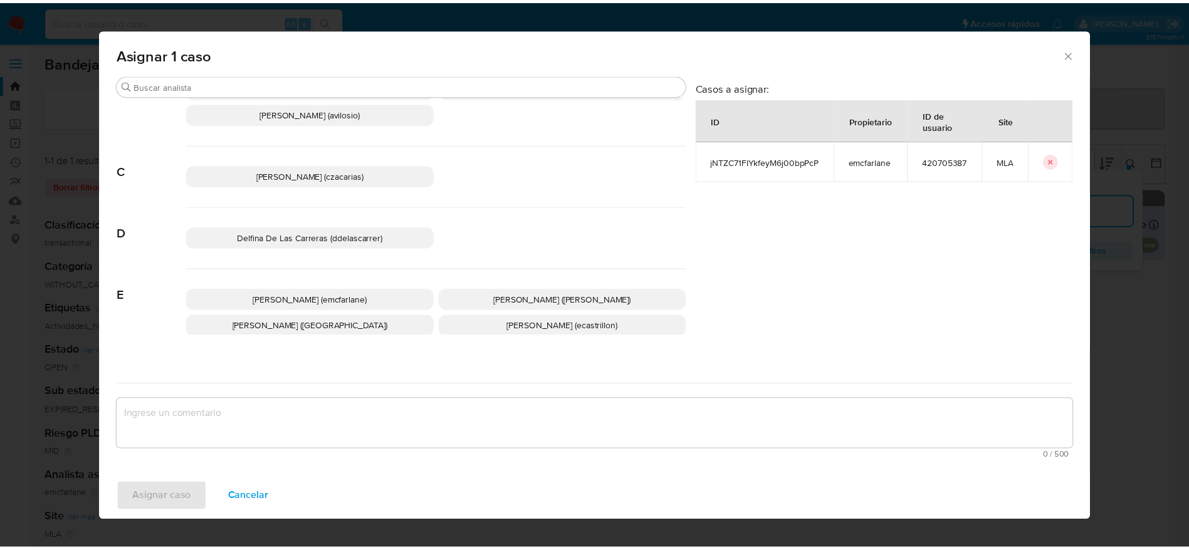
scroll to position [94, 0]
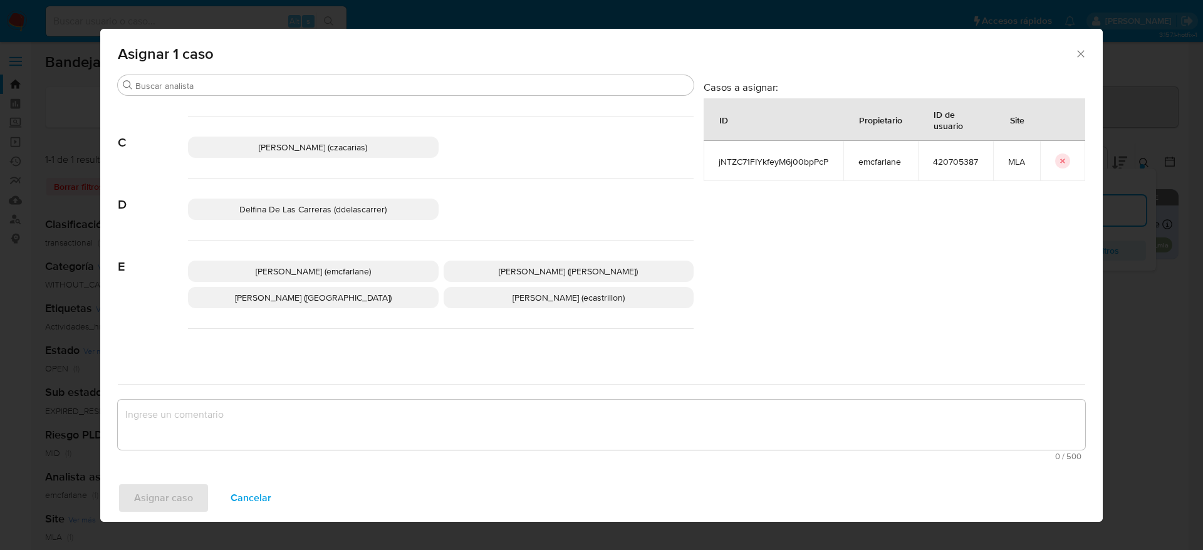
click at [330, 261] on p "Elaine Mc Farlane (emcfarlane)" at bounding box center [313, 271] width 251 height 21
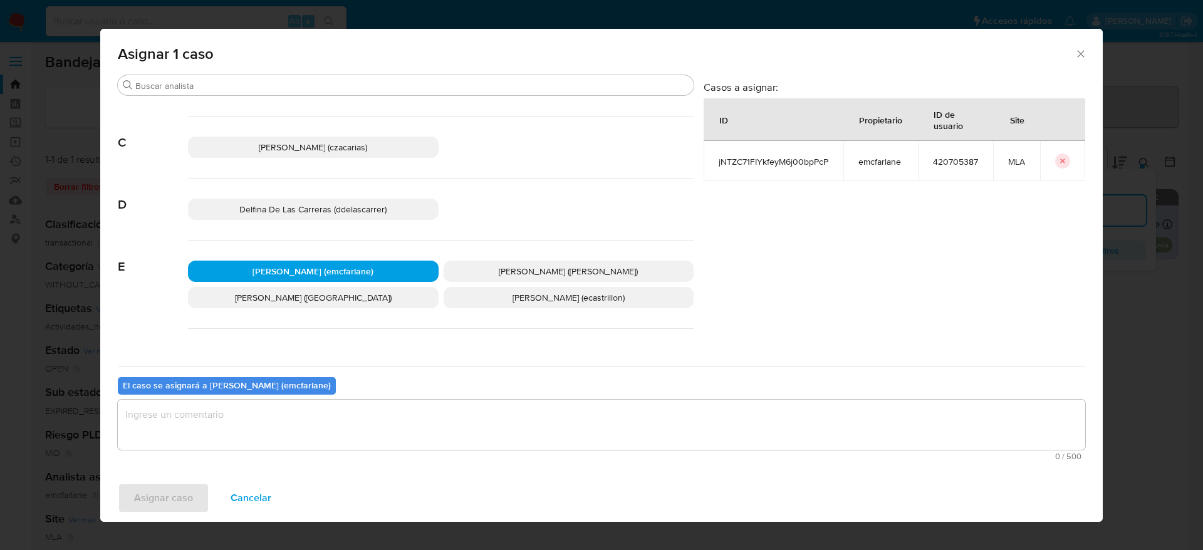
click at [241, 423] on textarea "assign-modal" at bounding box center [601, 425] width 967 height 50
click at [156, 512] on span "Asignar caso" at bounding box center [163, 498] width 59 height 28
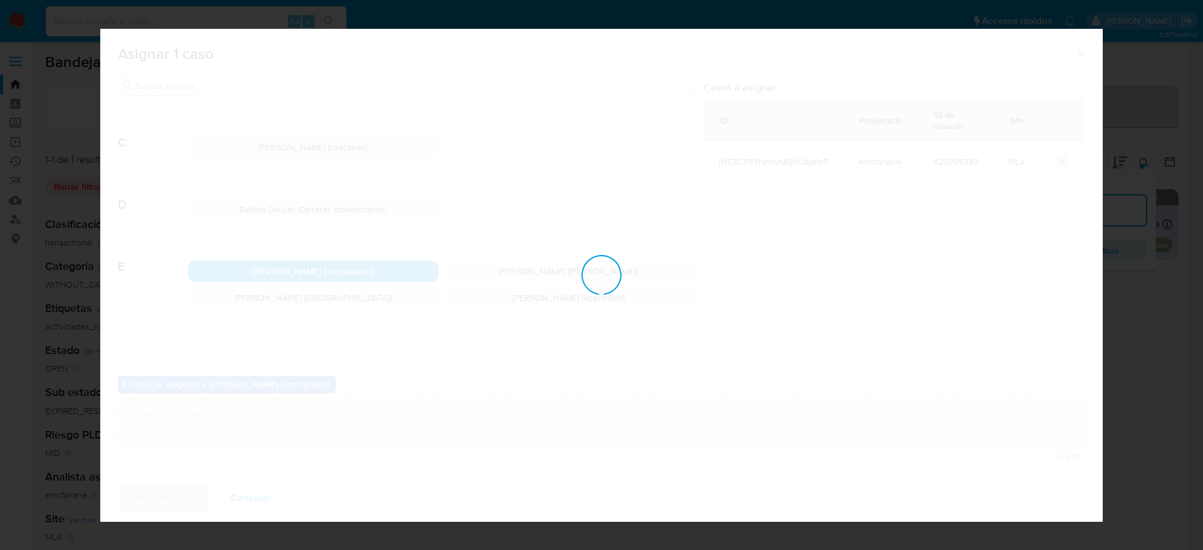
checkbox input "false"
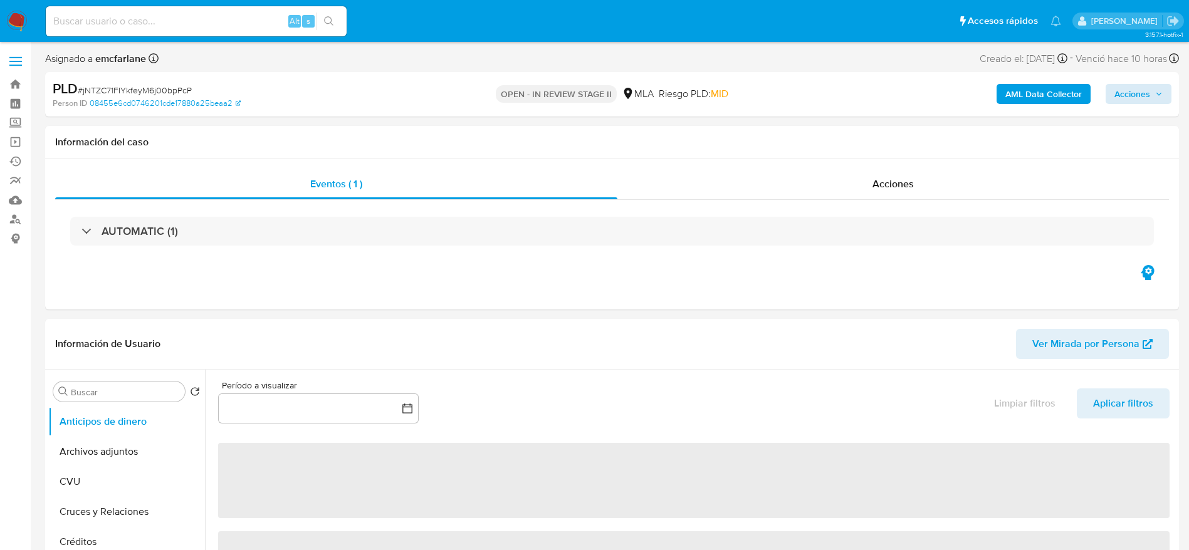
select select "10"
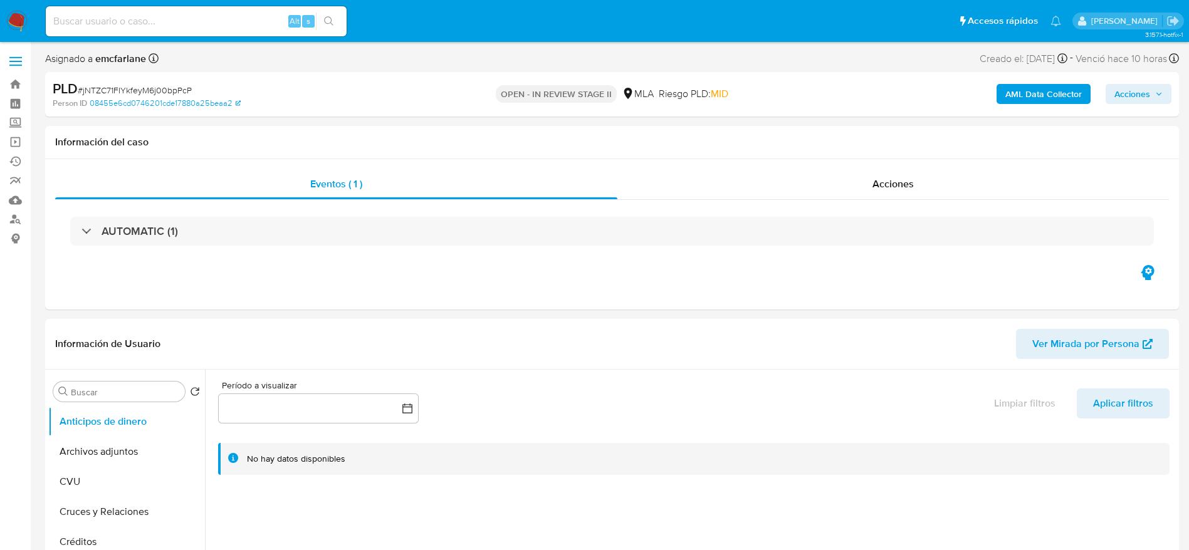
drag, startPoint x: 1151, startPoint y: 95, endPoint x: 1140, endPoint y: 99, distance: 11.9
click at [1151, 95] on span "Acciones" at bounding box center [1138, 94] width 48 height 18
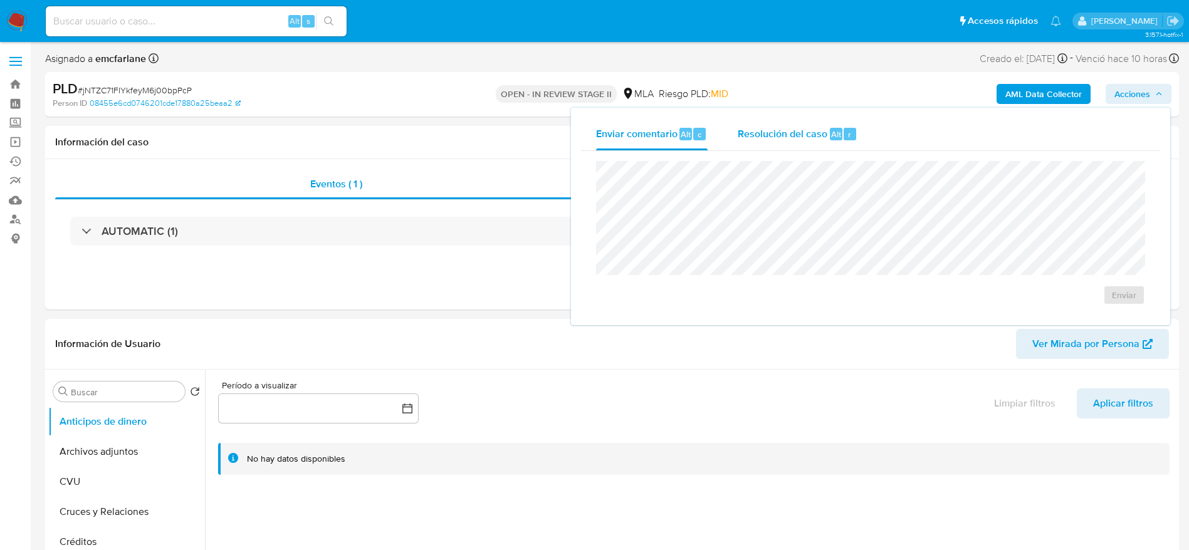
click at [865, 138] on button "Resolución del caso Alt r" at bounding box center [797, 134] width 150 height 33
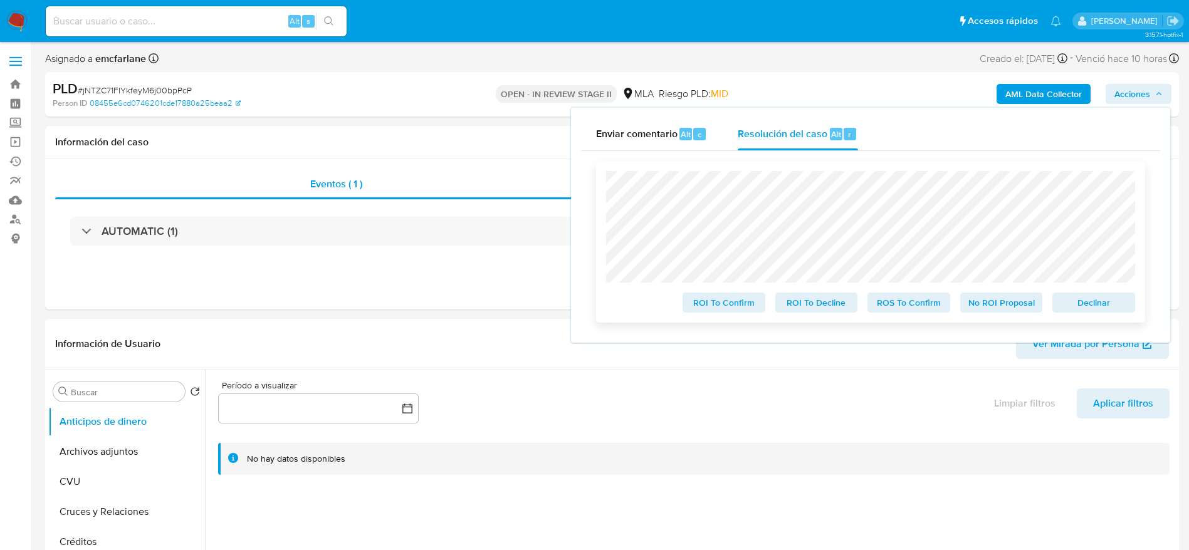
click at [1103, 307] on span "Declinar" at bounding box center [1093, 303] width 65 height 18
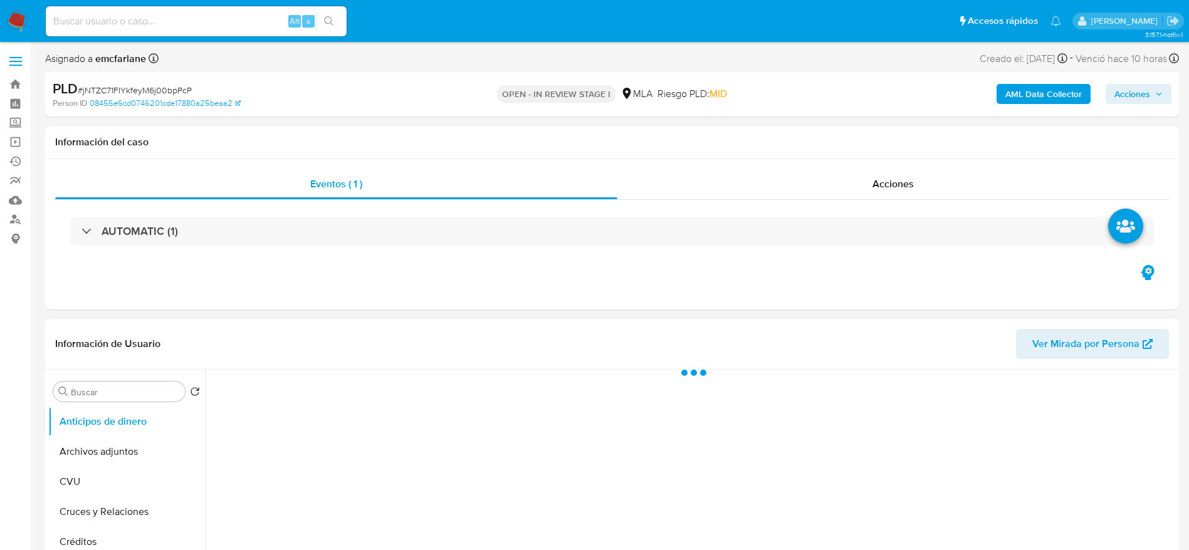
click at [86, 447] on button "Archivos adjuntos" at bounding box center [126, 452] width 157 height 30
select select "10"
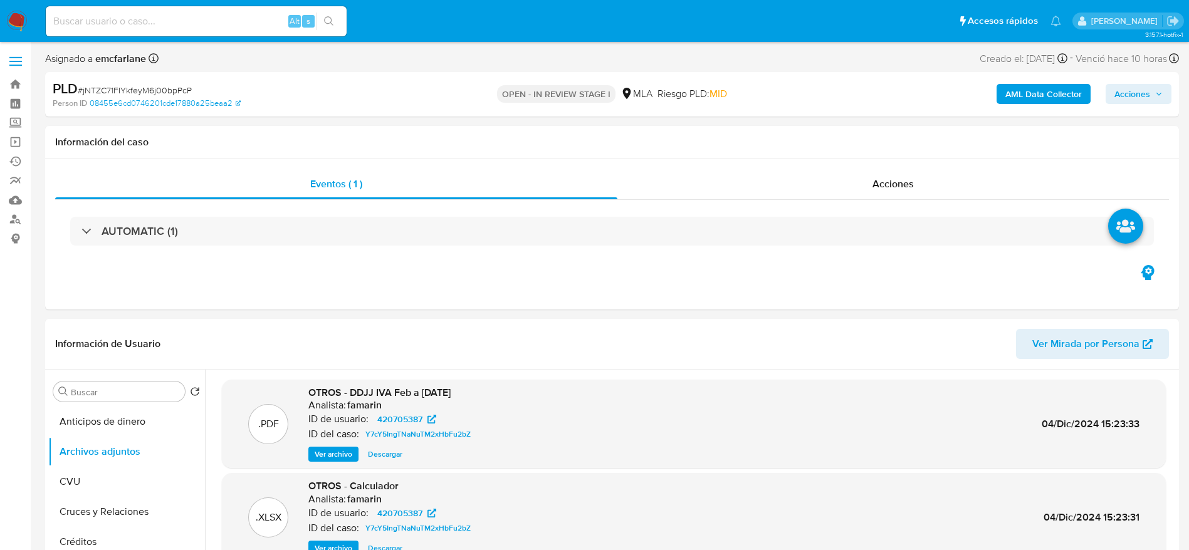
click at [1069, 98] on b "AML Data Collector" at bounding box center [1043, 94] width 76 height 20
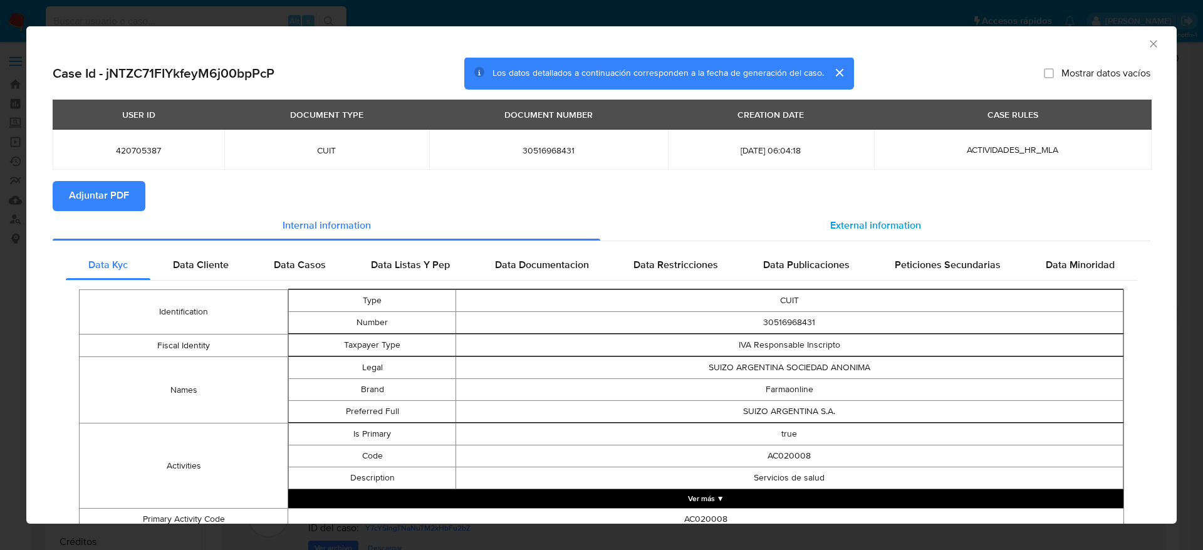
click at [854, 221] on span "External information" at bounding box center [875, 226] width 91 height 14
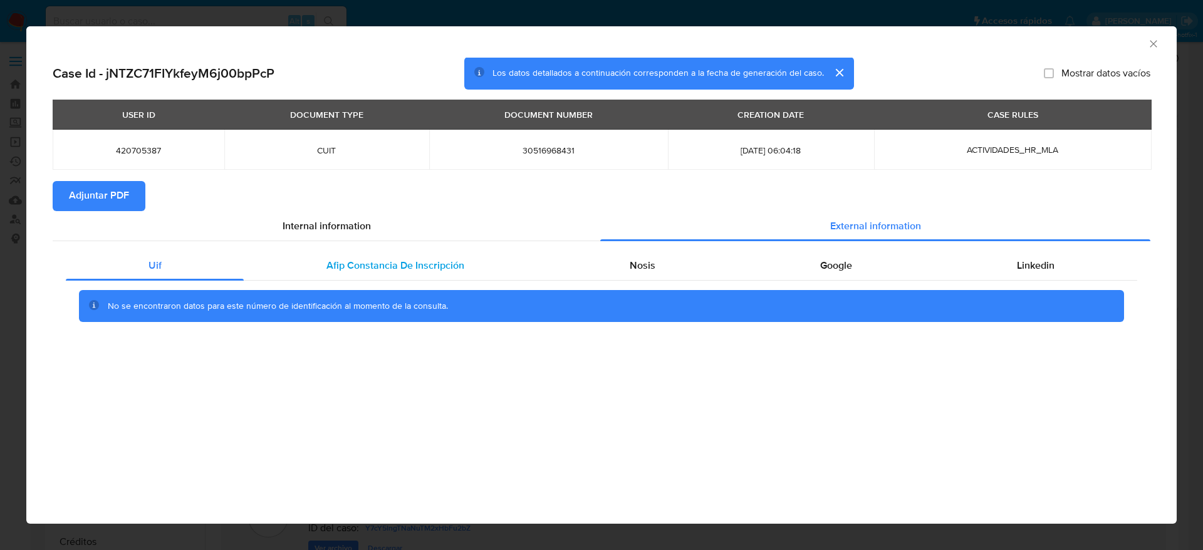
click at [392, 264] on span "Afip Constancia De Inscripción" at bounding box center [395, 265] width 138 height 14
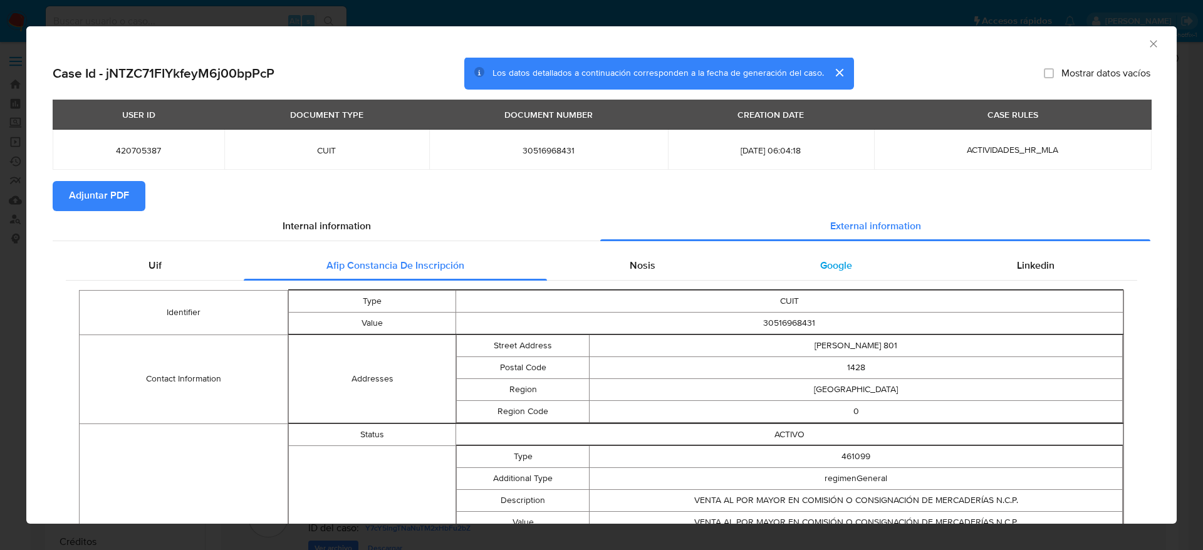
drag, startPoint x: 653, startPoint y: 269, endPoint x: 808, endPoint y: 269, distance: 154.8
click at [653, 269] on div "Nosis" at bounding box center [642, 266] width 190 height 30
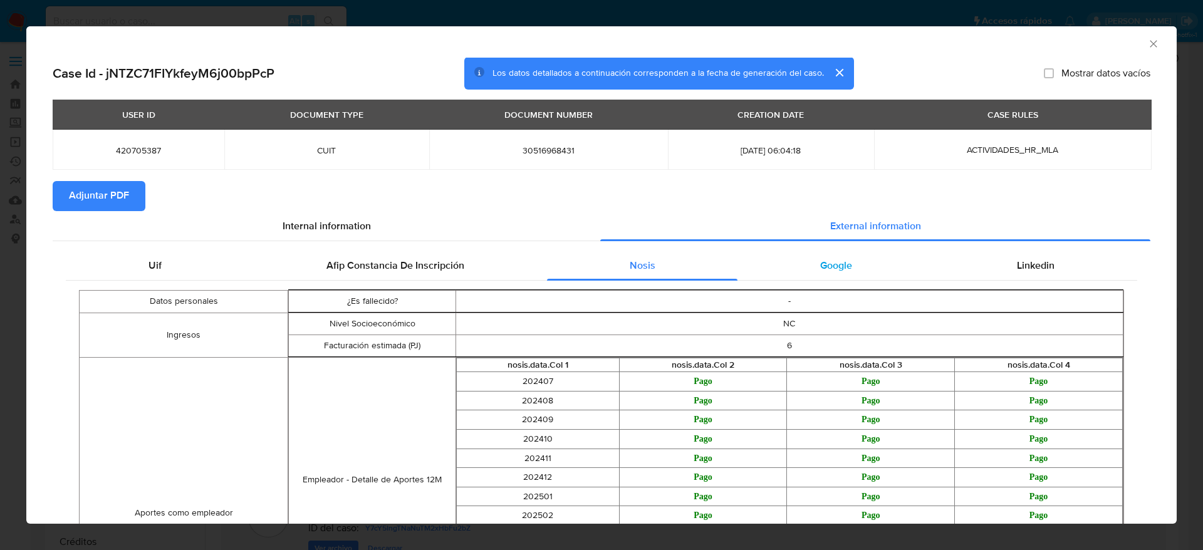
click at [820, 269] on span "Google" at bounding box center [836, 265] width 32 height 14
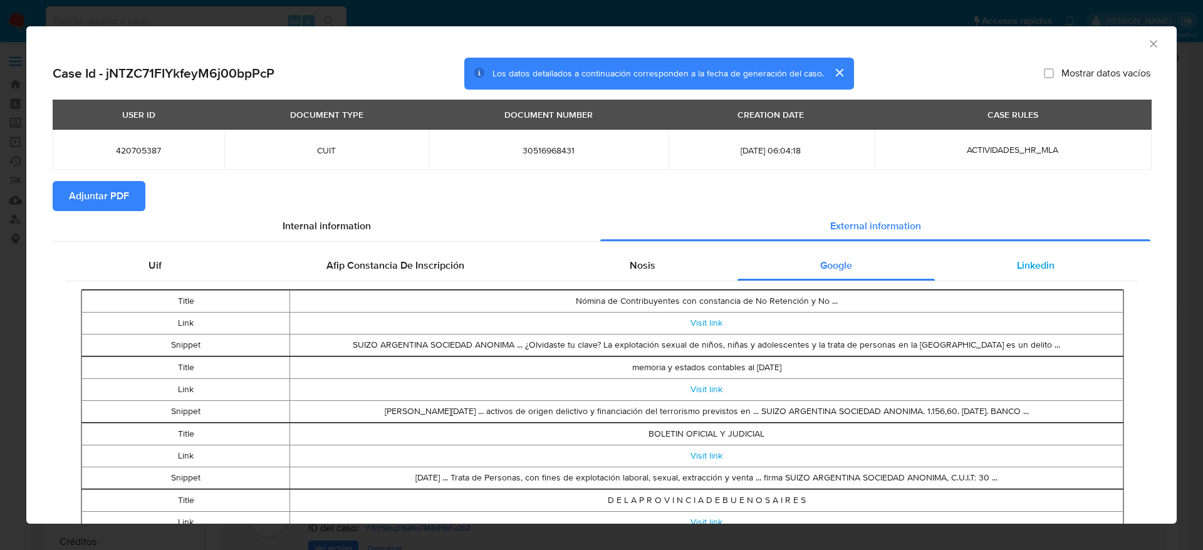
click at [1020, 262] on span "Linkedin" at bounding box center [1036, 265] width 38 height 14
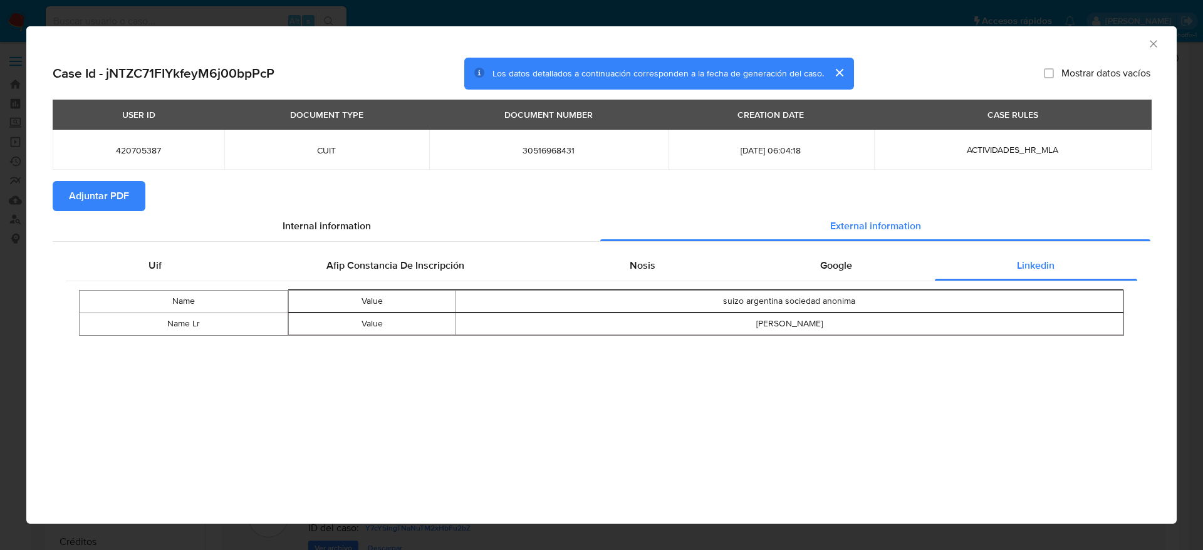
click at [118, 203] on span "Adjuntar PDF" at bounding box center [99, 196] width 60 height 28
click at [1153, 43] on icon "Cerrar ventana" at bounding box center [1153, 43] width 7 height 7
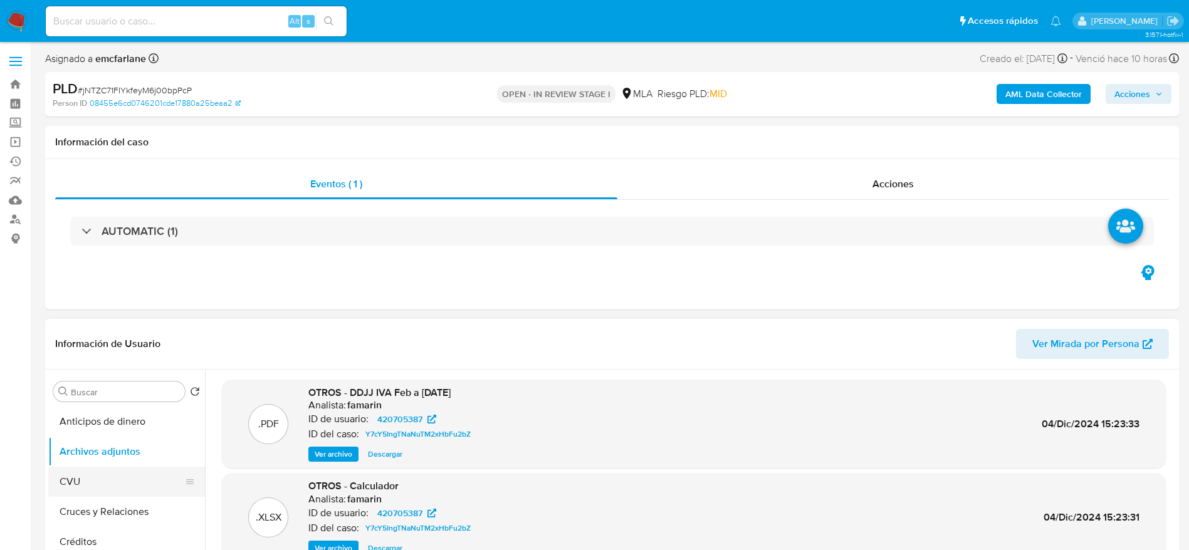
click at [107, 477] on button "CVU" at bounding box center [121, 482] width 147 height 30
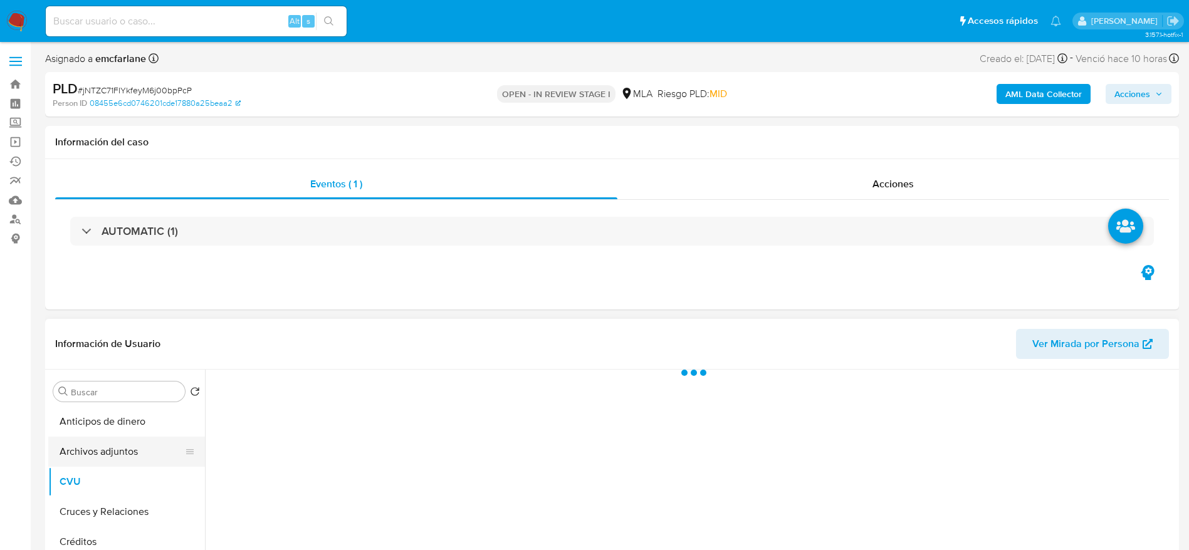
click at [111, 448] on button "Archivos adjuntos" at bounding box center [121, 452] width 147 height 30
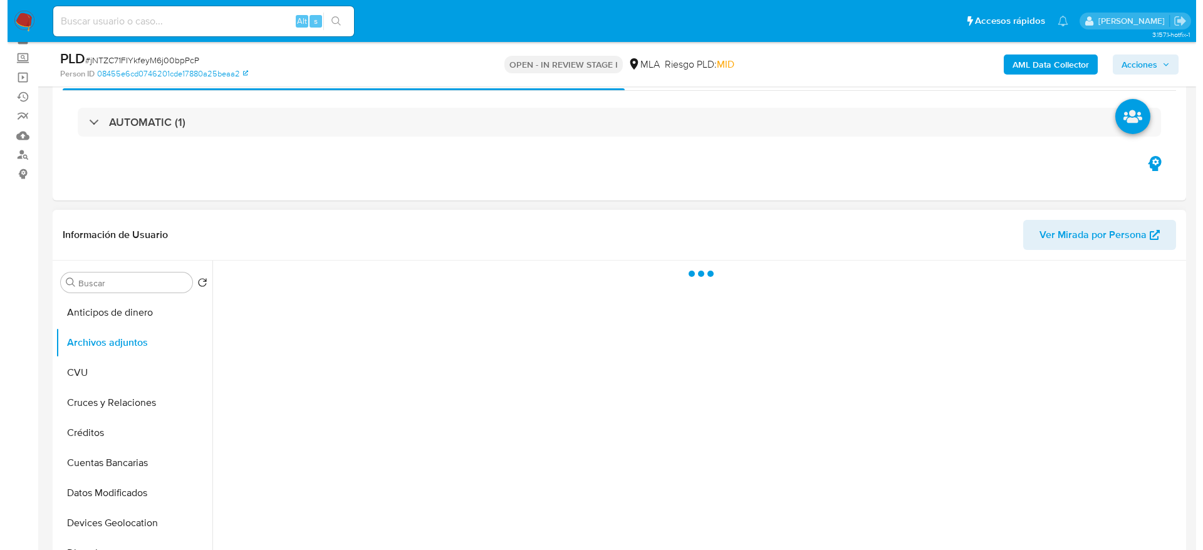
scroll to position [94, 0]
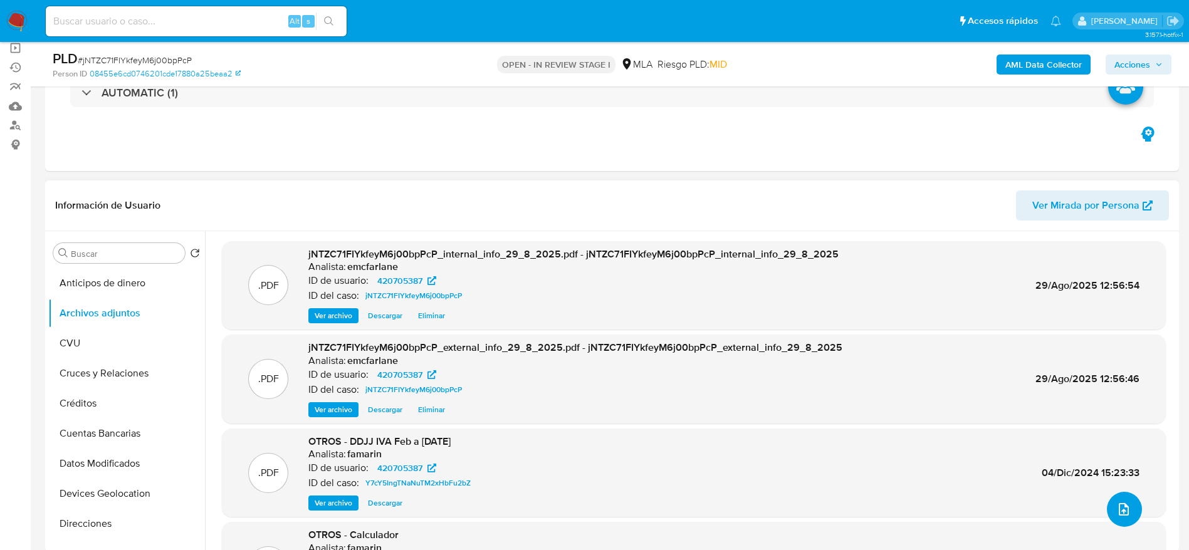
click at [1120, 502] on icon "upload-file" at bounding box center [1123, 509] width 15 height 15
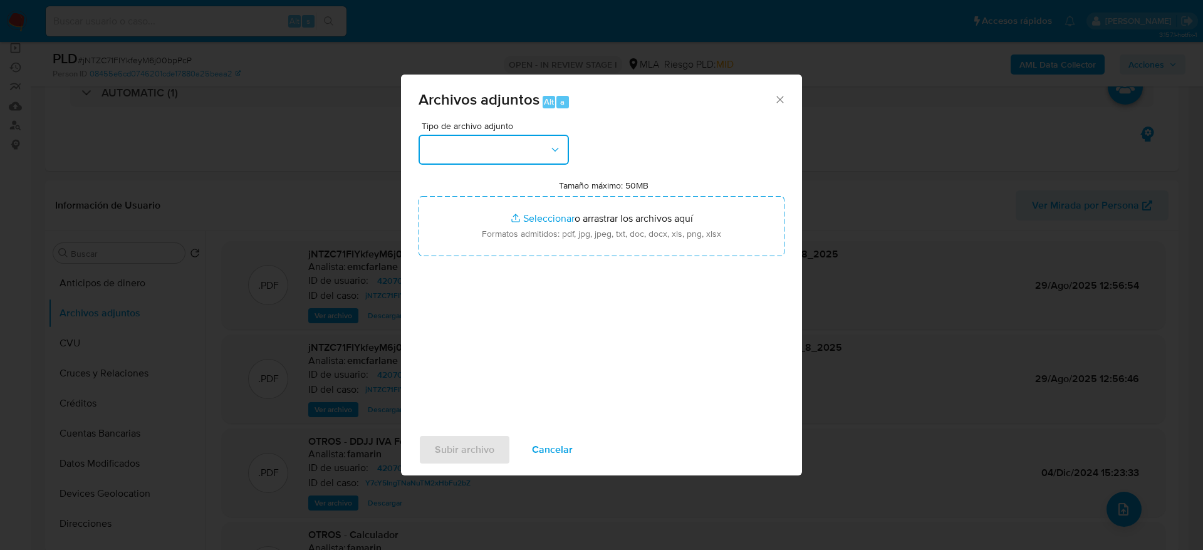
click at [496, 155] on button "button" at bounding box center [494, 150] width 150 height 30
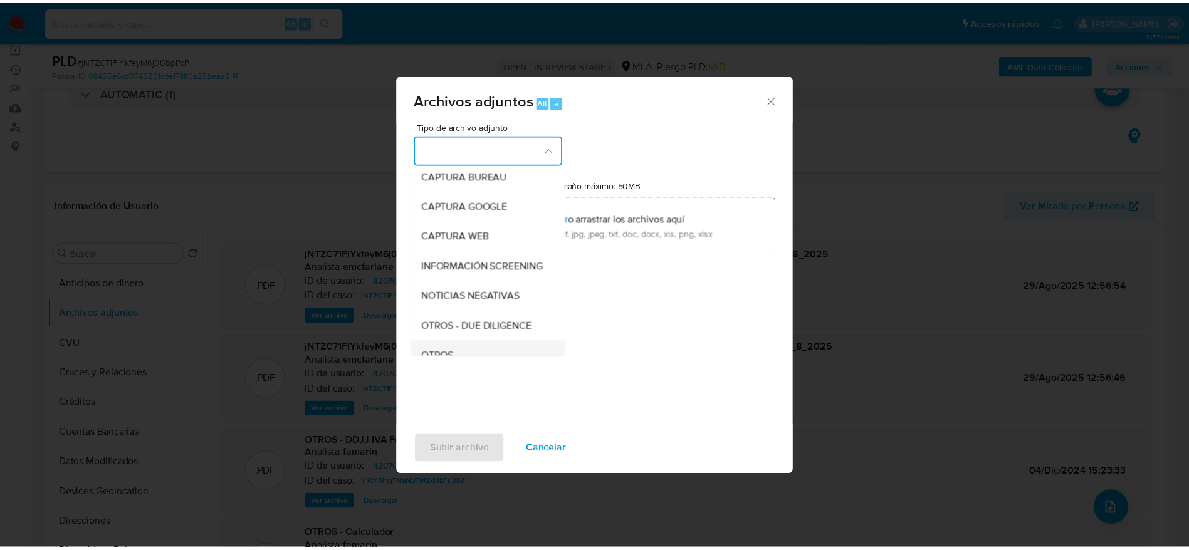
scroll to position [188, 0]
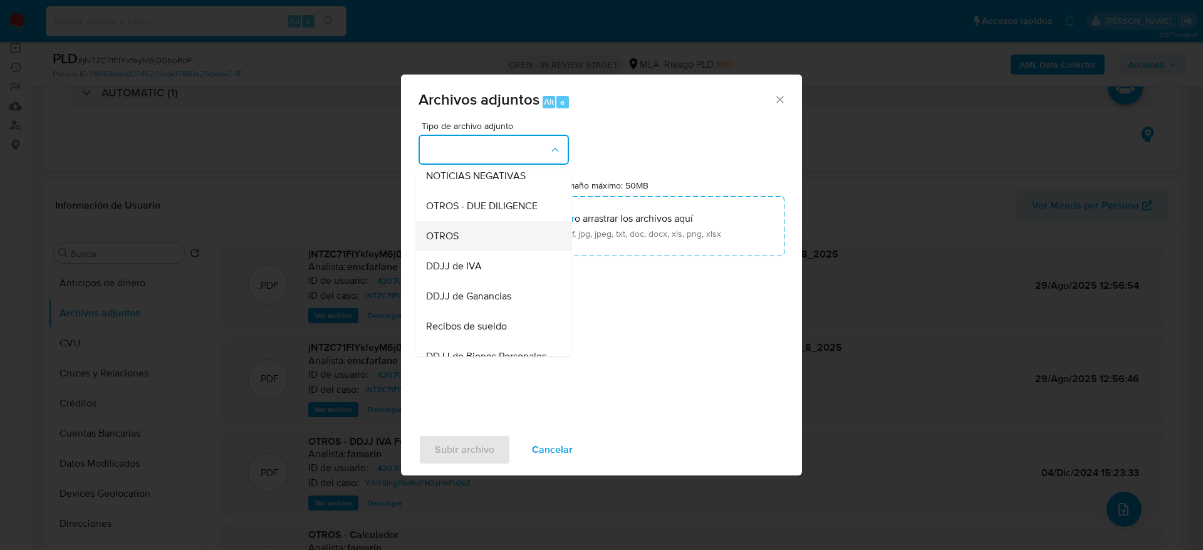
click at [459, 237] on div "OTROS" at bounding box center [490, 236] width 128 height 30
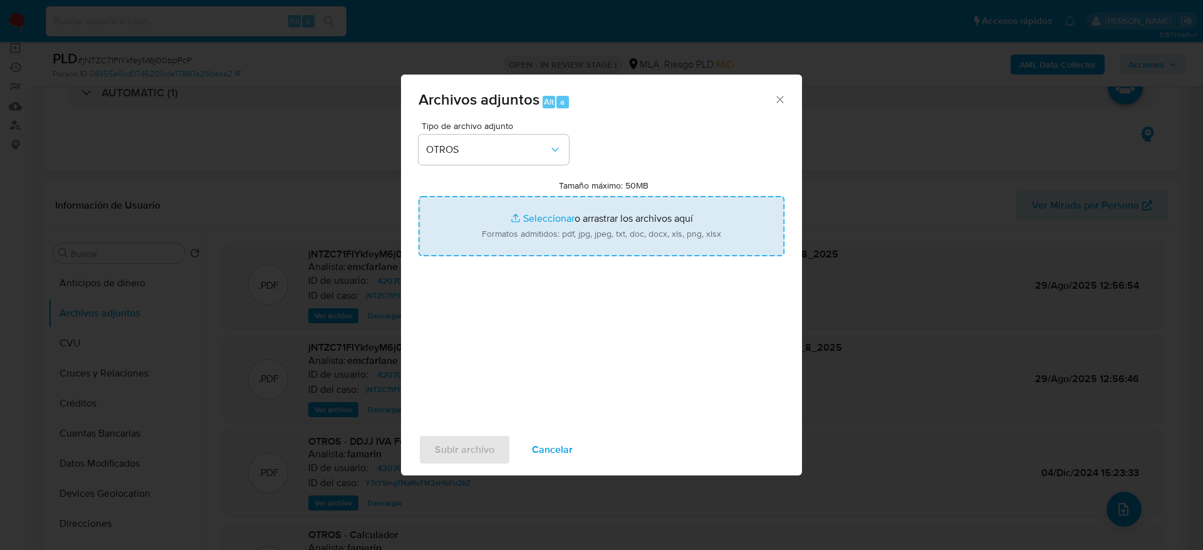
type input "C:\fakepath\420705387_movimientos.xlsx"
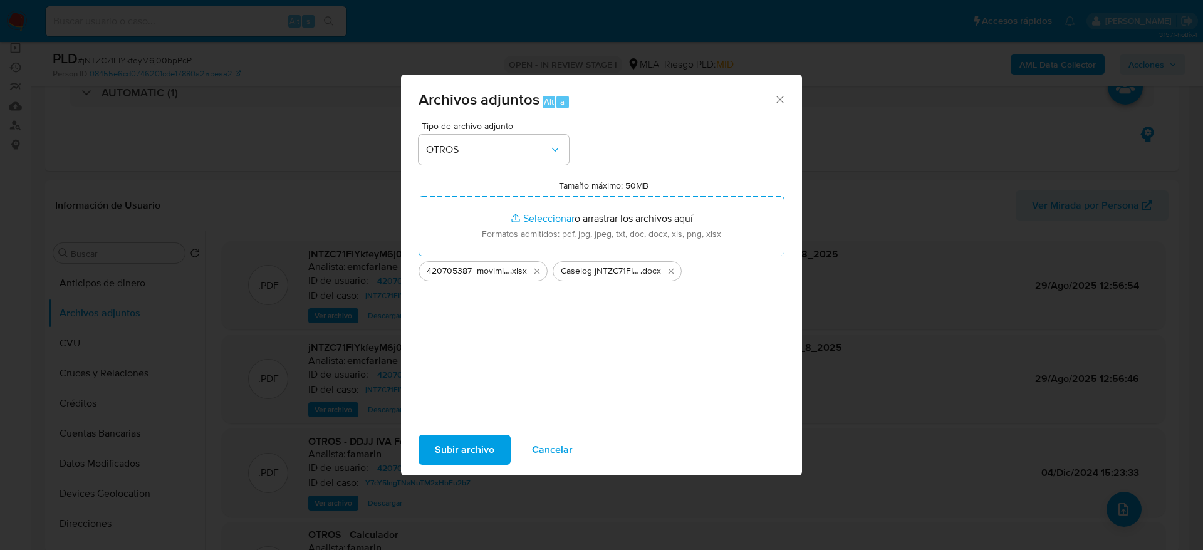
drag, startPoint x: 578, startPoint y: 351, endPoint x: 556, endPoint y: 359, distance: 22.8
click at [578, 350] on div "Tipo de archivo adjunto OTROS Tamaño máximo: 50MB Seleccionar archivos Seleccio…" at bounding box center [602, 270] width 366 height 296
click at [463, 439] on span "Subir archivo" at bounding box center [465, 450] width 60 height 28
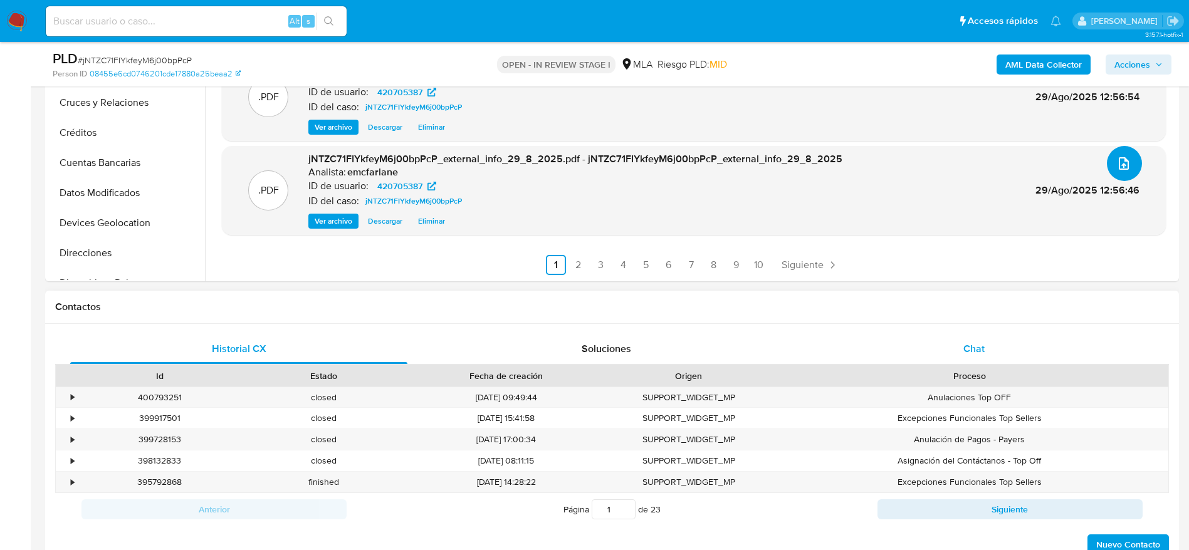
scroll to position [376, 0]
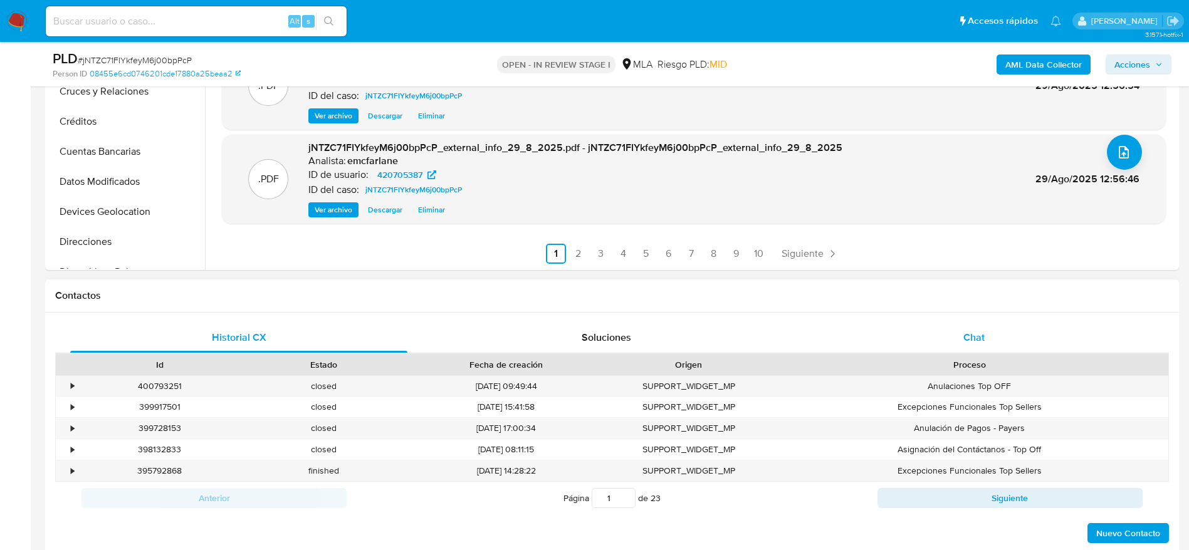
click at [981, 322] on div "Historial CX Soluciones Chat Id Estado Fecha de creación Origen Proceso • 40079…" at bounding box center [611, 434] width 1133 height 242
click at [987, 333] on div "Chat" at bounding box center [973, 338] width 337 height 30
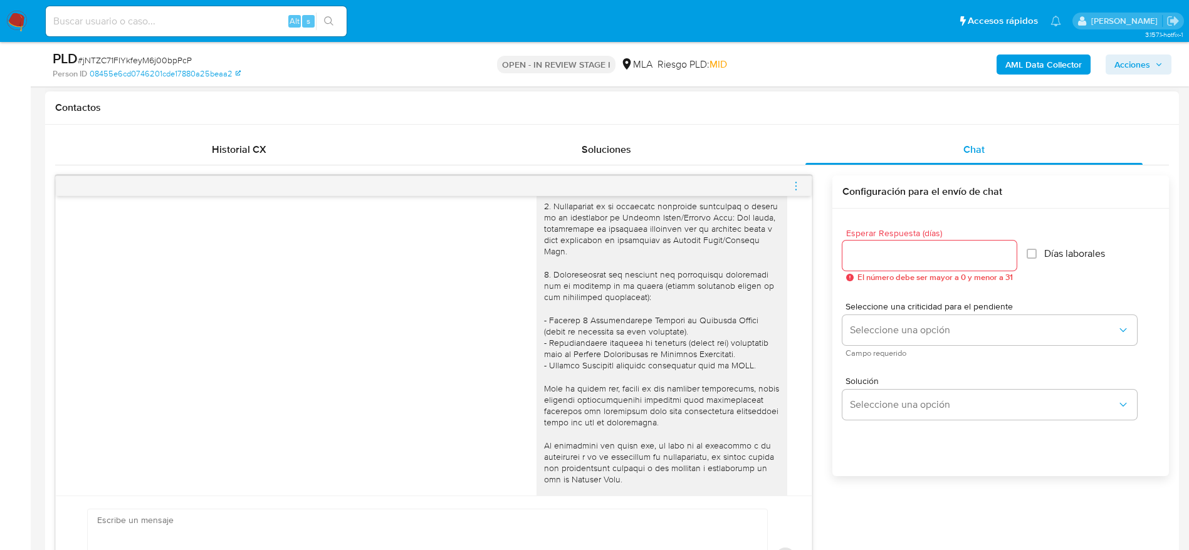
scroll to position [0, 0]
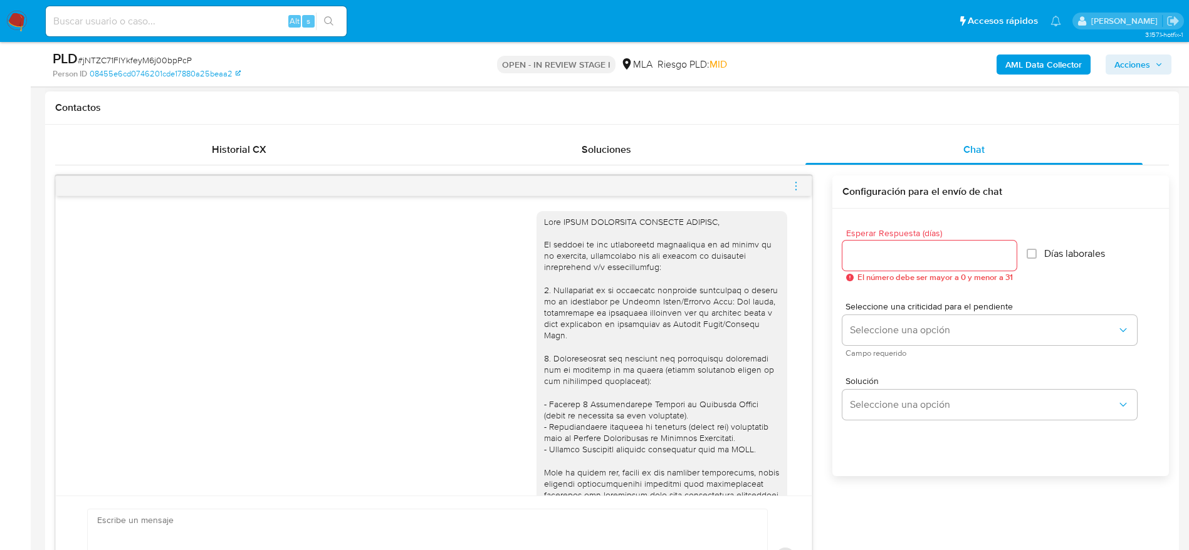
click at [789, 187] on div at bounding box center [434, 186] width 756 height 20
click at [794, 187] on icon "menu-action" at bounding box center [795, 185] width 11 height 11
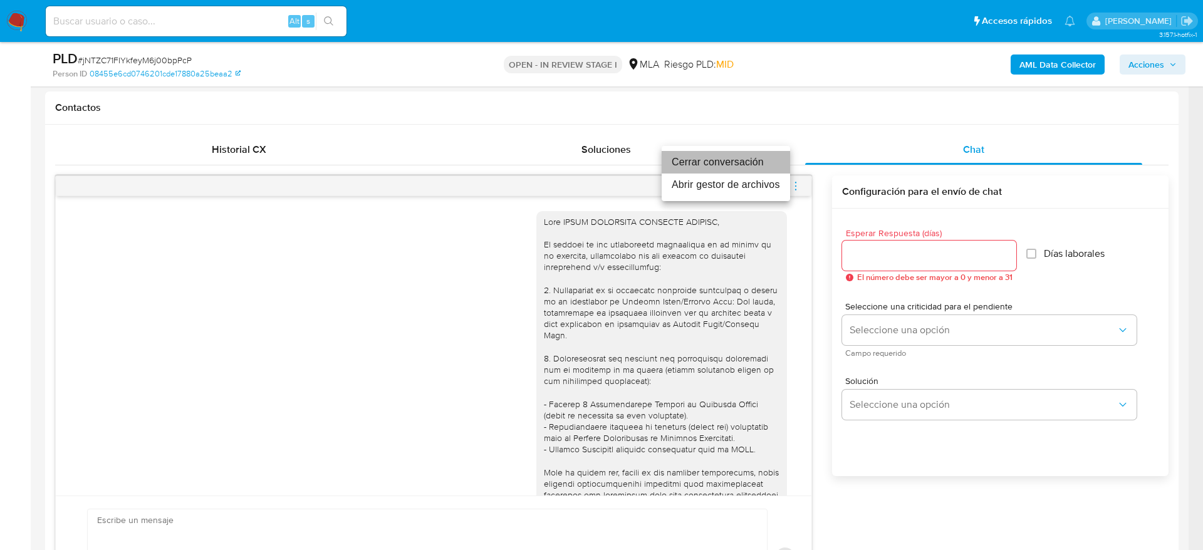
drag, startPoint x: 721, startPoint y: 160, endPoint x: 1008, endPoint y: 264, distance: 305.6
click at [721, 161] on li "Cerrar conversación" at bounding box center [726, 162] width 128 height 23
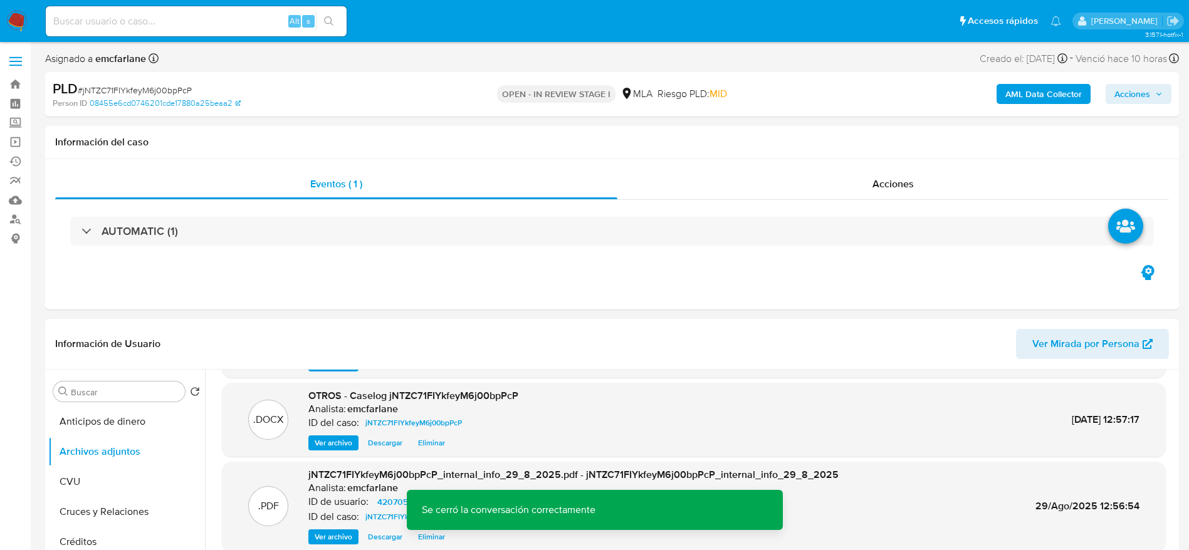
click at [1153, 88] on span "Acciones" at bounding box center [1138, 94] width 48 height 18
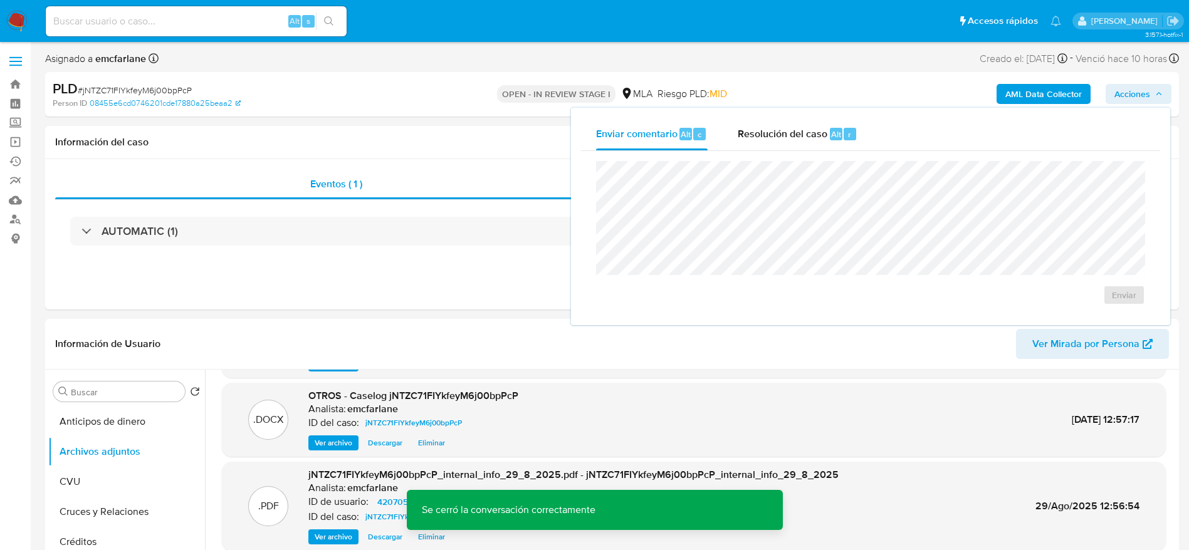
click at [830, 130] on div "Alt" at bounding box center [836, 134] width 13 height 13
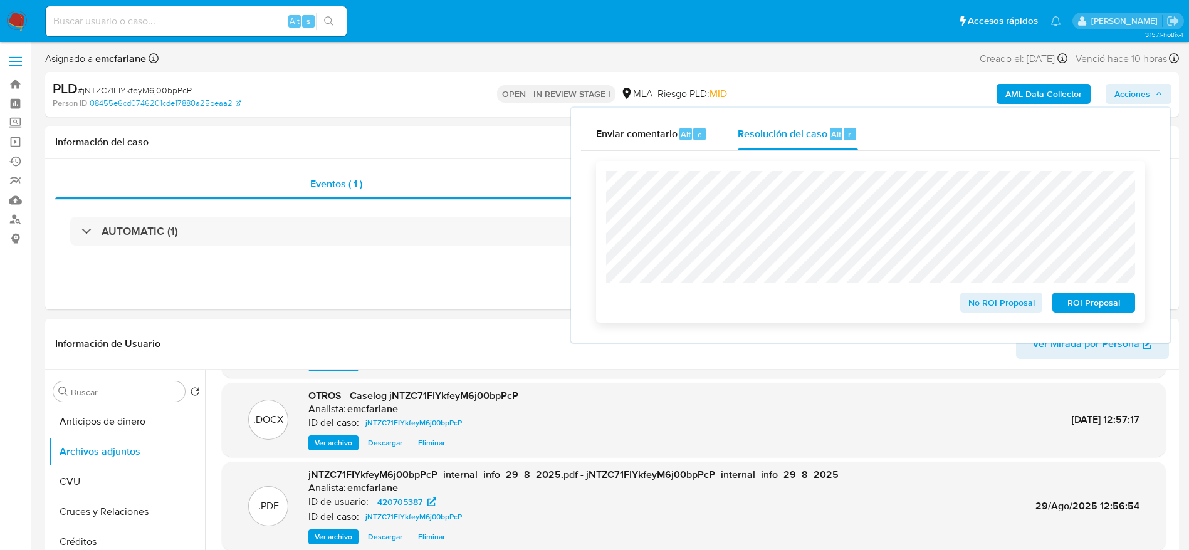
click at [987, 305] on span "No ROI Proposal" at bounding box center [1001, 303] width 65 height 18
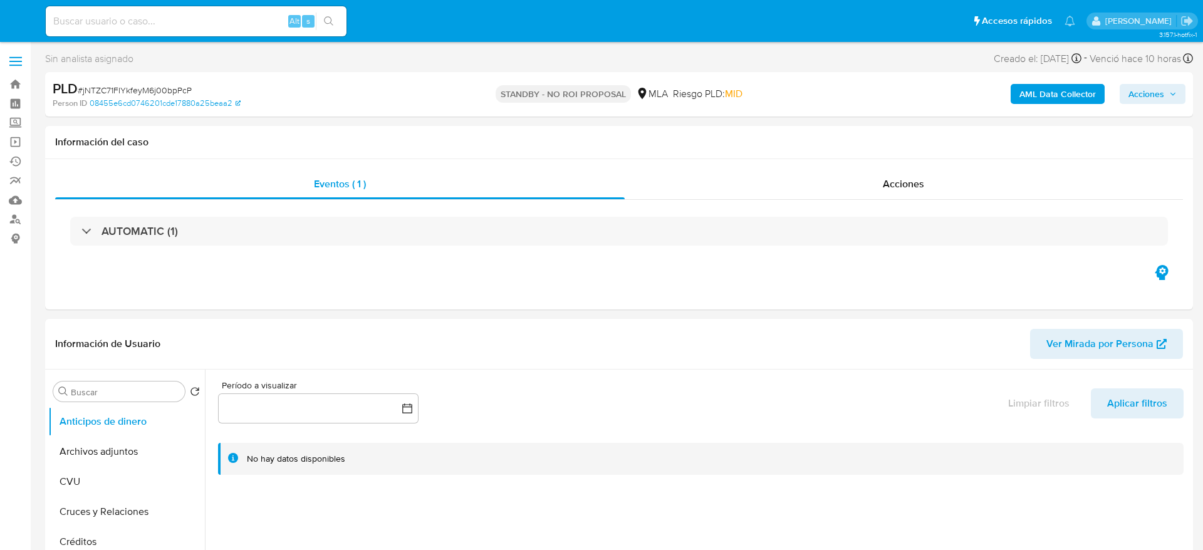
select select "10"
click at [190, 13] on input at bounding box center [196, 21] width 301 height 16
paste input "NOj323Jyag45Crwa8ZBGQcIs"
type input "NOj323Jyag45Crwa8ZBGQcIs"
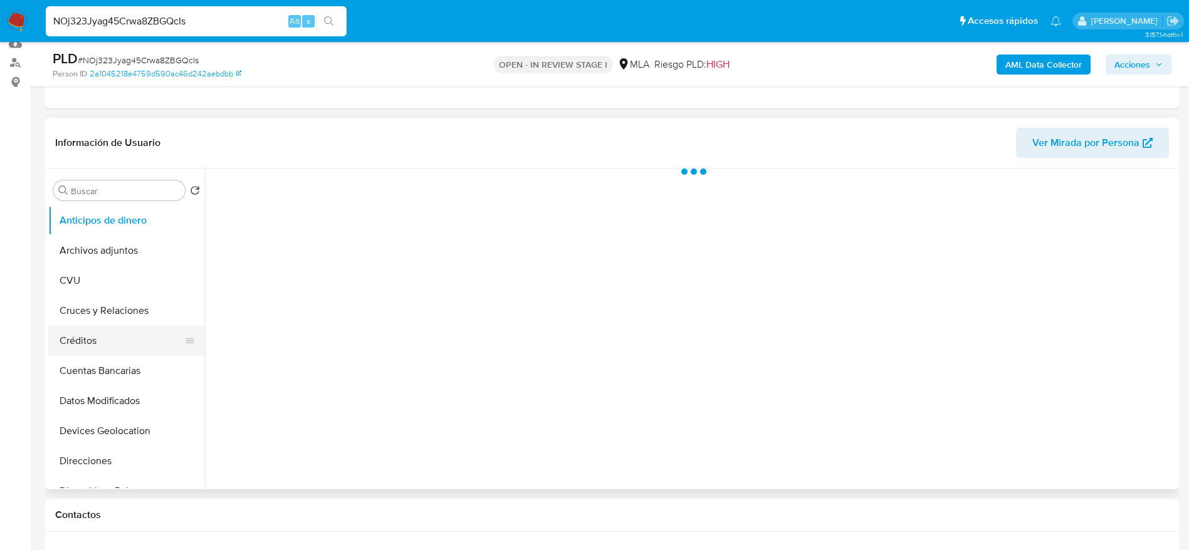
scroll to position [188, 0]
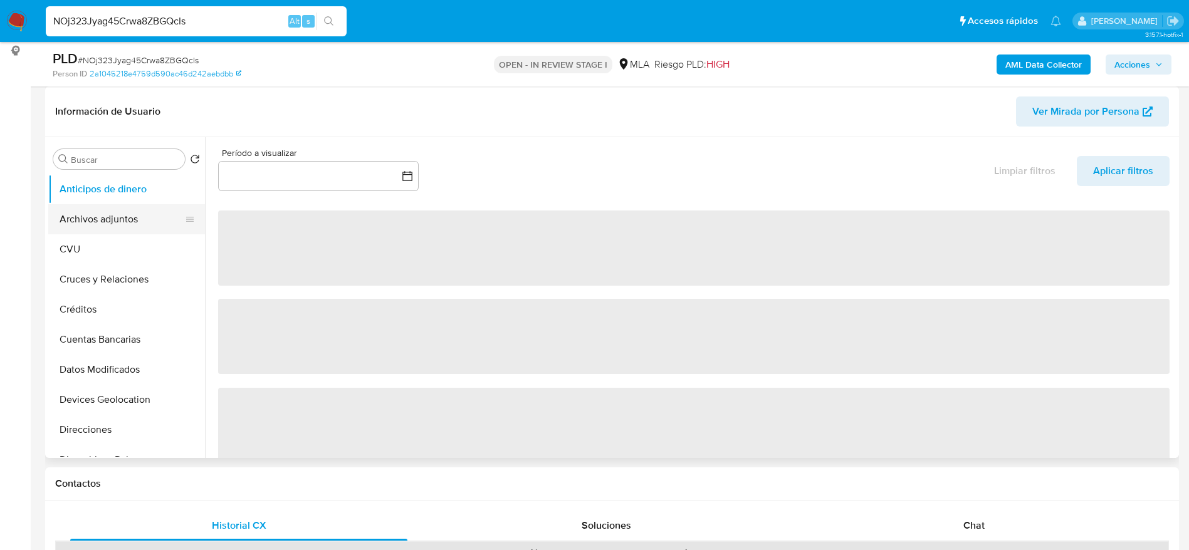
click at [65, 204] on button "Archivos adjuntos" at bounding box center [121, 219] width 147 height 30
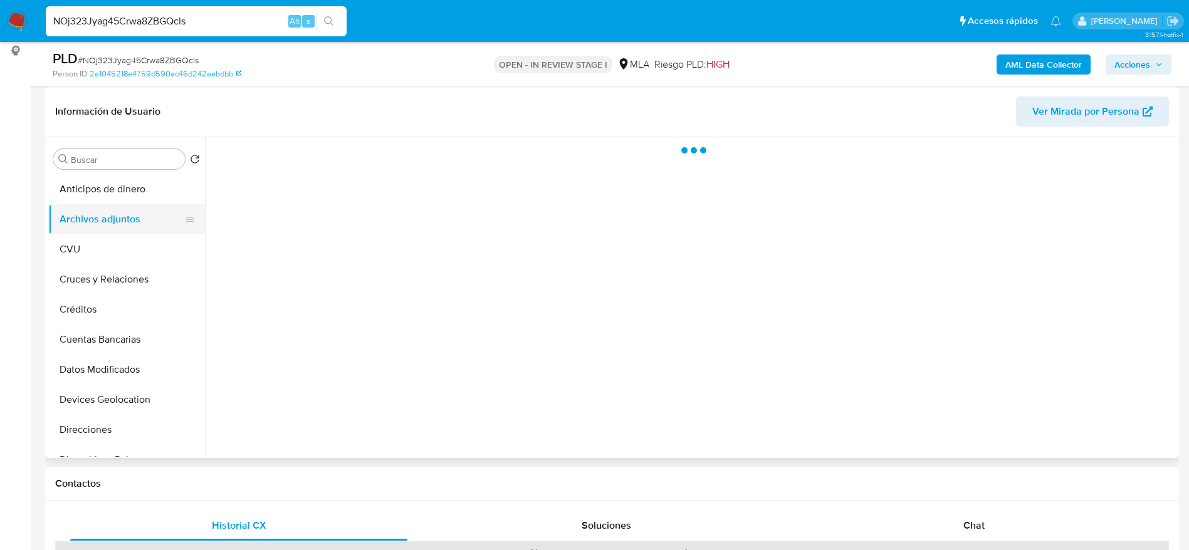
select select "10"
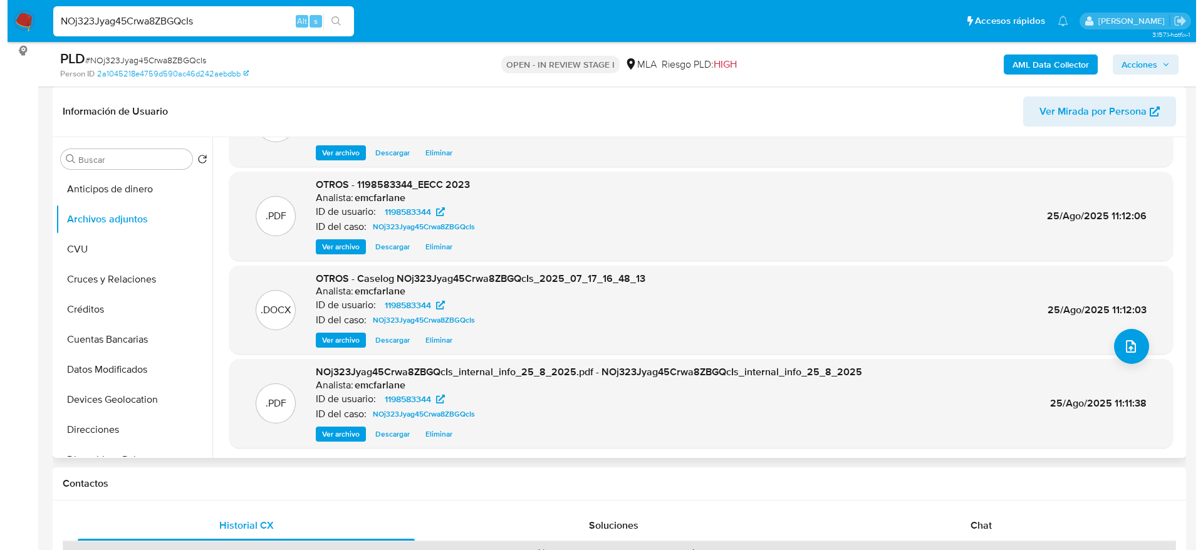
scroll to position [94, 0]
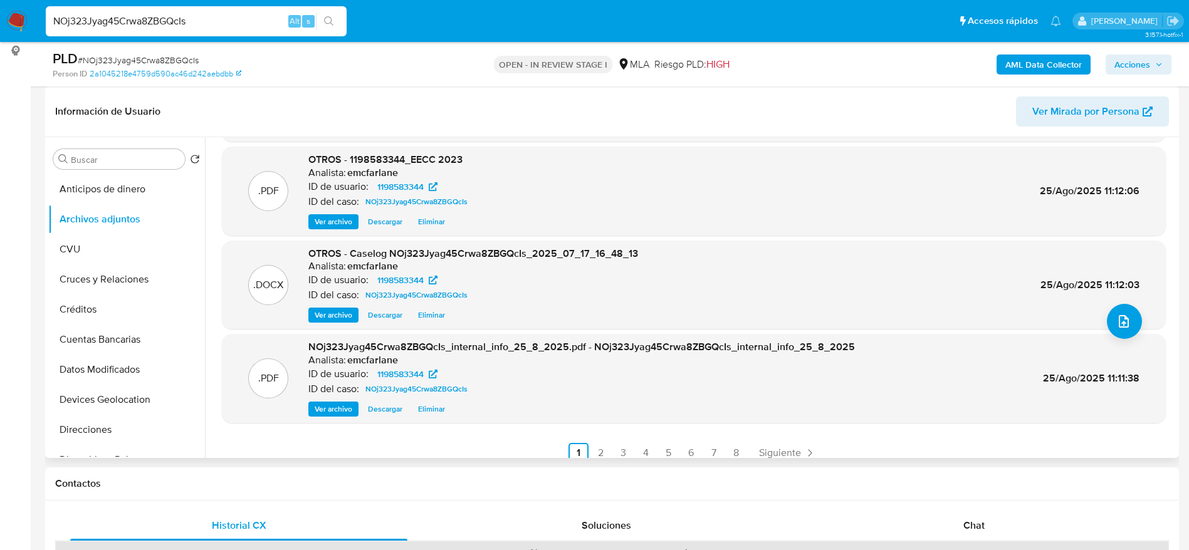
click at [325, 313] on span "Ver archivo" at bounding box center [334, 315] width 38 height 13
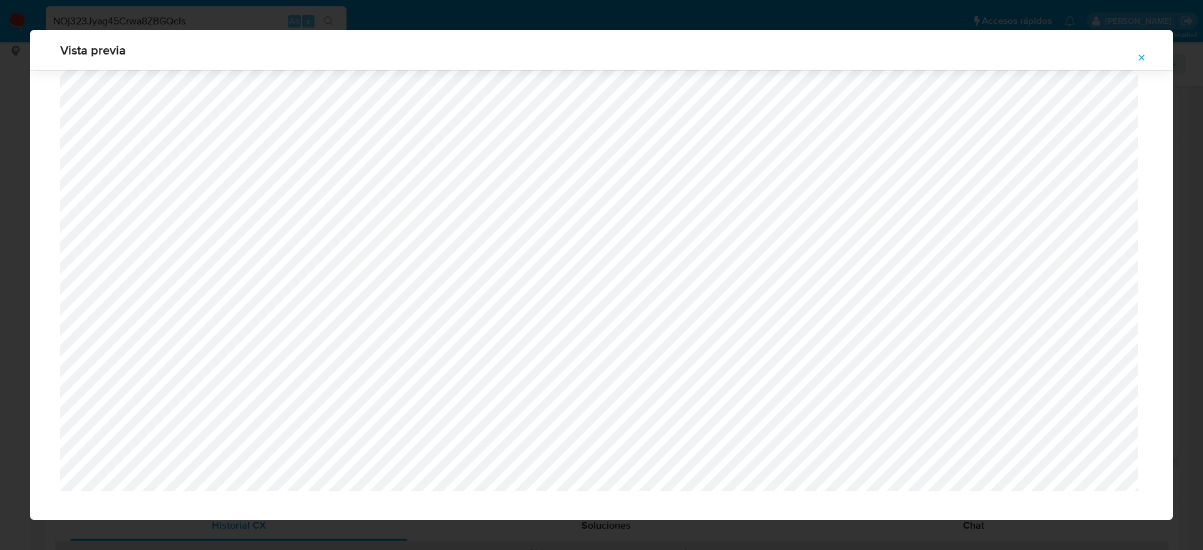
scroll to position [822, 0]
click at [1141, 54] on icon "Attachment preview" at bounding box center [1142, 58] width 10 height 10
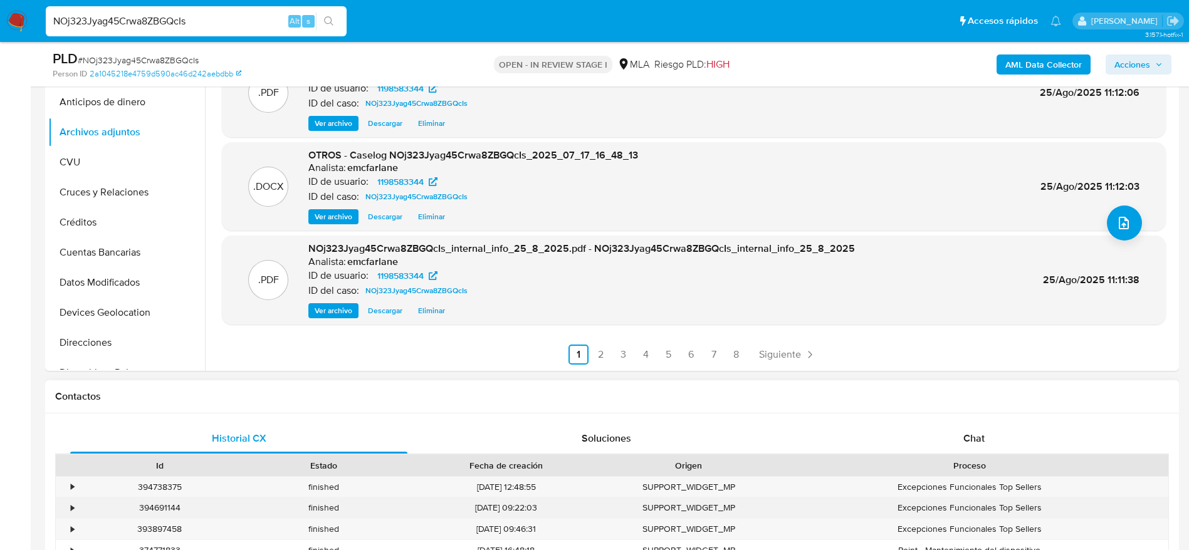
scroll to position [376, 0]
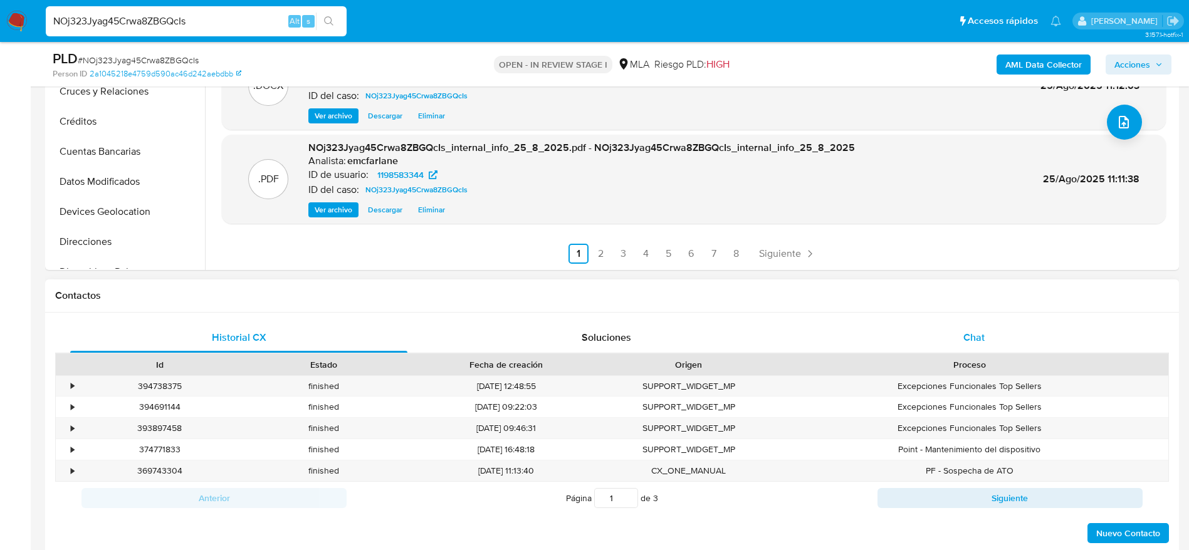
click at [973, 333] on span "Chat" at bounding box center [973, 337] width 21 height 14
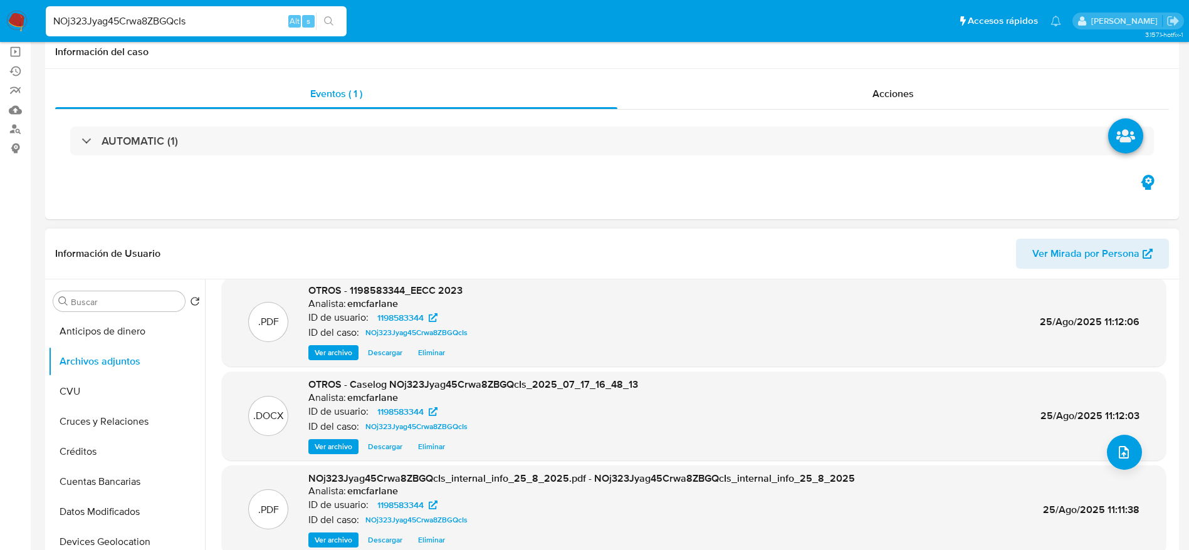
scroll to position [188, 0]
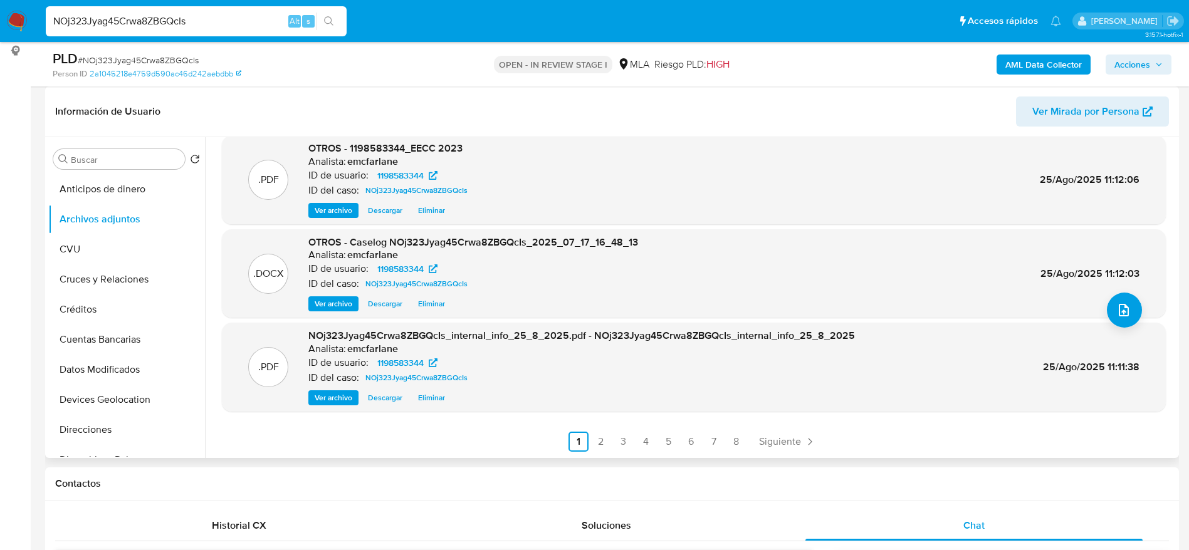
click at [803, 440] on icon "Paginación" at bounding box center [809, 441] width 13 height 13
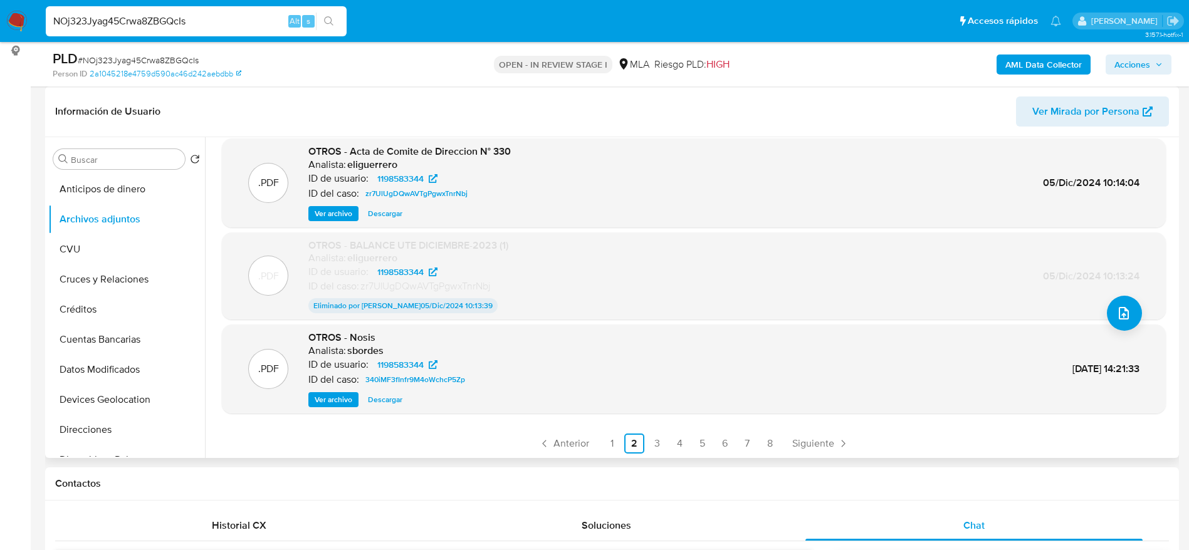
scroll to position [104, 0]
click at [571, 445] on span "Anterior" at bounding box center [571, 442] width 36 height 10
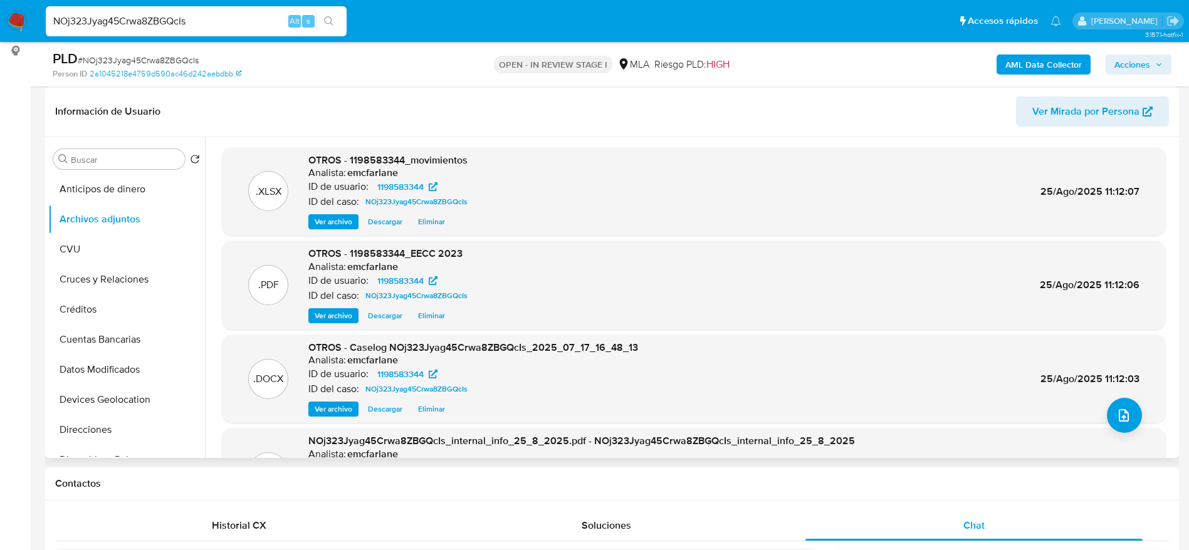
scroll to position [94, 0]
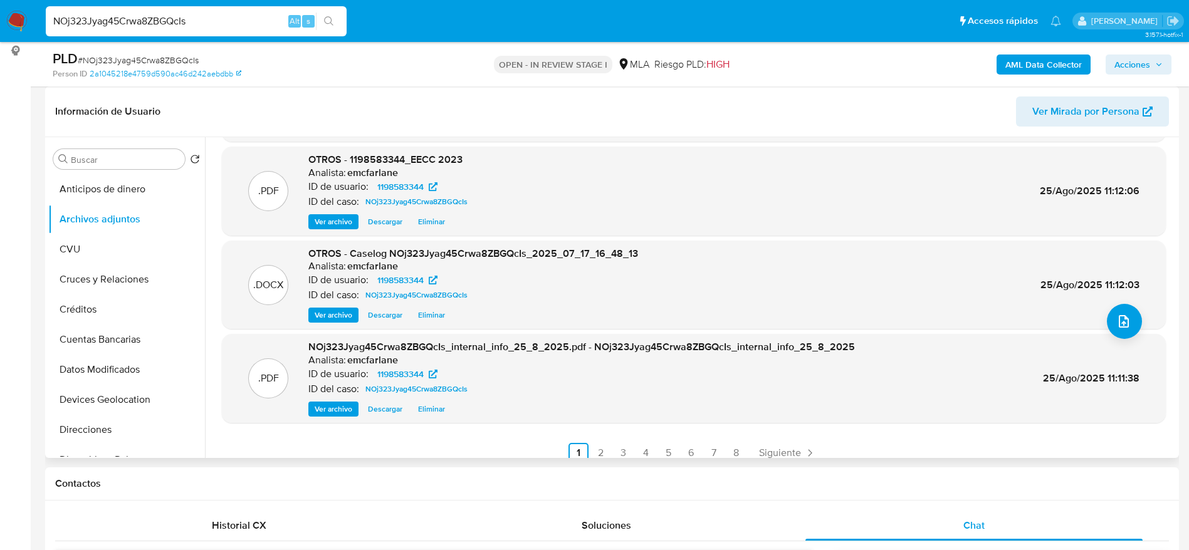
click at [435, 310] on span "Eliminar" at bounding box center [431, 315] width 27 height 13
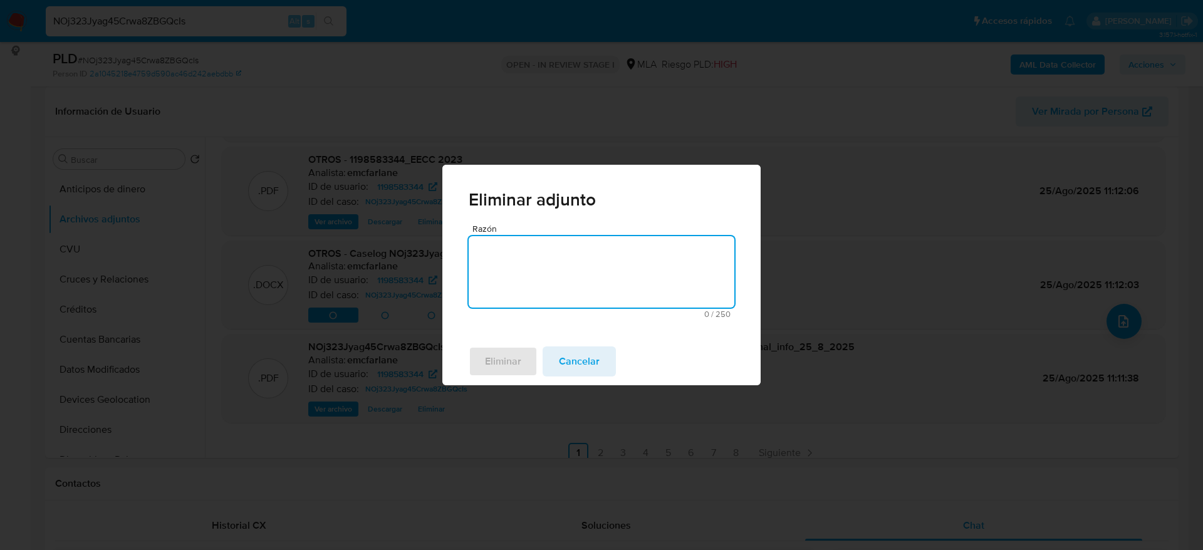
click at [482, 288] on textarea "Razón" at bounding box center [602, 271] width 266 height 71
click at [496, 353] on span "Eliminar" at bounding box center [503, 362] width 36 height 28
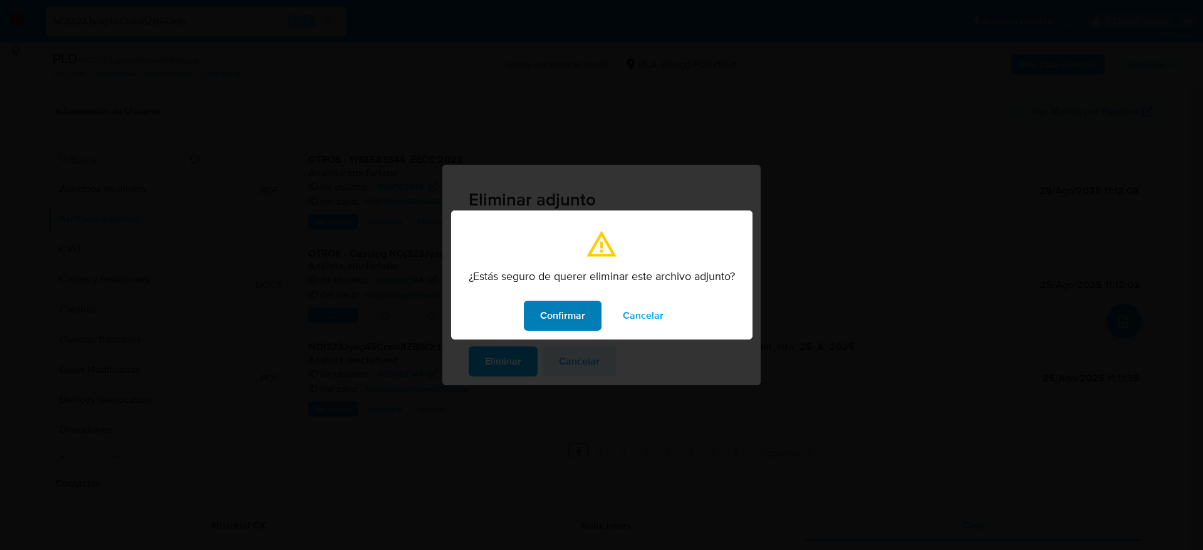
click at [560, 315] on span "Confirmar" at bounding box center [562, 316] width 45 height 28
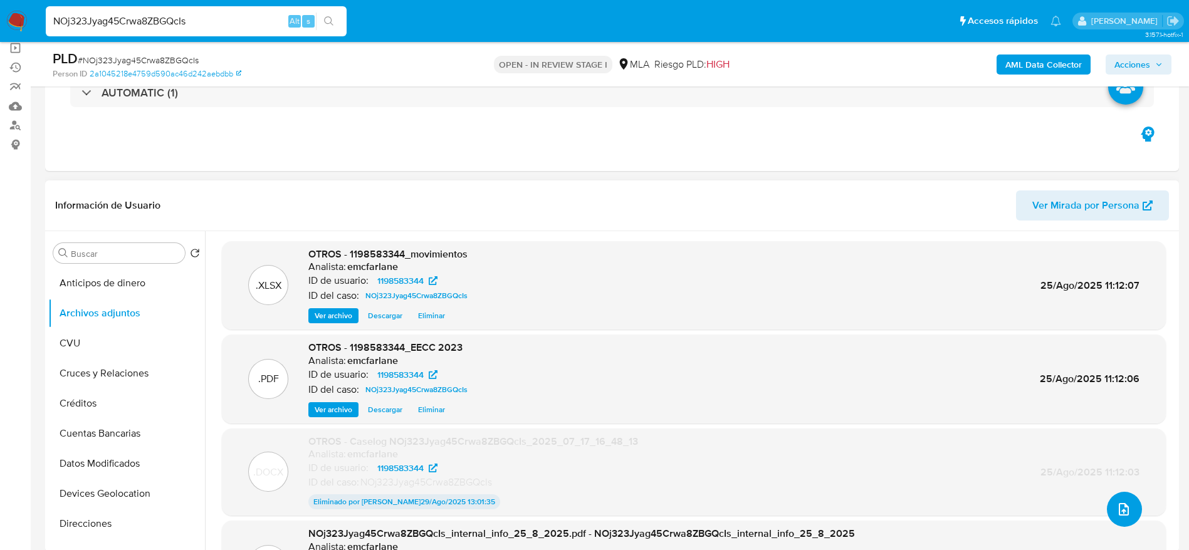
click at [1120, 507] on icon "upload-file" at bounding box center [1123, 509] width 15 height 15
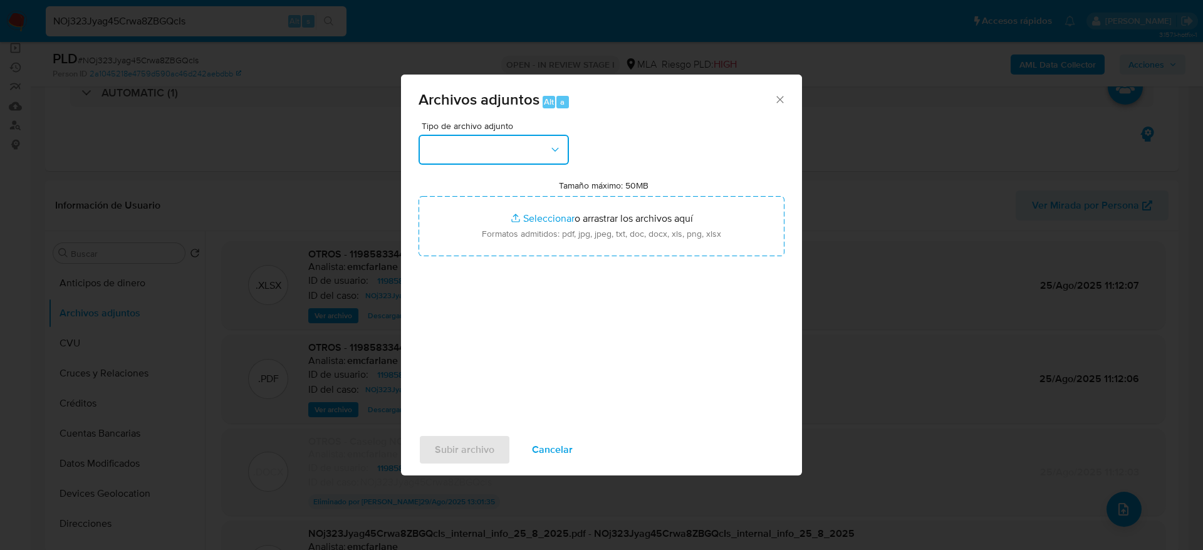
click at [544, 152] on button "button" at bounding box center [494, 150] width 150 height 30
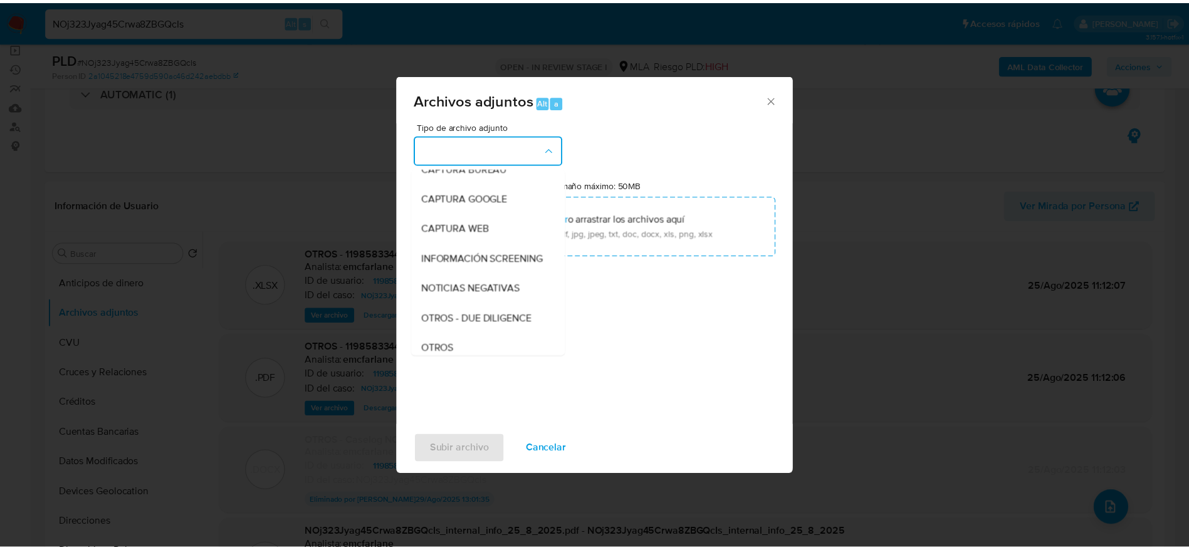
scroll to position [188, 0]
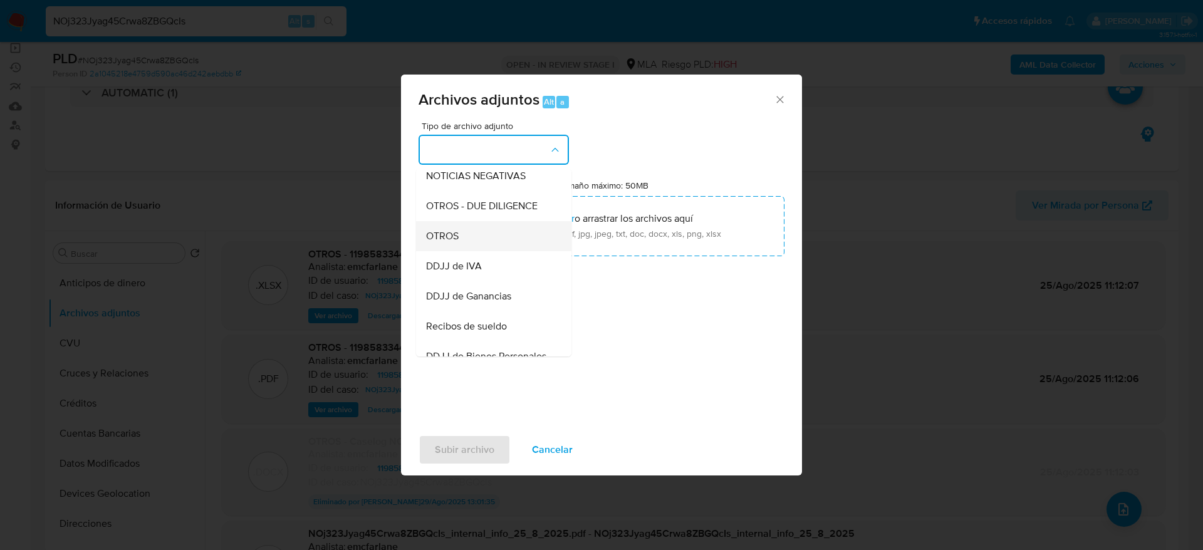
click at [449, 242] on span "OTROS" at bounding box center [442, 236] width 33 height 13
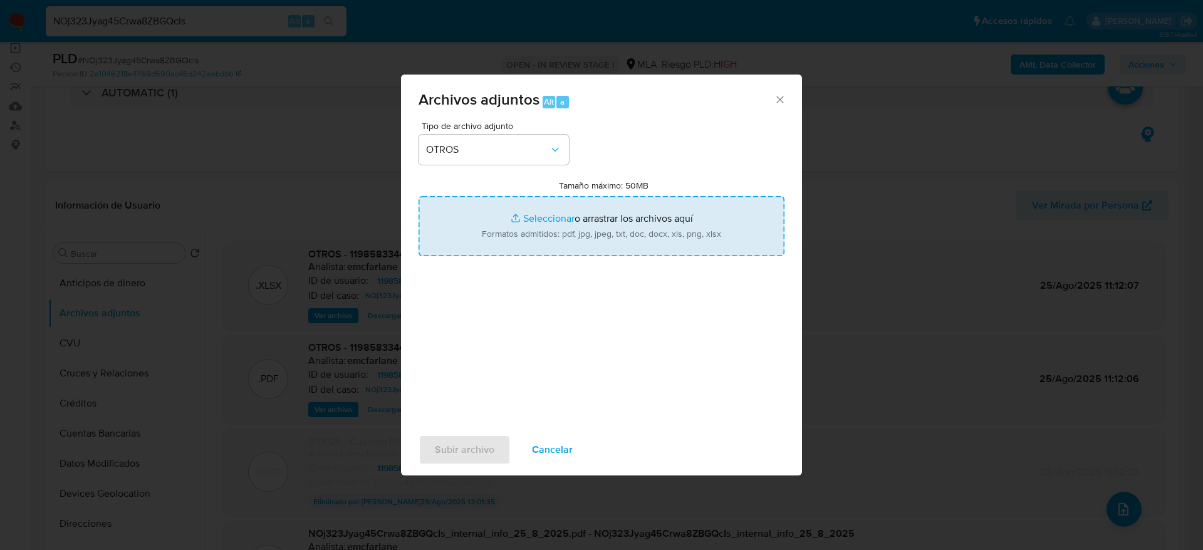
type input "C:\fakepath\1198583344_constancia de inscripcion SO.pdf"
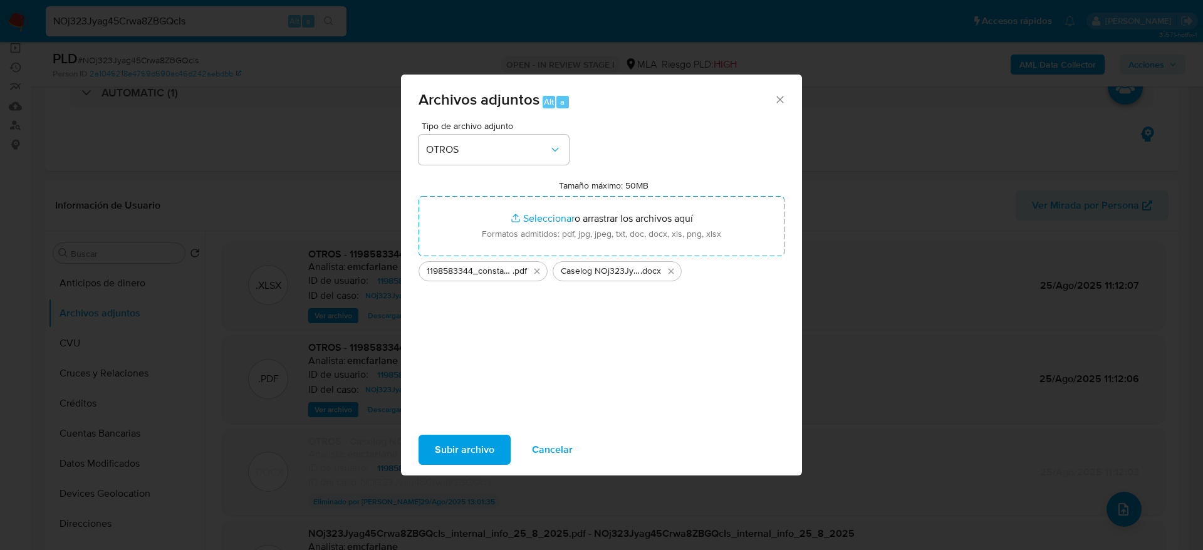
click at [456, 450] on span "Subir archivo" at bounding box center [465, 450] width 60 height 28
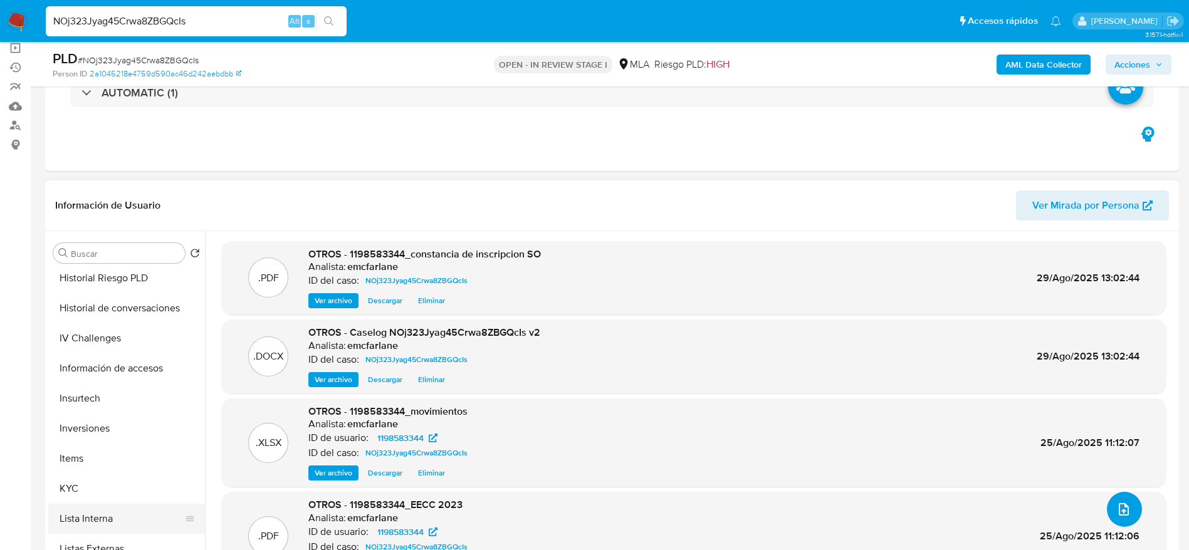
scroll to position [470, 0]
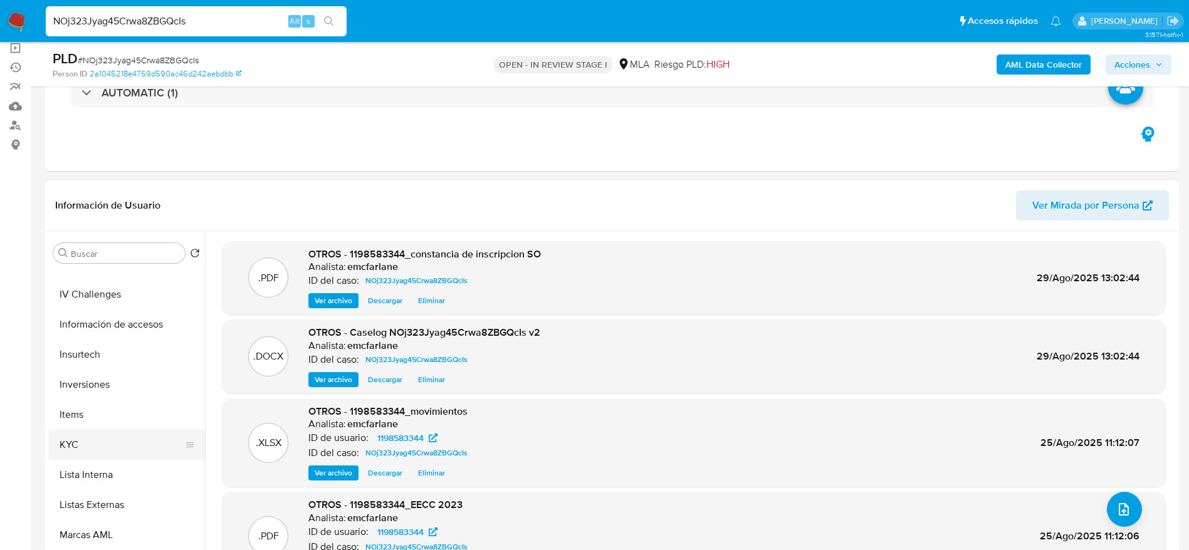
click at [96, 438] on button "KYC" at bounding box center [121, 445] width 147 height 30
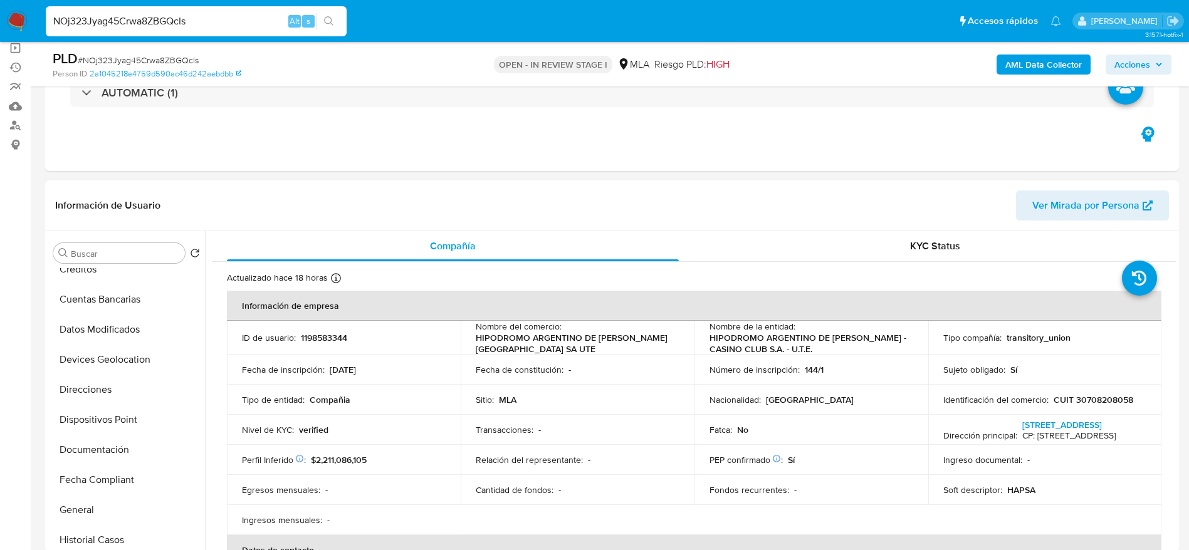
scroll to position [0, 0]
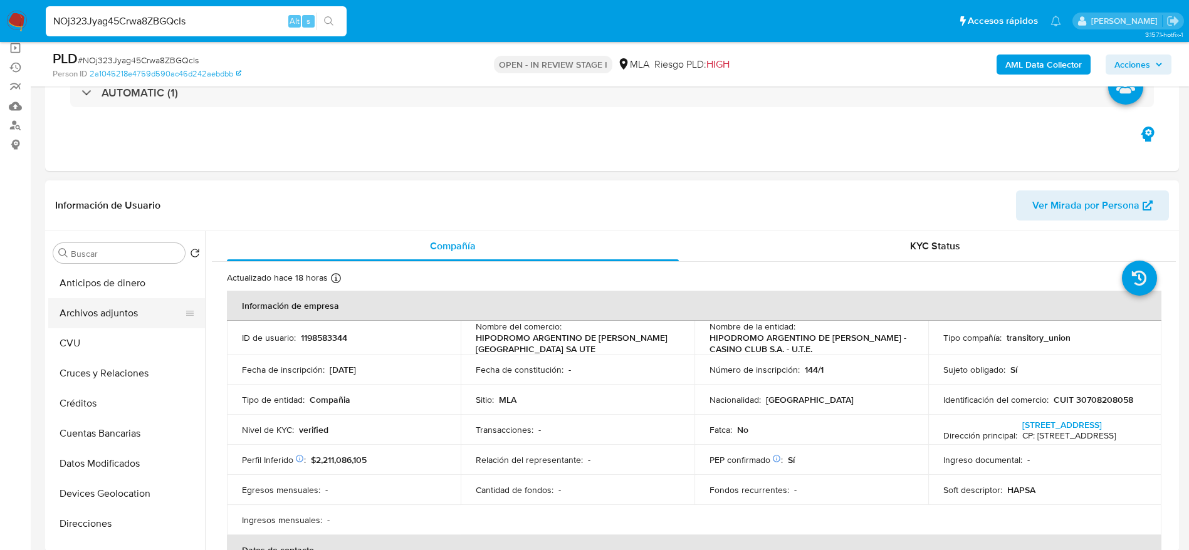
click at [102, 314] on button "Archivos adjuntos" at bounding box center [121, 313] width 147 height 30
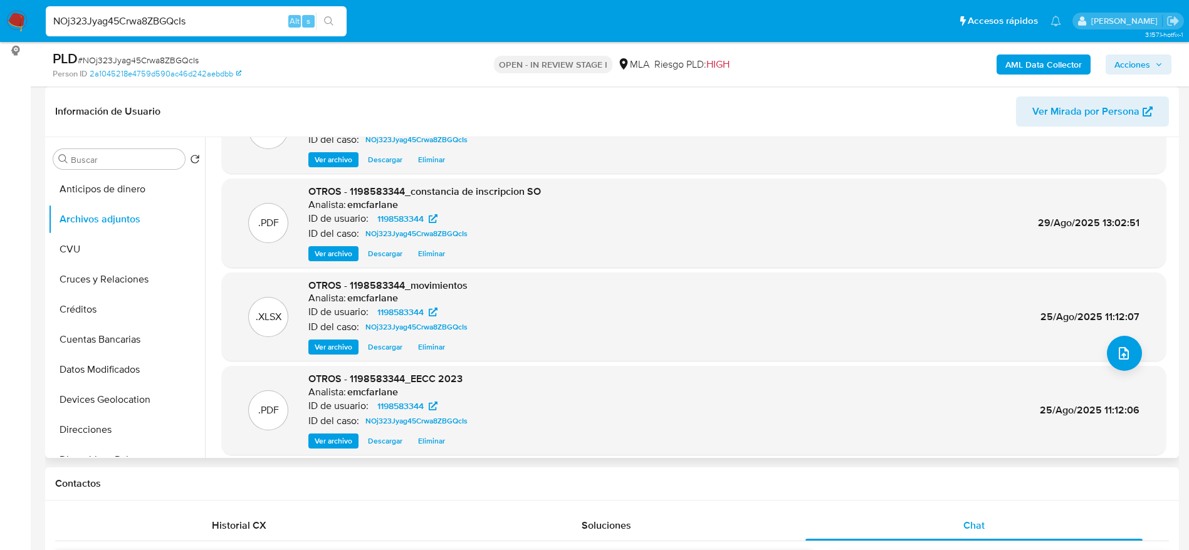
scroll to position [105, 0]
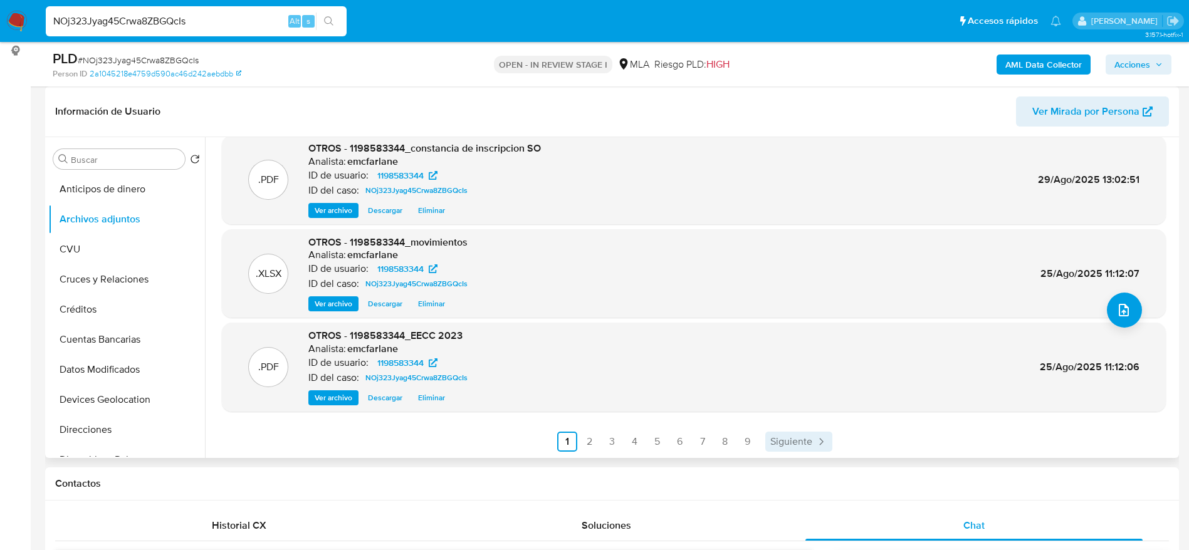
click at [793, 437] on span "Siguiente" at bounding box center [791, 442] width 42 height 10
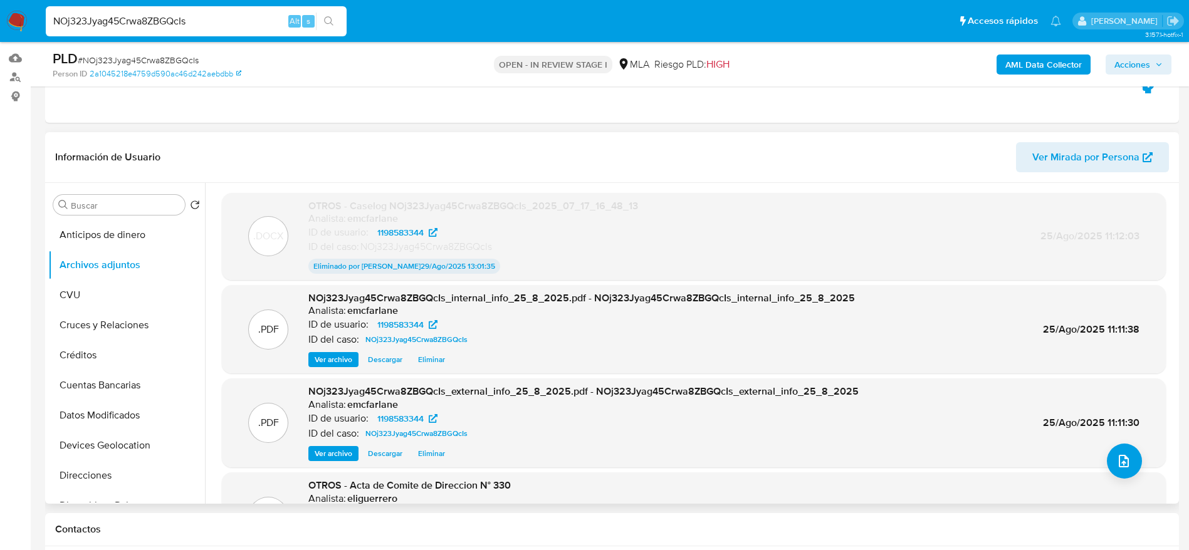
scroll to position [0, 0]
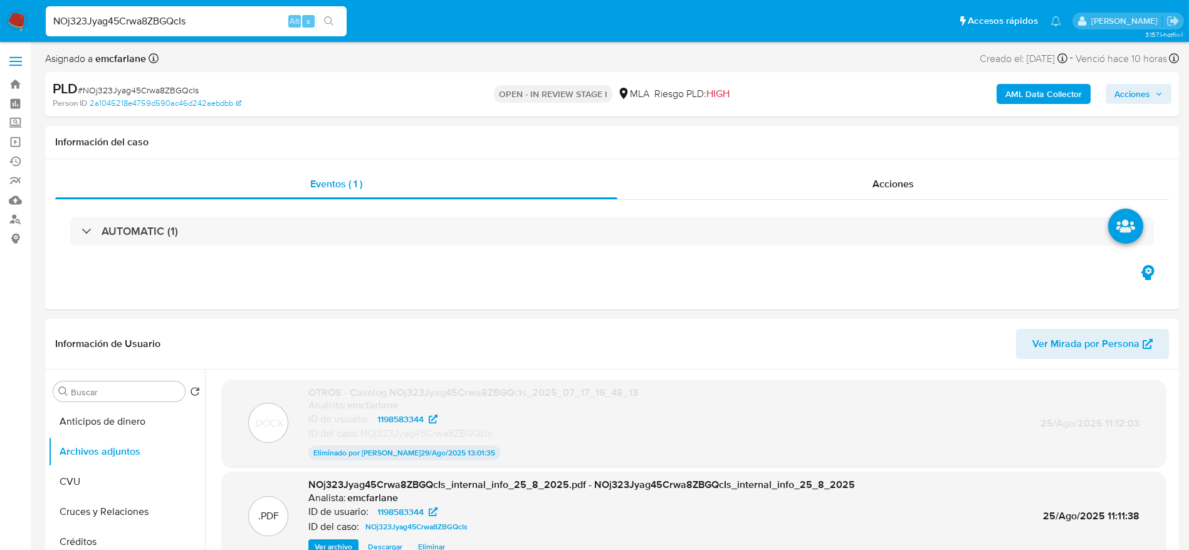
drag, startPoint x: 1157, startPoint y: 88, endPoint x: 1148, endPoint y: 90, distance: 8.4
click at [1157, 87] on span "Acciones" at bounding box center [1138, 94] width 48 height 18
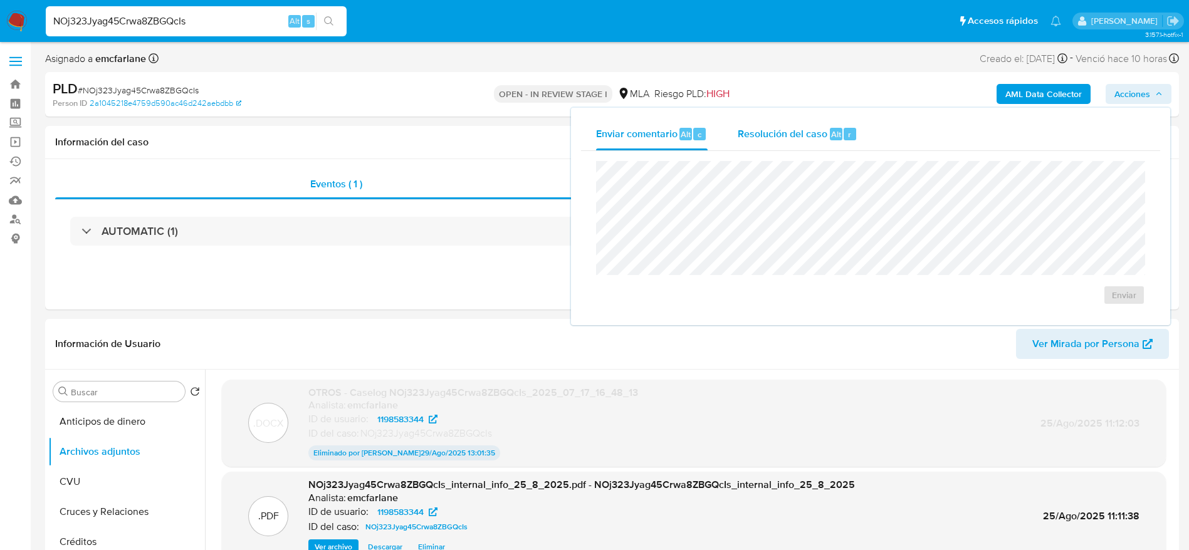
drag, startPoint x: 832, startPoint y: 139, endPoint x: 833, endPoint y: 146, distance: 7.0
click at [832, 138] on span "Alt" at bounding box center [836, 134] width 10 height 12
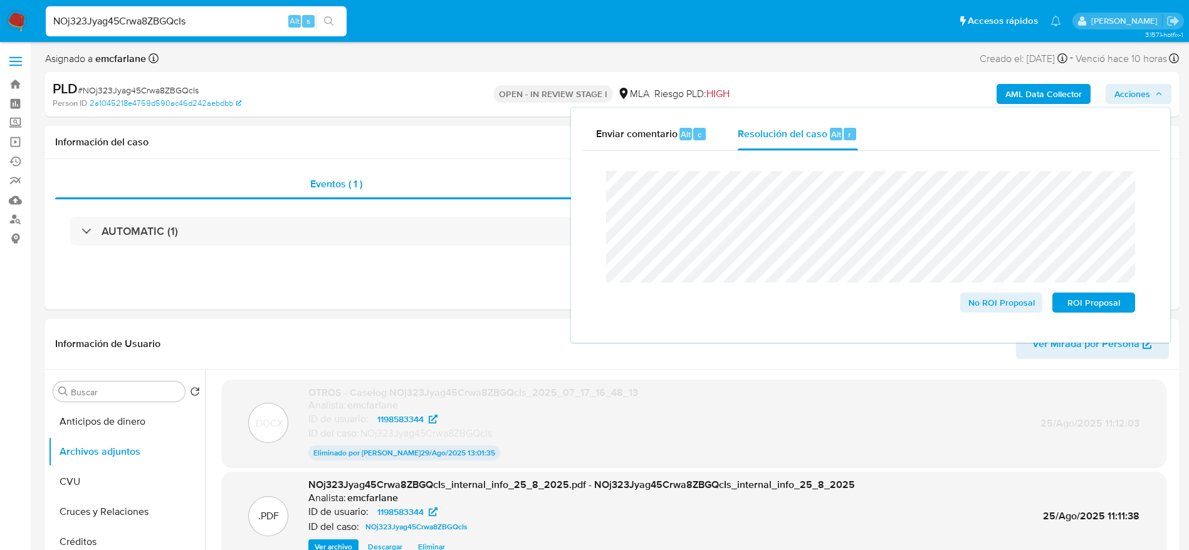
click at [645, 158] on div "Cierre de caso No ROI Proposal ROI Proposal" at bounding box center [870, 242] width 579 height 182
drag, startPoint x: 631, startPoint y: 154, endPoint x: 615, endPoint y: 150, distance: 16.7
click at [615, 151] on div "Cierre de caso No ROI Proposal ROI Proposal" at bounding box center [870, 242] width 579 height 182
drag, startPoint x: 359, startPoint y: 80, endPoint x: 332, endPoint y: 165, distance: 89.4
click at [359, 80] on div "PLD # NOj323Jyag45Crwa8ZBGQcIs" at bounding box center [237, 89] width 368 height 19
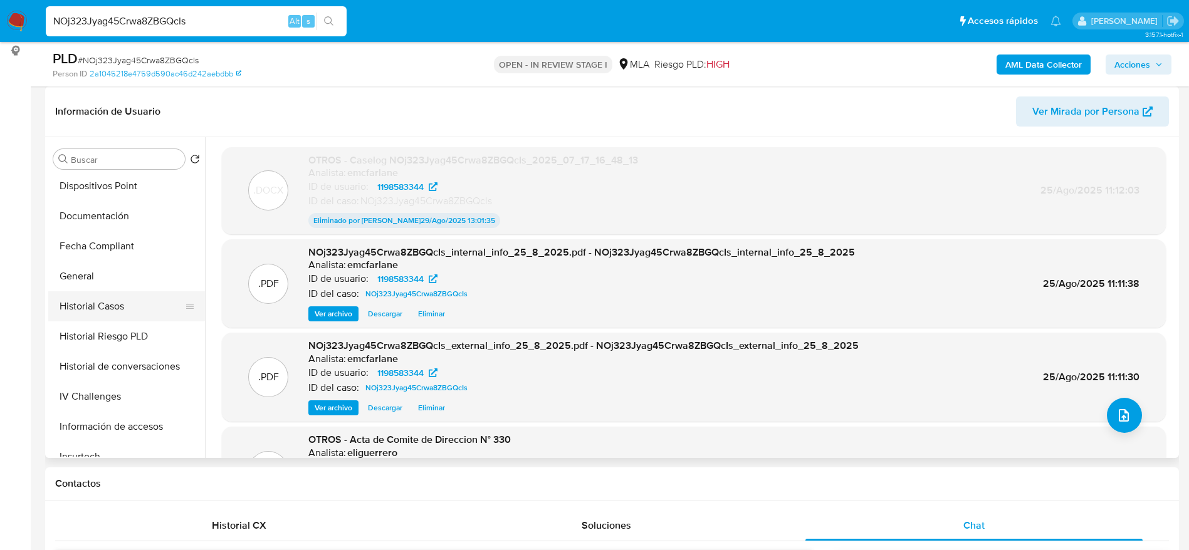
scroll to position [282, 0]
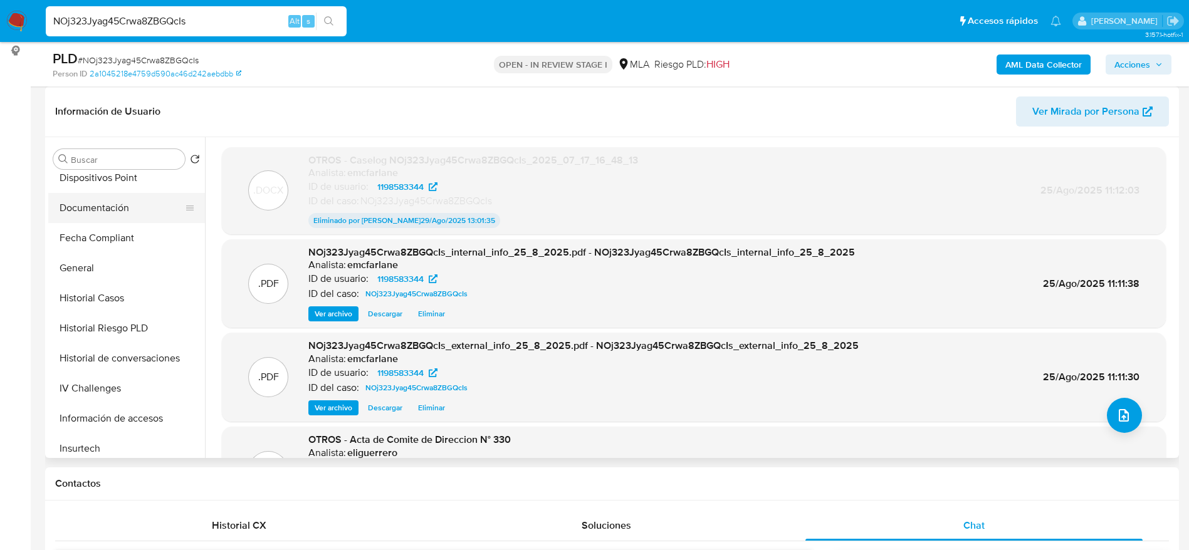
click at [89, 216] on button "Documentación" at bounding box center [121, 208] width 147 height 30
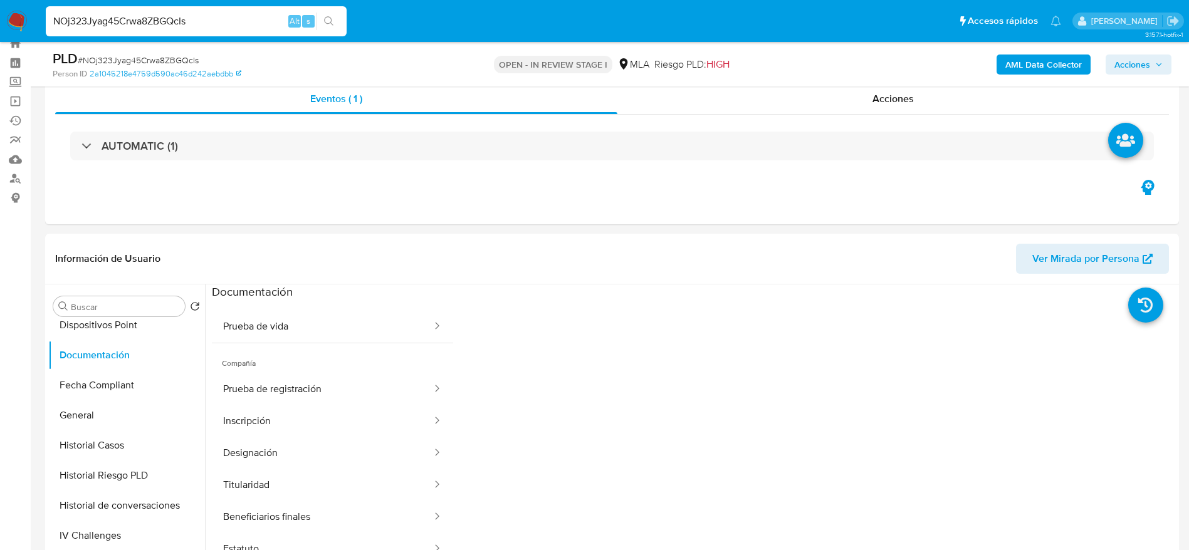
scroll to position [0, 0]
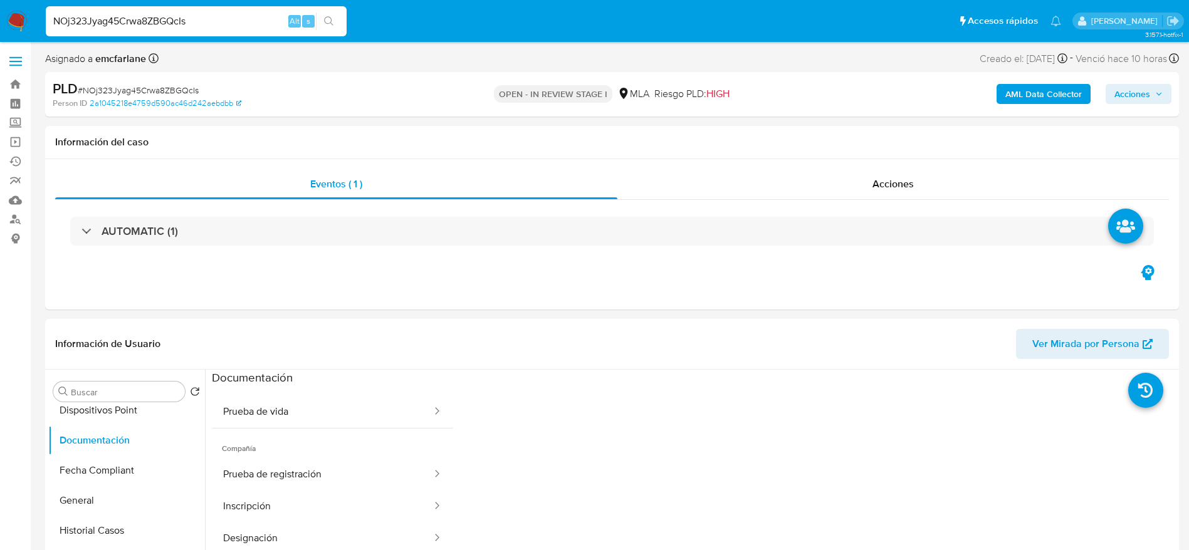
click at [1134, 88] on span "Acciones" at bounding box center [1132, 94] width 36 height 20
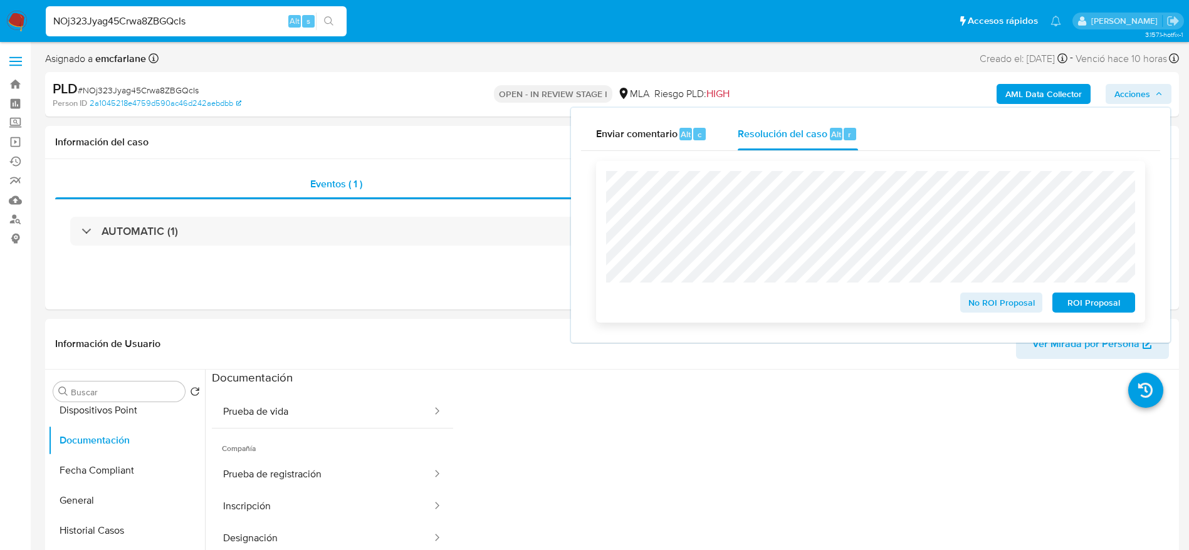
drag, startPoint x: 1026, startPoint y: 304, endPoint x: 999, endPoint y: 293, distance: 28.4
click at [1026, 303] on span "No ROI Proposal" at bounding box center [1001, 303] width 65 height 18
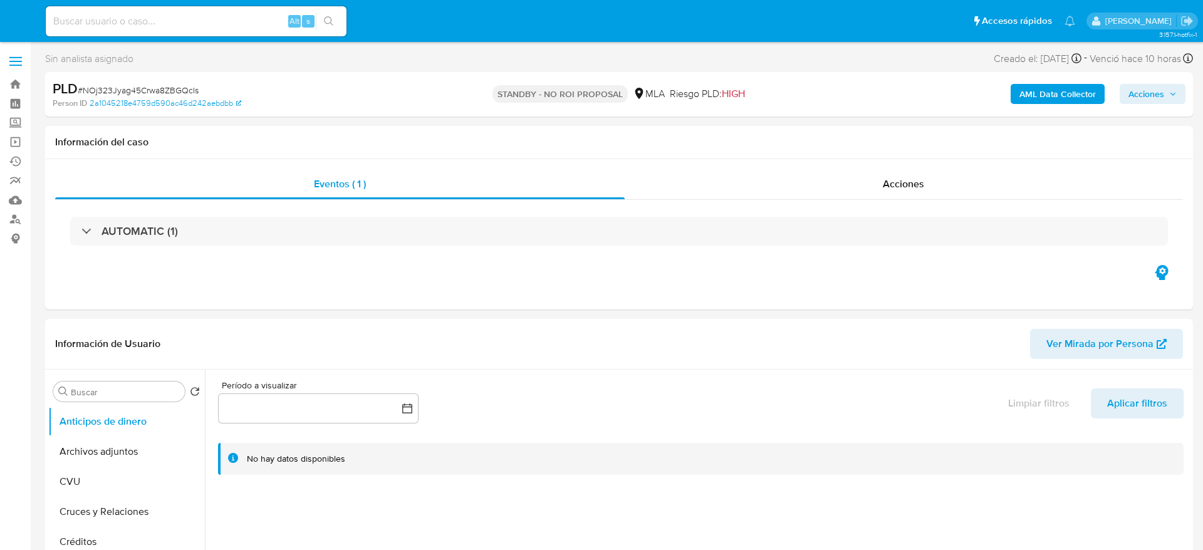
select select "10"
